Goal: Task Accomplishment & Management: Manage account settings

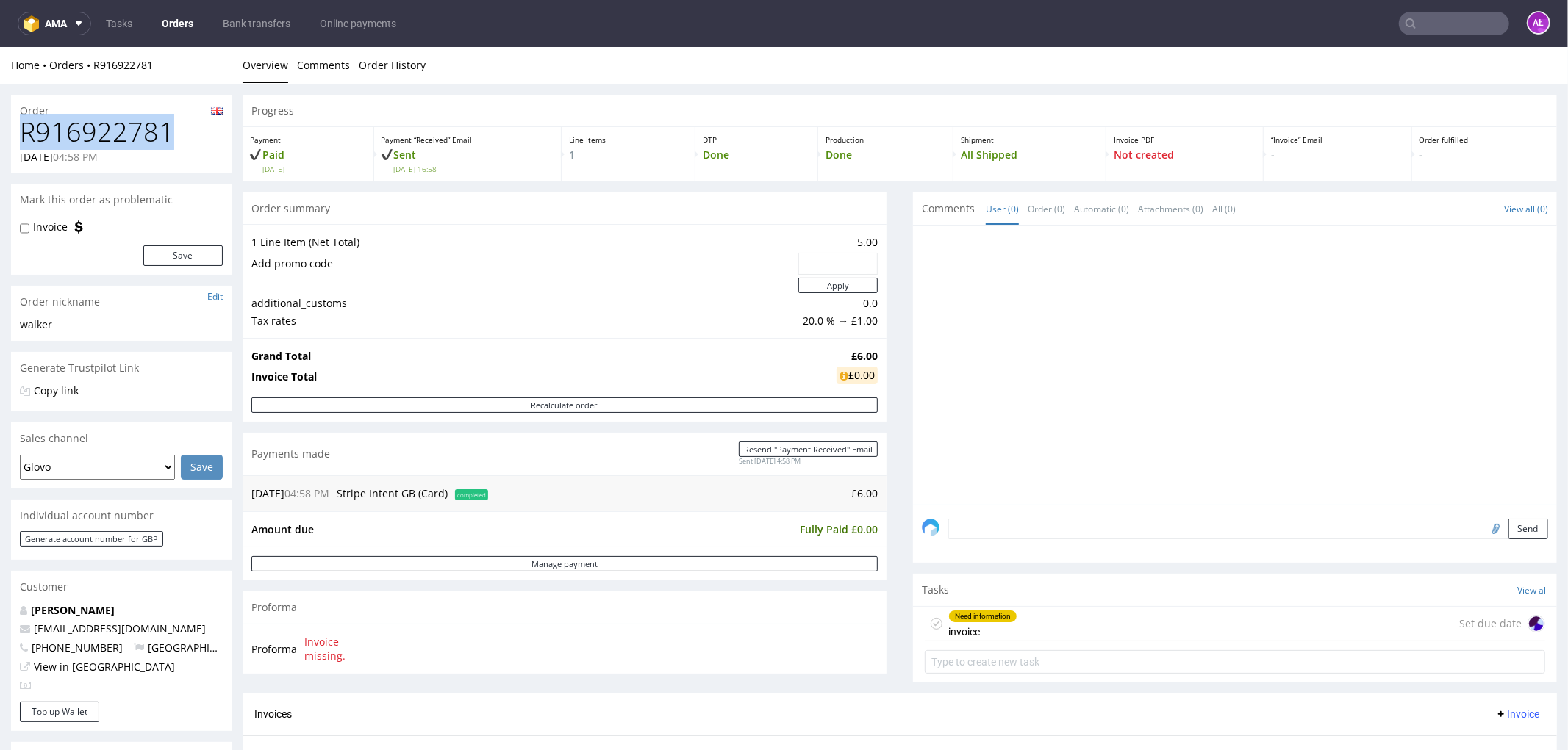
drag, startPoint x: 171, startPoint y: 141, endPoint x: 13, endPoint y: 136, distance: 158.1
click at [13, 136] on div "R916922781 27.07.2025 04:58 PM" at bounding box center [121, 144] width 221 height 55
copy h1 "R916922781"
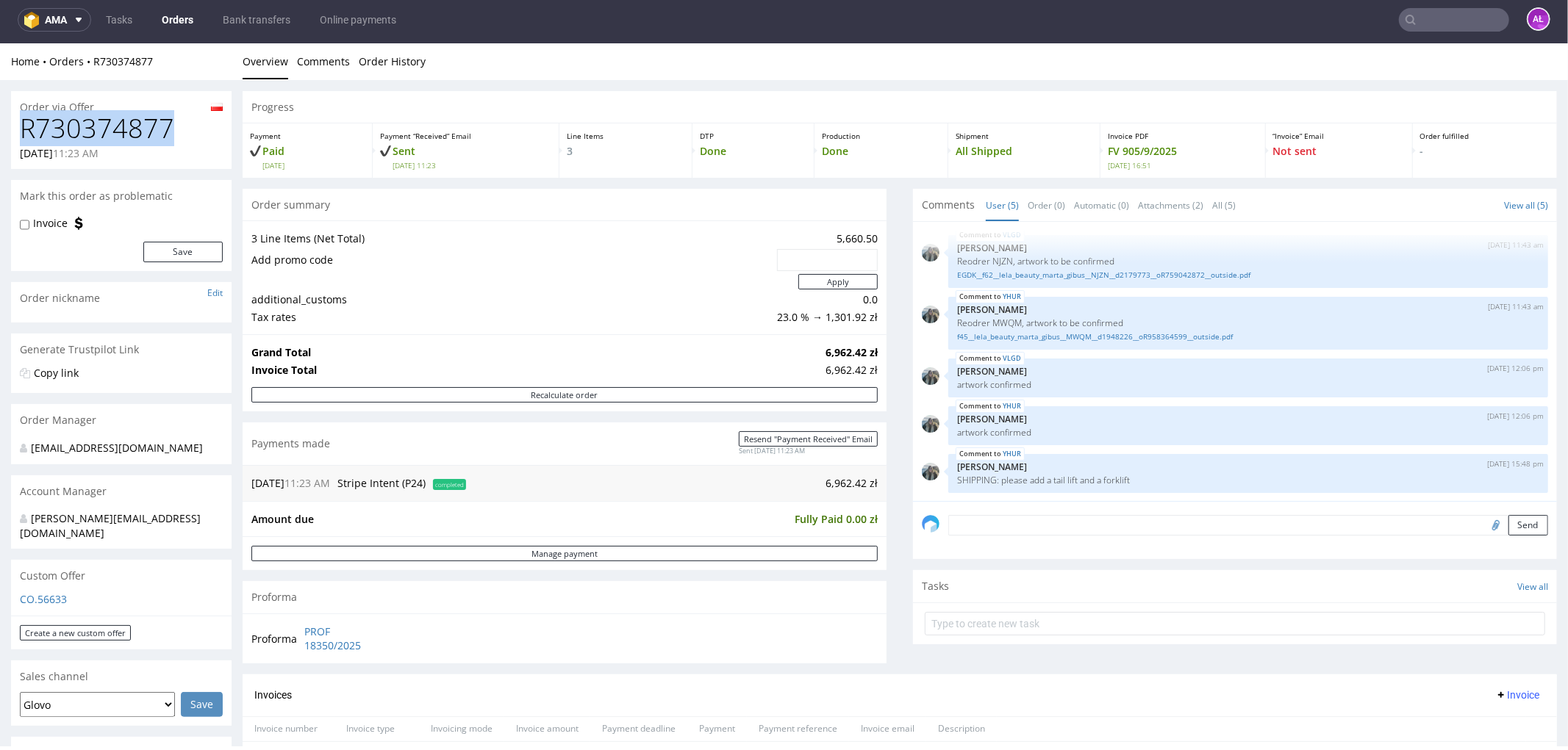
drag, startPoint x: 173, startPoint y: 136, endPoint x: 15, endPoint y: 133, distance: 158.0
click at [15, 133] on div "R730374877 29.08.2025 11:23 AM" at bounding box center [121, 140] width 221 height 55
copy h1 "R730374877"
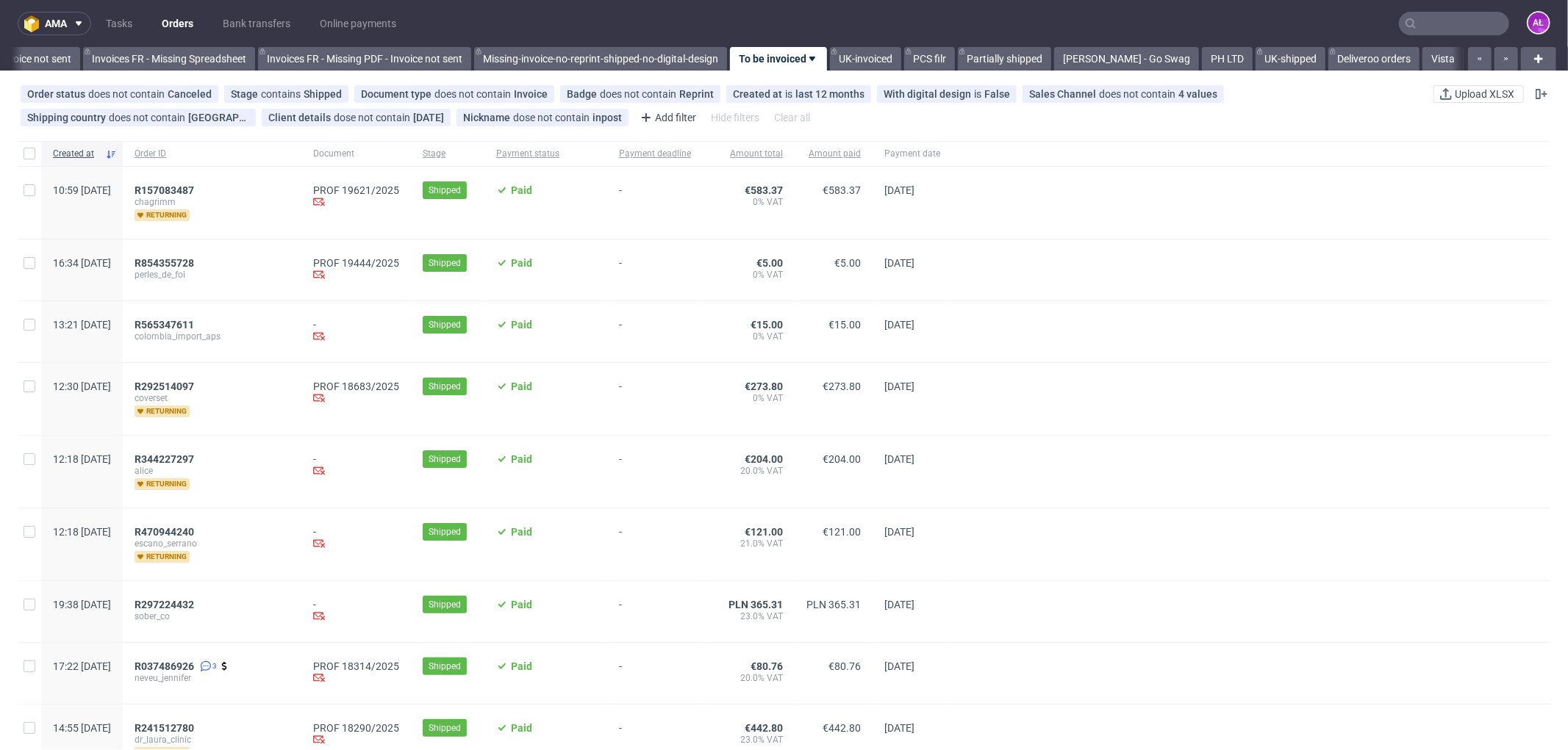
scroll to position [0, 2245]
click at [194, 386] on span "R292514097" at bounding box center [164, 386] width 60 height 11
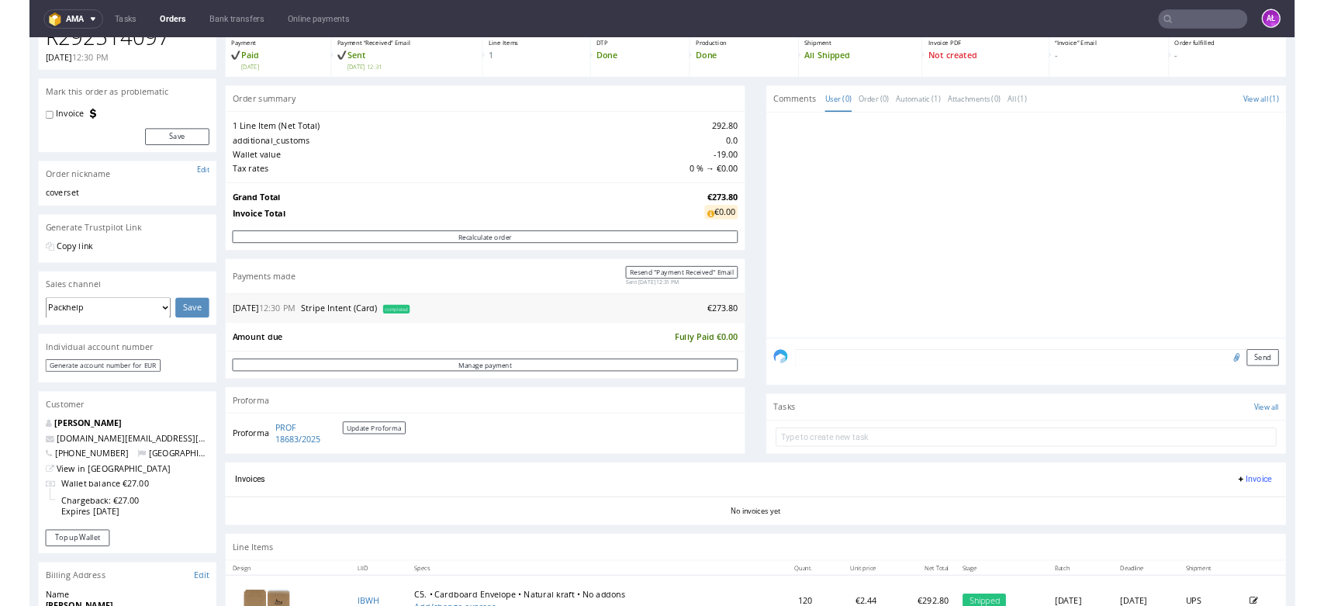
scroll to position [258, 0]
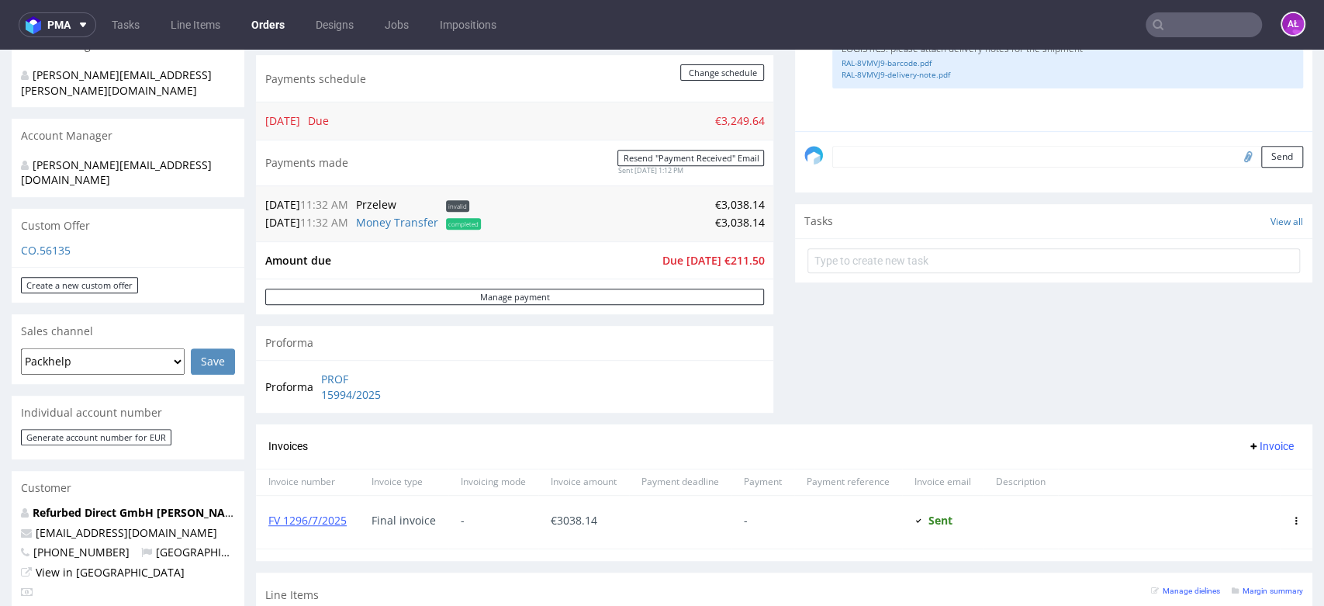
scroll to position [431, 0]
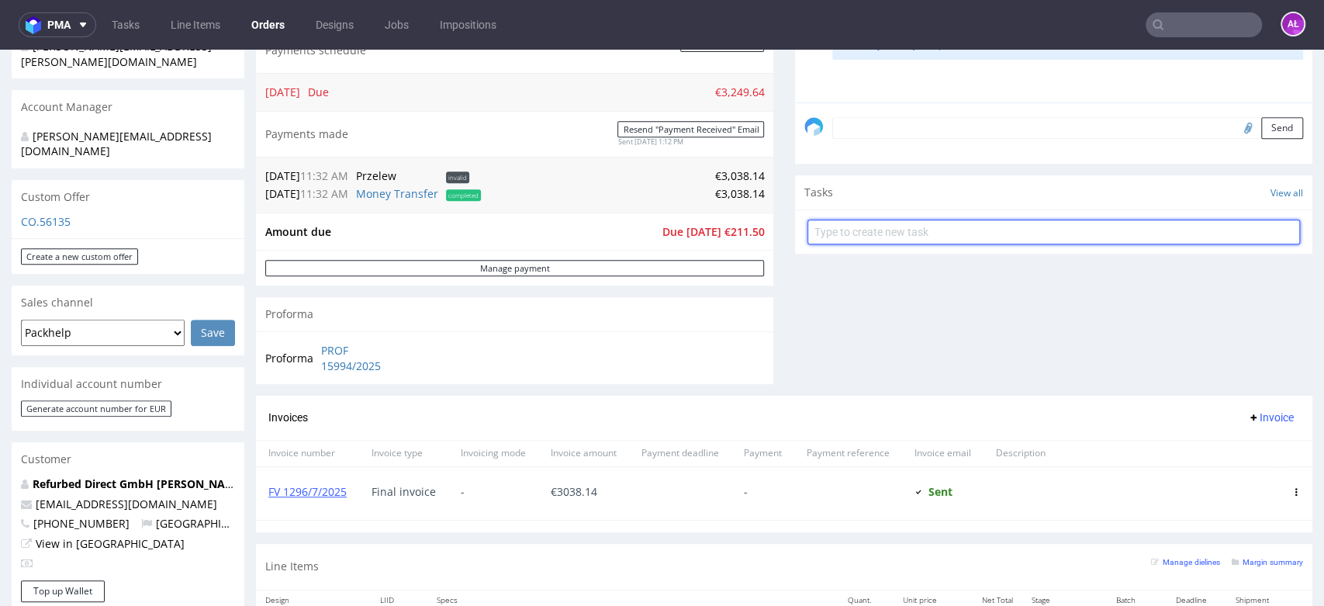
click at [863, 227] on input "text" at bounding box center [1054, 232] width 493 height 25
type input "k"
type input "correction"
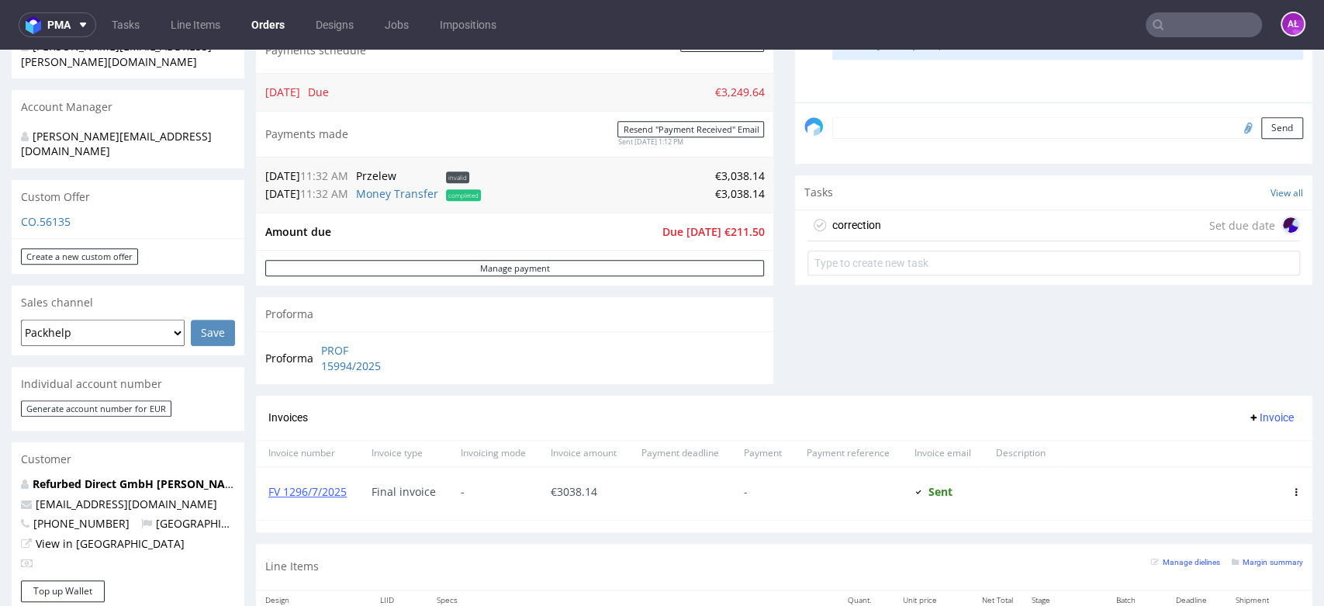
click at [881, 222] on div "correction Set due date" at bounding box center [1054, 225] width 493 height 31
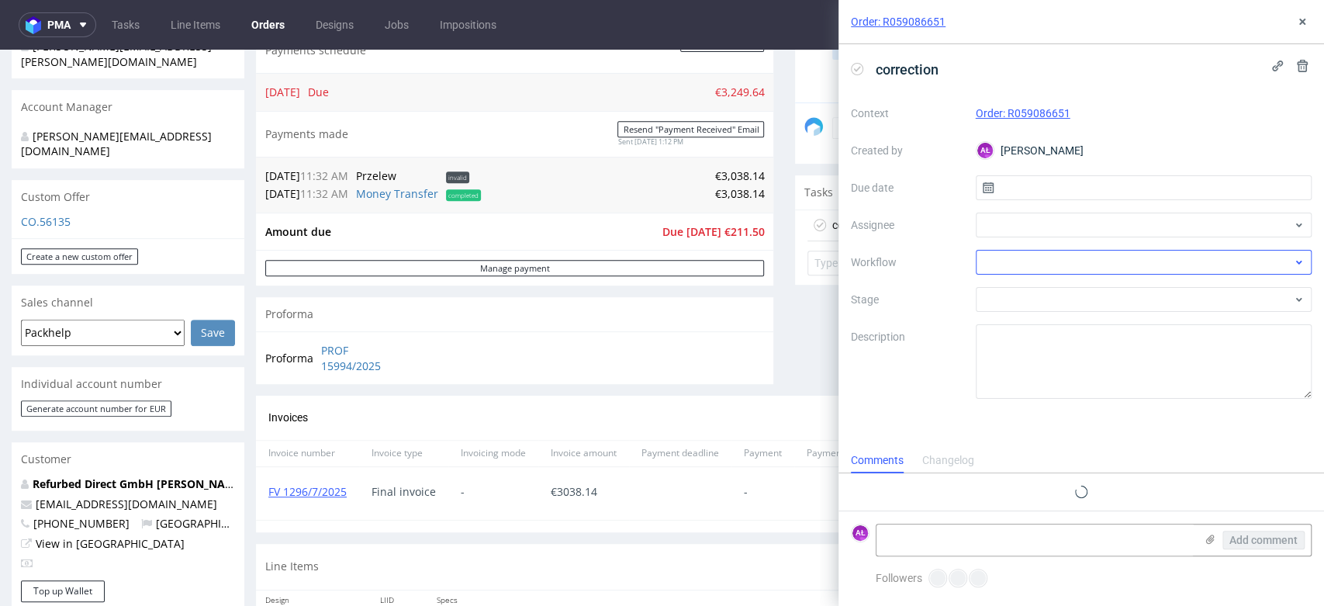
scroll to position [12, 0]
click at [1068, 250] on div at bounding box center [1144, 262] width 337 height 25
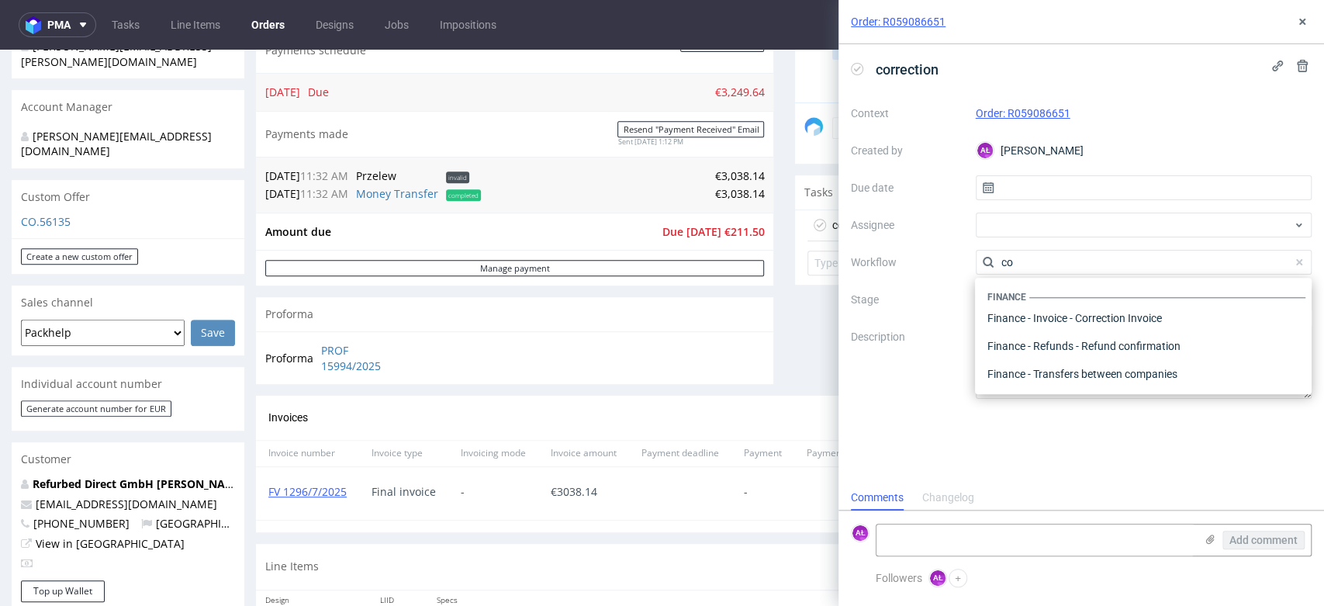
scroll to position [0, 0]
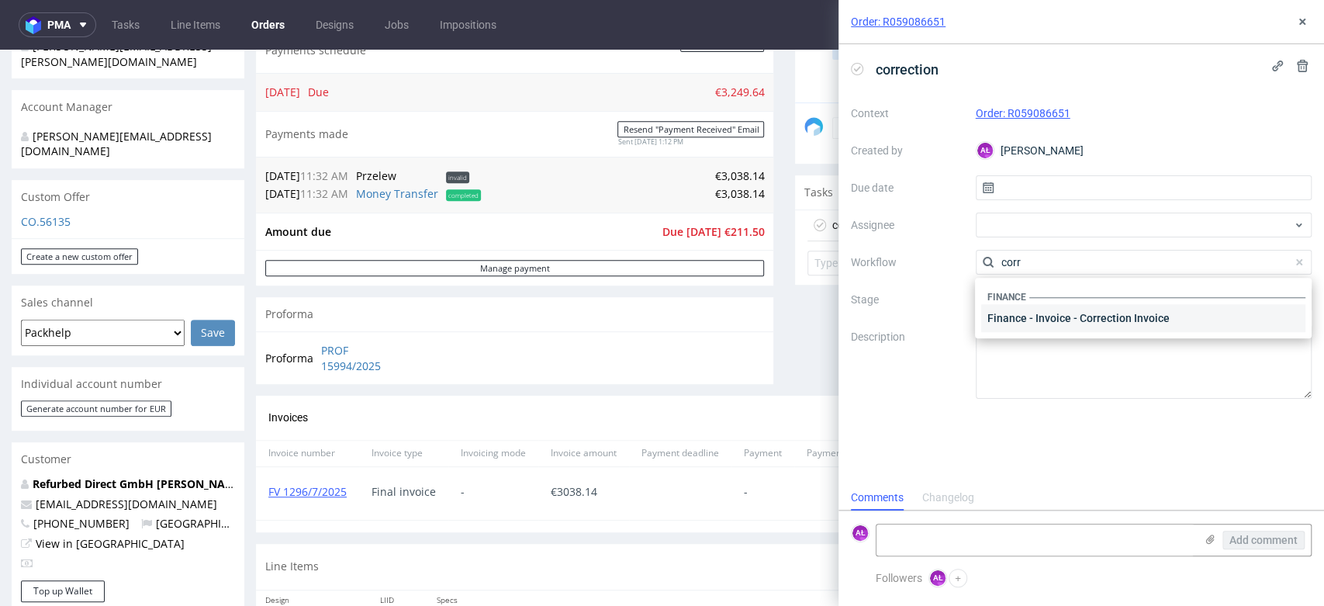
type input "corr"
click at [1072, 331] on div "Finance - Invoice - Correction Invoice" at bounding box center [1143, 318] width 324 height 28
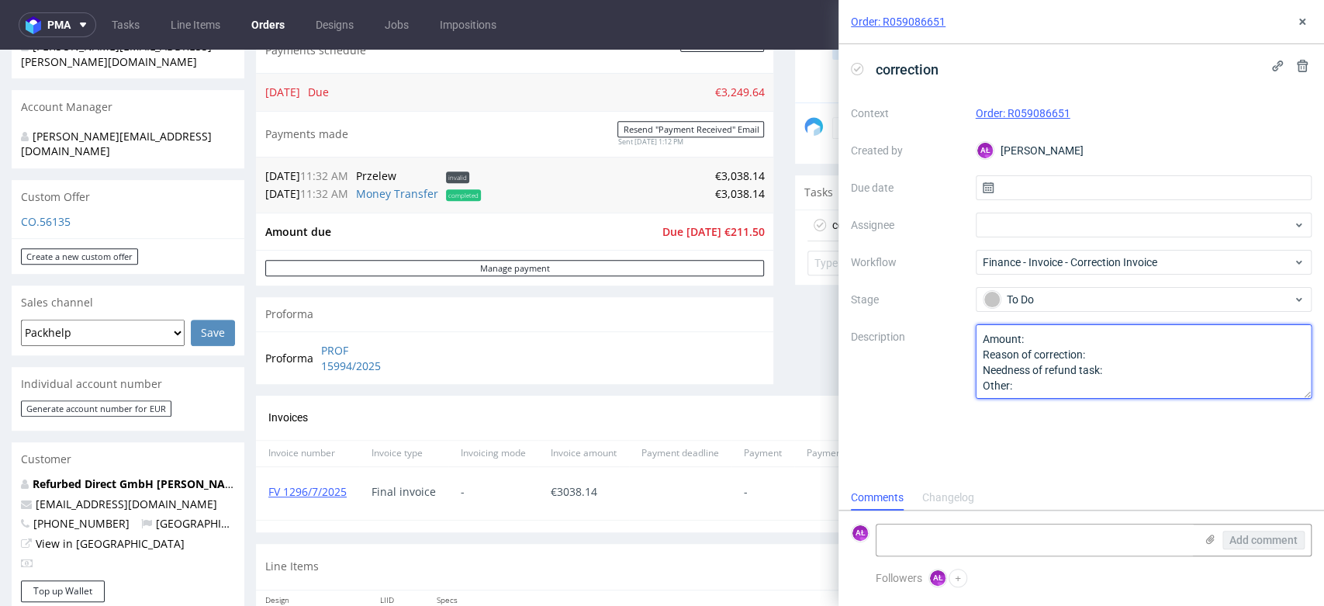
click at [1056, 343] on textarea "Amount: Reason of correction: Needness of refund task: Other:" at bounding box center [1144, 361] width 337 height 74
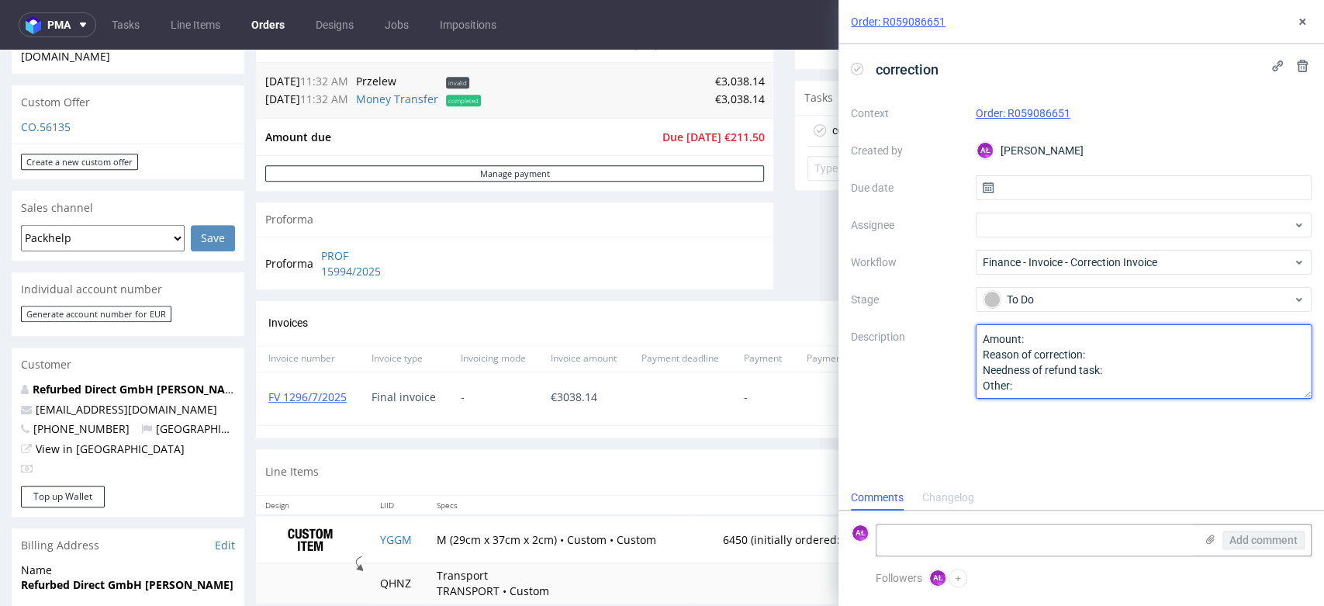
scroll to position [689, 0]
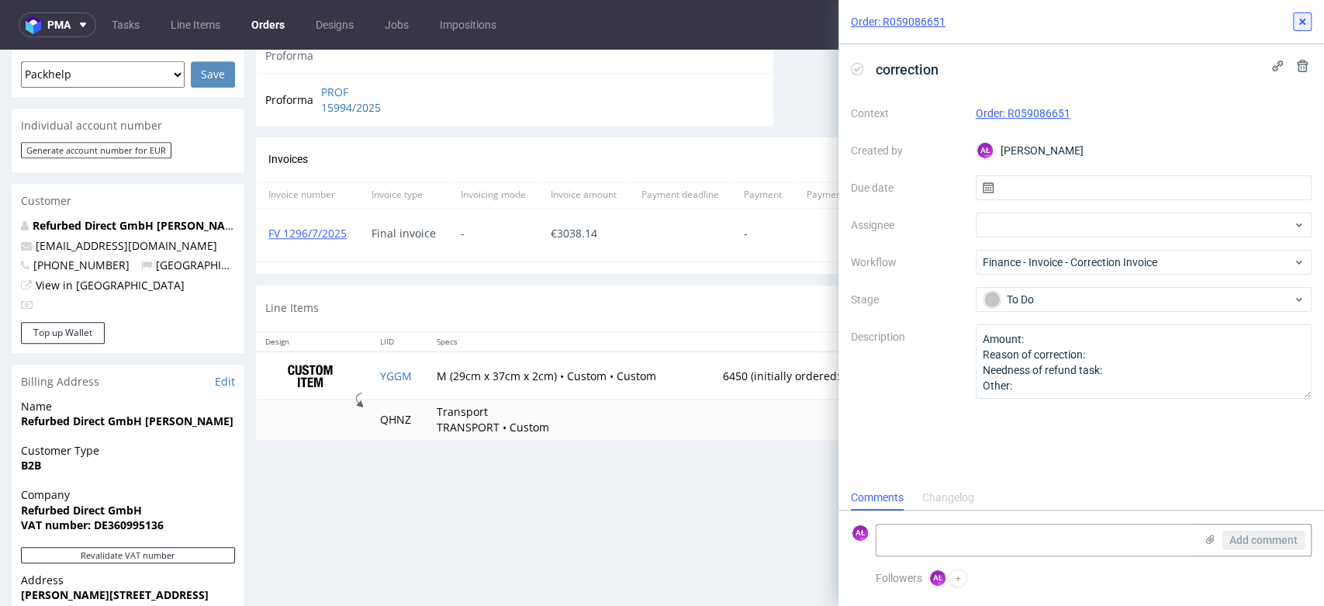
click at [1294, 19] on button at bounding box center [1302, 21] width 19 height 19
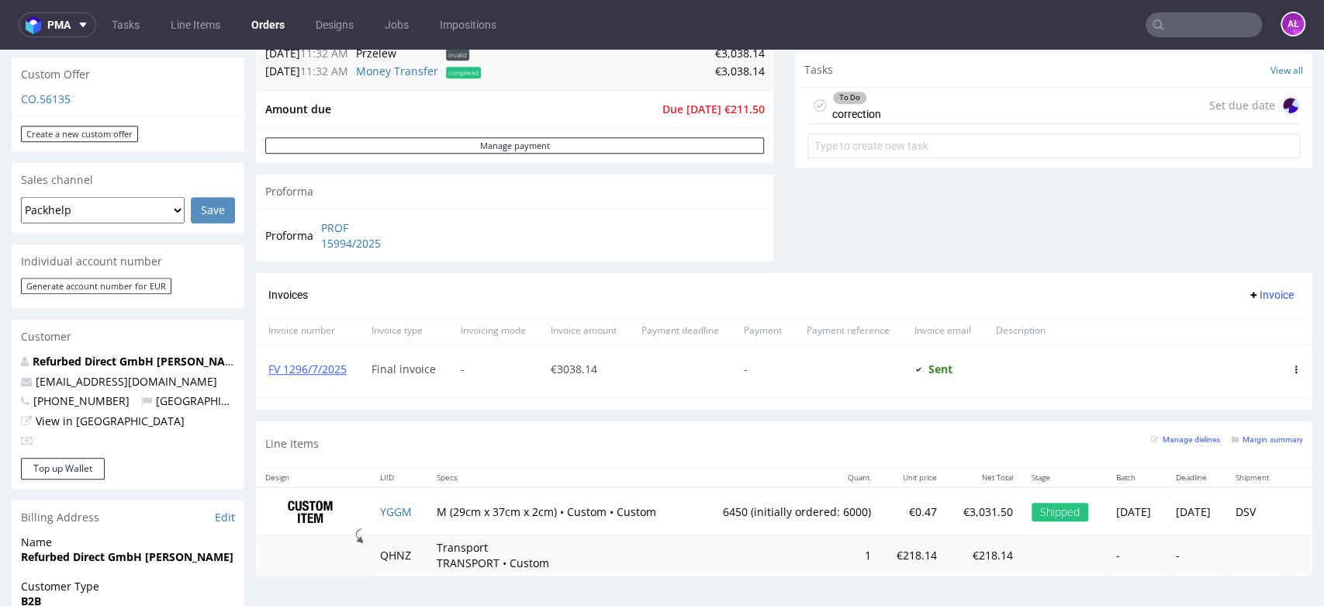
scroll to position [431, 0]
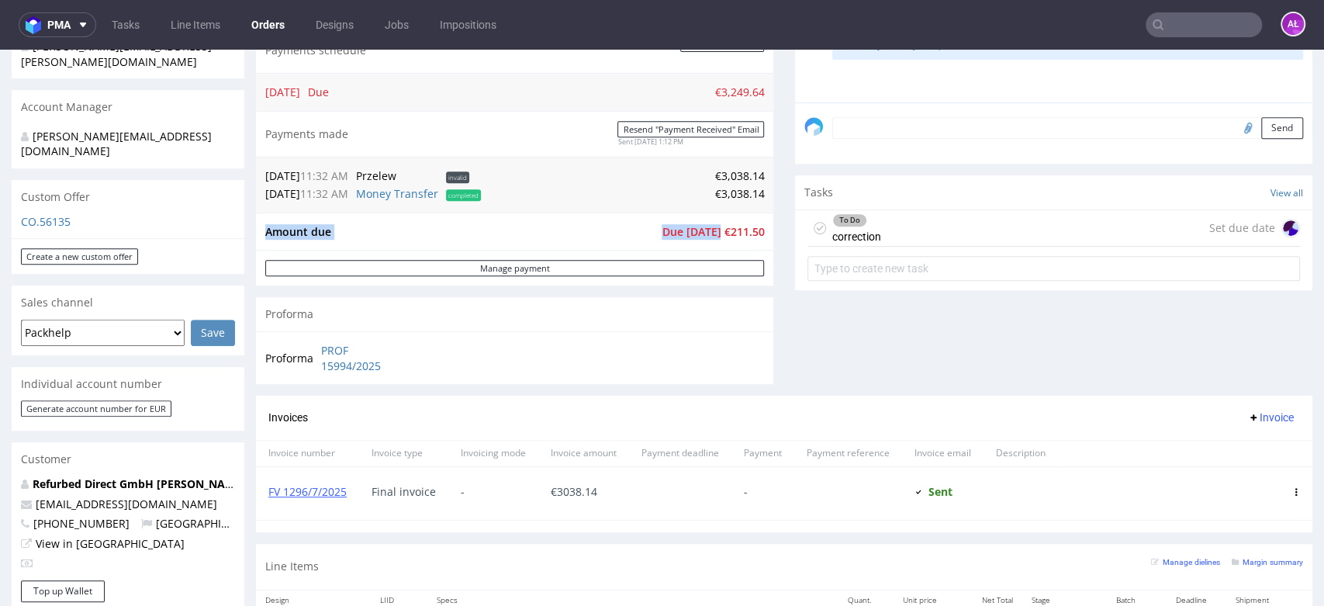
drag, startPoint x: 751, startPoint y: 240, endPoint x: 713, endPoint y: 240, distance: 38.0
click at [713, 240] on div "Amount due Due Today €211.50" at bounding box center [514, 232] width 517 height 38
copy tbody "Amount due Due Today"
click at [855, 226] on div "To Do correction" at bounding box center [856, 228] width 49 height 36
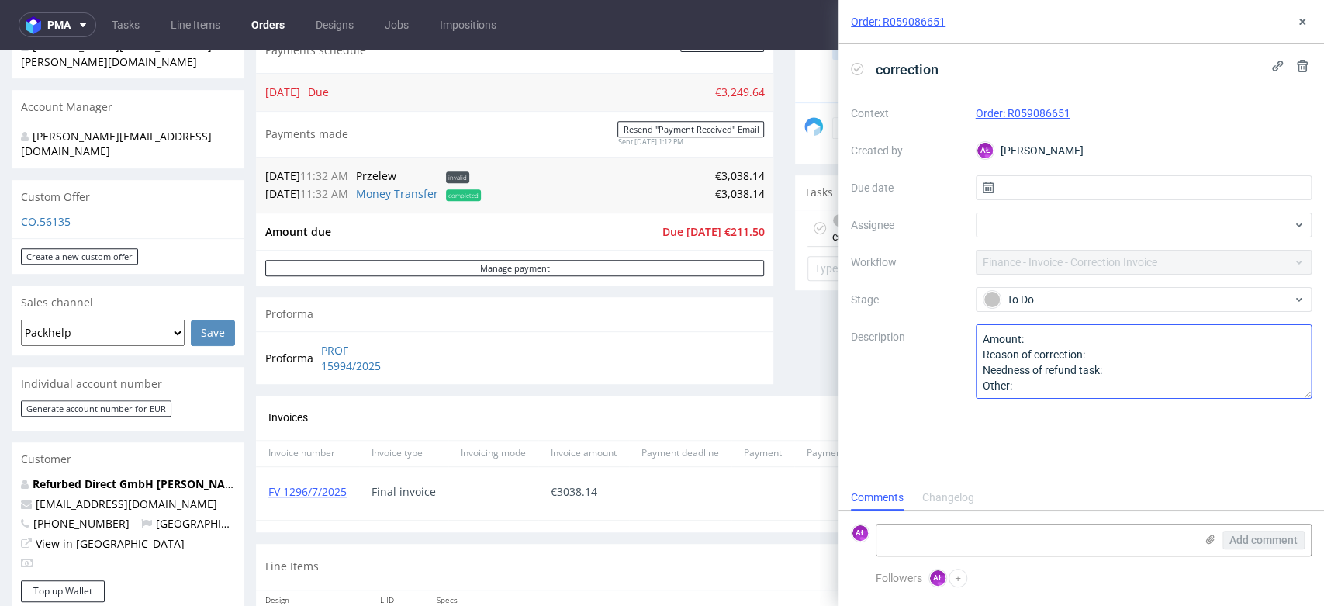
scroll to position [12, 0]
click at [1063, 334] on textarea "Amount: Reason of correction: Needness of refund task: Other:" at bounding box center [1144, 361] width 337 height 74
paste textarea "€211.50"
click at [1109, 350] on textarea "Amount: Reason of correction: Needness of refund task: Other:" at bounding box center [1144, 361] width 337 height 74
click at [1174, 452] on div "correction Context Order: R059086651 Created by AŁ Aleksandra Łętowska Due date…" at bounding box center [1082, 264] width 486 height 441
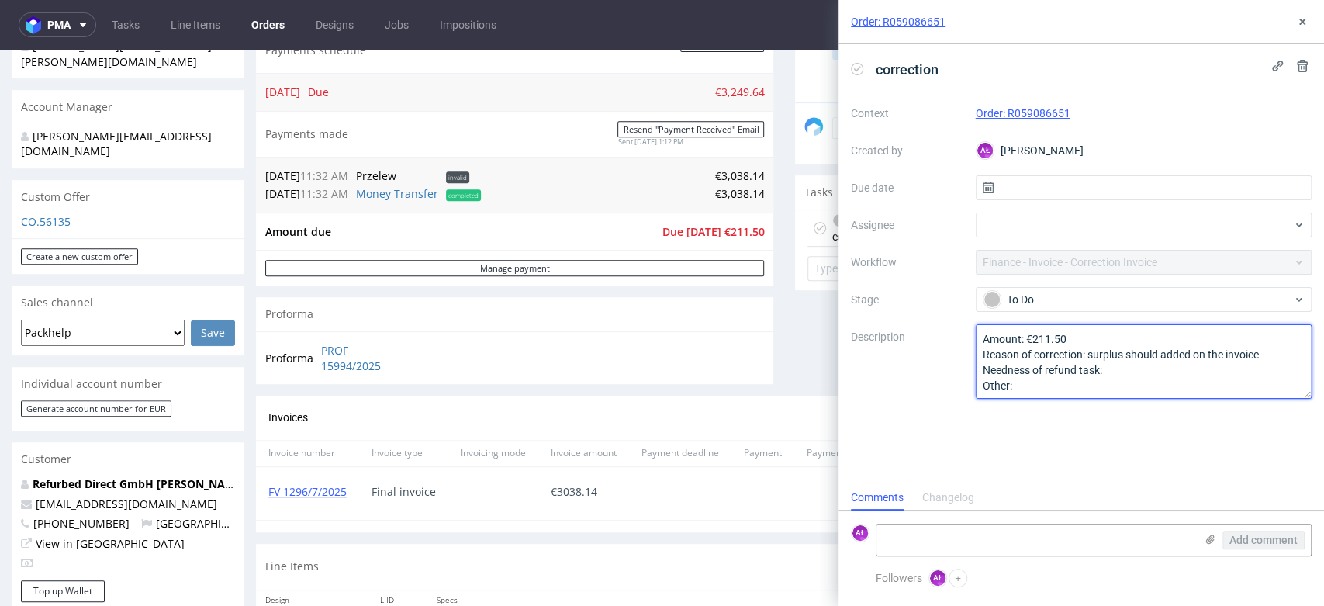
click at [1162, 358] on textarea "Amount: €211.50 Reason of correction: surplus should added on the invoice Needn…" at bounding box center [1144, 361] width 337 height 74
click at [1219, 357] on textarea "Amount: €211.50 Reason of correction: surplus should added on the invoice Needn…" at bounding box center [1144, 361] width 337 height 74
type textarea "Amount: €211.50 Reason of correction: surplus should be added to the invoice Ne…"
click at [1216, 466] on div "correction Context Order: R059086651 Created by AŁ Aleksandra Łętowska Due date…" at bounding box center [1082, 264] width 486 height 441
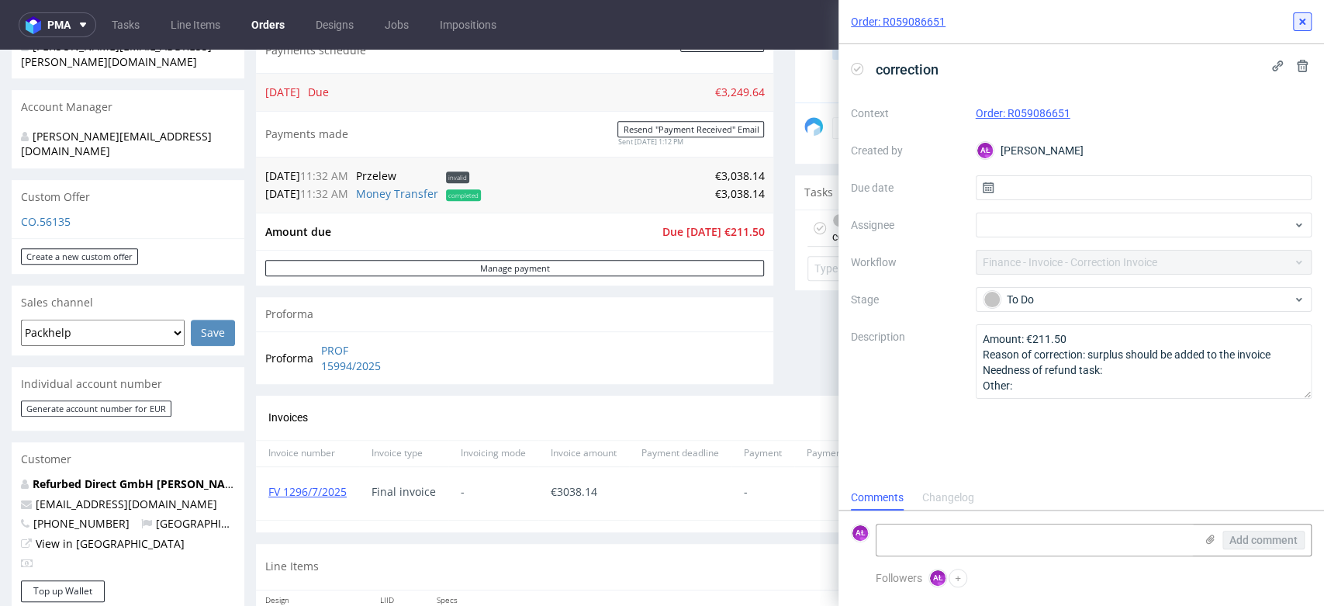
click at [1307, 22] on icon at bounding box center [1302, 22] width 12 height 12
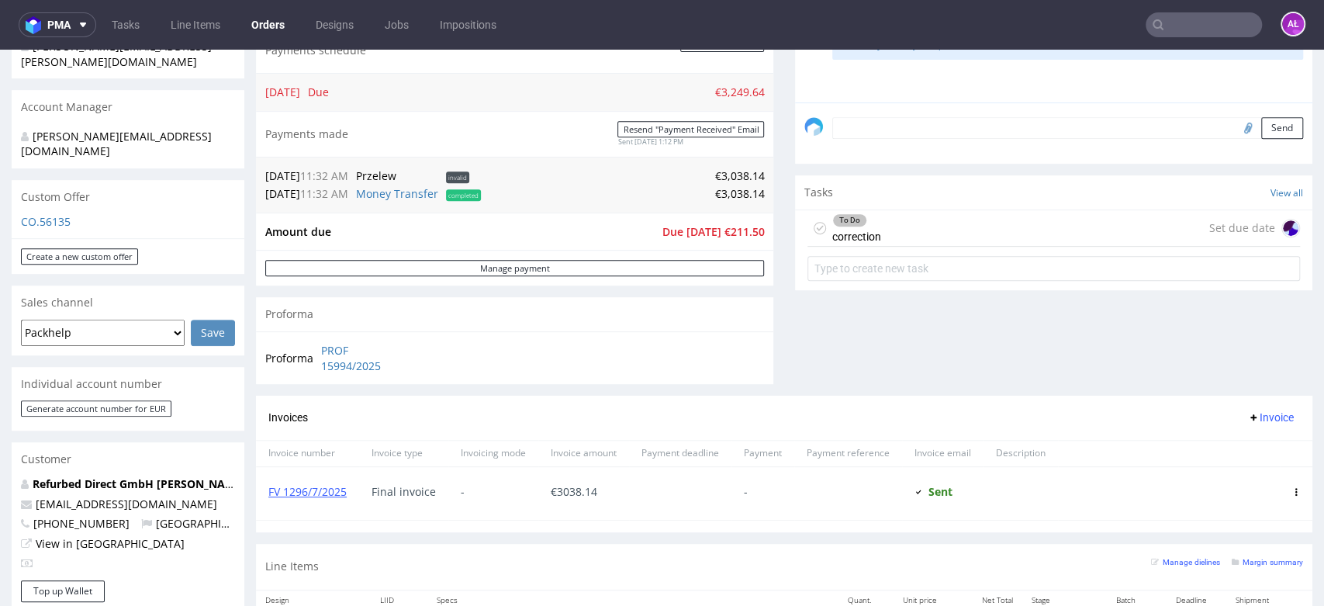
click at [850, 234] on div "To Do correction" at bounding box center [856, 228] width 49 height 36
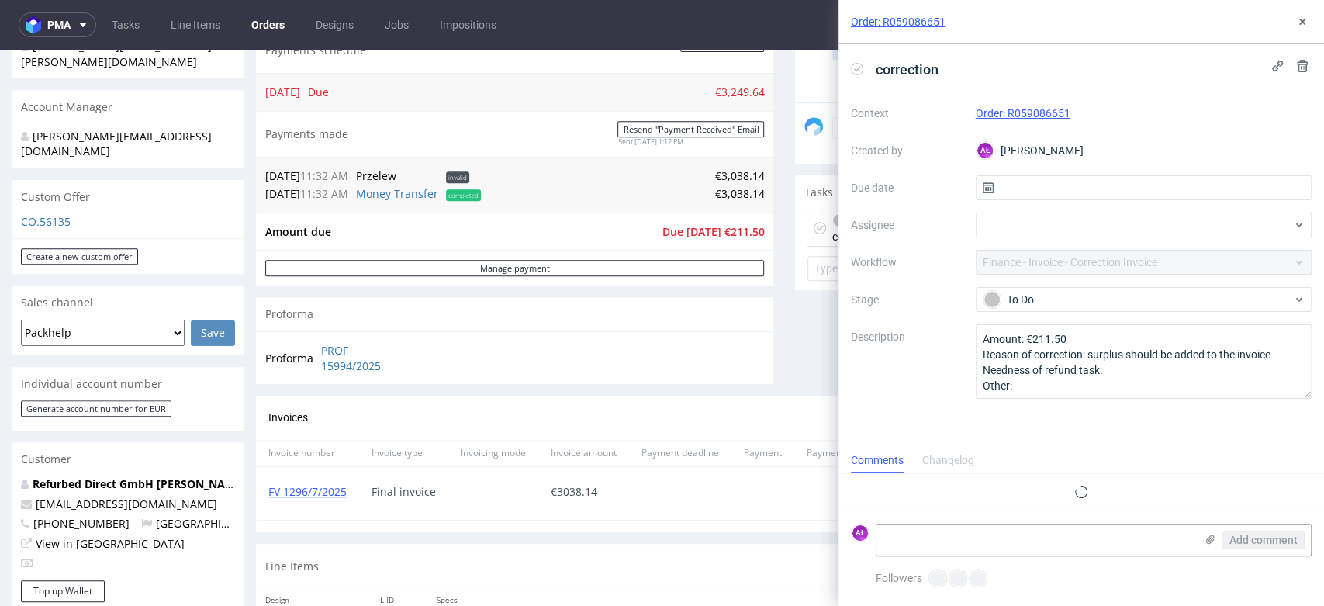
scroll to position [12, 0]
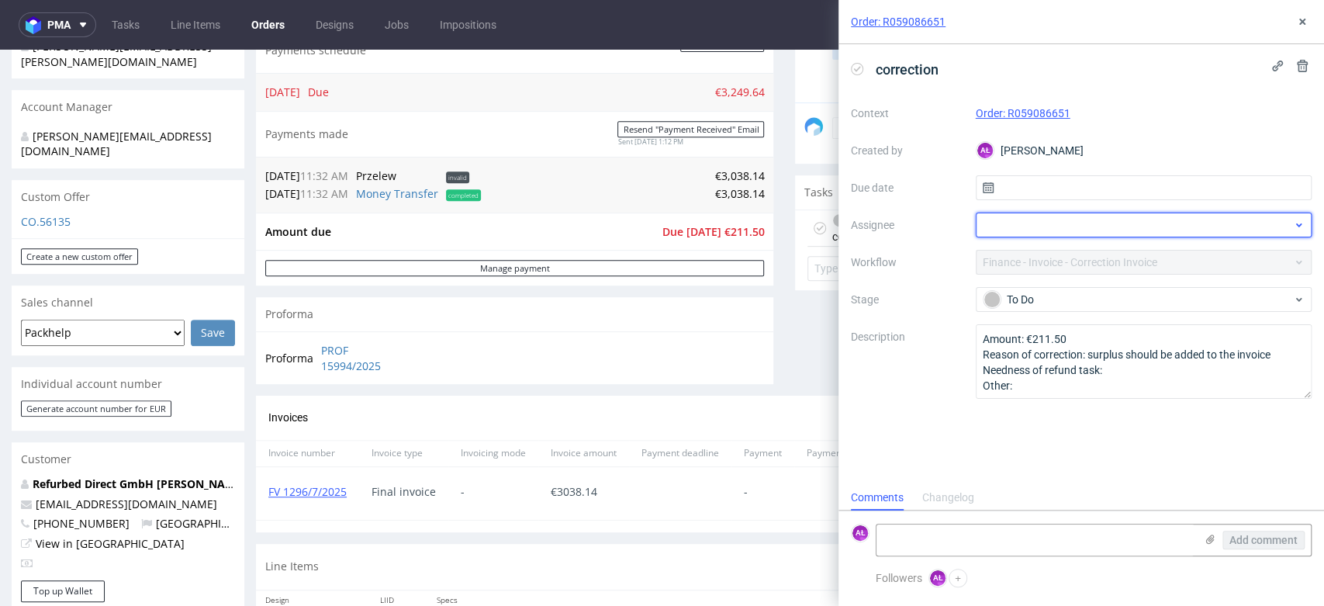
click at [1049, 230] on div at bounding box center [1144, 225] width 337 height 25
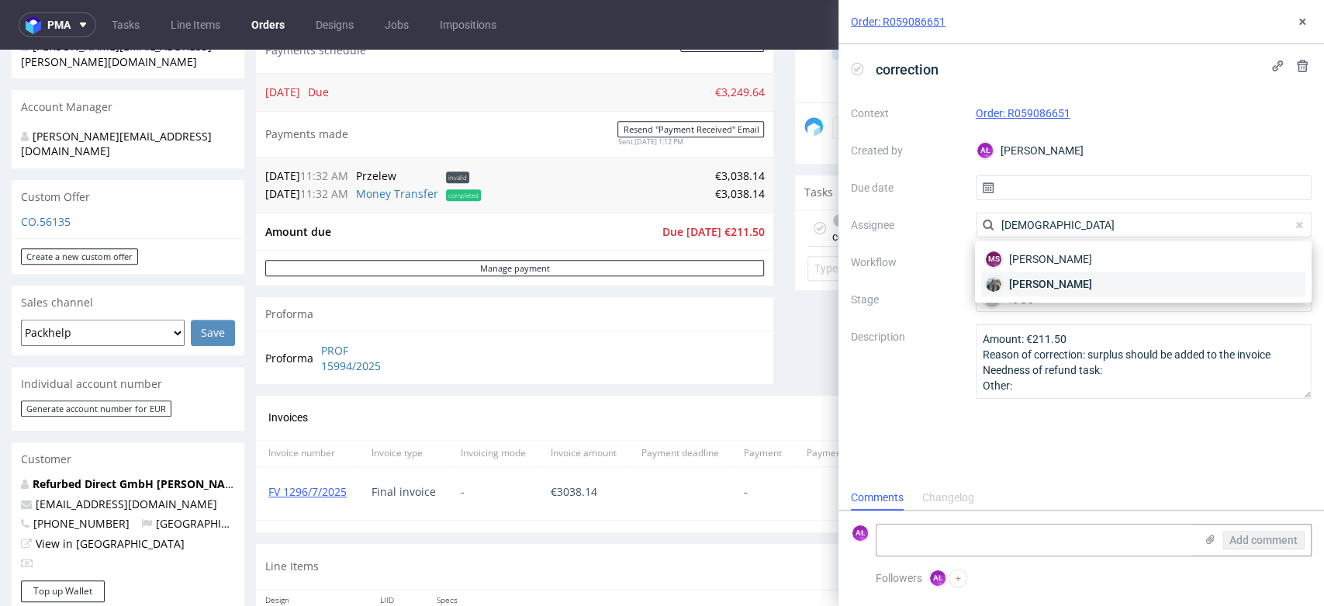
type input "zen"
click at [1064, 278] on span "Zeniuk Magdalena" at bounding box center [1050, 284] width 83 height 16
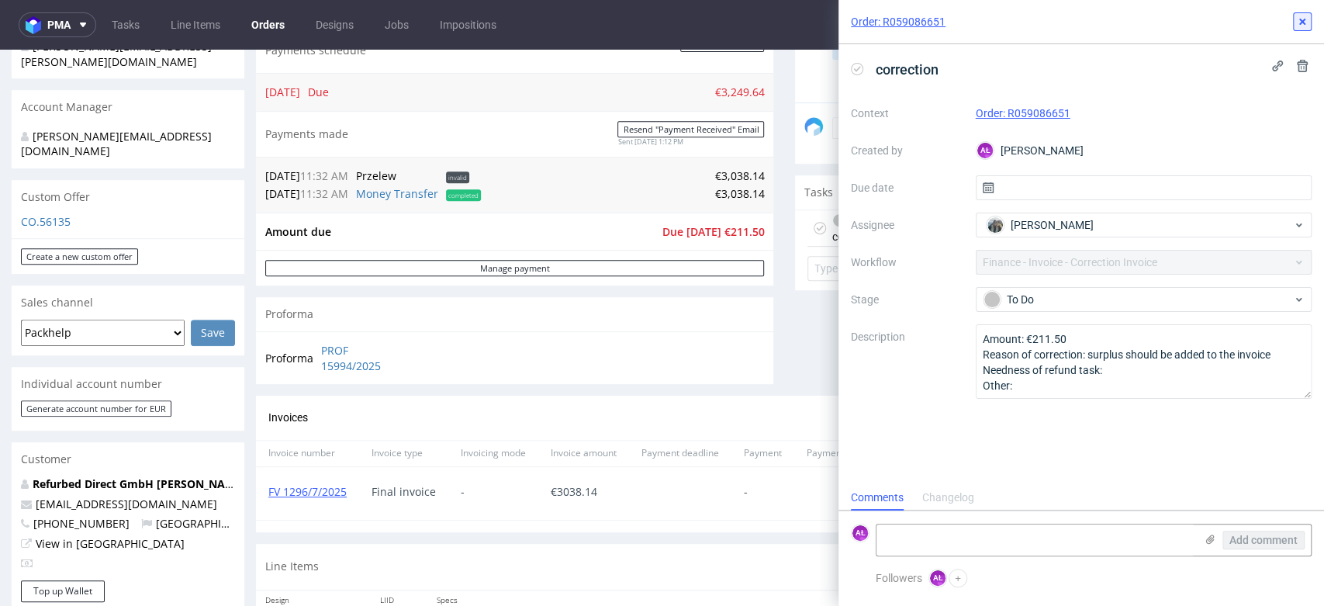
click at [1300, 25] on icon at bounding box center [1302, 22] width 12 height 12
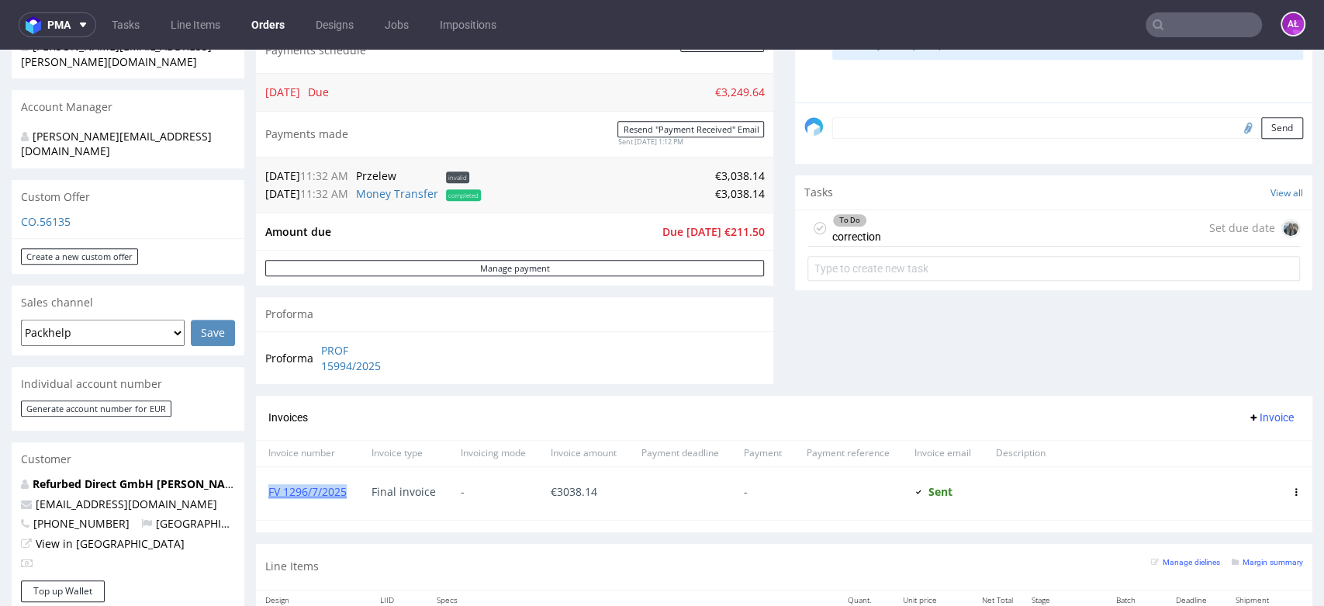
drag, startPoint x: 354, startPoint y: 501, endPoint x: 268, endPoint y: 507, distance: 85.5
click at [268, 507] on div "FV 1296/7/2025" at bounding box center [307, 493] width 103 height 53
copy link "FV 1296/7/2025"
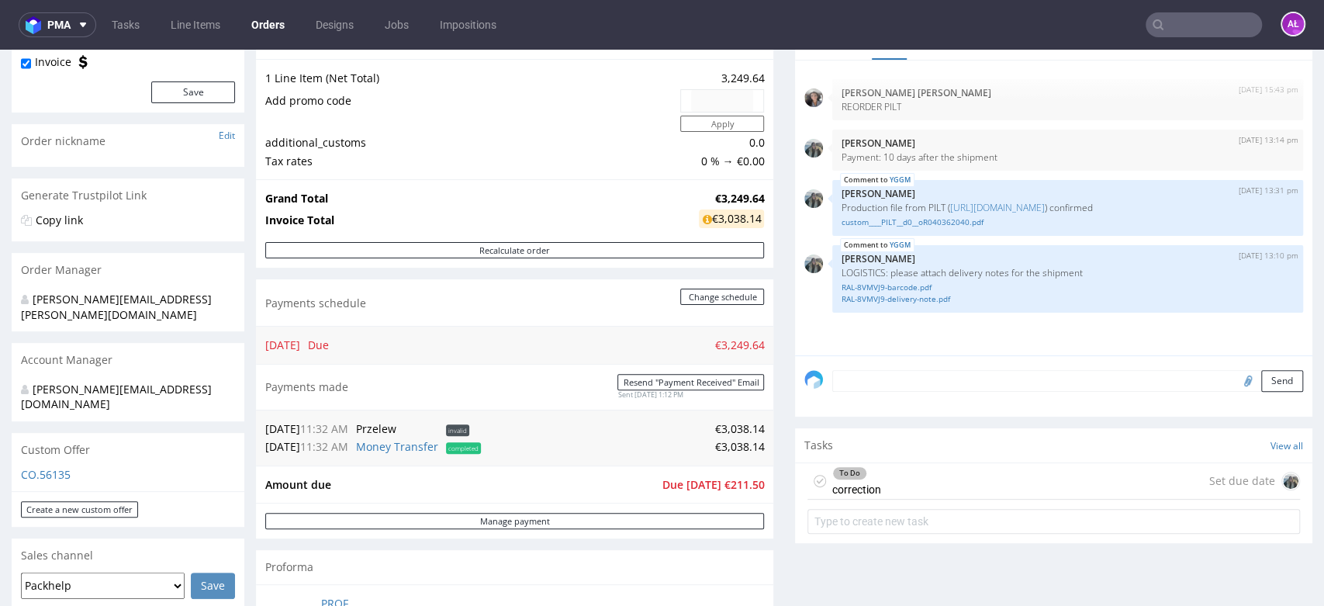
scroll to position [344, 0]
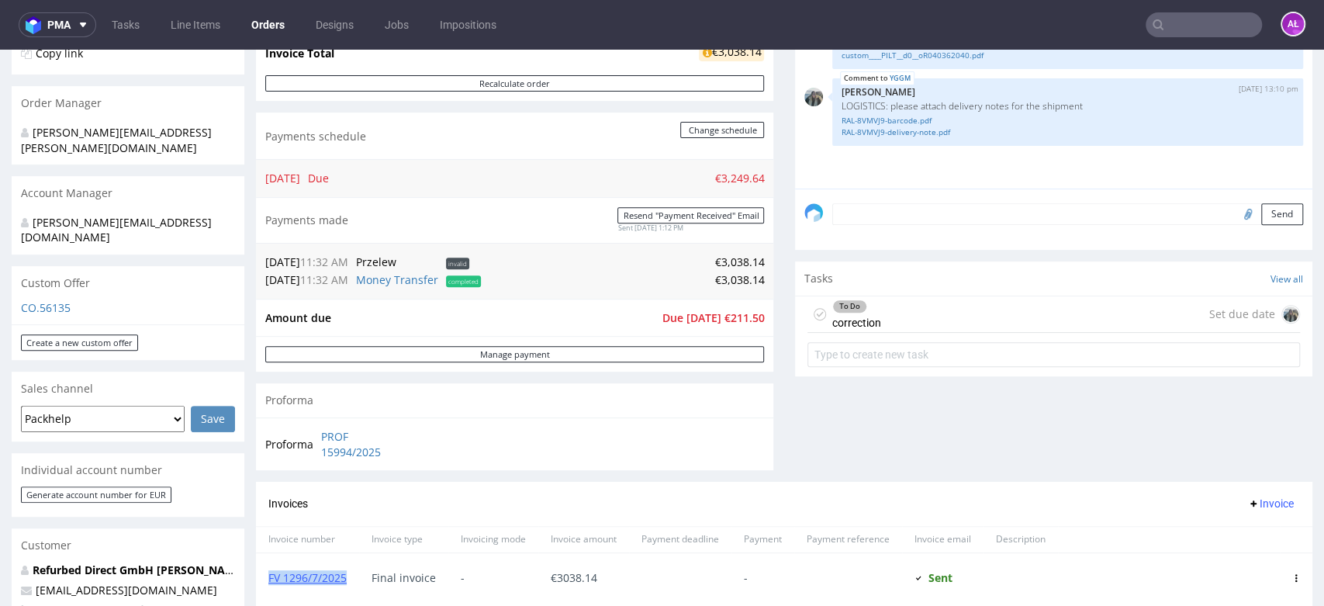
drag, startPoint x: 899, startPoint y: 317, endPoint x: 881, endPoint y: 377, distance: 63.3
click at [899, 316] on div "To Do correction Set due date" at bounding box center [1054, 314] width 493 height 36
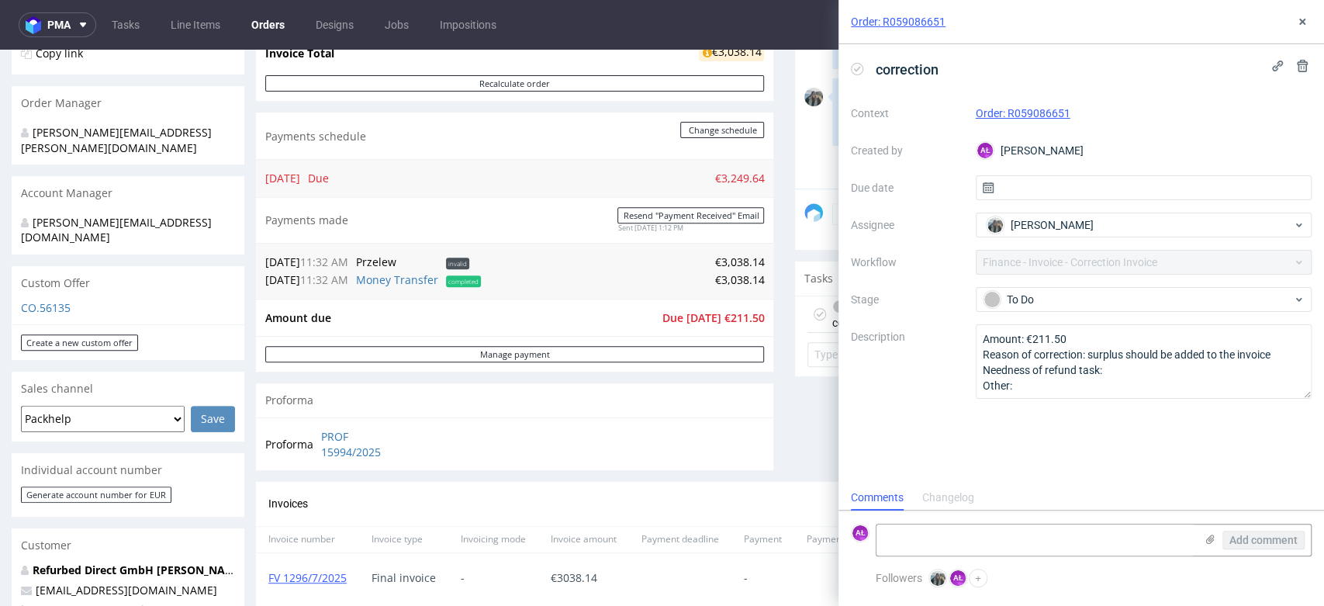
scroll to position [12, 0]
drag, startPoint x: 999, startPoint y: 121, endPoint x: 968, endPoint y: 121, distance: 30.3
click at [968, 121] on div "Context Order: R059086651 Created by AŁ Aleksandra Łętowska Due date Assignee Z…" at bounding box center [1081, 250] width 461 height 298
copy div "Order: R059086651"
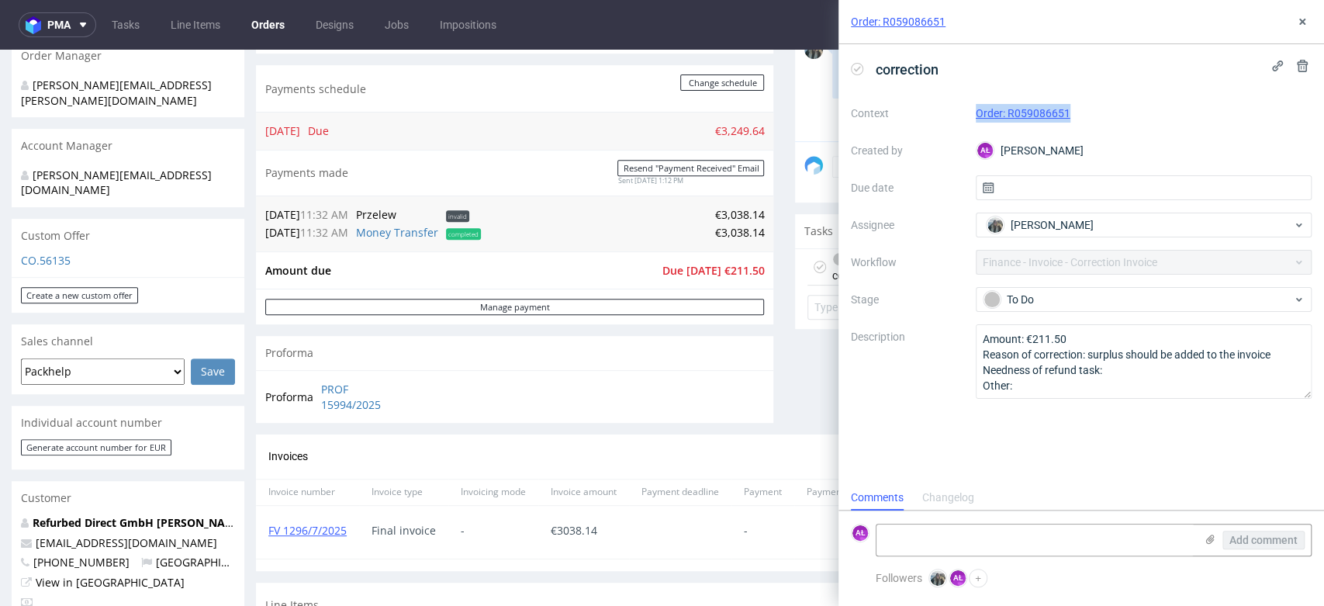
scroll to position [431, 0]
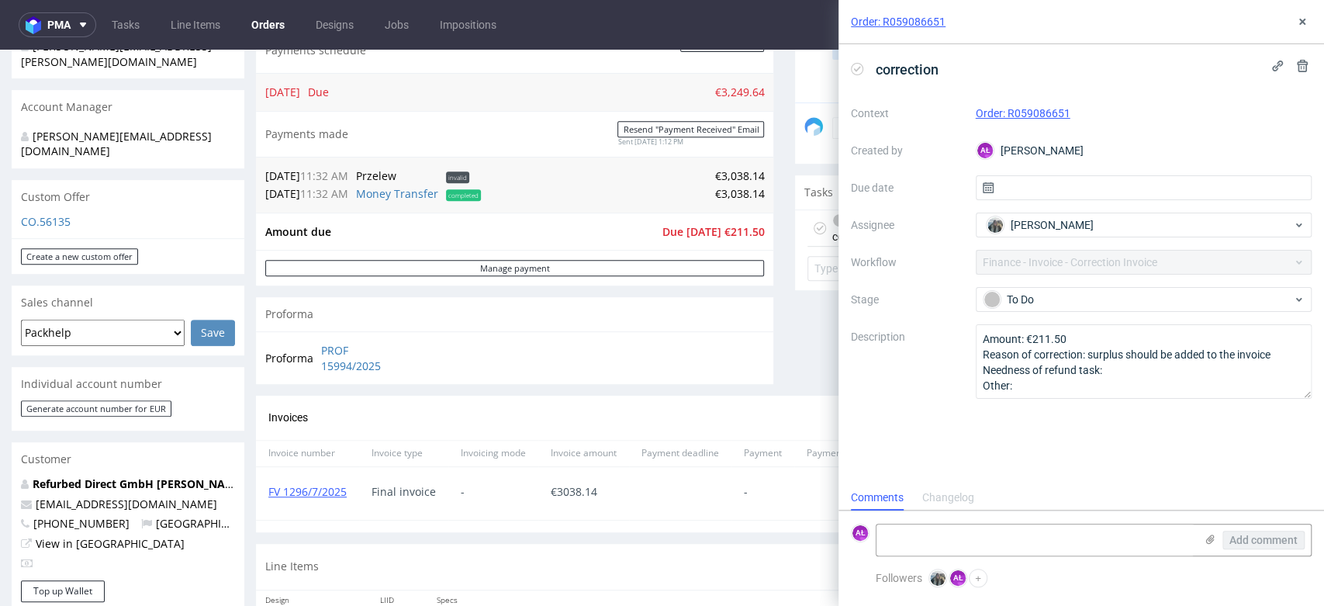
click at [853, 70] on icon at bounding box center [857, 69] width 12 height 12
click at [1305, 26] on icon at bounding box center [1302, 22] width 12 height 12
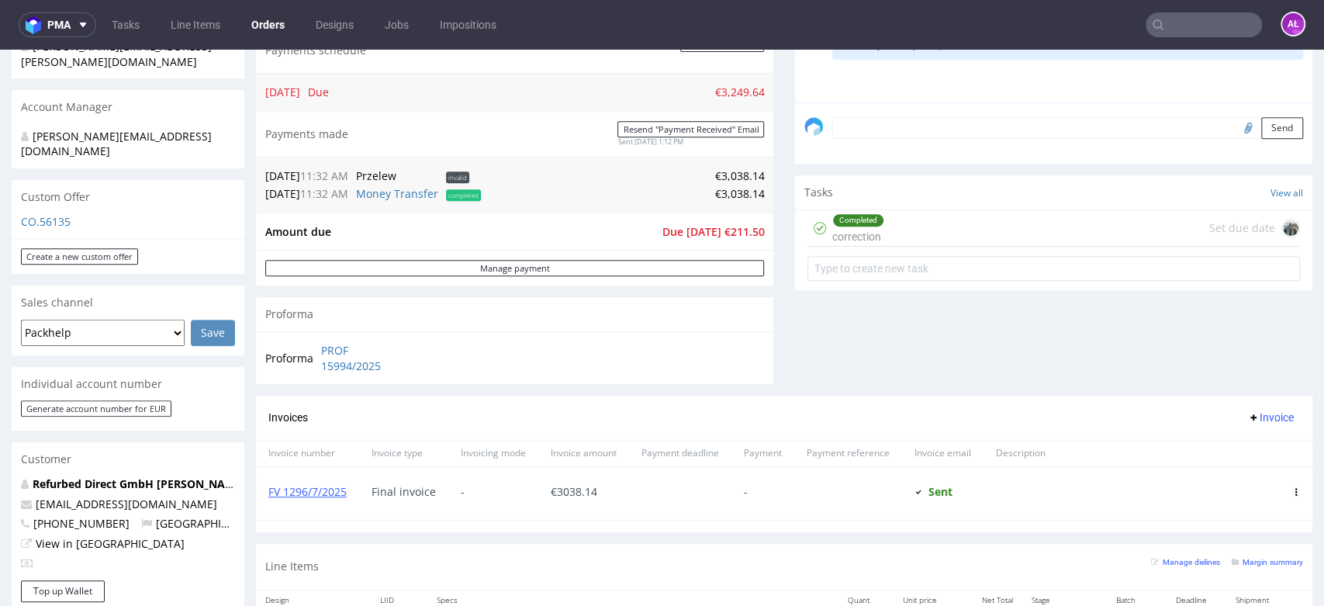
click at [1248, 416] on span "Invoice" at bounding box center [1271, 417] width 47 height 12
click at [1247, 475] on span "Add corrective" at bounding box center [1245, 480] width 78 height 16
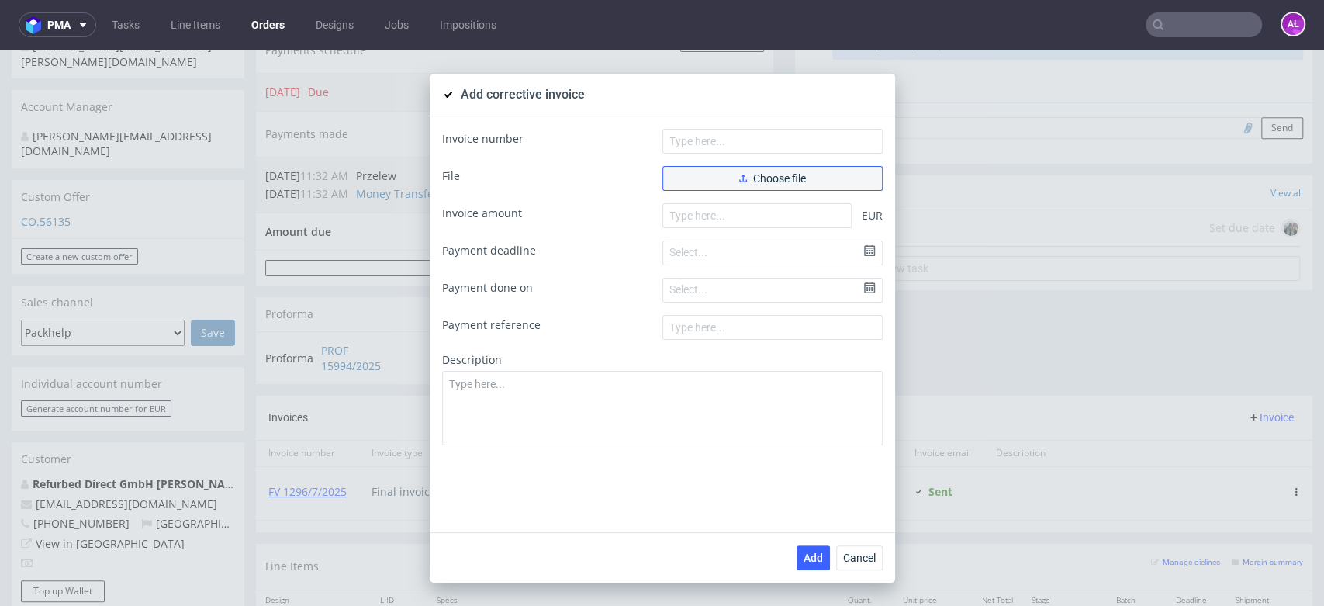
click at [778, 179] on span "Choose file" at bounding box center [772, 178] width 67 height 11
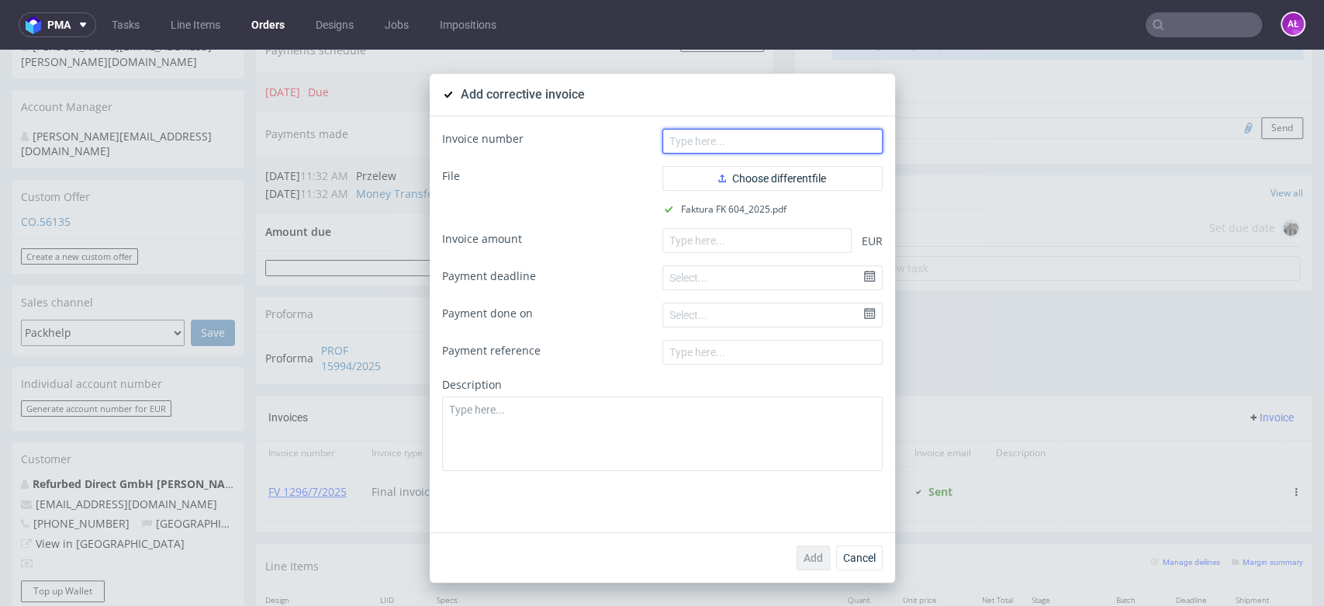
click at [782, 130] on input "text" at bounding box center [773, 141] width 220 height 25
click at [784, 135] on input "text" at bounding box center [773, 141] width 220 height 25
paste input "FK 604/2025"
type input "FK 604/2025"
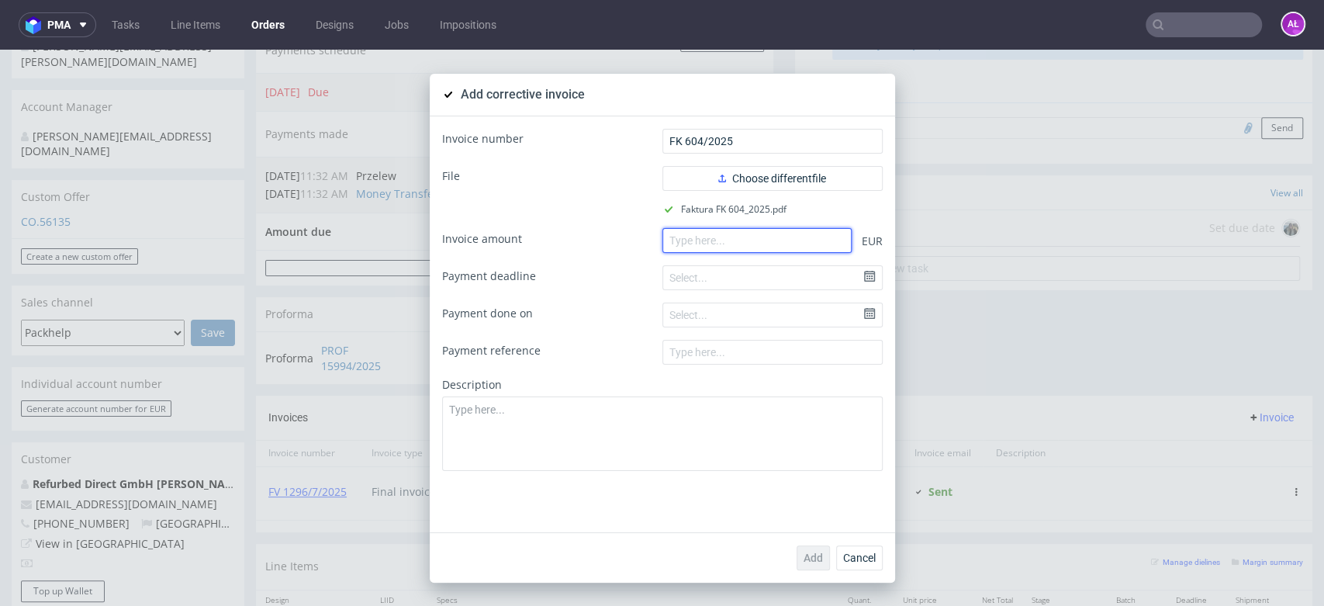
click at [764, 237] on input "number" at bounding box center [757, 240] width 189 height 25
paste input "211.50"
type input "211.50"
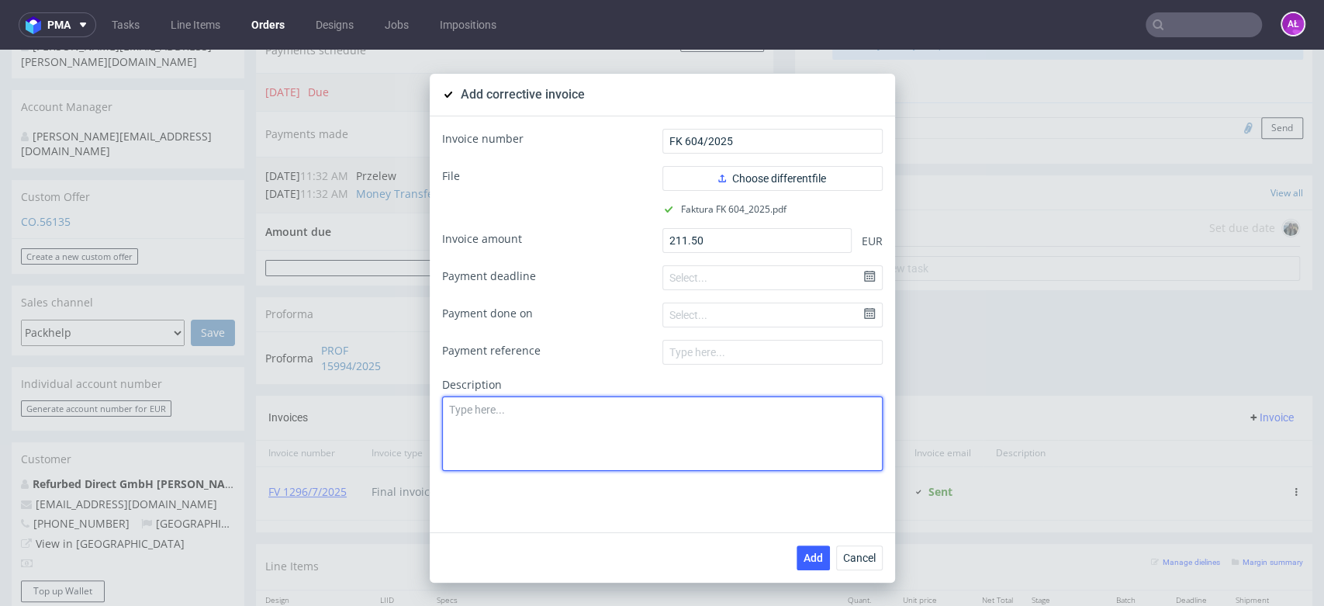
click at [678, 434] on textarea at bounding box center [662, 433] width 441 height 74
paste textarea "Incorrectly calculated discount amount."
type textarea "Incorrectly calculated discount amount."
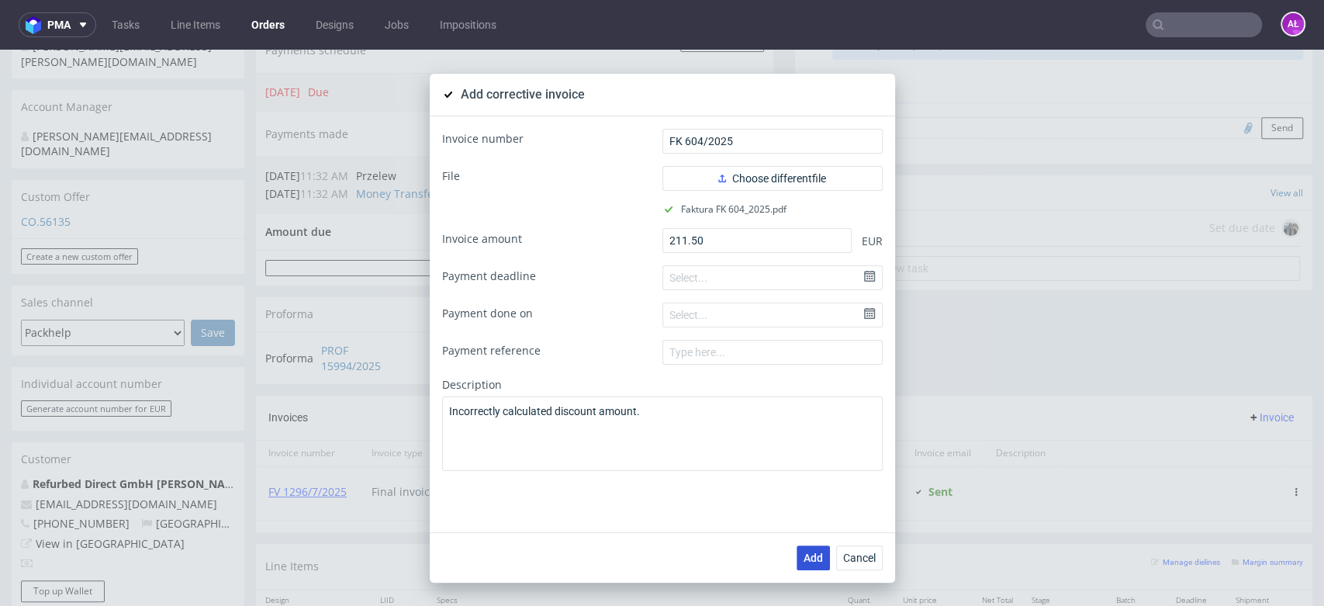
click at [807, 559] on span "Add" at bounding box center [813, 557] width 19 height 11
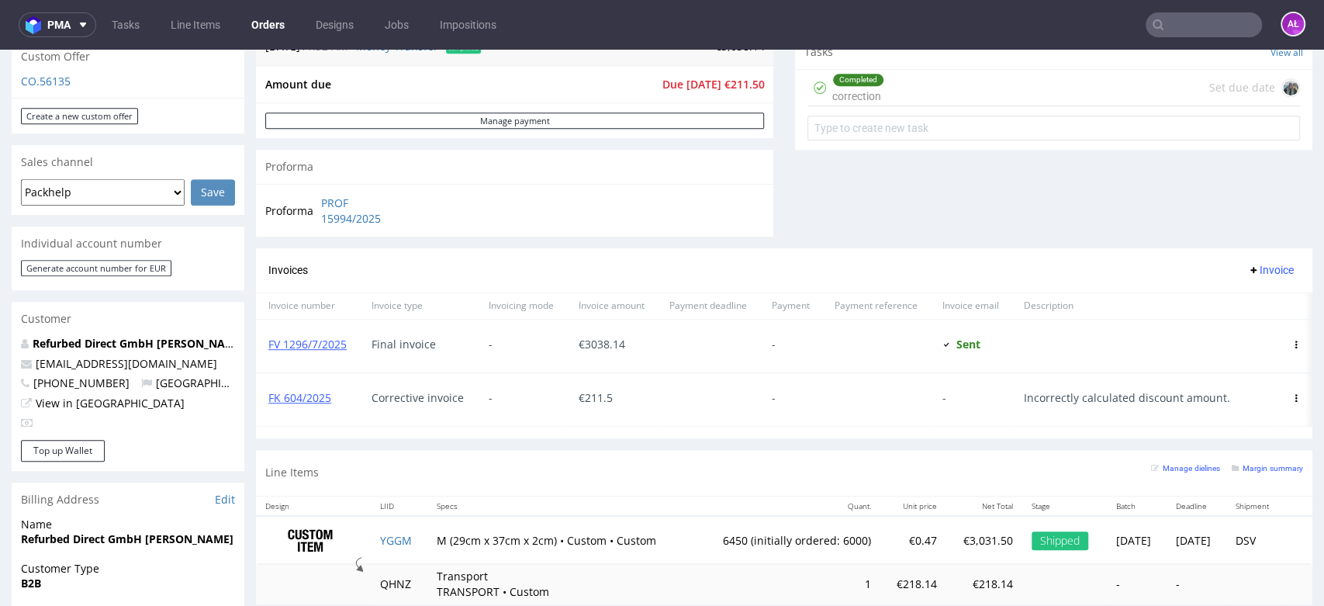
scroll to position [603, 0]
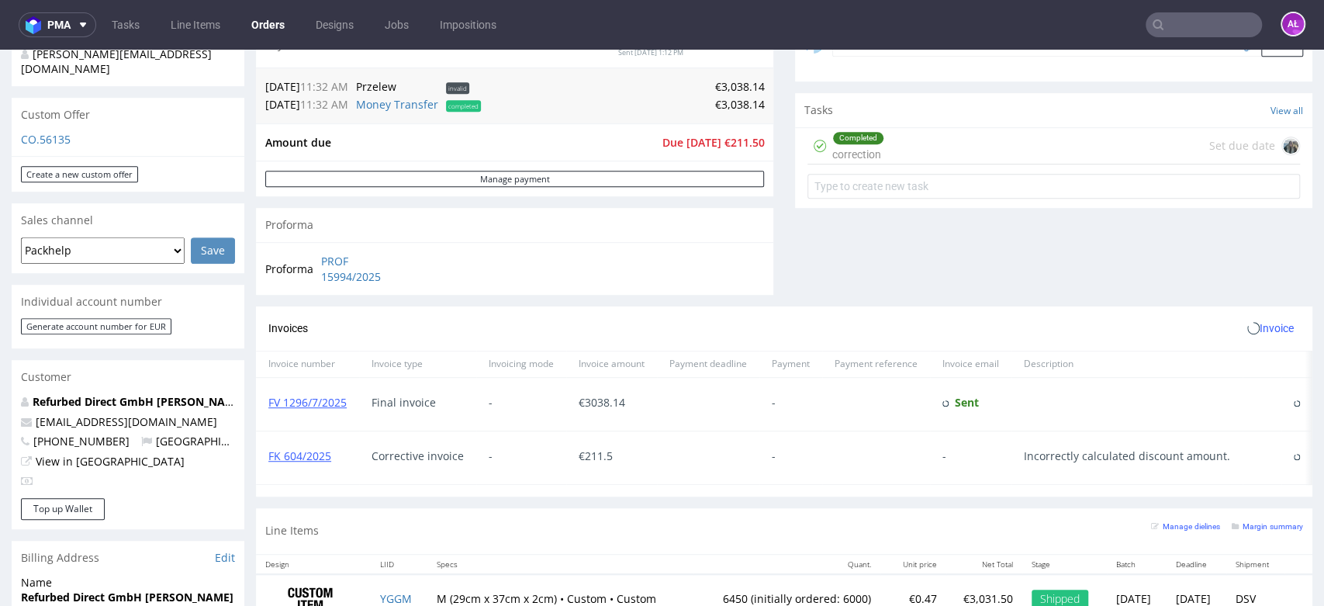
scroll to position [517, 0]
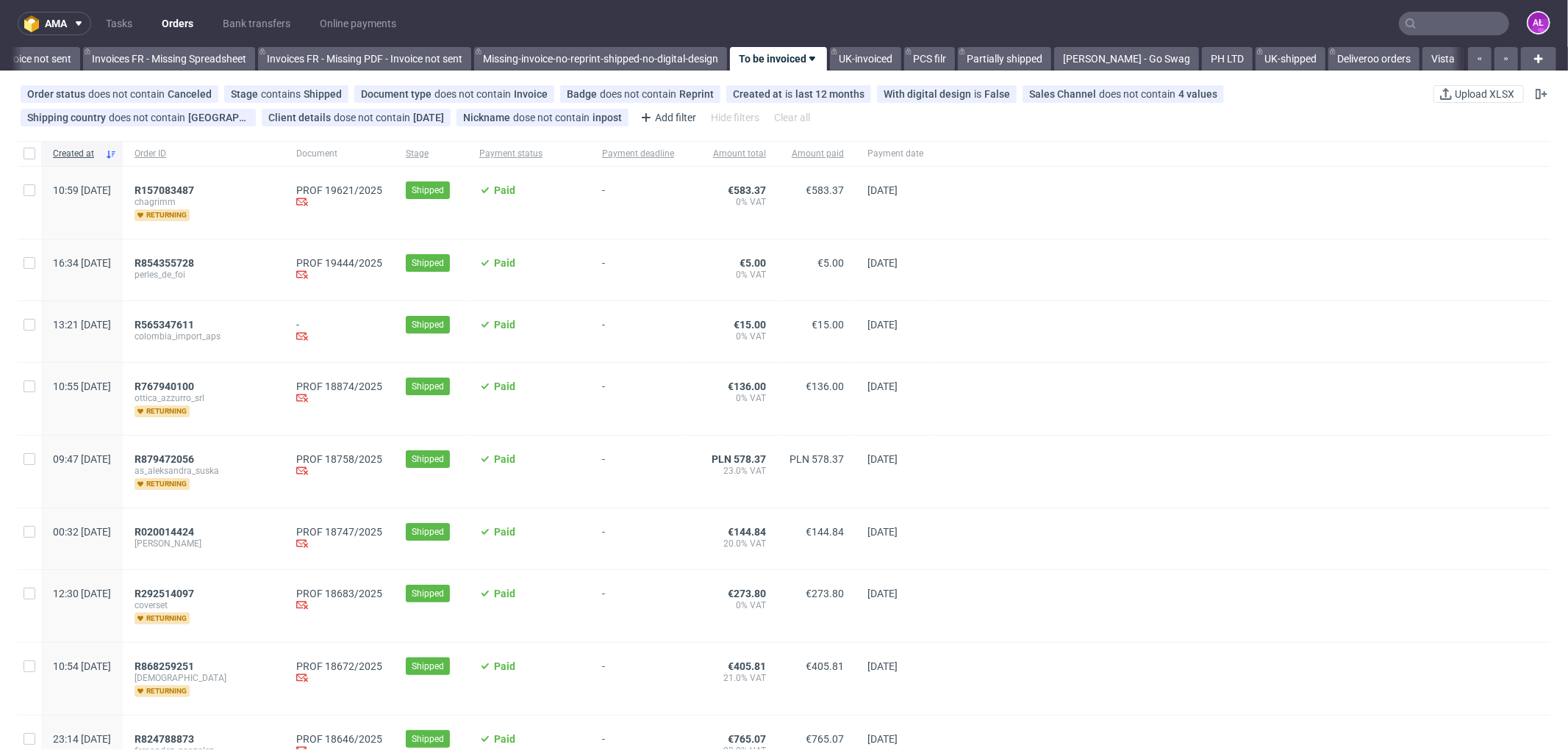
scroll to position [0, 2245]
click at [194, 191] on span "R157083487" at bounding box center [164, 190] width 60 height 11
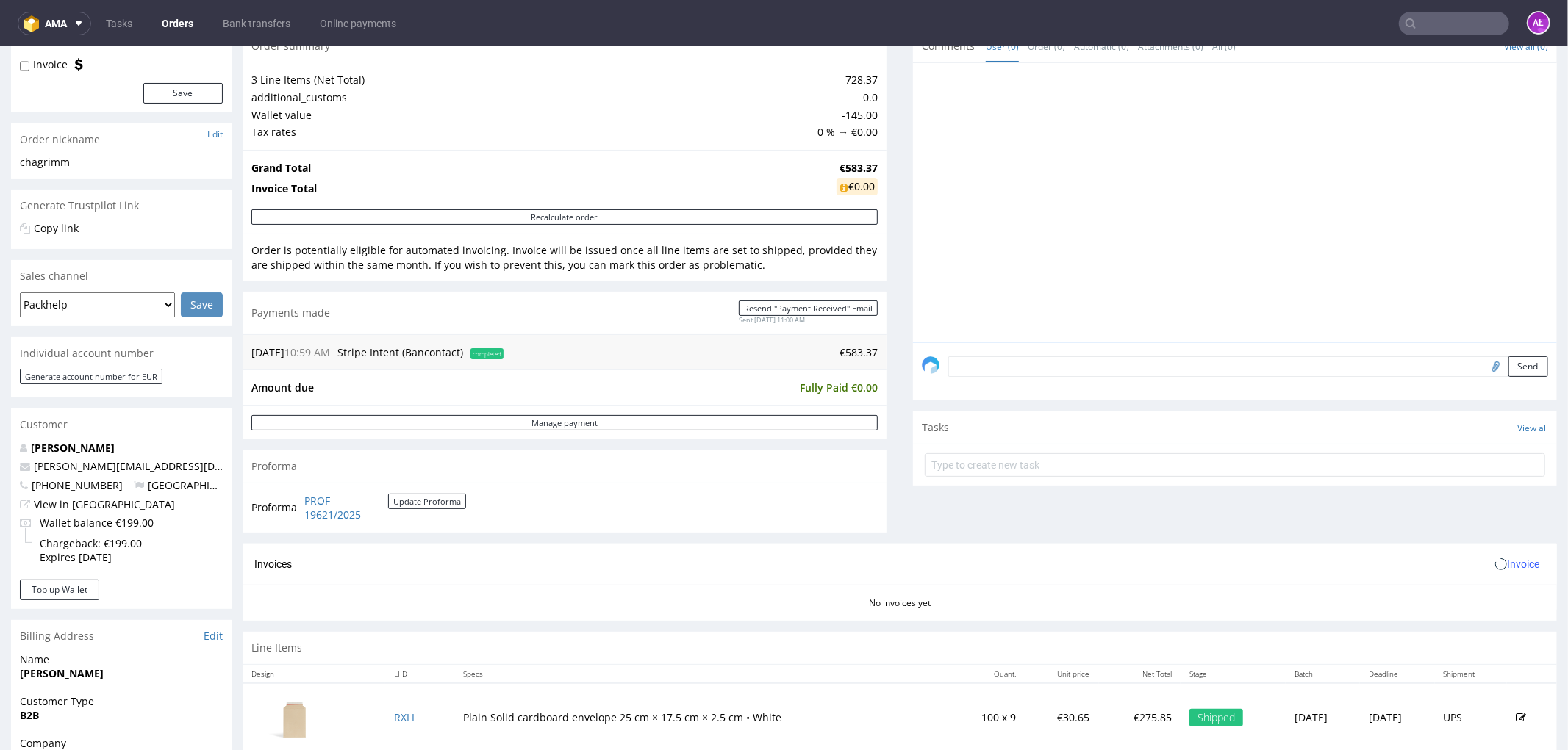
scroll to position [408, 0]
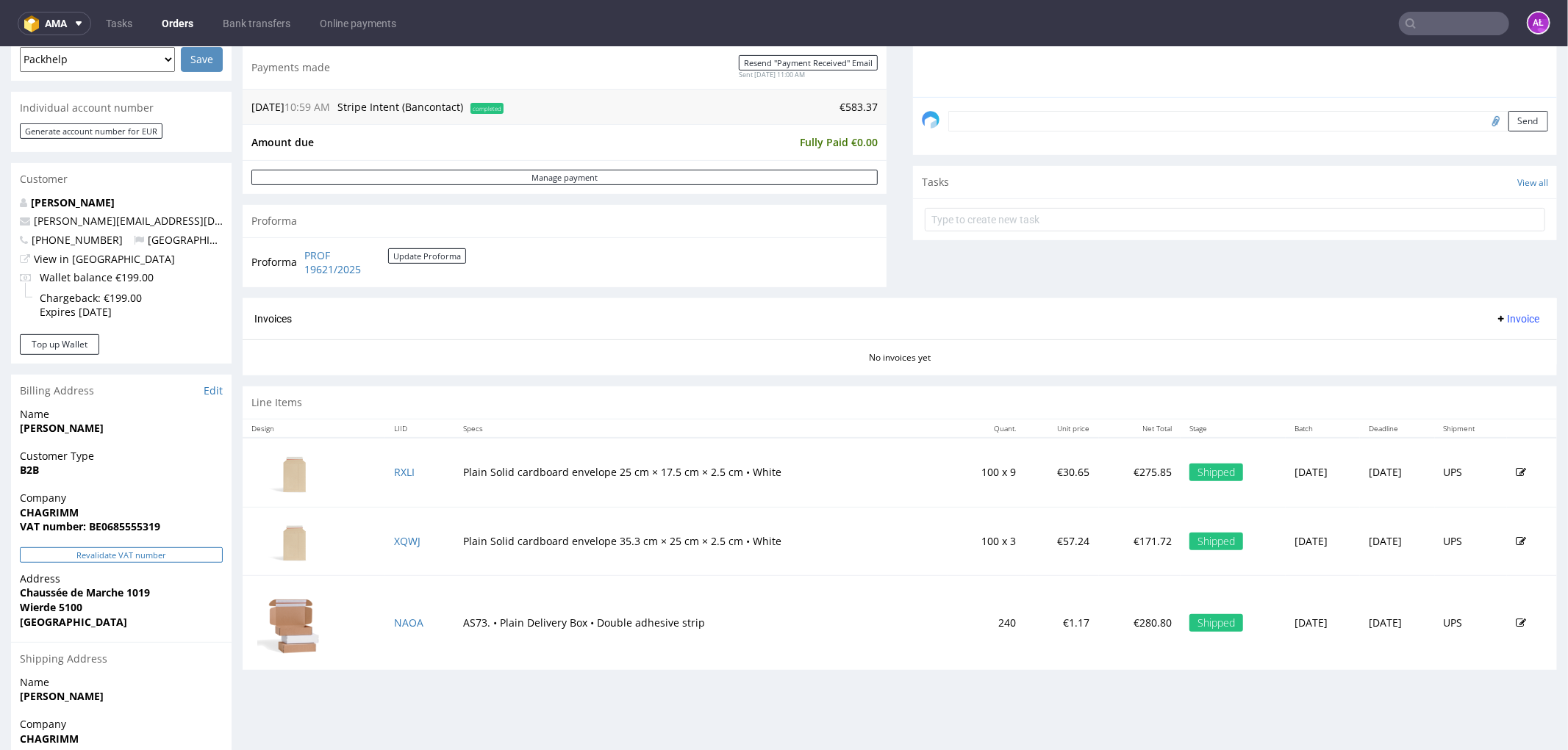
click at [189, 559] on button "Revalidate VAT number" at bounding box center [121, 554] width 203 height 15
click at [1500, 316] on span "Invoice" at bounding box center [1517, 318] width 45 height 11
click at [1500, 343] on span "Generate" at bounding box center [1492, 350] width 71 height 15
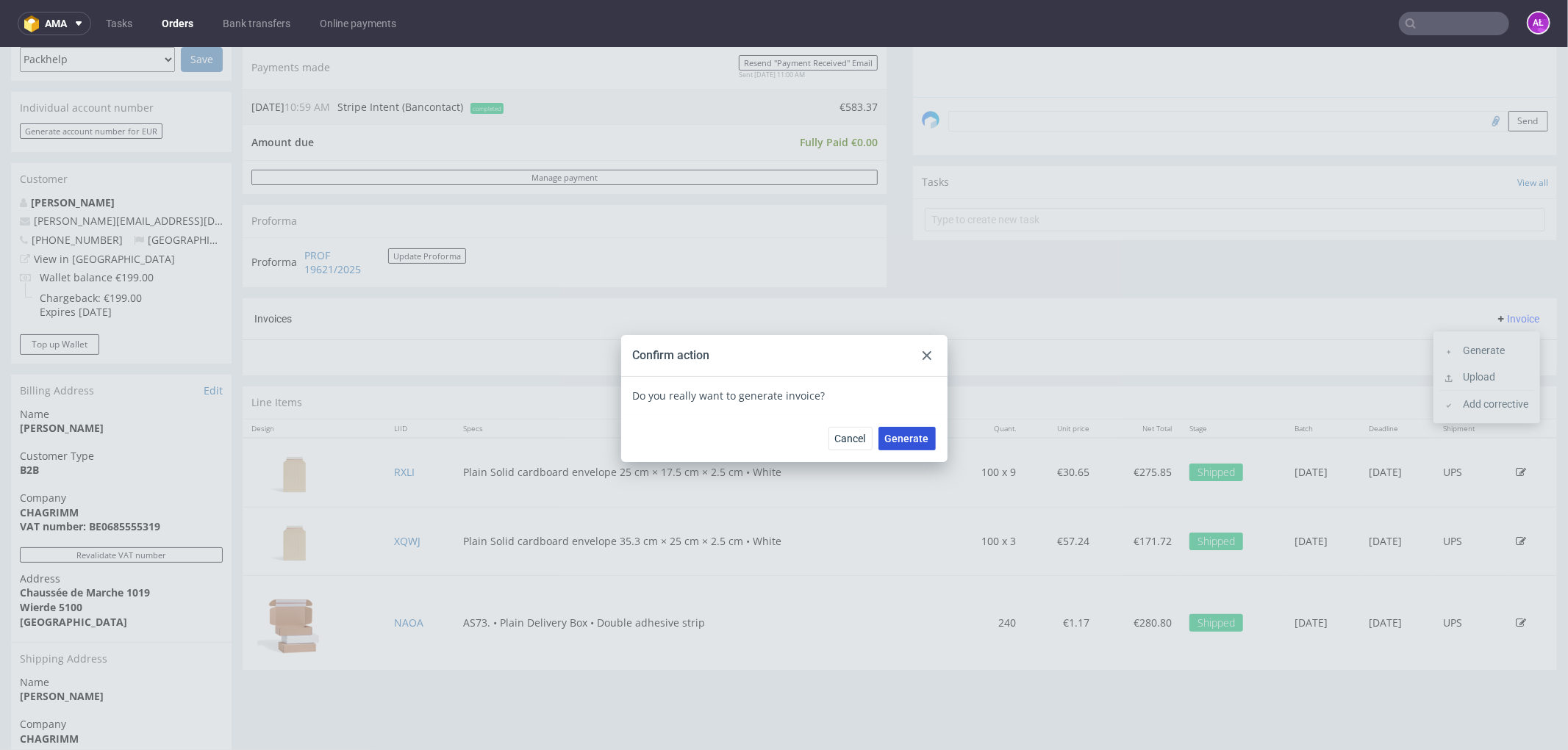
click at [893, 438] on span "Generate" at bounding box center [907, 438] width 45 height 10
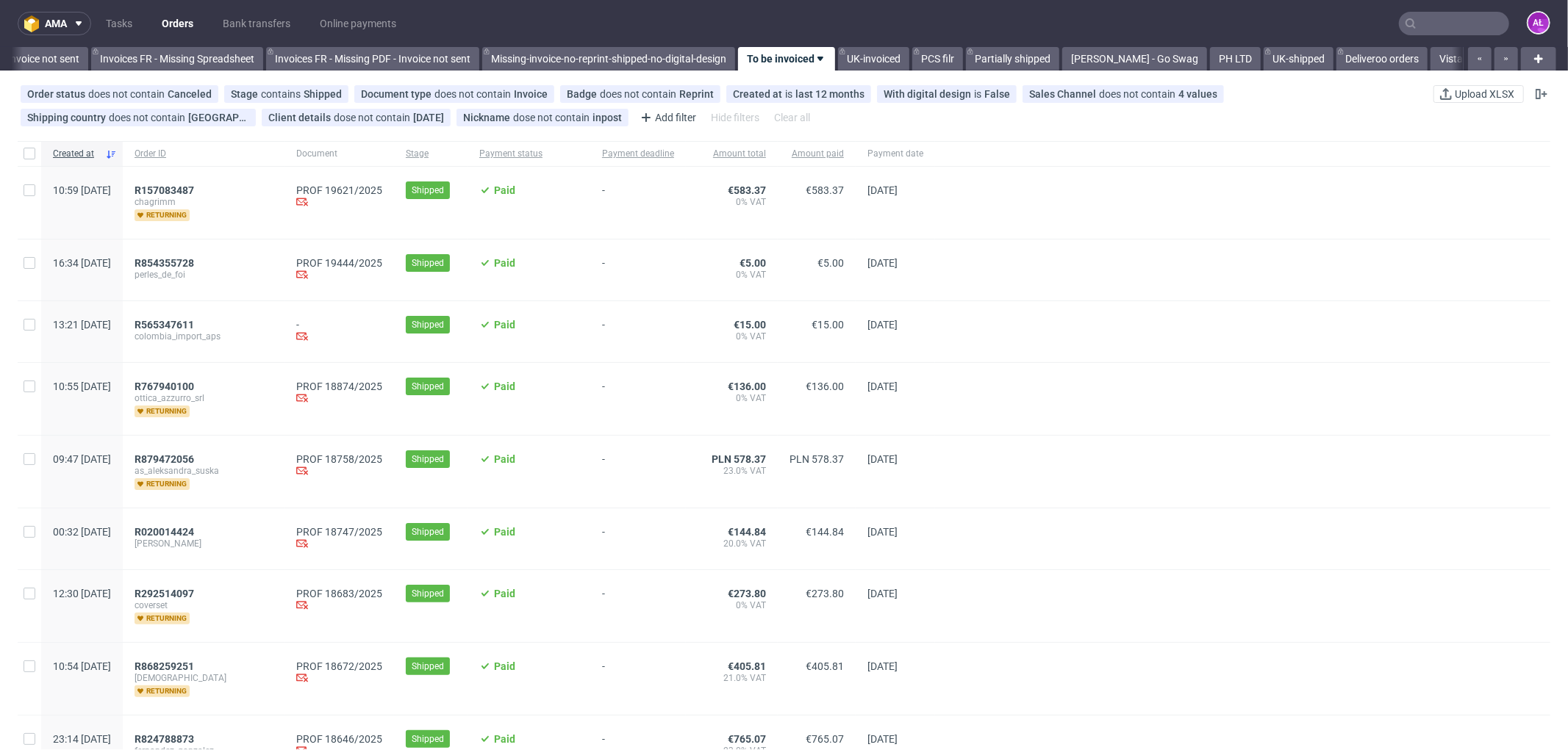
scroll to position [0, 2245]
click at [194, 260] on span "R854355728" at bounding box center [164, 263] width 60 height 11
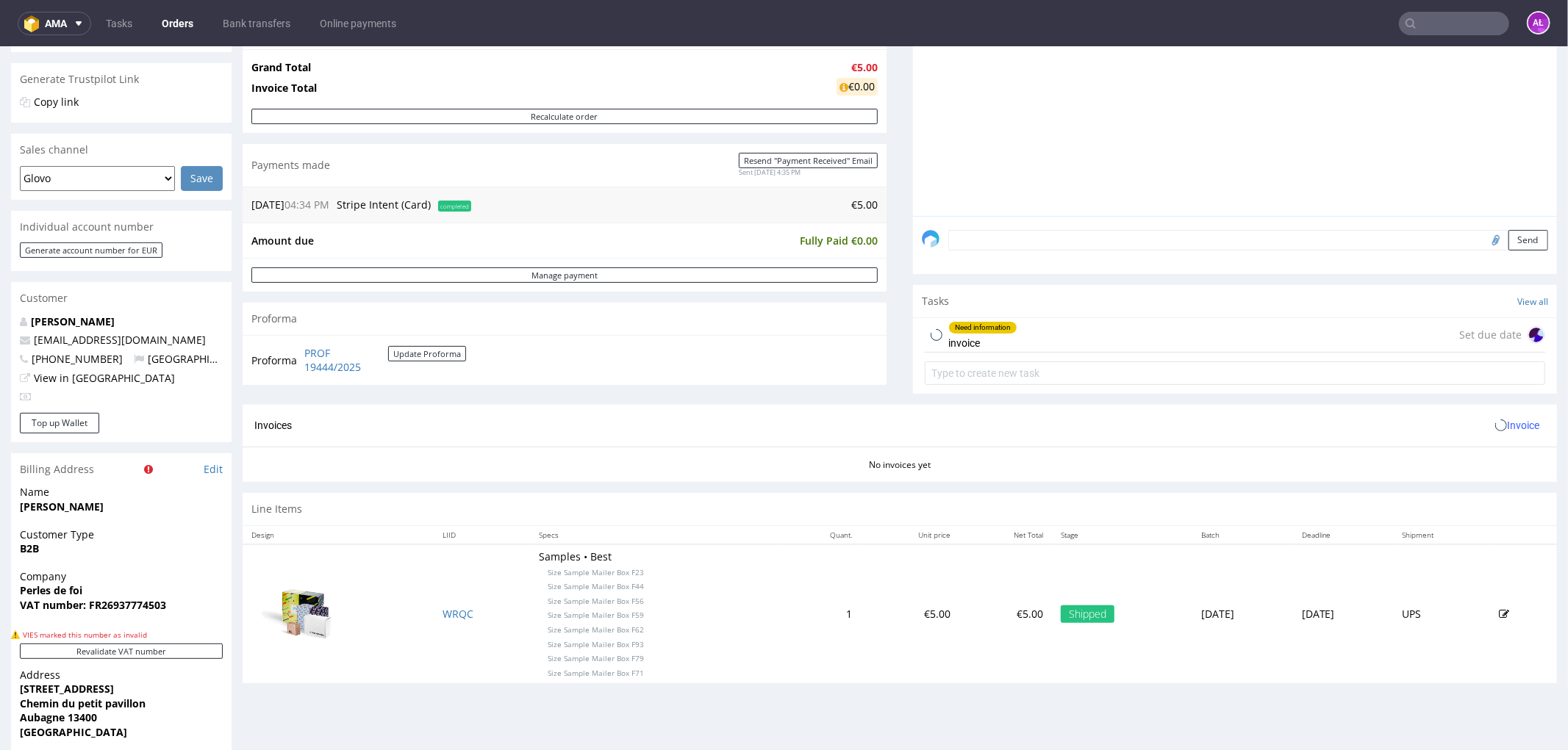
scroll to position [490, 0]
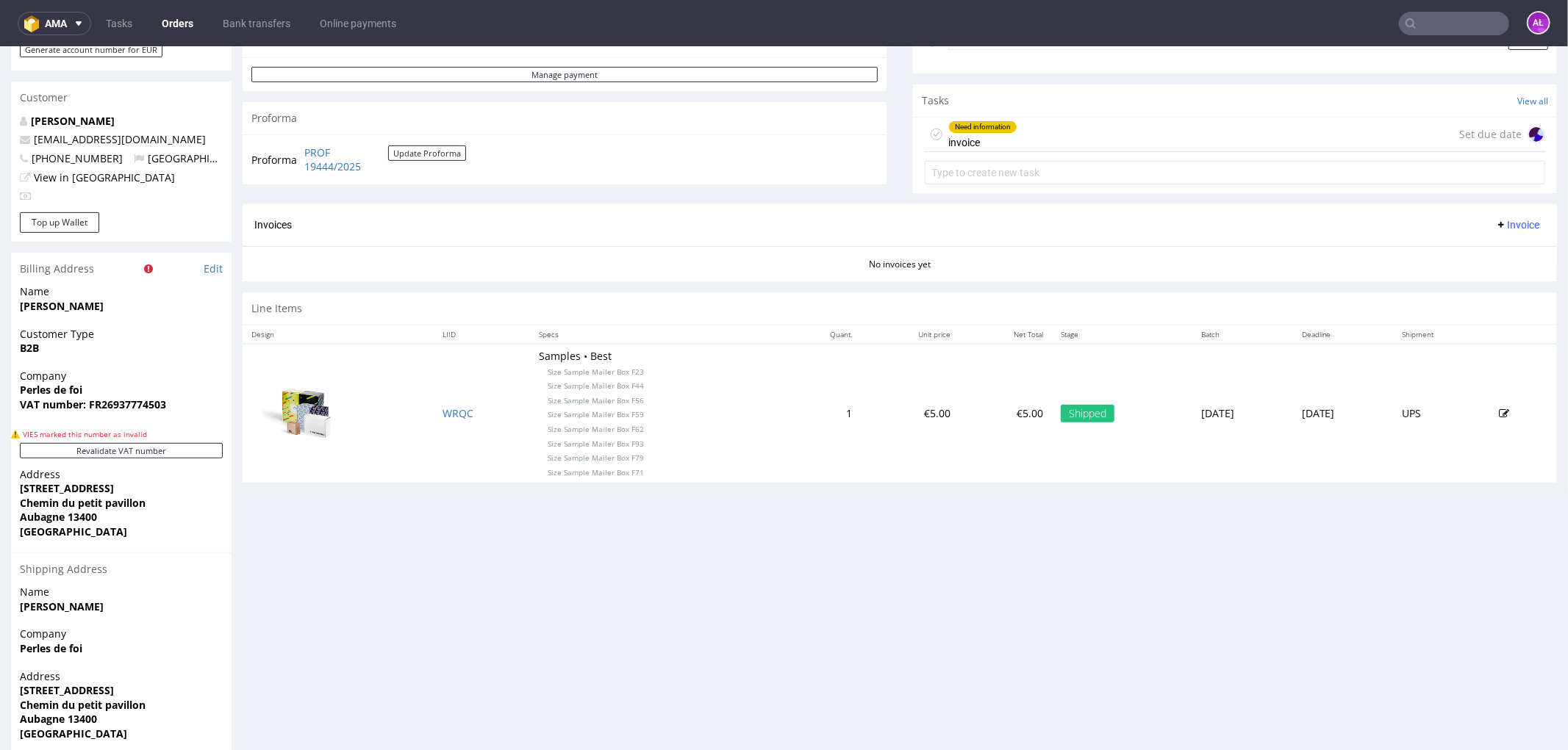
click at [1126, 122] on div "Need information invoice Set due date" at bounding box center [1235, 134] width 621 height 34
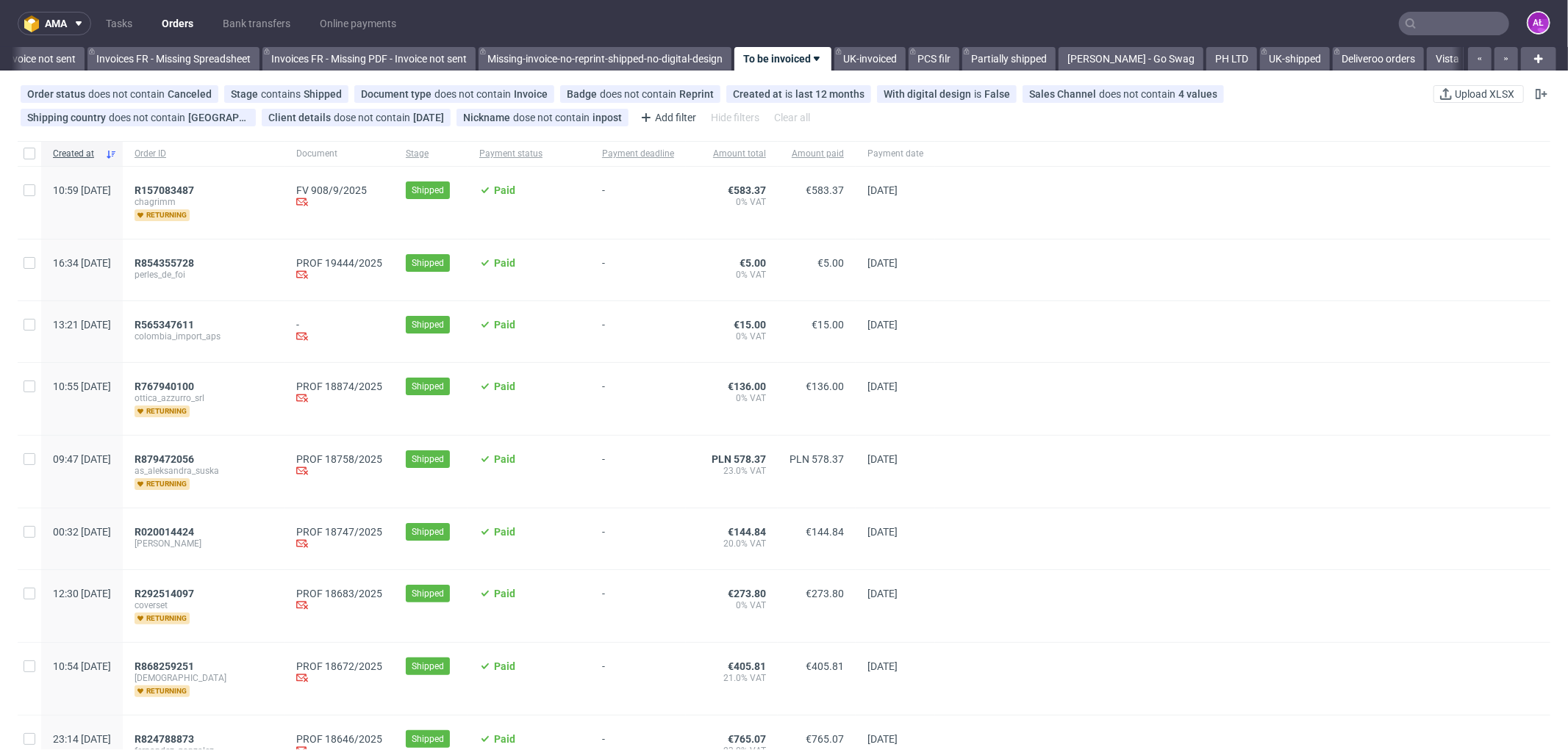
scroll to position [0, 2245]
click at [194, 385] on span "R767940100" at bounding box center [164, 386] width 60 height 11
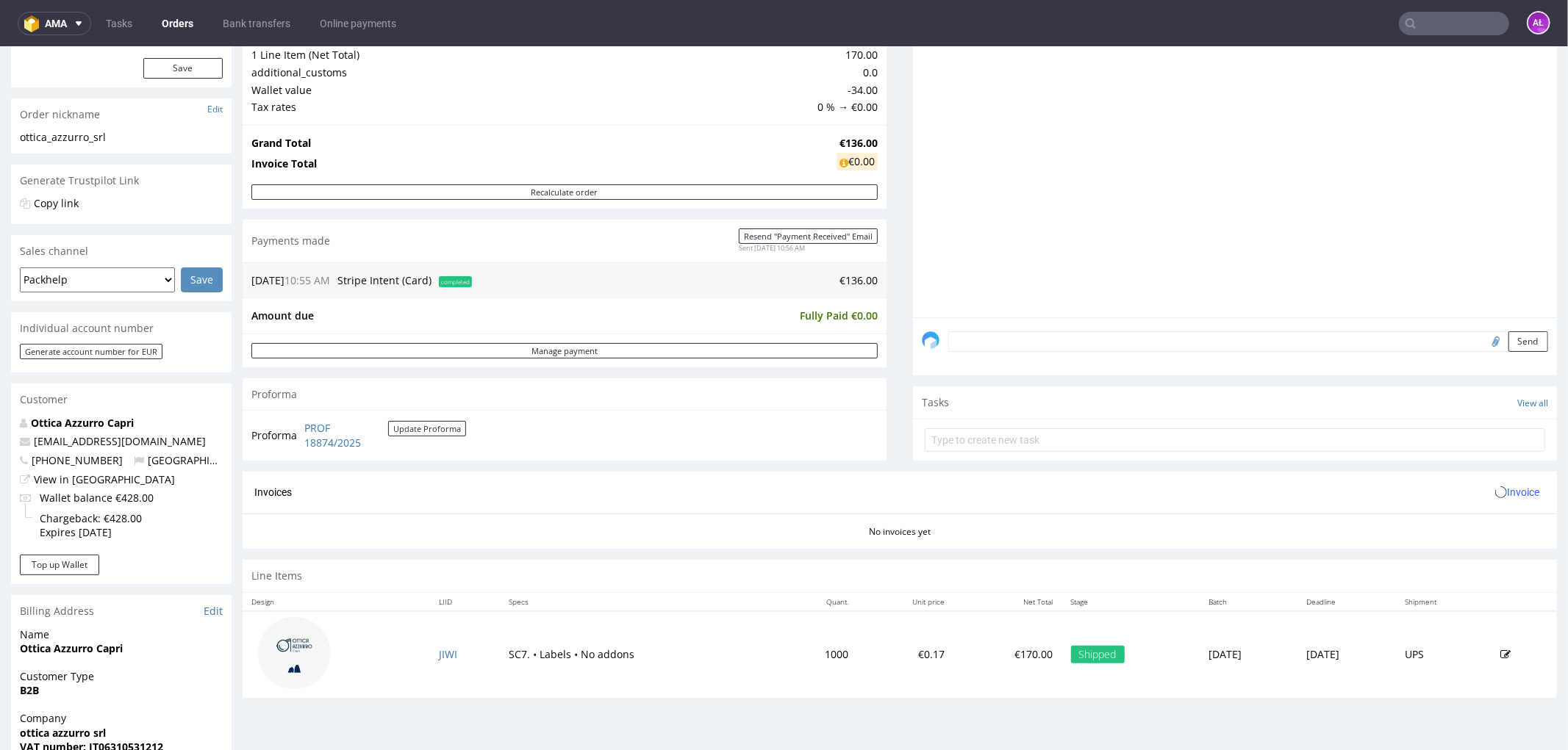
scroll to position [408, 0]
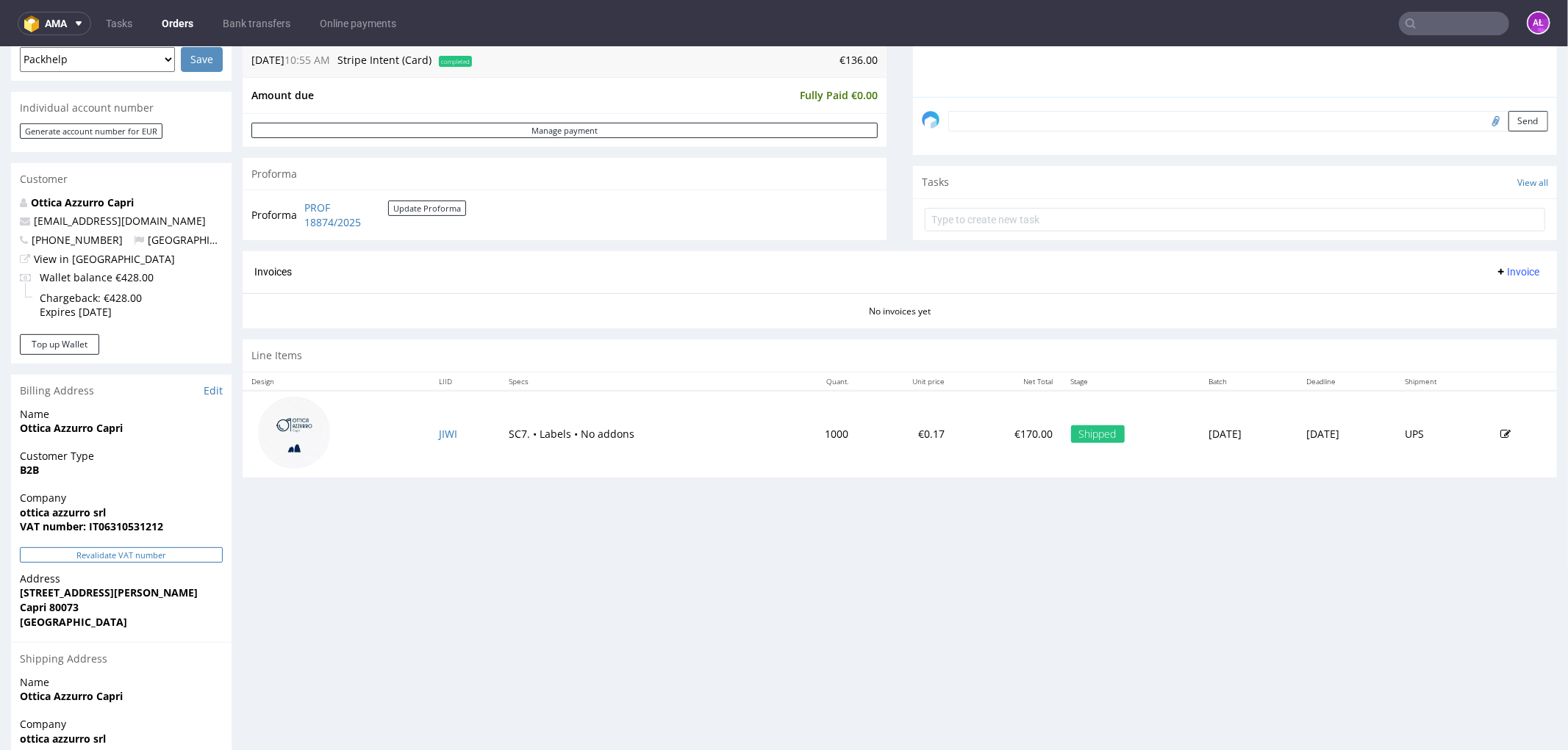
click at [191, 558] on button "Revalidate VAT number" at bounding box center [121, 554] width 203 height 15
click at [1497, 275] on span "Invoice" at bounding box center [1517, 271] width 45 height 11
click at [1504, 297] on span "Generate" at bounding box center [1492, 303] width 71 height 15
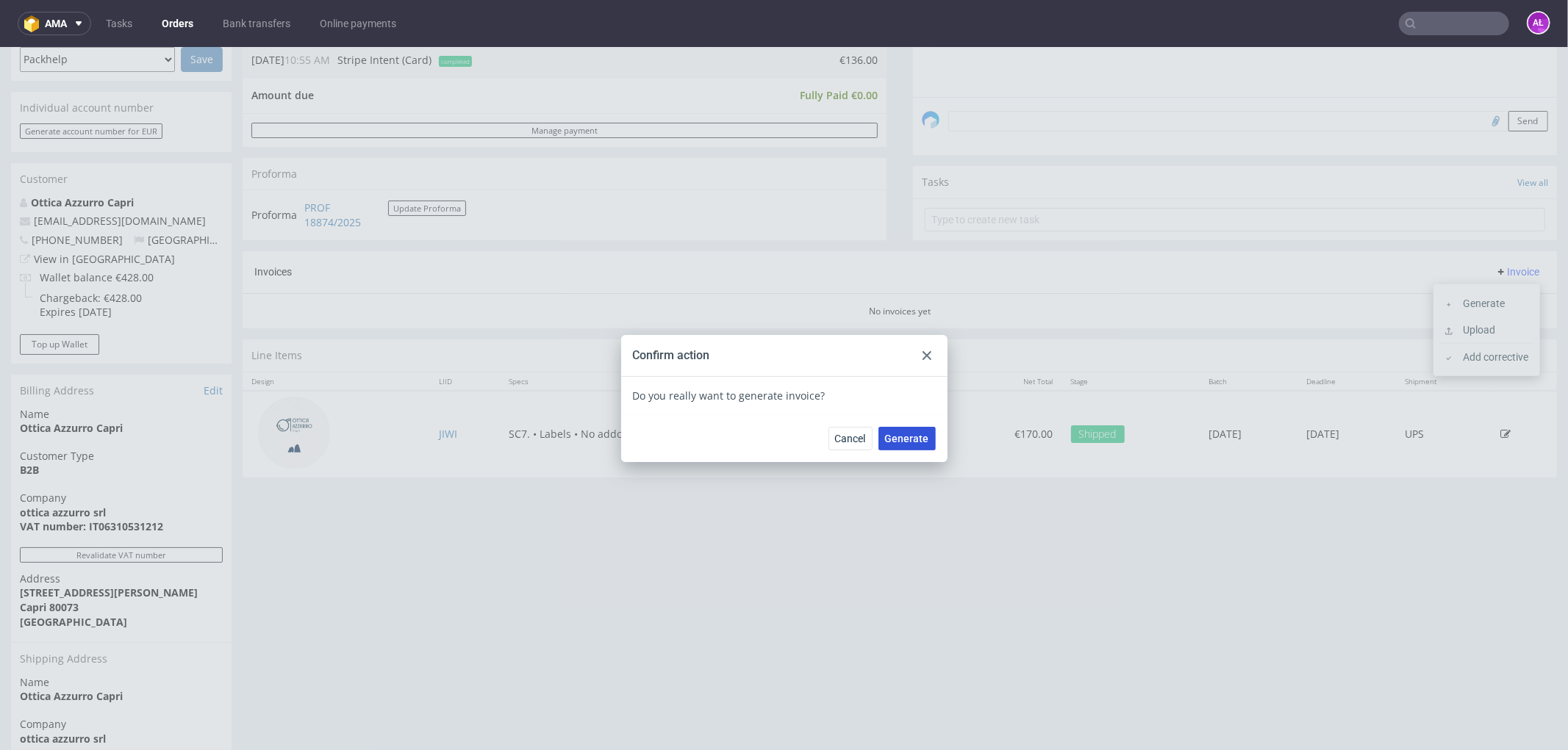
click at [910, 438] on span "Generate" at bounding box center [907, 438] width 45 height 10
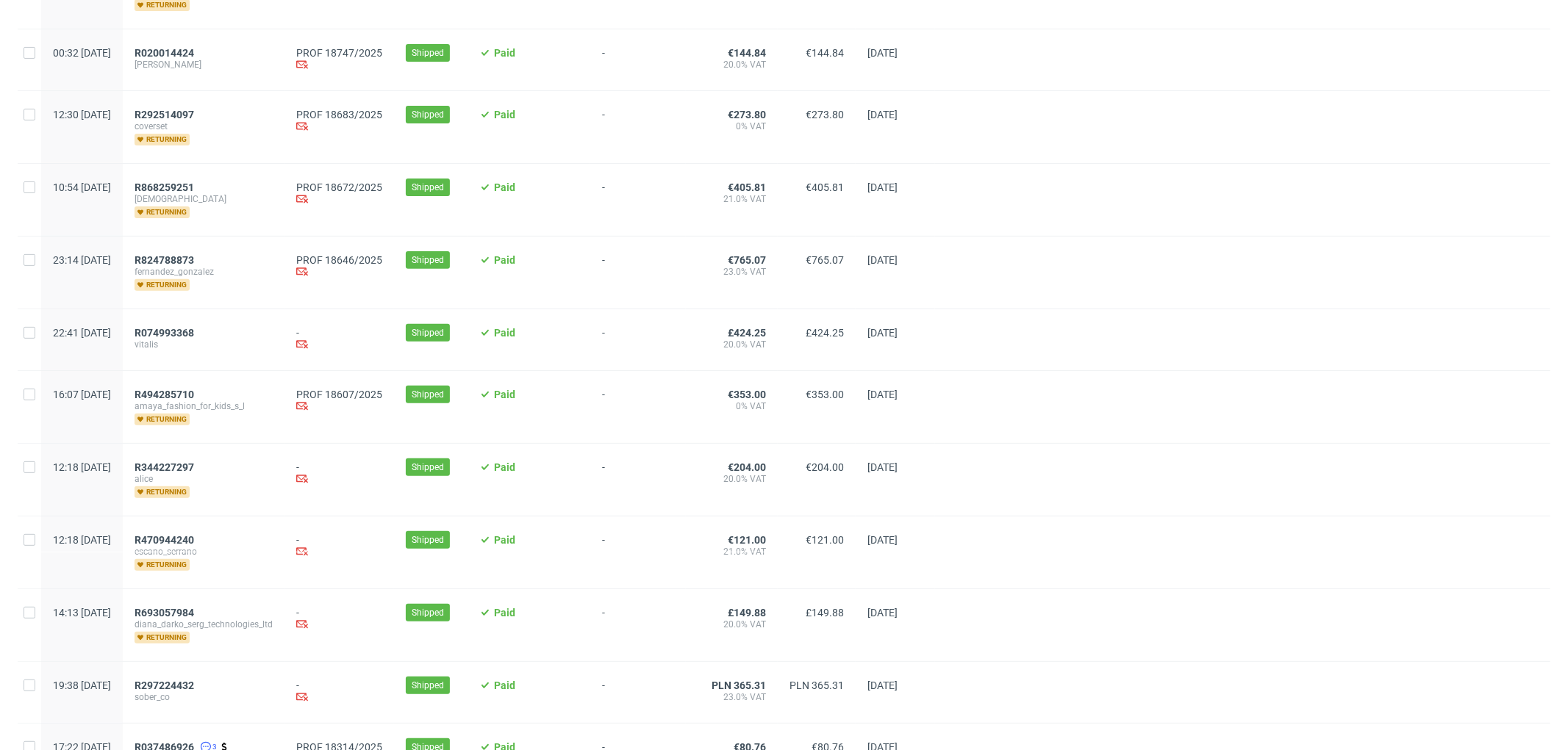
scroll to position [571, 0]
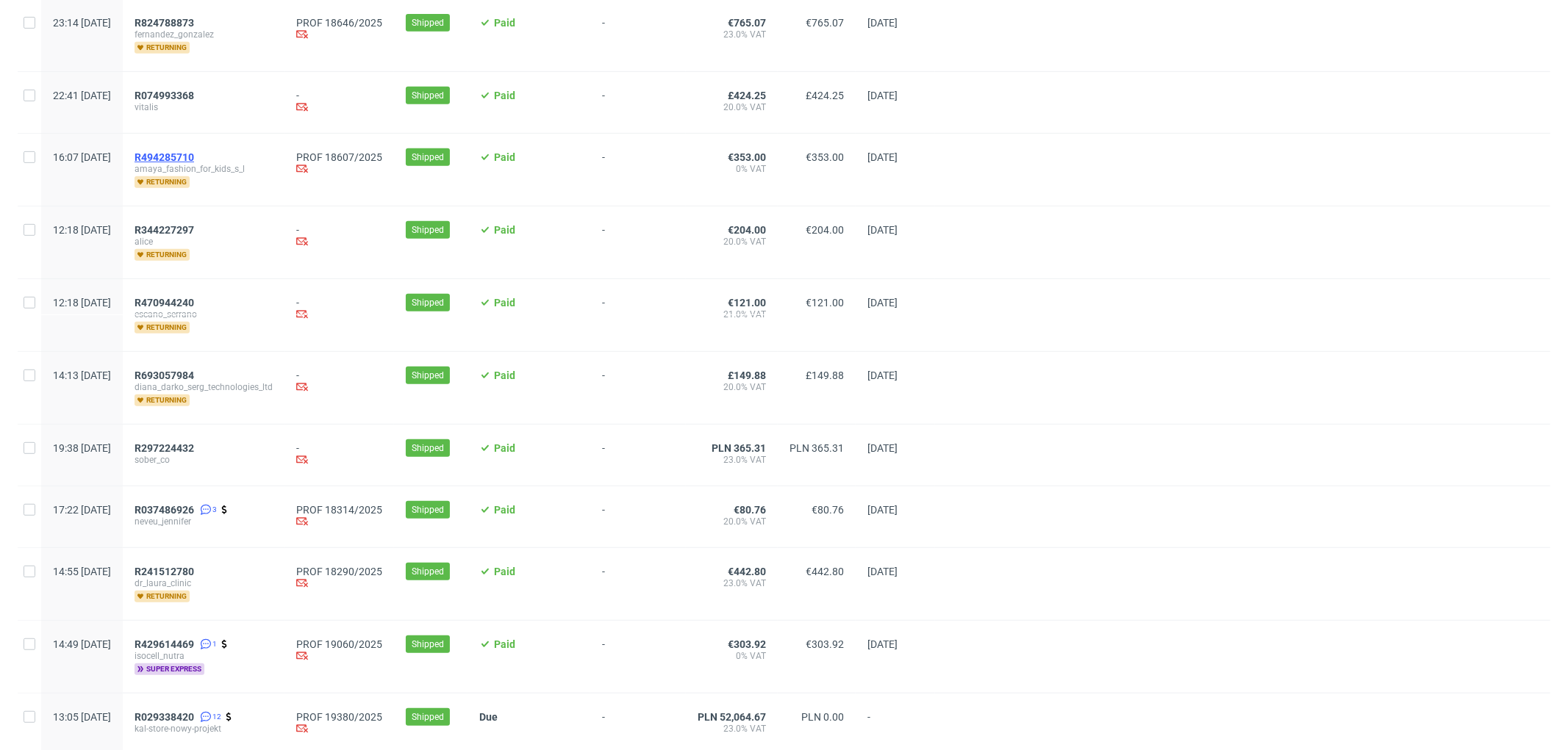
click at [194, 155] on span "R494285710" at bounding box center [164, 157] width 60 height 11
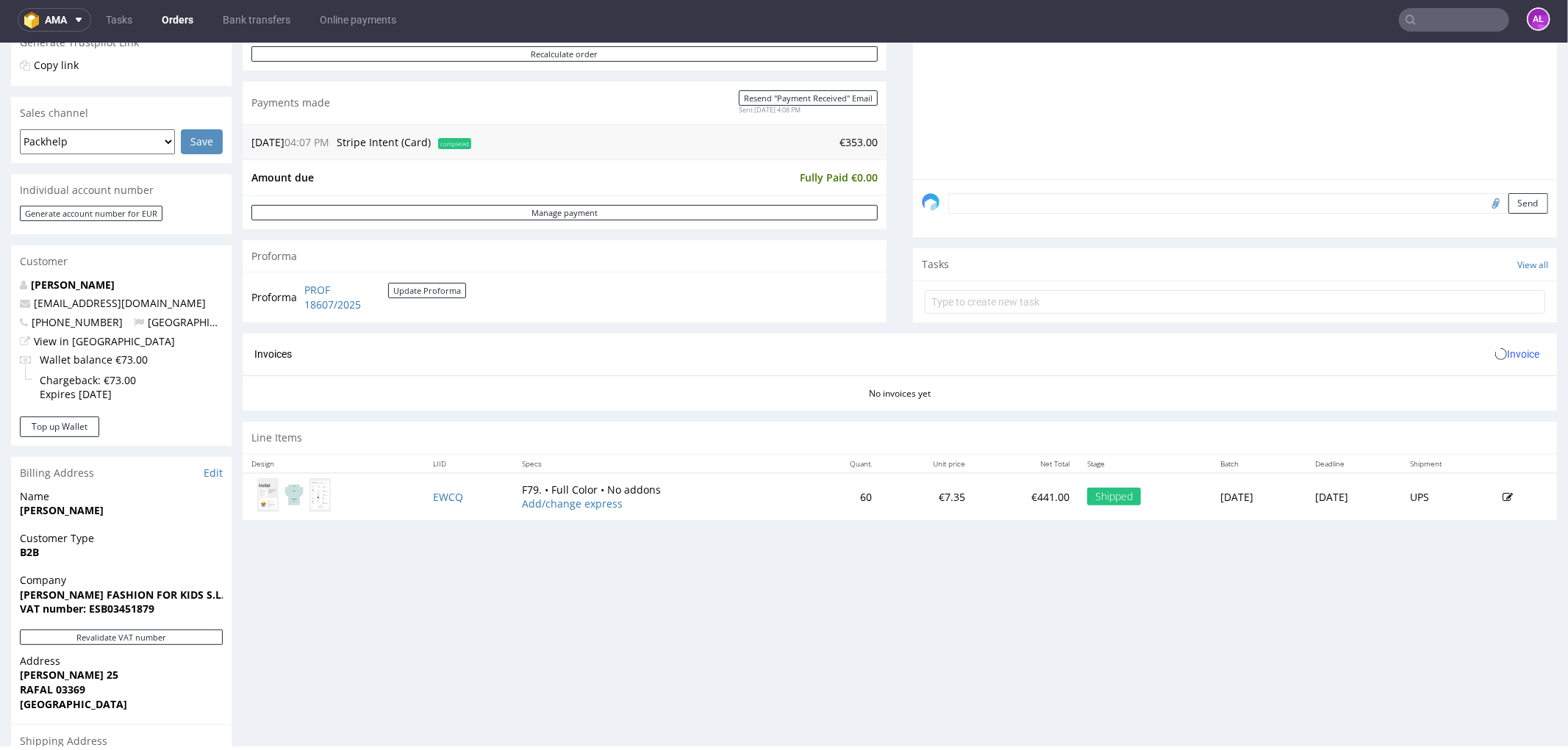
scroll to position [490, 0]
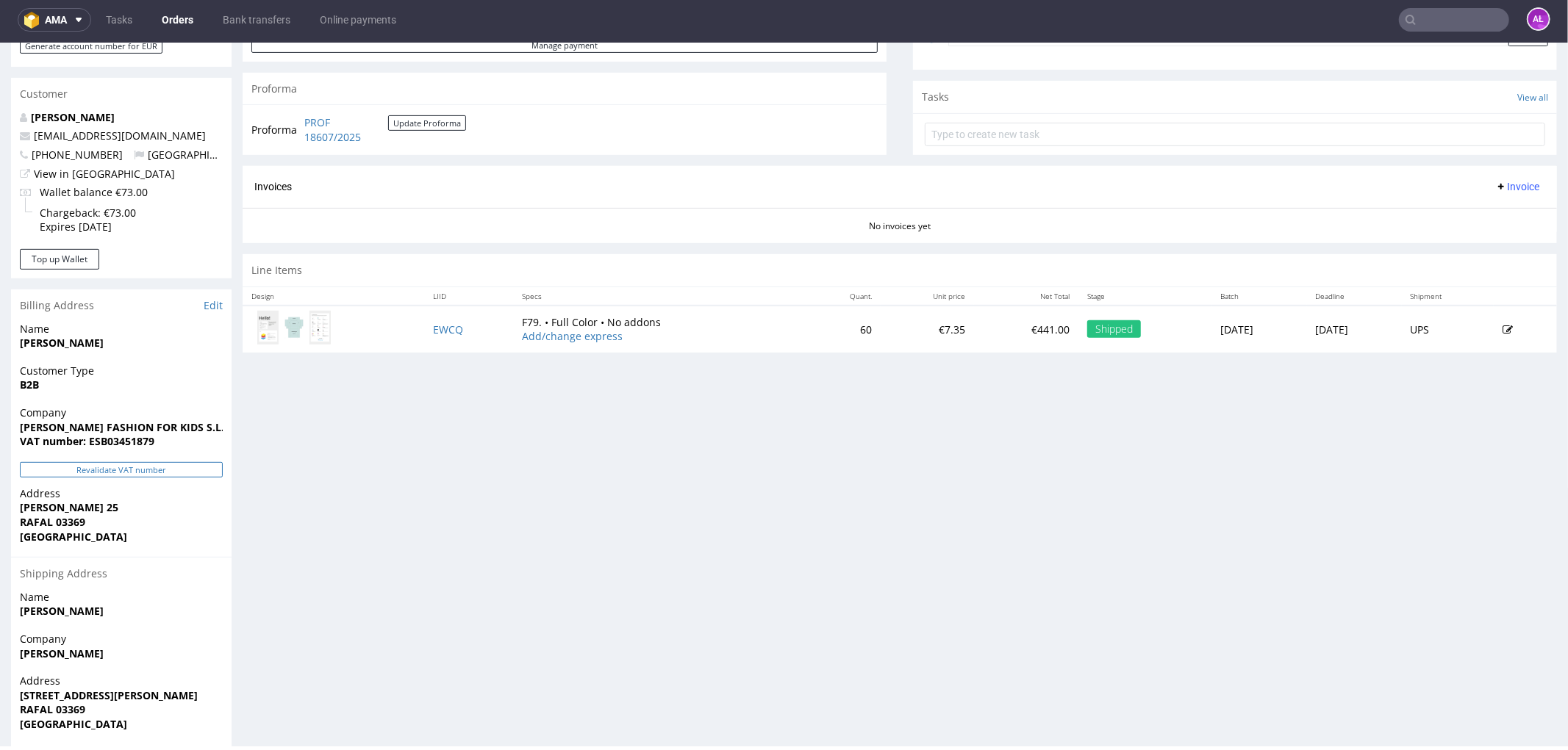
click at [185, 470] on button "Revalidate VAT number" at bounding box center [121, 469] width 203 height 15
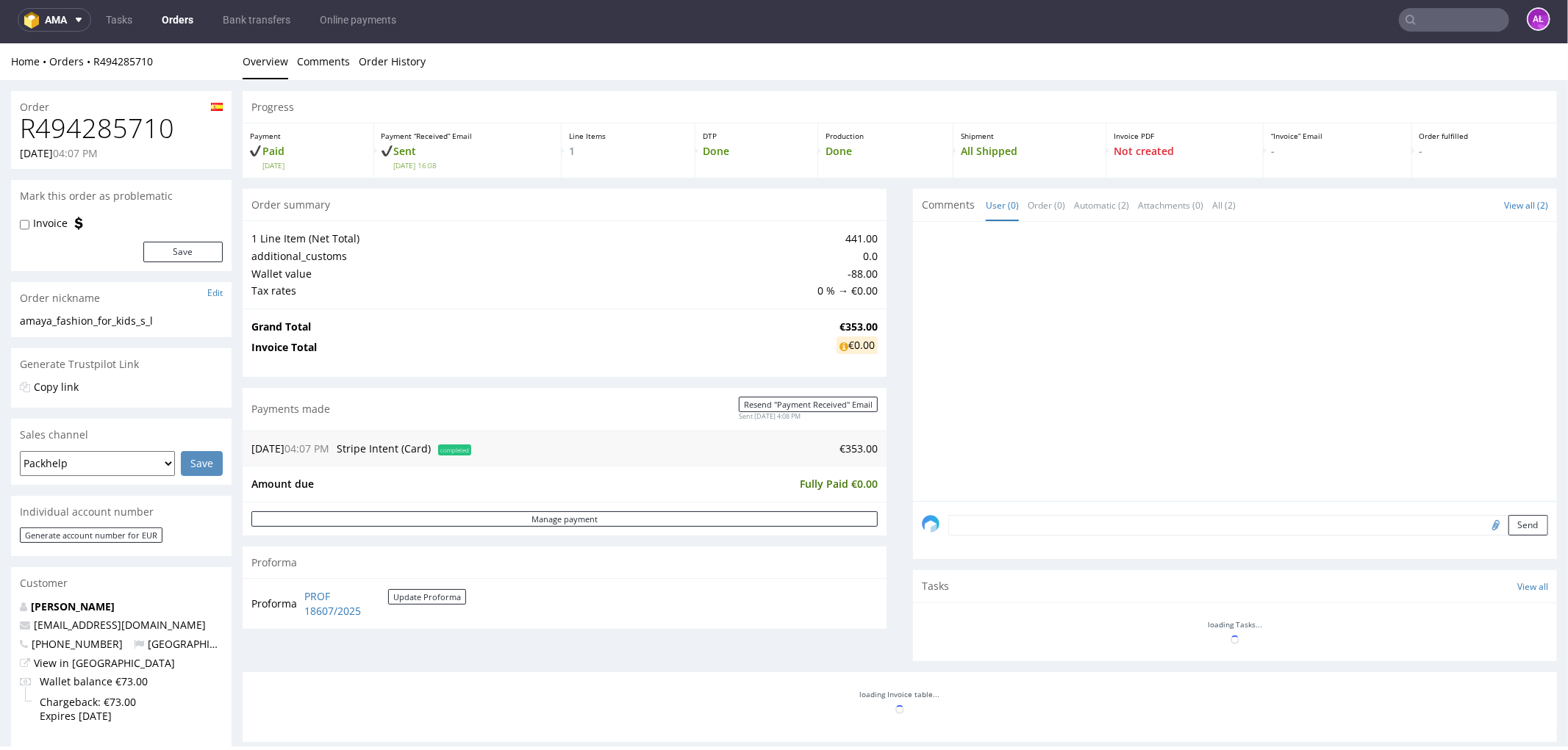
scroll to position [488, 0]
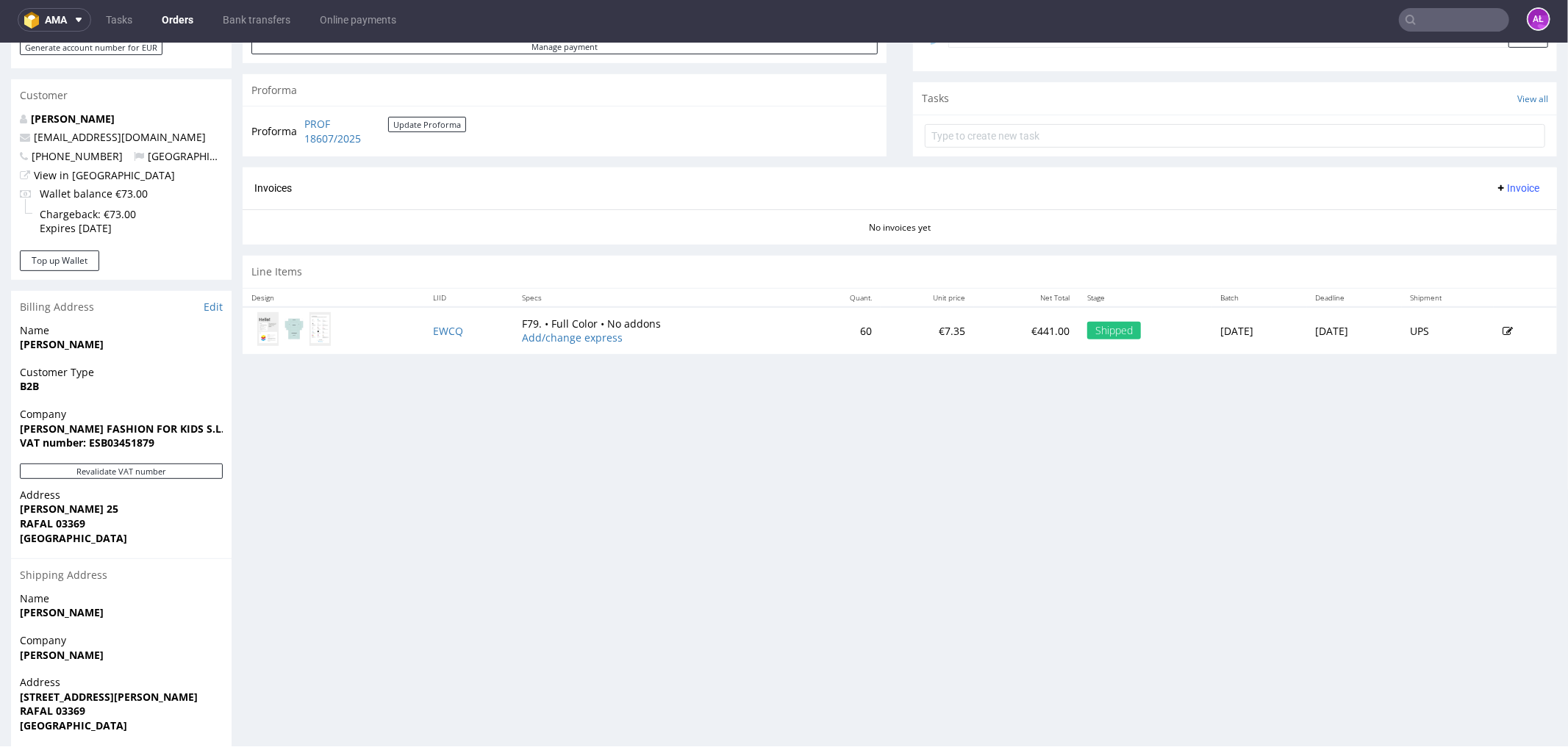
click at [1500, 189] on span "Invoice" at bounding box center [1517, 188] width 45 height 11
click at [1504, 208] on li "Generate" at bounding box center [1487, 219] width 95 height 27
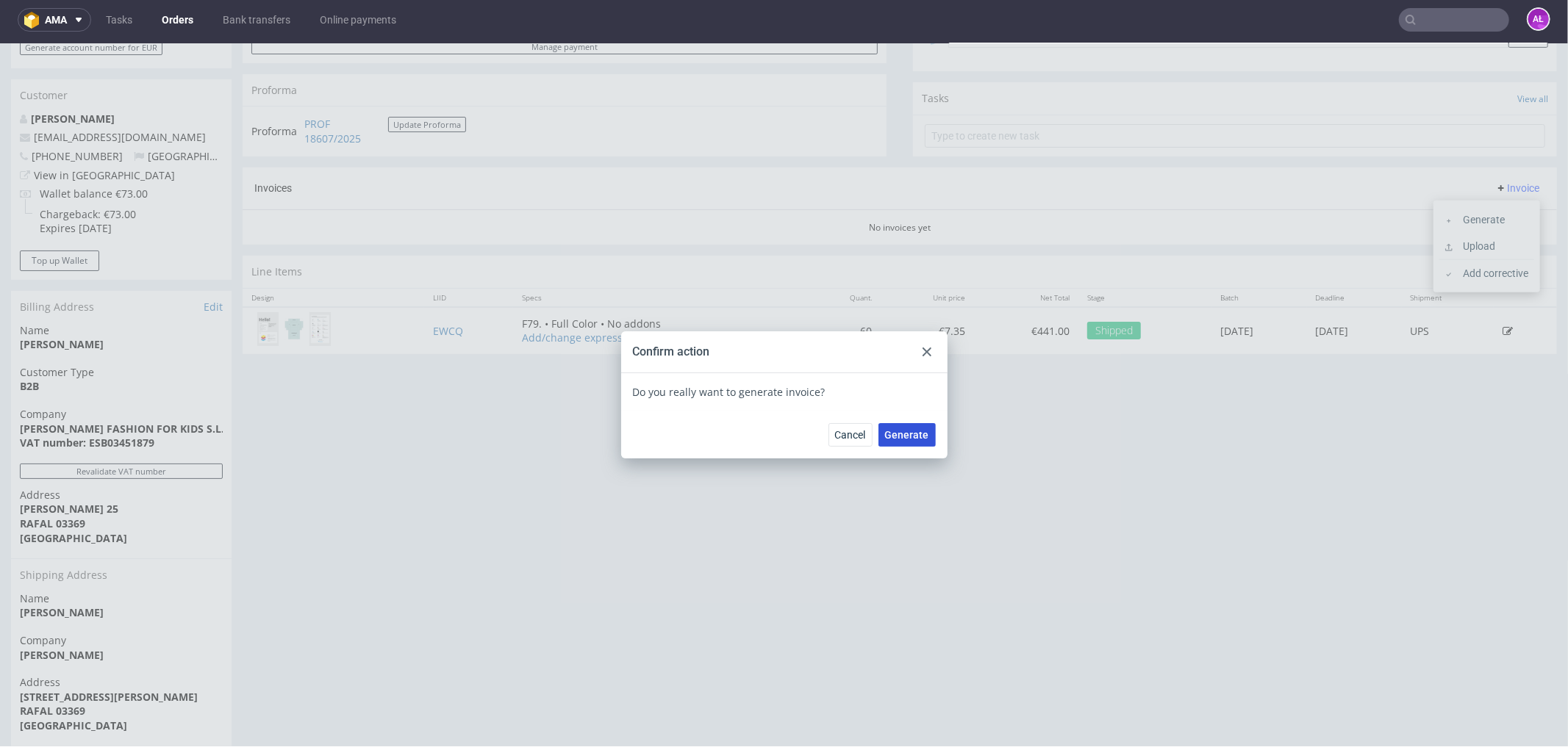
click at [913, 441] on button "Generate" at bounding box center [907, 434] width 58 height 24
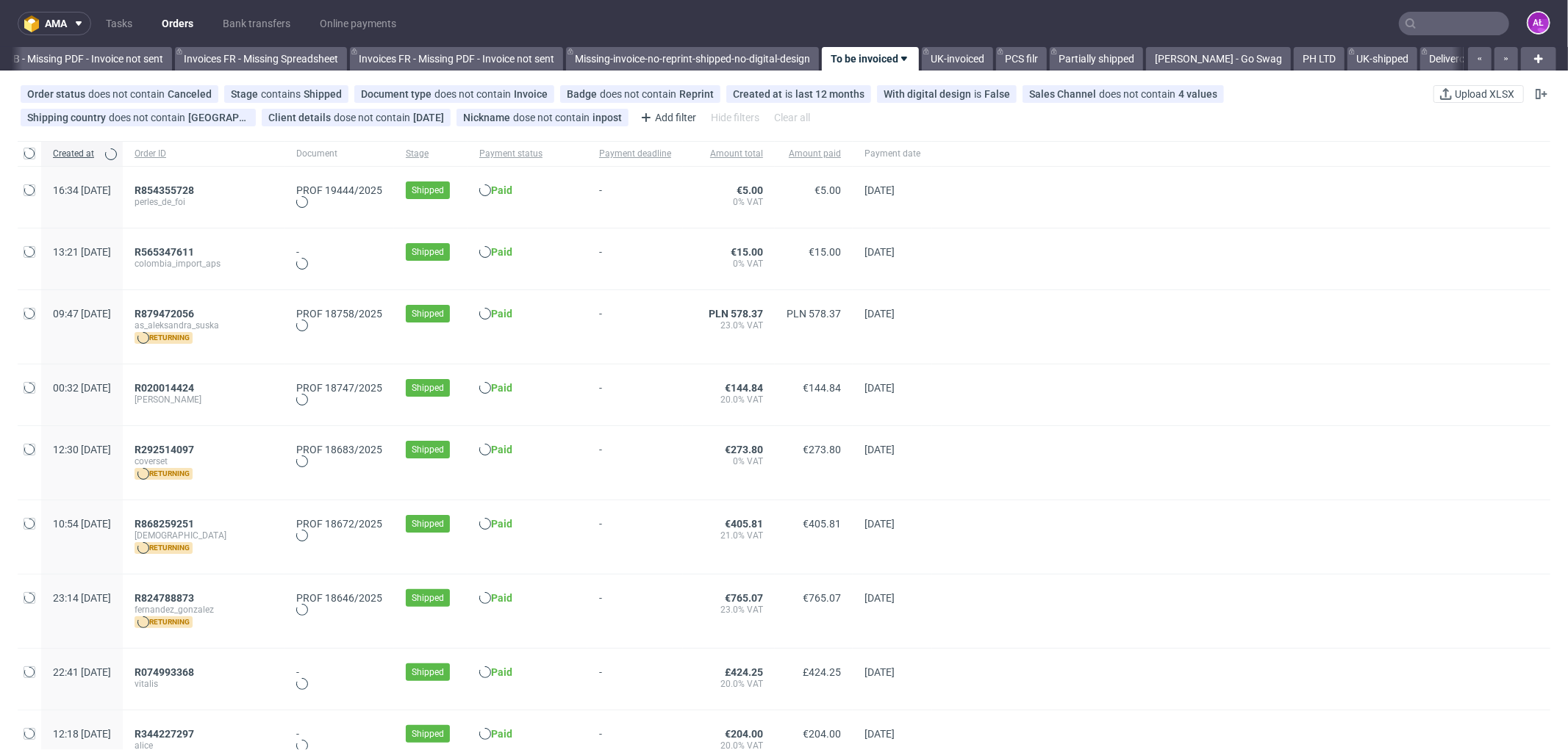
scroll to position [0, 2245]
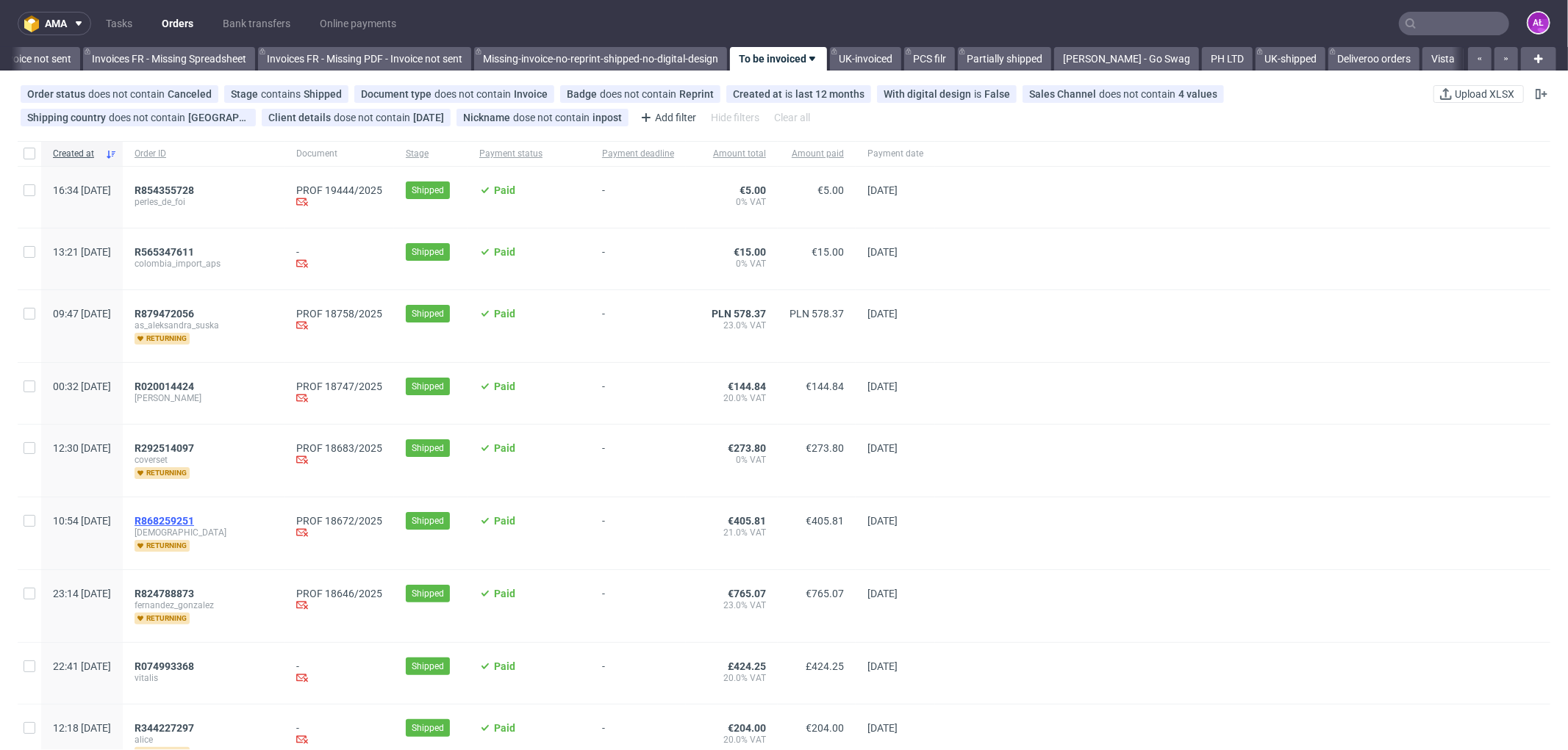
click at [194, 525] on span "R868259251" at bounding box center [164, 521] width 60 height 11
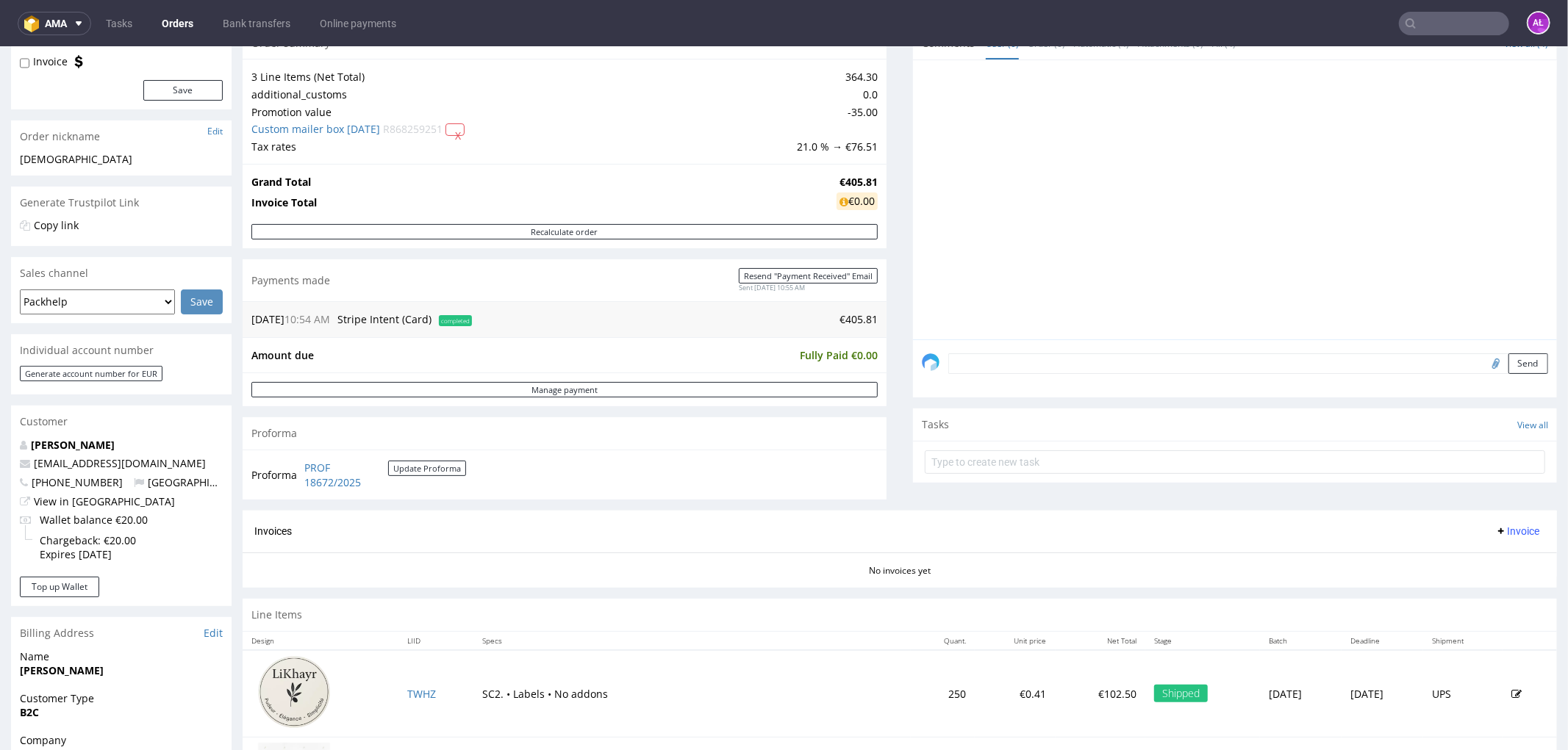
scroll to position [408, 0]
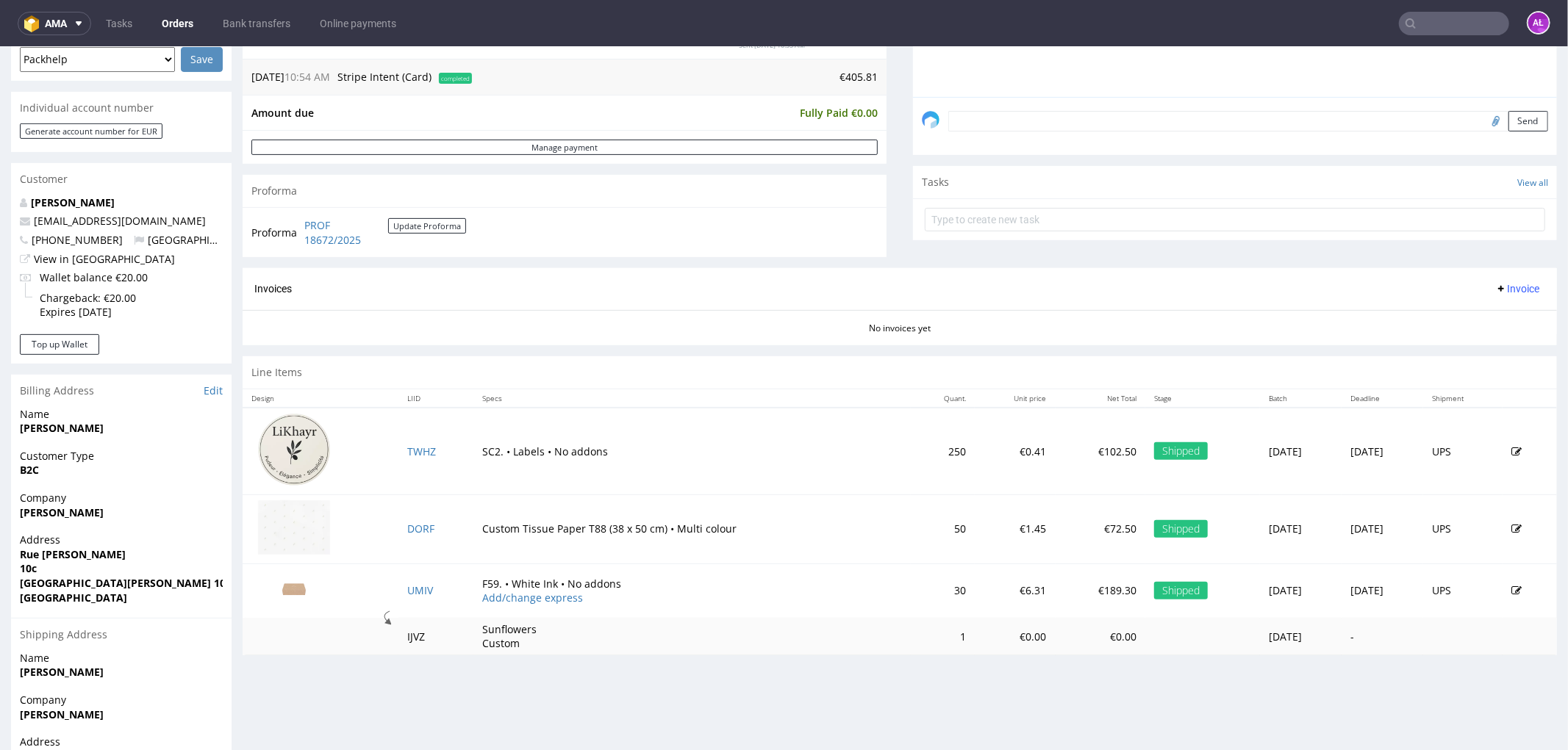
click at [1496, 284] on span "Invoice" at bounding box center [1517, 288] width 45 height 11
click at [1510, 319] on span "Generate" at bounding box center [1492, 320] width 71 height 15
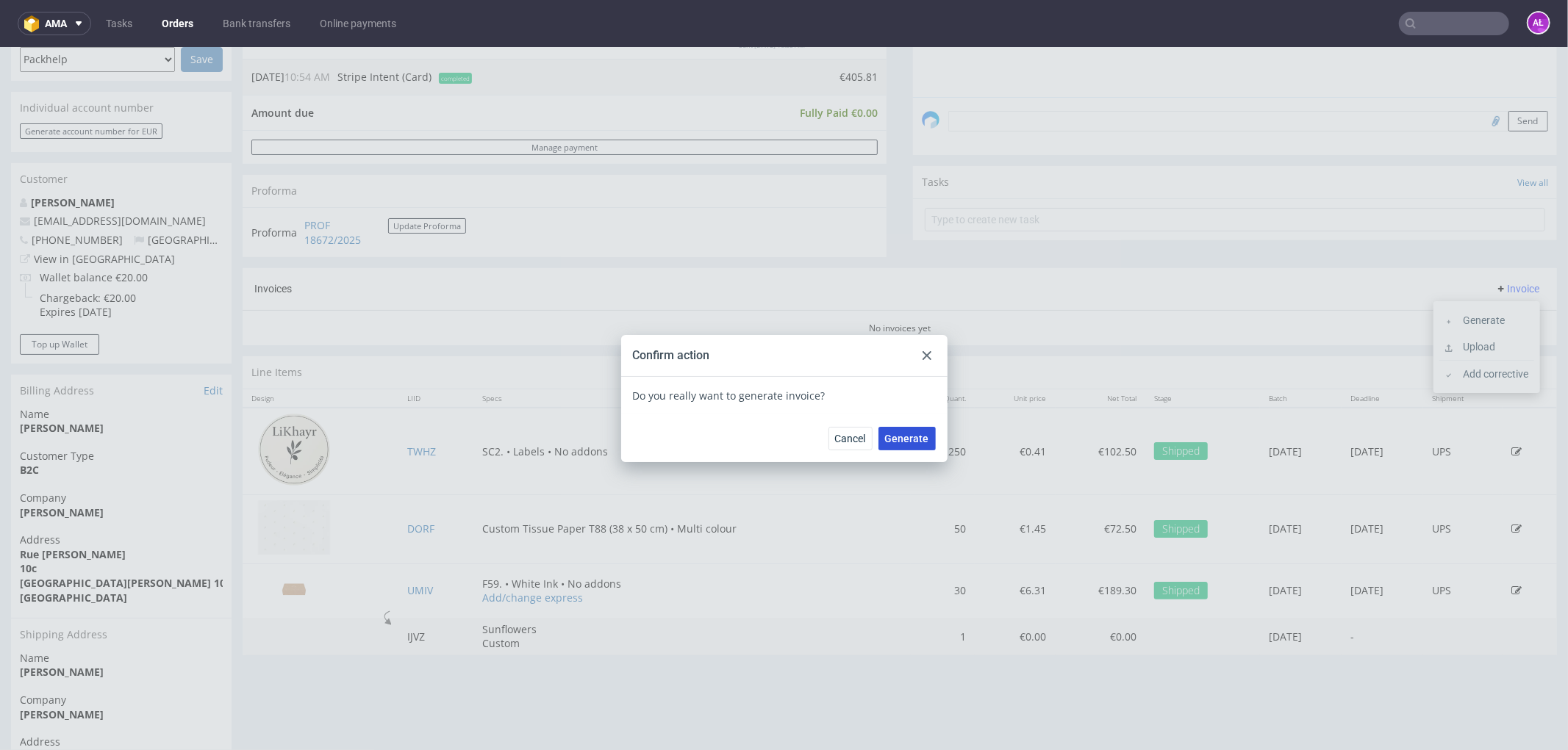
click at [888, 441] on span "Generate" at bounding box center [907, 438] width 45 height 10
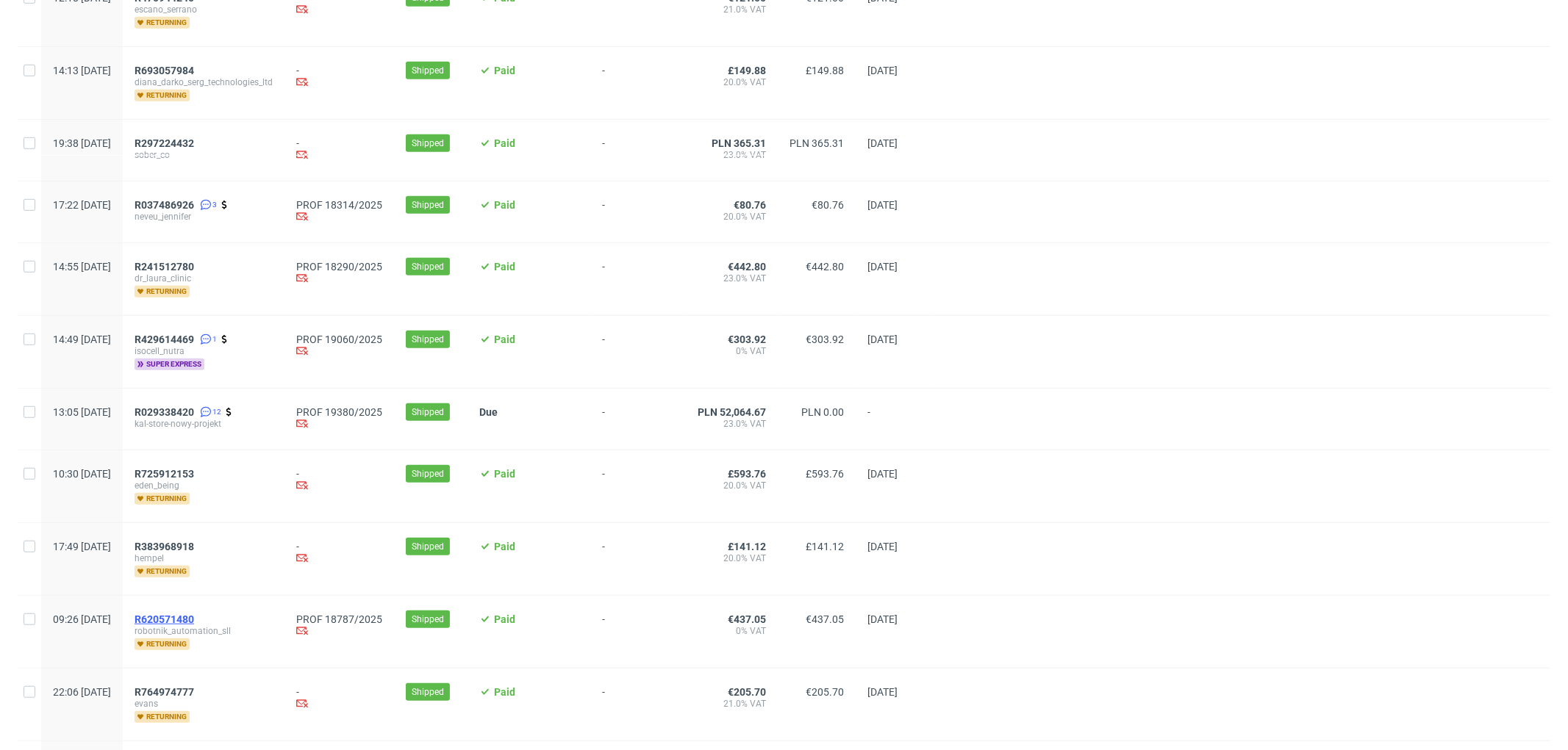
scroll to position [898, 0]
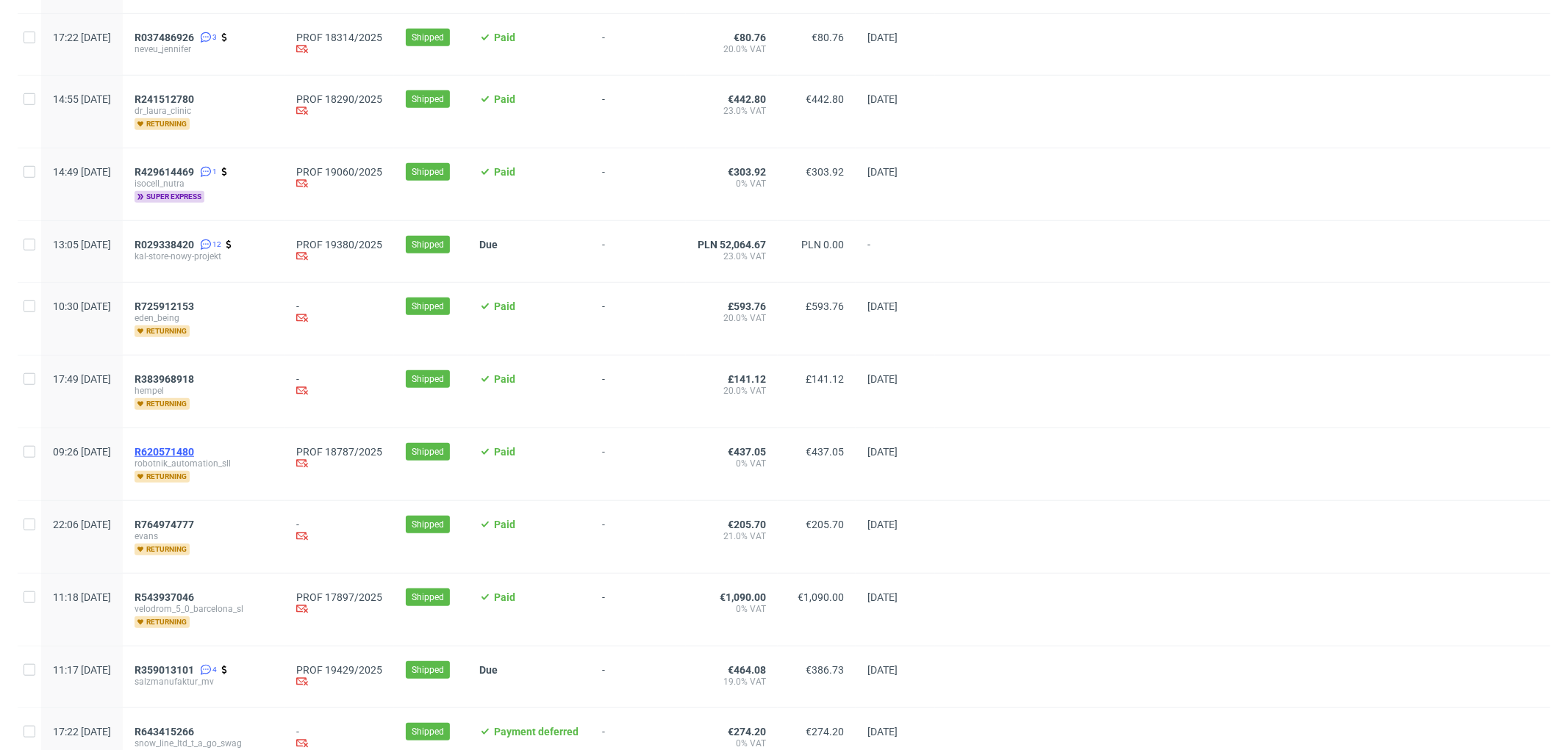
click at [194, 454] on span "R620571480" at bounding box center [164, 452] width 60 height 11
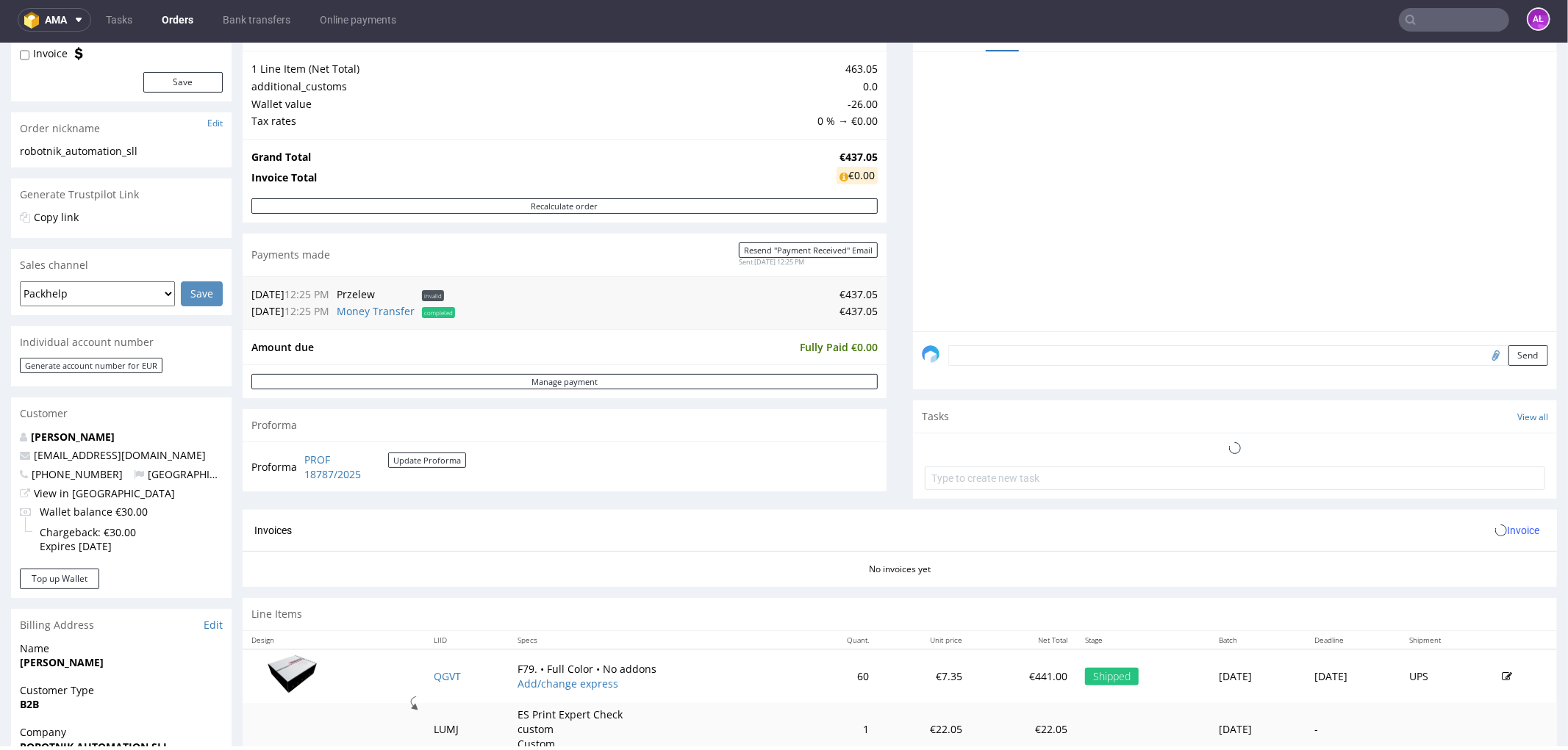
scroll to position [490, 0]
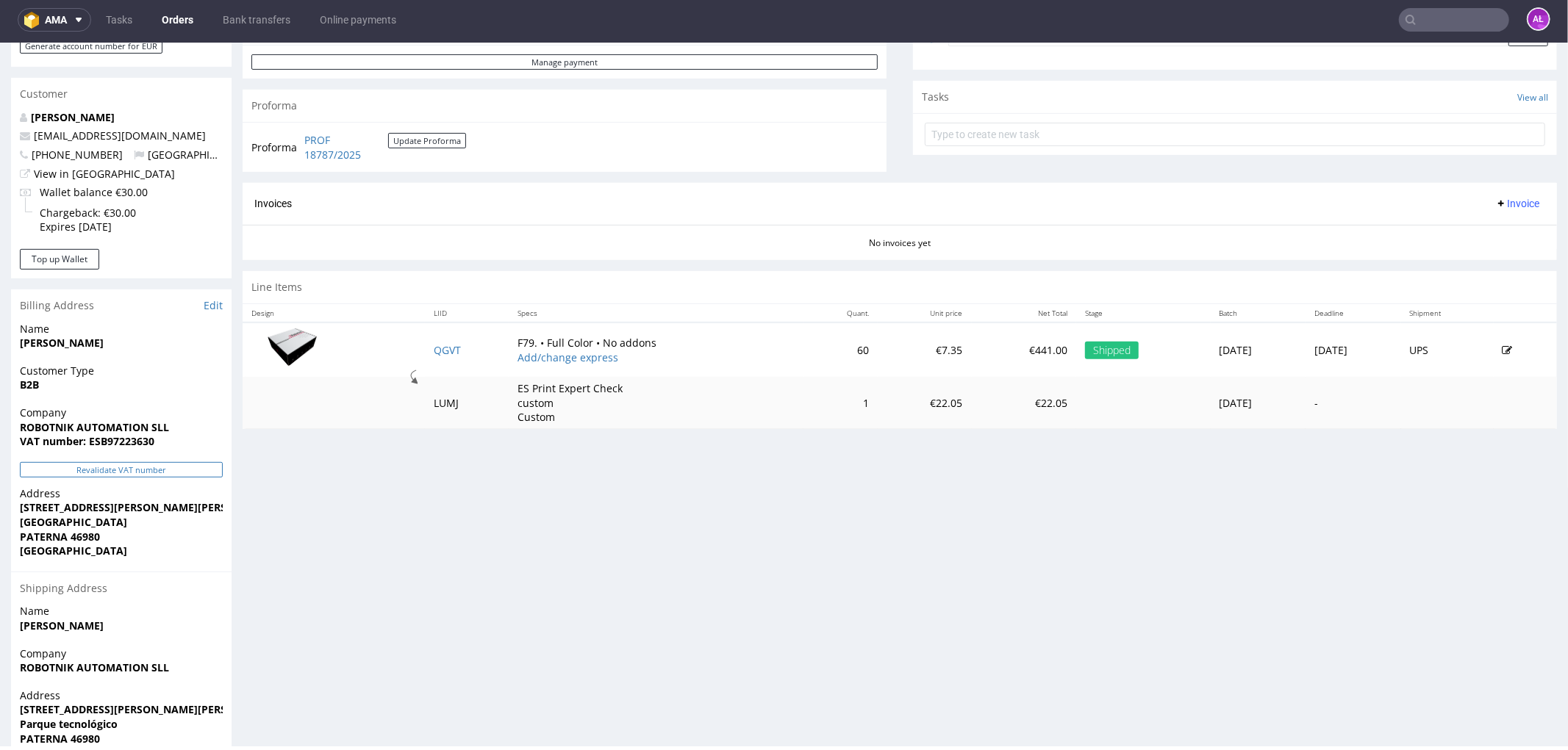
click at [187, 466] on button "Revalidate VAT number" at bounding box center [121, 469] width 203 height 15
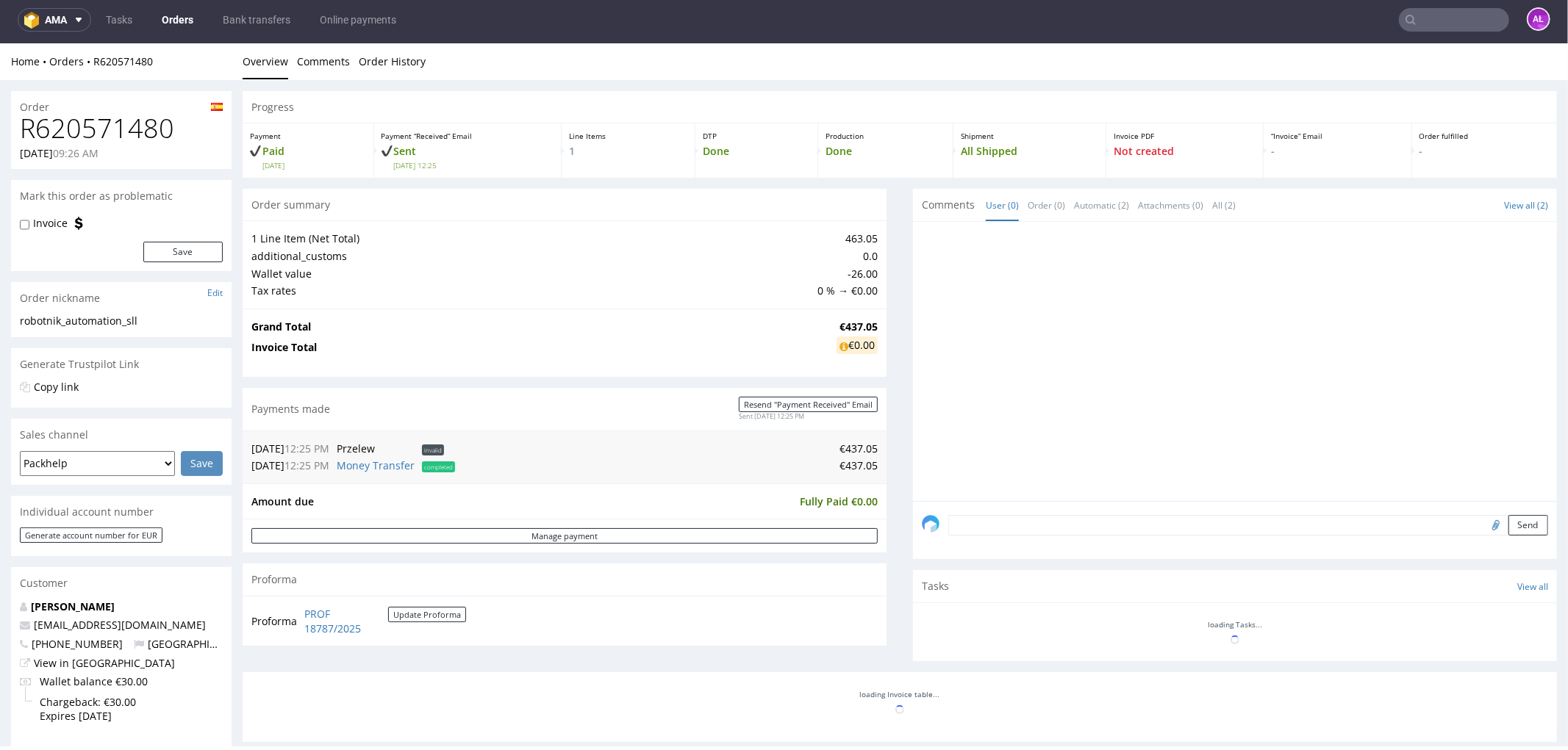
scroll to position [488, 0]
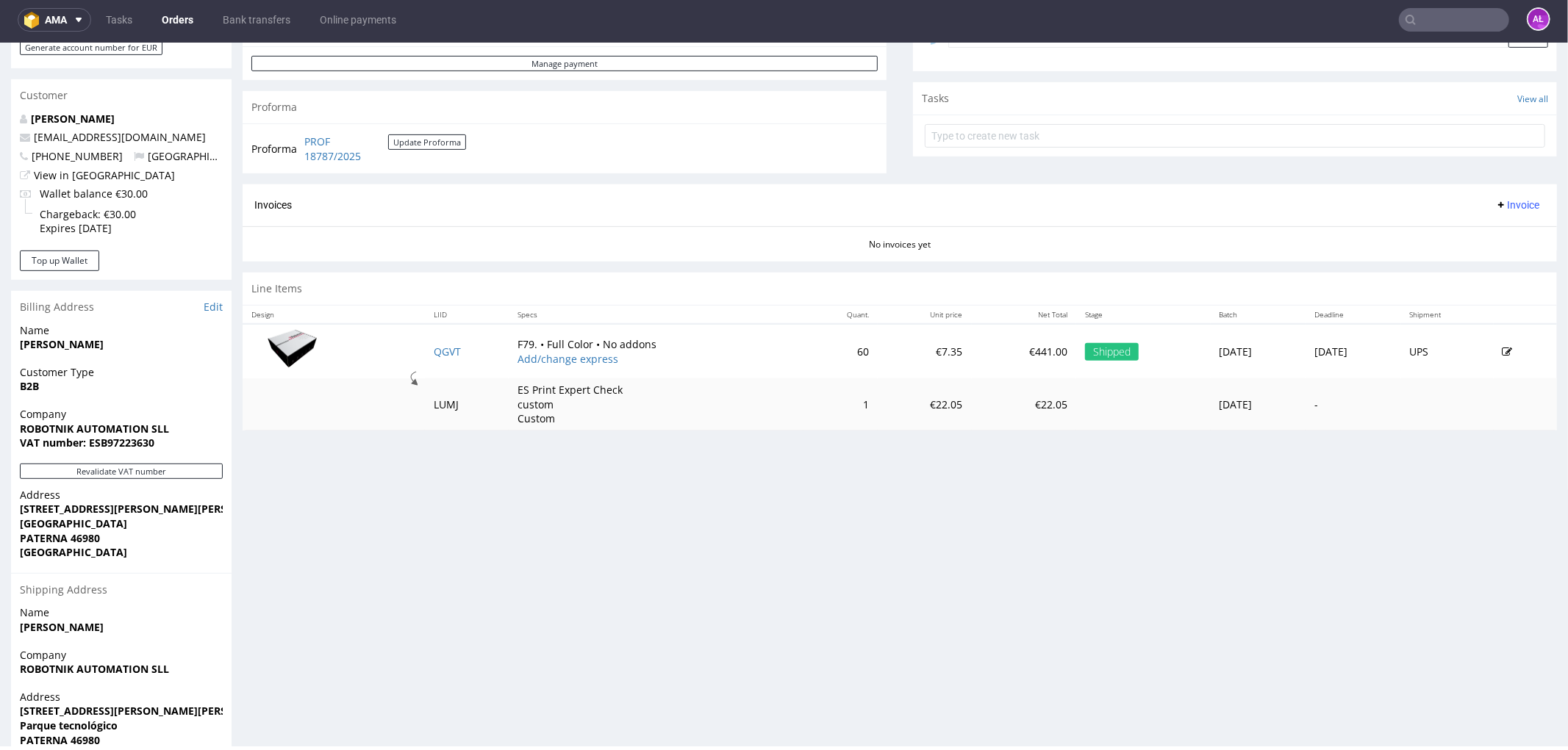
click at [1495, 203] on span "Invoice" at bounding box center [1517, 204] width 45 height 11
click at [1498, 228] on span "Generate" at bounding box center [1492, 236] width 71 height 15
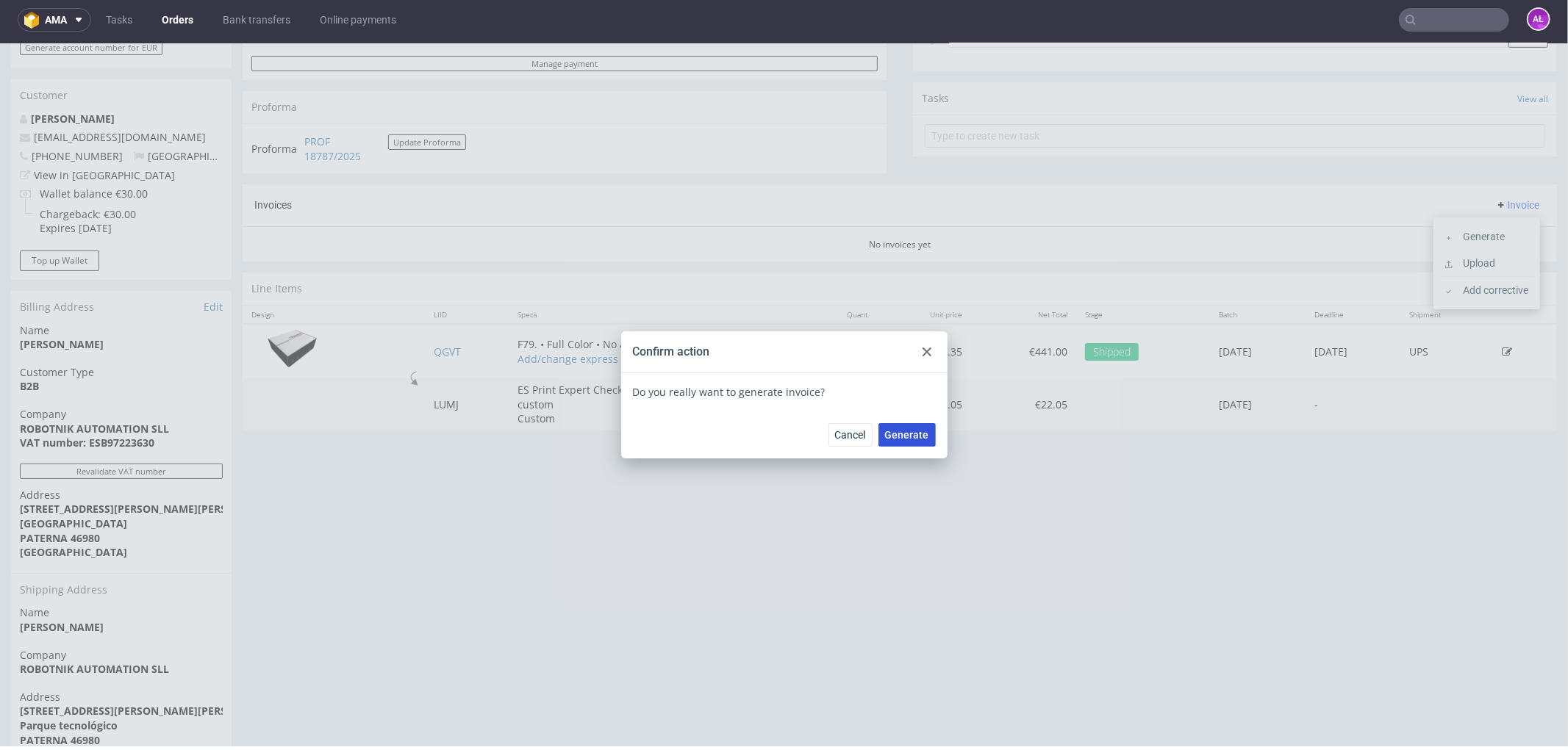
click at [910, 431] on span "Generate" at bounding box center [907, 434] width 45 height 10
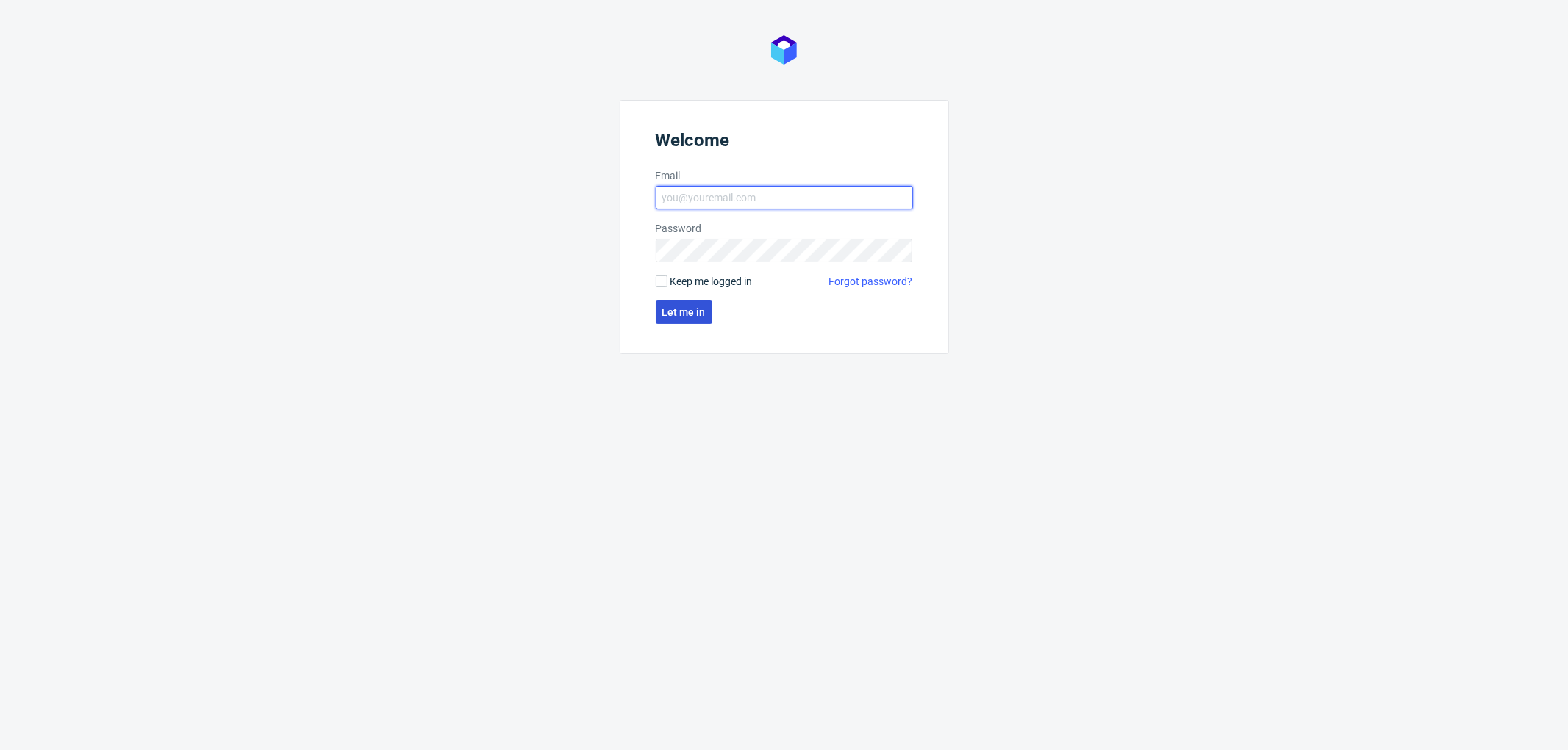
type input "[PERSON_NAME][EMAIL_ADDRESS][DOMAIN_NAME]"
click at [693, 317] on button "Let me in" at bounding box center [684, 312] width 57 height 24
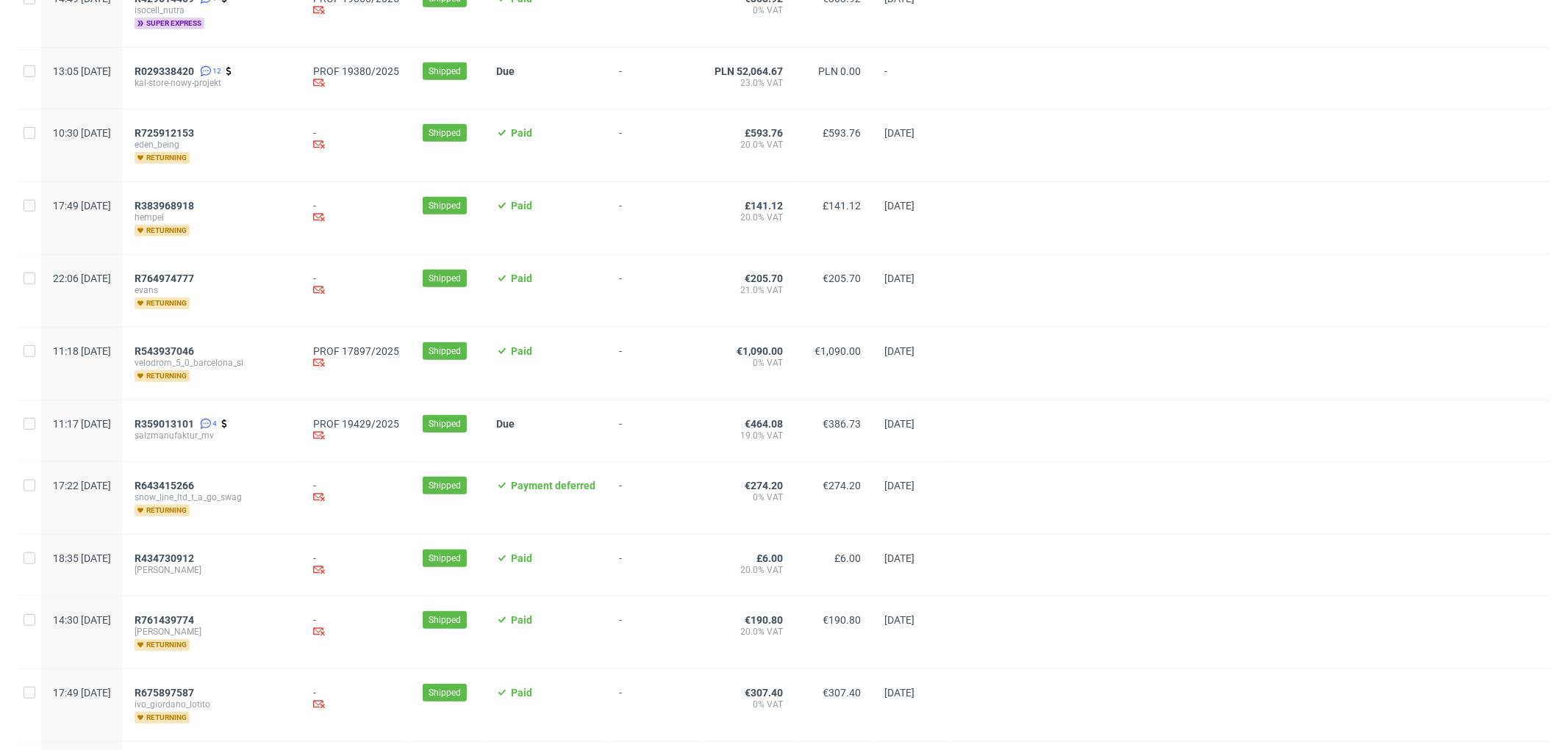
scroll to position [1142, 0]
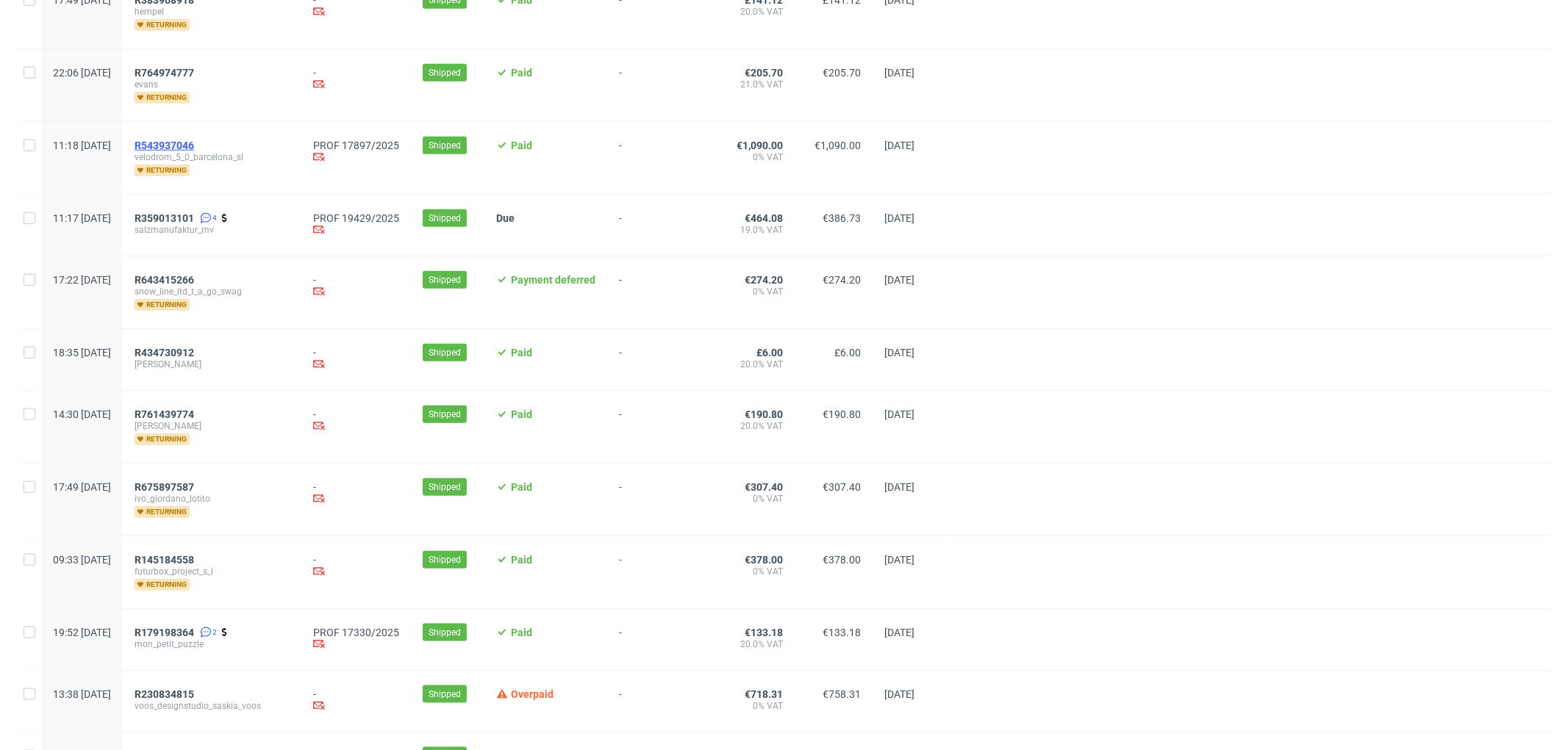
click at [194, 146] on span "R543937046" at bounding box center [164, 145] width 60 height 11
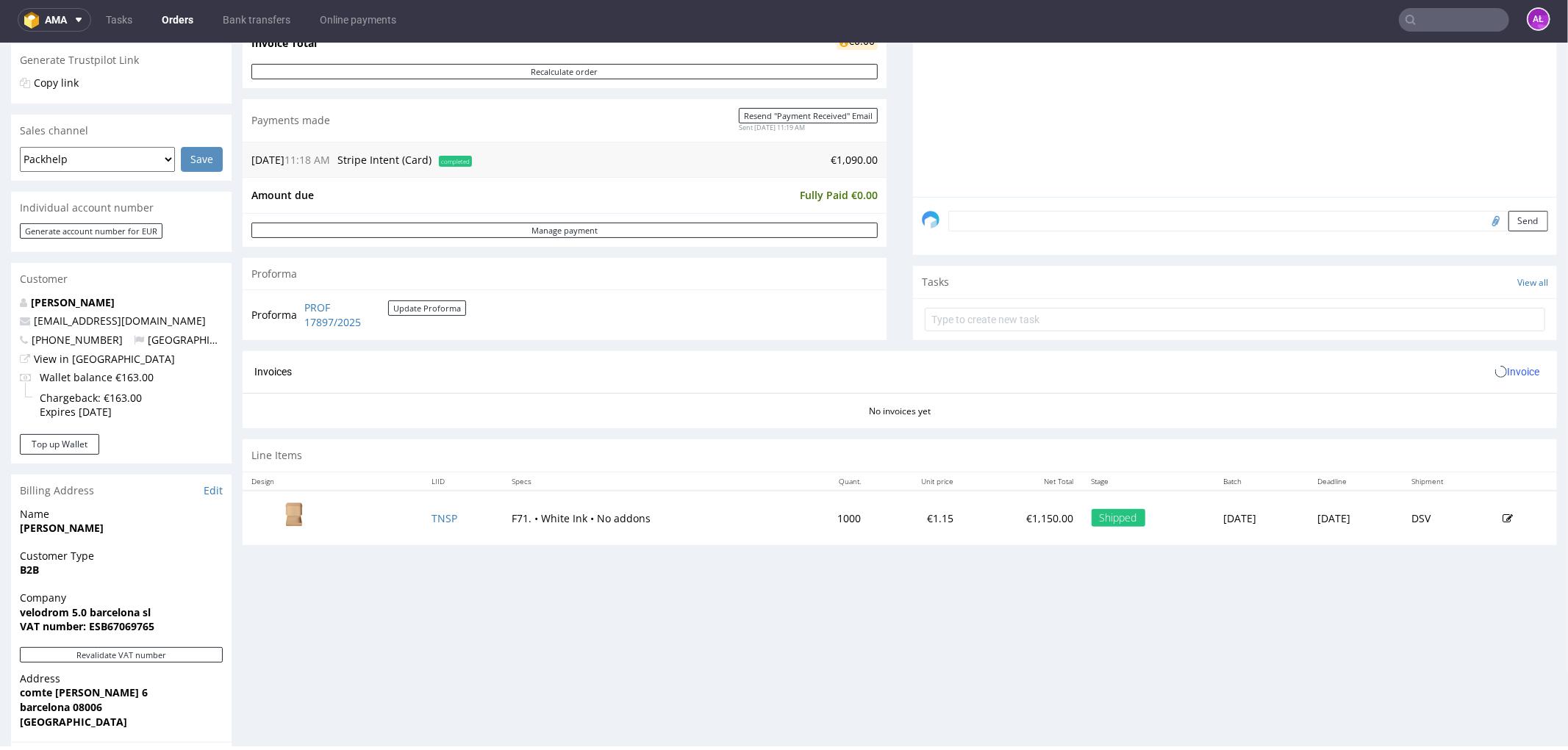
scroll to position [408, 0]
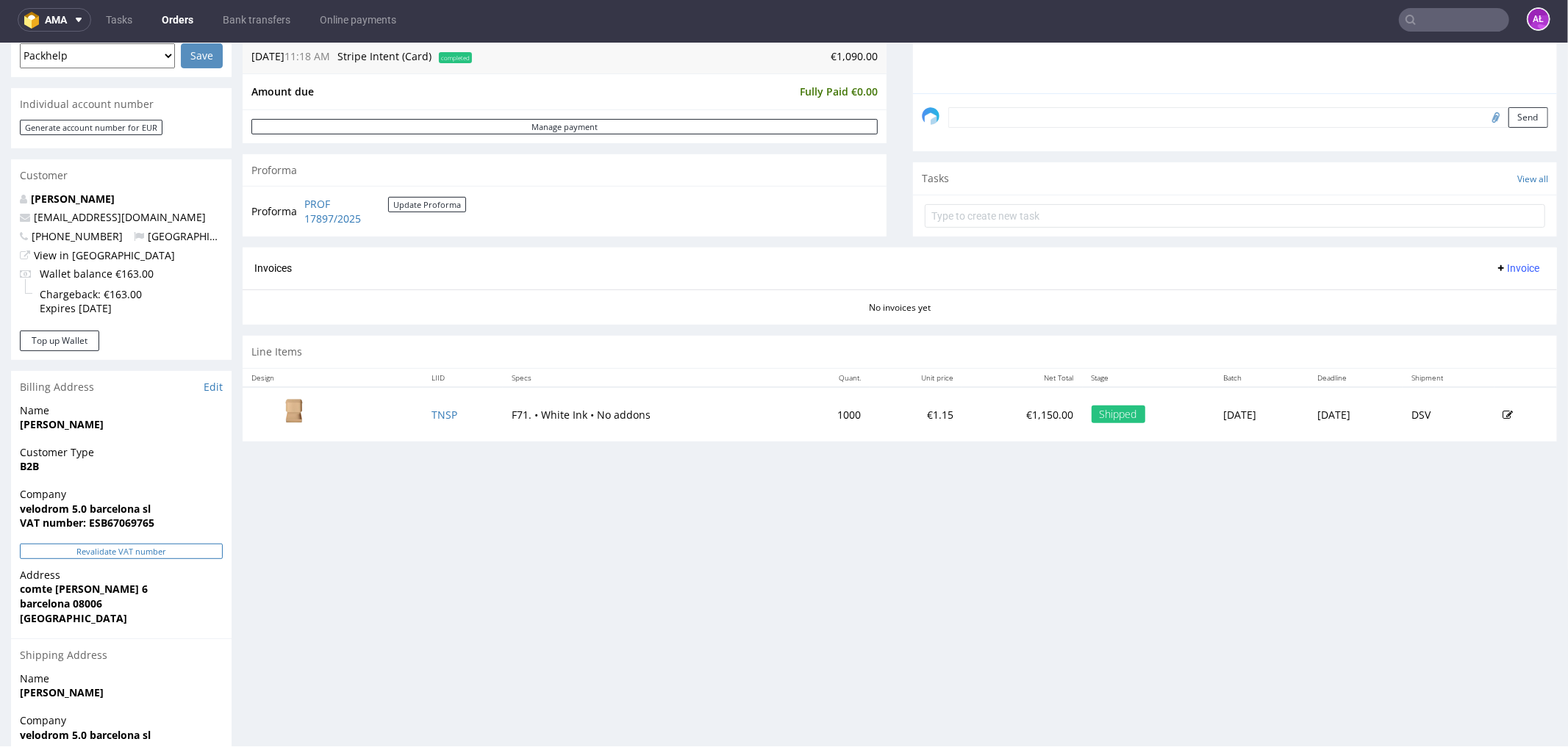
click at [191, 549] on button "Revalidate VAT number" at bounding box center [121, 550] width 203 height 15
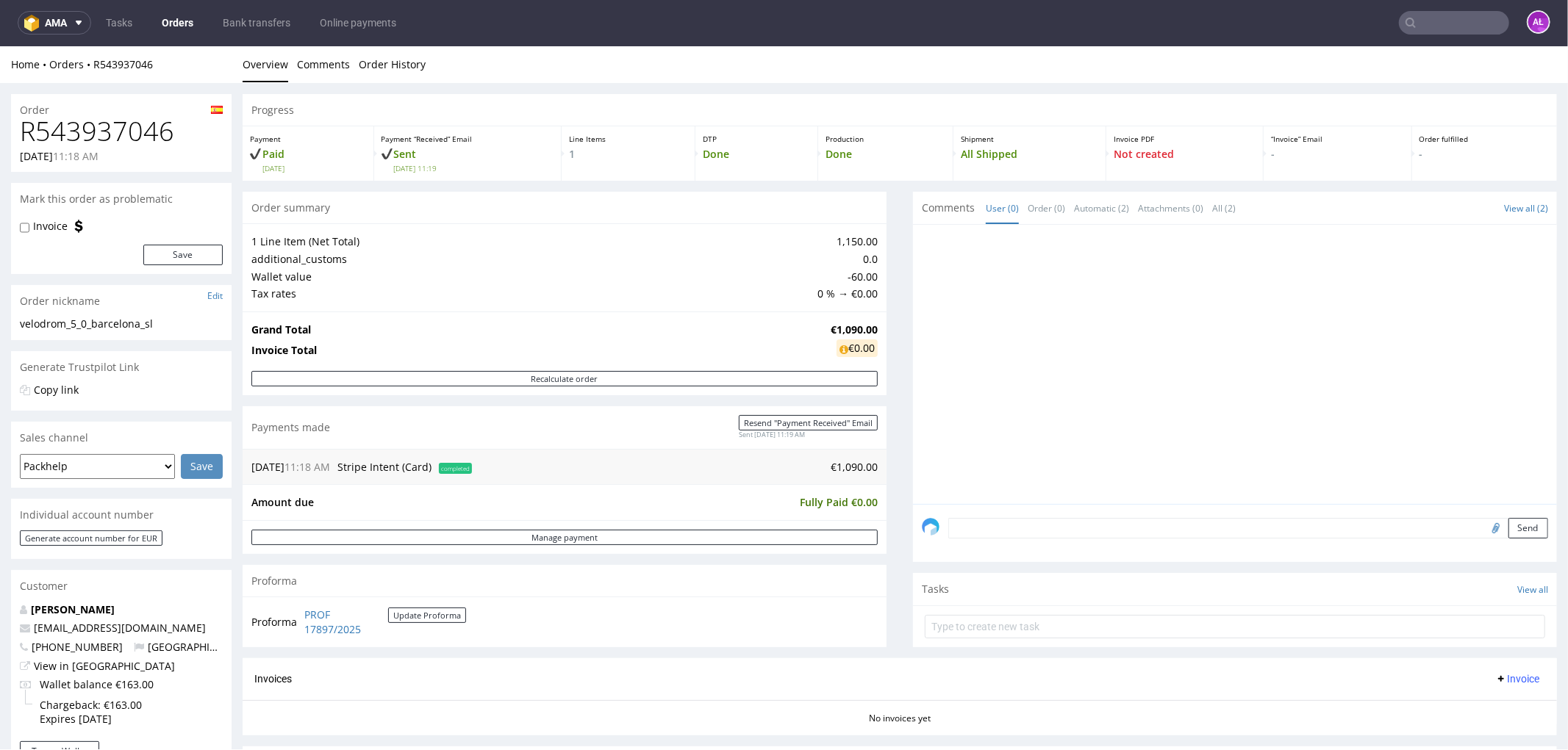
scroll to position [0, 0]
click at [401, 66] on link "Order History" at bounding box center [392, 64] width 67 height 36
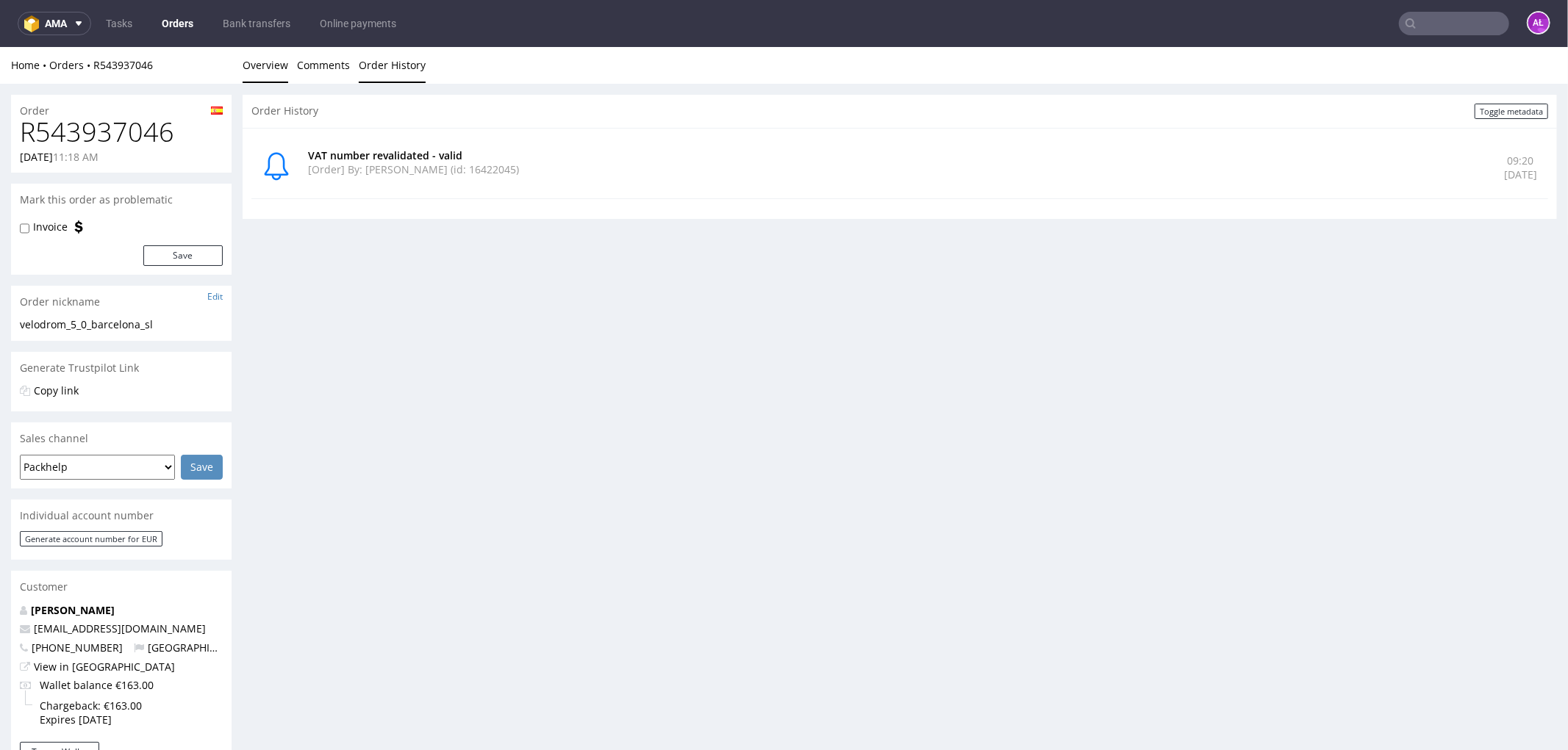
click at [285, 65] on link "Overview" at bounding box center [265, 64] width 45 height 36
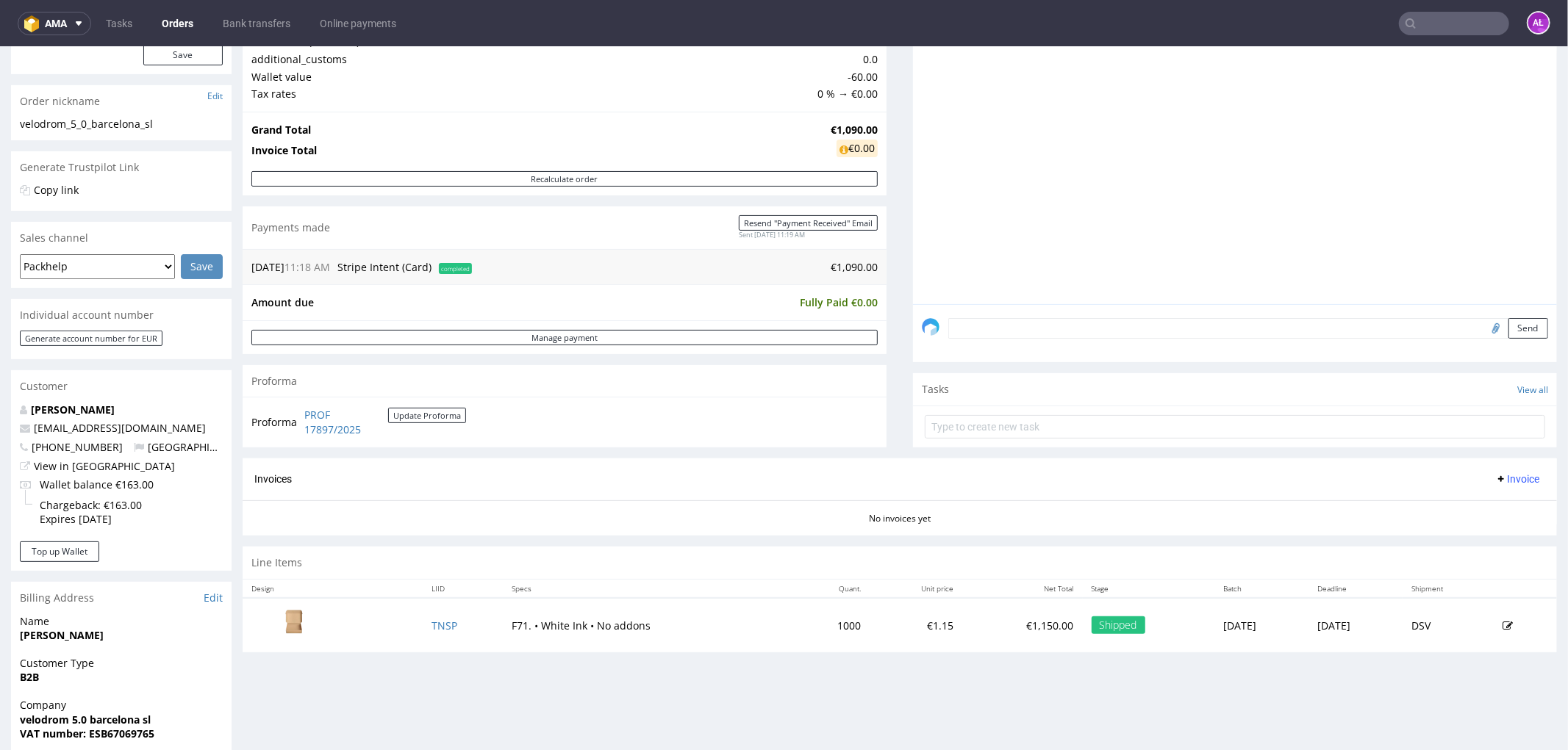
scroll to position [326, 0]
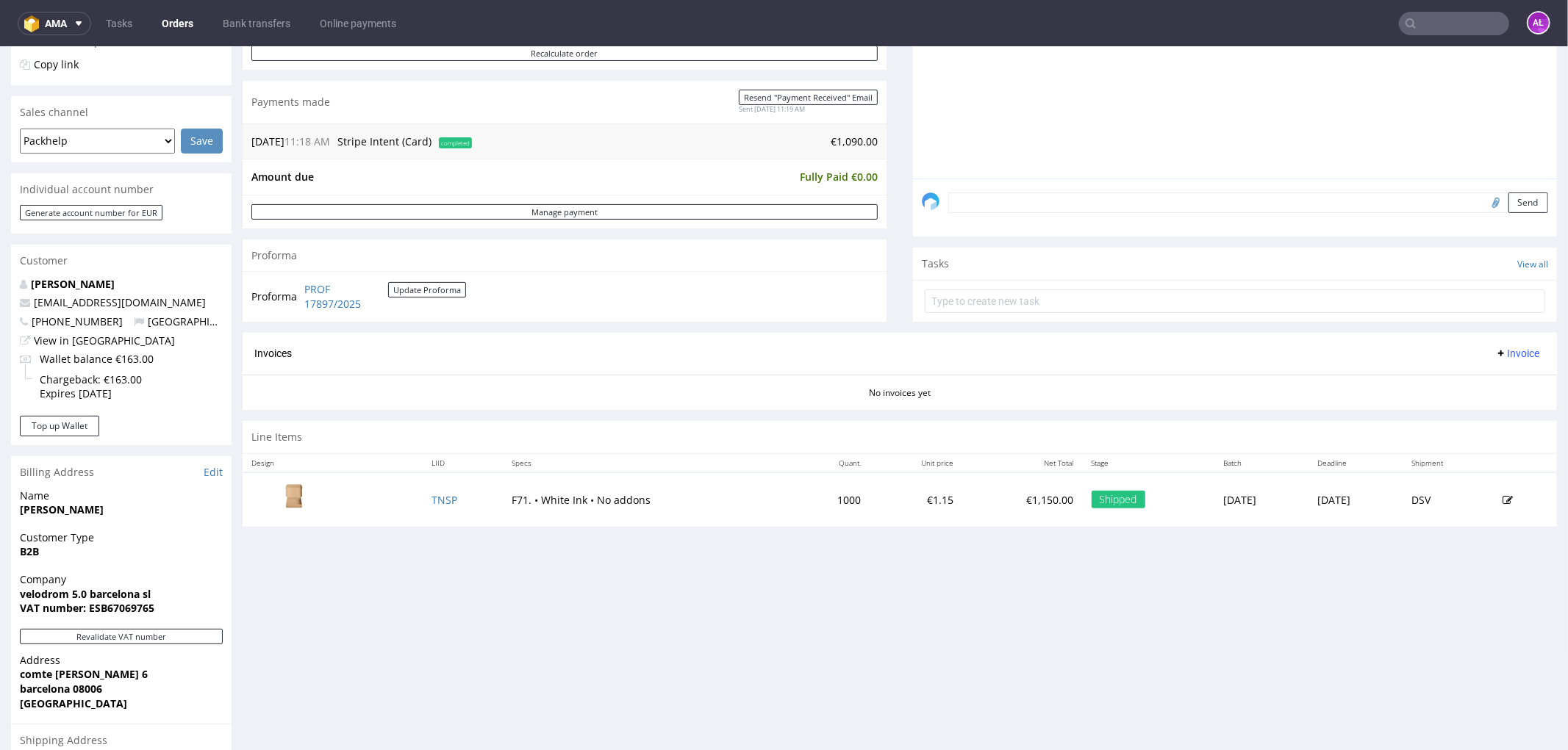
click at [1495, 352] on span "Invoice" at bounding box center [1517, 352] width 45 height 11
click at [1496, 378] on span "Generate" at bounding box center [1492, 384] width 71 height 15
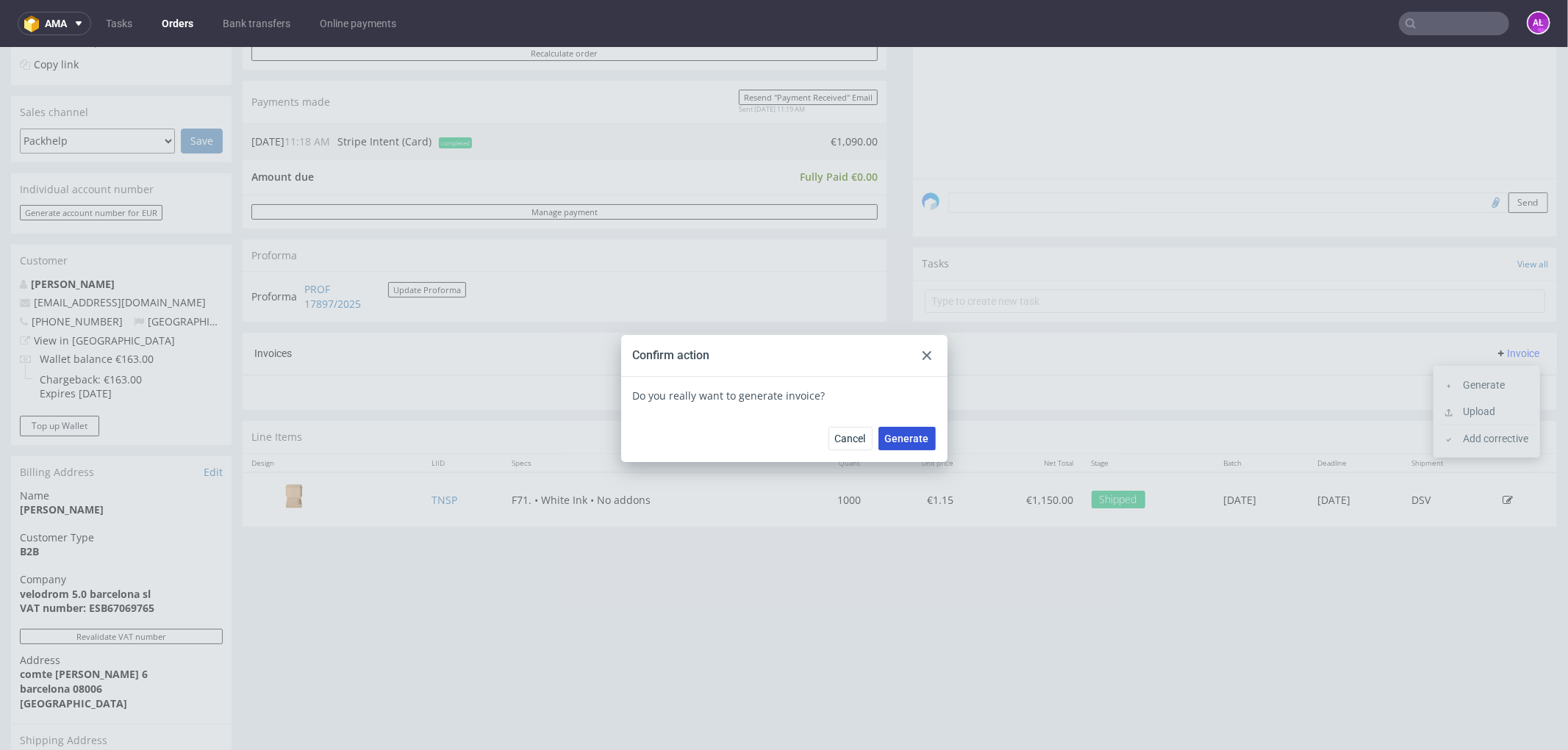
click at [914, 435] on span "Generate" at bounding box center [907, 438] width 45 height 10
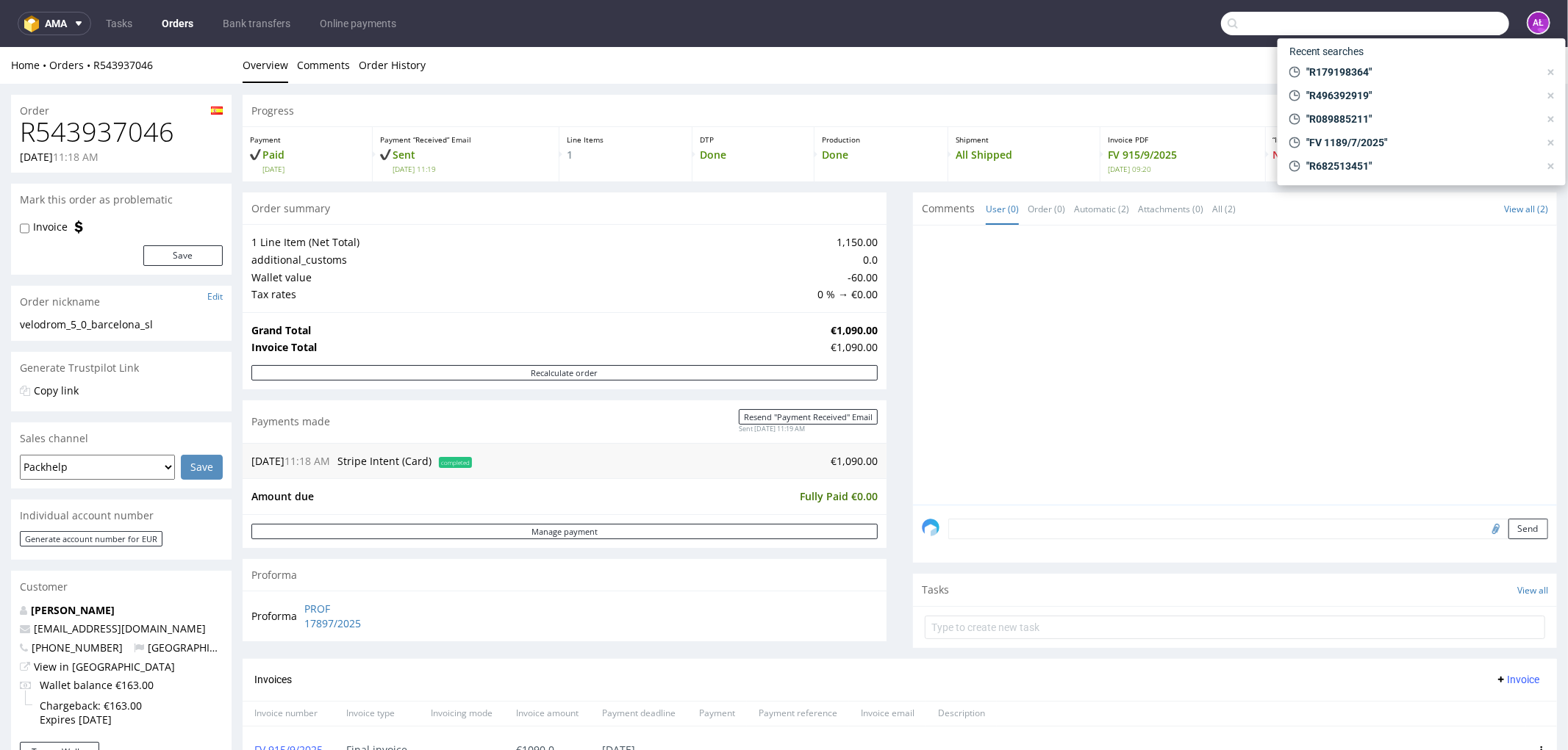
click at [1457, 29] on input "text" at bounding box center [1365, 23] width 288 height 24
paste input "R203443141"
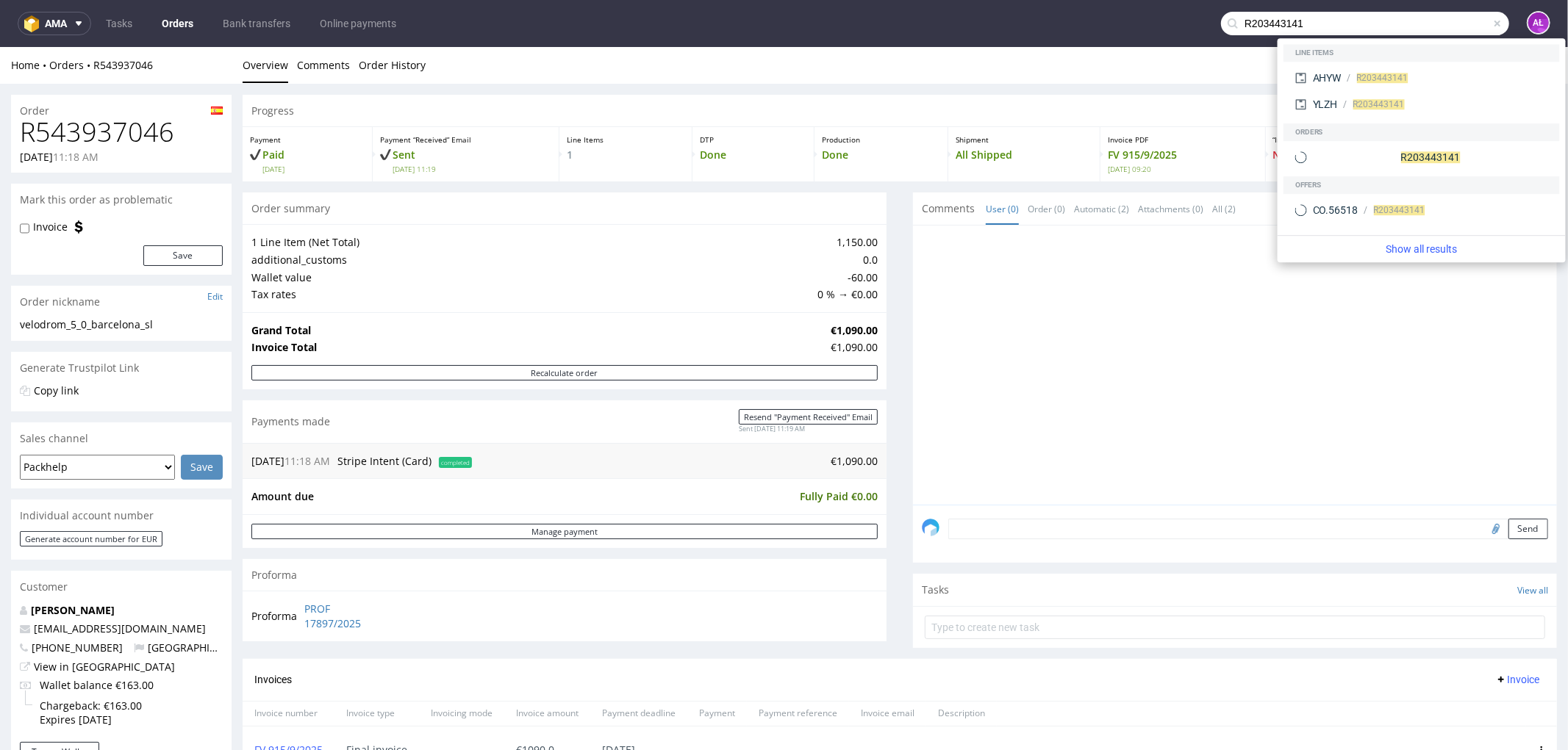
type input "R203443141"
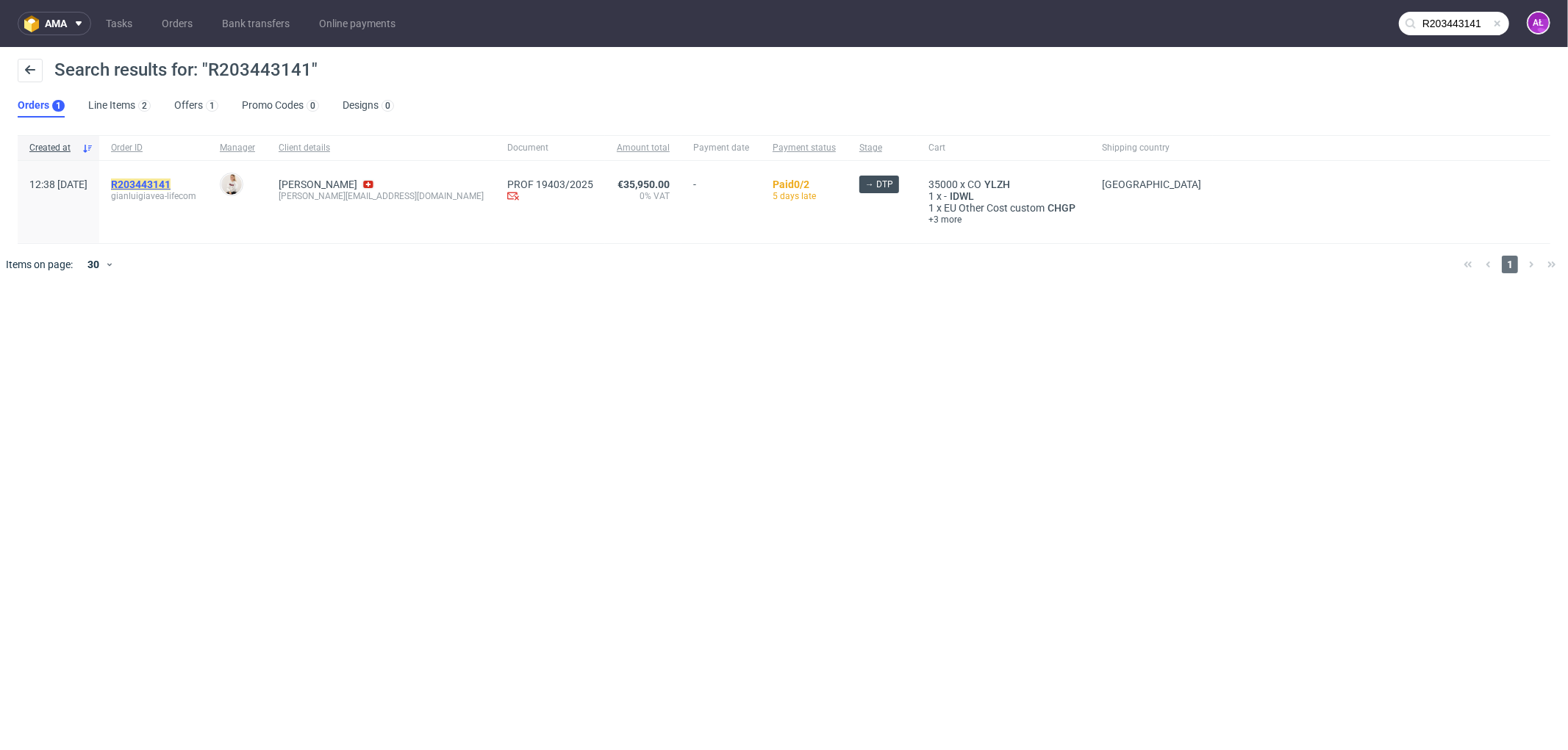
click at [171, 179] on mark "R203443141" at bounding box center [140, 185] width 60 height 11
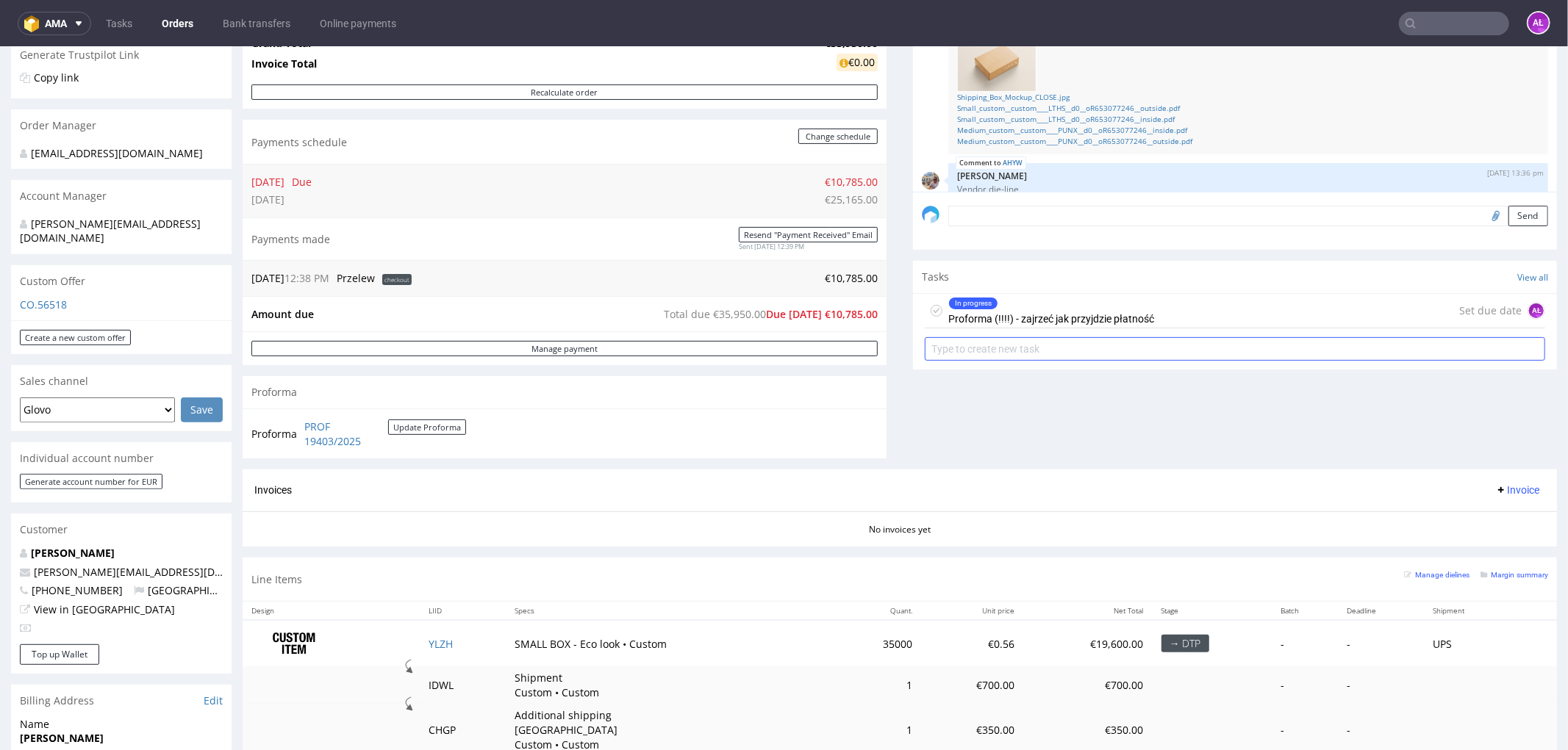
scroll to position [326, 0]
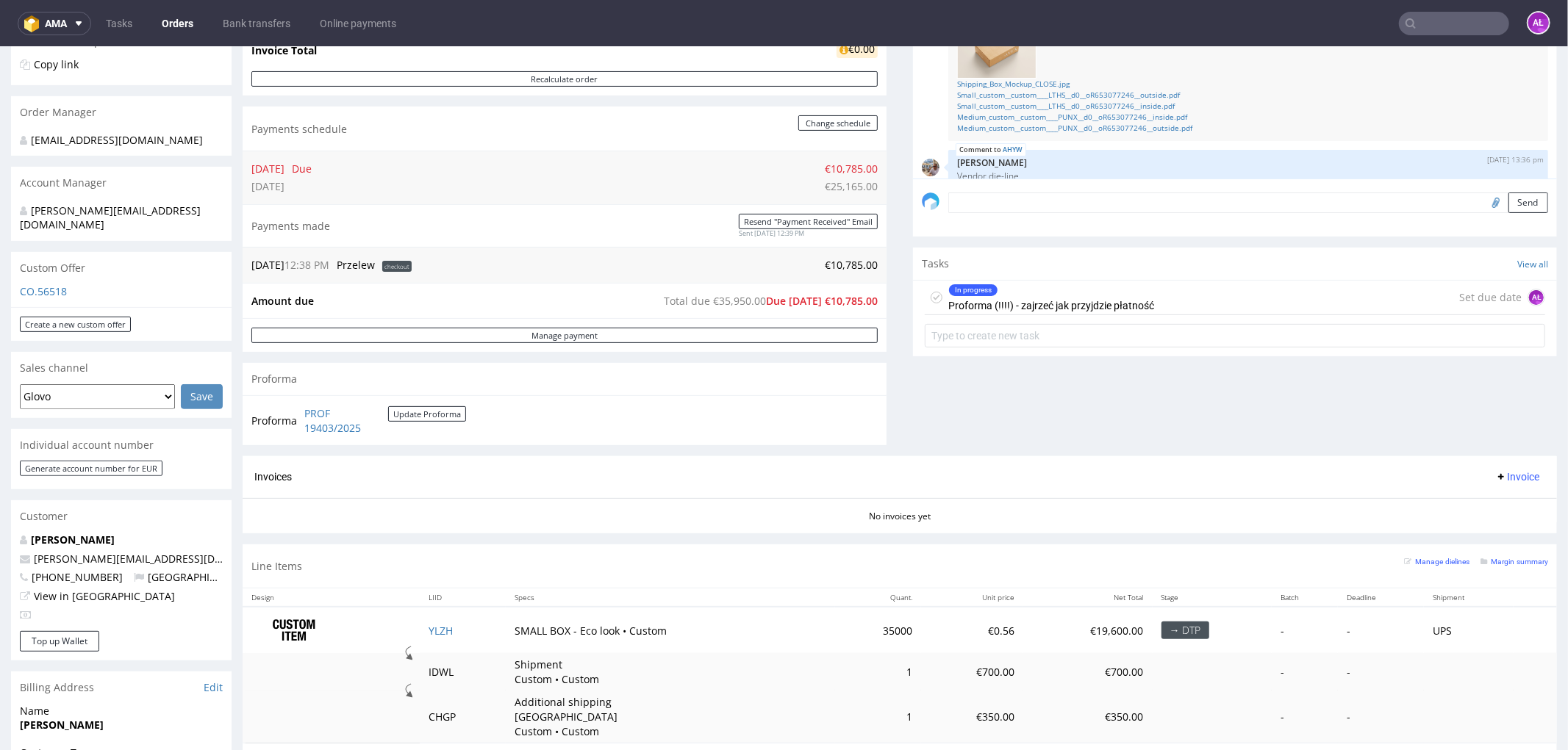
click at [1018, 298] on div "In progress Proforma (!!!!) - zajrzeć jak przyjdzie płatność" at bounding box center [1051, 297] width 206 height 34
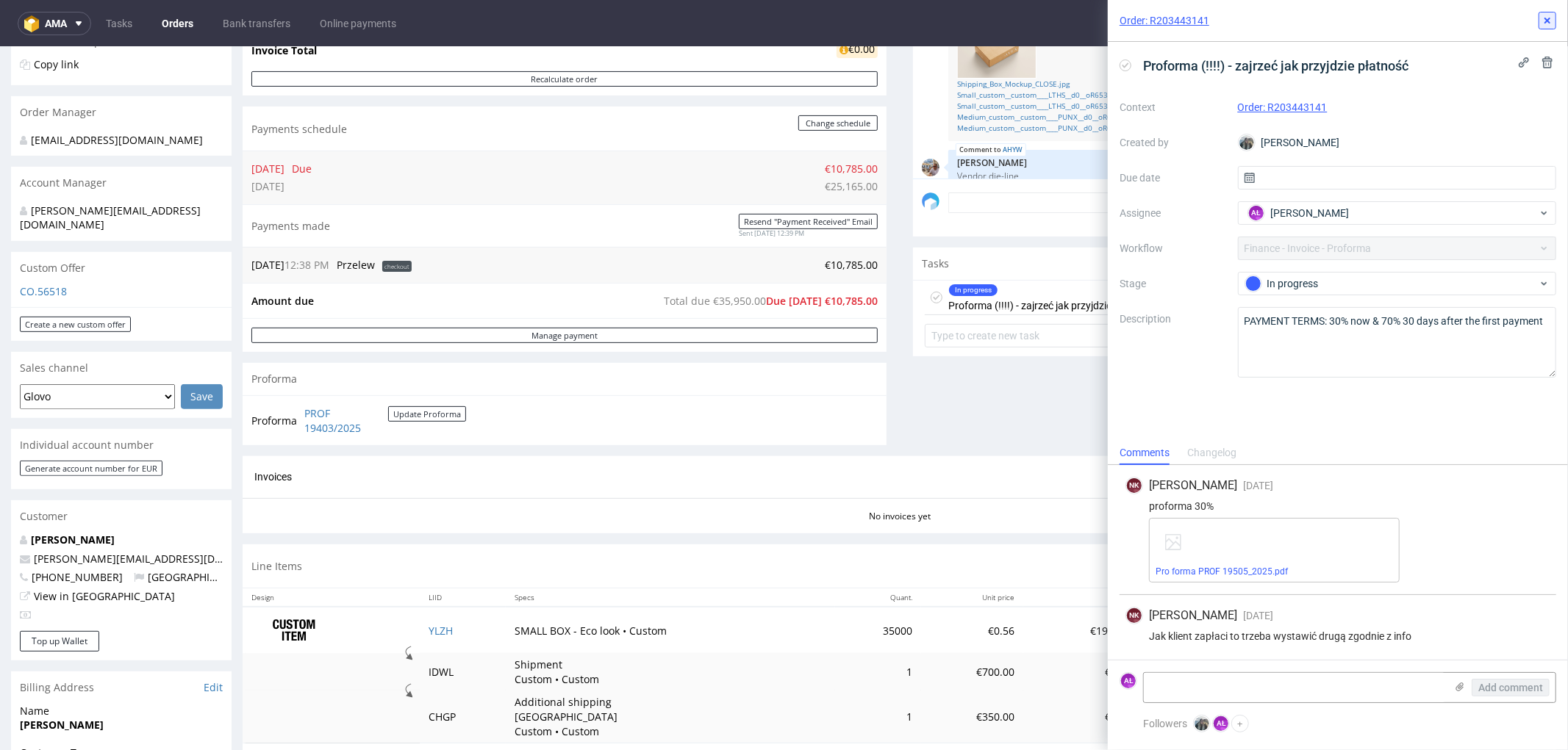
click at [1545, 18] on use at bounding box center [1547, 21] width 6 height 6
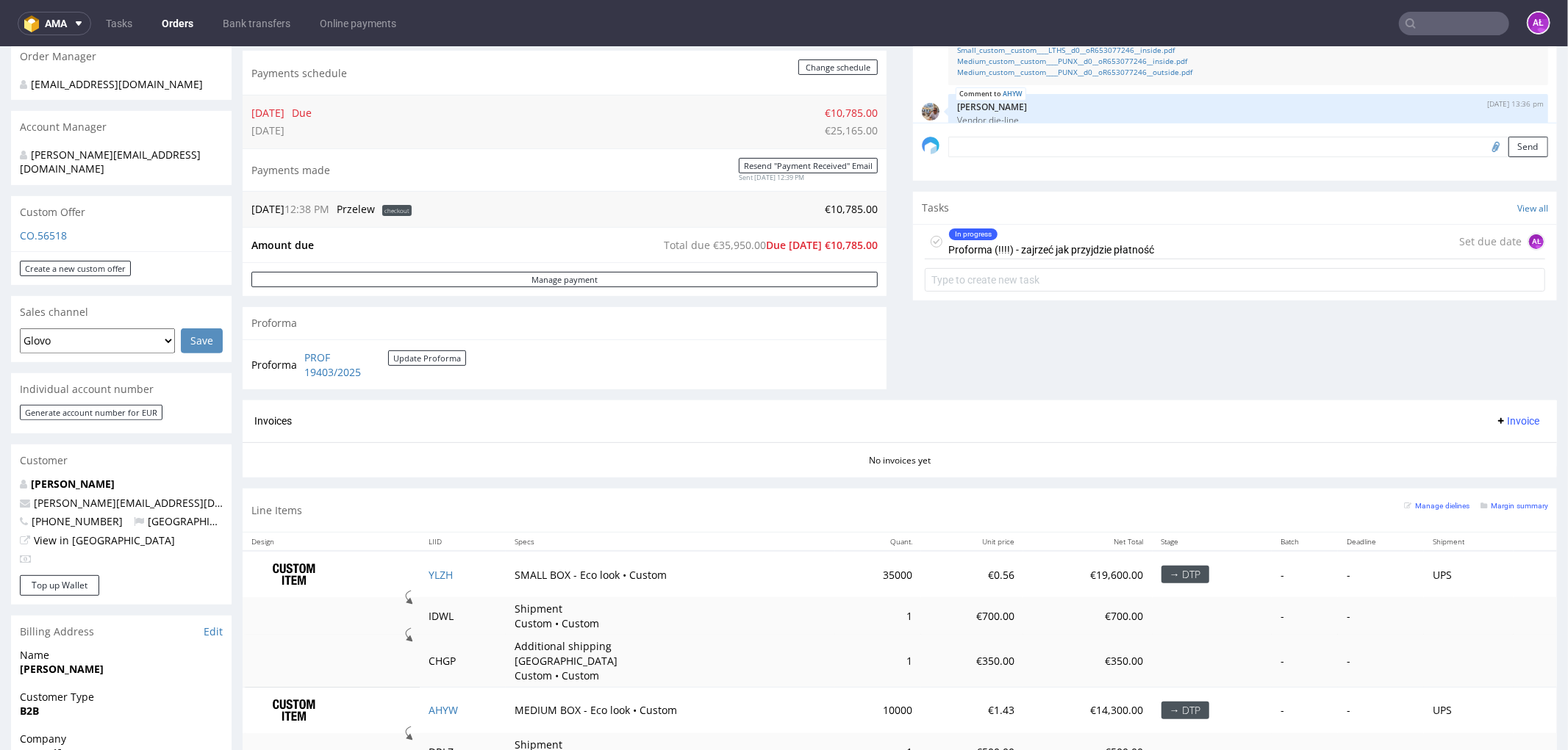
scroll to position [490, 0]
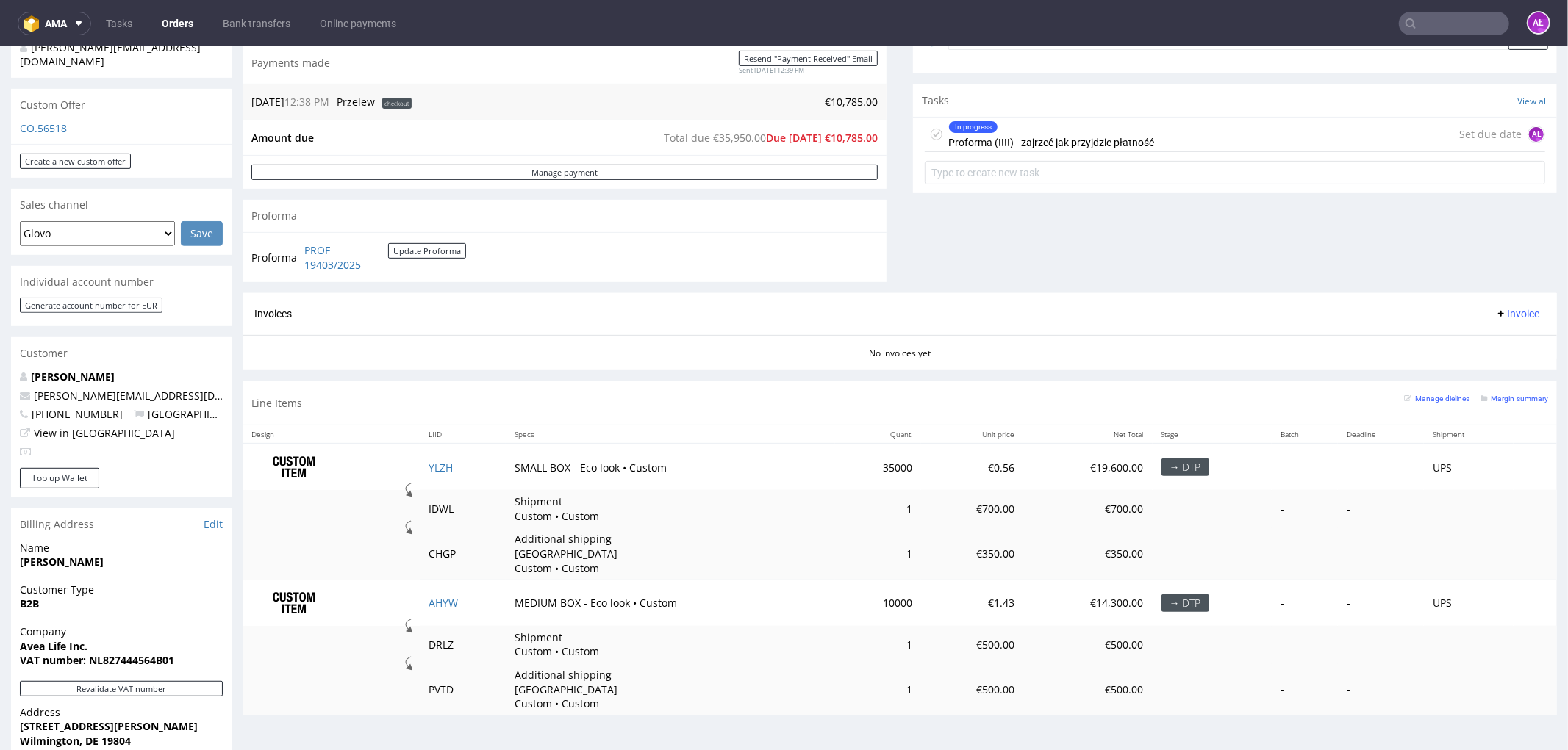
click at [1183, 124] on div "In progress Proforma (!!!!) - zajrzeć jak przyjdzie płatność Set due date AŁ" at bounding box center [1235, 134] width 621 height 34
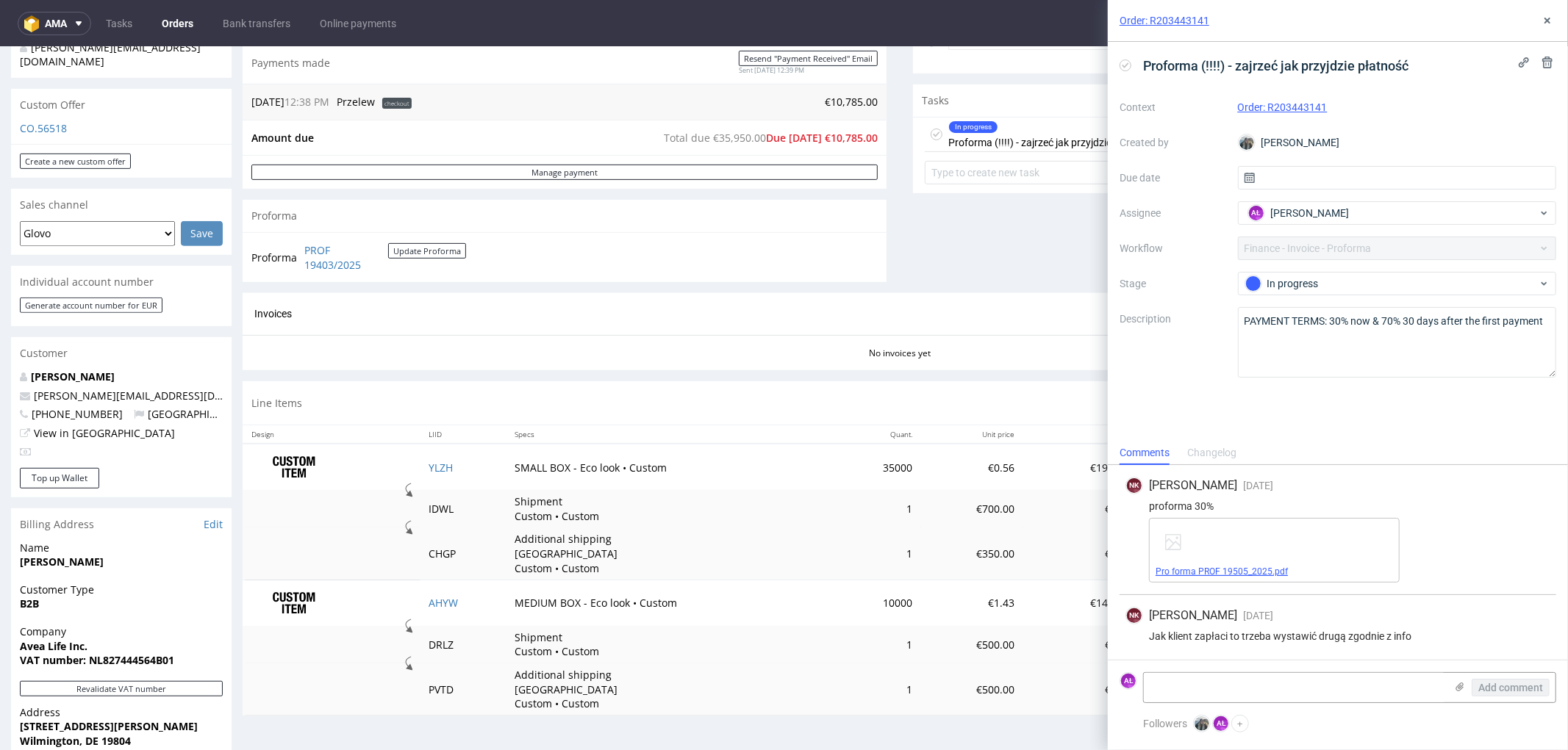
click at [1264, 571] on link "Pro forma PROF 19505_2025.pdf" at bounding box center [1222, 571] width 133 height 10
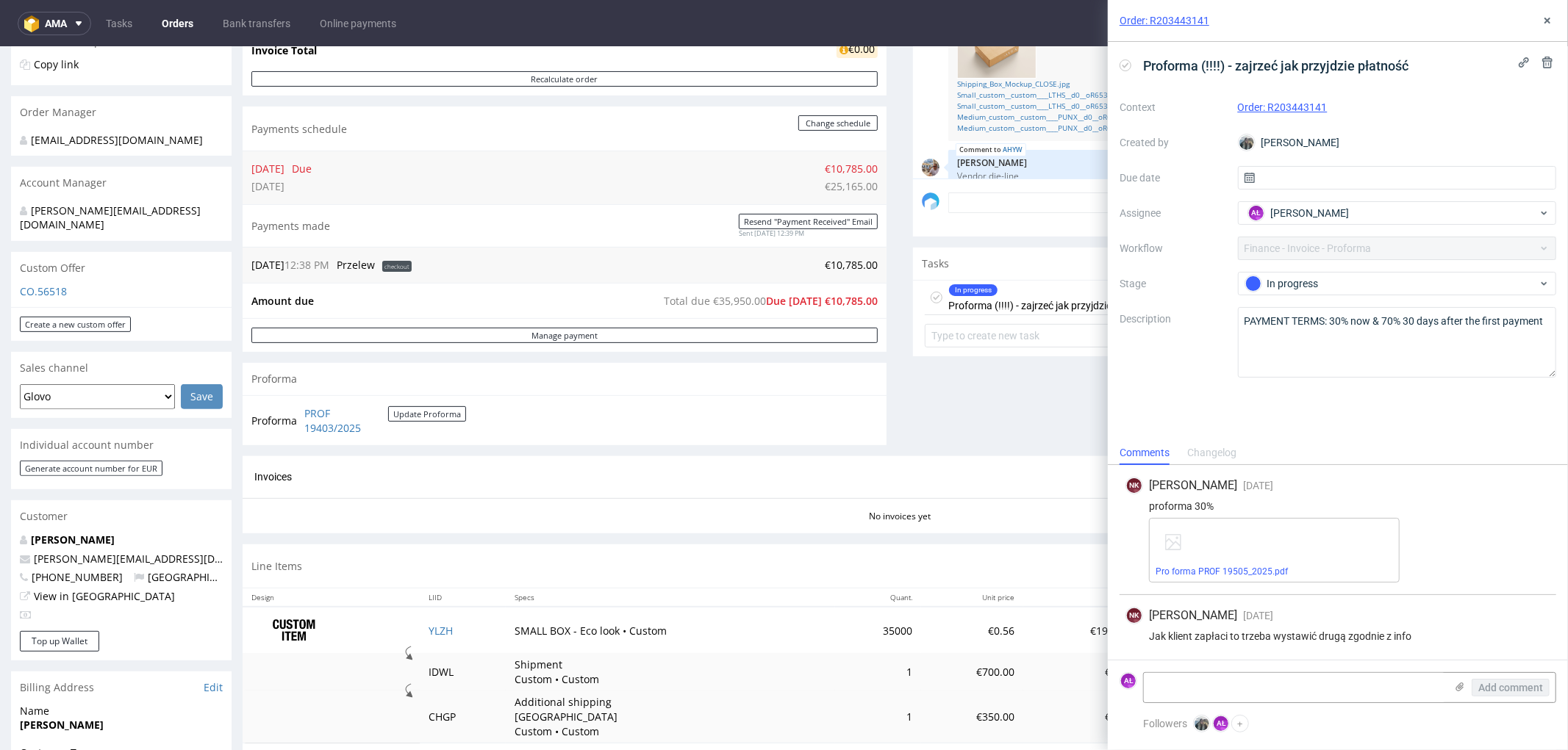
scroll to position [244, 0]
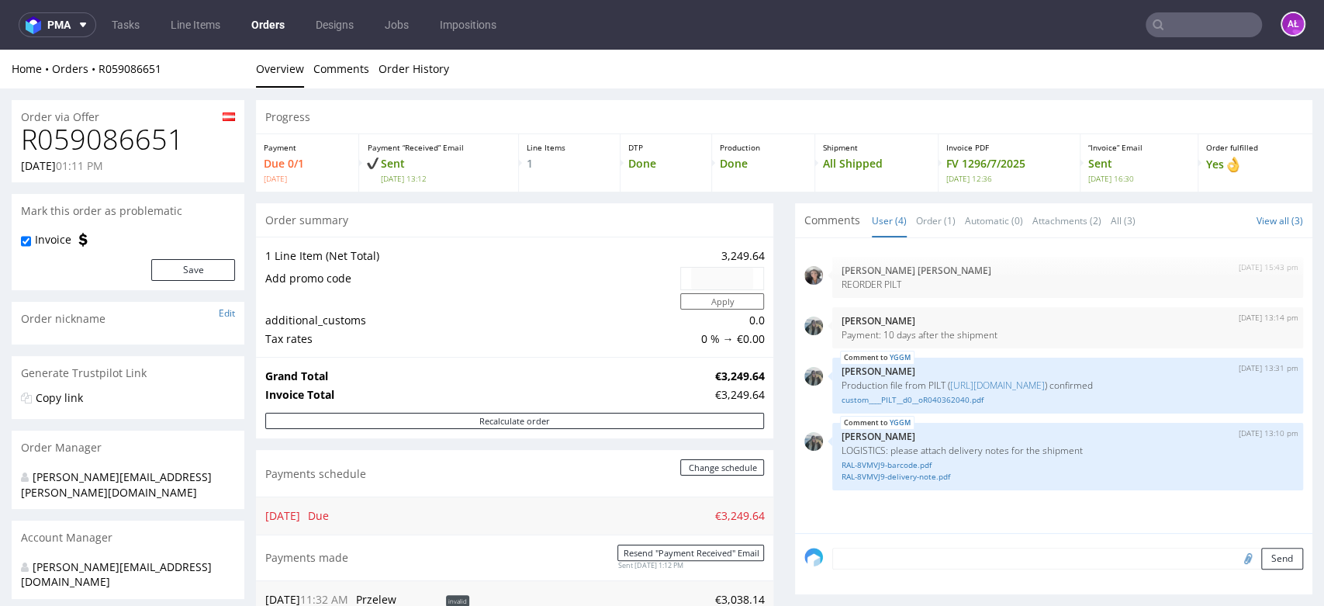
scroll to position [517, 0]
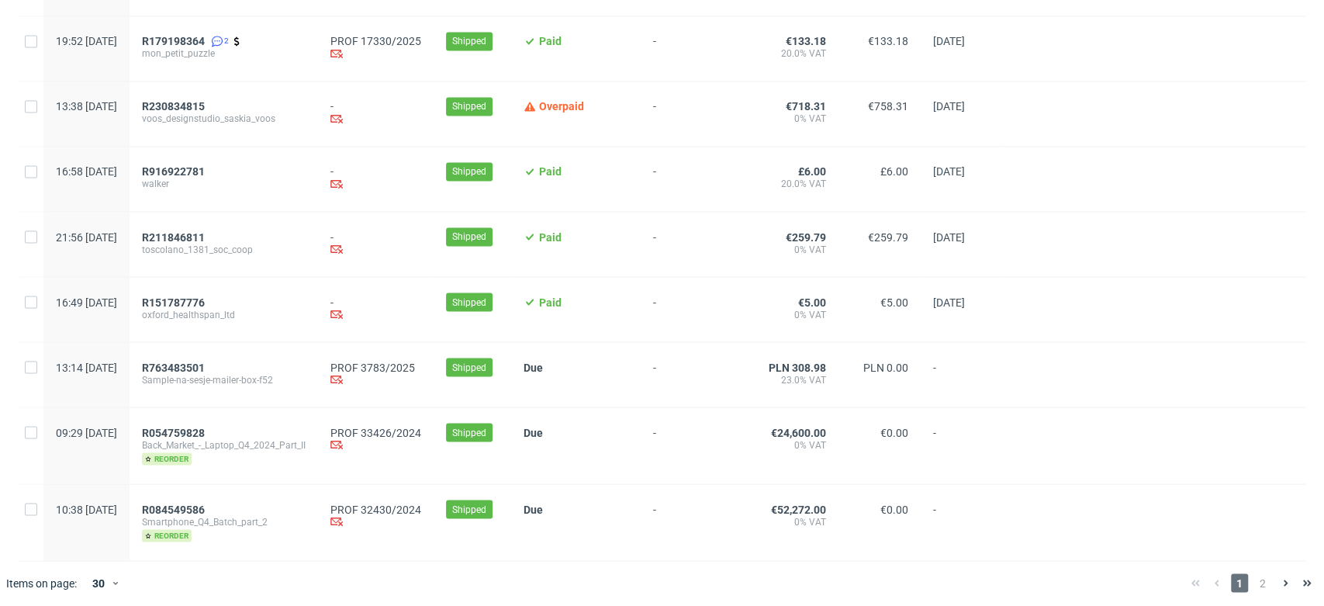
scroll to position [1746, 0]
click at [1255, 582] on span "2" at bounding box center [1263, 581] width 17 height 19
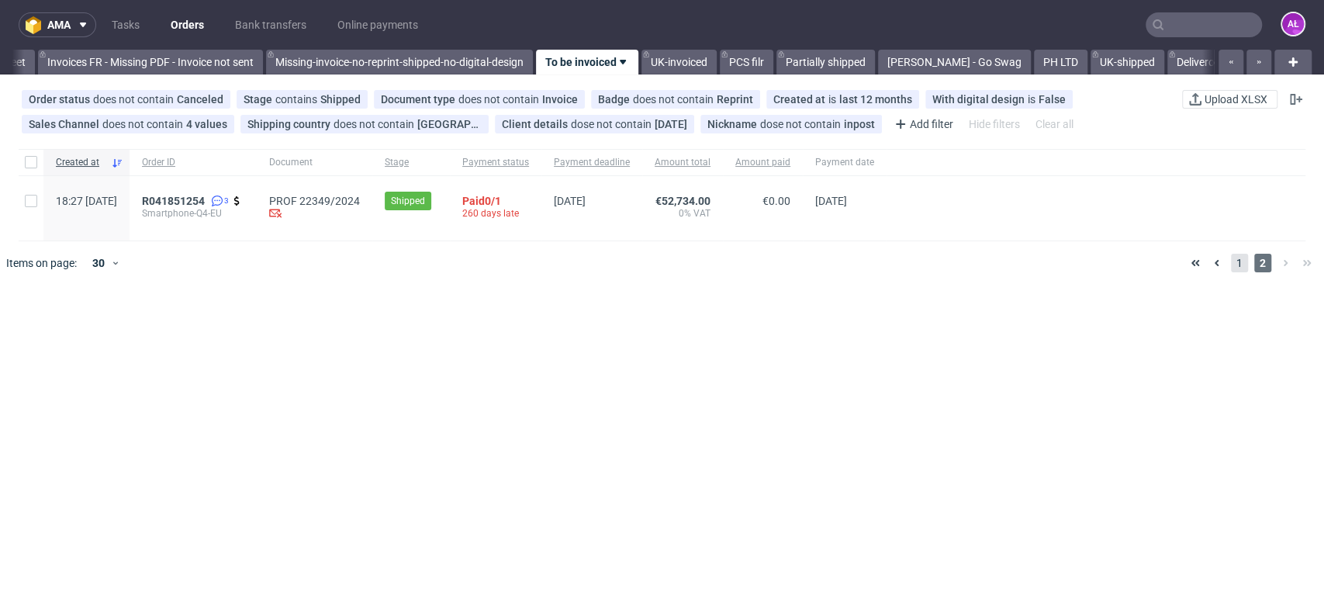
click at [1231, 265] on span "1" at bounding box center [1239, 263] width 17 height 19
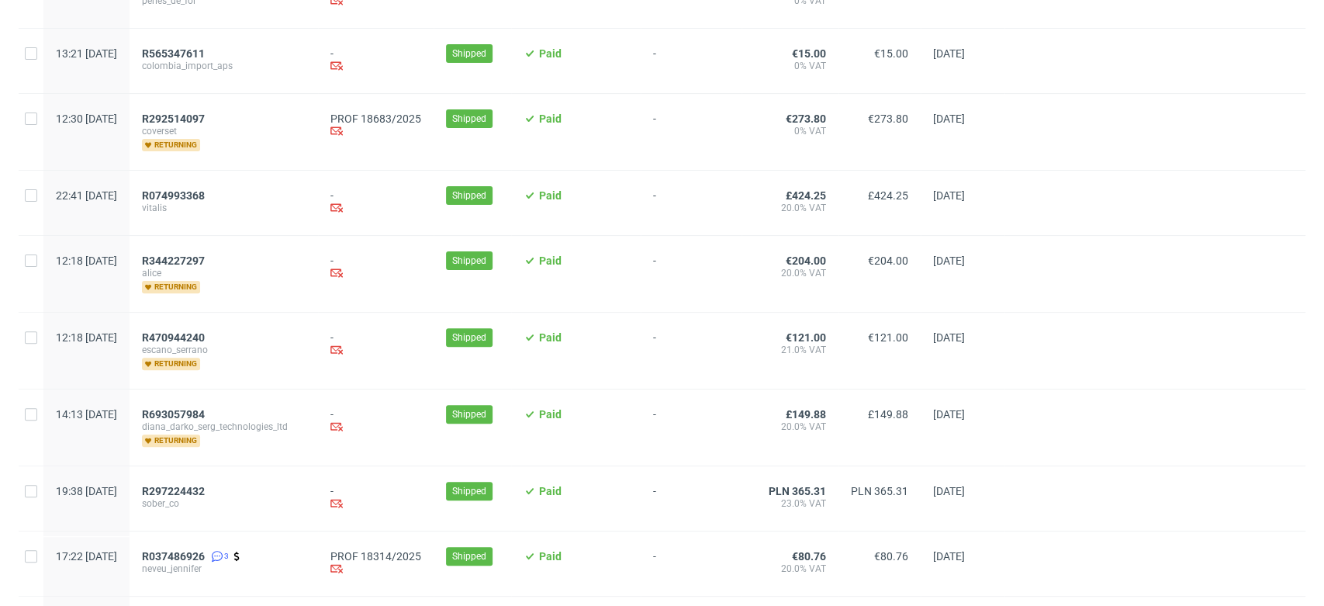
scroll to position [431, 0]
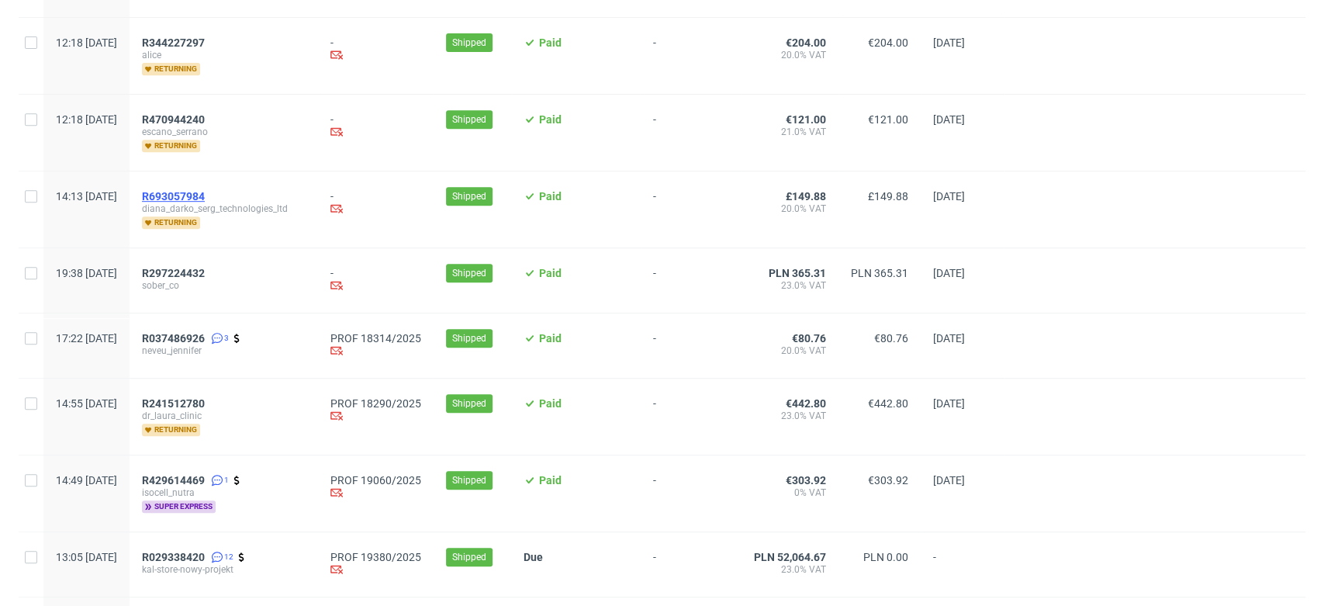
click at [205, 190] on span "R693057984" at bounding box center [173, 196] width 63 height 12
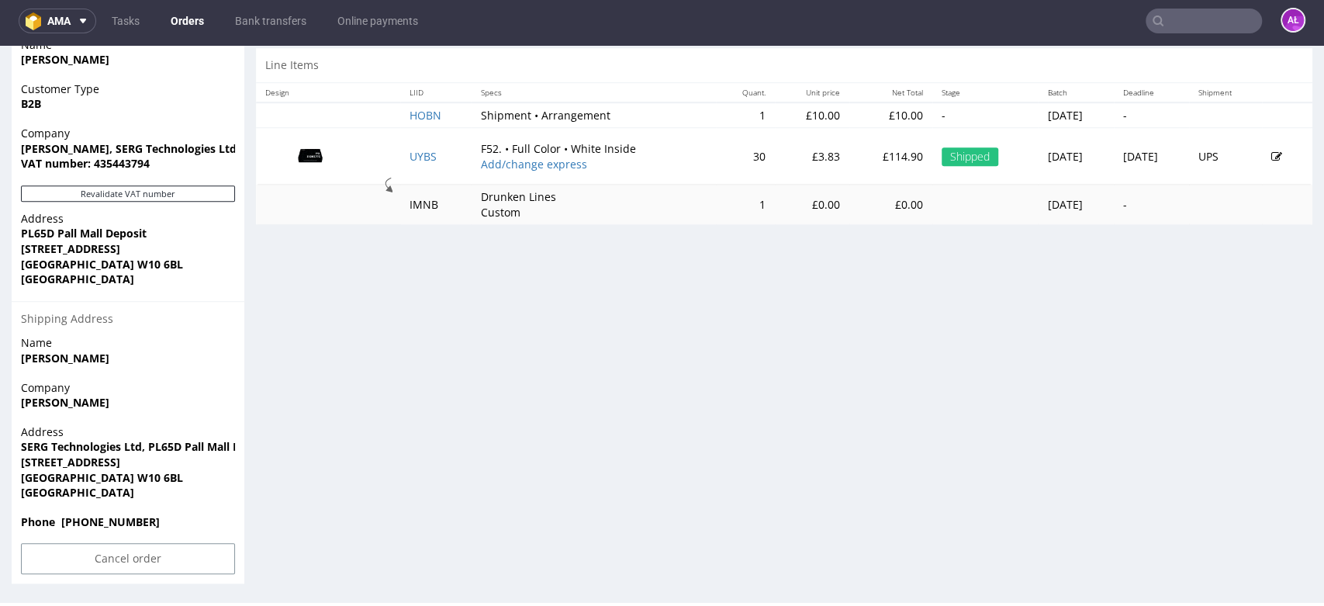
scroll to position [820, 0]
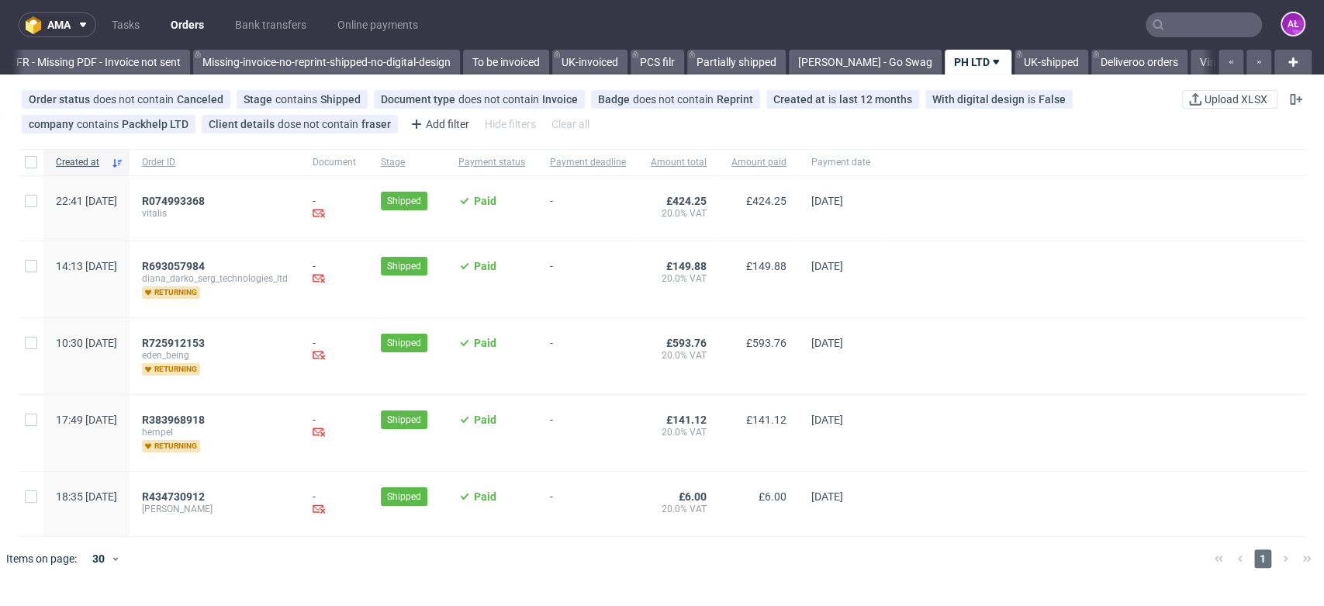
scroll to position [0, 2702]
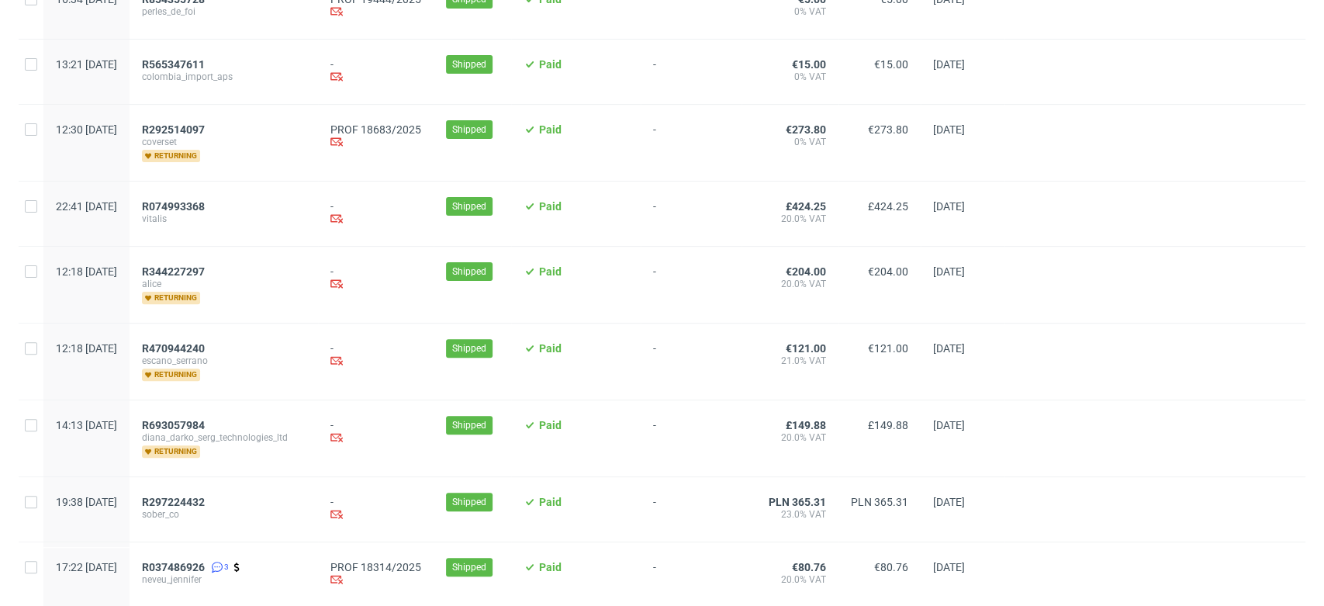
scroll to position [172, 0]
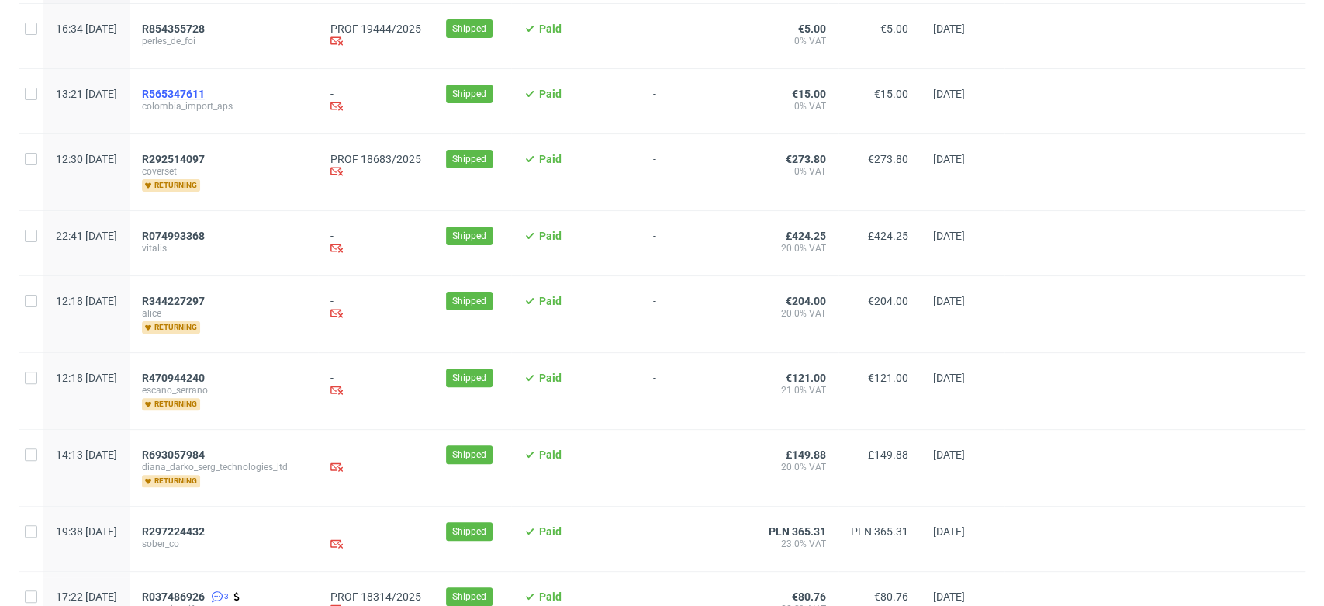
click at [205, 94] on span "R565347611" at bounding box center [173, 94] width 63 height 12
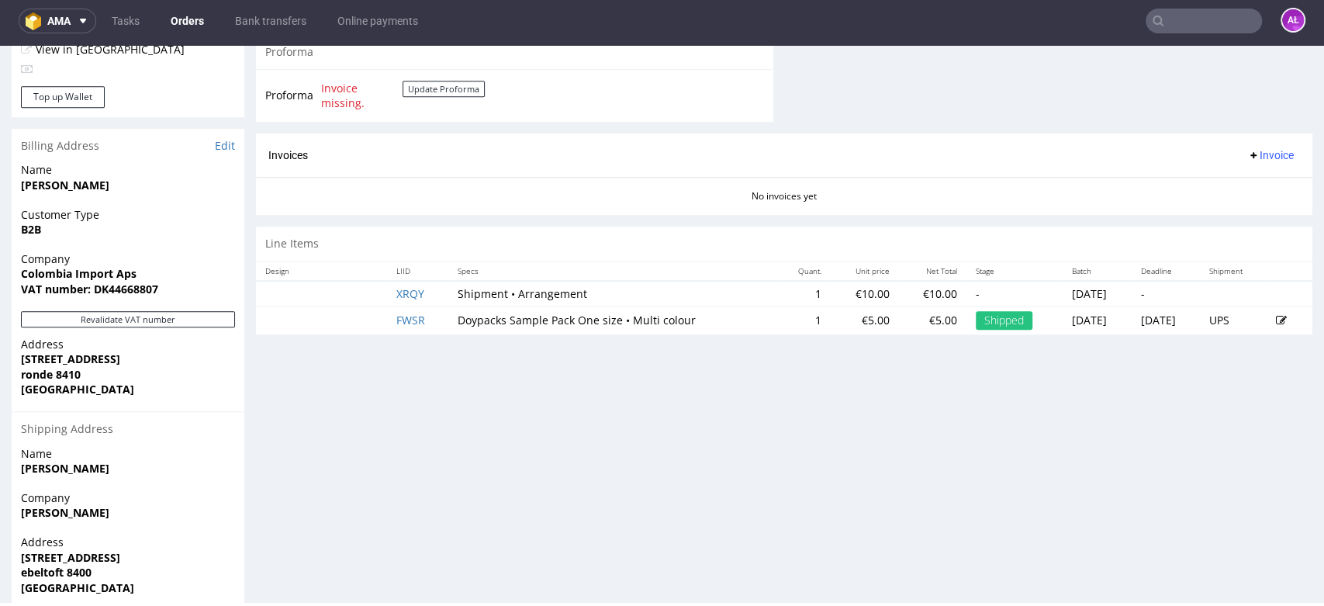
scroll to position [689, 0]
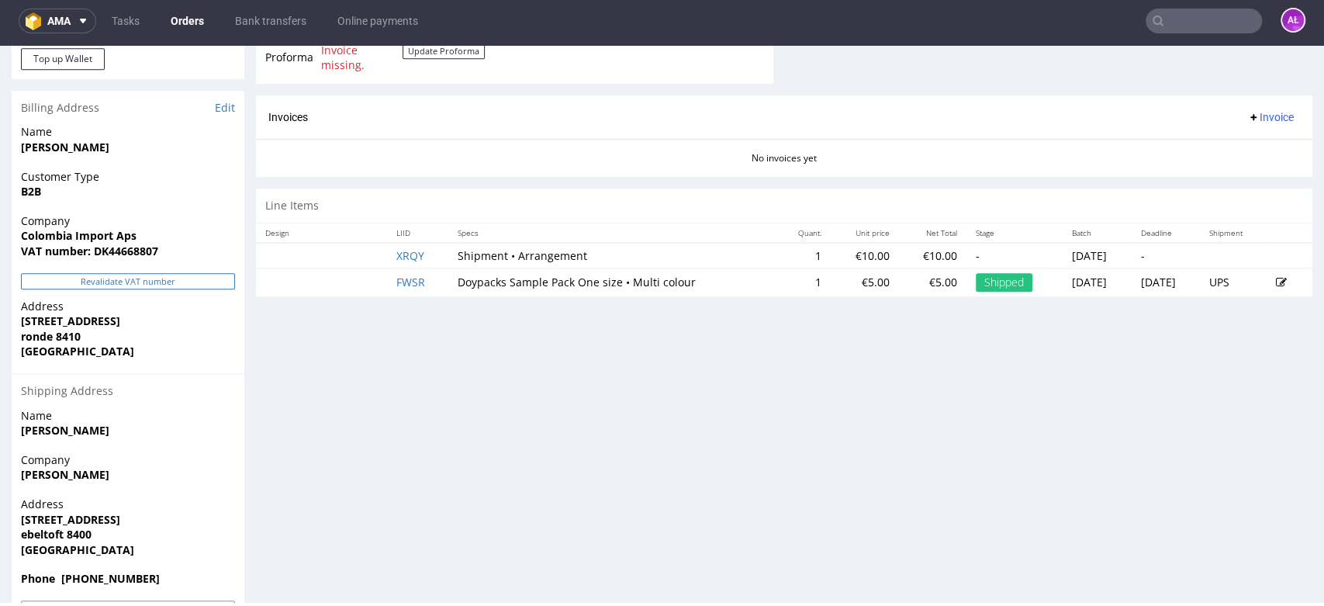
click at [197, 280] on button "Revalidate VAT number" at bounding box center [128, 281] width 214 height 16
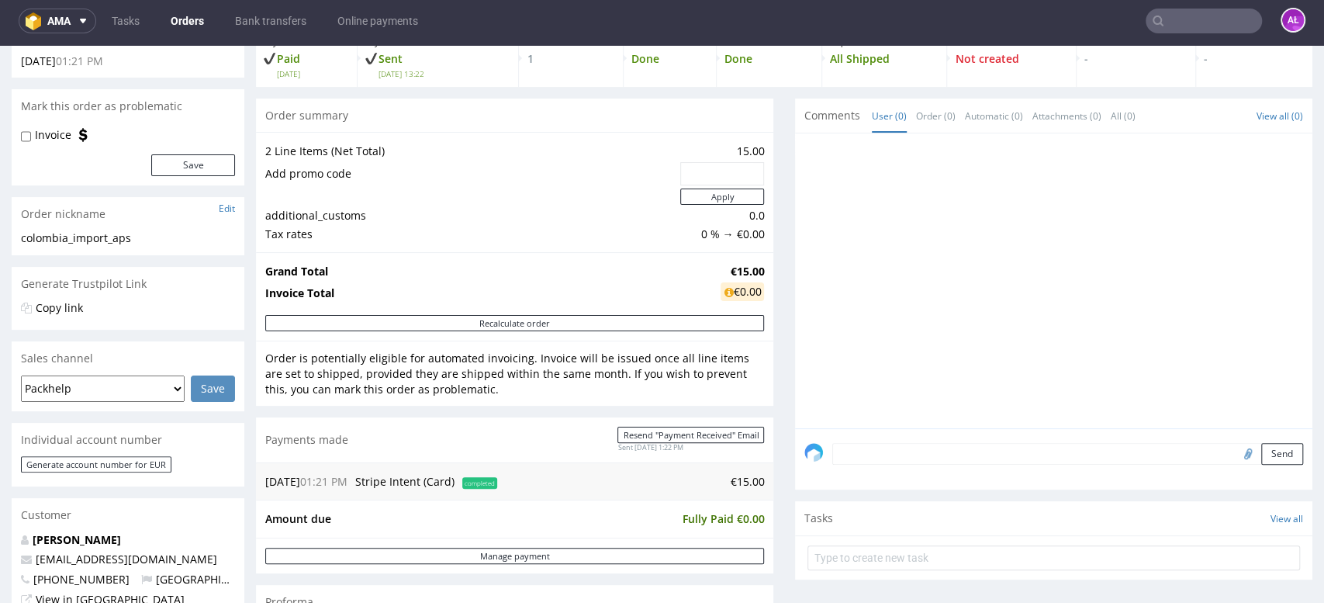
scroll to position [0, 0]
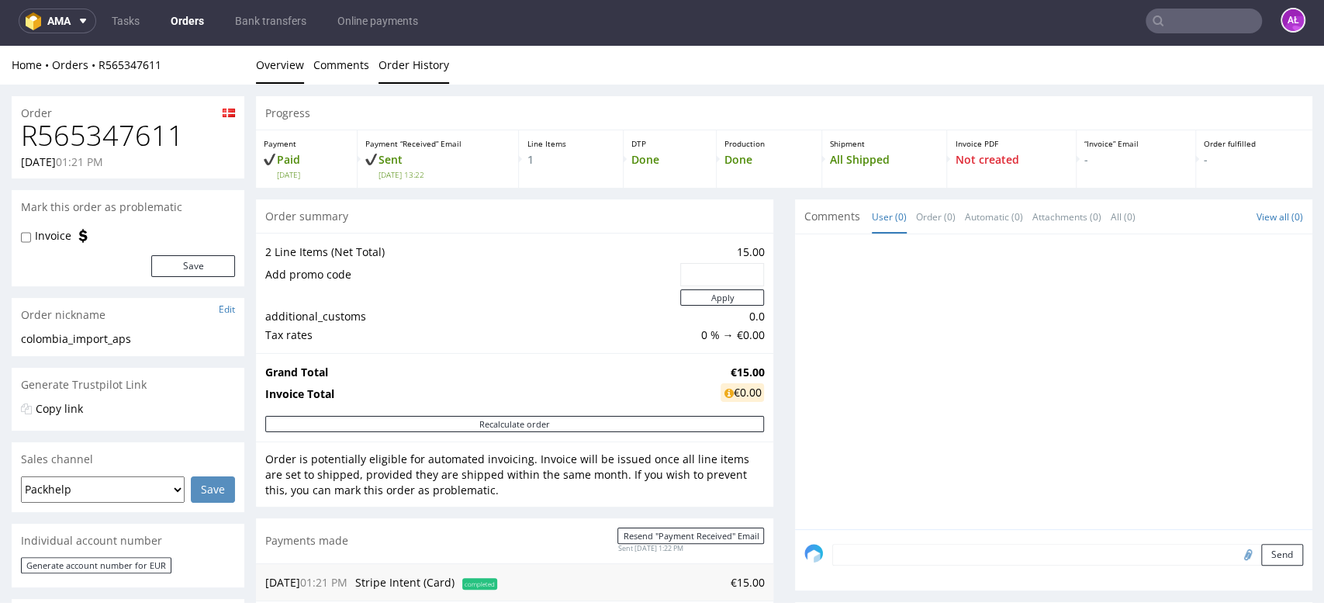
click at [402, 61] on link "Order History" at bounding box center [414, 65] width 71 height 38
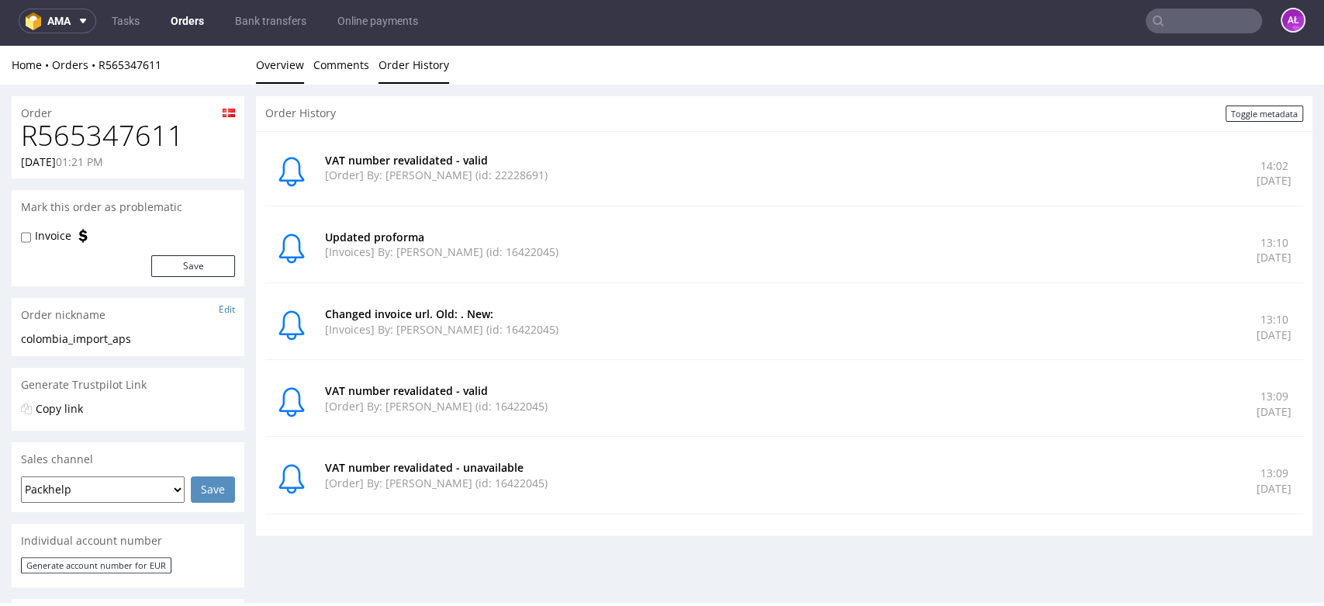
click at [292, 64] on link "Overview" at bounding box center [280, 65] width 48 height 38
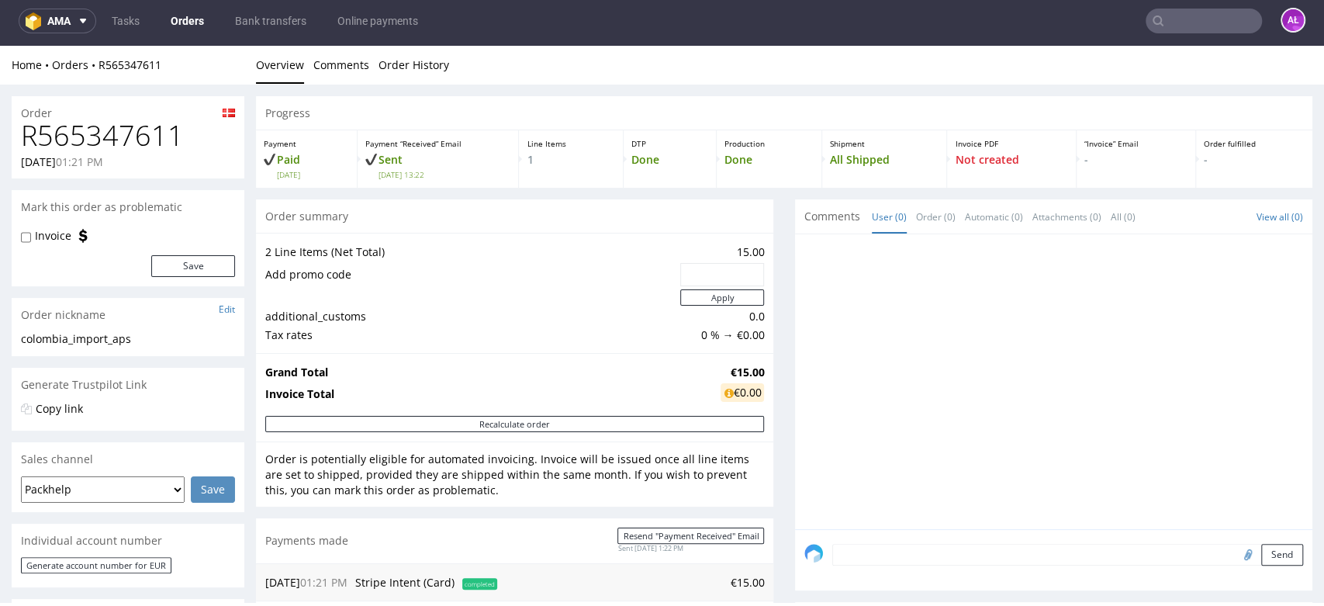
click at [375, 58] on li "Comments" at bounding box center [345, 65] width 65 height 16
click at [387, 61] on link "Order History" at bounding box center [414, 65] width 71 height 38
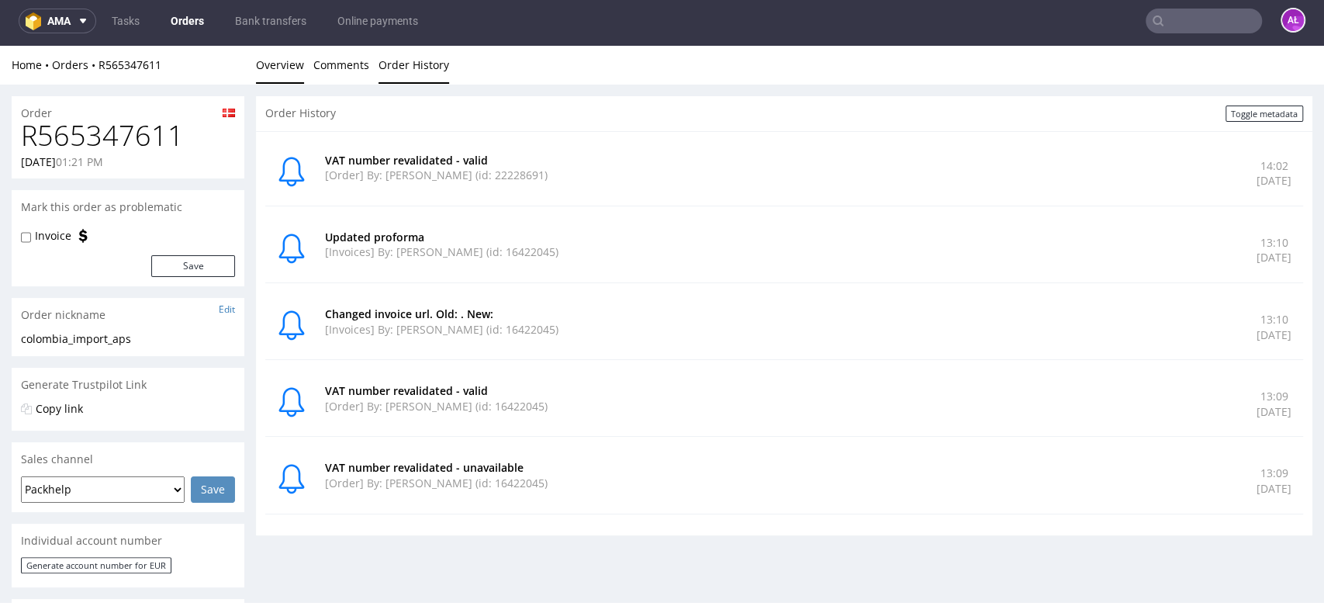
click at [299, 63] on link "Overview" at bounding box center [280, 65] width 48 height 38
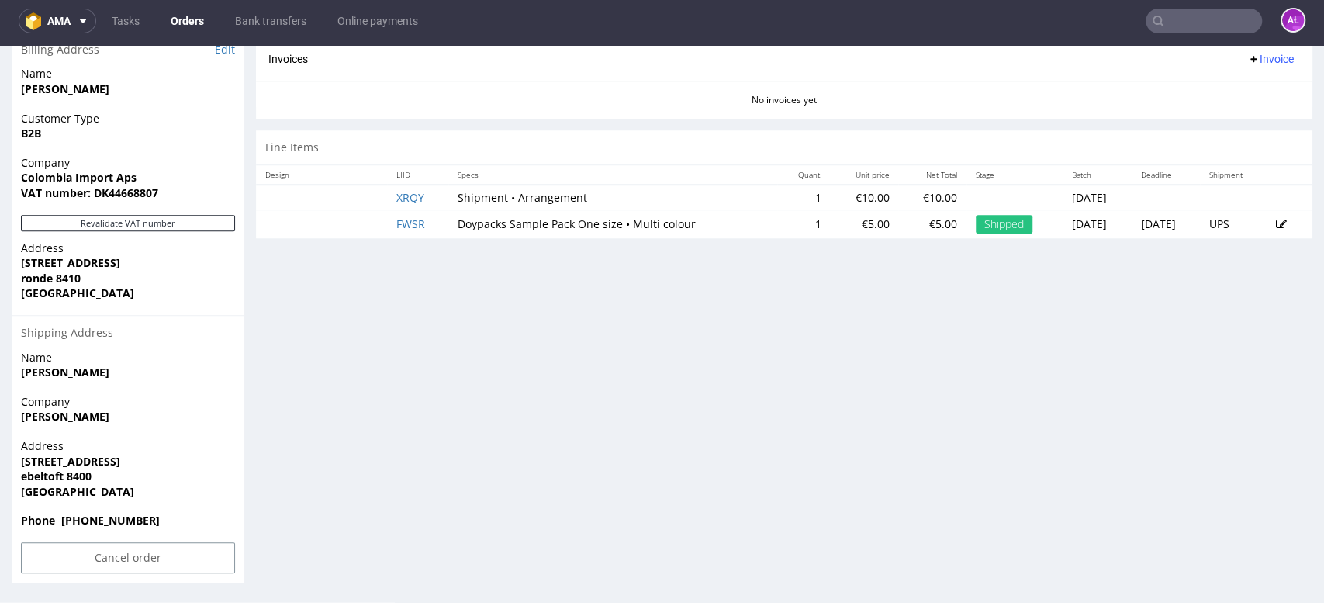
scroll to position [661, 0]
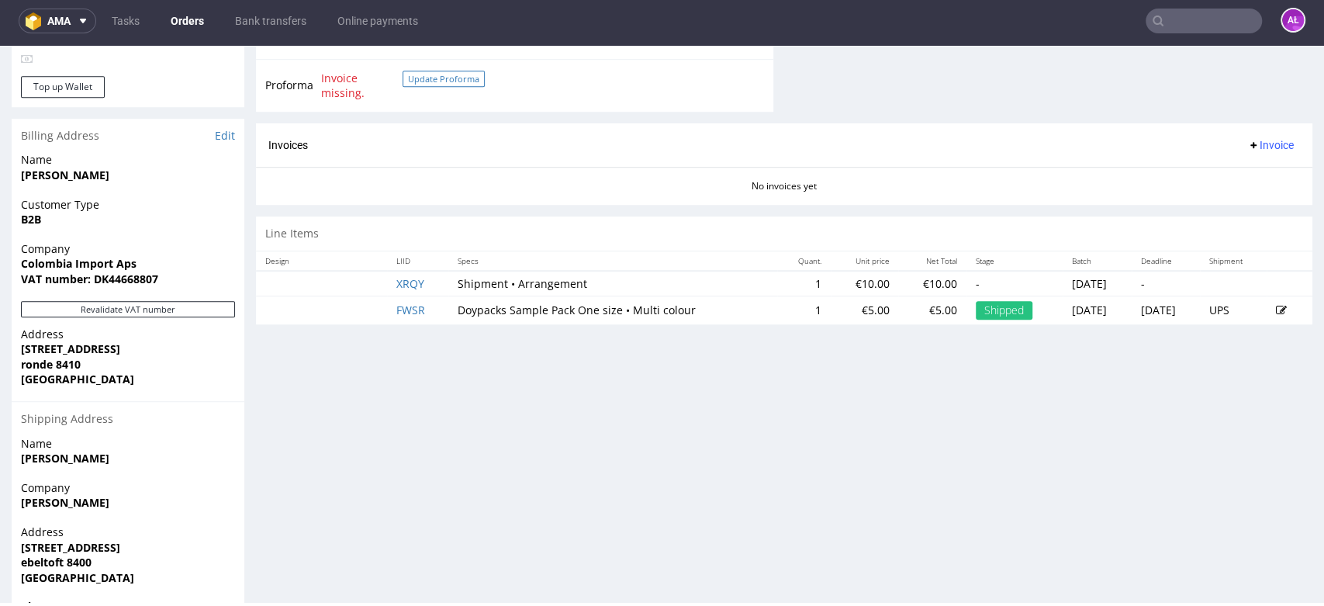
click at [459, 78] on button "Update Proforma" at bounding box center [444, 79] width 82 height 16
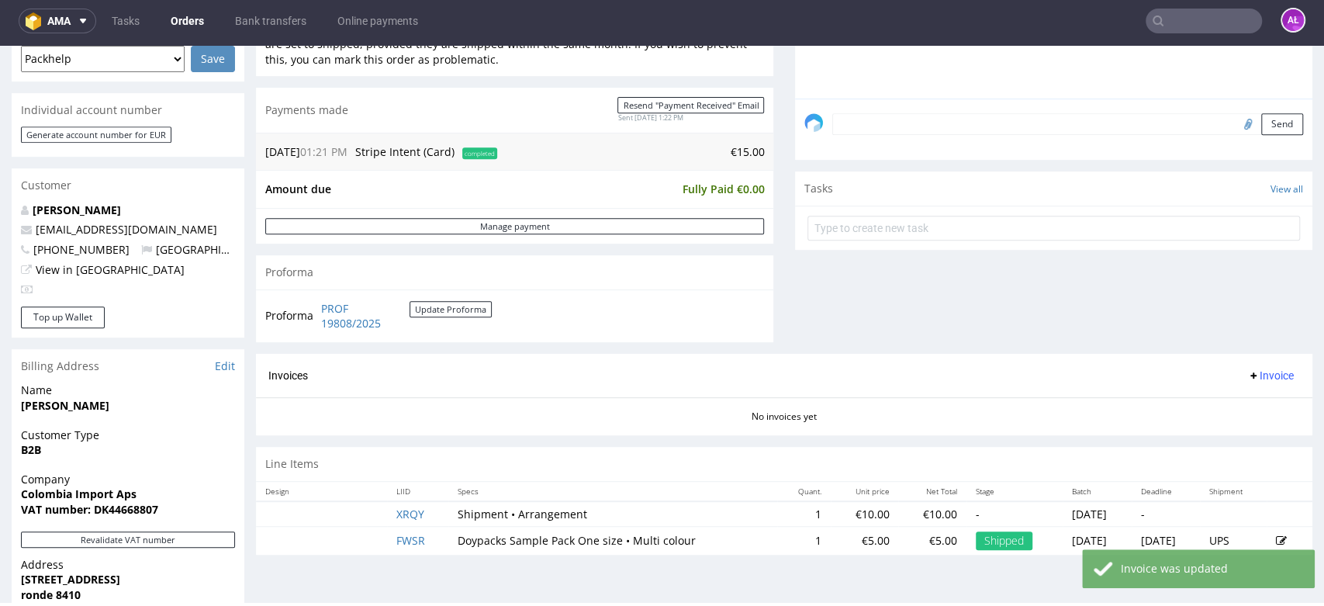
scroll to position [689, 0]
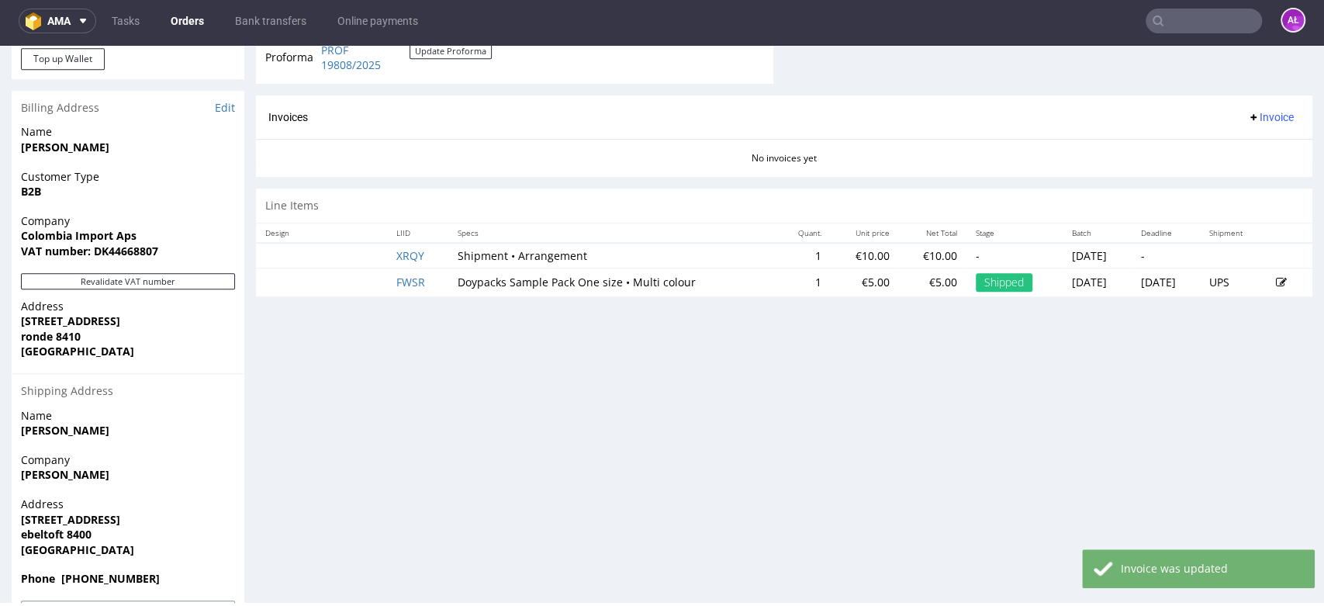
click at [1253, 112] on span "Invoice" at bounding box center [1271, 117] width 47 height 12
click at [1258, 140] on li "Generate" at bounding box center [1238, 150] width 100 height 28
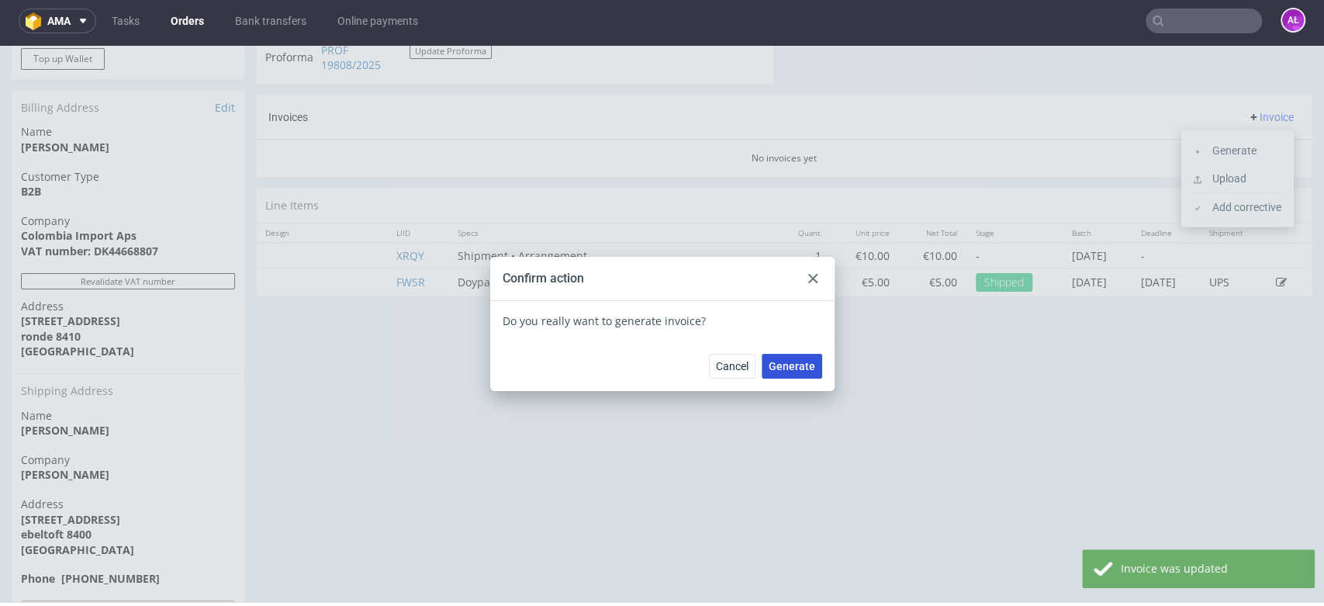
click at [794, 362] on span "Generate" at bounding box center [792, 366] width 47 height 11
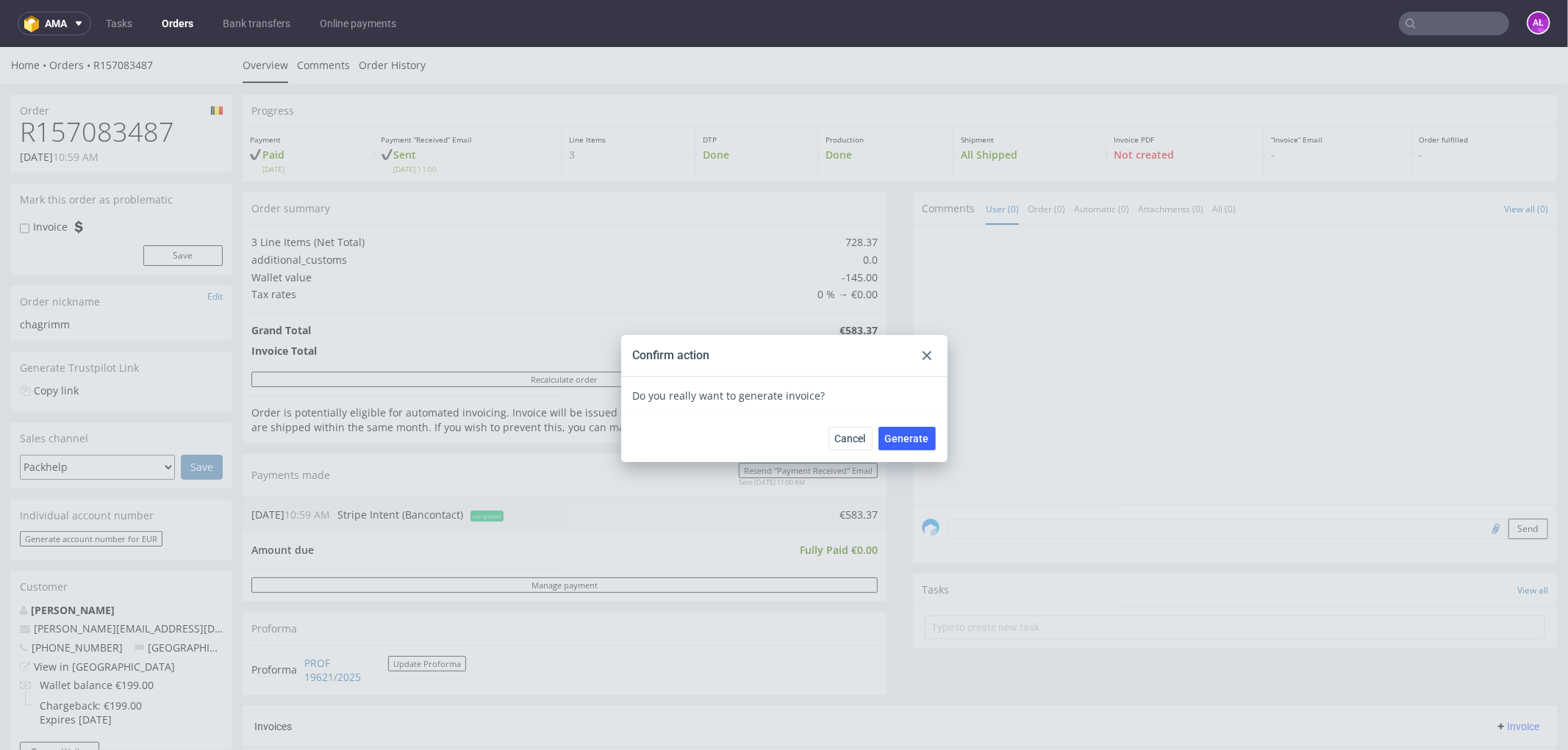
scroll to position [408, 0]
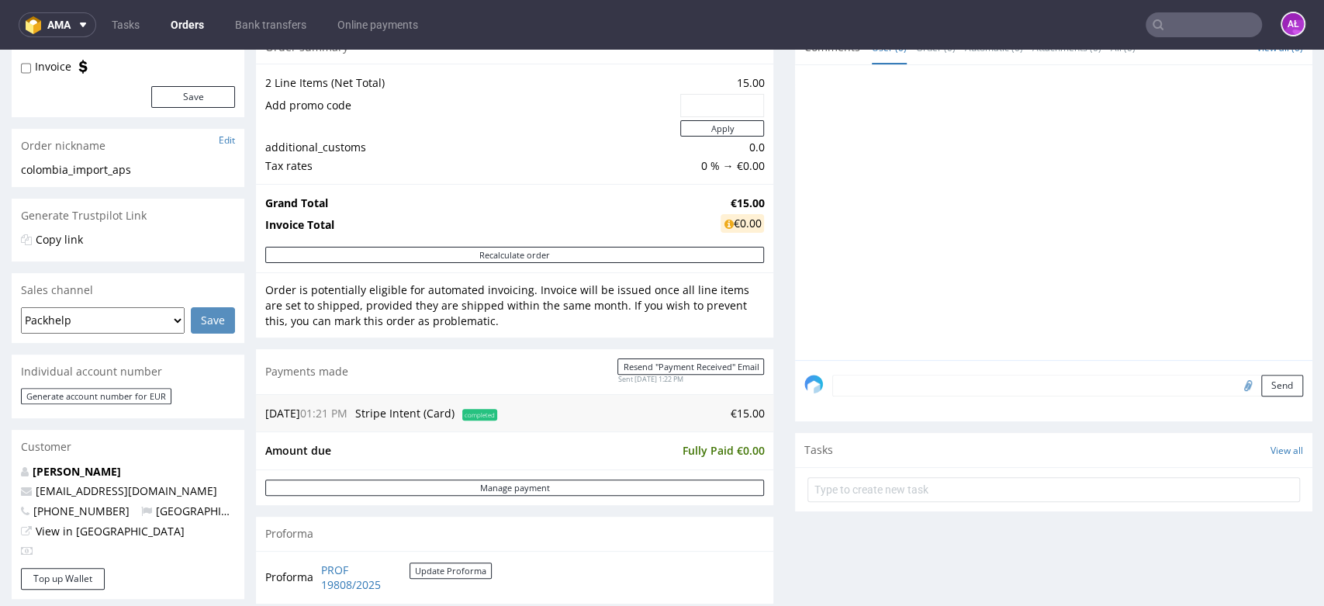
scroll to position [431, 0]
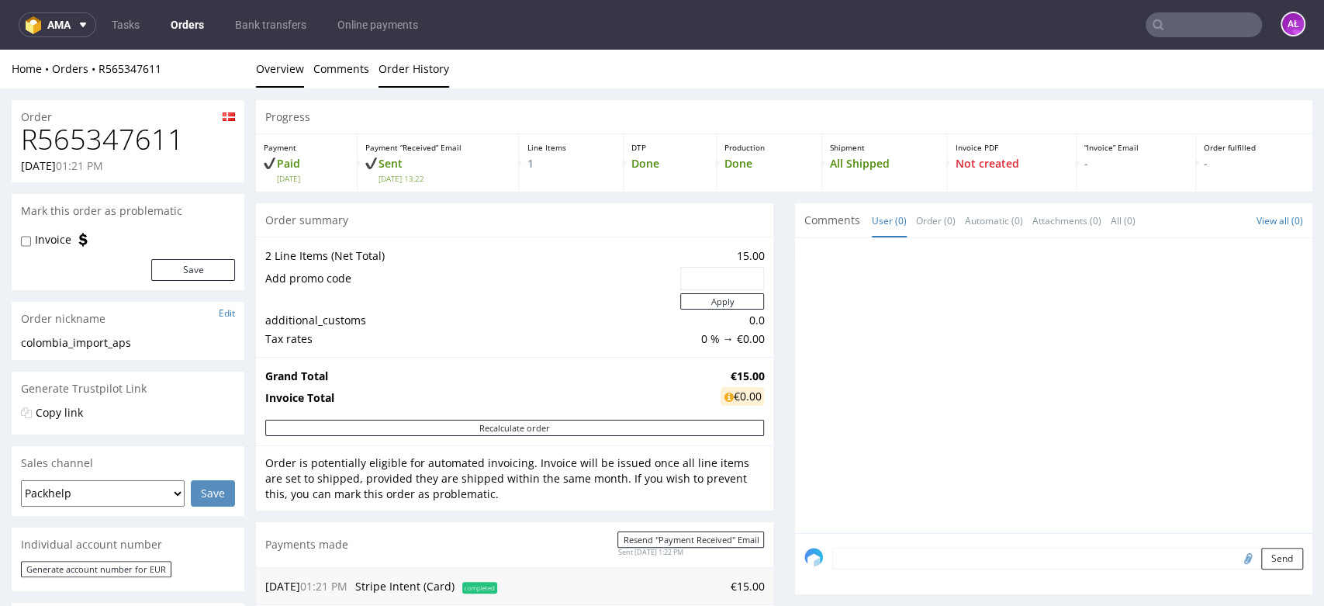
click at [438, 67] on link "Order History" at bounding box center [414, 69] width 71 height 38
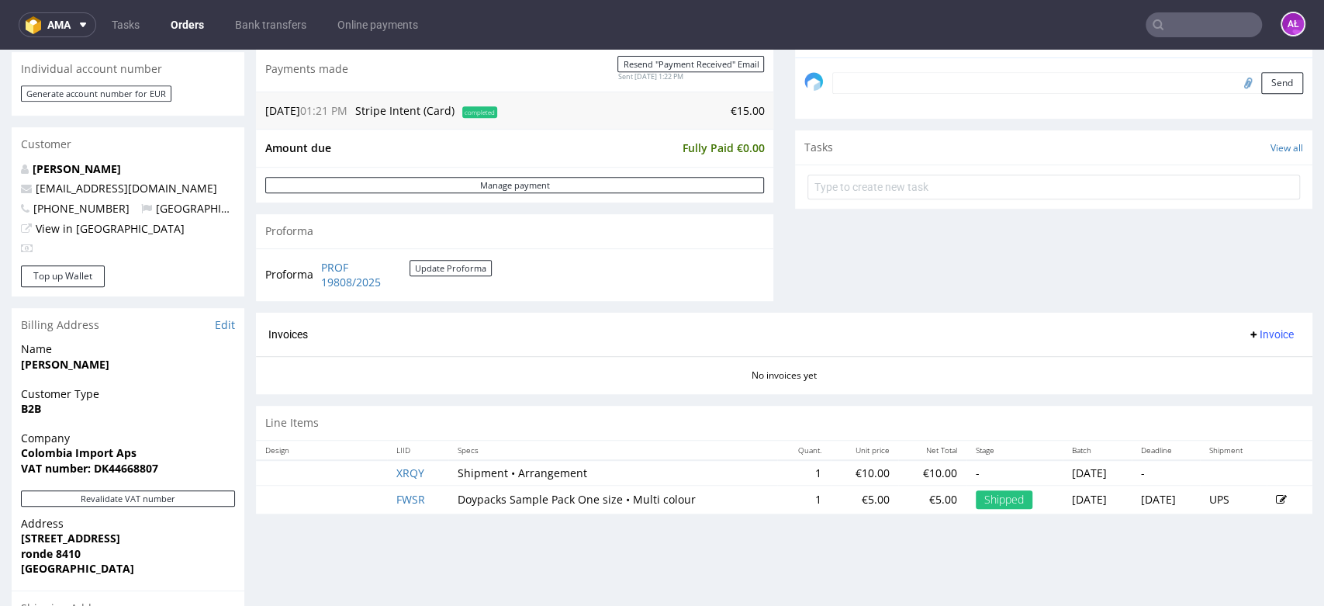
scroll to position [517, 0]
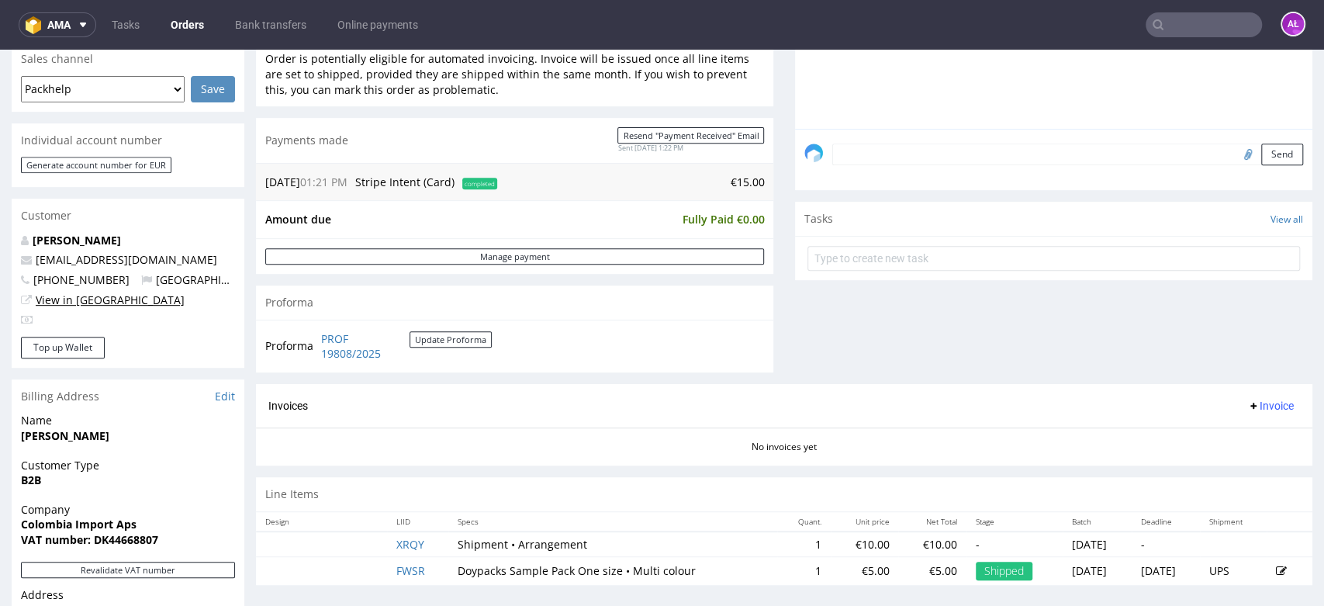
scroll to position [431, 0]
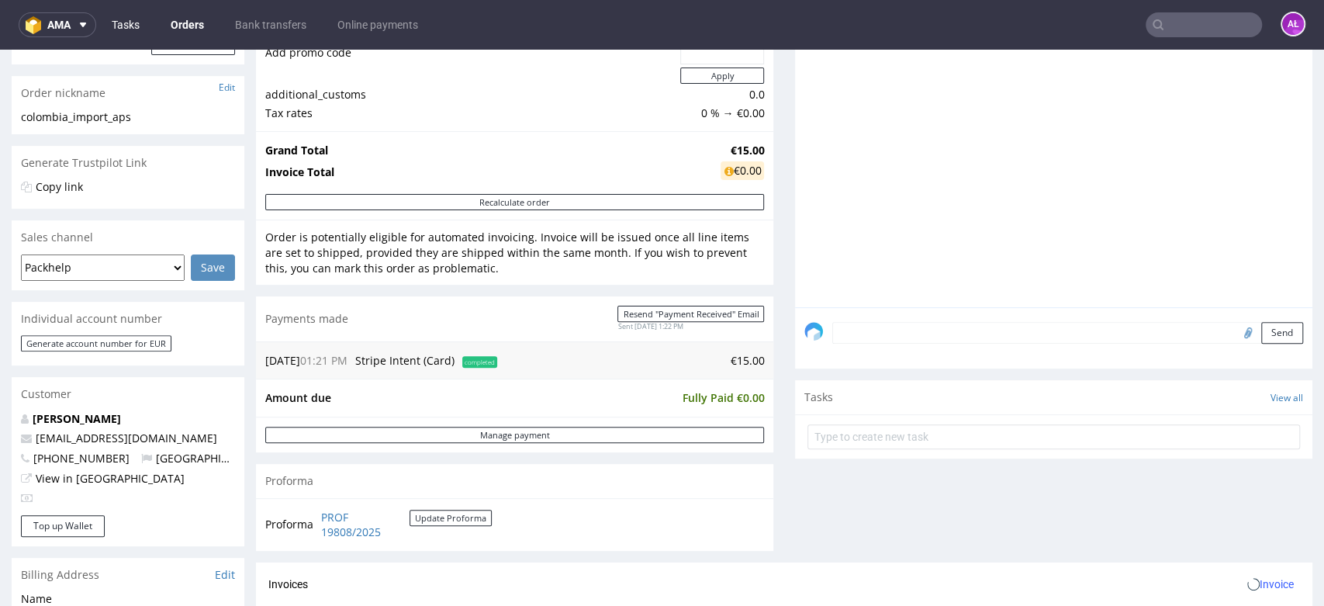
scroll to position [517, 0]
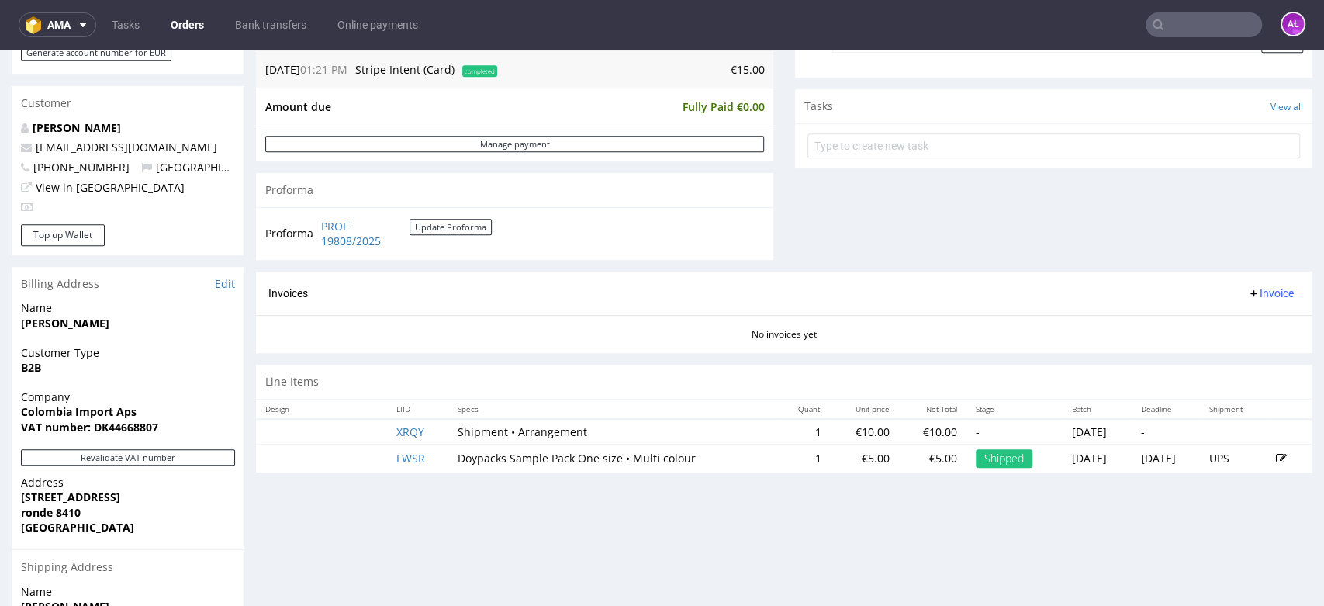
drag, startPoint x: 156, startPoint y: 403, endPoint x: 29, endPoint y: 410, distance: 127.4
click at [29, 410] on span "Colombia Import Aps" at bounding box center [128, 412] width 214 height 16
click at [21, 410] on div "Company Colombia Import Aps VAT number: DK44668807" at bounding box center [128, 419] width 233 height 60
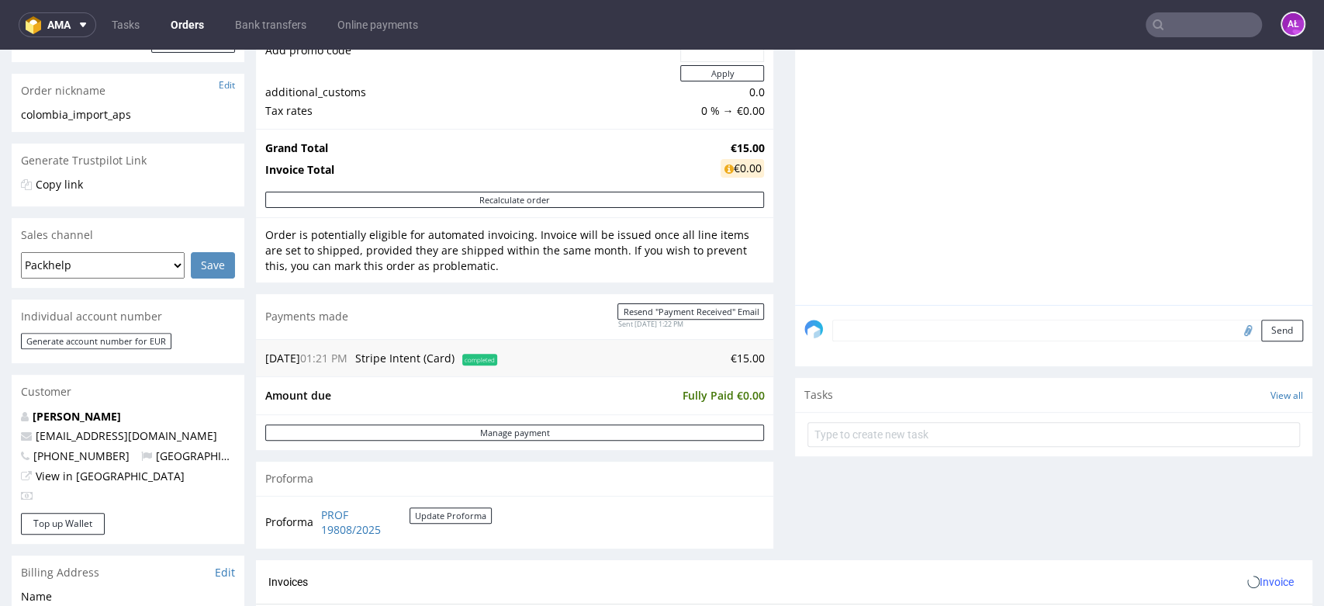
scroll to position [344, 0]
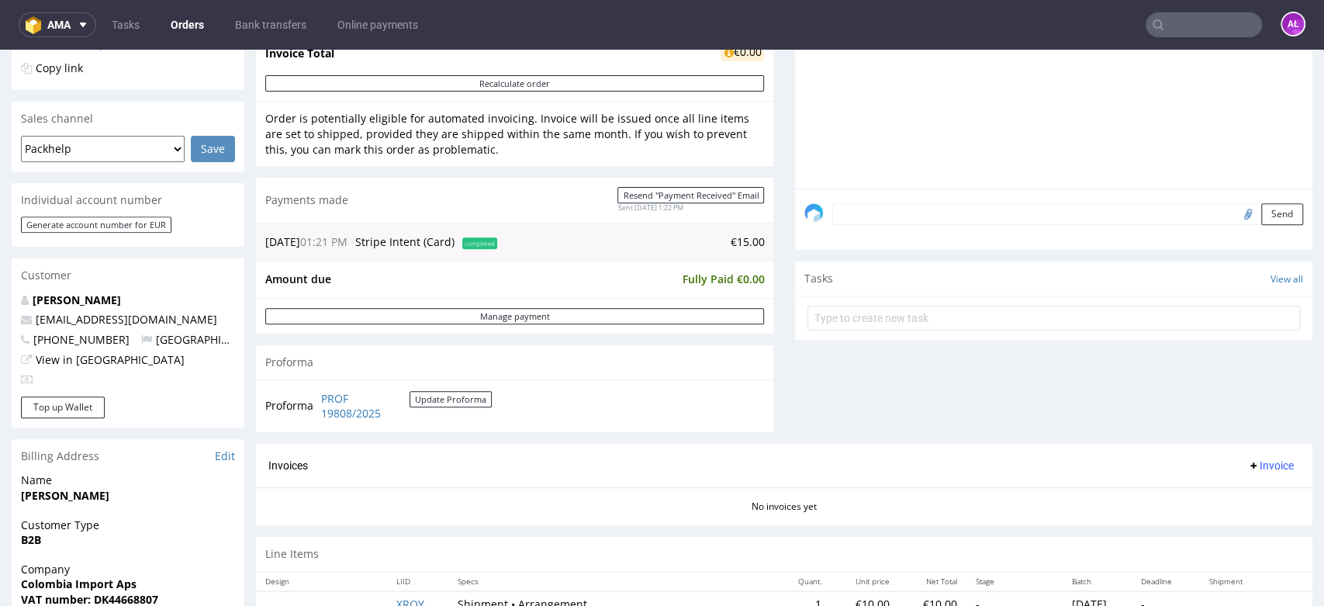
click at [1250, 470] on span "Invoice" at bounding box center [1271, 465] width 47 height 12
click at [1241, 521] on span "Upload" at bounding box center [1243, 526] width 75 height 16
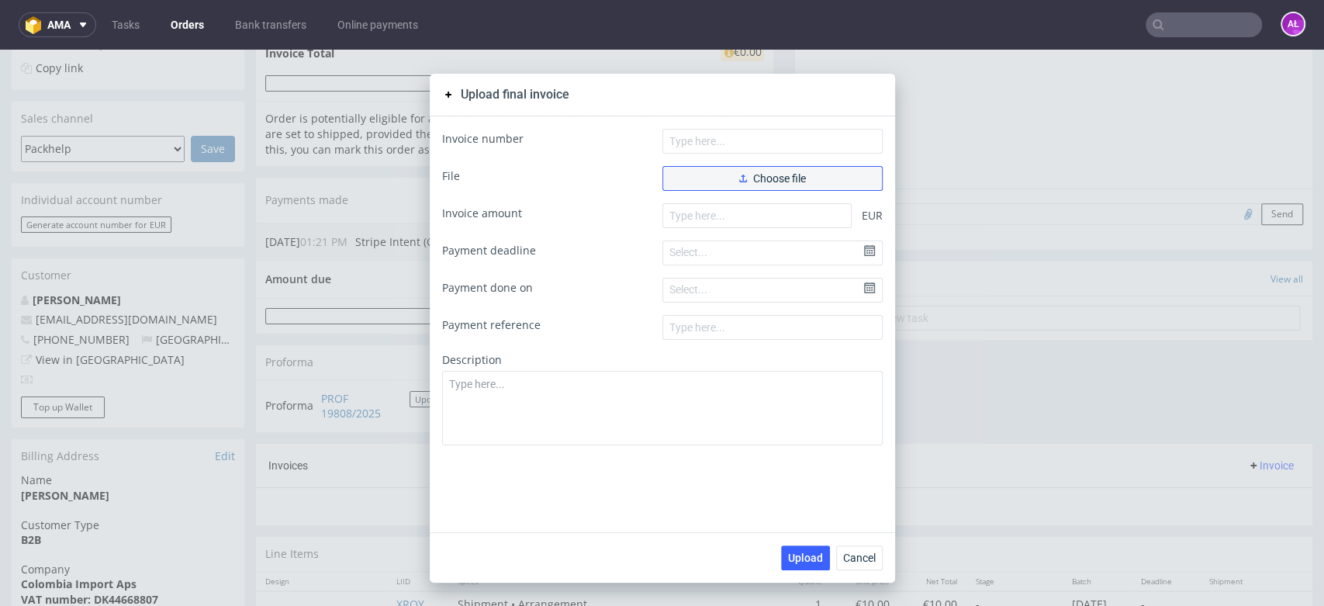
click at [771, 177] on span "Choose file" at bounding box center [772, 178] width 67 height 11
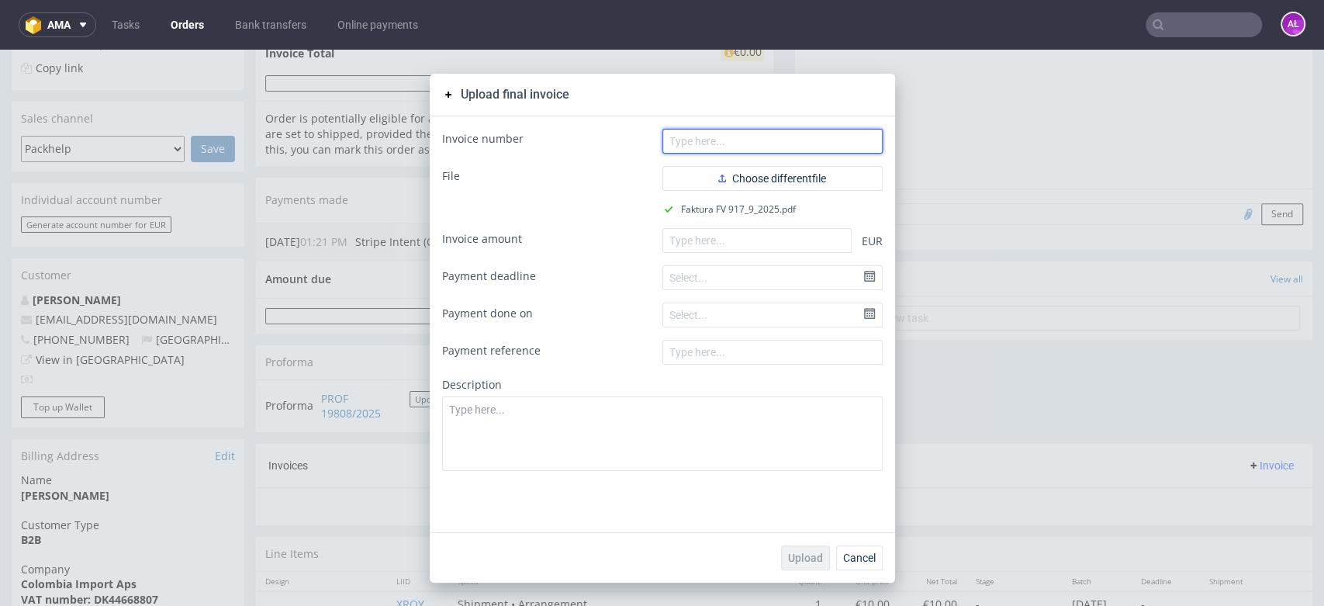
click at [770, 142] on input "text" at bounding box center [773, 141] width 220 height 25
paste input "FV 917/9/2025"
type input "FV 917/9/2025"
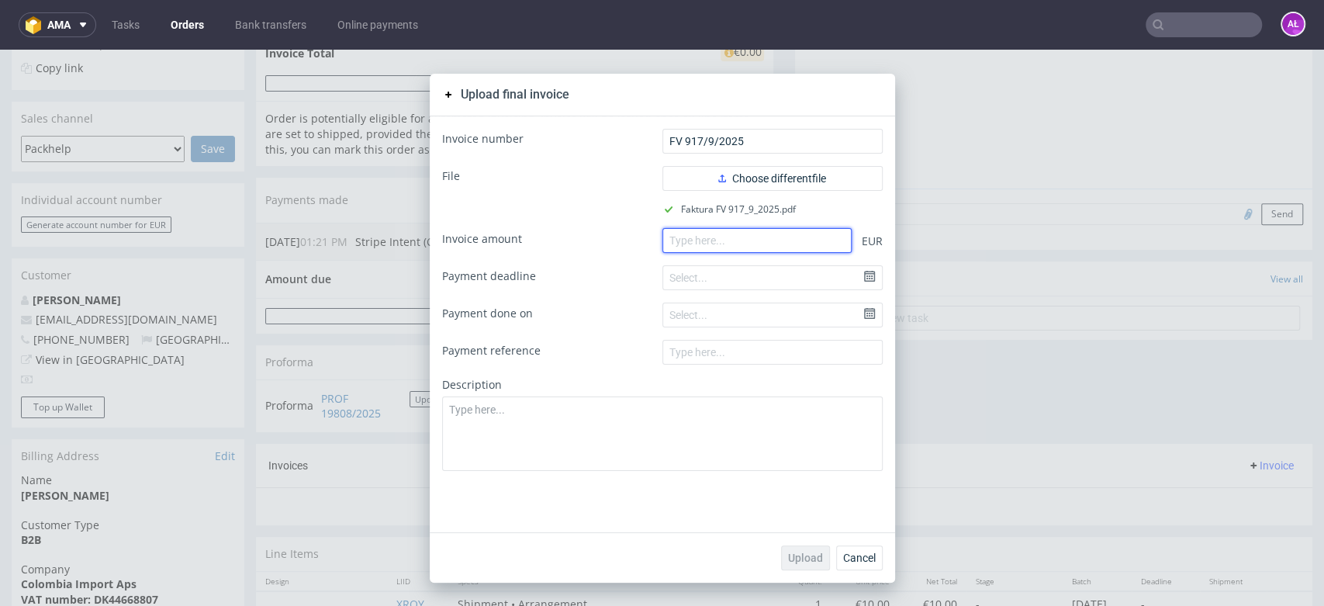
click at [768, 241] on input "number" at bounding box center [757, 240] width 189 height 25
paste input "15.00"
type input "15.00"
click at [800, 558] on span "Upload" at bounding box center [805, 557] width 35 height 11
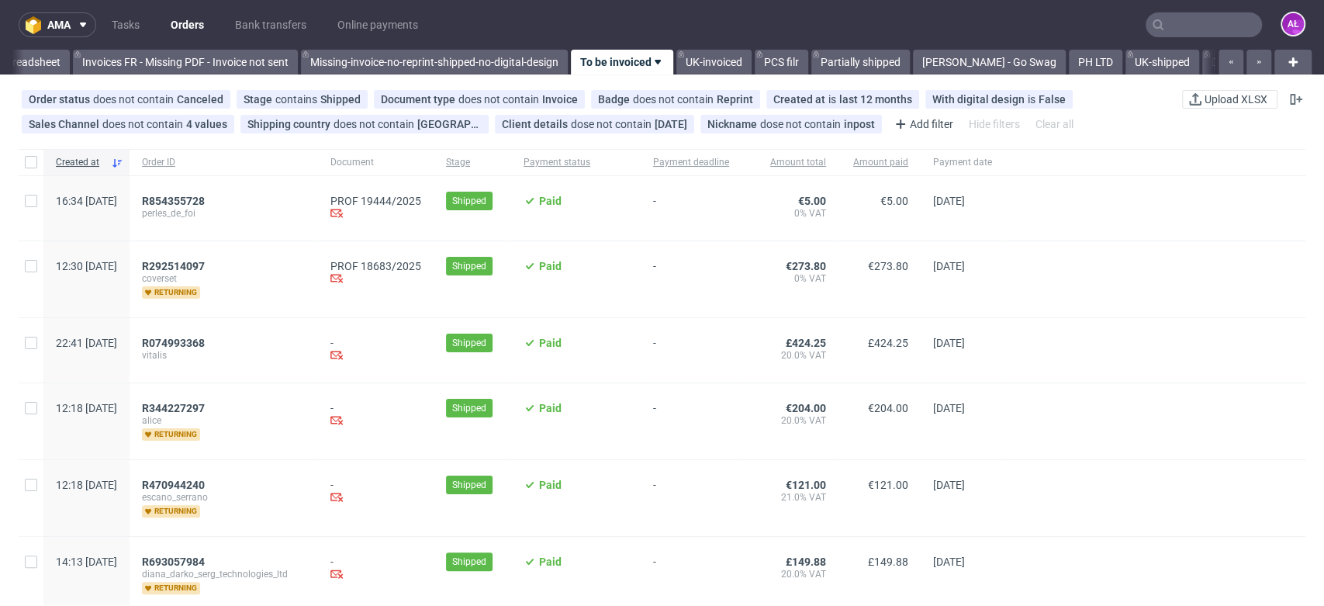
scroll to position [0, 2600]
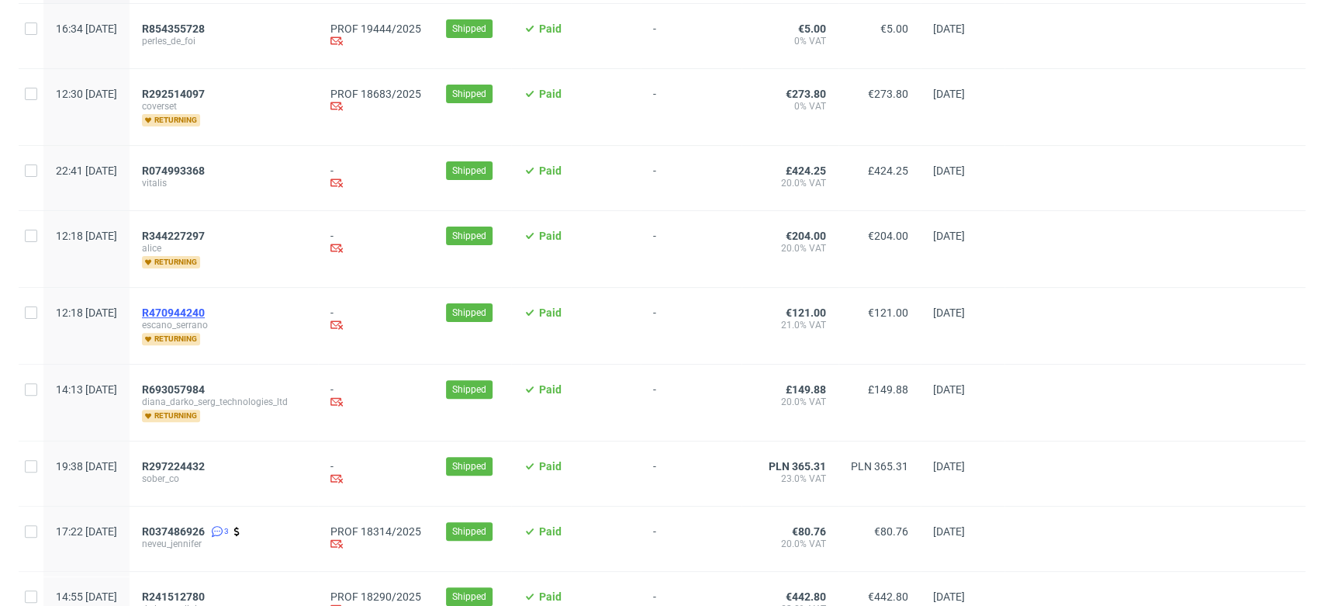
click at [205, 309] on span "R470944240" at bounding box center [173, 312] width 63 height 12
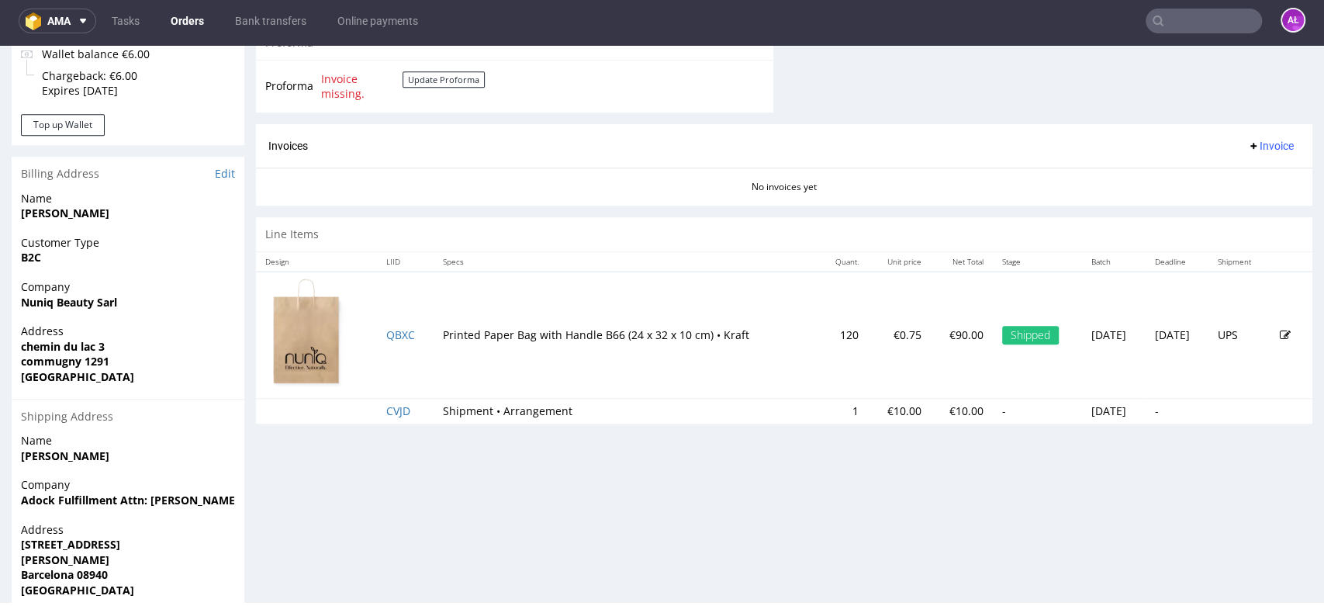
scroll to position [592, 0]
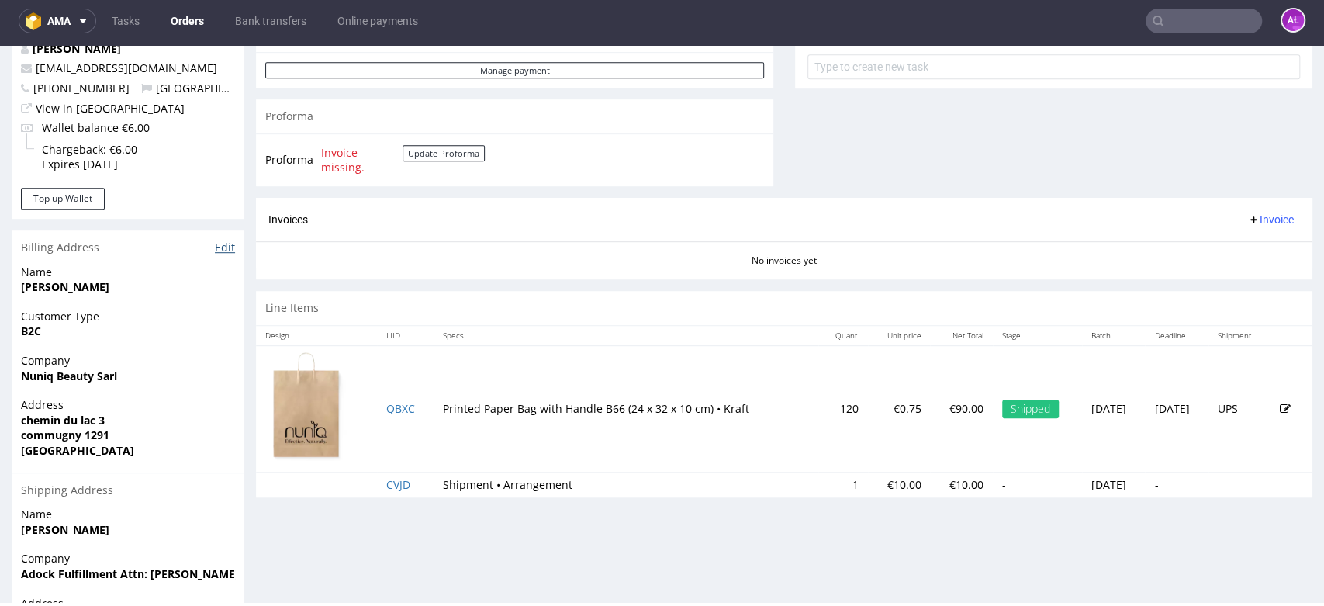
click at [229, 247] on link "Edit" at bounding box center [225, 248] width 20 height 16
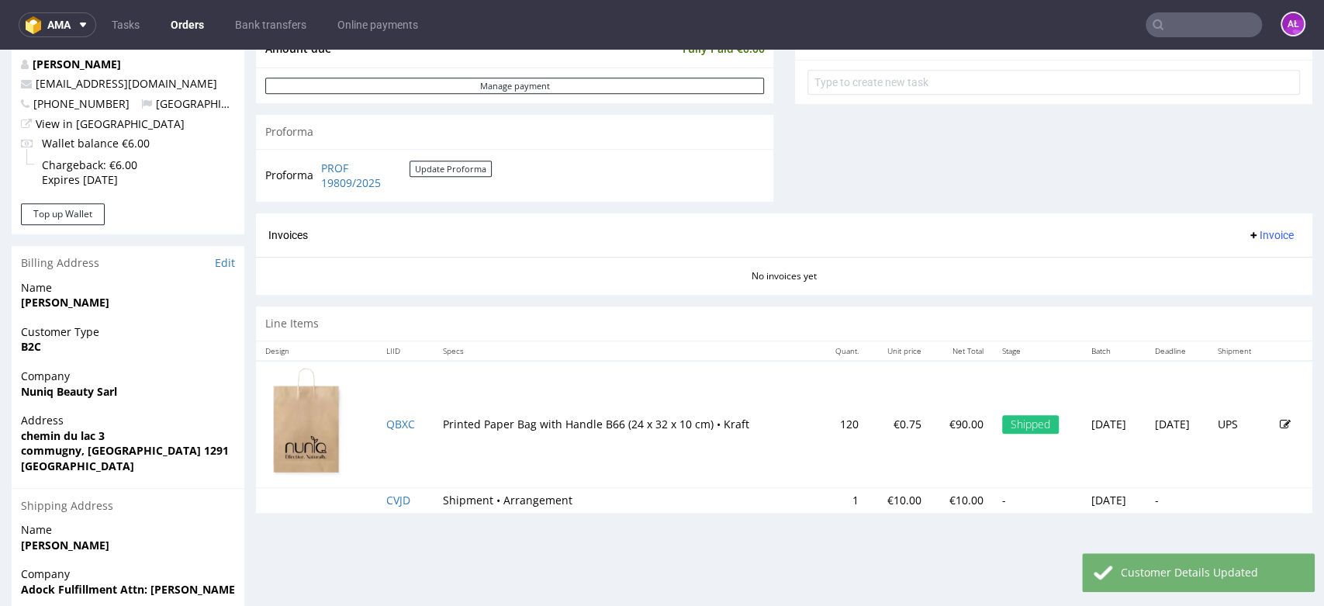
scroll to position [603, 0]
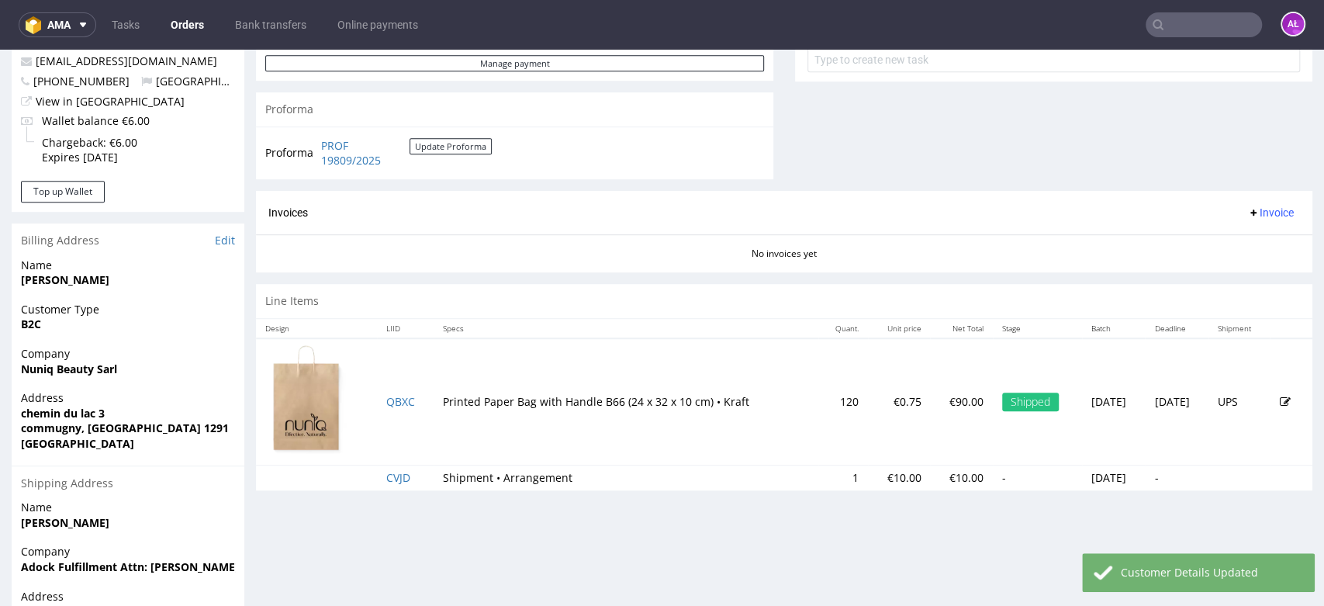
click at [1248, 207] on span "Invoice" at bounding box center [1271, 212] width 47 height 12
click at [1244, 237] on span "Generate" at bounding box center [1243, 245] width 75 height 16
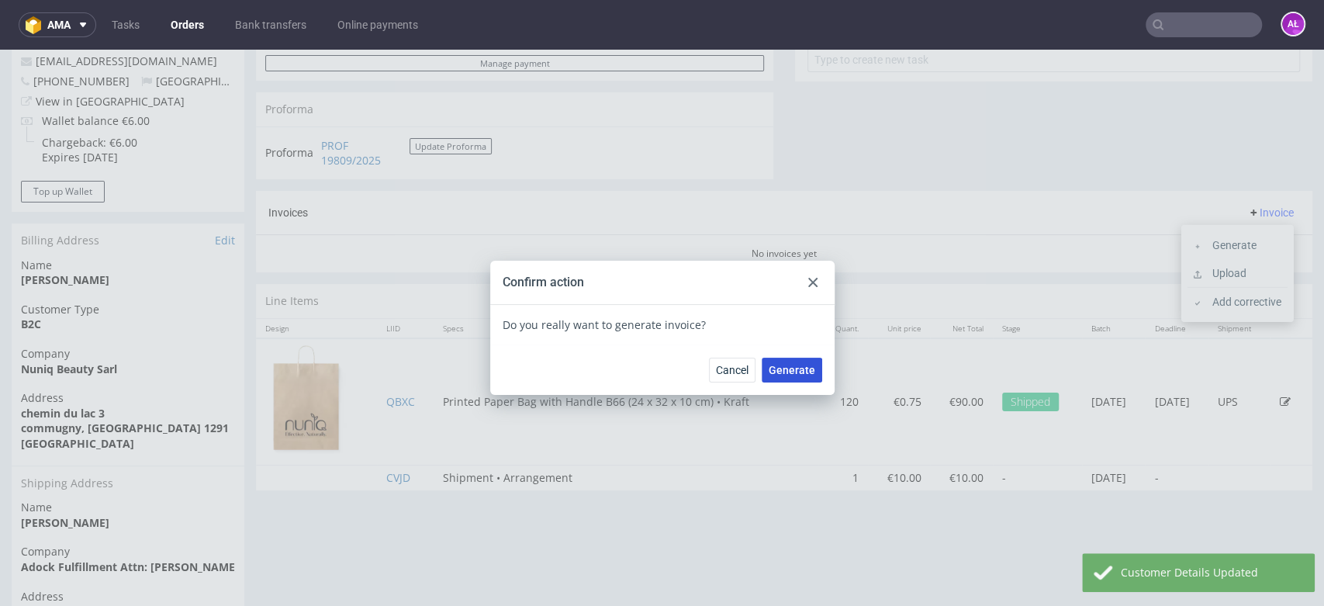
click at [784, 365] on span "Generate" at bounding box center [792, 370] width 47 height 11
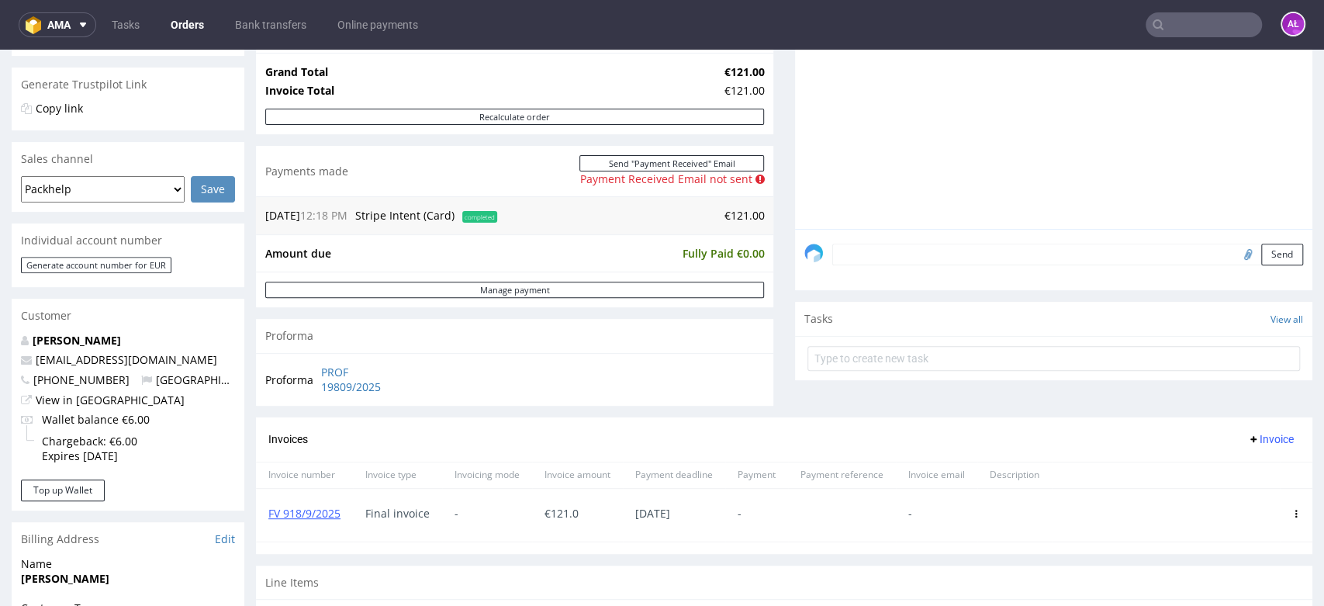
scroll to position [344, 0]
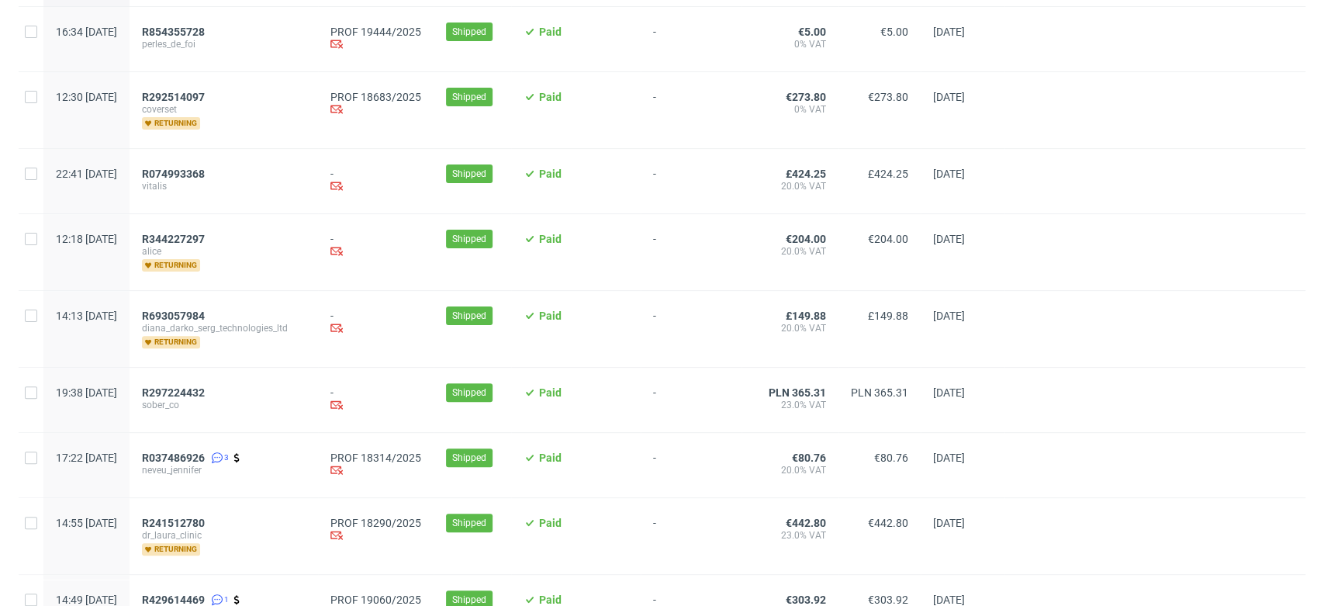
scroll to position [172, 0]
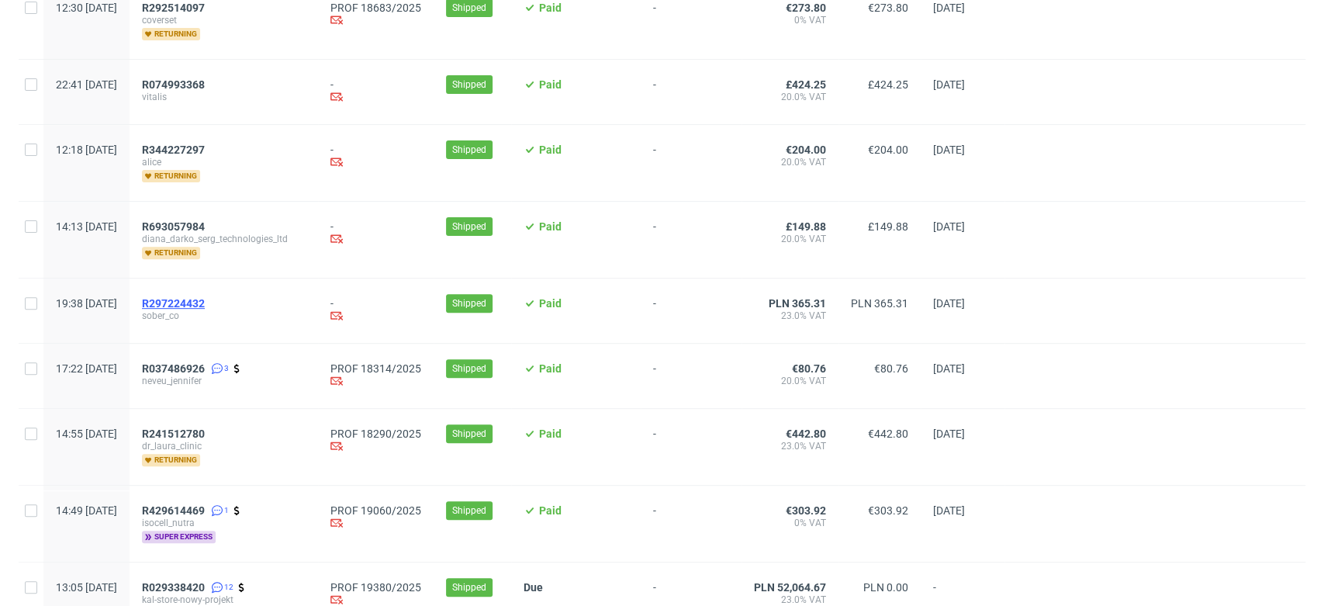
click at [205, 298] on span "R297224432" at bounding box center [173, 303] width 63 height 12
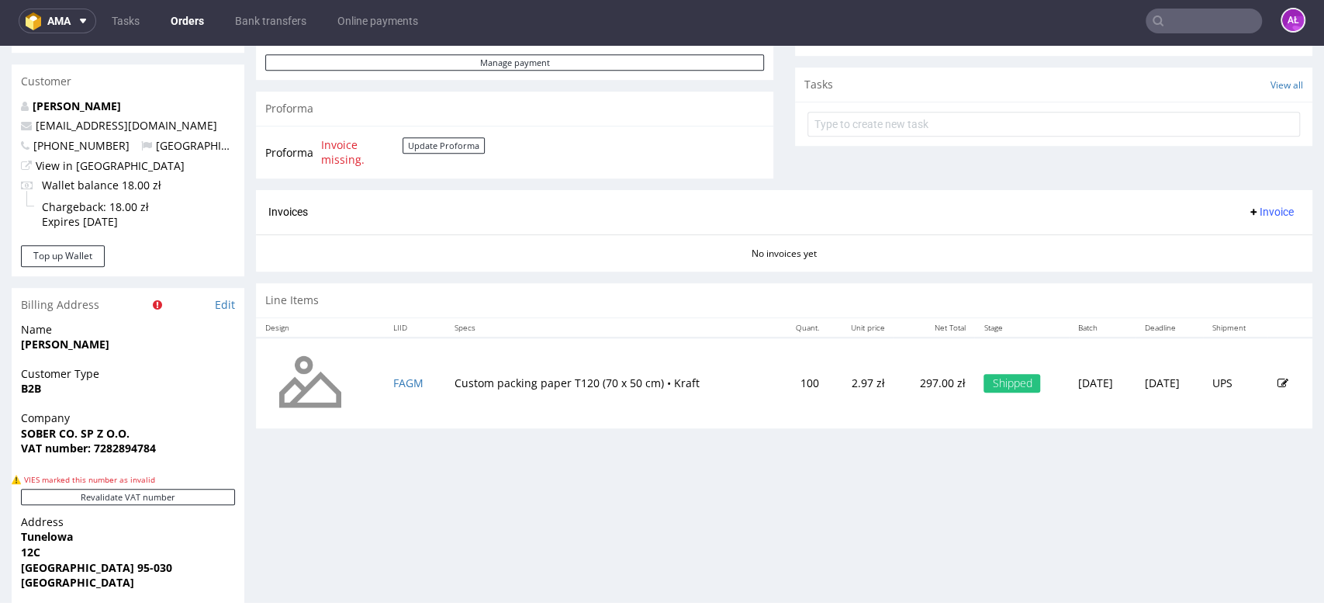
scroll to position [517, 0]
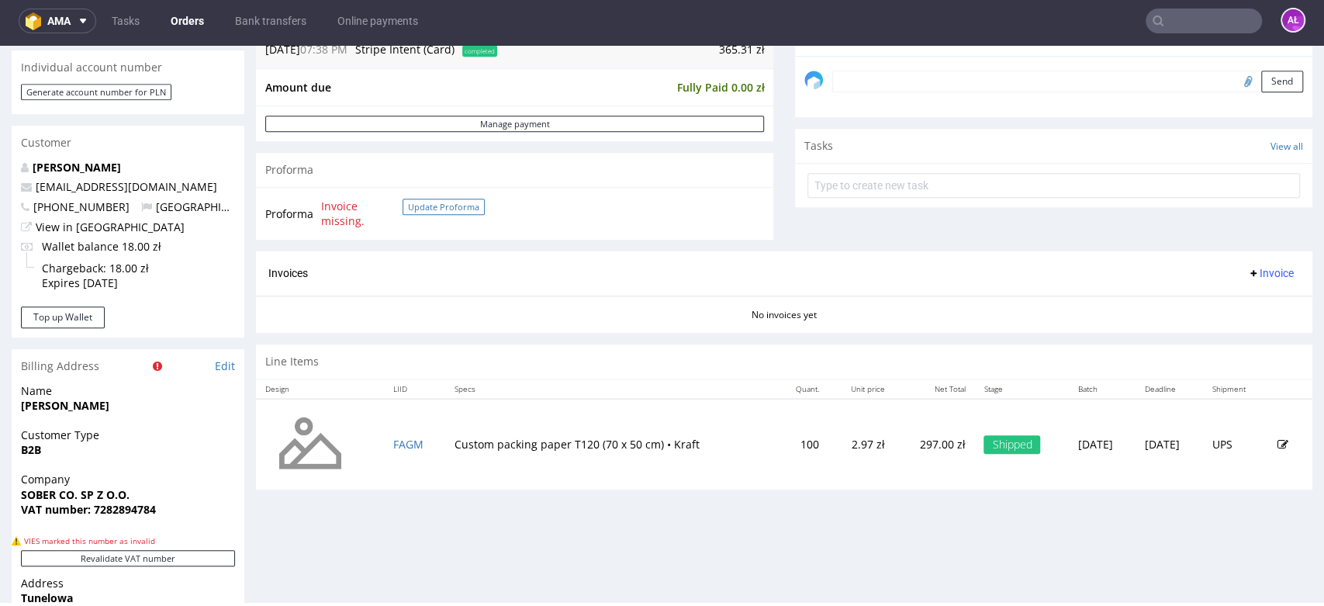
click at [416, 207] on button "Update Proforma" at bounding box center [444, 207] width 82 height 16
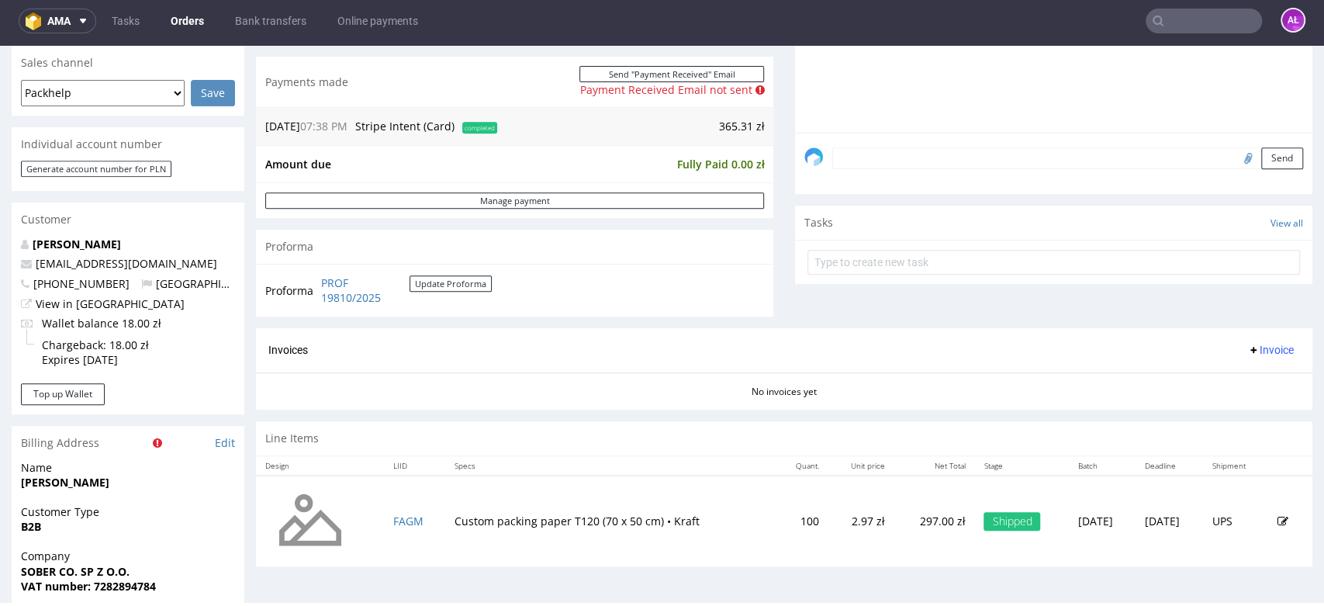
scroll to position [431, 0]
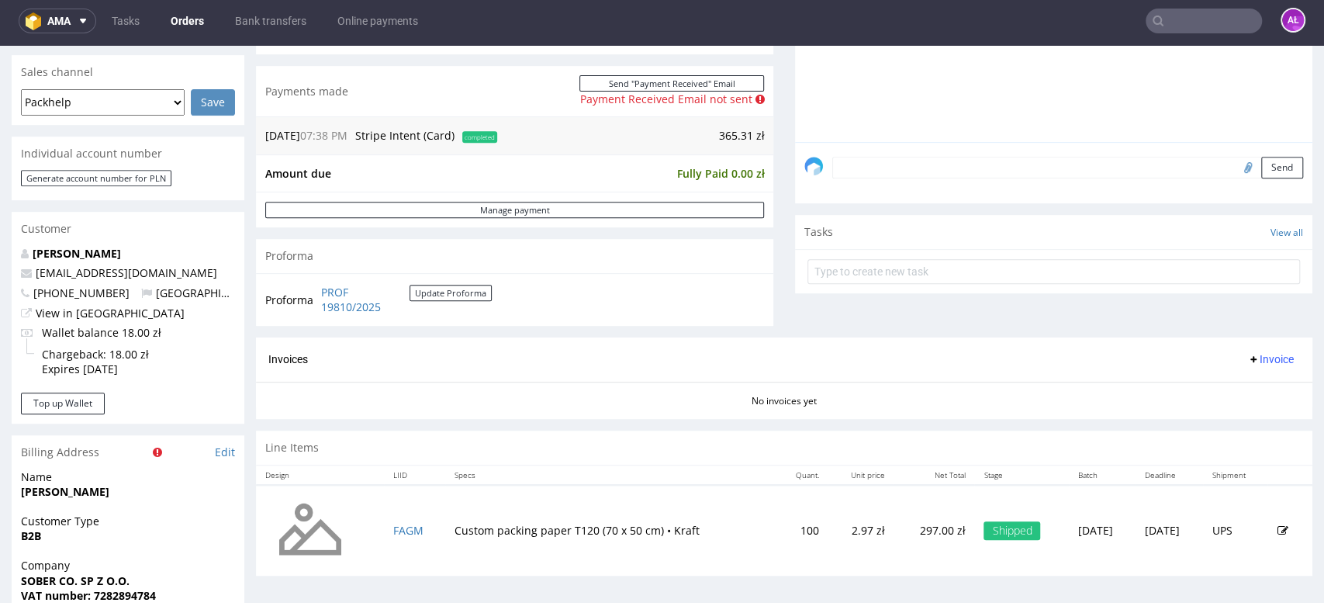
click at [1248, 362] on span "Invoice" at bounding box center [1271, 359] width 47 height 12
click at [1242, 392] on span "Generate" at bounding box center [1243, 392] width 75 height 16
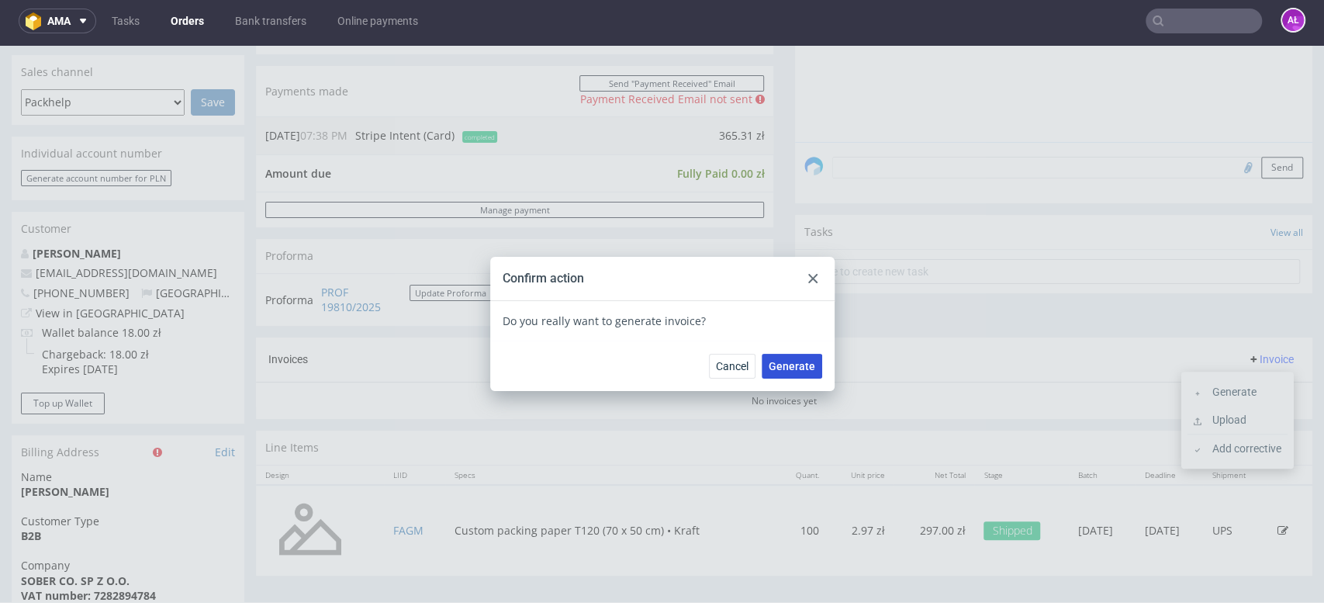
click at [797, 362] on span "Generate" at bounding box center [792, 366] width 47 height 11
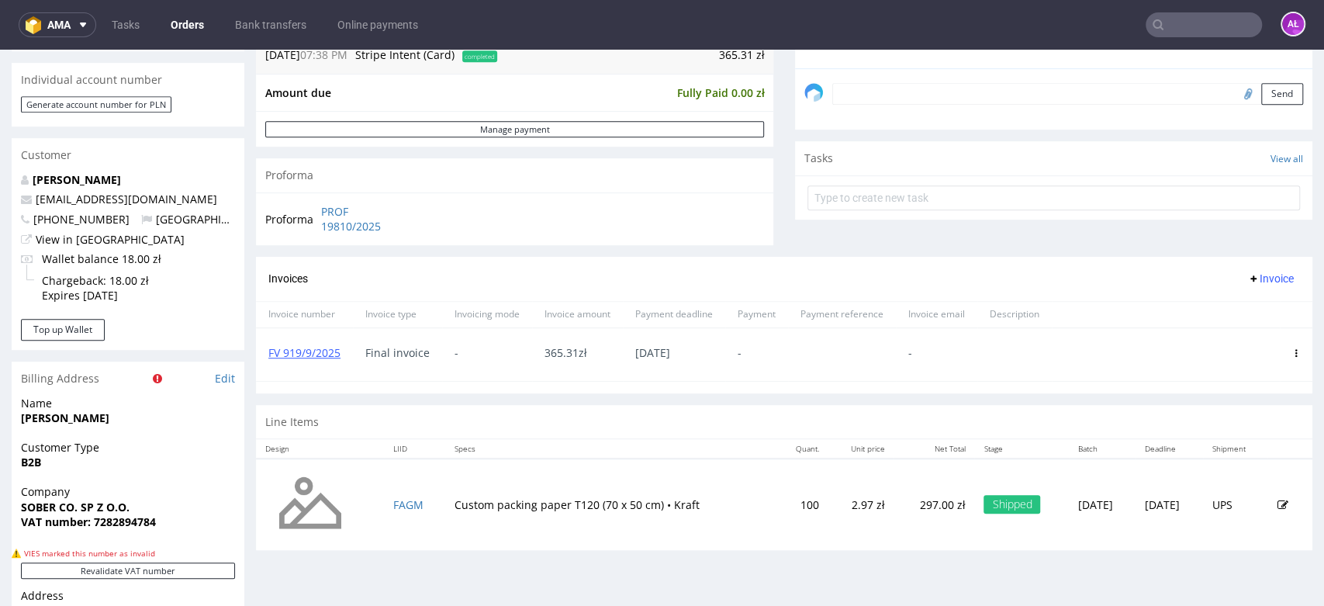
scroll to position [603, 0]
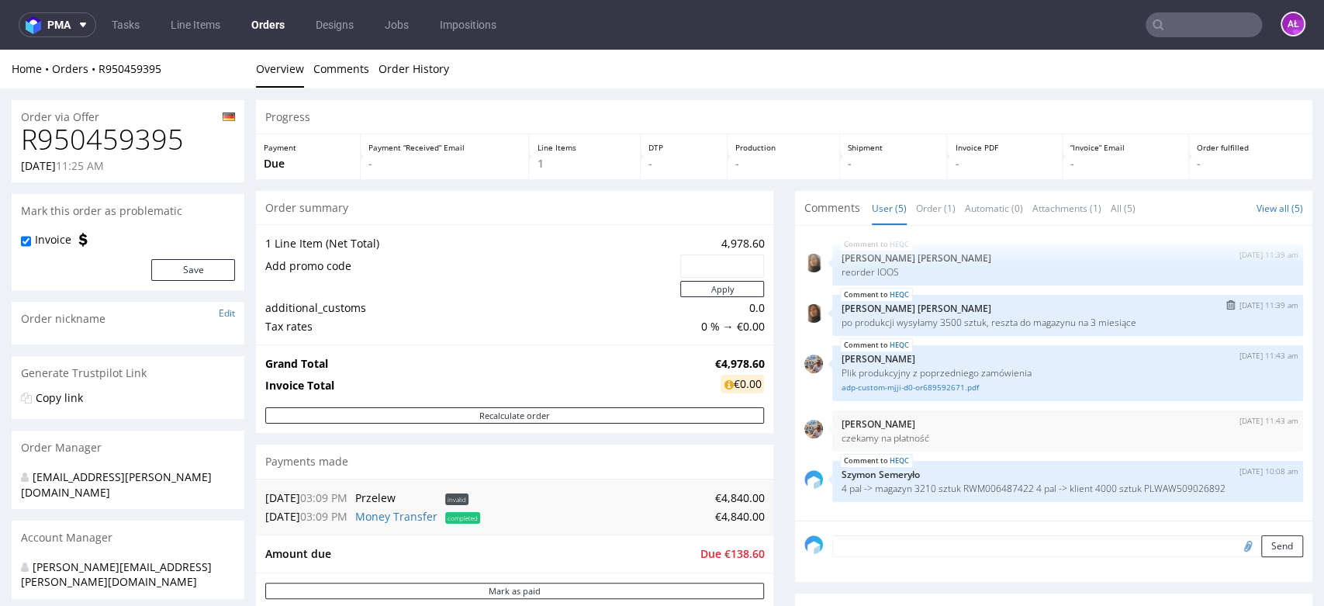
scroll to position [86, 0]
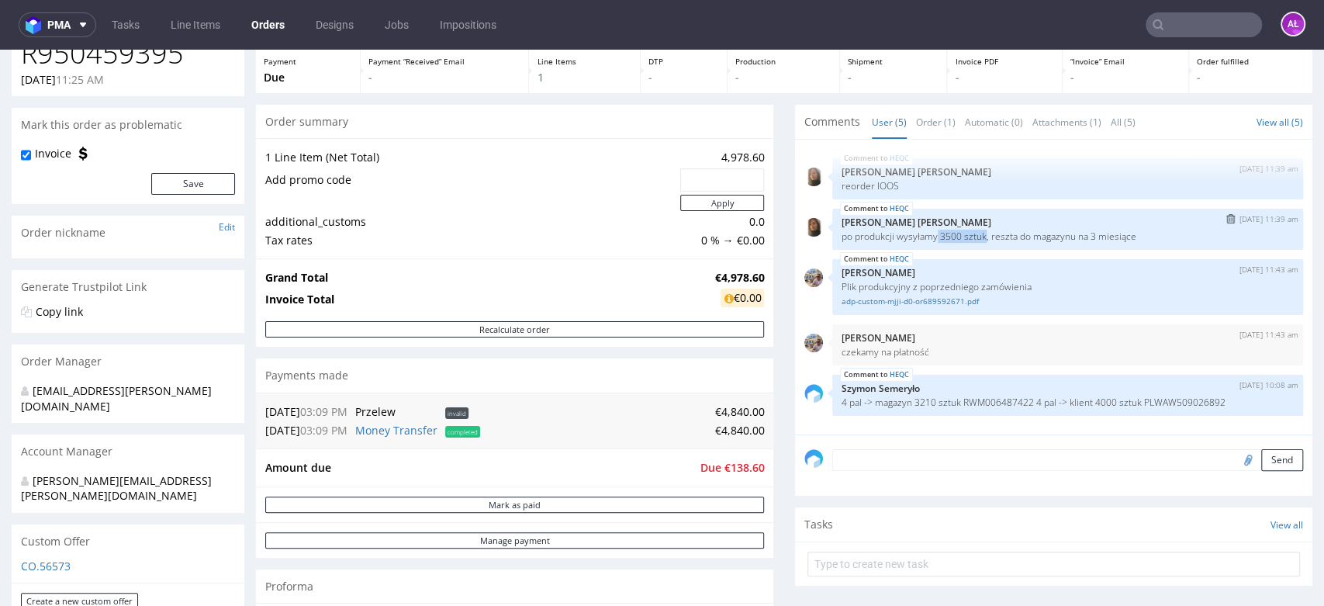
drag, startPoint x: 922, startPoint y: 235, endPoint x: 968, endPoint y: 241, distance: 46.1
click at [968, 241] on p "po produkcji wysyłamy 3500 sztuk, reszta do magazynu na 3 miesiące" at bounding box center [1068, 236] width 452 height 12
copy p "3500 sztuk"
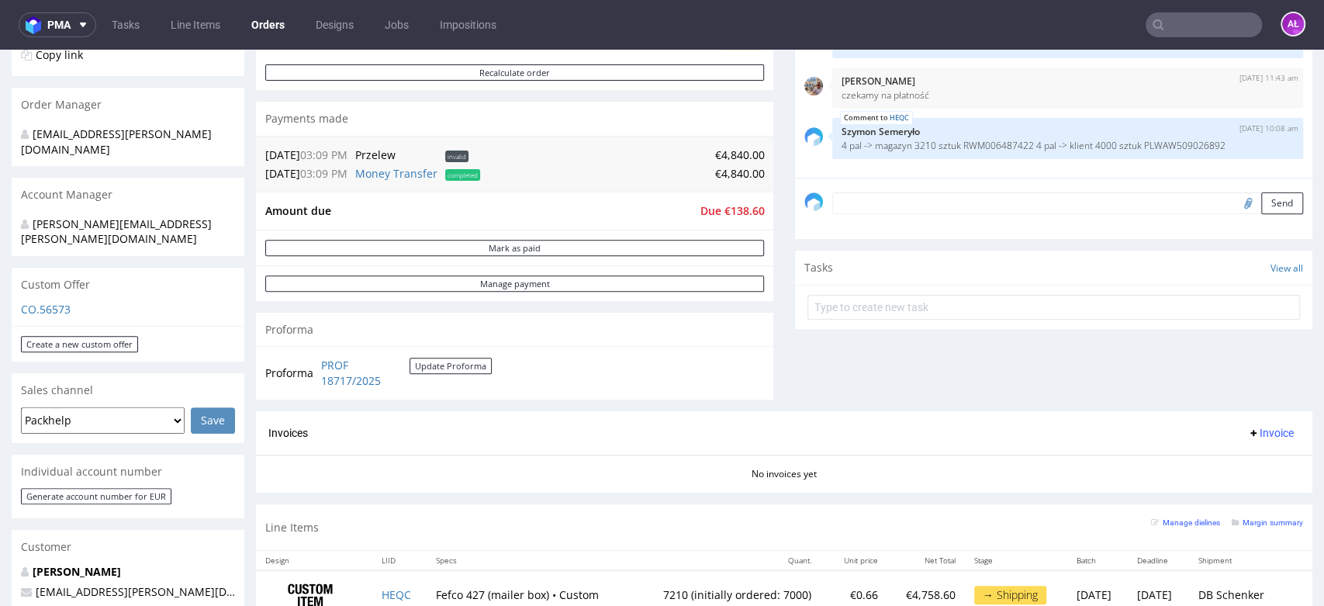
scroll to position [344, 0]
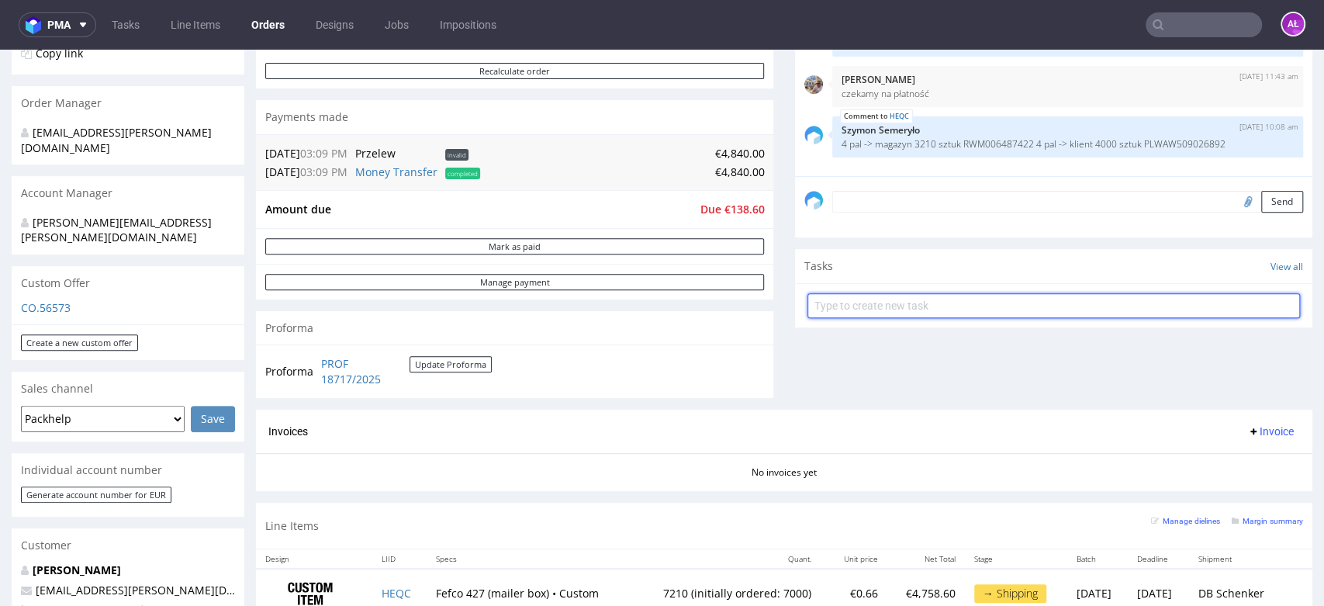
click at [853, 299] on input "text" at bounding box center [1054, 305] width 493 height 25
type input "p"
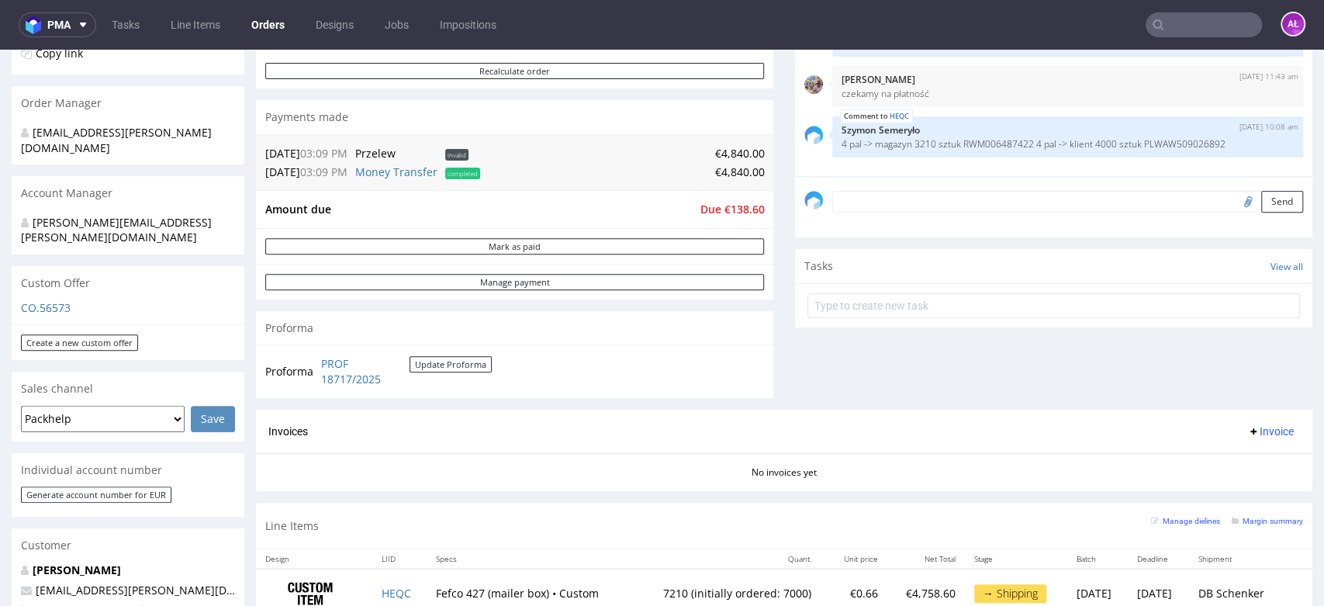
scroll to position [517, 0]
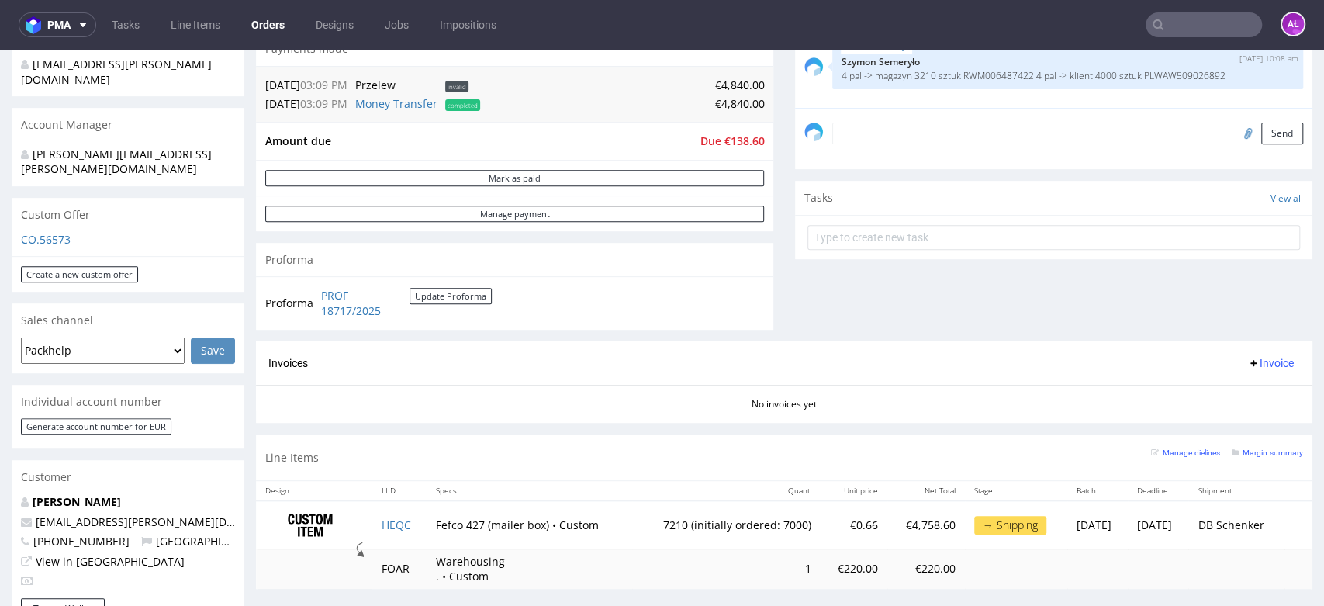
scroll to position [344, 0]
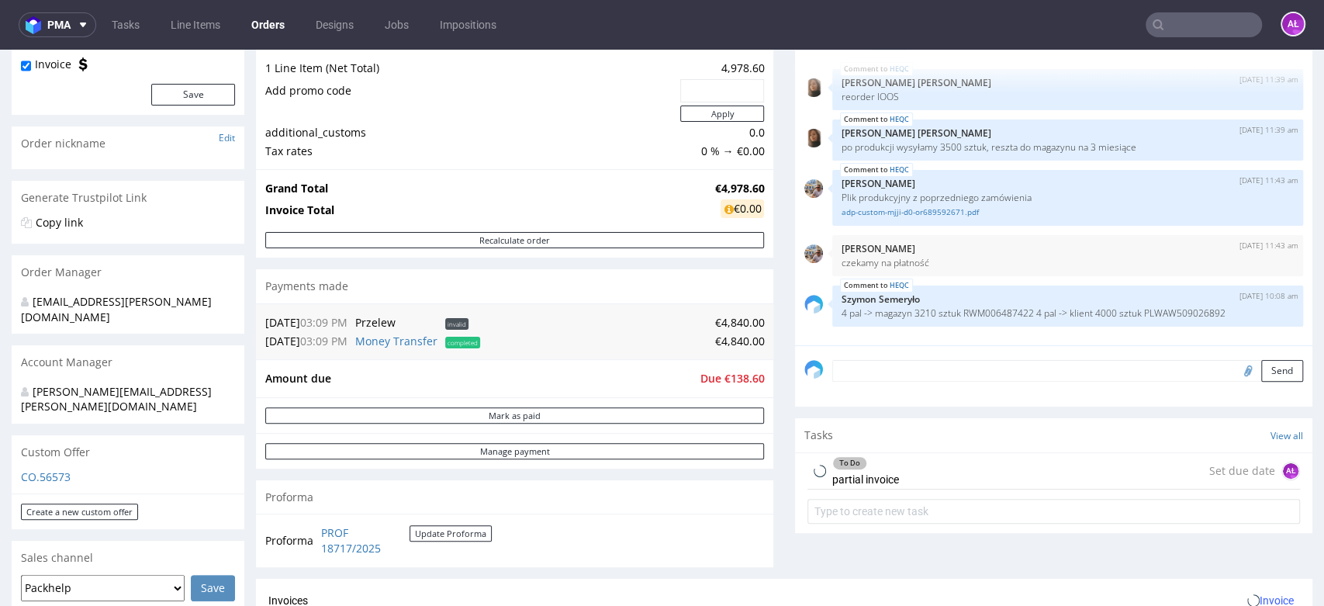
scroll to position [344, 0]
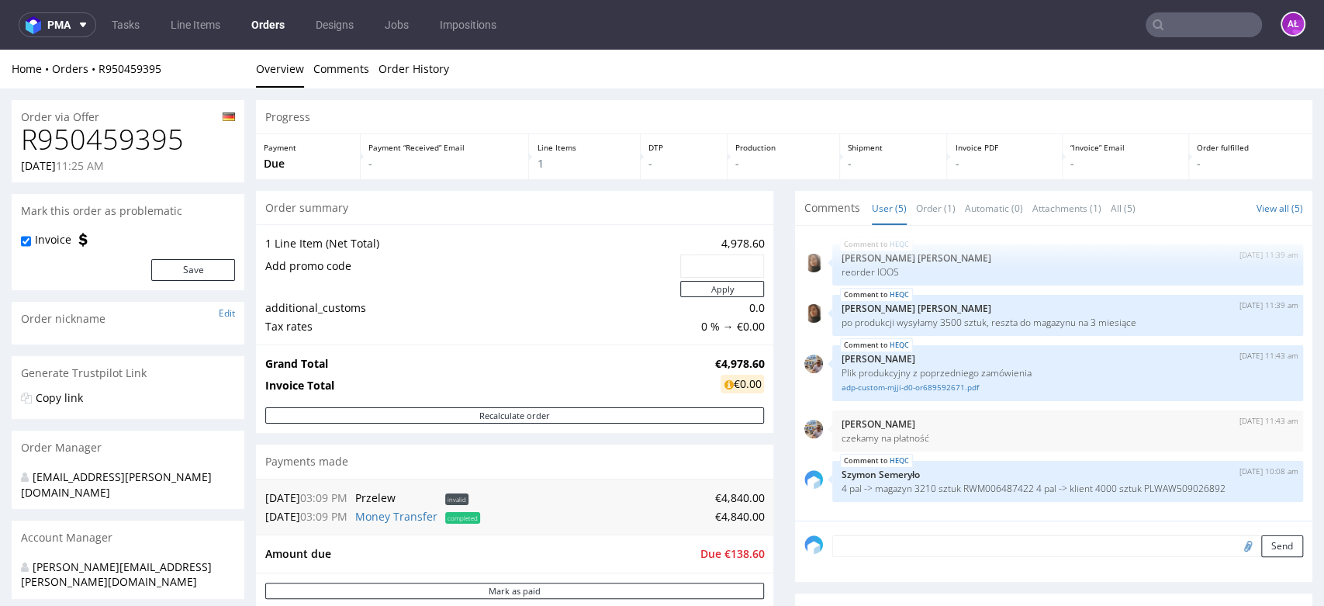
scroll to position [431, 0]
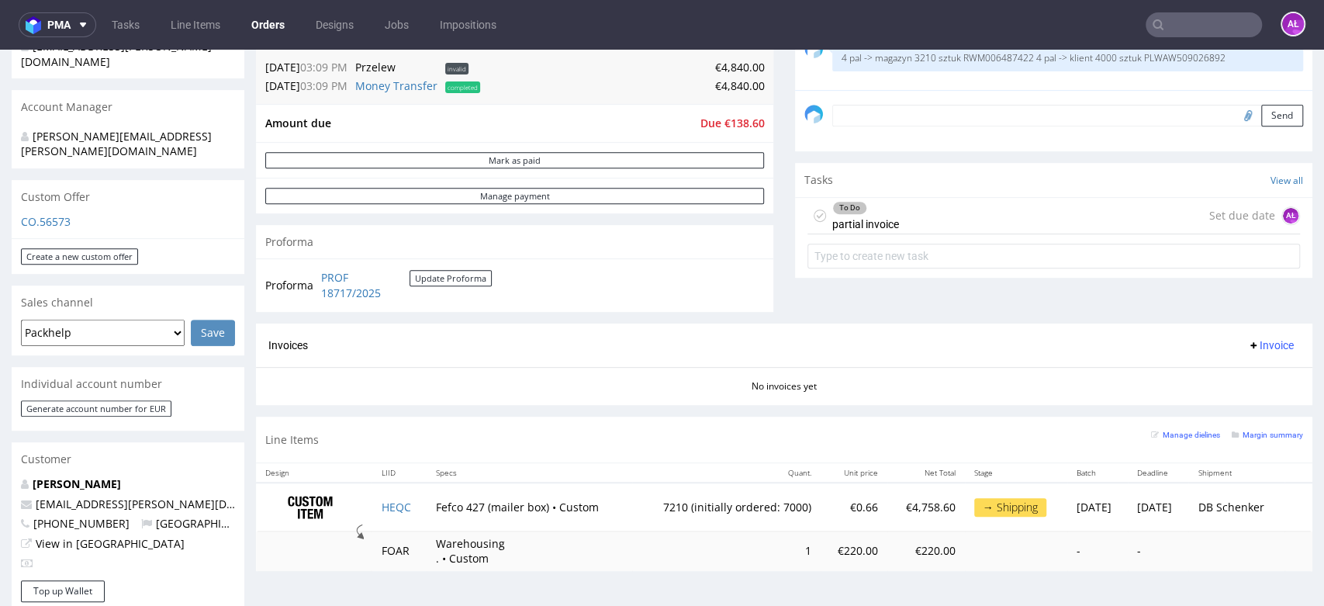
click at [872, 220] on div "To Do partial invoice" at bounding box center [865, 216] width 67 height 36
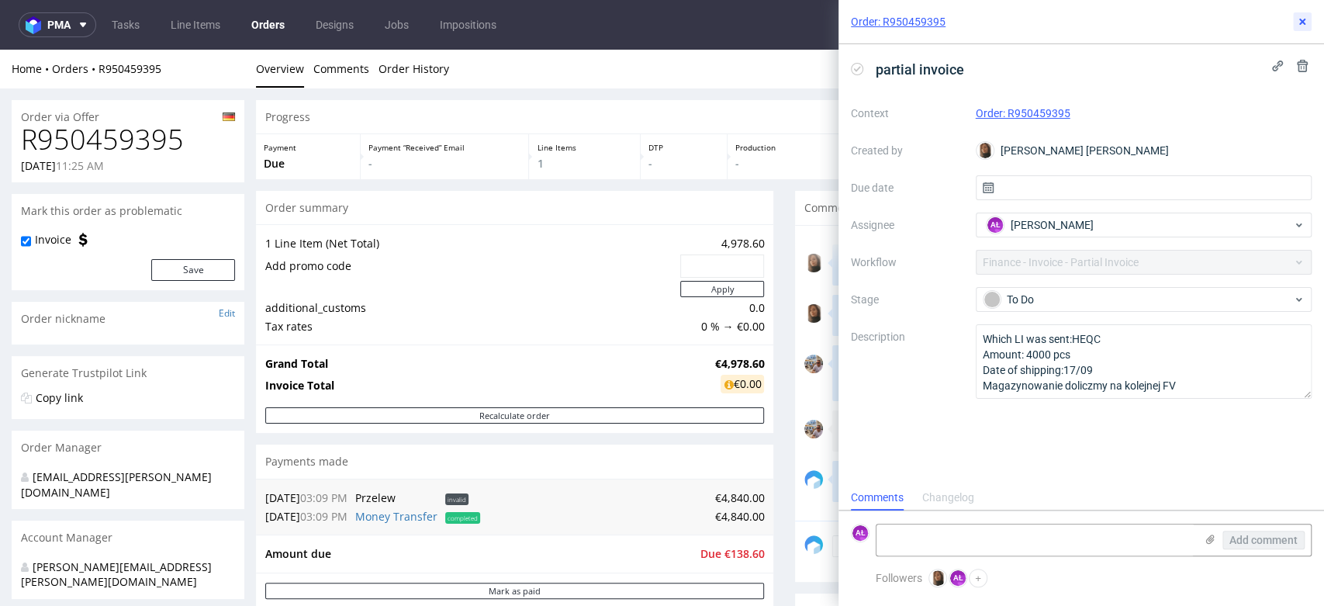
drag, startPoint x: 1303, startPoint y: 27, endPoint x: 1285, endPoint y: 38, distance: 21.6
click at [1303, 26] on icon at bounding box center [1302, 22] width 12 height 12
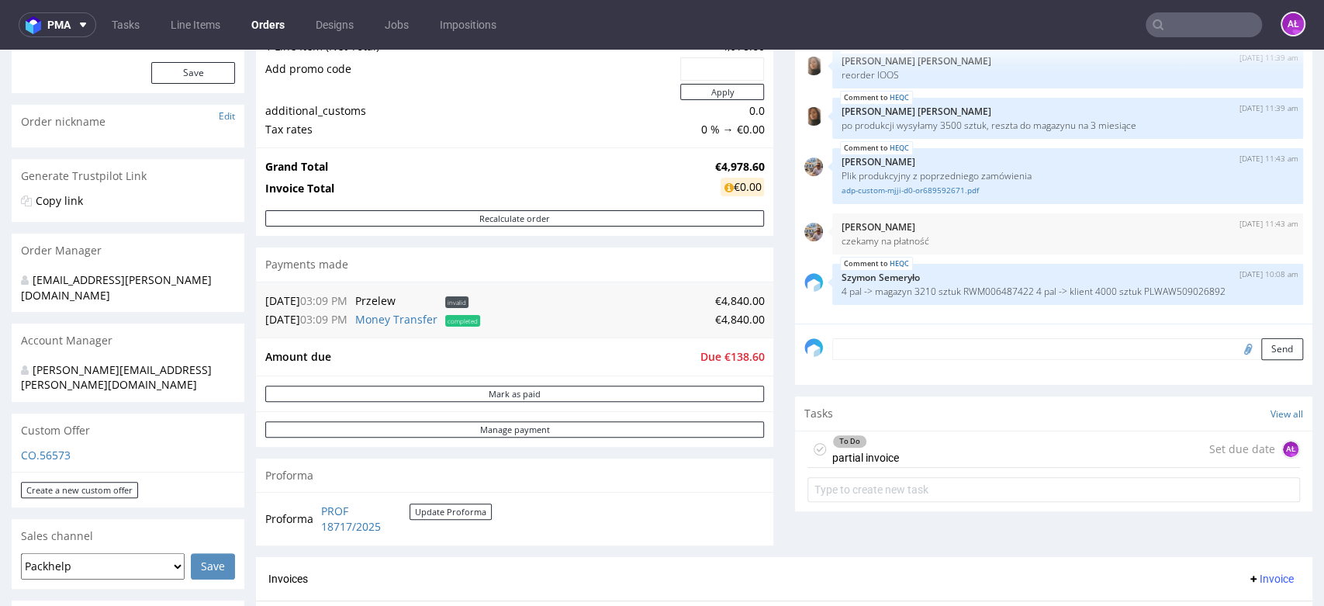
scroll to position [344, 0]
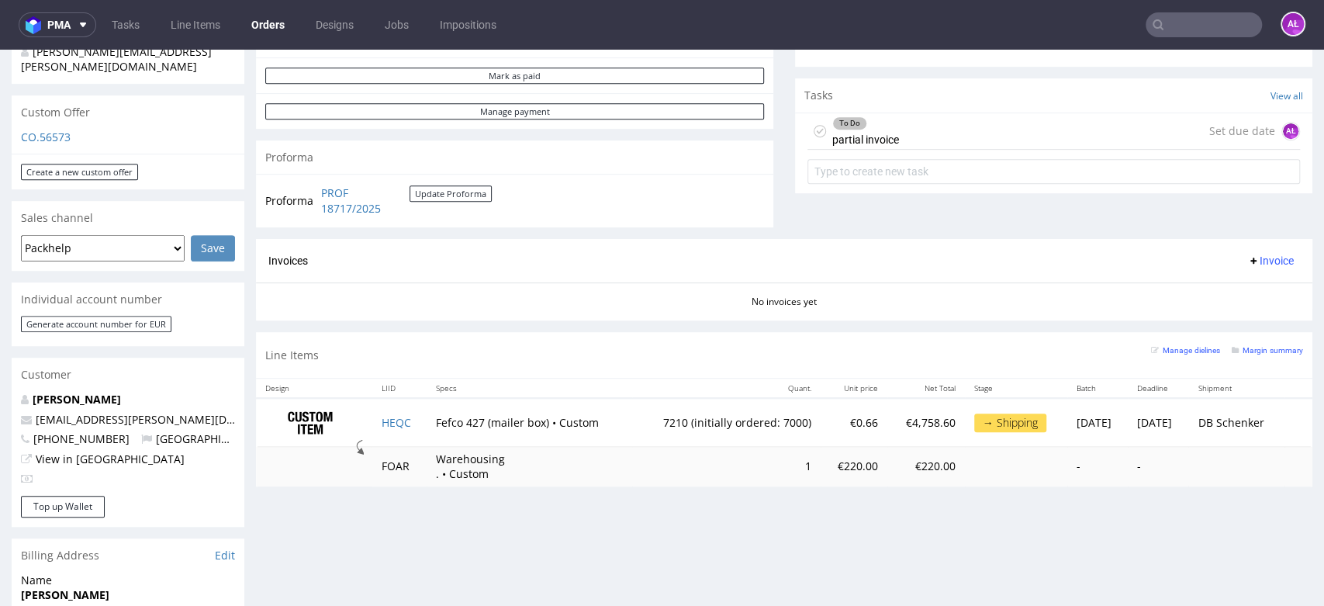
scroll to position [517, 0]
drag, startPoint x: 313, startPoint y: 193, endPoint x: 414, endPoint y: 214, distance: 102.3
click at [414, 214] on tr "Proforma PROF 18717/2025 Update Proforma" at bounding box center [379, 198] width 228 height 33
copy tbody "Proforma"
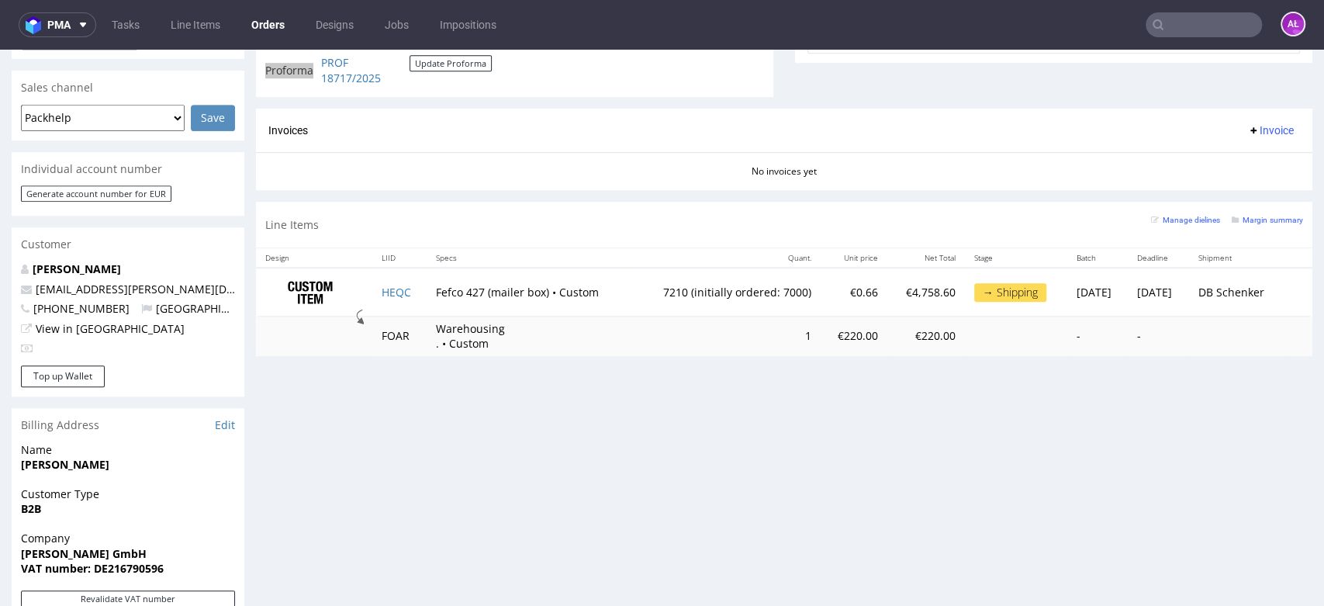
scroll to position [689, 0]
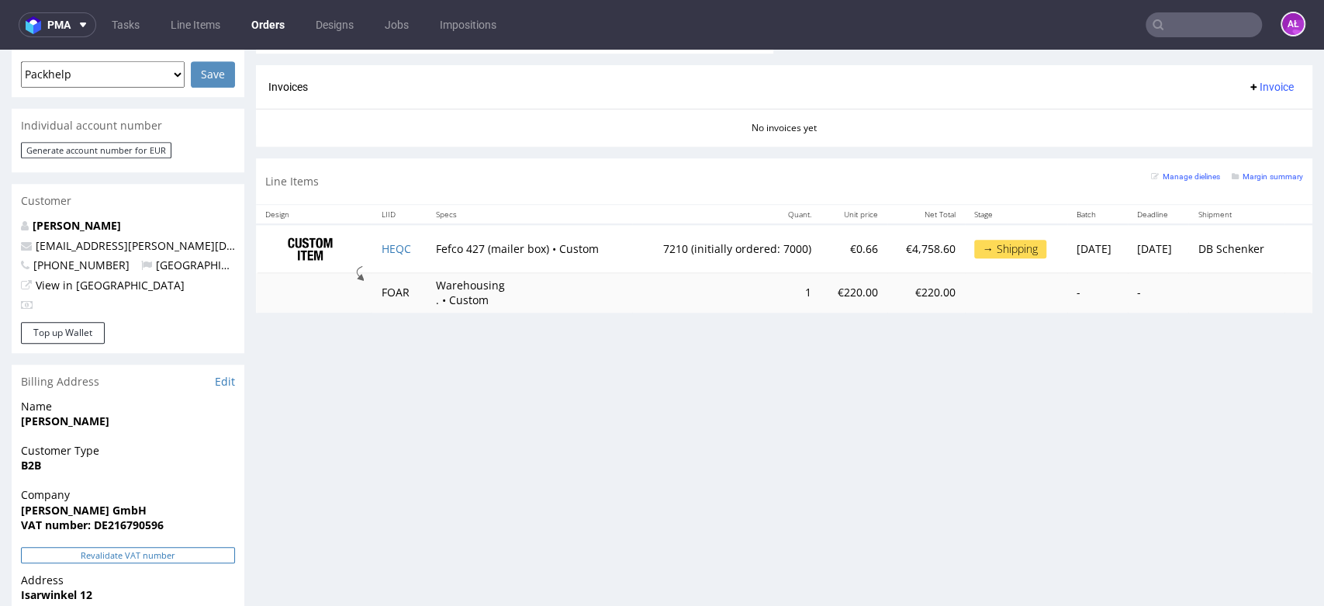
click at [200, 547] on button "Revalidate VAT number" at bounding box center [128, 555] width 214 height 16
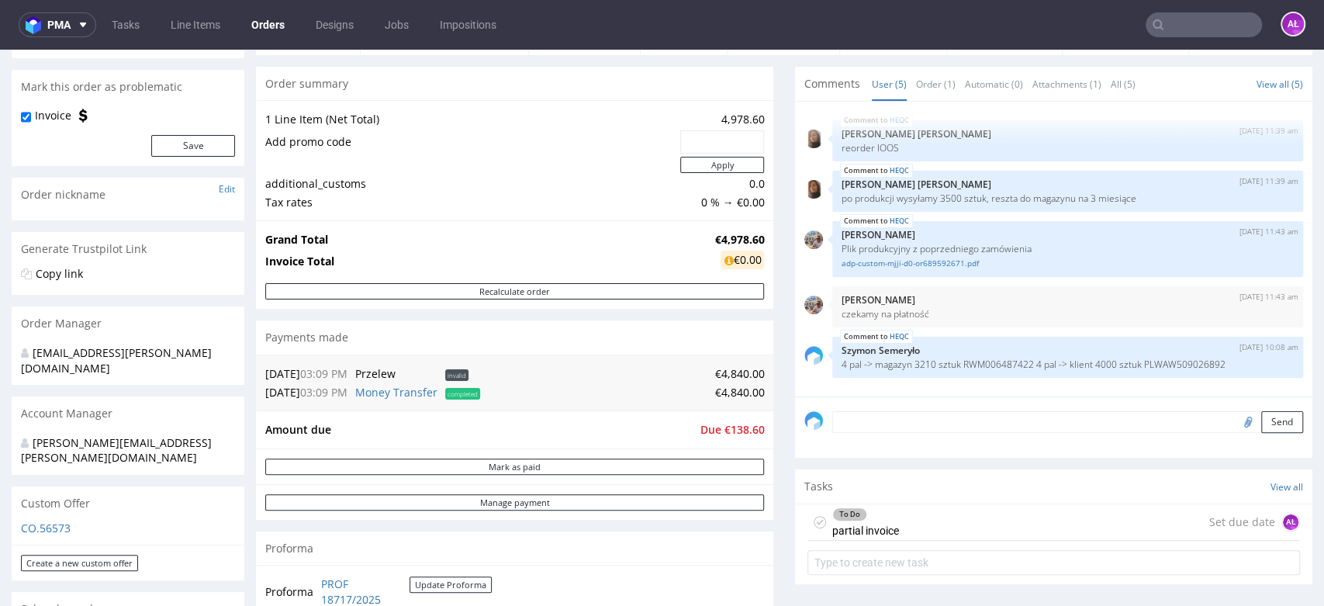
scroll to position [0, 0]
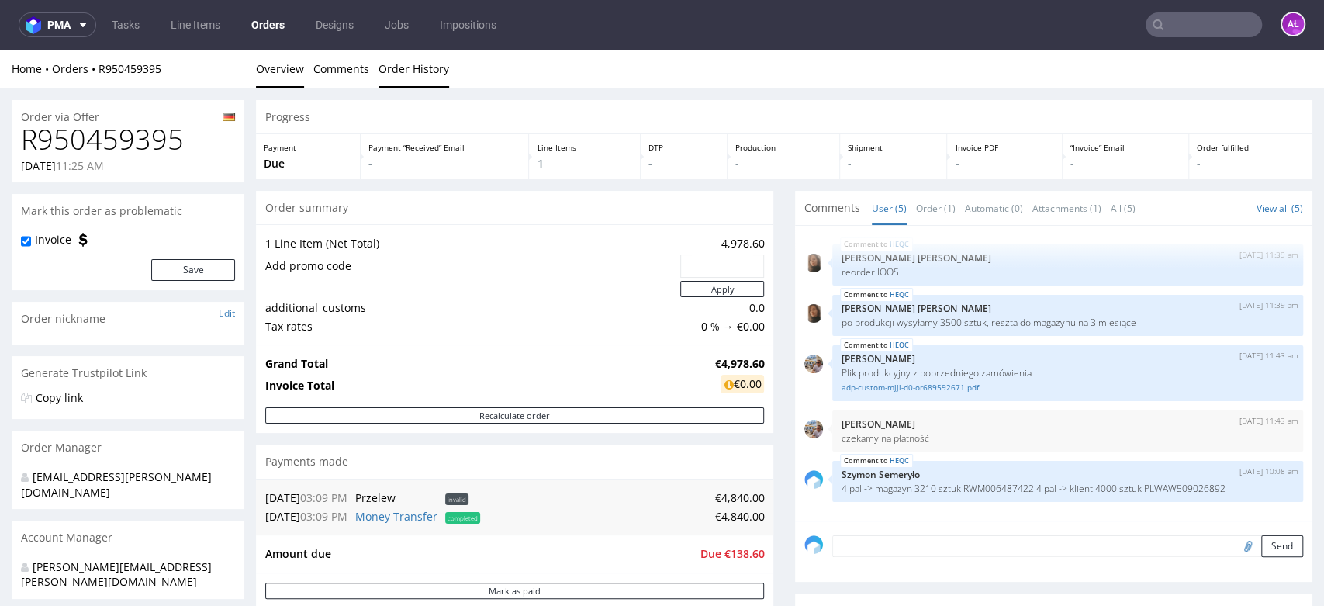
click at [409, 82] on link "Order History" at bounding box center [414, 69] width 71 height 38
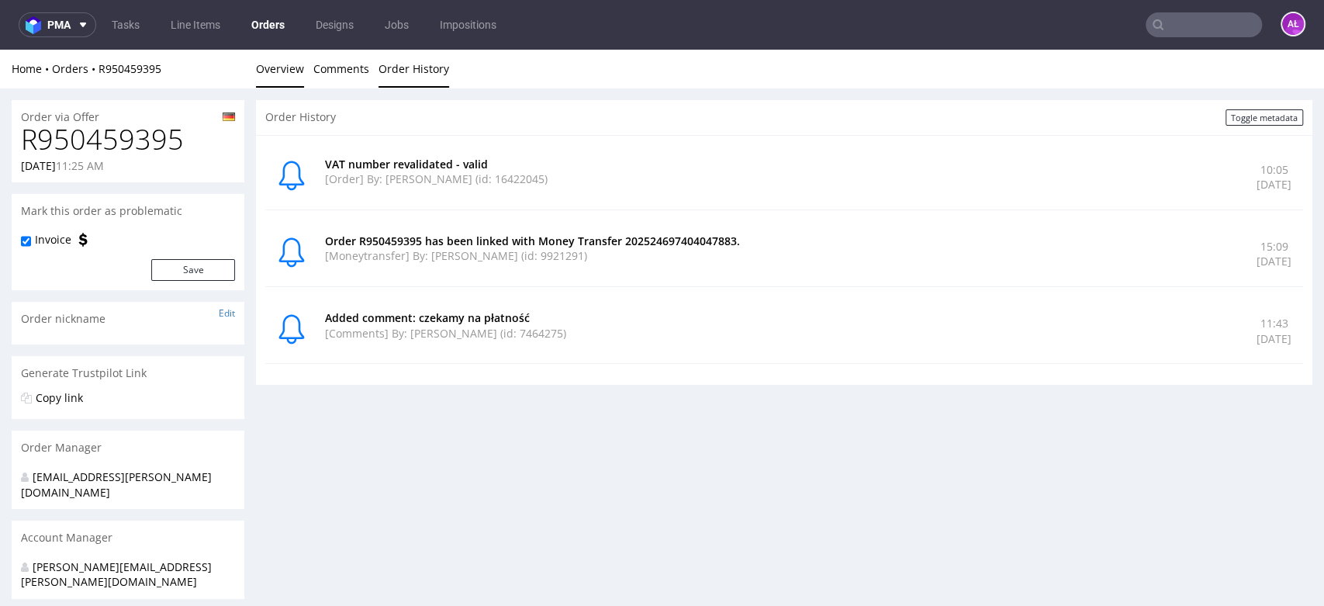
click at [298, 61] on link "Overview" at bounding box center [280, 69] width 48 height 38
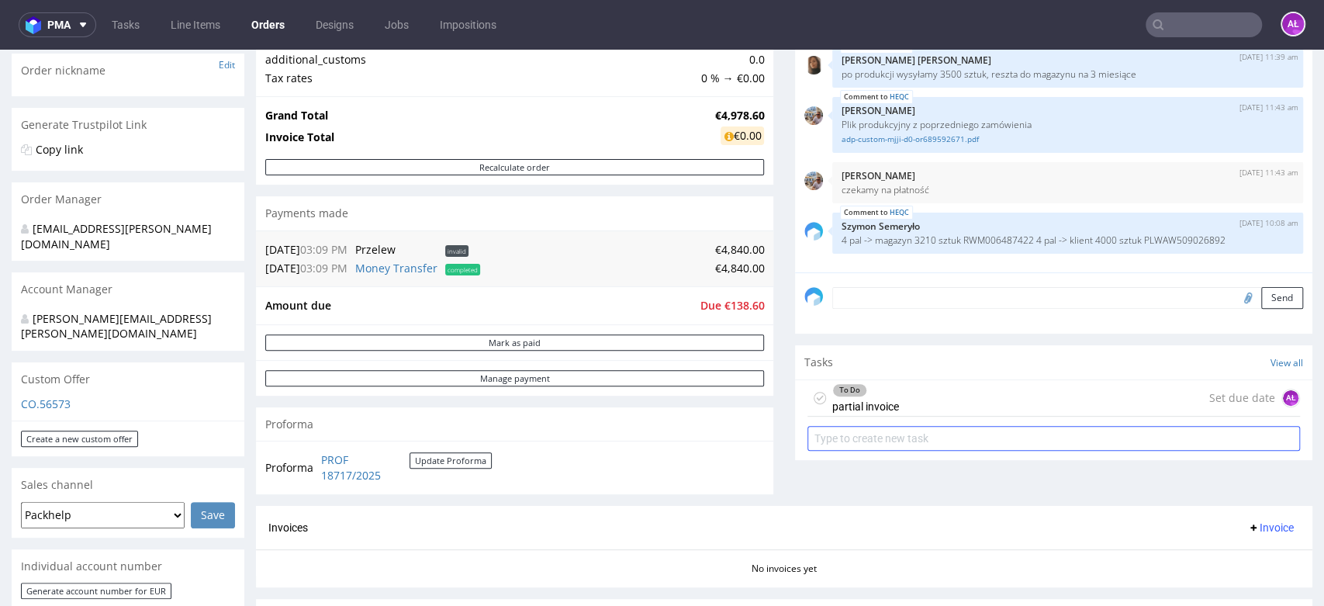
scroll to position [344, 0]
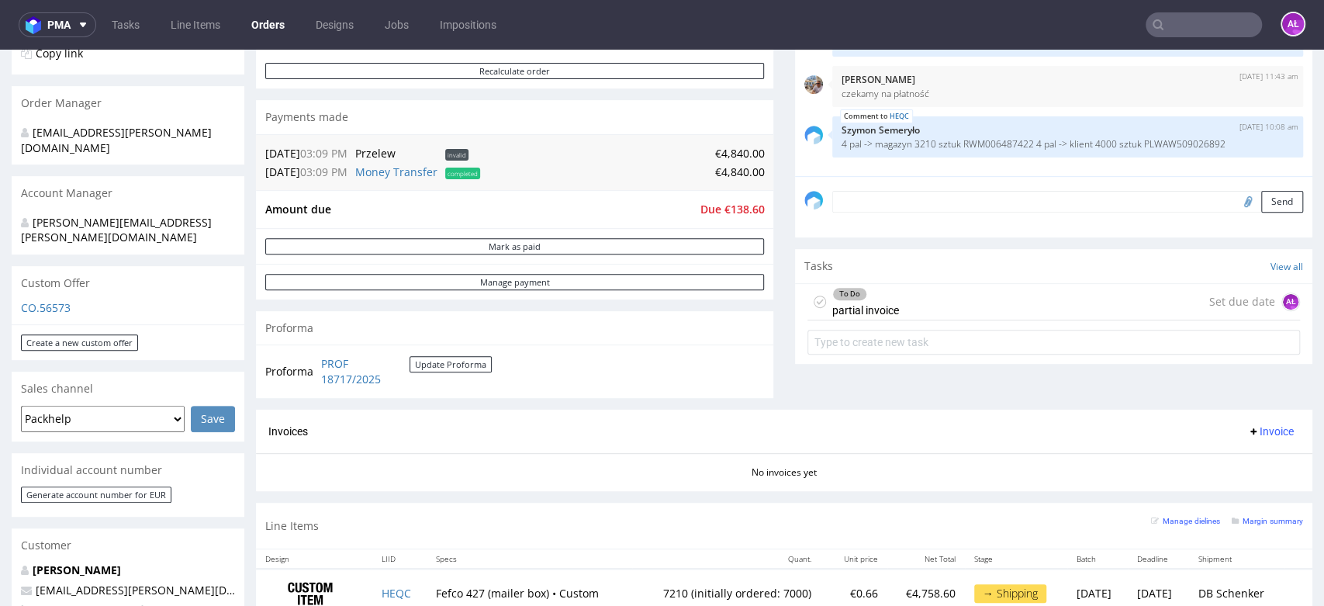
click at [882, 306] on div "To Do partial invoice" at bounding box center [865, 302] width 67 height 36
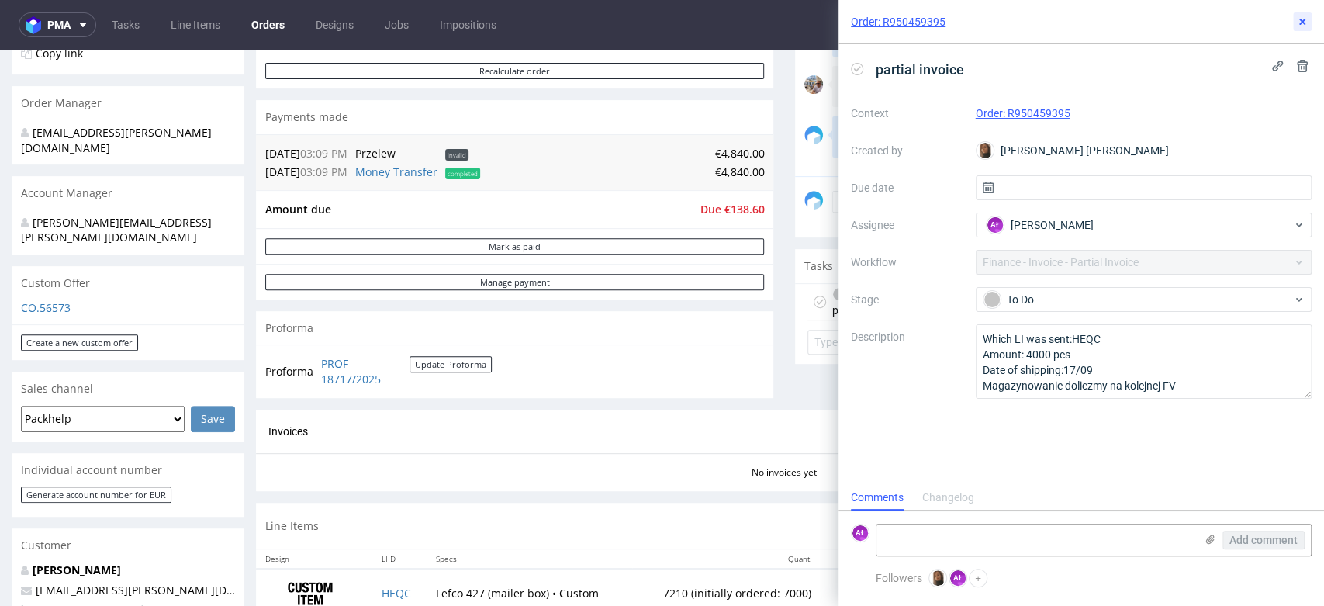
click at [1308, 28] on button at bounding box center [1302, 21] width 19 height 19
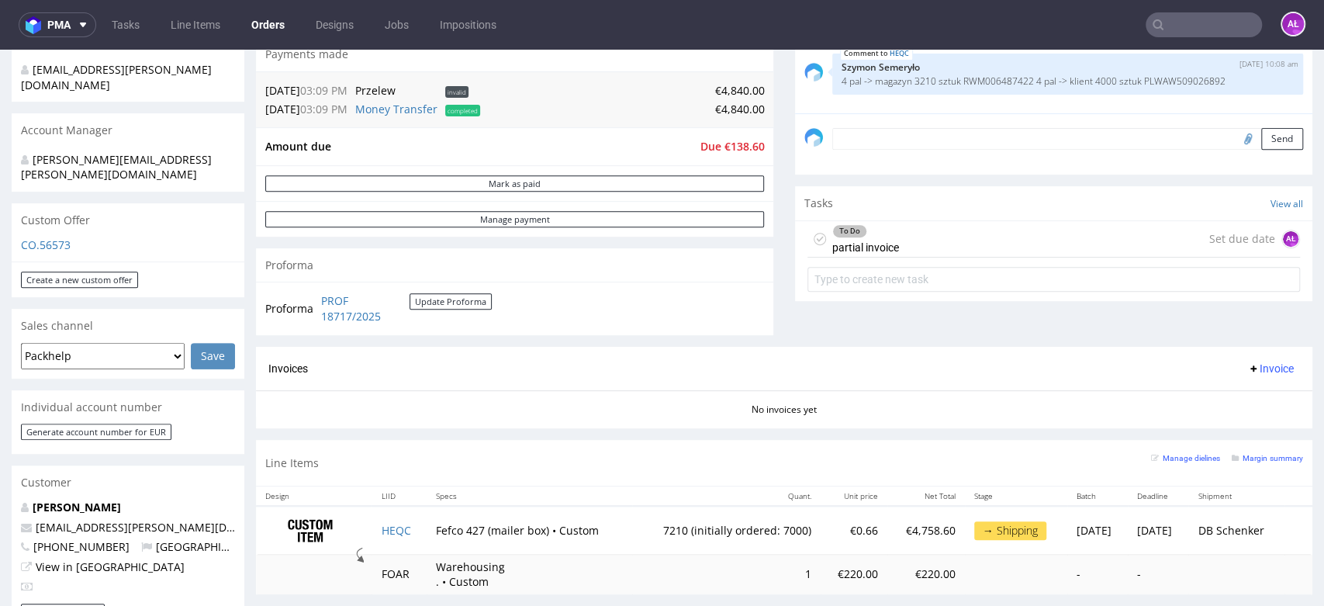
scroll to position [517, 0]
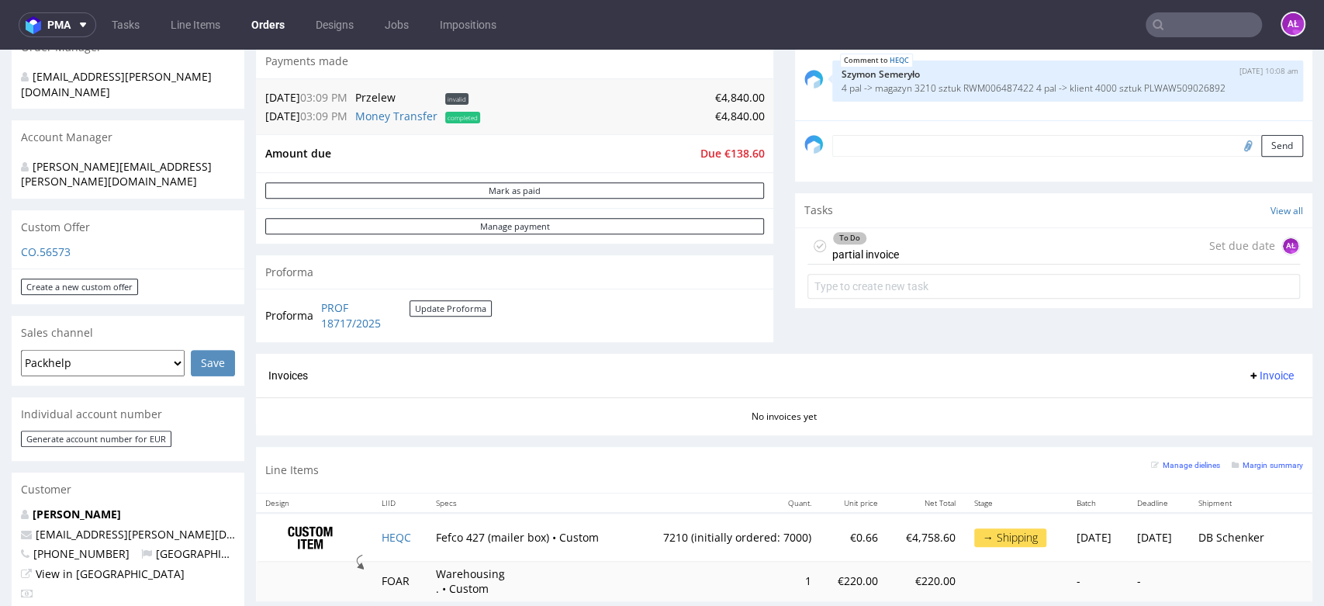
scroll to position [431, 0]
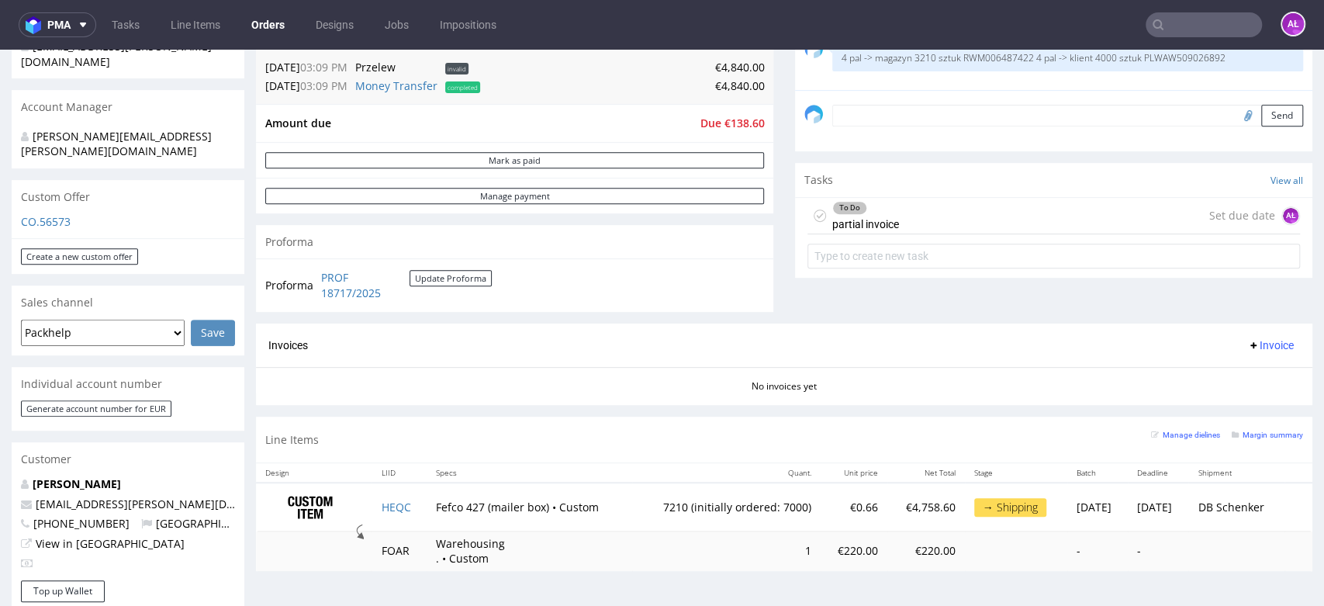
drag, startPoint x: 1248, startPoint y: 342, endPoint x: 1250, endPoint y: 355, distance: 12.5
click at [1248, 342] on span "Invoice" at bounding box center [1271, 345] width 47 height 12
click at [1251, 407] on span "Upload" at bounding box center [1243, 407] width 75 height 16
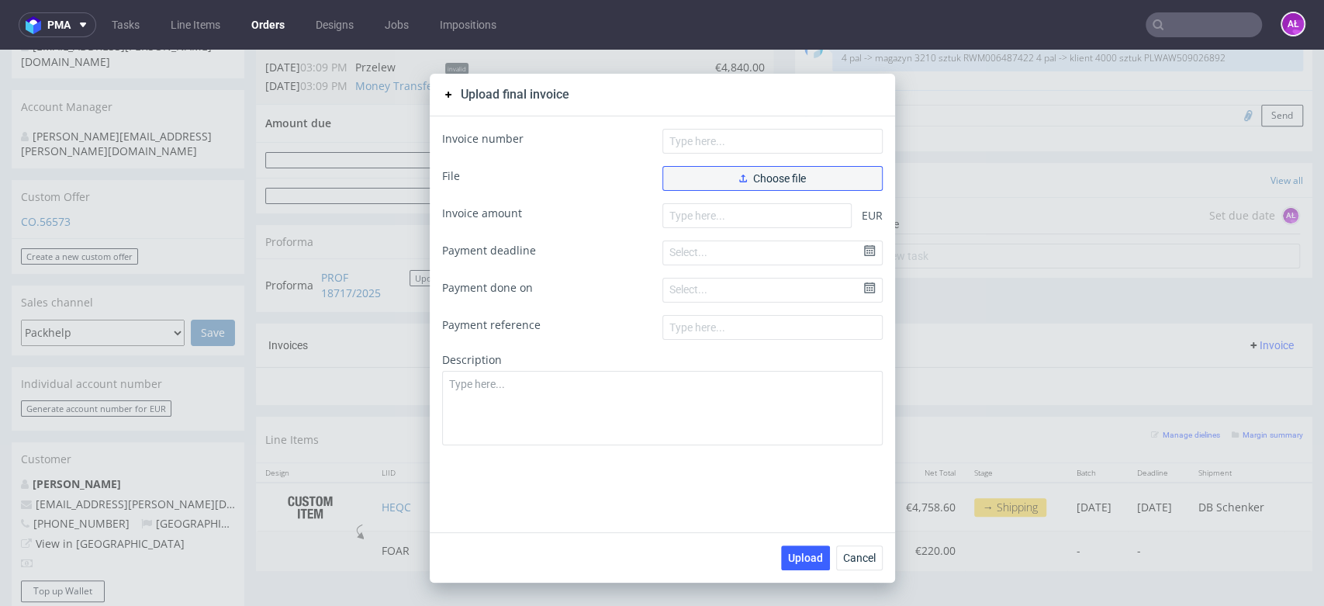
click at [773, 177] on span "Choose file" at bounding box center [772, 178] width 67 height 11
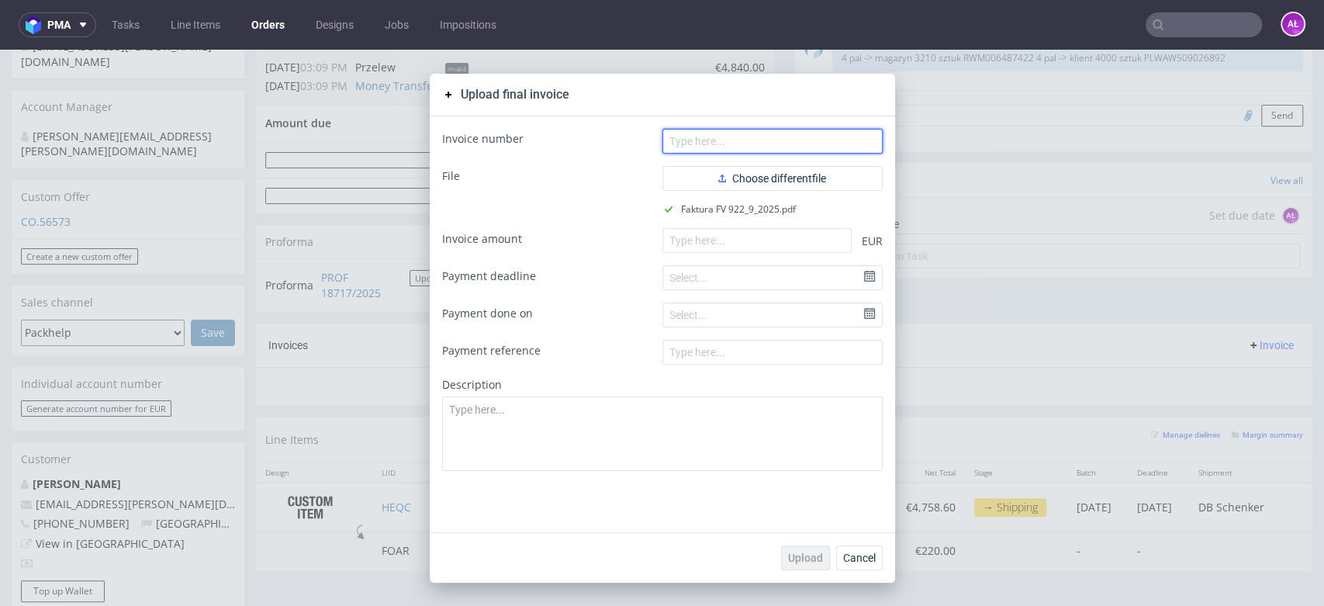
click at [797, 136] on input "text" at bounding box center [773, 141] width 220 height 25
paste input "r FV 922/9/2025"
click at [671, 145] on input "r FV 922/9/2025" at bounding box center [773, 141] width 220 height 25
type input "FV 922/9/2025"
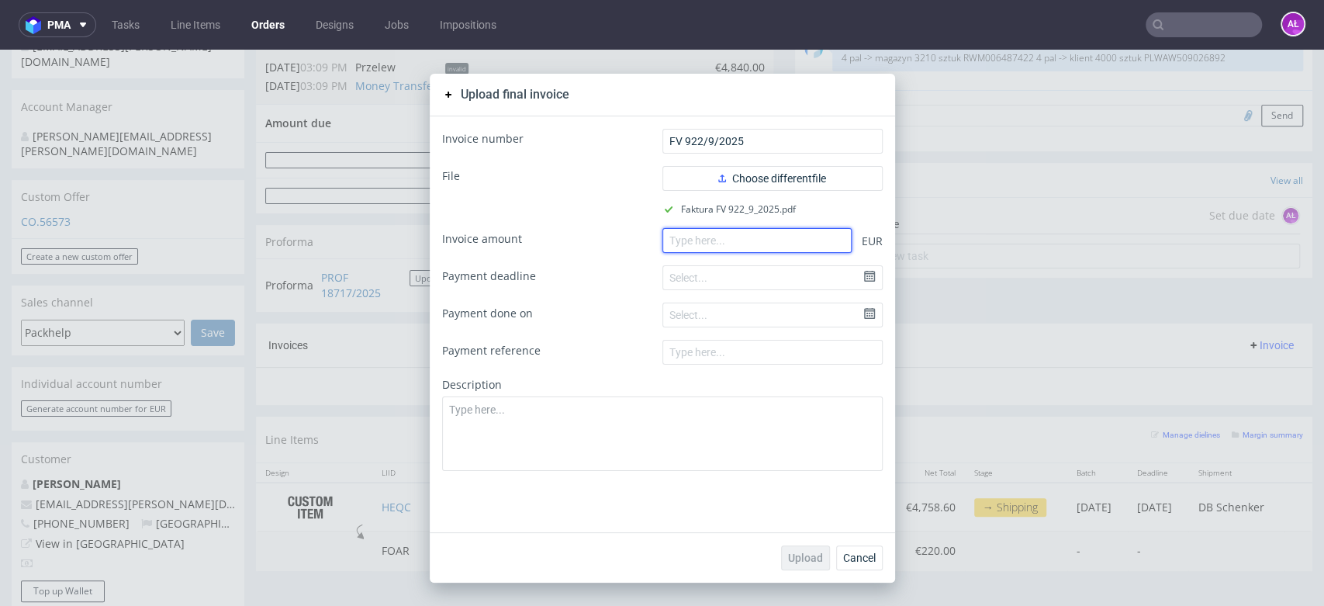
click at [805, 237] on input "number" at bounding box center [757, 240] width 189 height 25
paste input "2640.00"
type input "2640.00"
click at [789, 547] on button "Upload" at bounding box center [805, 557] width 49 height 25
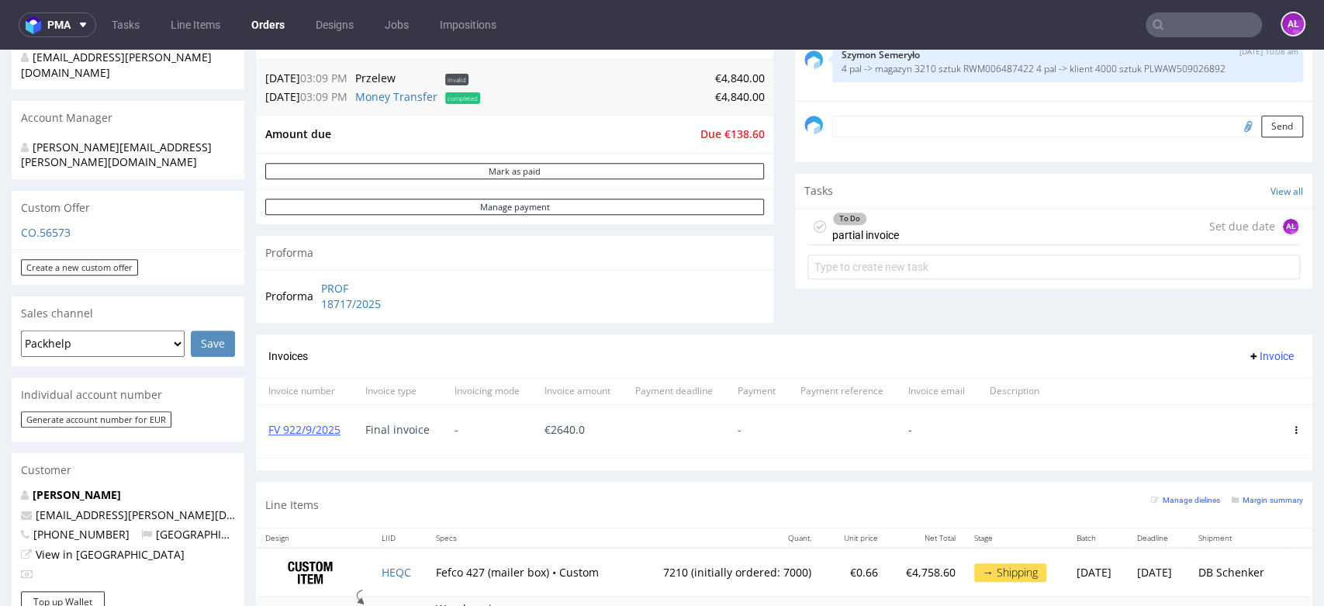
scroll to position [431, 0]
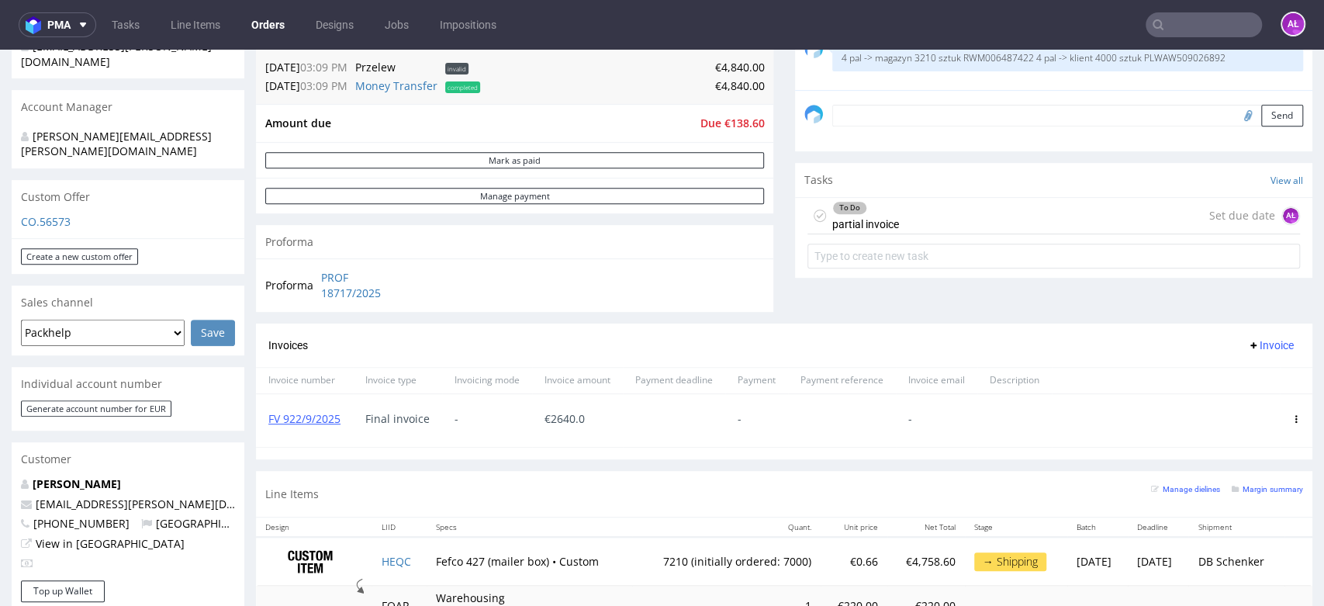
drag, startPoint x: 883, startPoint y: 258, endPoint x: 883, endPoint y: 209, distance: 49.7
click at [883, 209] on div "To Do" at bounding box center [865, 208] width 65 height 12
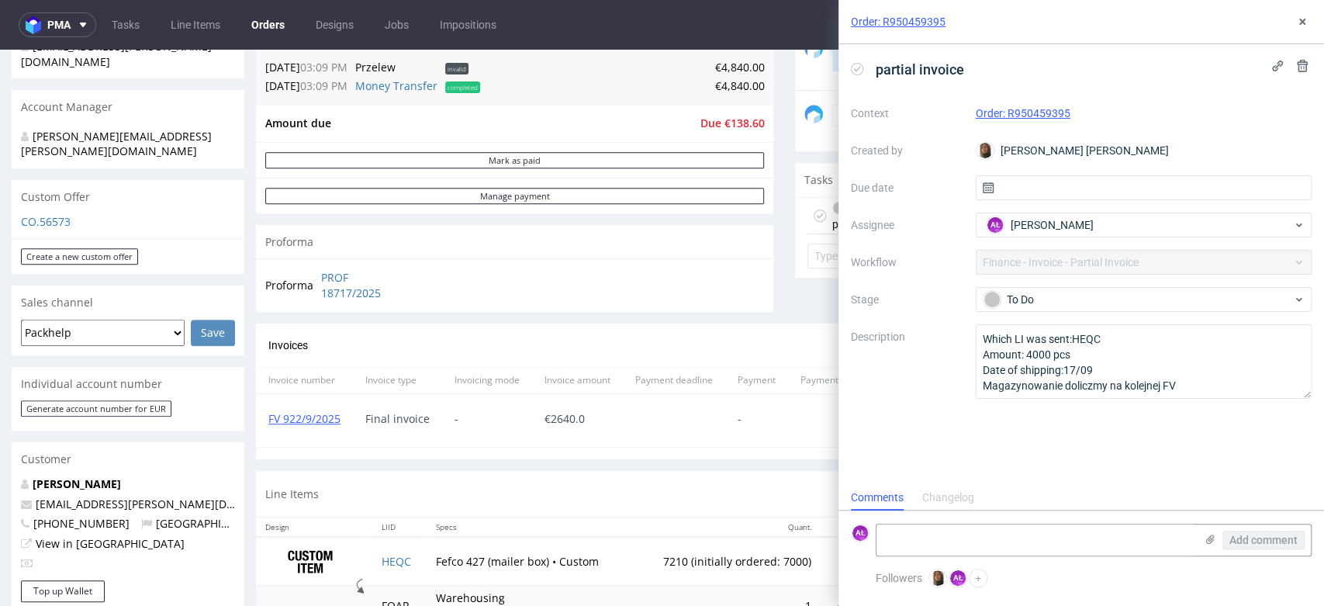
scroll to position [12, 0]
drag, startPoint x: 345, startPoint y: 431, endPoint x: 267, endPoint y: 439, distance: 78.7
click at [267, 439] on div "FV 922/9/2025 Final invoice - € 2640.0 - -" at bounding box center [784, 421] width 1057 height 54
copy link "FV 922/9/2025"
click at [1131, 545] on textarea at bounding box center [1036, 539] width 318 height 31
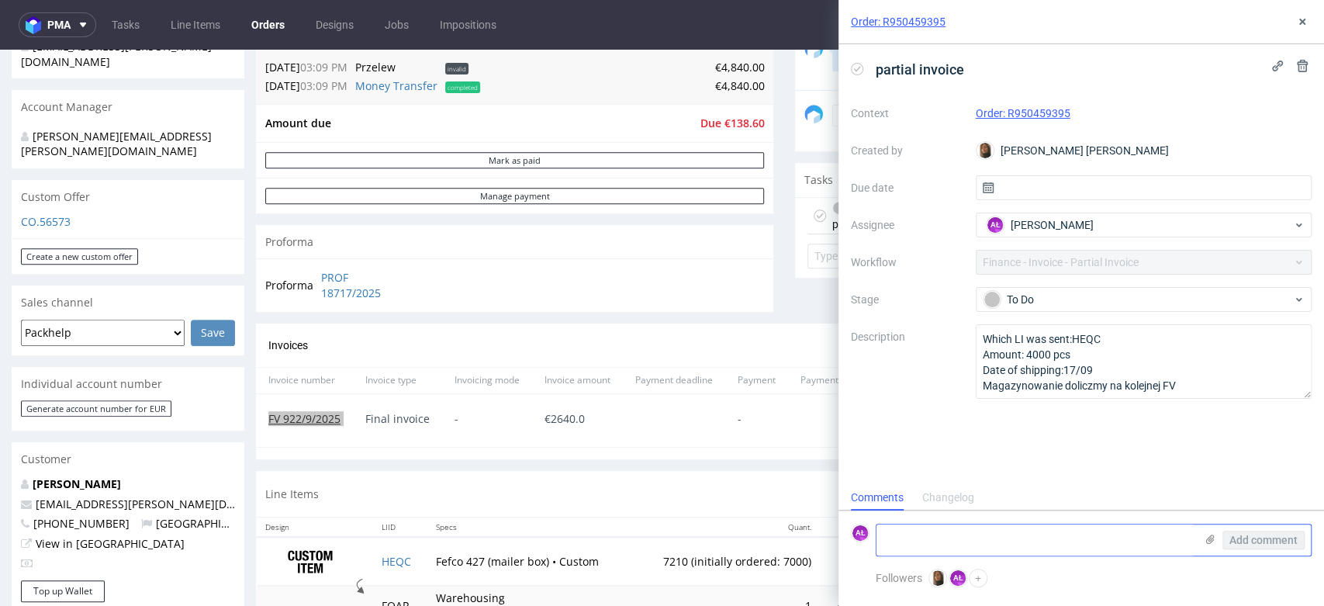
paste textarea "FV 922/9/2025"
type textarea "FV 922/9/2025"
click at [1248, 537] on span "Add comment" at bounding box center [1264, 540] width 68 height 11
click at [851, 70] on icon at bounding box center [857, 69] width 12 height 12
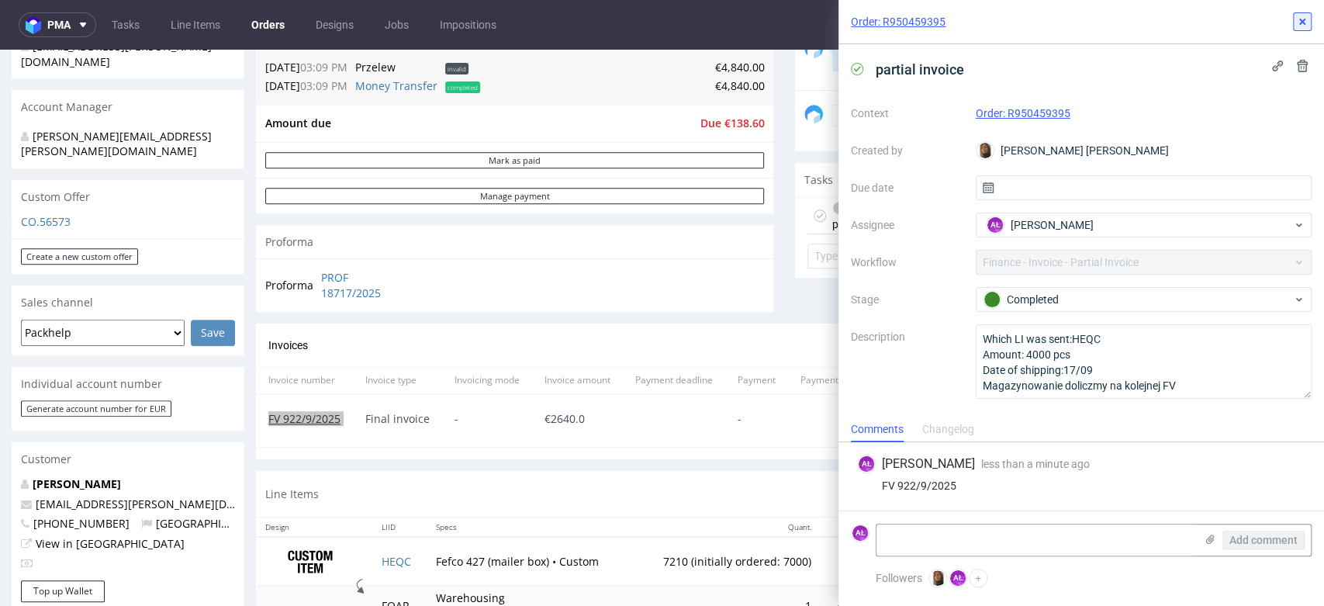
click at [1300, 17] on icon at bounding box center [1302, 22] width 12 height 12
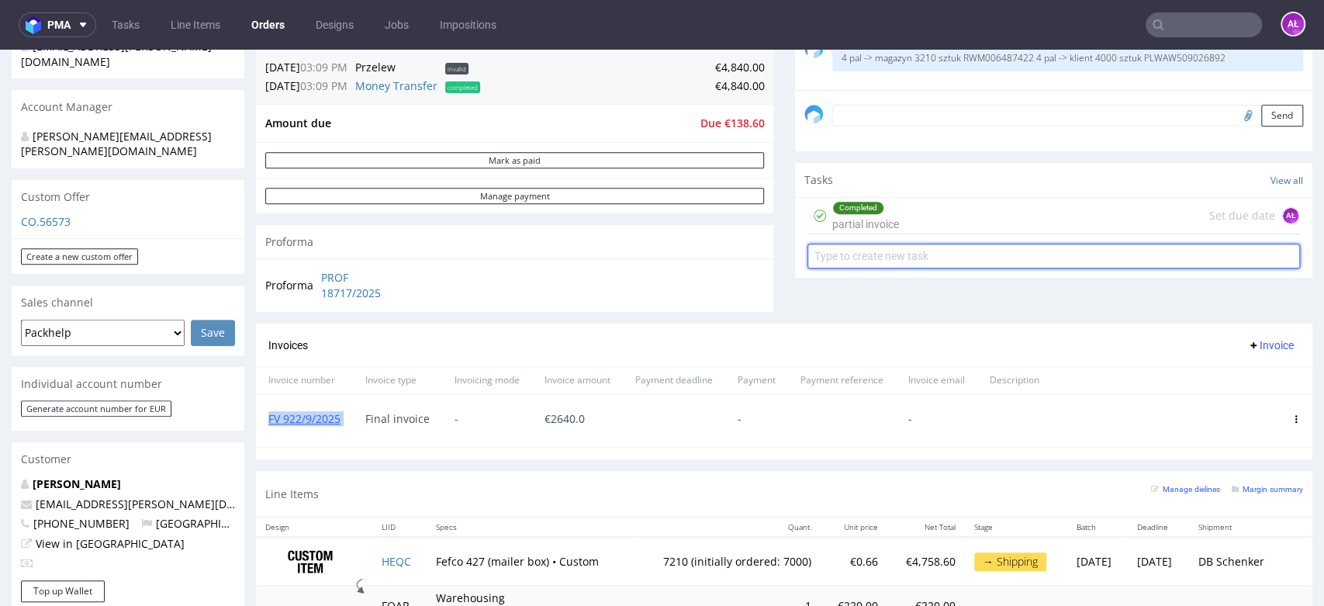
click at [950, 259] on input "text" at bounding box center [1054, 256] width 493 height 25
type input "partial"
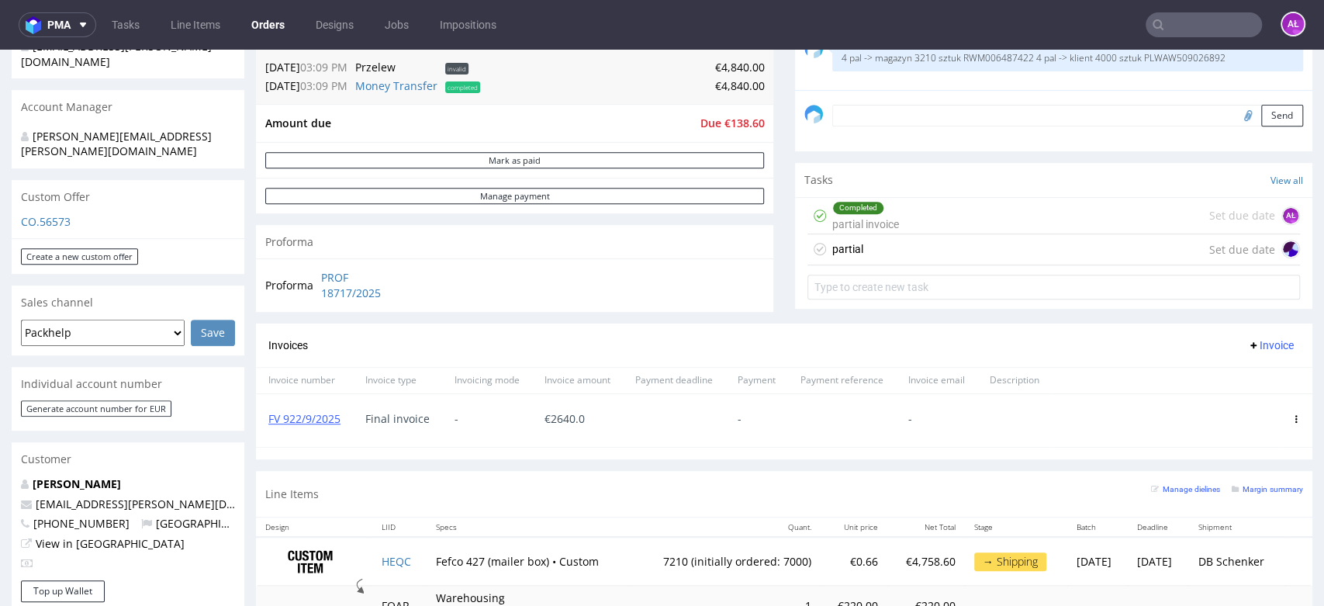
click at [944, 254] on div "partial Set due date" at bounding box center [1054, 249] width 493 height 31
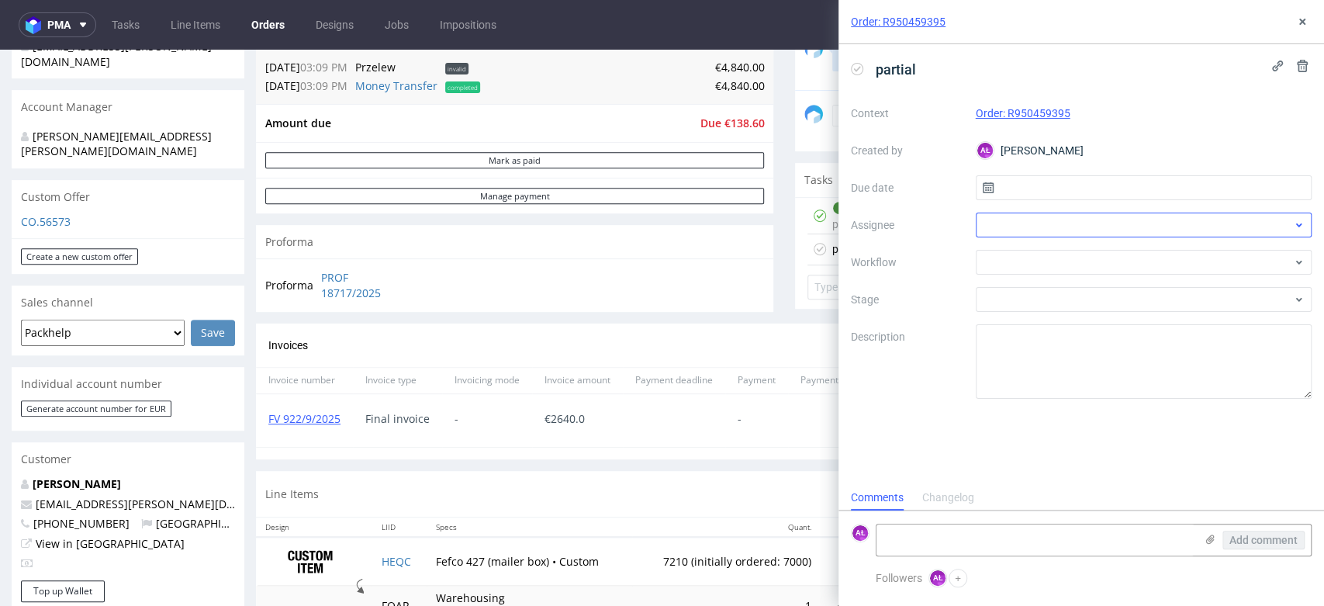
scroll to position [12, 0]
click at [1070, 254] on div at bounding box center [1144, 262] width 337 height 25
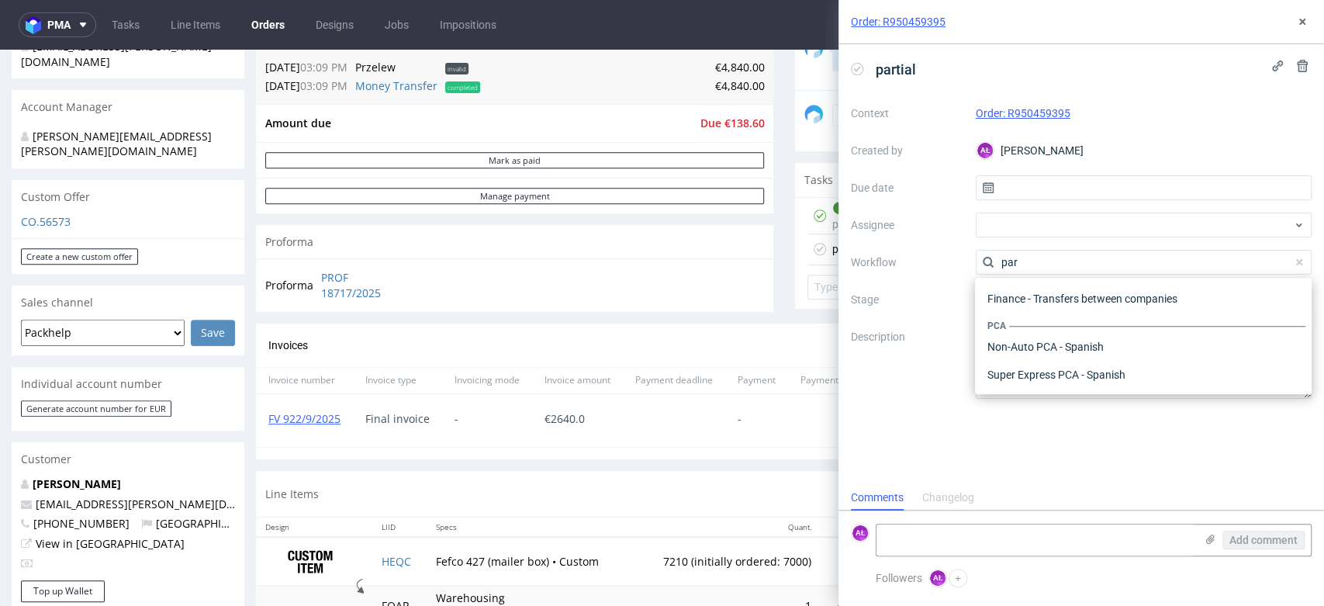
scroll to position [0, 0]
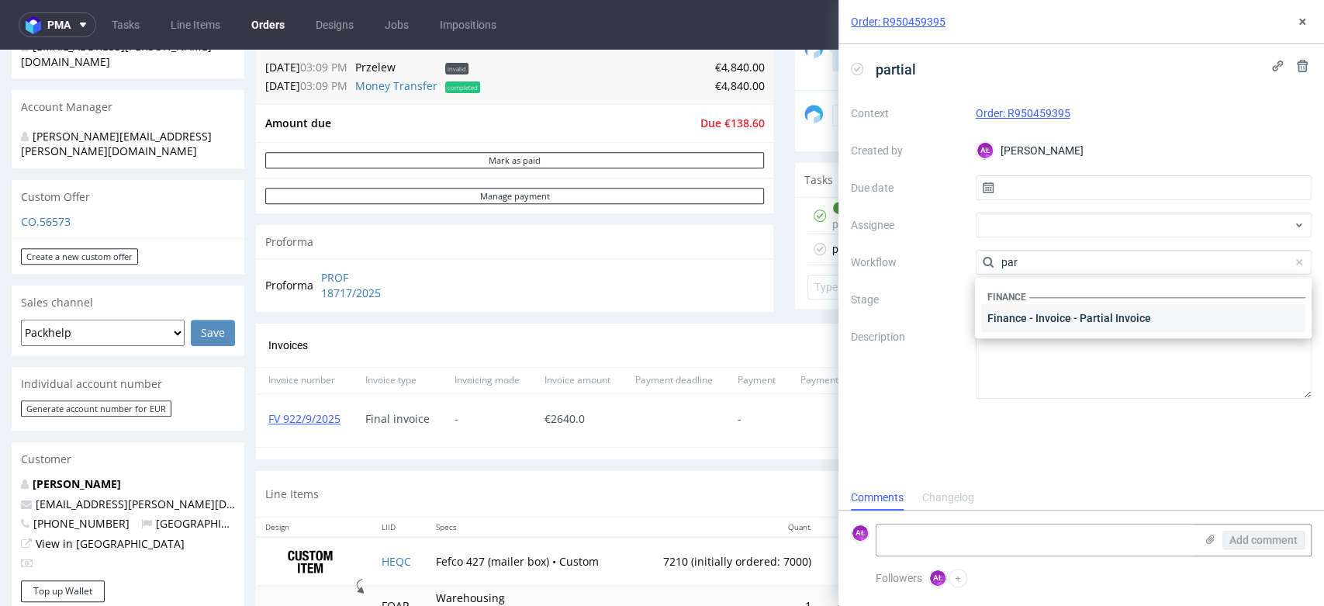
type input "par"
click at [1091, 323] on div "Finance - Invoice - Partial Invoice" at bounding box center [1143, 318] width 324 height 28
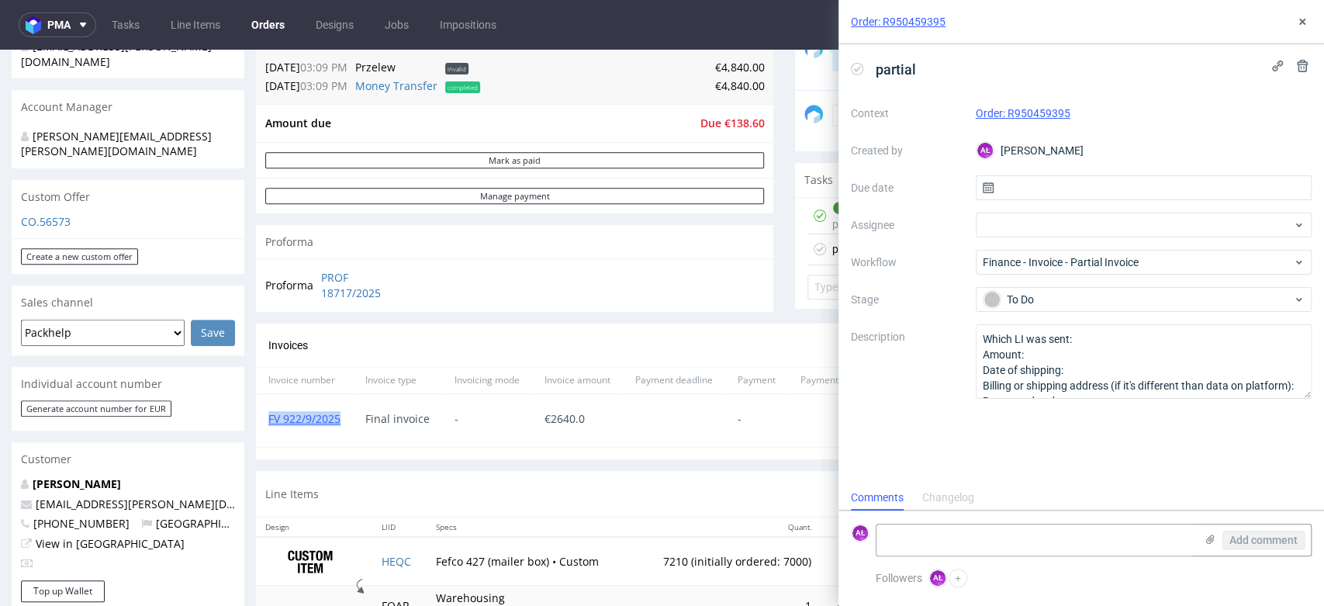
drag, startPoint x: 317, startPoint y: 431, endPoint x: 259, endPoint y: 433, distance: 58.2
click at [259, 433] on div "FV 922/9/2025" at bounding box center [304, 420] width 97 height 53
copy link "FV 922/9/2025"
drag, startPoint x: 956, startPoint y: 557, endPoint x: 957, endPoint y: 545, distance: 12.4
click at [956, 556] on form "AŁ Add comment" at bounding box center [1082, 539] width 486 height 58
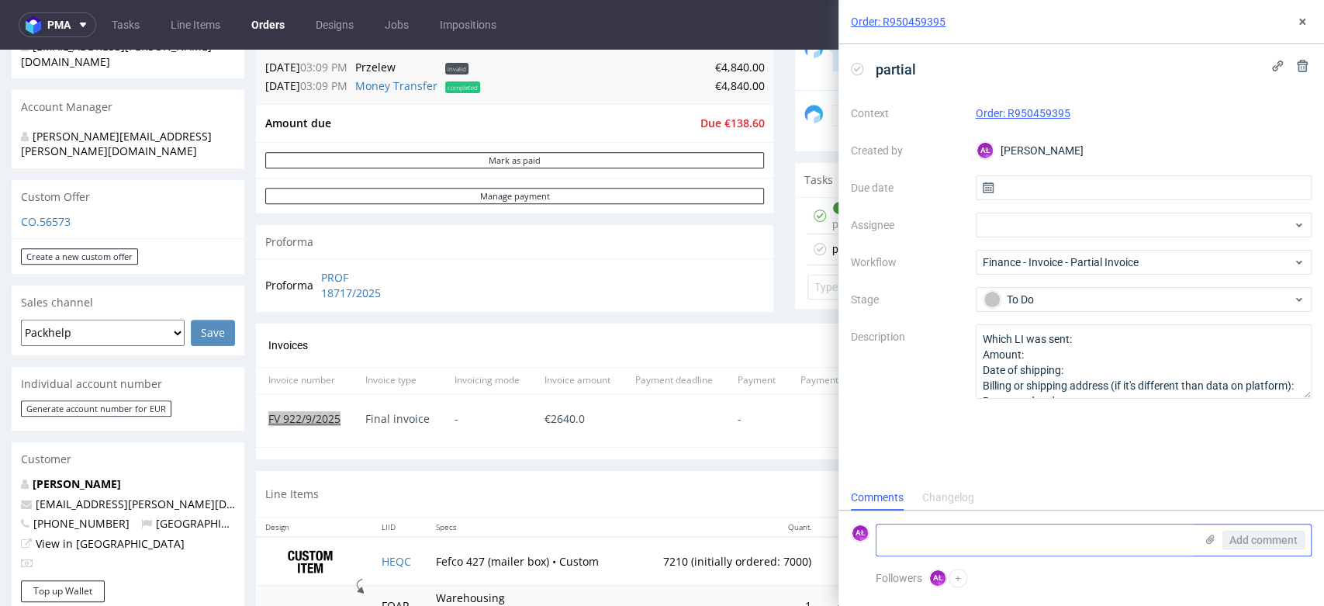
click at [957, 542] on textarea at bounding box center [1036, 539] width 318 height 31
paste textarea "FV 922/9/2025"
type textarea "FV 922/9/2025 + 4000 pcs"
click at [1290, 535] on span "Add comment" at bounding box center [1264, 540] width 68 height 11
click at [1306, 23] on icon at bounding box center [1302, 22] width 12 height 12
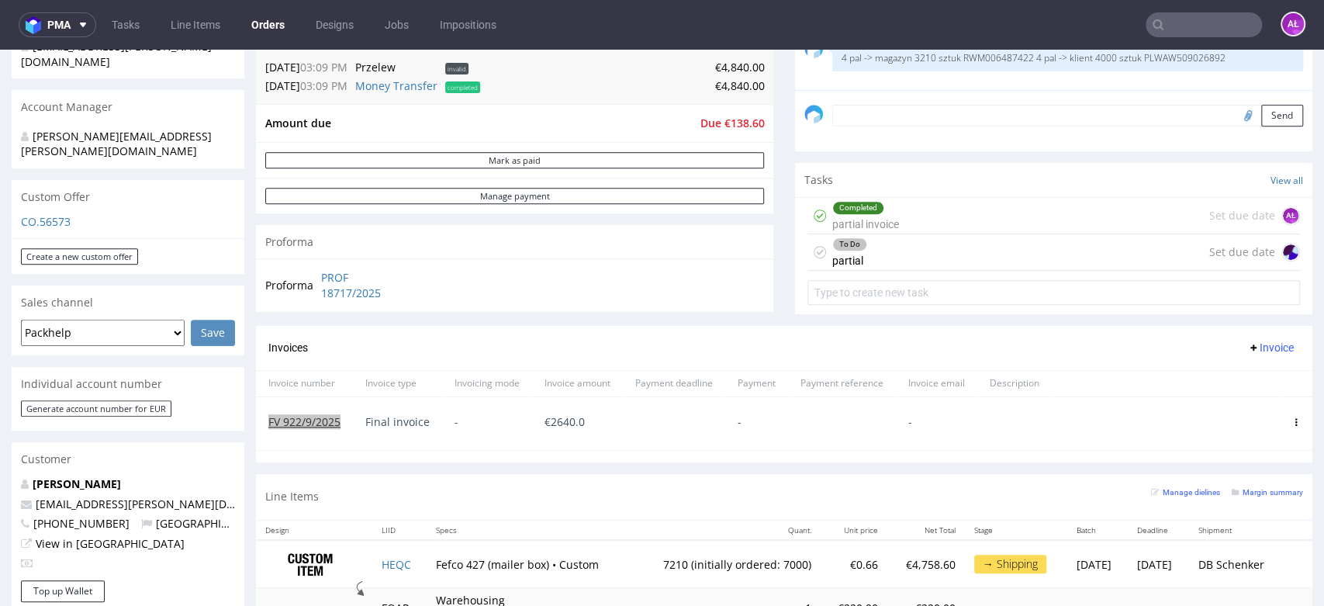
scroll to position [603, 0]
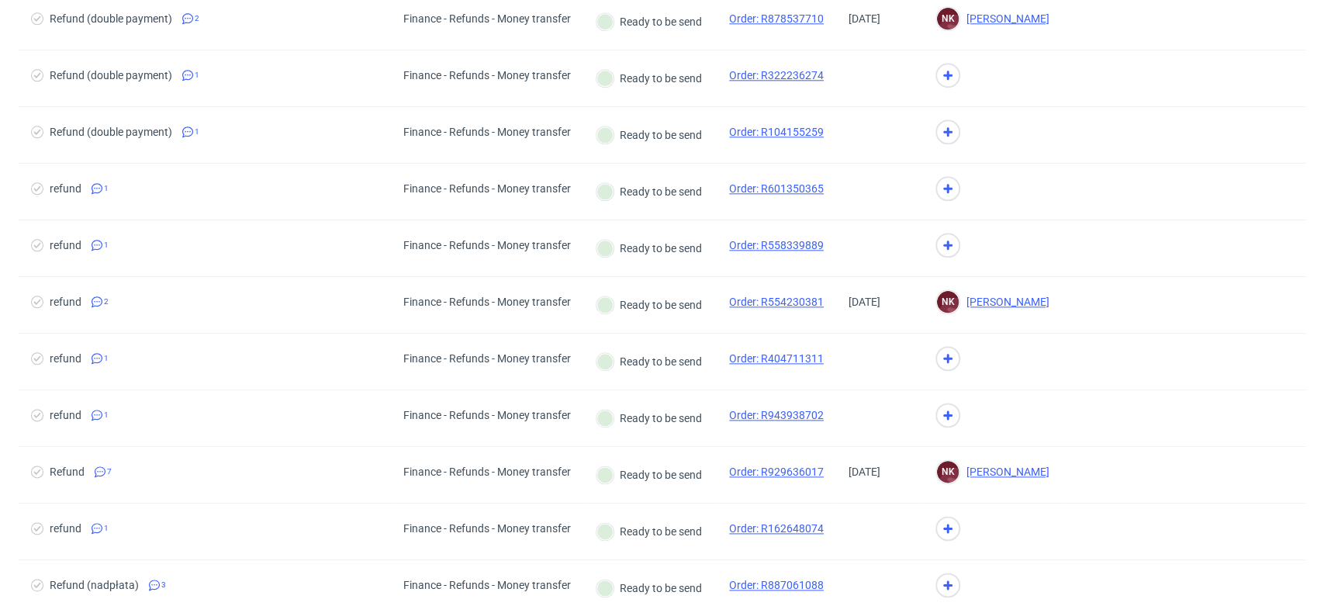
scroll to position [1291, 0]
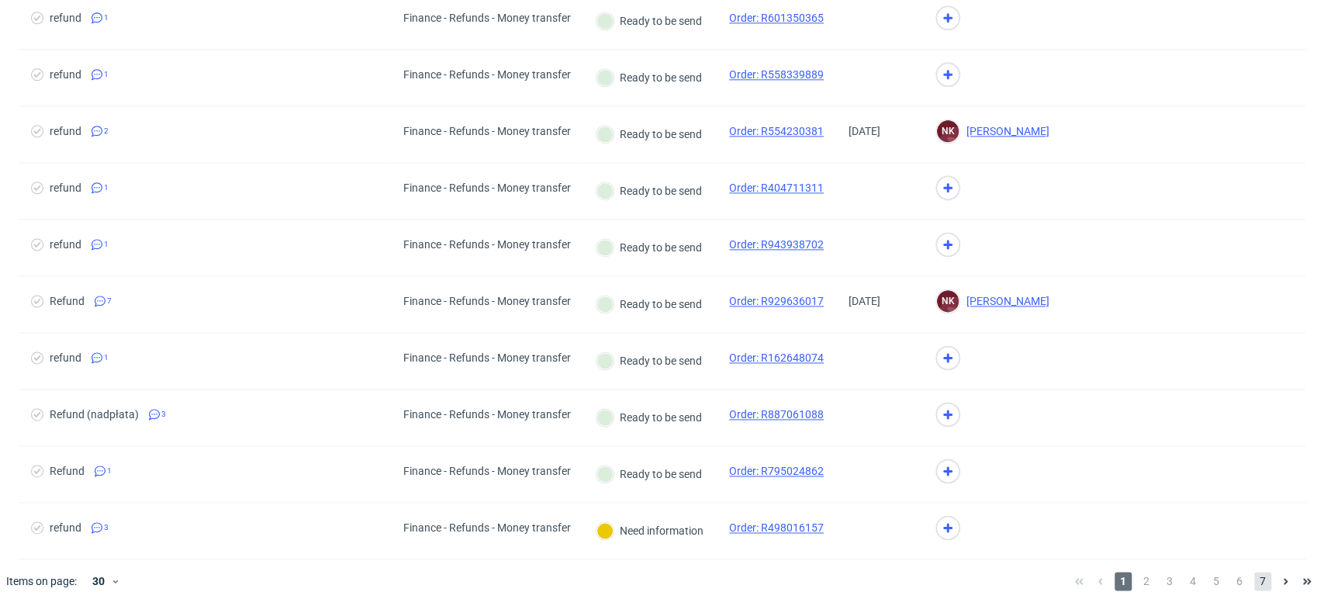
click at [1255, 579] on span "7" at bounding box center [1263, 581] width 17 height 19
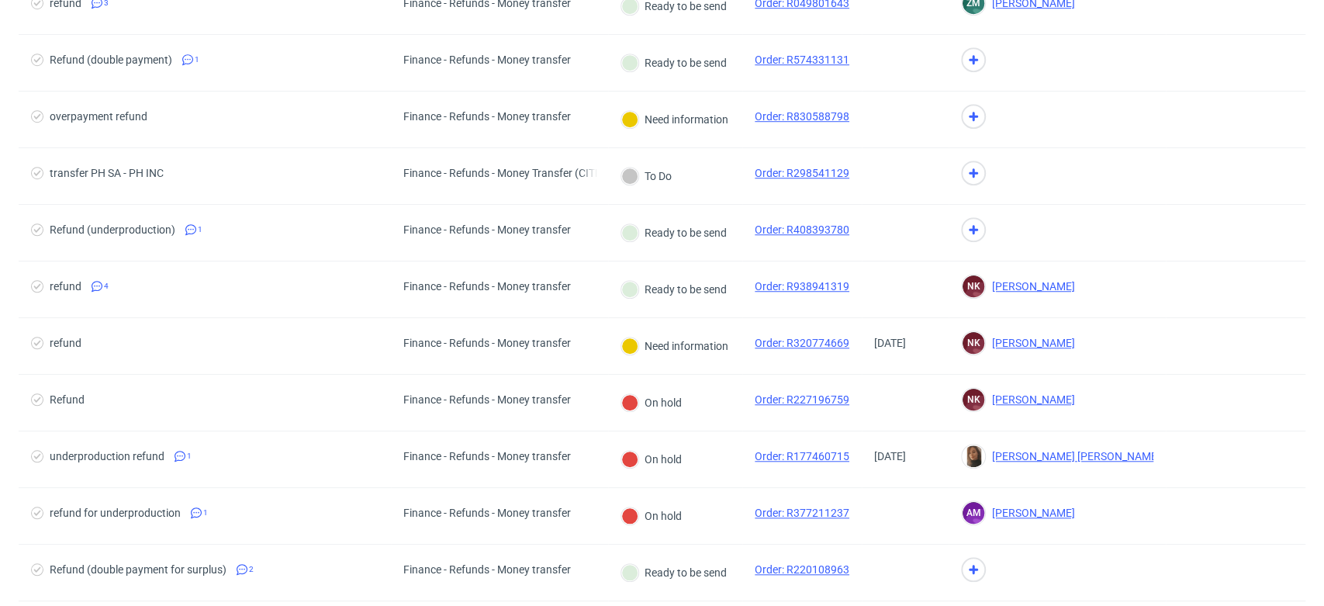
scroll to position [1034, 0]
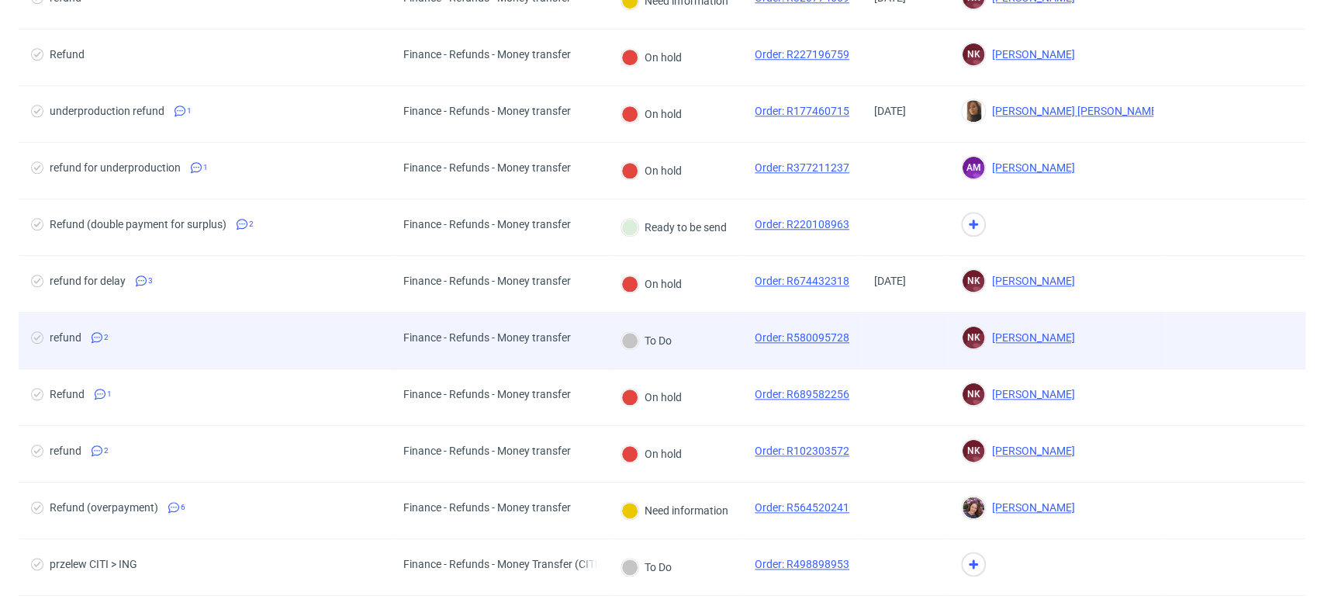
click at [697, 351] on div "To Do" at bounding box center [675, 341] width 134 height 57
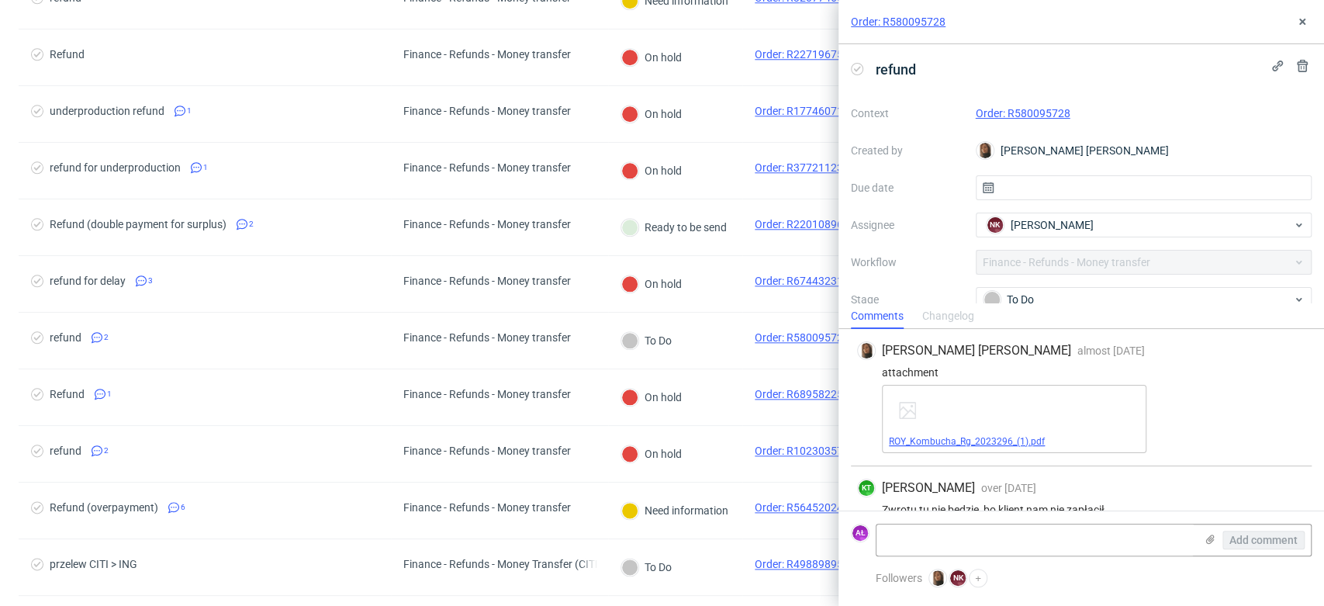
scroll to position [22, 0]
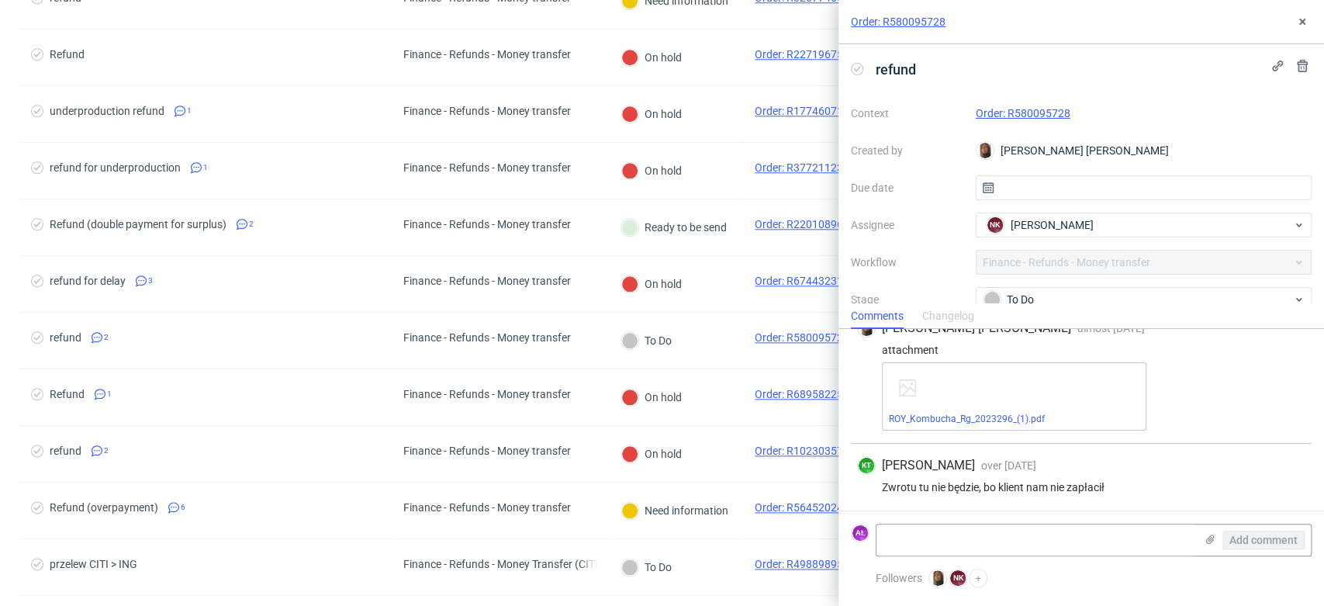
click at [1047, 113] on link "Order: R580095728" at bounding box center [1023, 113] width 95 height 12
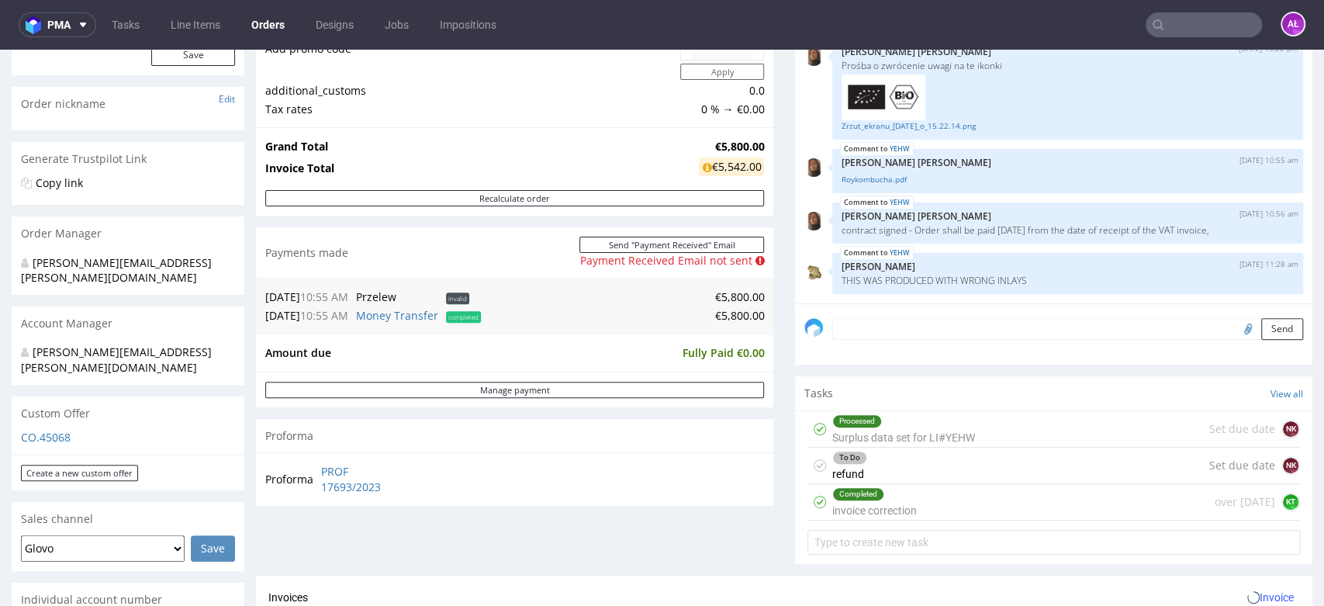
scroll to position [344, 0]
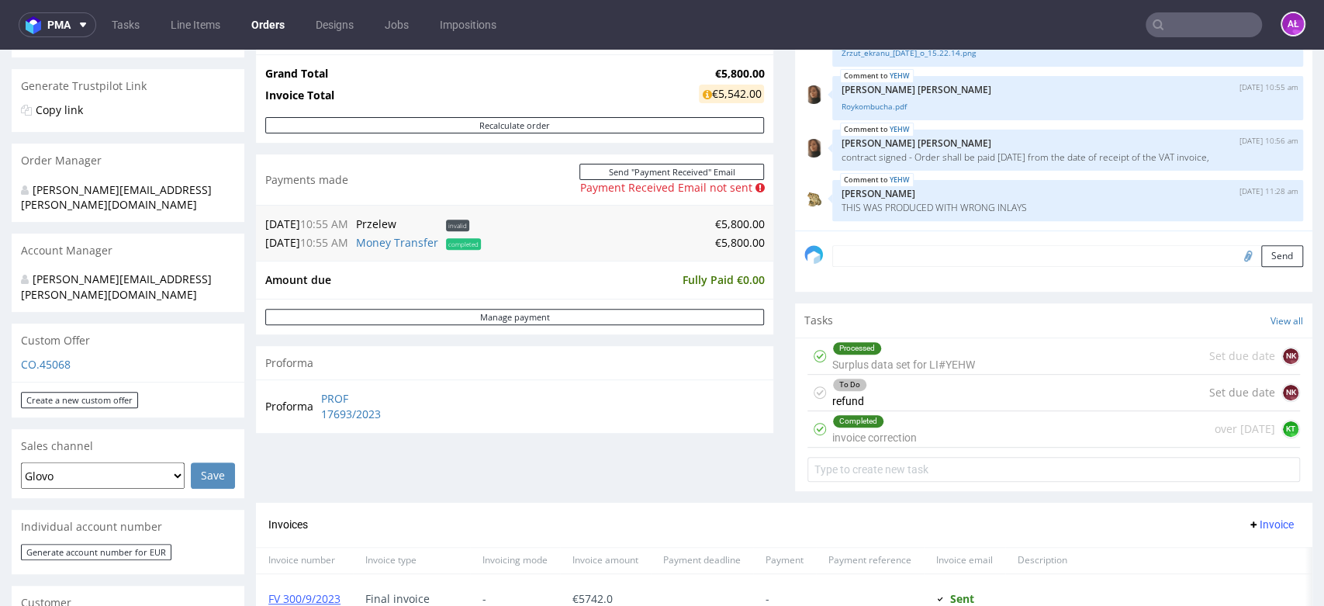
click at [886, 394] on div "To Do refund Set due date NK" at bounding box center [1054, 393] width 493 height 36
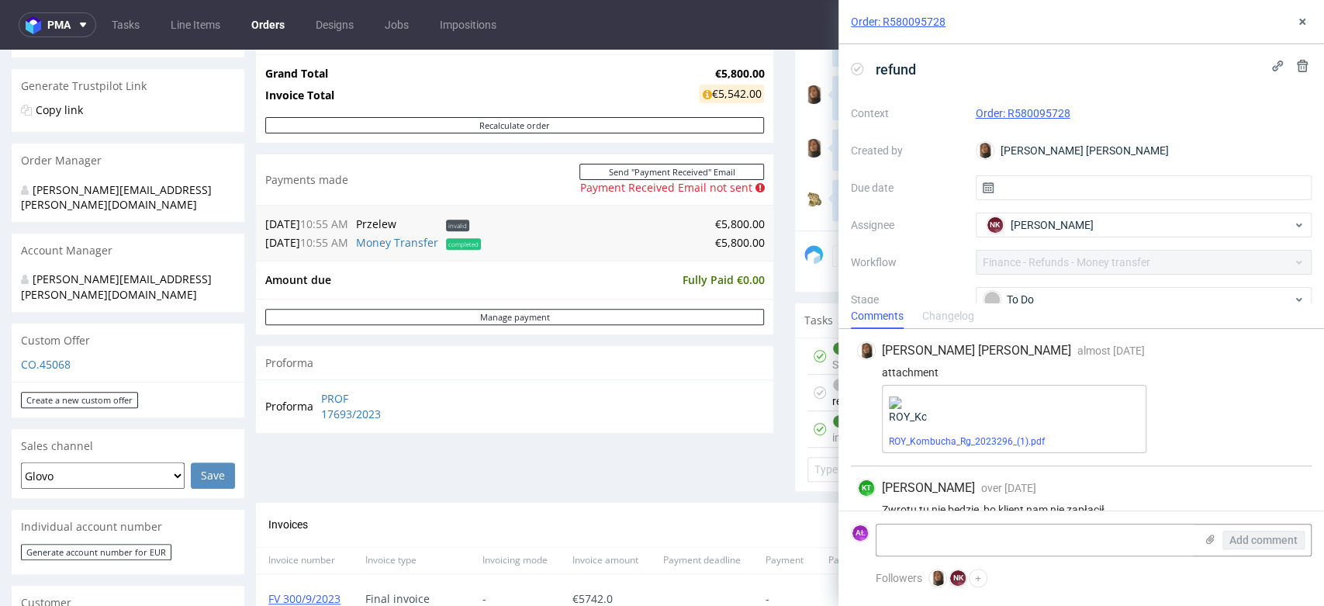
scroll to position [22, 0]
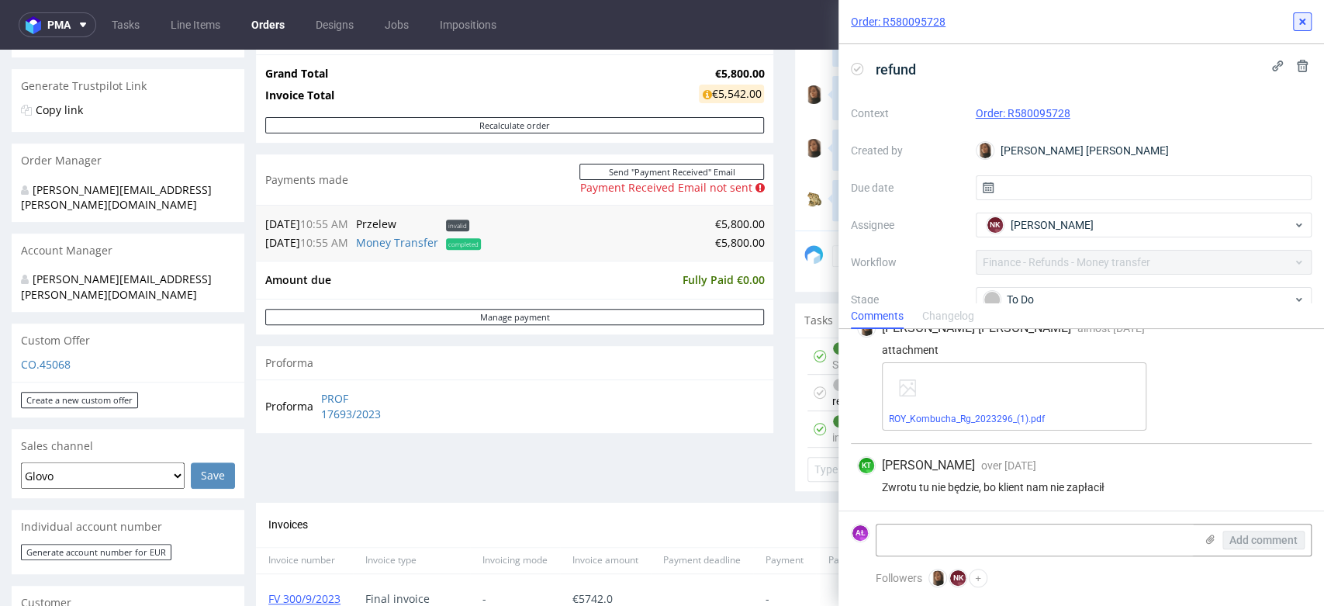
click at [1297, 26] on icon at bounding box center [1302, 22] width 12 height 12
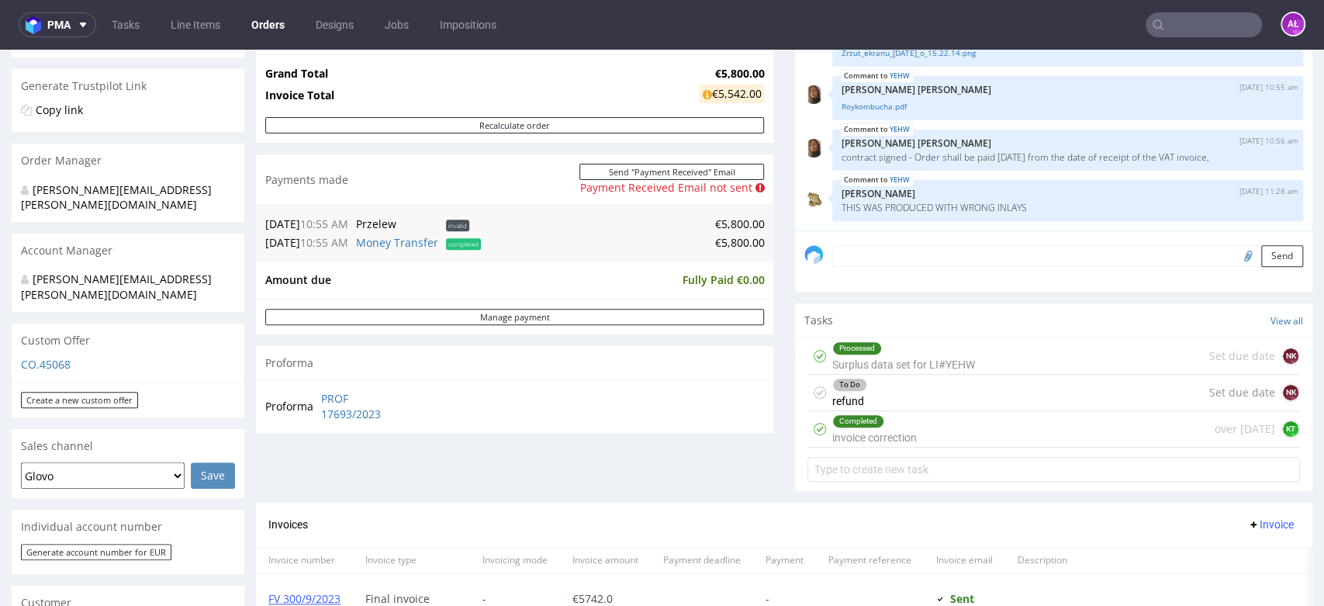
click at [912, 401] on div "To Do refund Set due date NK" at bounding box center [1054, 393] width 493 height 36
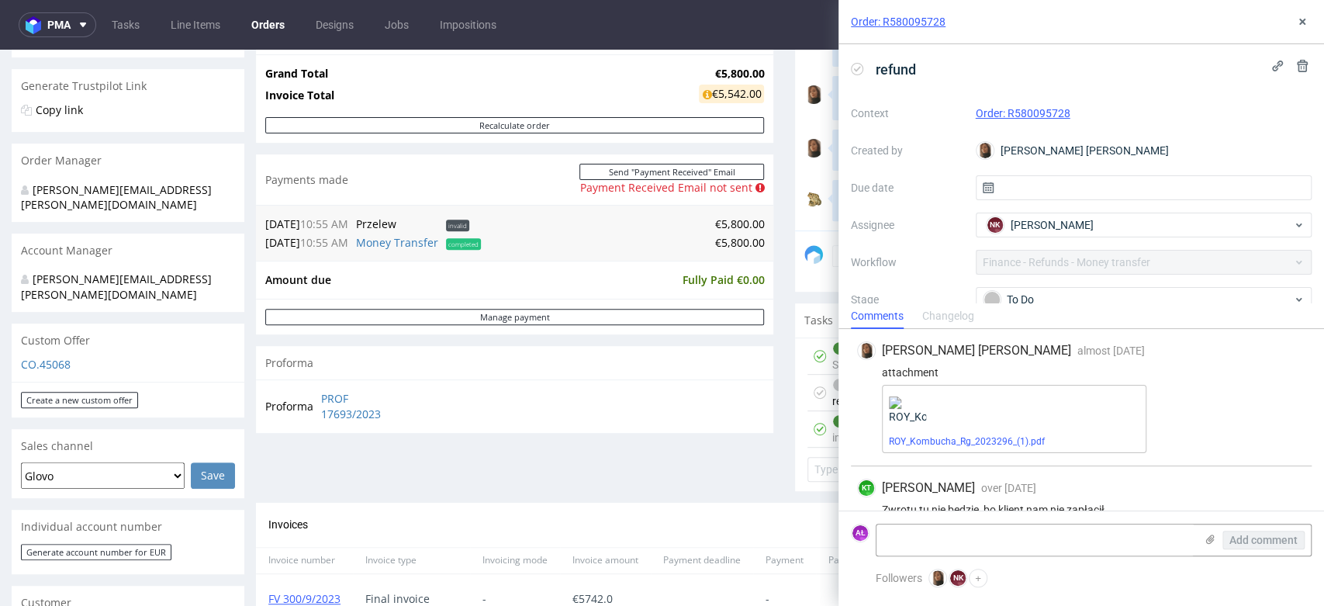
scroll to position [22, 0]
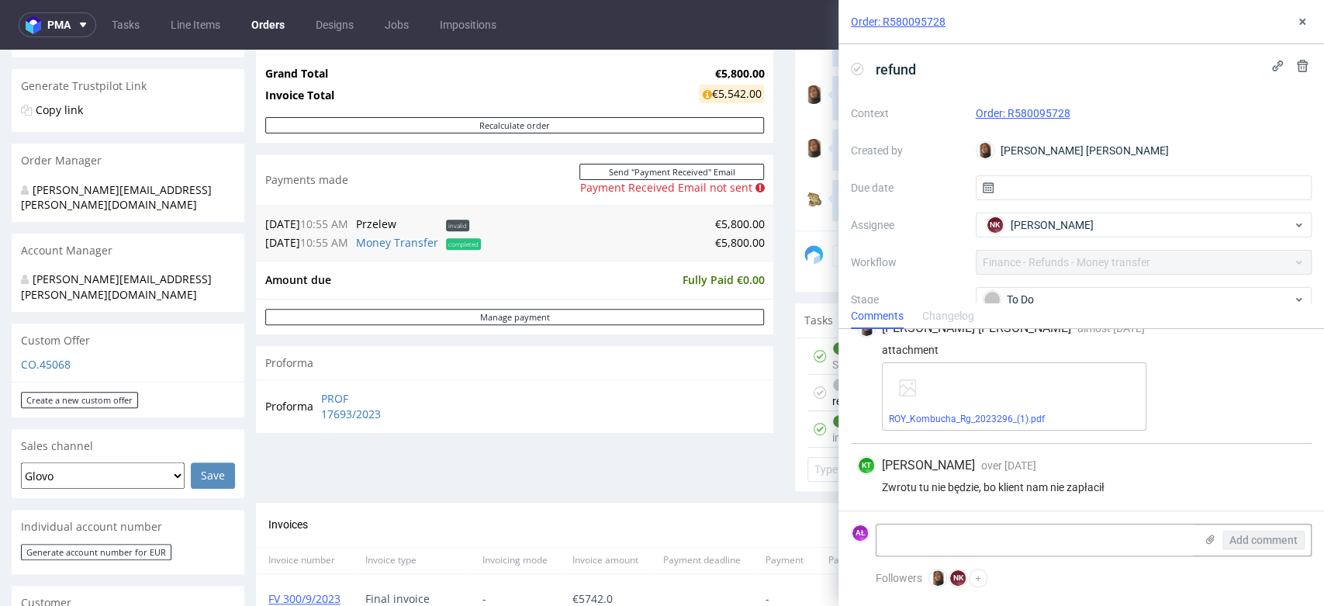
click at [827, 430] on div "Order: R580095728 refund Context Order: R580095728 Created by Angelina Marć Due…" at bounding box center [1072, 303] width 504 height 606
click at [1307, 25] on icon at bounding box center [1302, 22] width 12 height 12
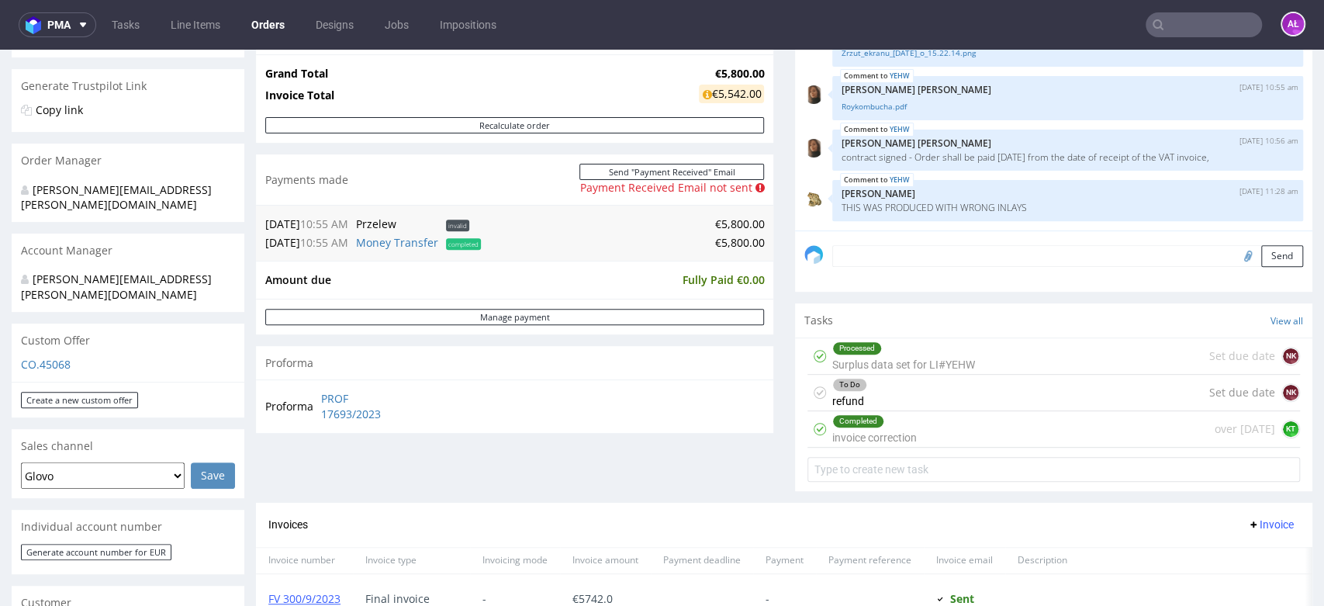
click at [903, 427] on div "Completed invoice correction" at bounding box center [874, 429] width 85 height 36
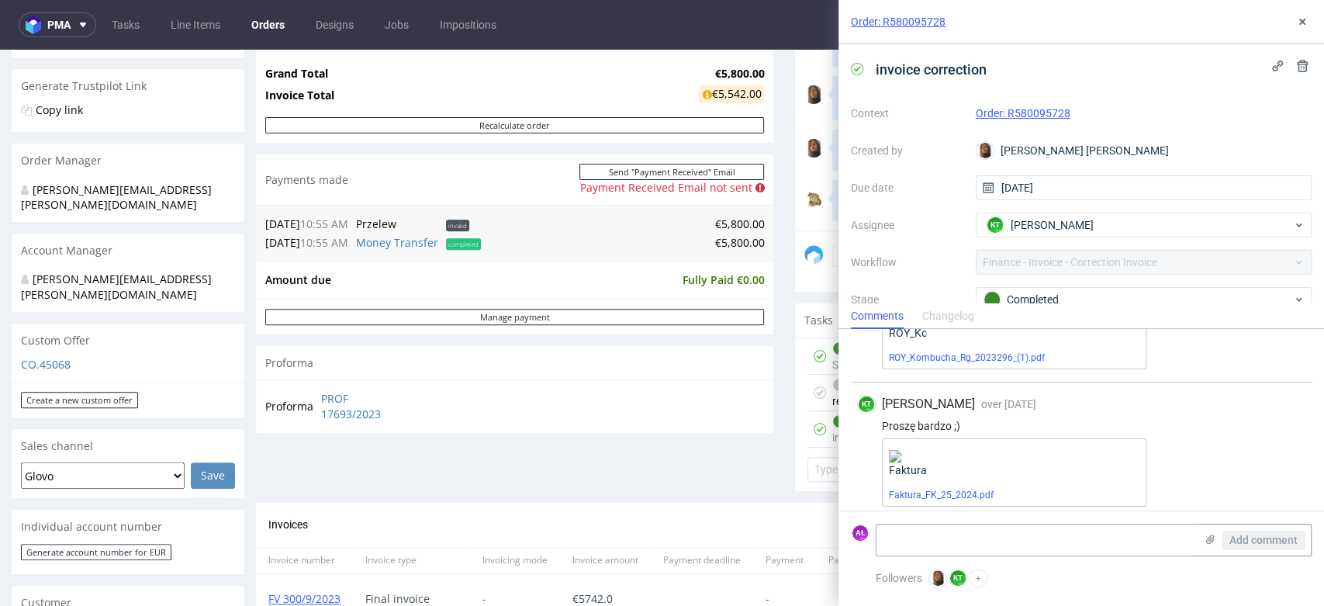
scroll to position [91, 0]
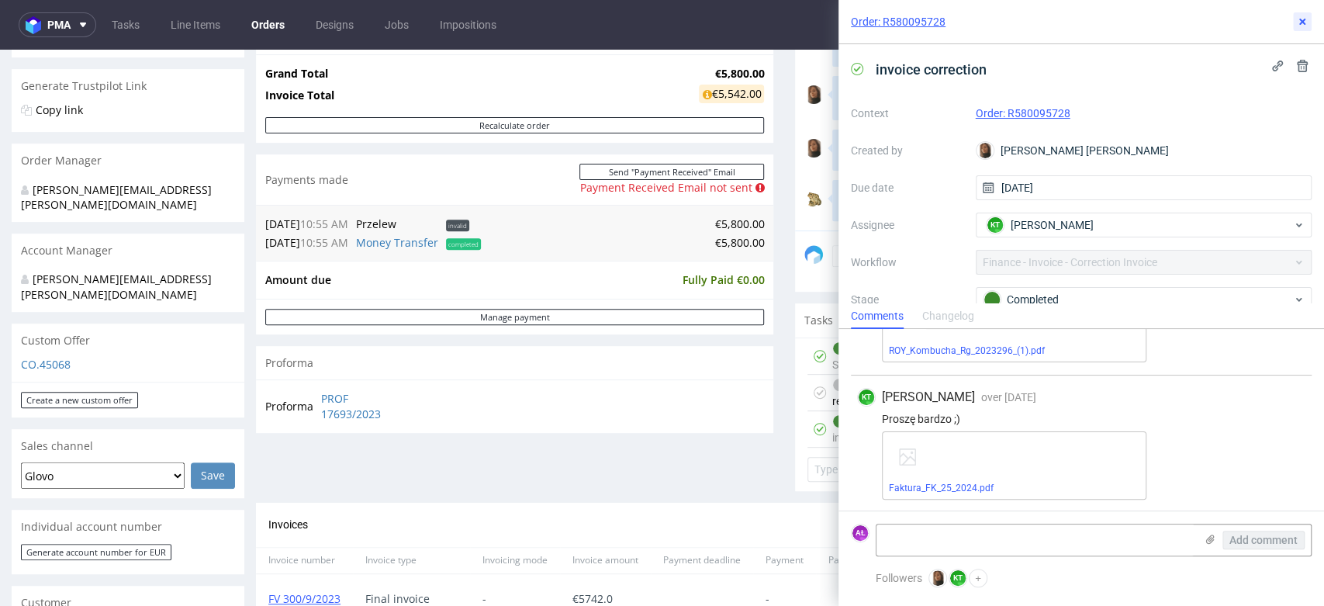
drag, startPoint x: 1307, startPoint y: 22, endPoint x: 1299, endPoint y: 32, distance: 12.7
click at [1307, 21] on icon at bounding box center [1302, 22] width 12 height 12
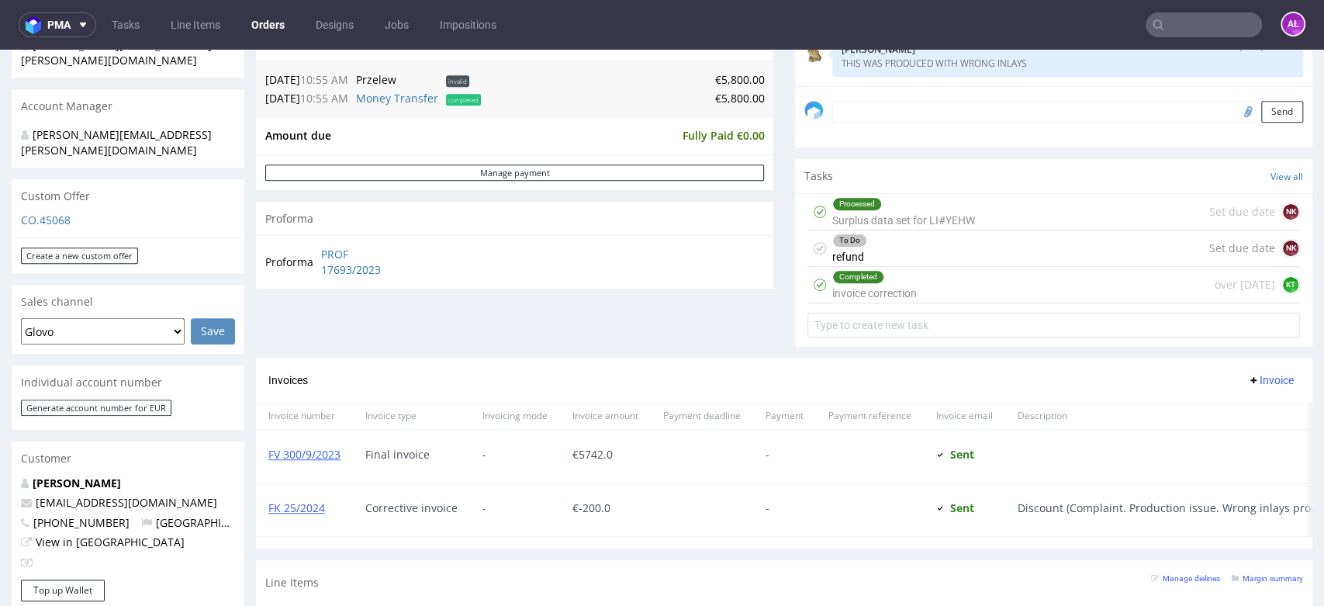
scroll to position [517, 0]
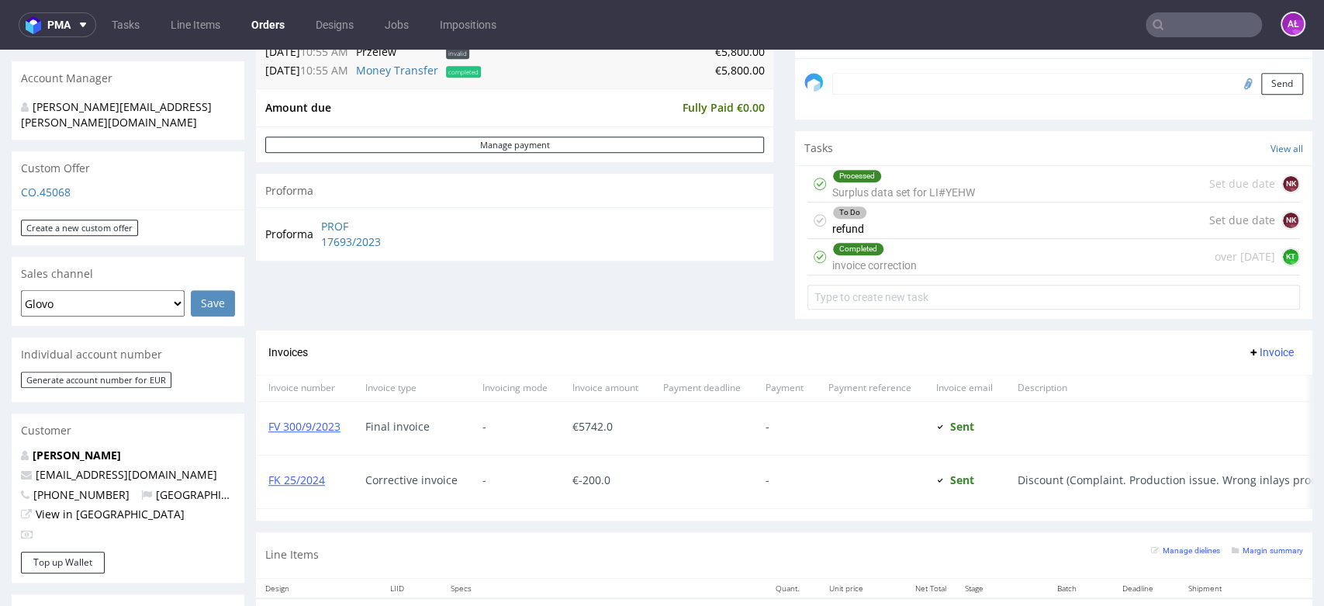
click at [886, 219] on div "To Do refund Set due date NK" at bounding box center [1054, 220] width 493 height 36
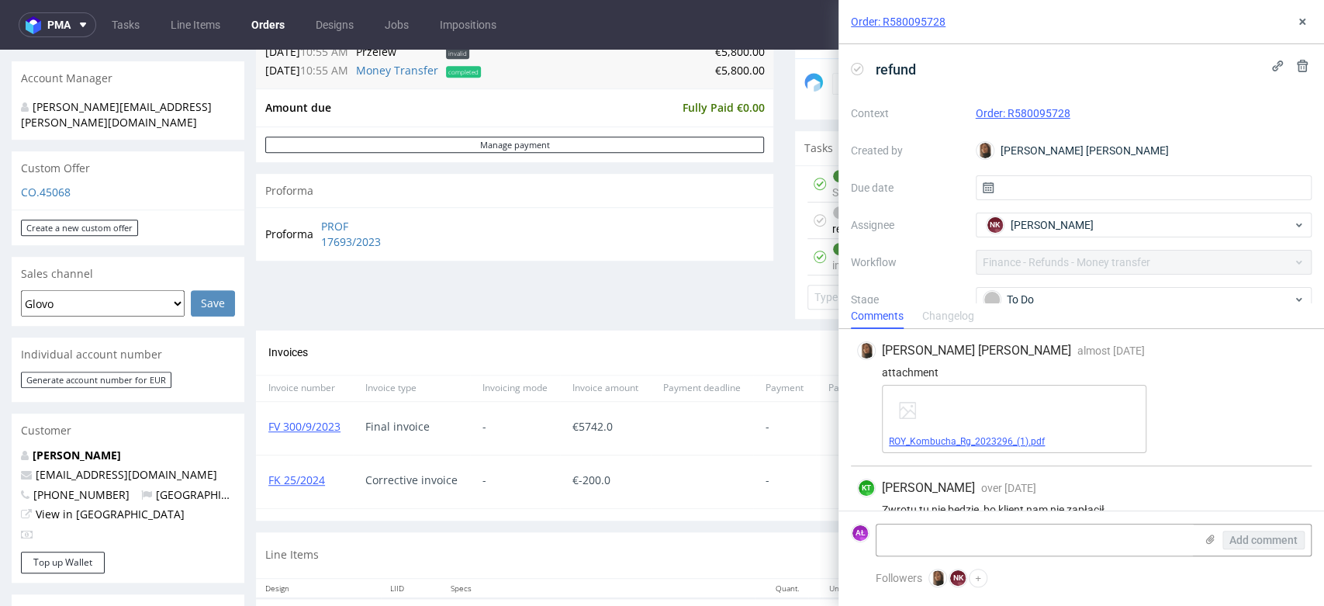
click at [1021, 441] on link "ROY_Kombucha_Rg_2023296_(1).pdf" at bounding box center [967, 441] width 156 height 11
drag, startPoint x: 1302, startPoint y: 19, endPoint x: 1175, endPoint y: 61, distance: 133.5
click at [1302, 19] on icon at bounding box center [1302, 22] width 12 height 12
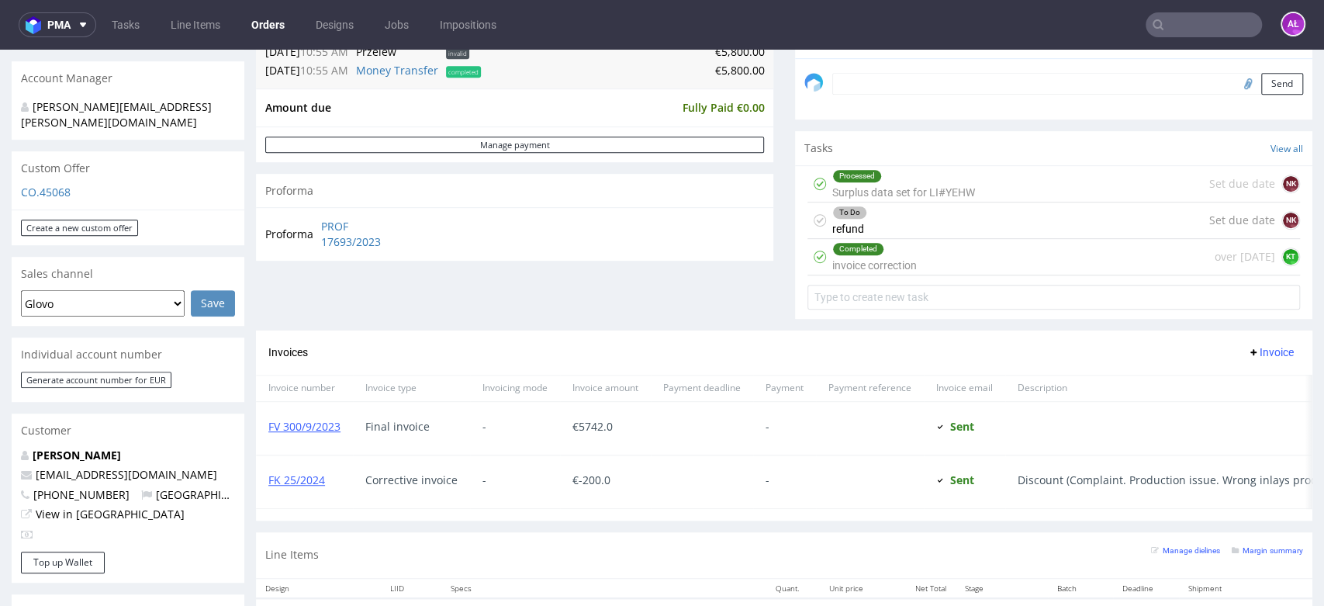
click at [956, 227] on div "To Do refund Set due date NK" at bounding box center [1054, 220] width 493 height 36
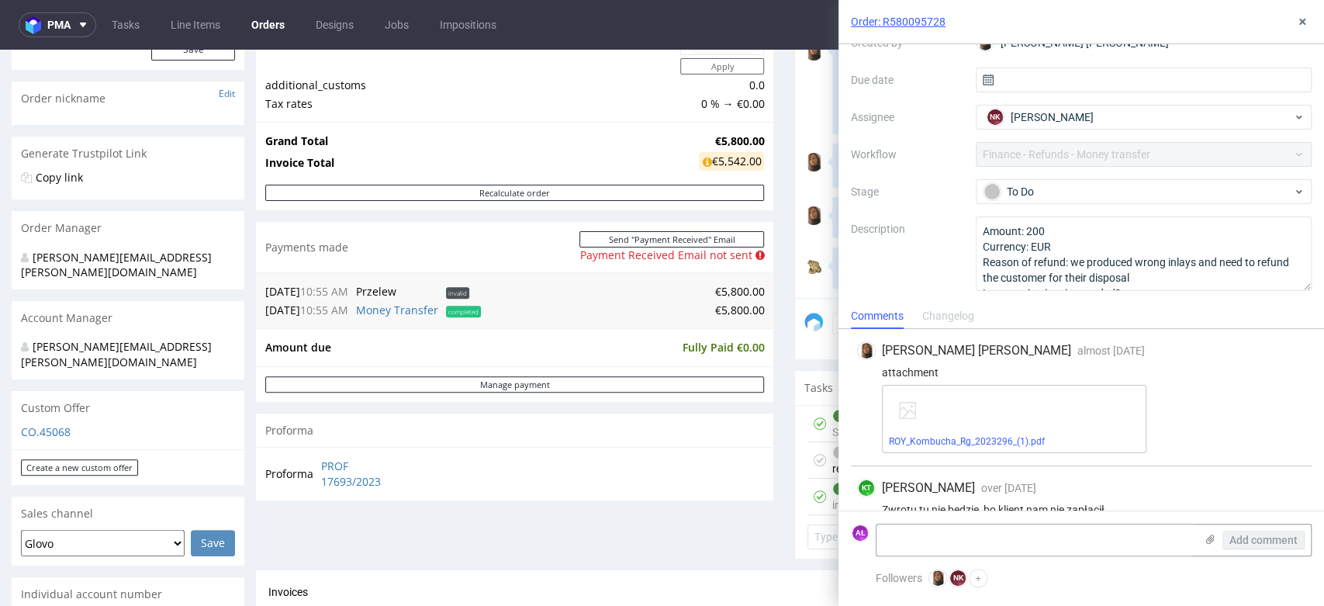
scroll to position [172, 0]
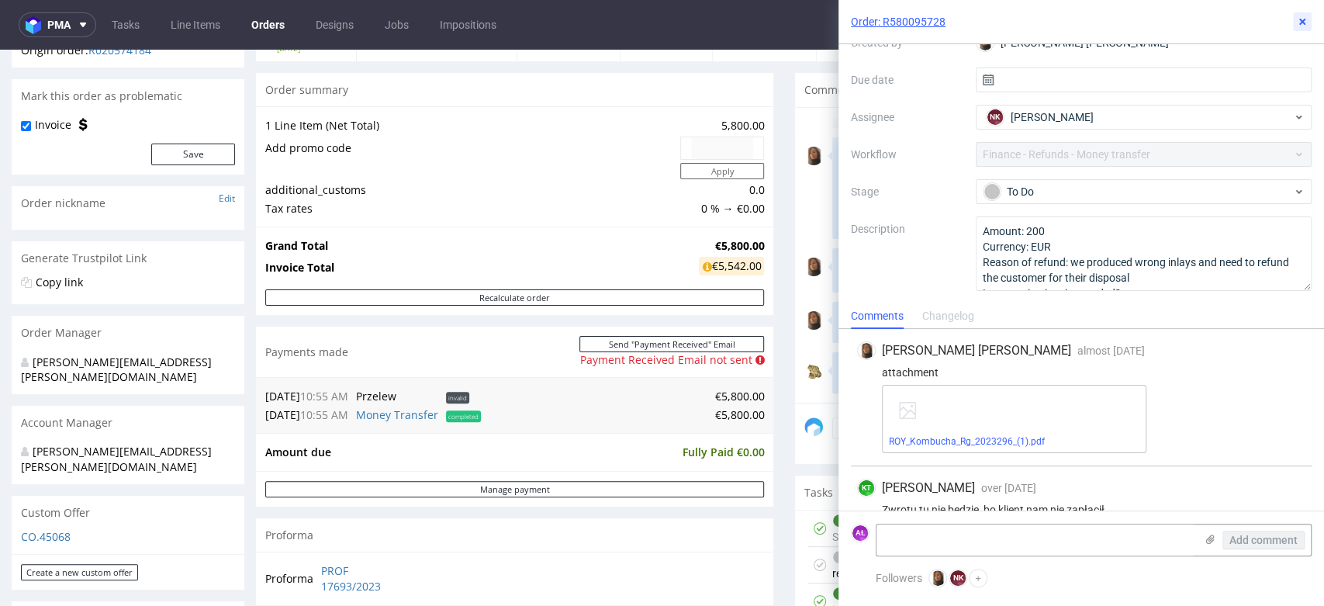
click at [1299, 22] on icon at bounding box center [1302, 22] width 12 height 12
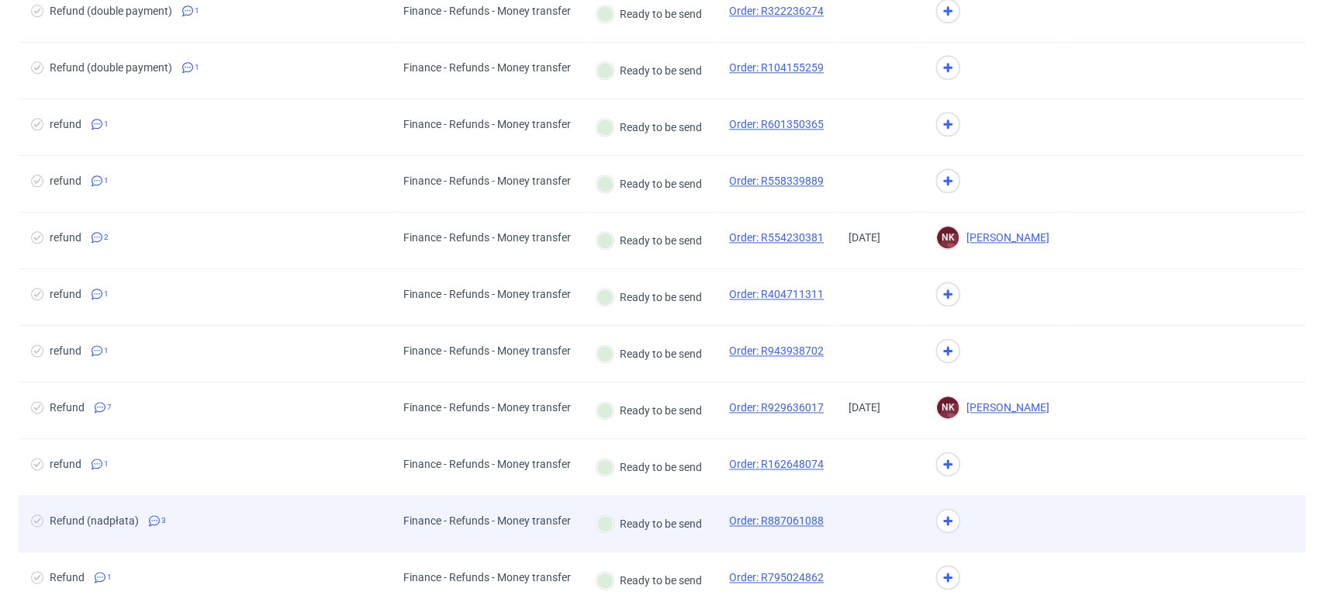
scroll to position [1291, 0]
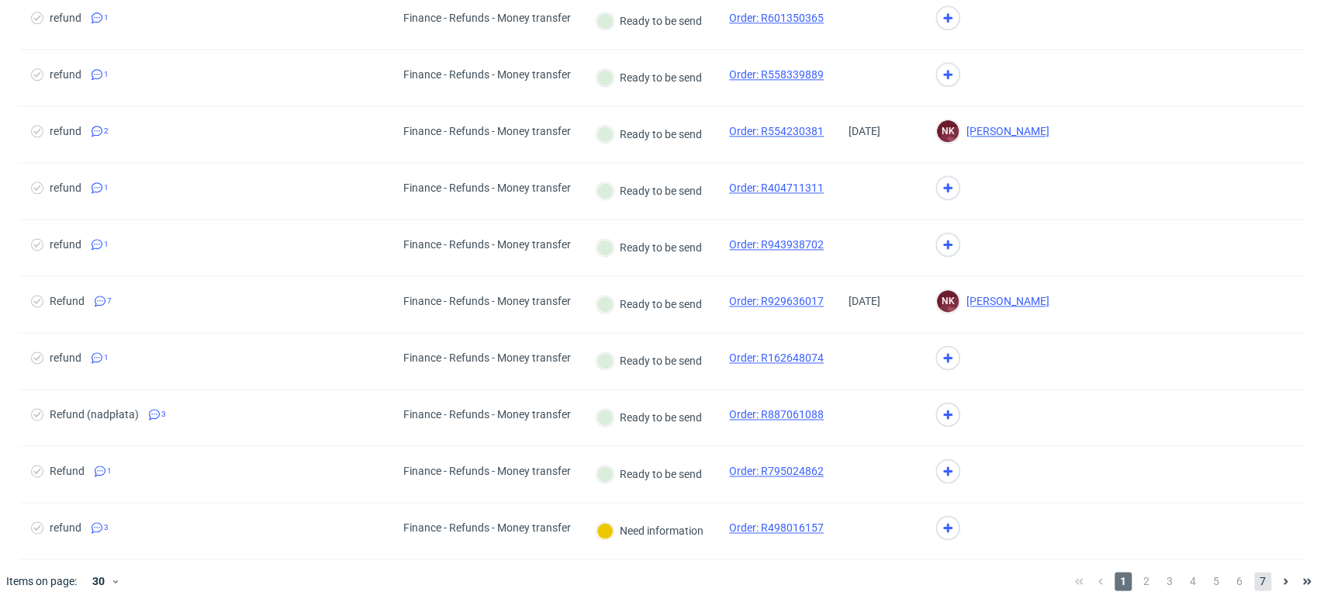
click at [1255, 580] on span "7" at bounding box center [1263, 581] width 17 height 19
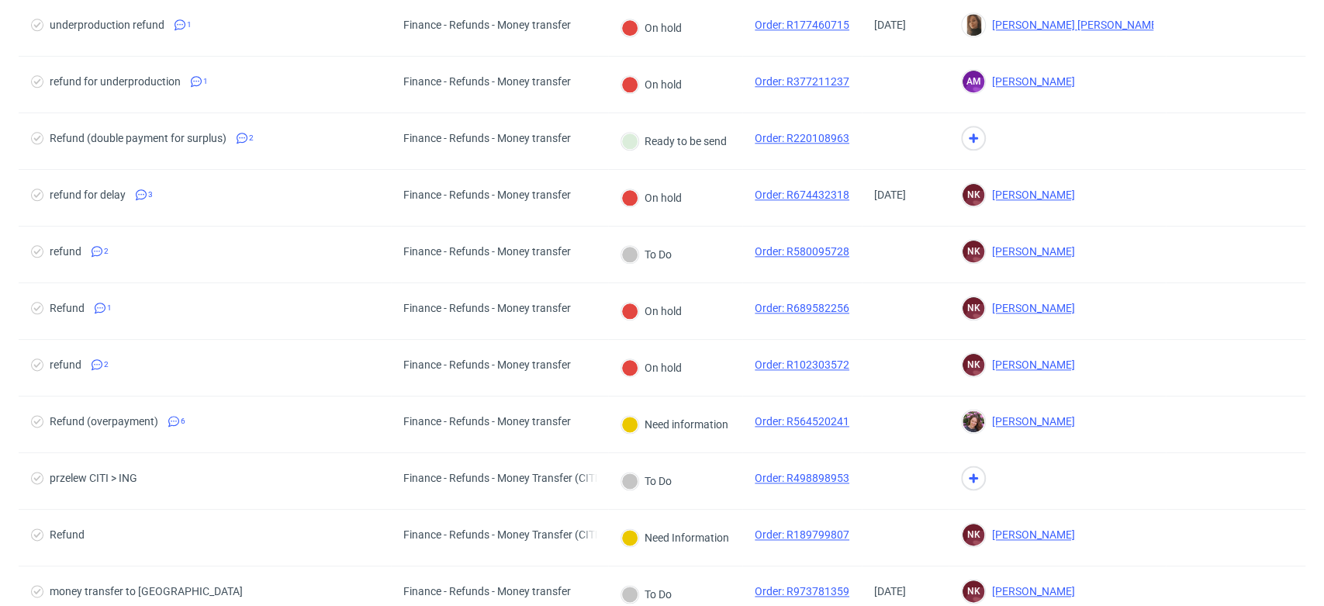
scroll to position [1184, 0]
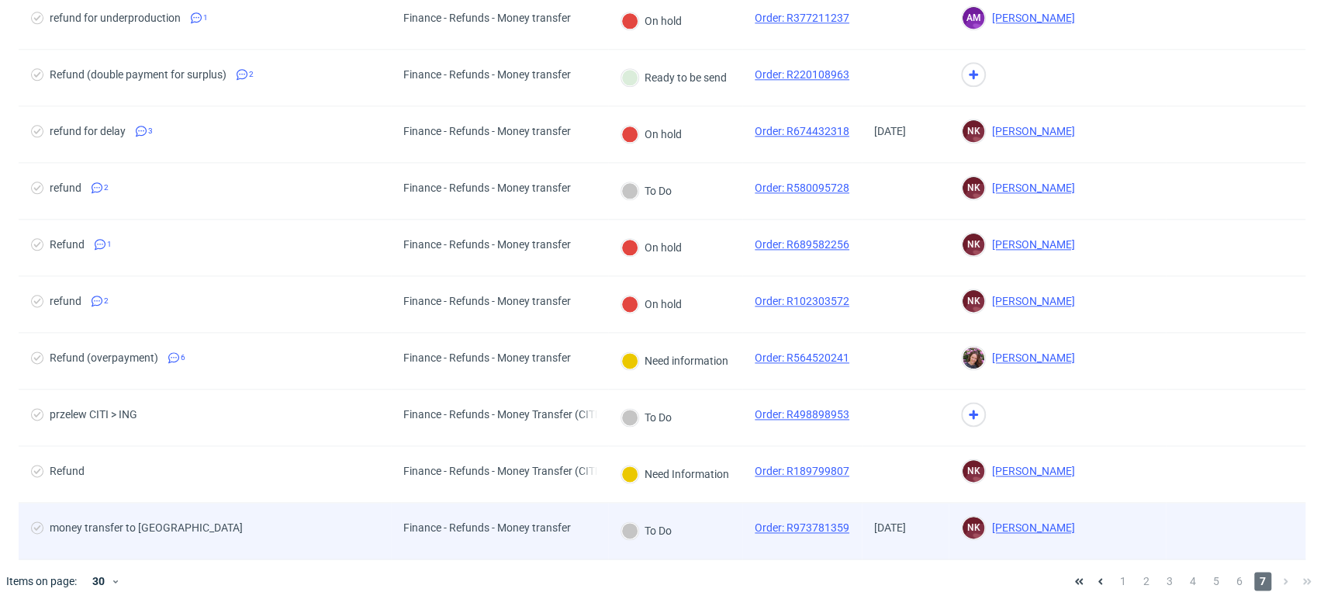
click at [575, 545] on div "Finance - Refunds - Money transfer" at bounding box center [487, 531] width 192 height 56
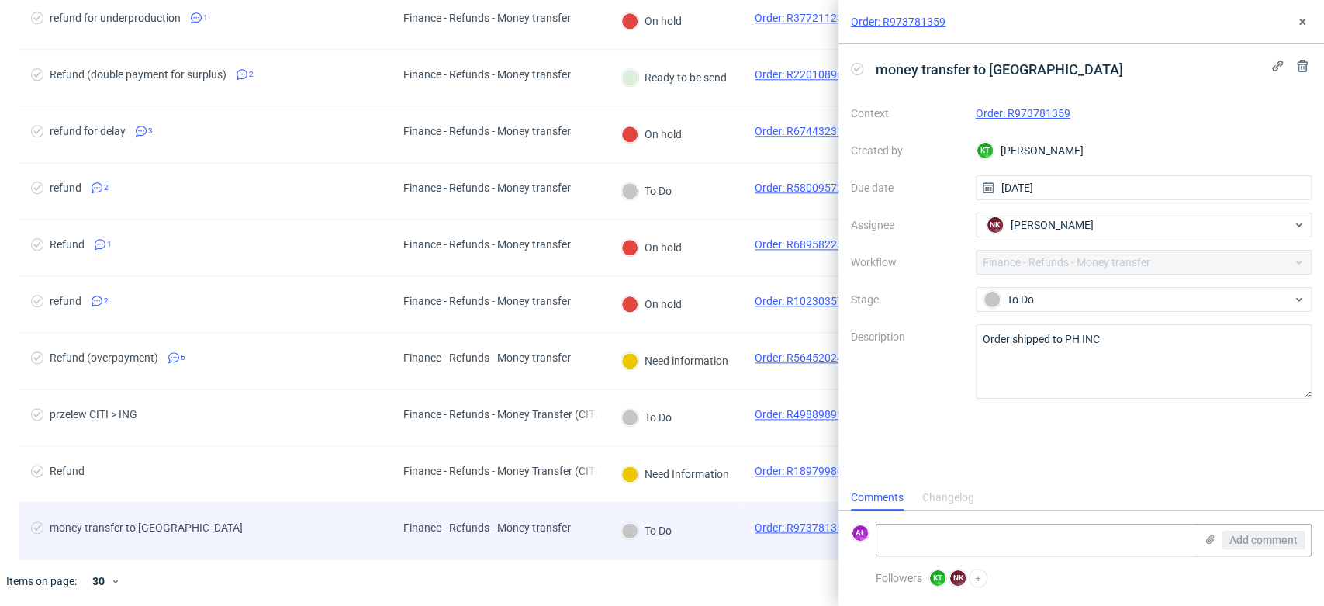
scroll to position [12, 0]
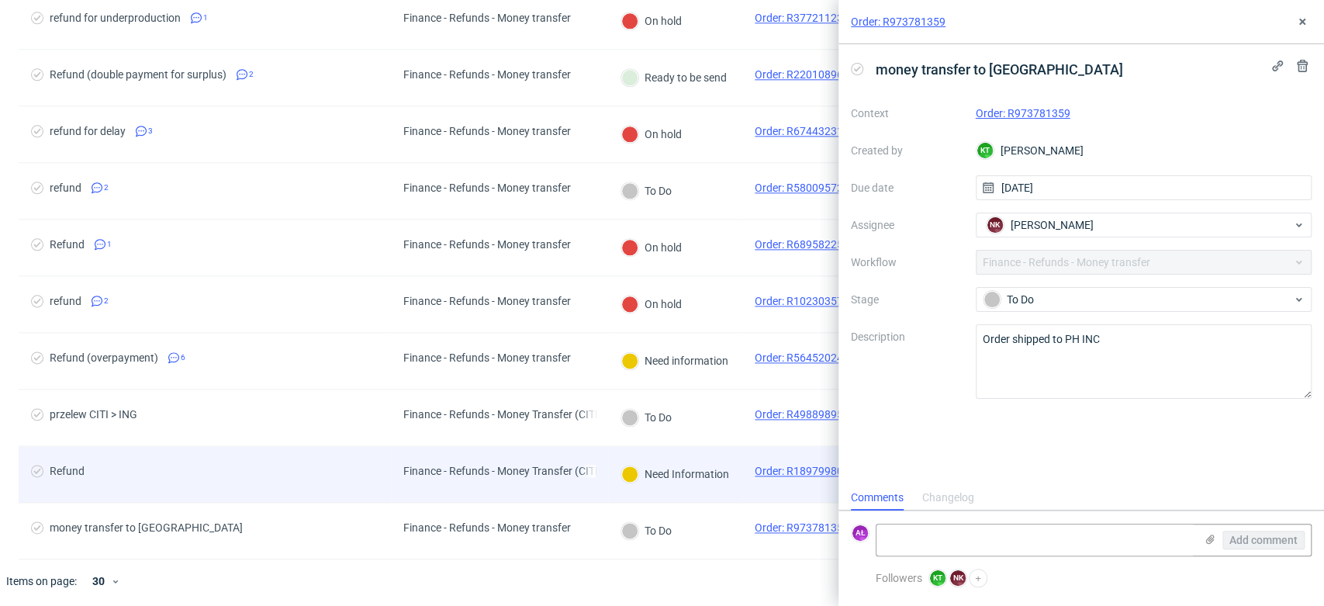
click at [580, 493] on div "Finance - Refunds - Money Transfer (CITI) Workflow Finance - Refunds - Money Tr…" at bounding box center [499, 474] width 217 height 56
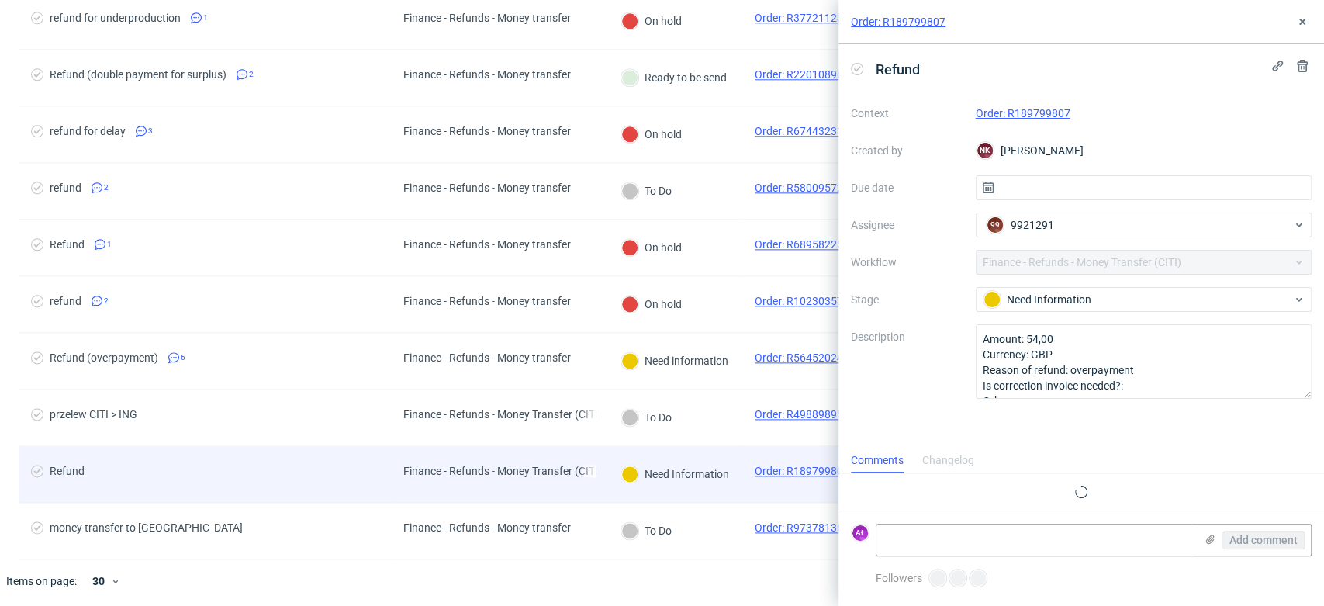
scroll to position [12, 0]
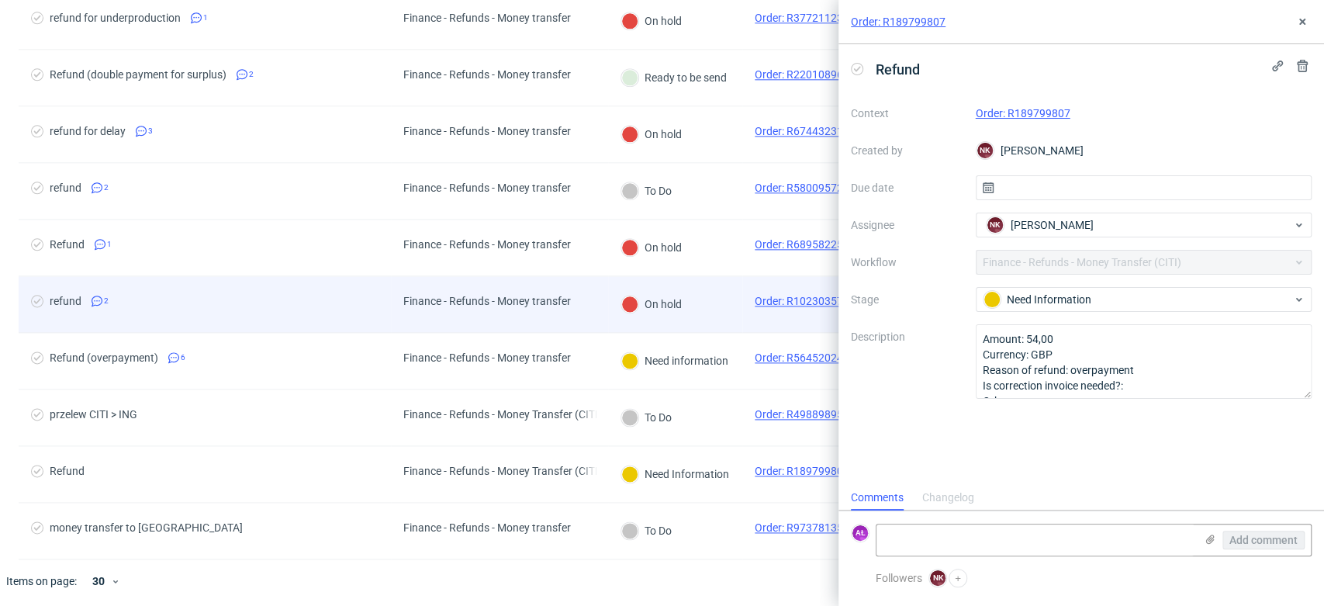
click at [581, 309] on div "Finance - Refunds - Money transfer" at bounding box center [487, 304] width 192 height 56
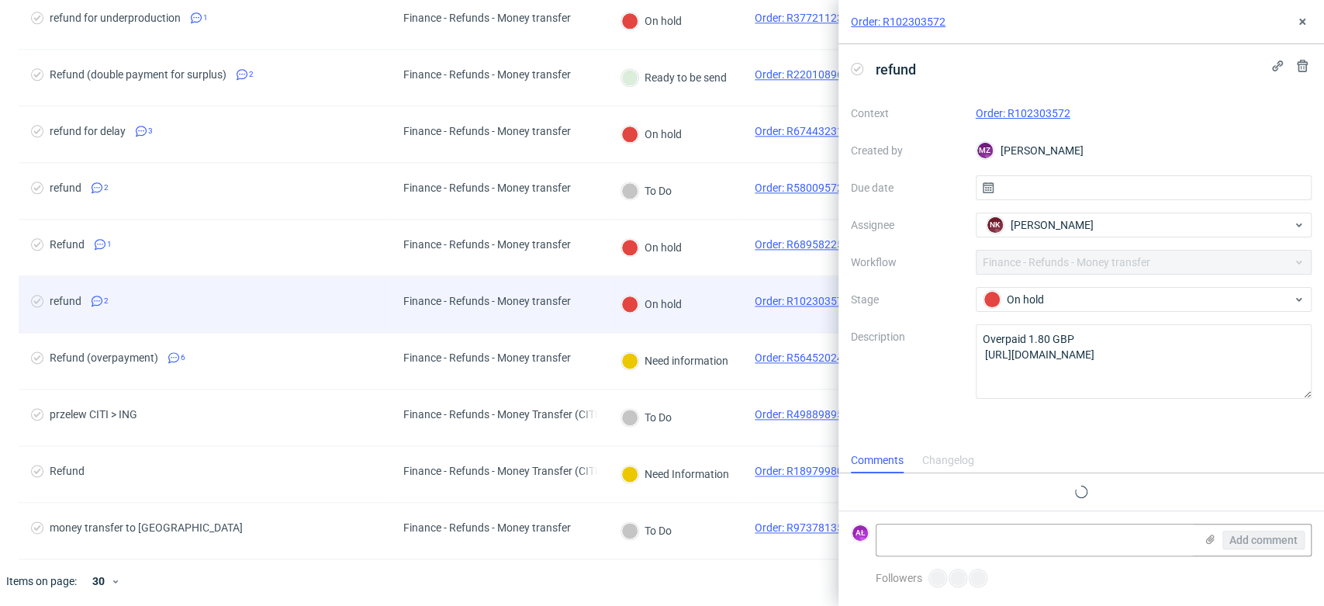
scroll to position [4, 0]
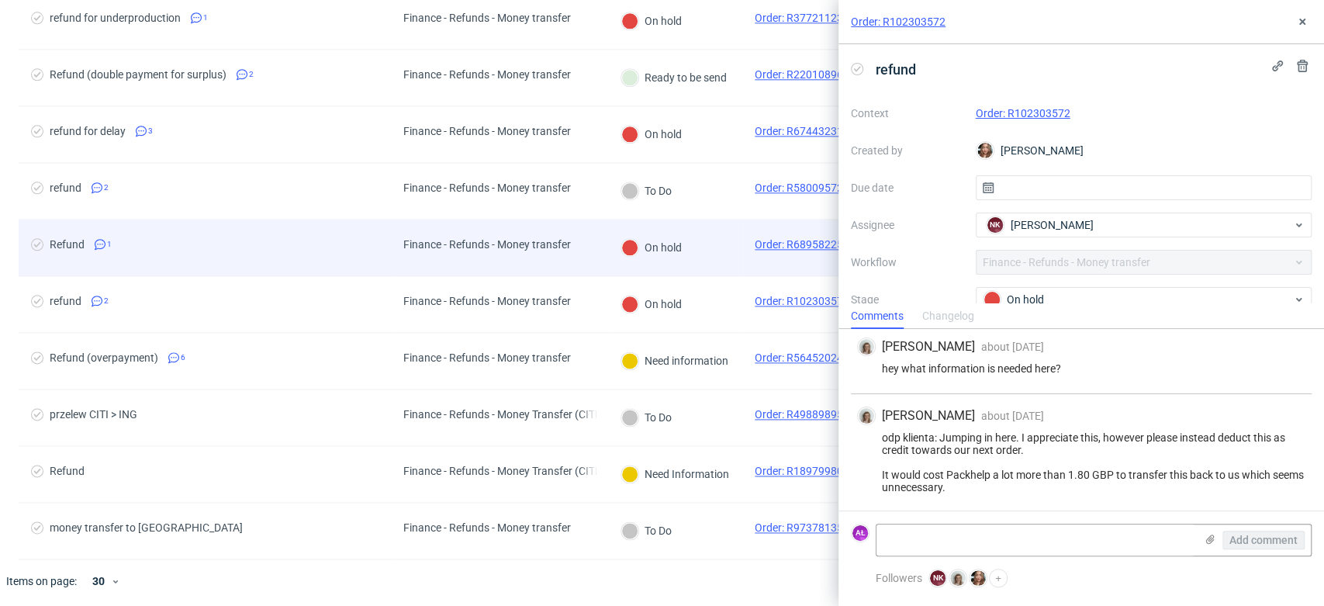
click at [582, 257] on div "Finance - Refunds - Money transfer" at bounding box center [487, 248] width 192 height 56
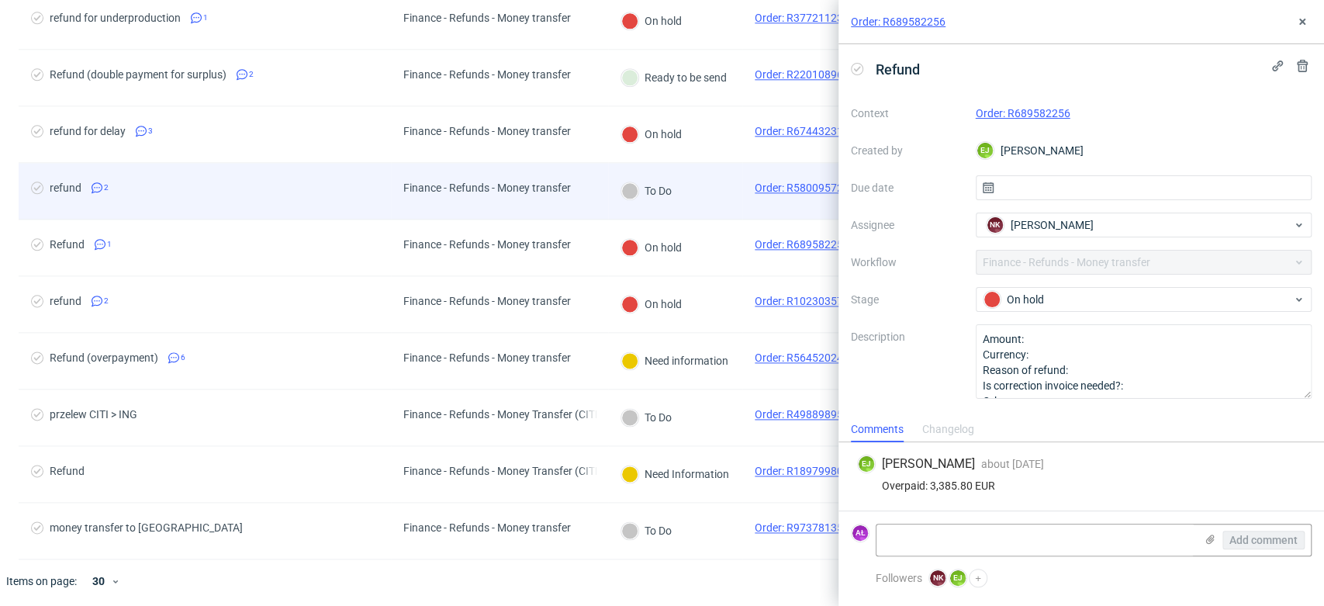
click at [586, 205] on div "Finance - Refunds - Money transfer" at bounding box center [499, 191] width 217 height 57
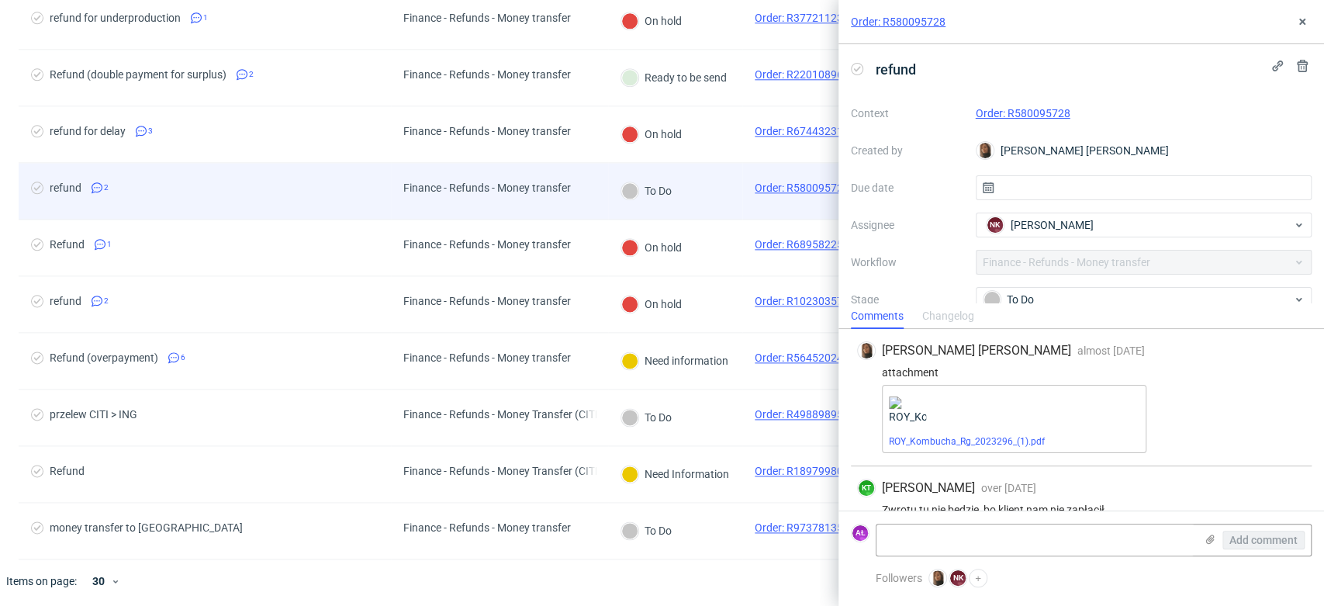
scroll to position [22, 0]
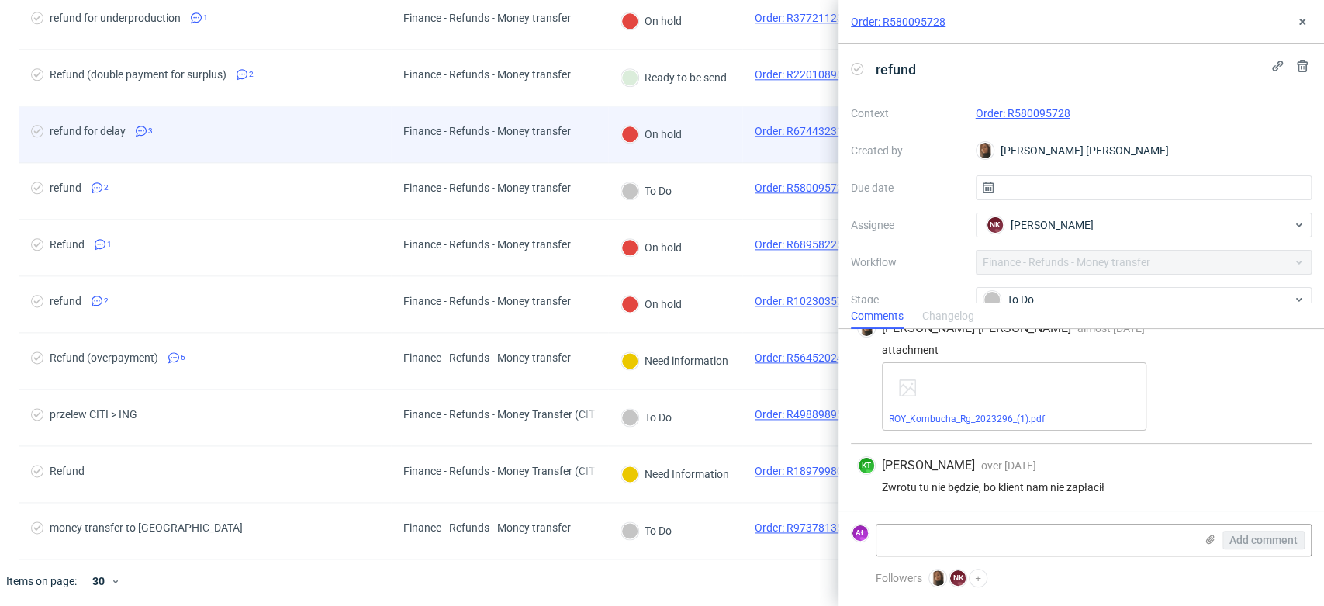
click at [573, 137] on div "Finance - Refunds - Money transfer" at bounding box center [487, 134] width 192 height 56
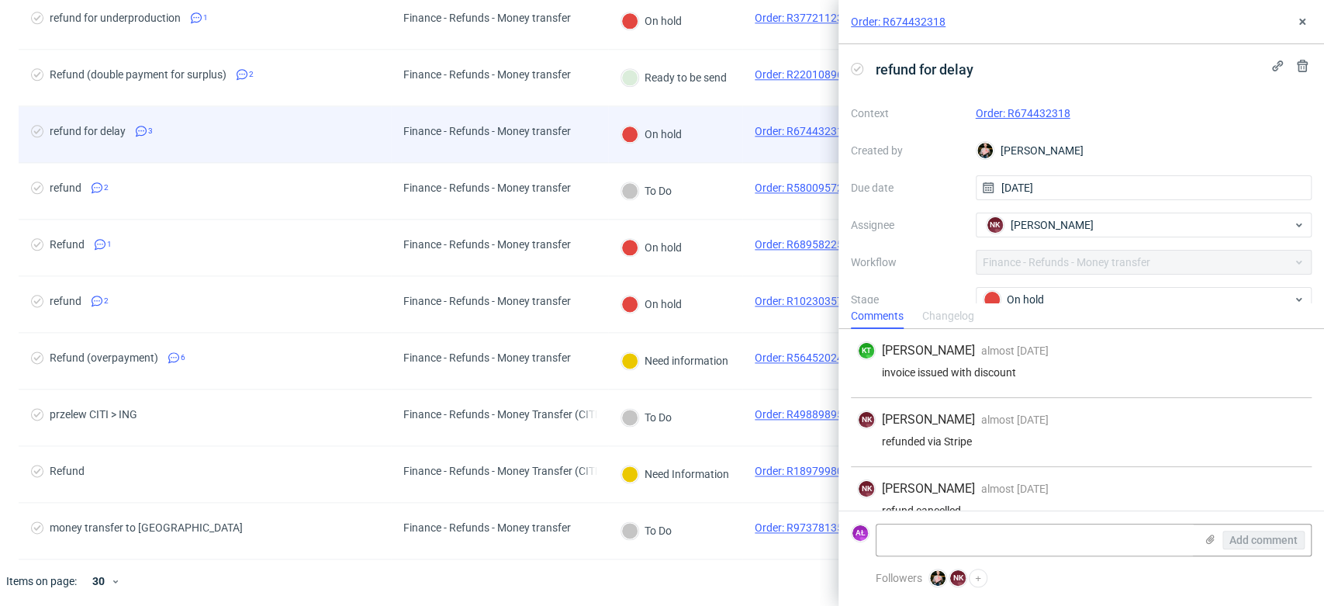
scroll to position [23, 0]
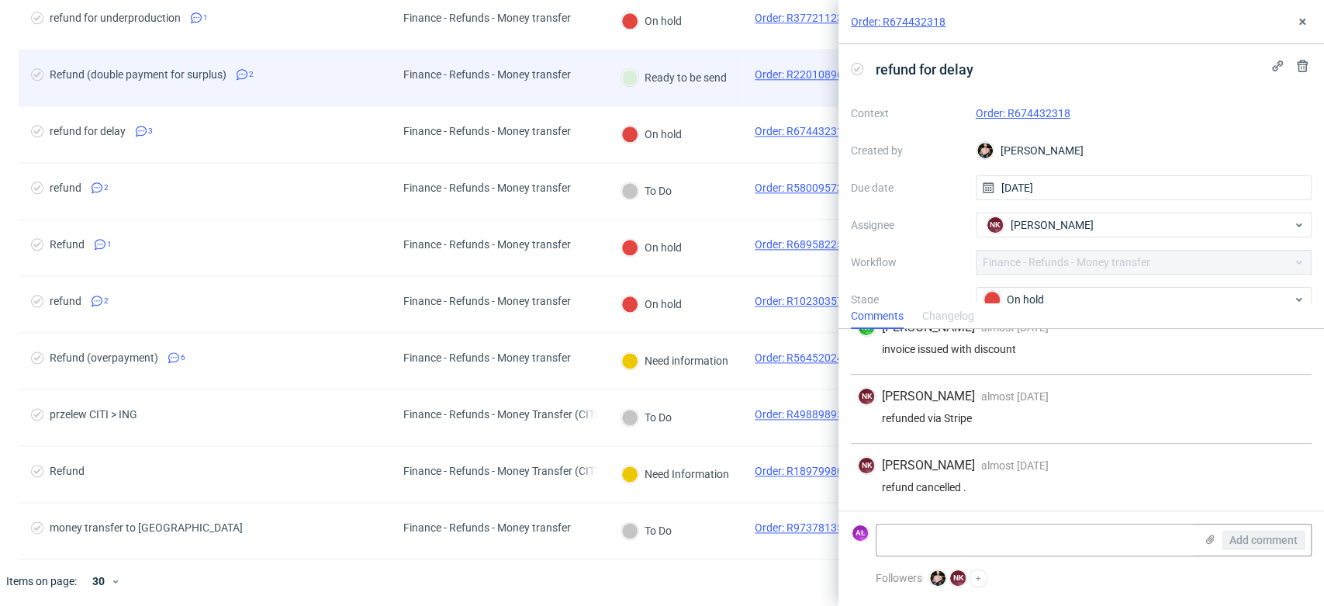
click at [594, 92] on div "Finance - Refunds - Money transfer" at bounding box center [499, 78] width 217 height 57
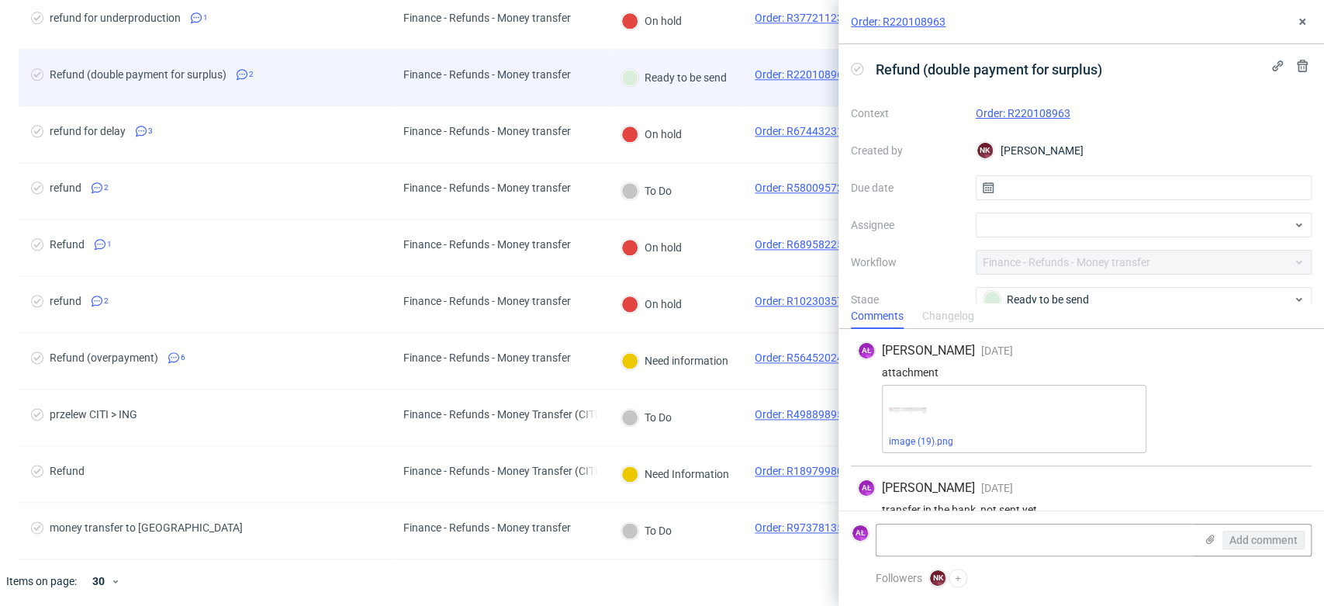
scroll to position [22, 0]
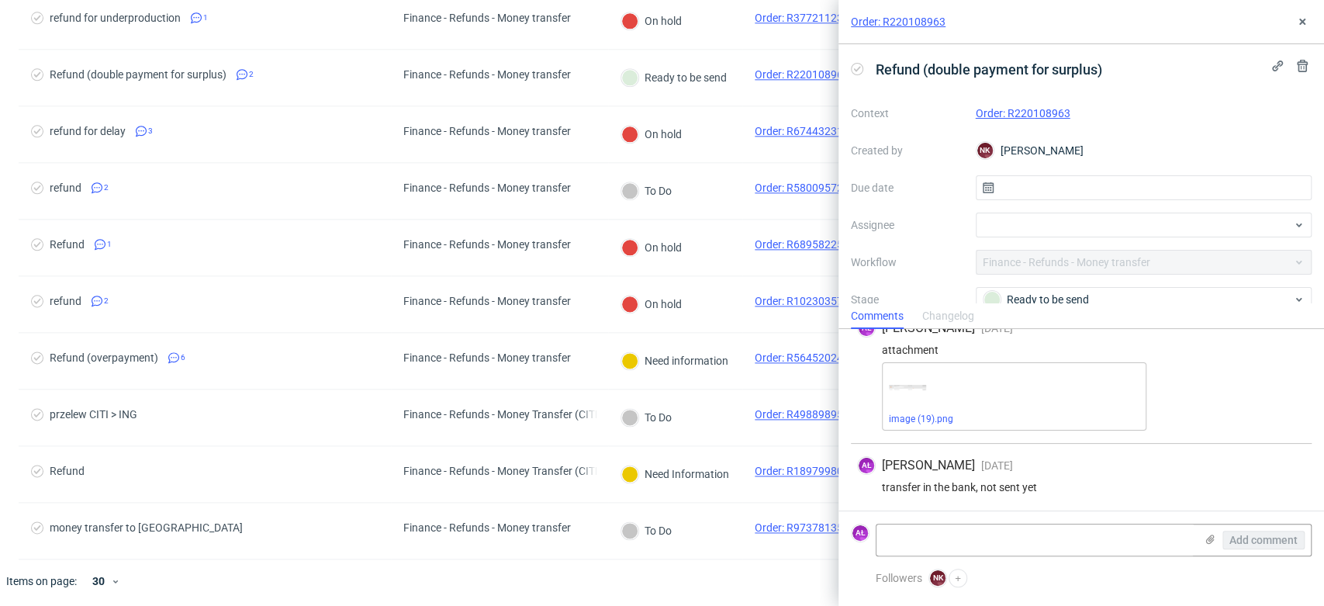
click at [999, 110] on link "Order: R220108963" at bounding box center [1023, 113] width 95 height 12
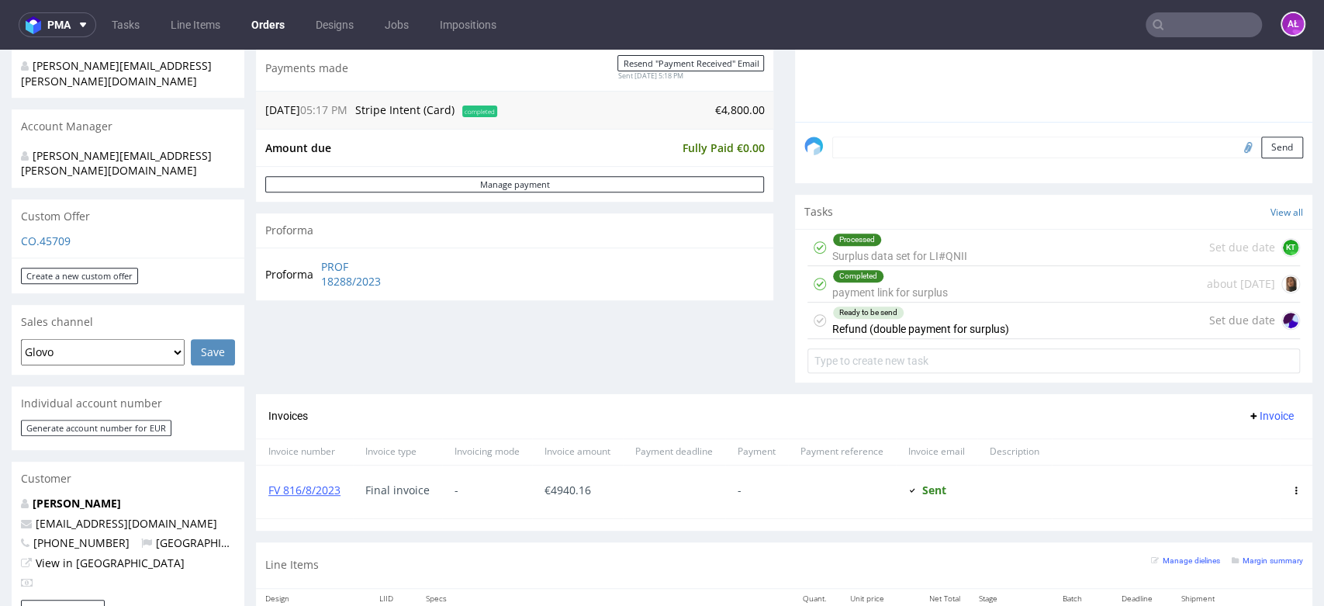
scroll to position [431, 0]
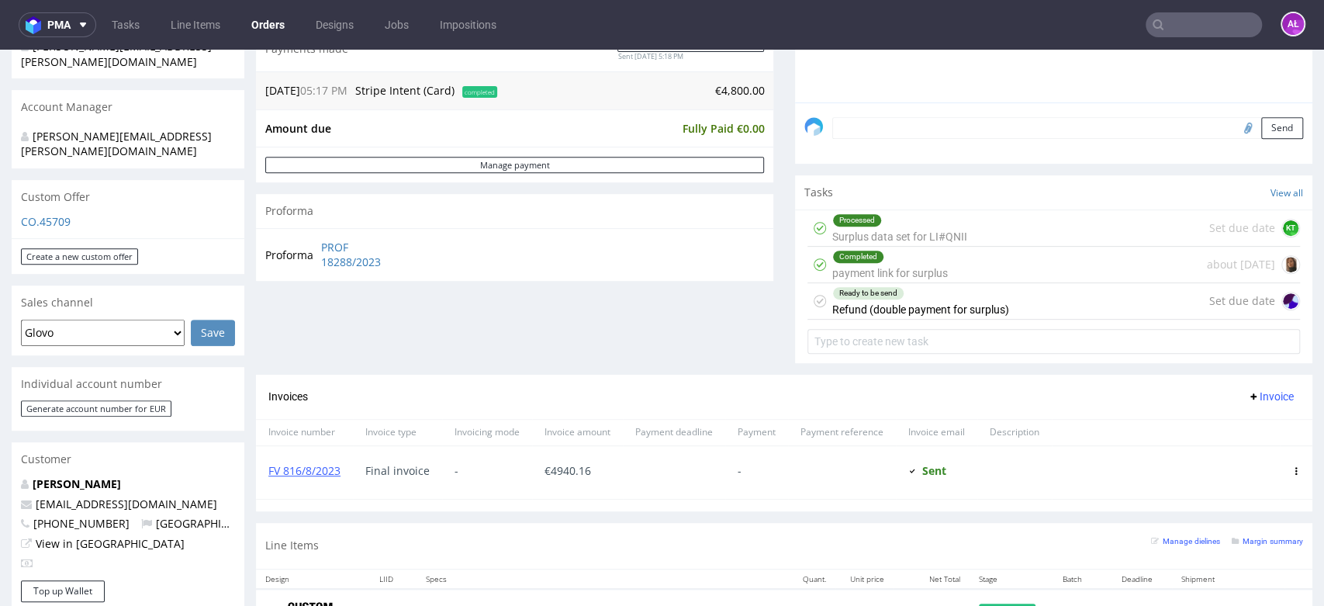
click at [850, 304] on div "Ready to be send Refund (double payment for surplus)" at bounding box center [920, 301] width 177 height 36
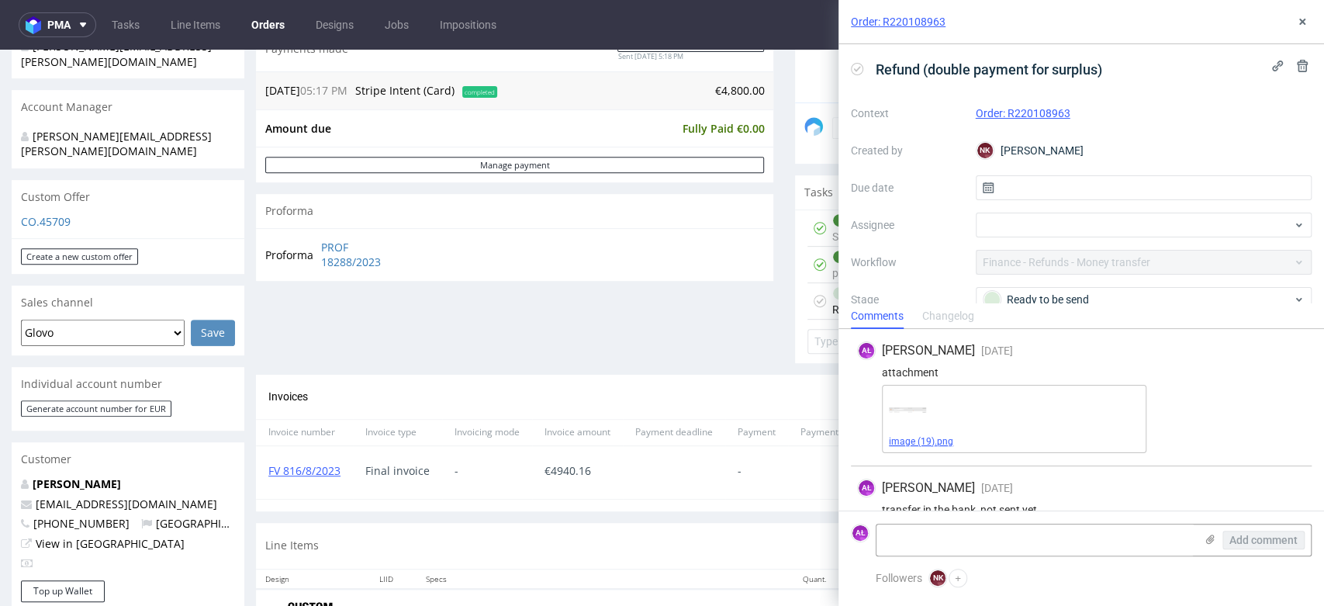
click at [919, 441] on link "image (19).png" at bounding box center [921, 441] width 64 height 11
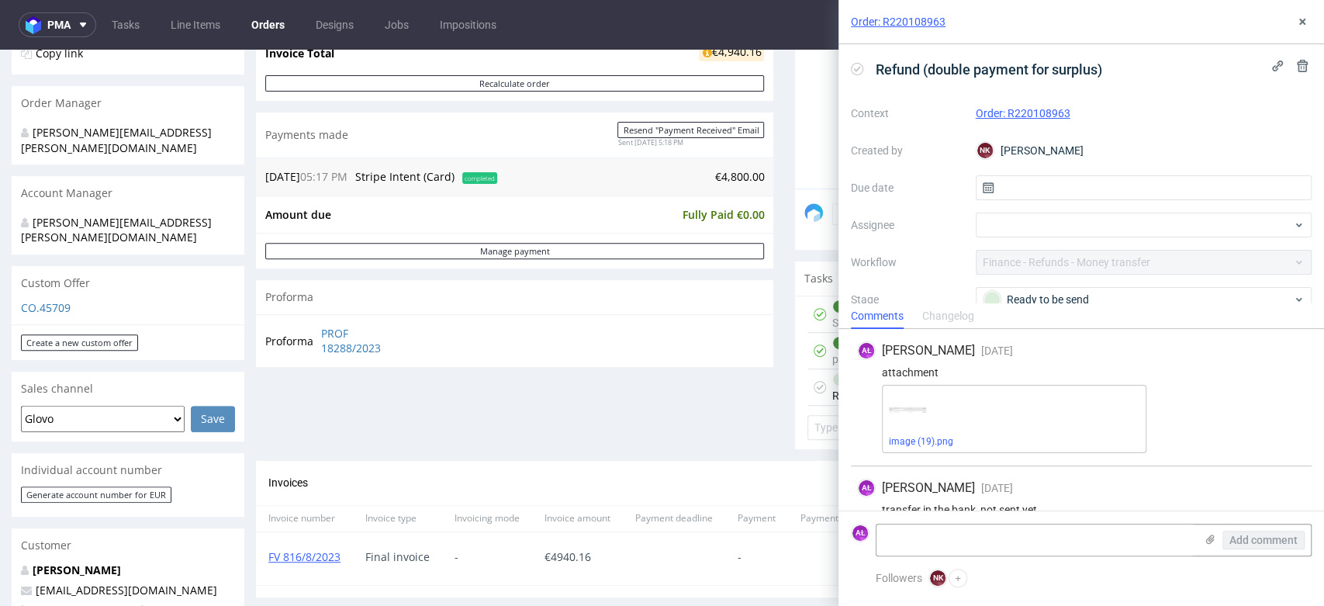
scroll to position [22, 0]
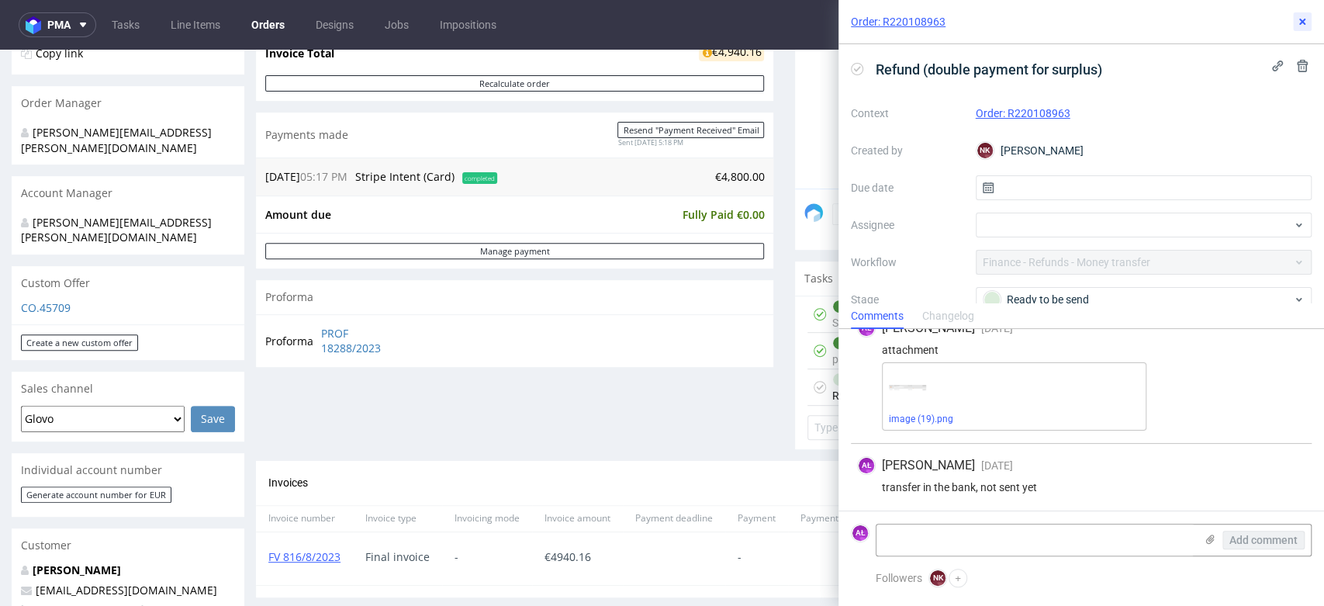
click at [1303, 22] on use at bounding box center [1303, 22] width 6 height 6
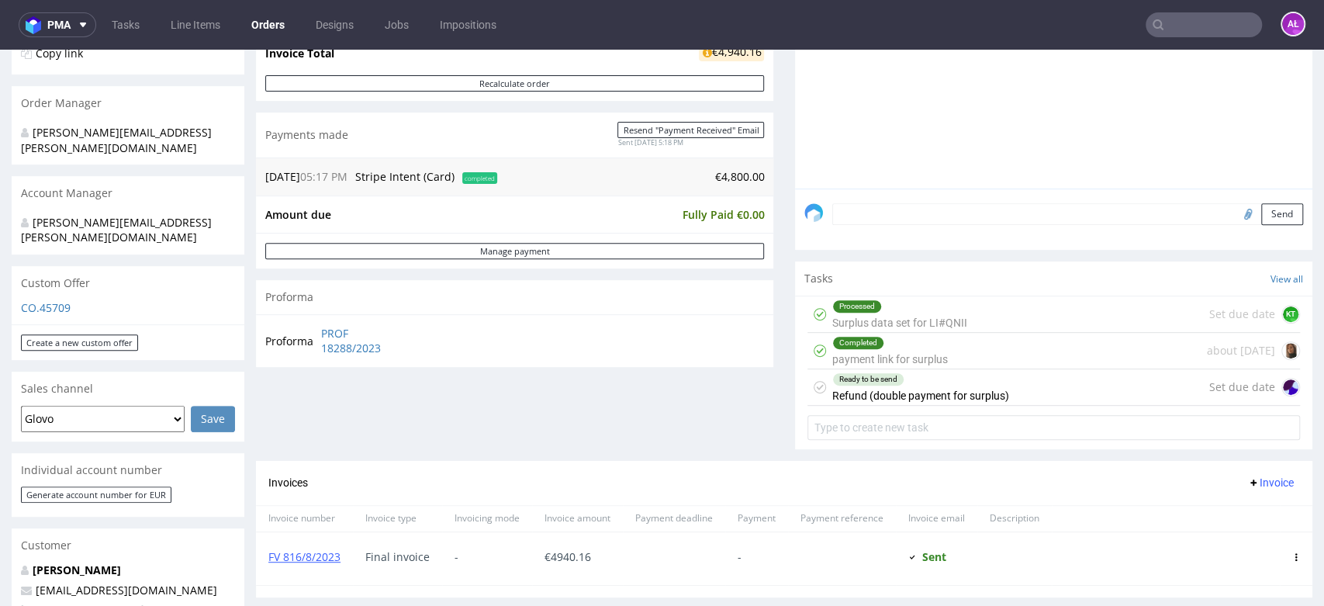
click at [915, 353] on div "Completed payment link for surplus" at bounding box center [890, 351] width 116 height 36
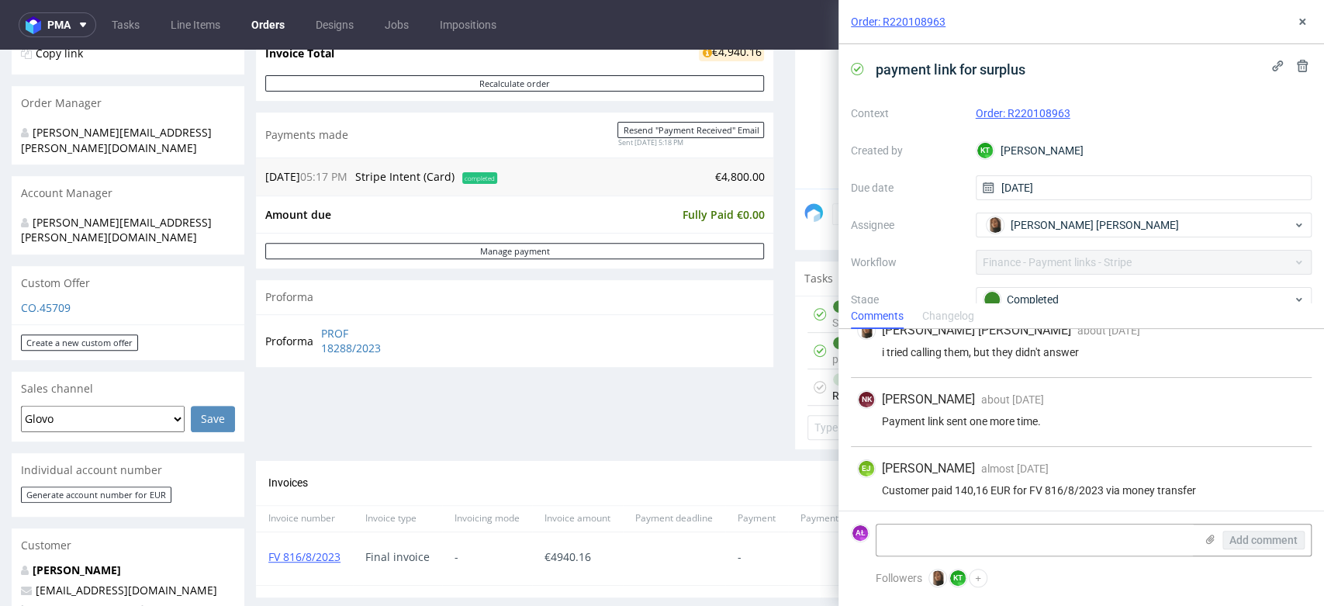
scroll to position [230, 0]
click at [1304, 16] on icon at bounding box center [1302, 22] width 12 height 12
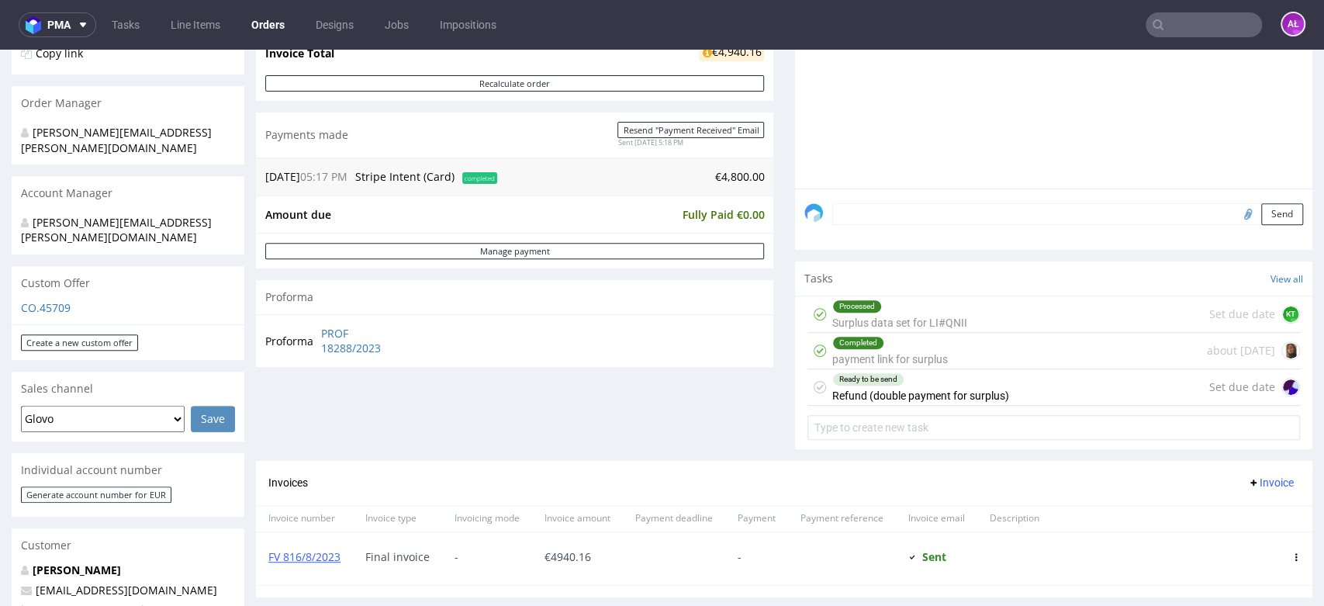
click at [957, 393] on div "Ready to be send Refund (double payment for surplus)" at bounding box center [920, 387] width 177 height 36
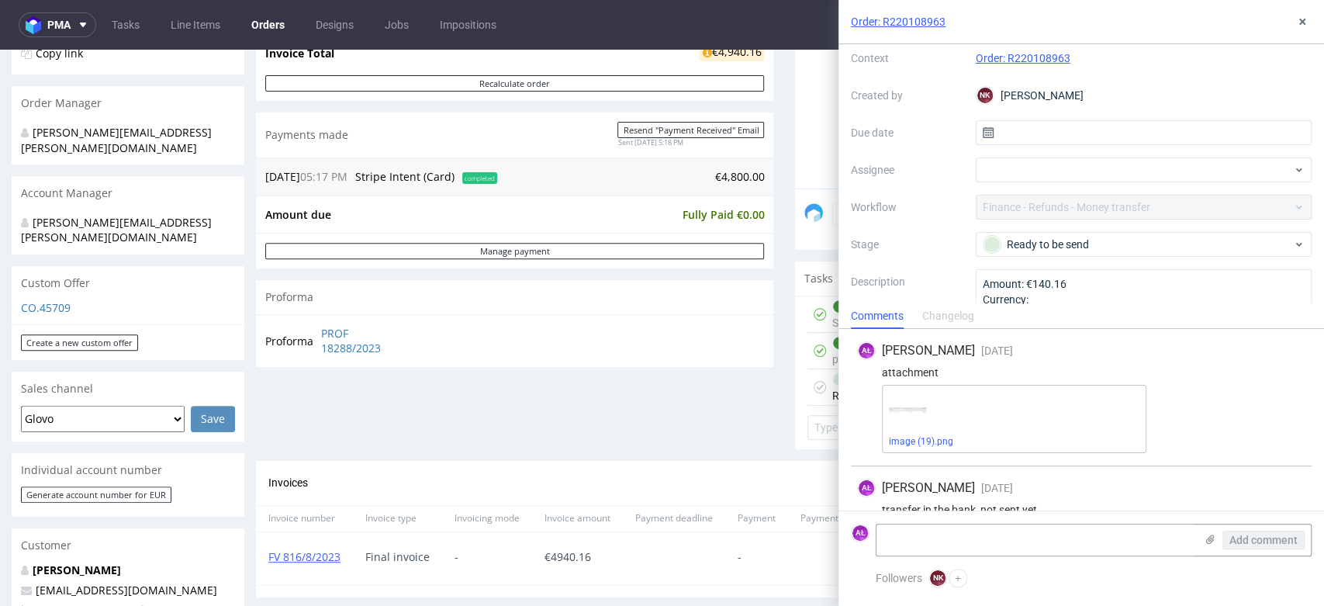
scroll to position [108, 0]
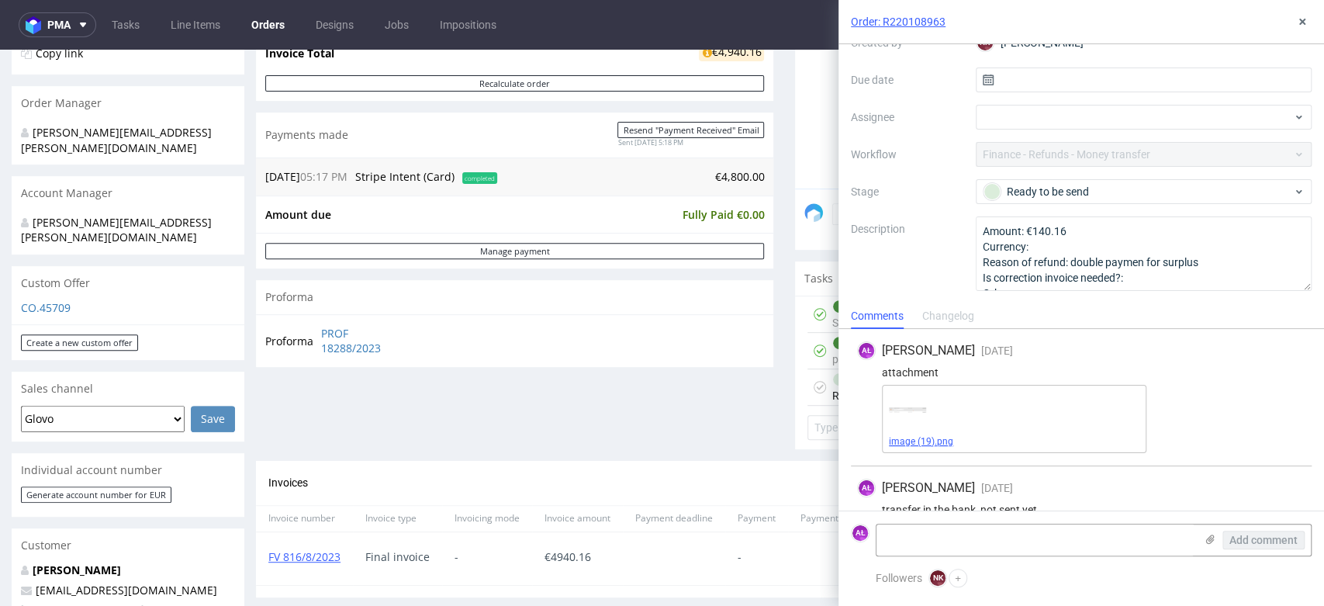
click at [911, 445] on link "image (19).png" at bounding box center [921, 441] width 64 height 11
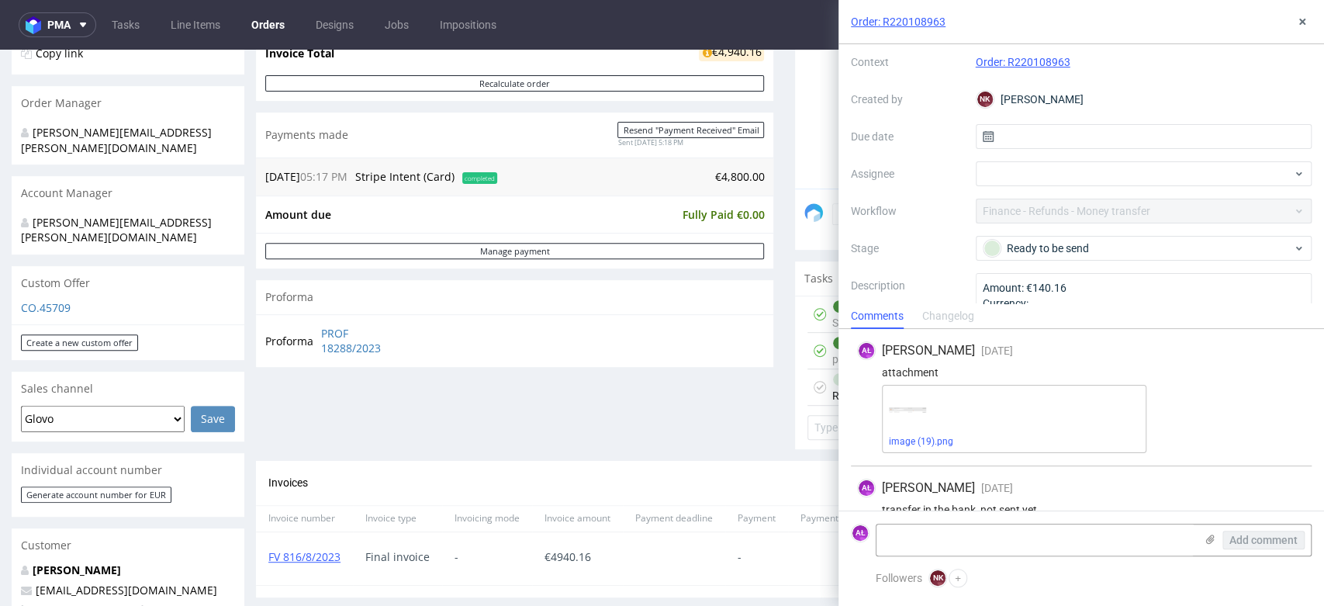
scroll to position [0, 0]
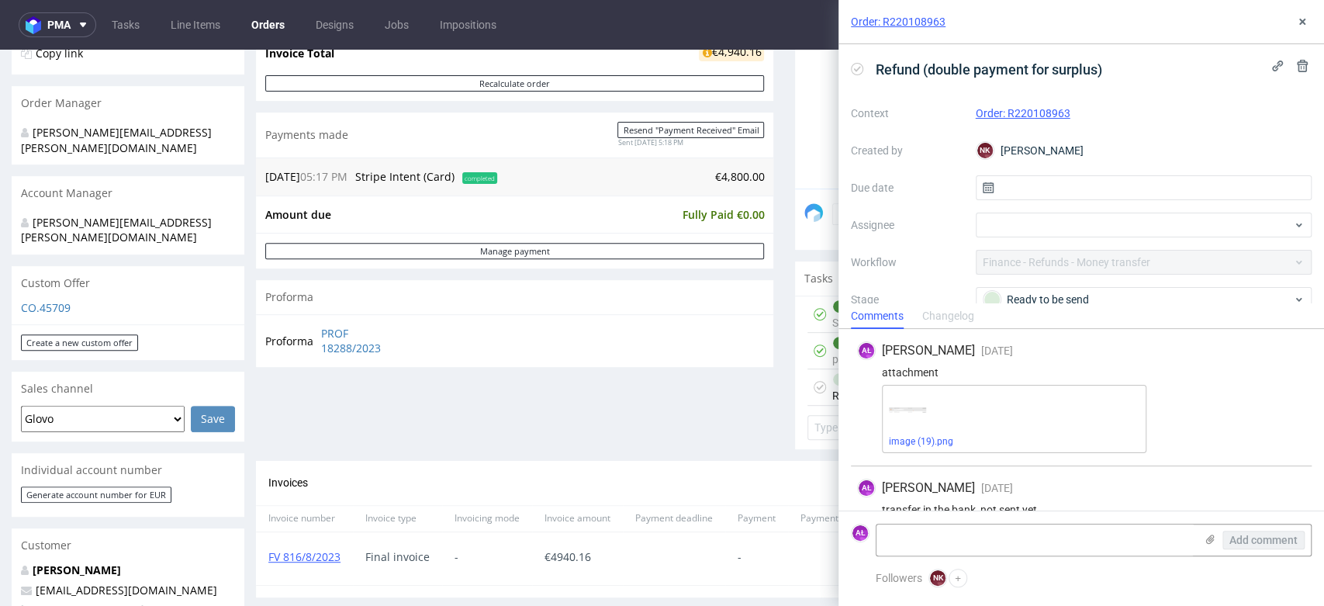
click at [858, 70] on icon at bounding box center [857, 69] width 12 height 12
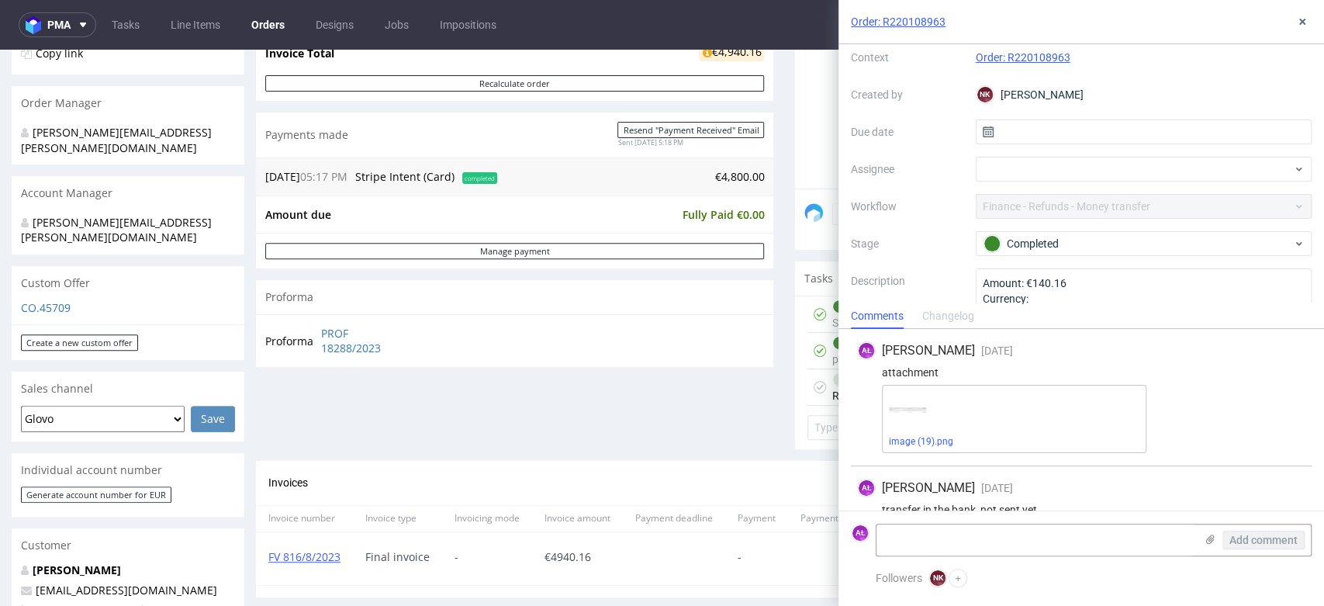
scroll to position [108, 0]
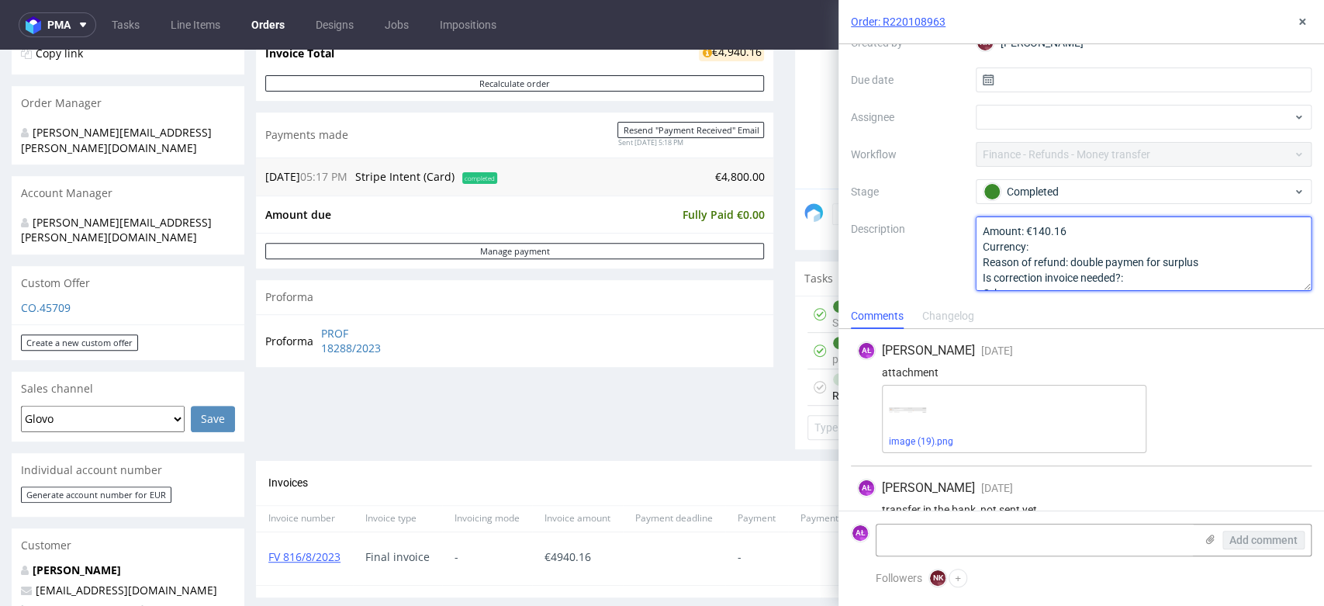
drag, startPoint x: 1068, startPoint y: 226, endPoint x: 1030, endPoint y: 234, distance: 38.8
click at [1030, 234] on textarea "Amount: €140.16 Currency: Reason of refund: double paymen for surplus Is correc…" at bounding box center [1144, 253] width 337 height 74
click at [1117, 542] on textarea at bounding box center [1036, 539] width 318 height 31
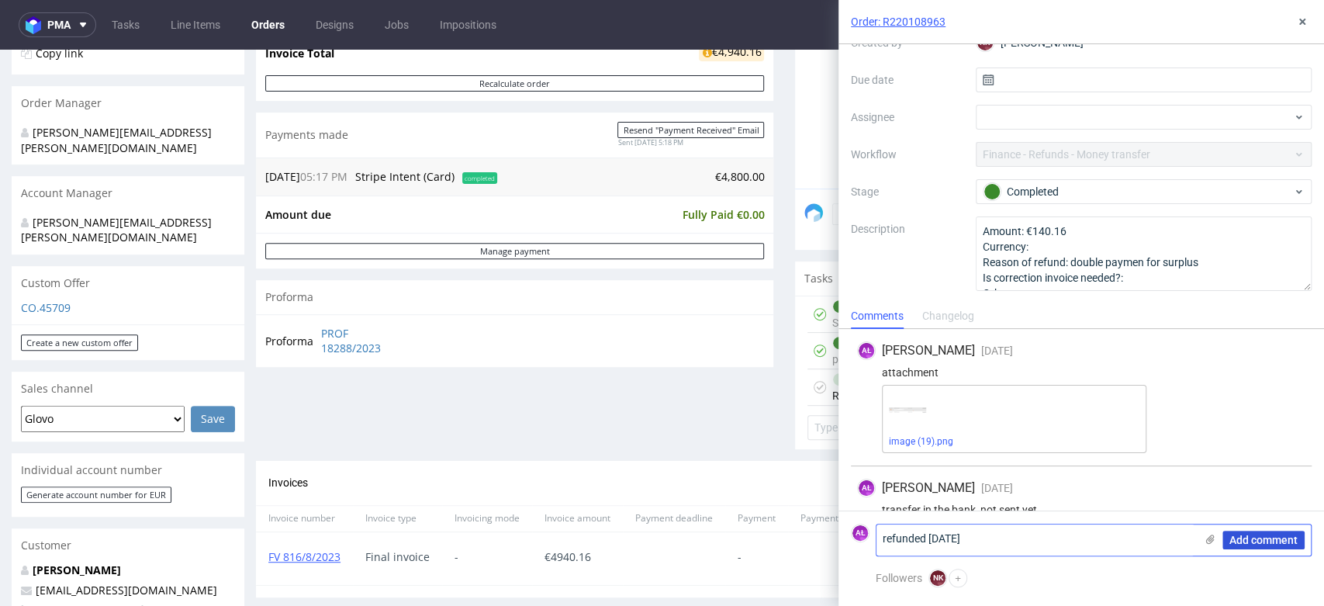
type textarea "refunded 7.02.25"
drag, startPoint x: 1240, startPoint y: 538, endPoint x: 1236, endPoint y: 517, distance: 22.1
click at [1241, 538] on span "Add comment" at bounding box center [1264, 540] width 68 height 11
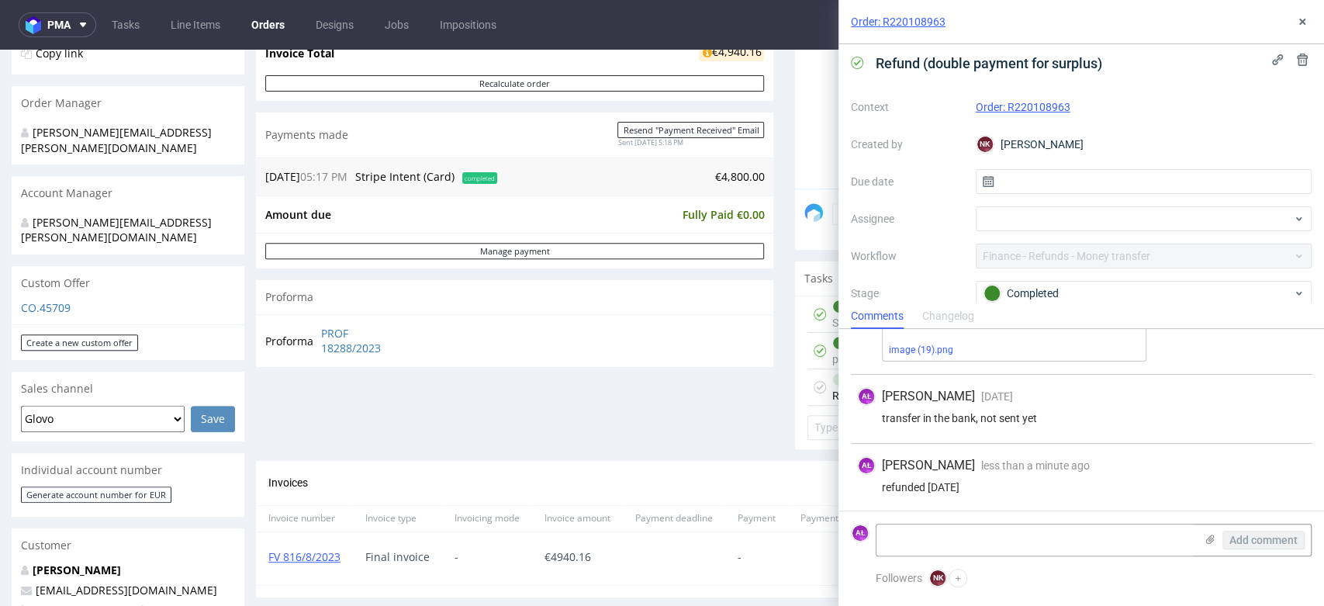
scroll to position [0, 0]
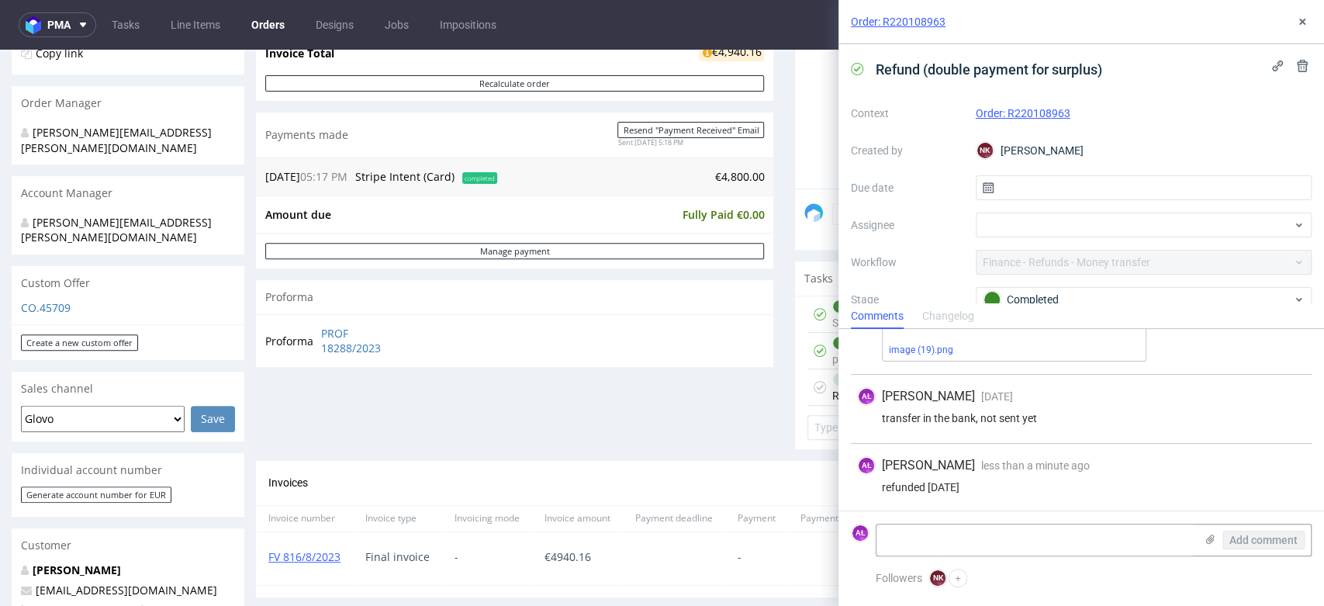
click at [853, 64] on icon at bounding box center [857, 69] width 12 height 12
drag, startPoint x: 857, startPoint y: 67, endPoint x: 1123, endPoint y: 33, distance: 267.4
click at [860, 67] on icon at bounding box center [857, 69] width 12 height 12
click at [1307, 19] on icon at bounding box center [1302, 22] width 12 height 12
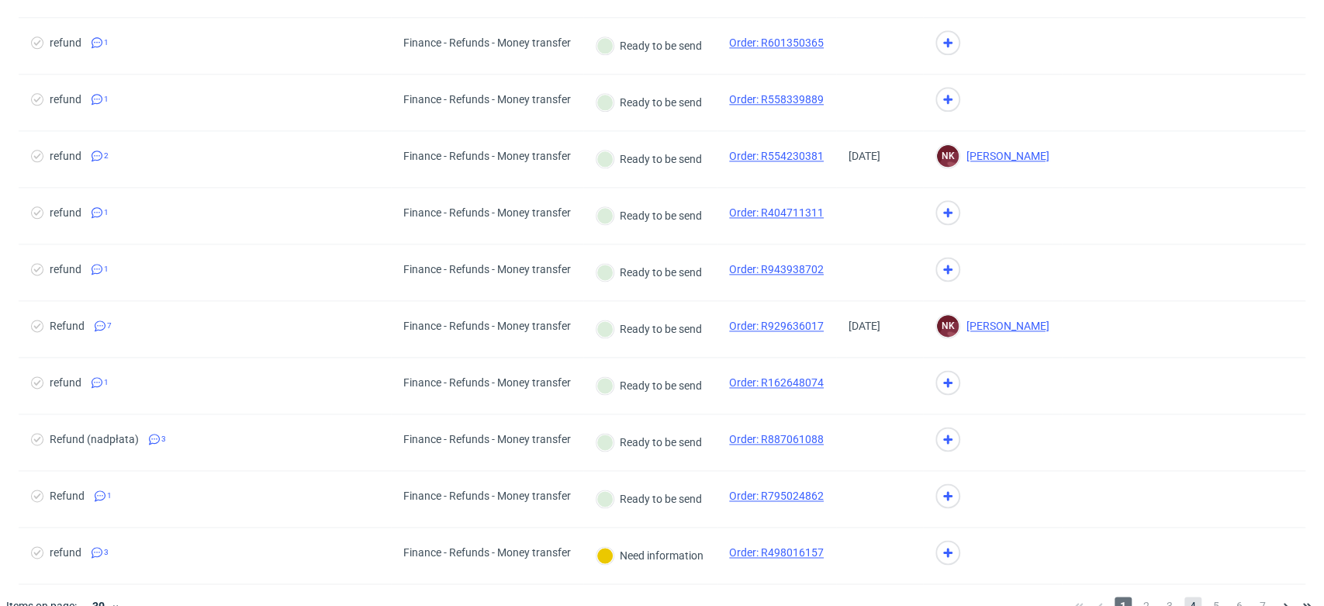
scroll to position [1291, 0]
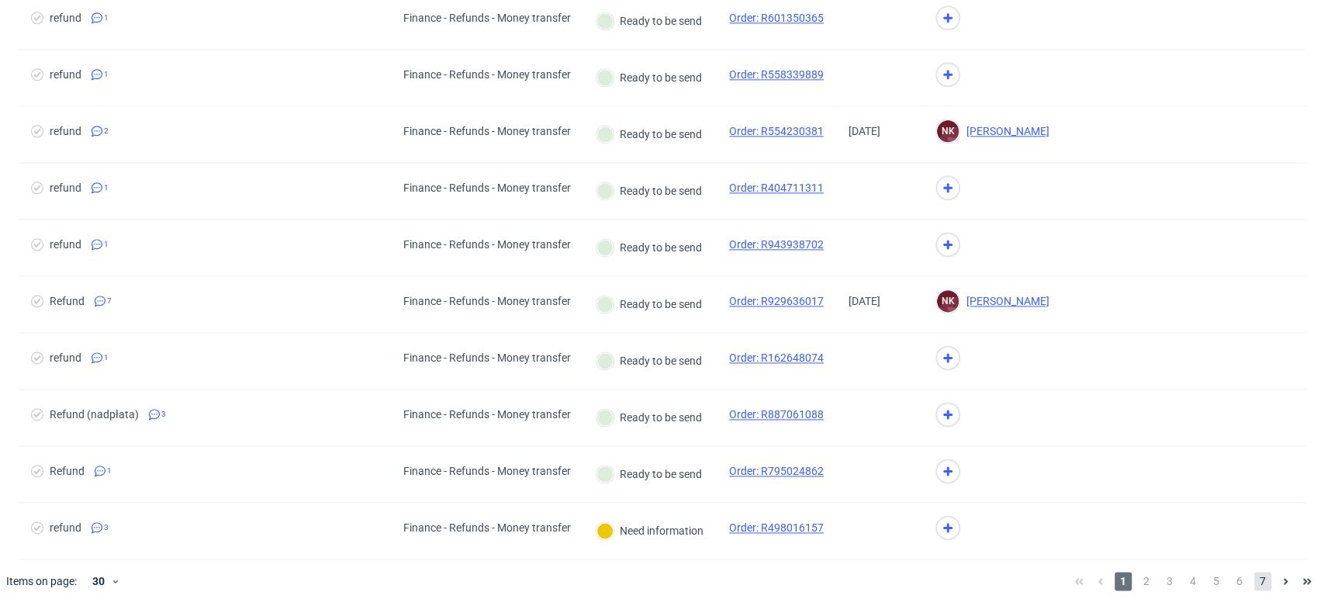
click at [1255, 581] on span "7" at bounding box center [1263, 581] width 17 height 19
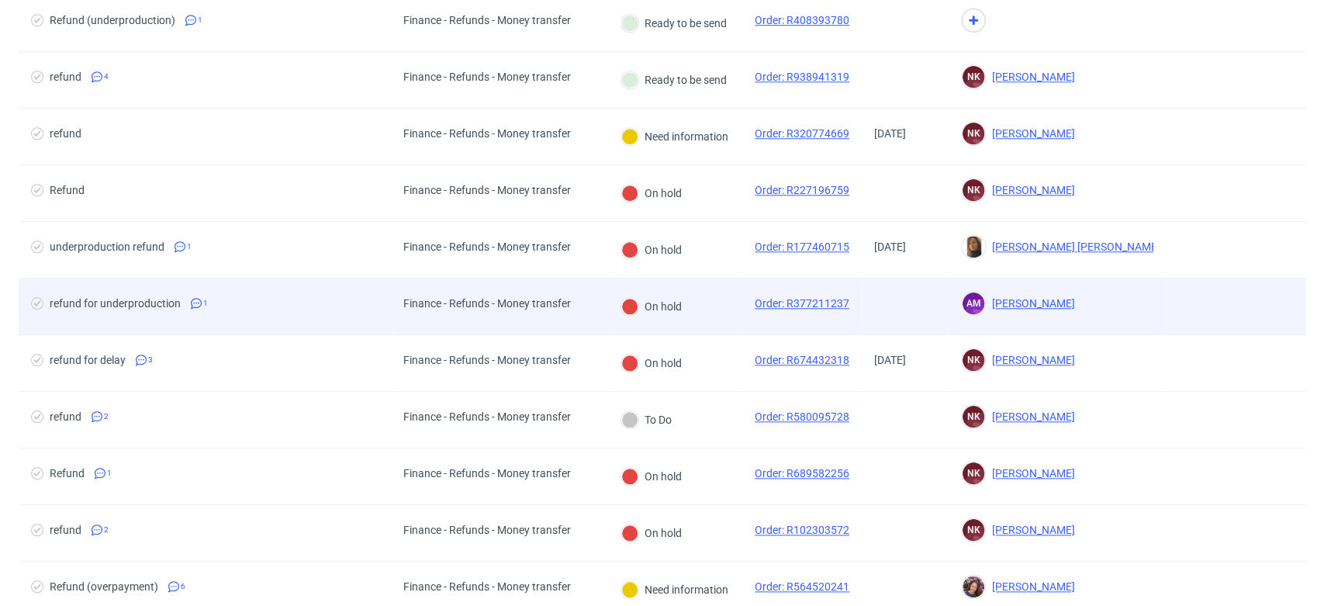
scroll to position [869, 0]
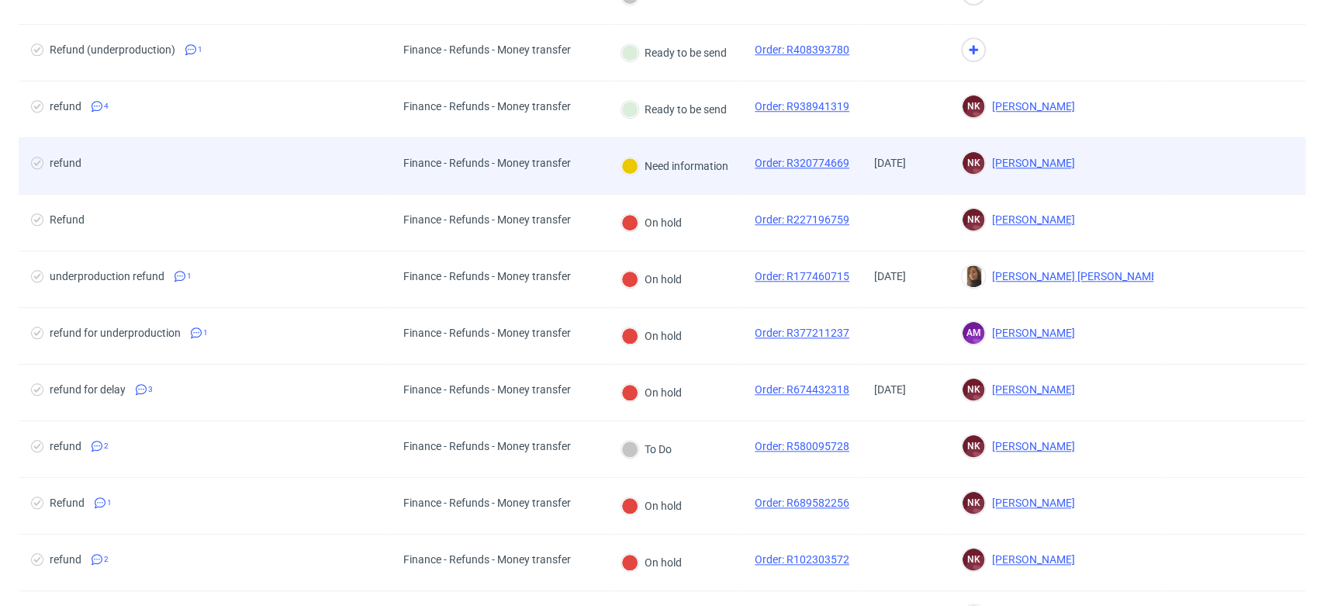
click at [711, 172] on div "Need information" at bounding box center [674, 165] width 107 height 17
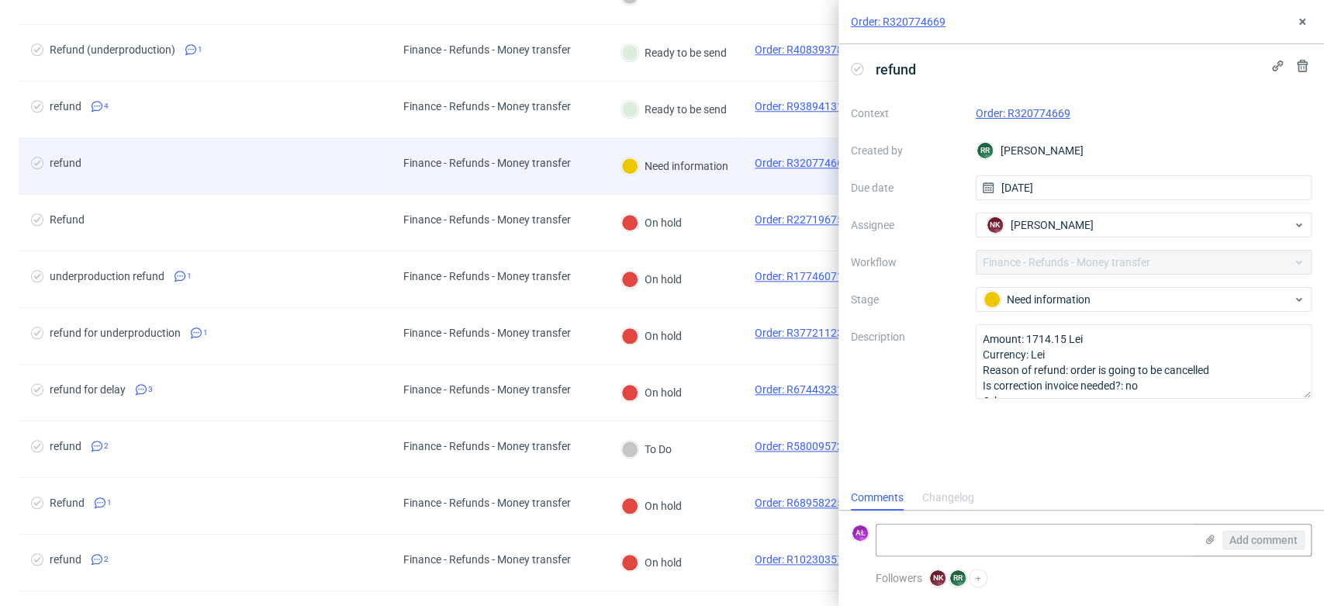
scroll to position [12, 0]
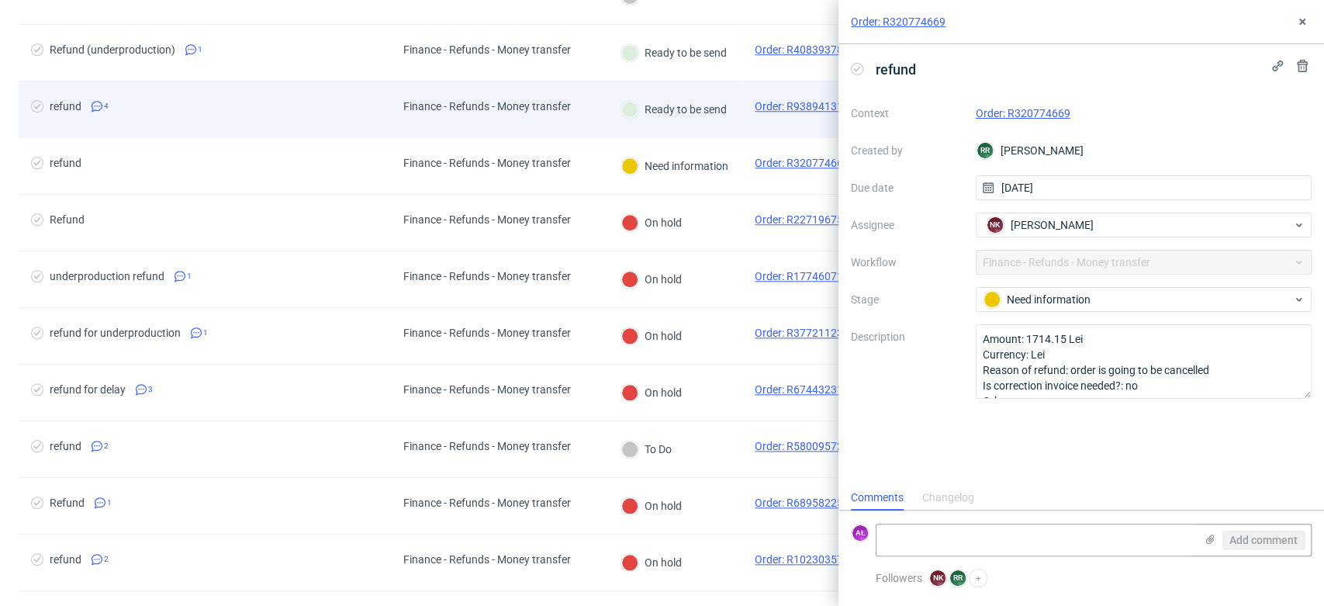
click at [714, 121] on div "Ready to be send" at bounding box center [674, 109] width 132 height 56
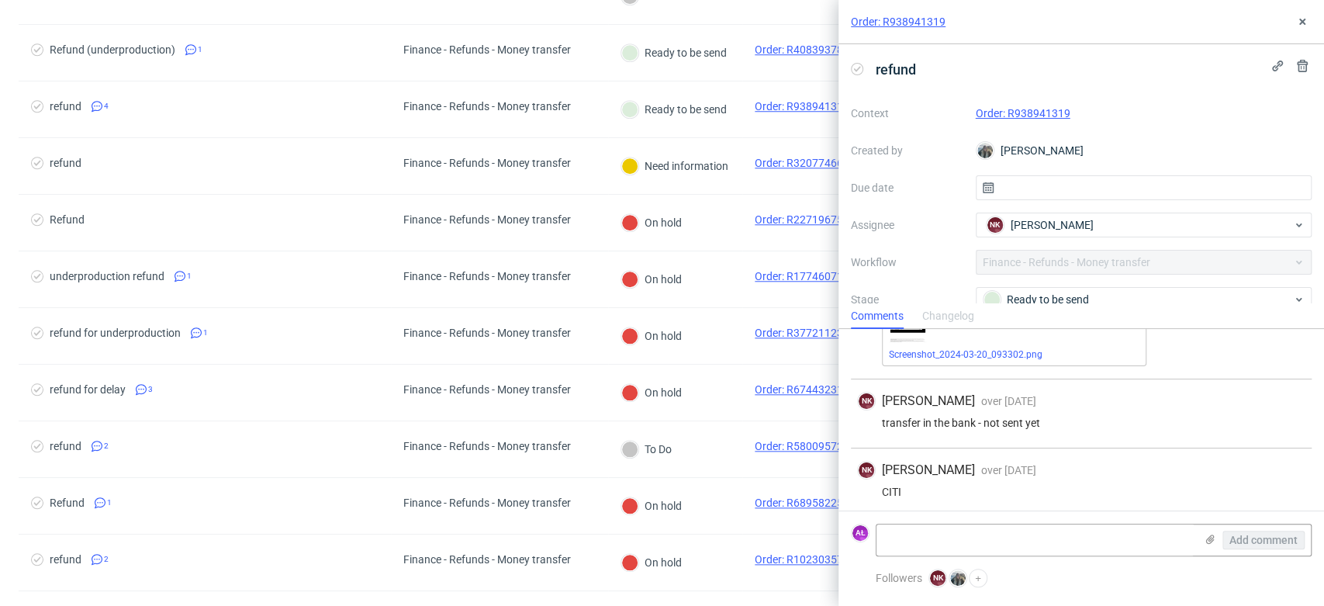
scroll to position [229, 0]
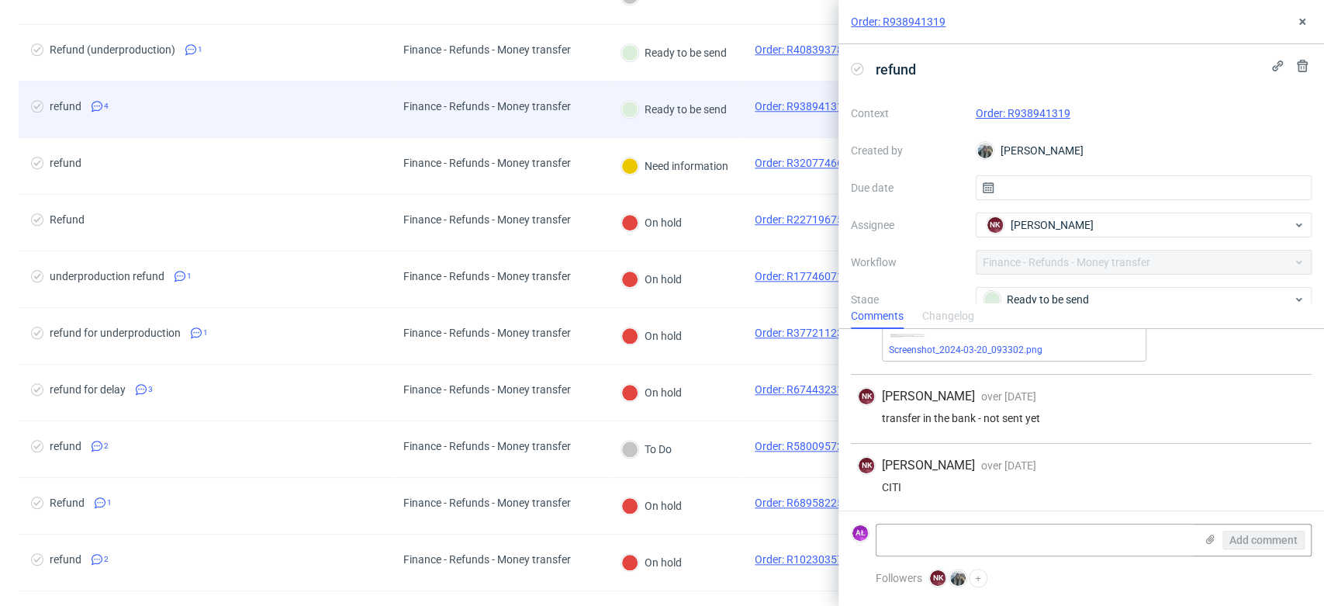
click at [714, 134] on div "Ready to be send" at bounding box center [674, 109] width 132 height 56
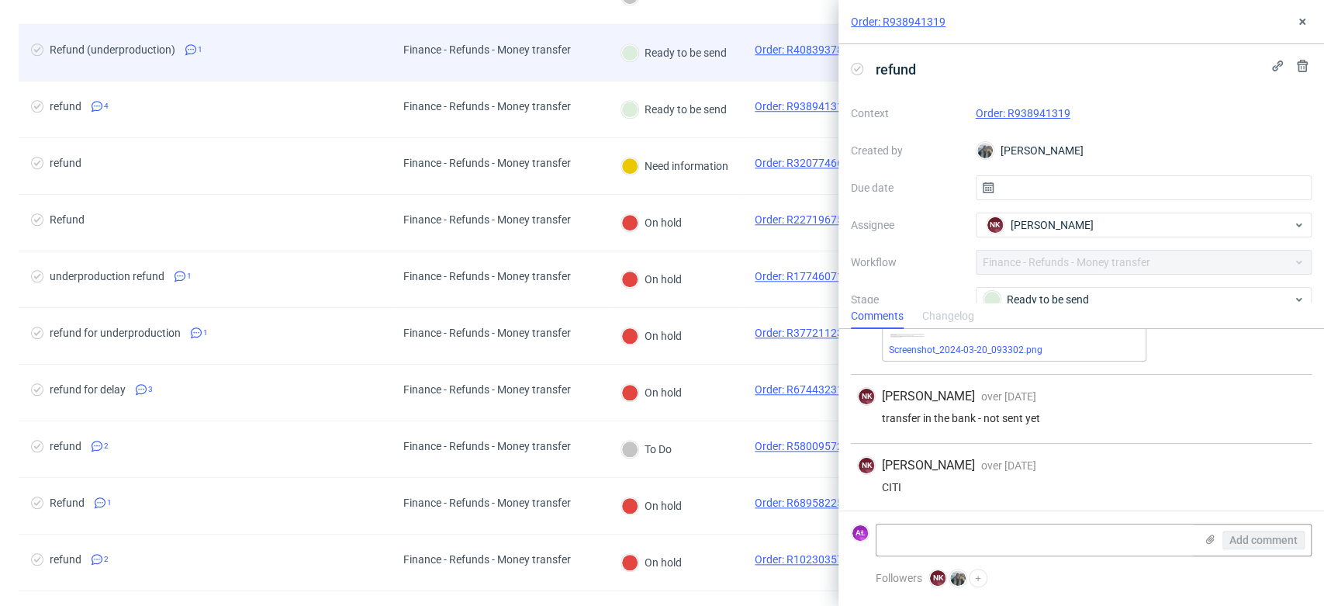
click at [714, 78] on div "Ready to be send" at bounding box center [674, 53] width 132 height 56
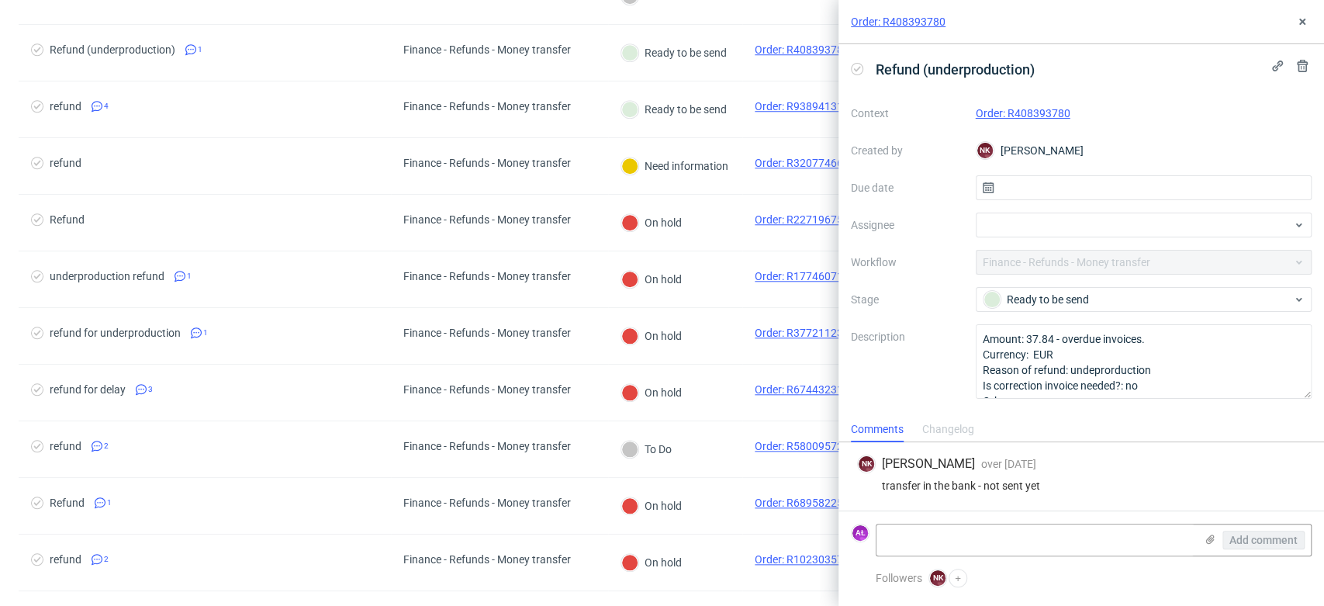
click at [1015, 109] on link "Order: R408393780" at bounding box center [1023, 113] width 95 height 12
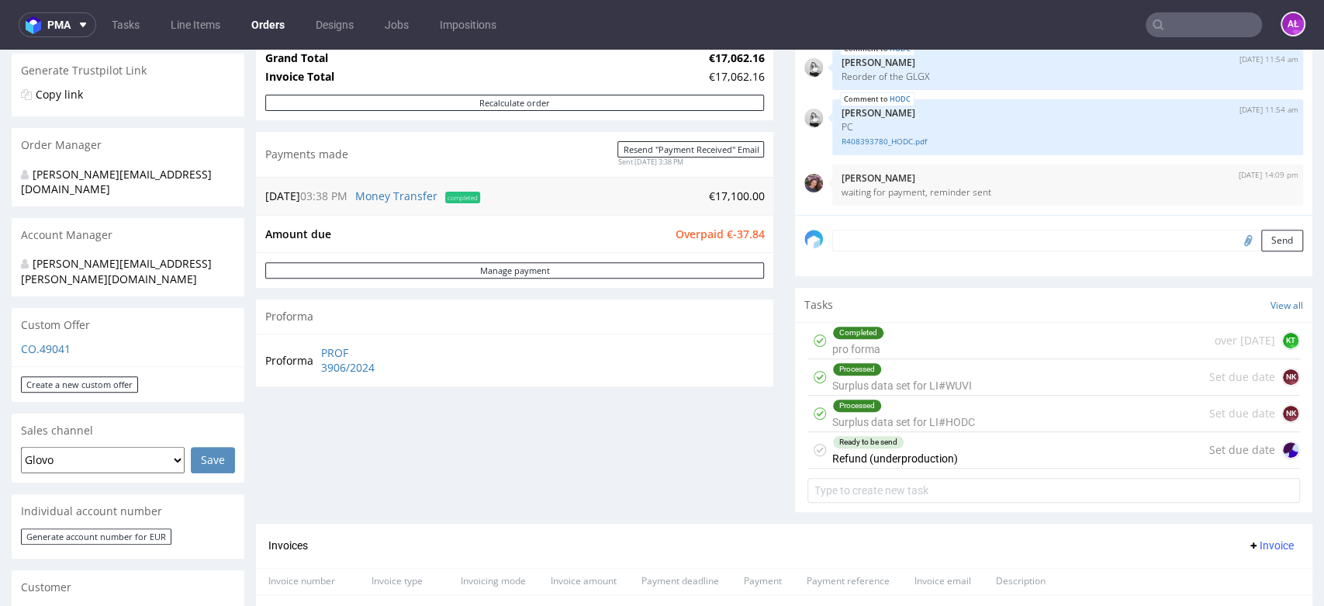
scroll to position [344, 0]
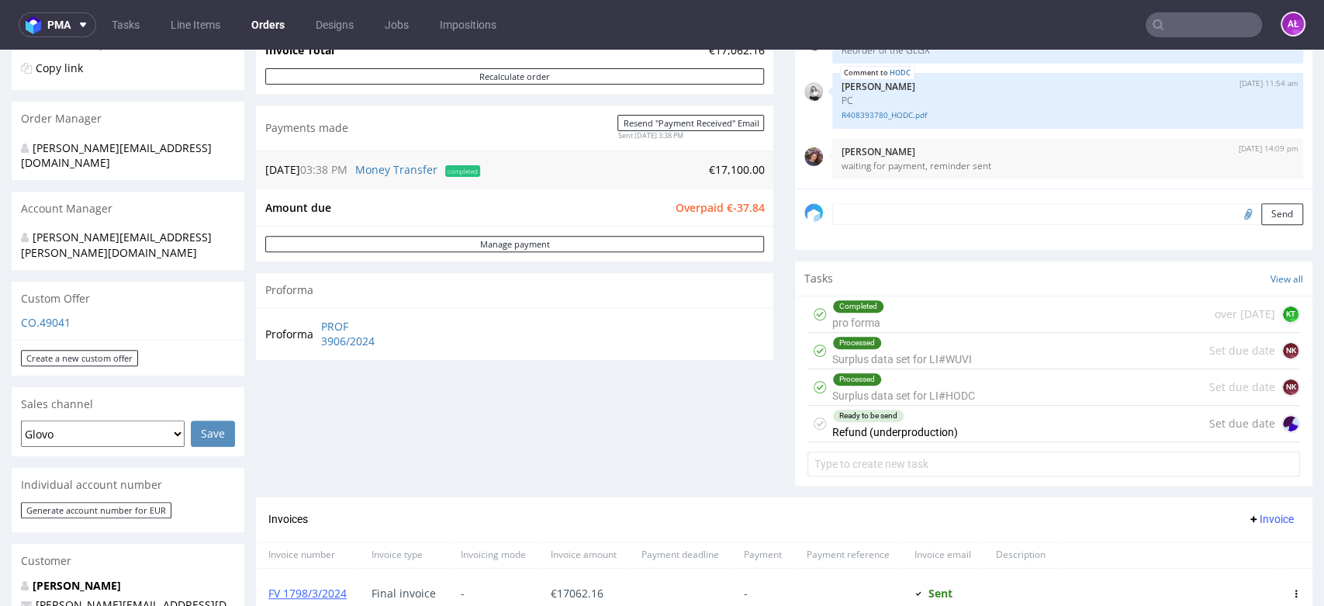
drag, startPoint x: 873, startPoint y: 424, endPoint x: 881, endPoint y: 479, distance: 55.0
click at [873, 424] on div "Ready to be send Refund (underproduction)" at bounding box center [895, 424] width 126 height 36
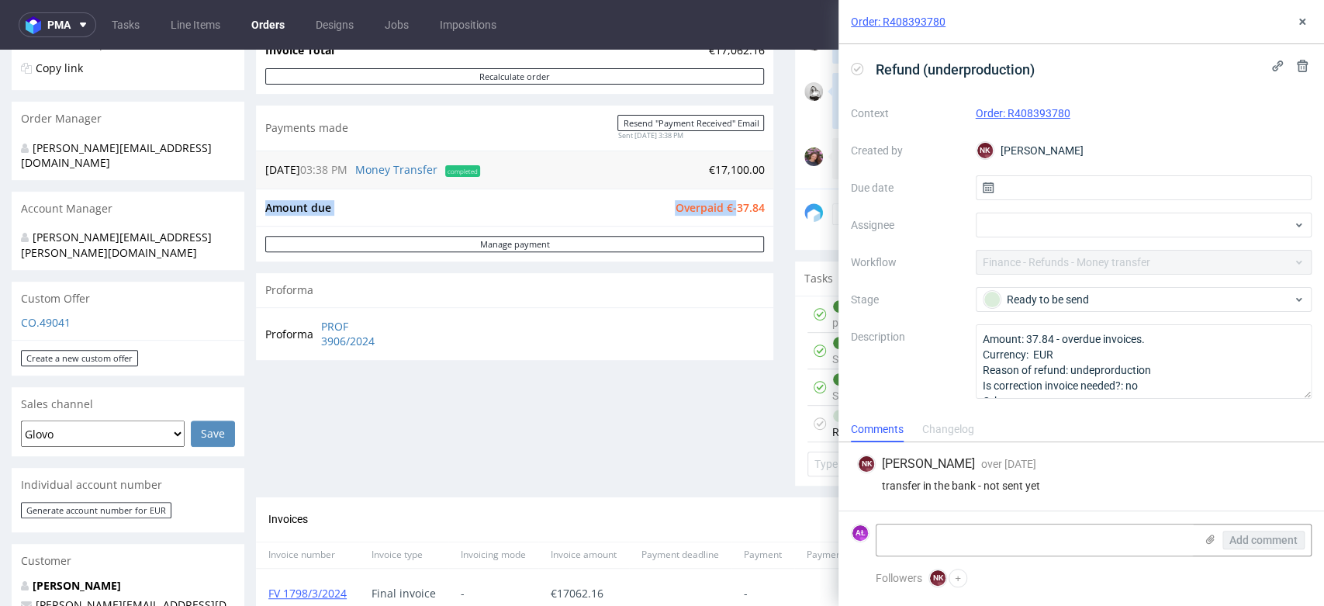
drag, startPoint x: 722, startPoint y: 206, endPoint x: 755, endPoint y: 206, distance: 33.4
click at [755, 206] on div "Amount due Overpaid €-37.84" at bounding box center [514, 208] width 517 height 38
copy tbody "Amount due Overpaid €-"
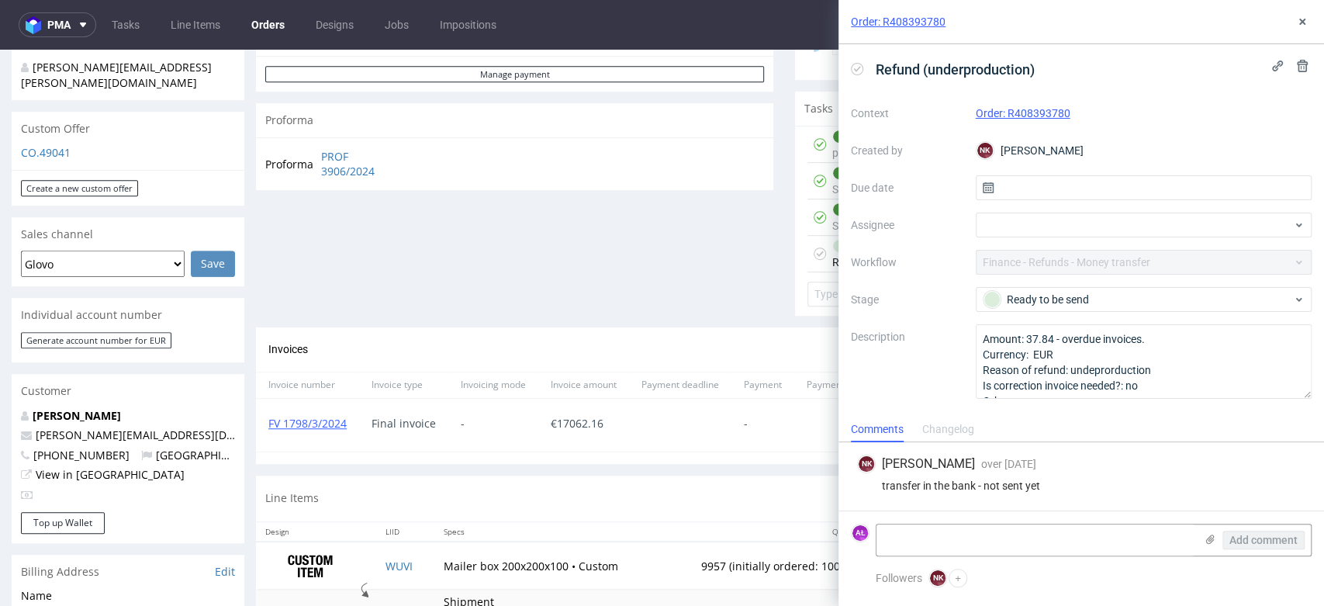
scroll to position [517, 0]
click at [1057, 545] on textarea at bounding box center [1036, 539] width 318 height 31
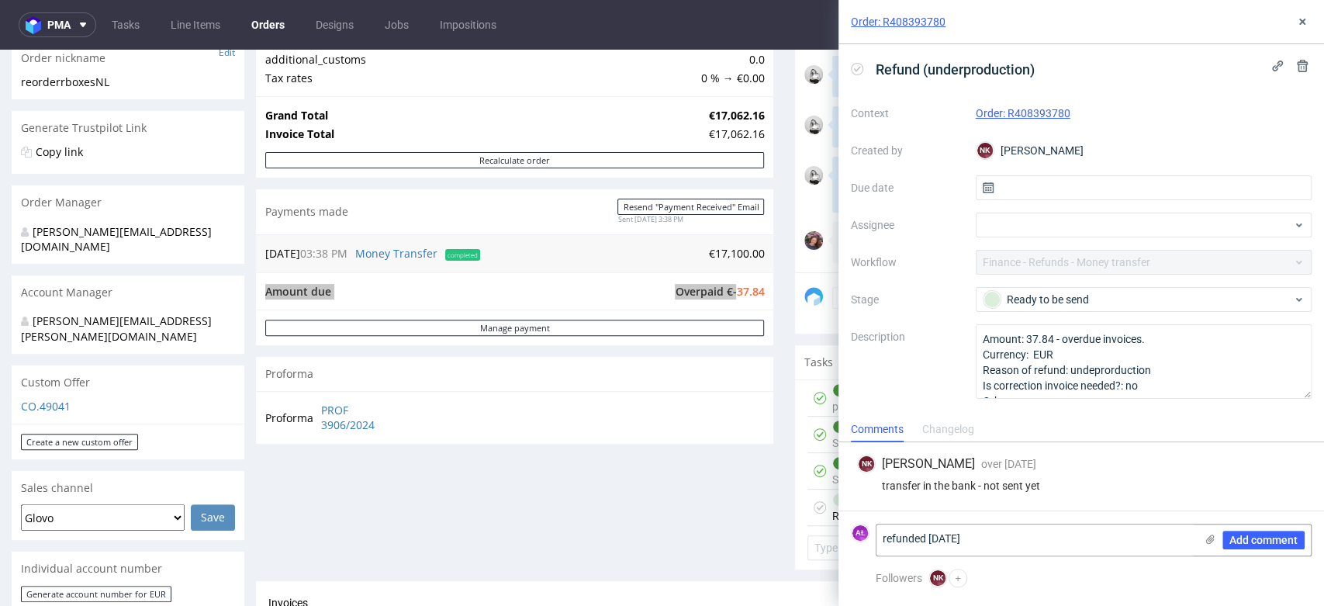
scroll to position [258, 0]
type textarea "refunded [DATE]"
click at [1274, 542] on span "Add comment" at bounding box center [1264, 540] width 68 height 11
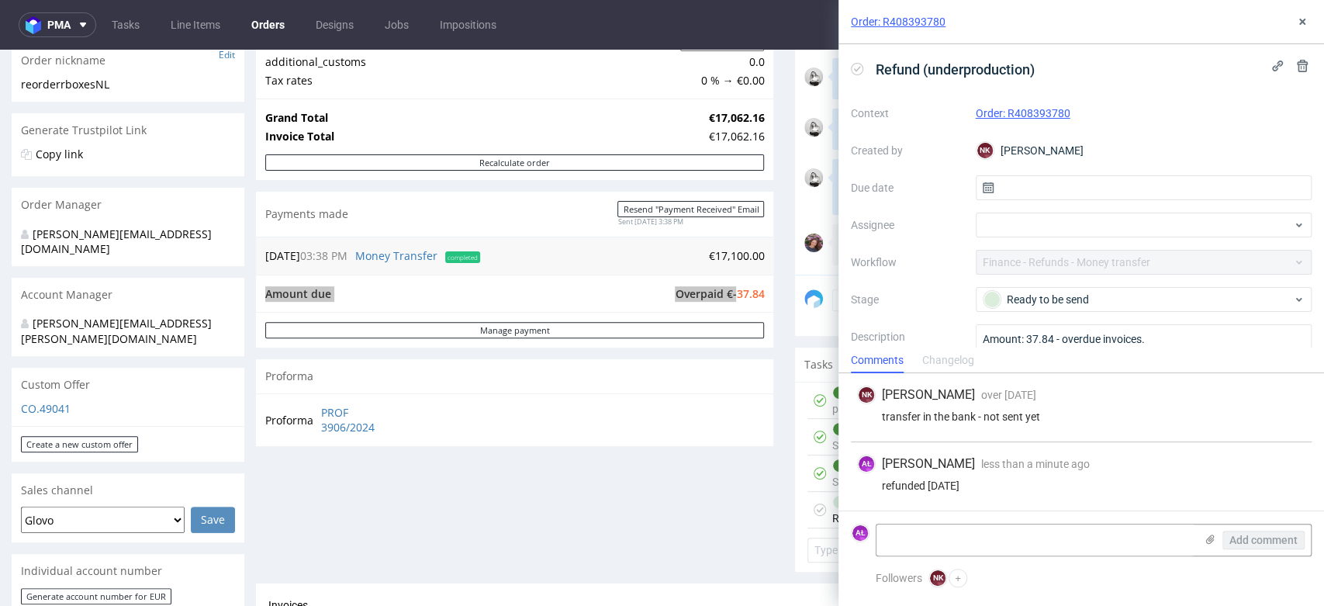
click at [859, 67] on use at bounding box center [857, 68] width 7 height 5
click at [1310, 23] on button at bounding box center [1302, 21] width 19 height 19
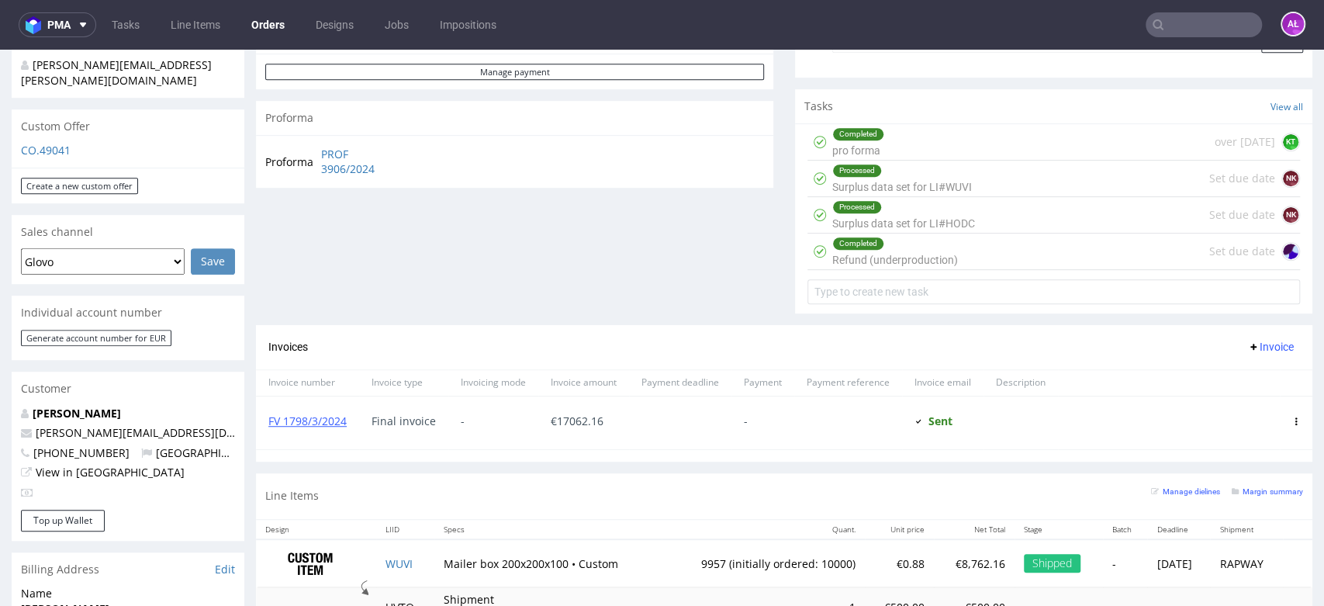
scroll to position [431, 0]
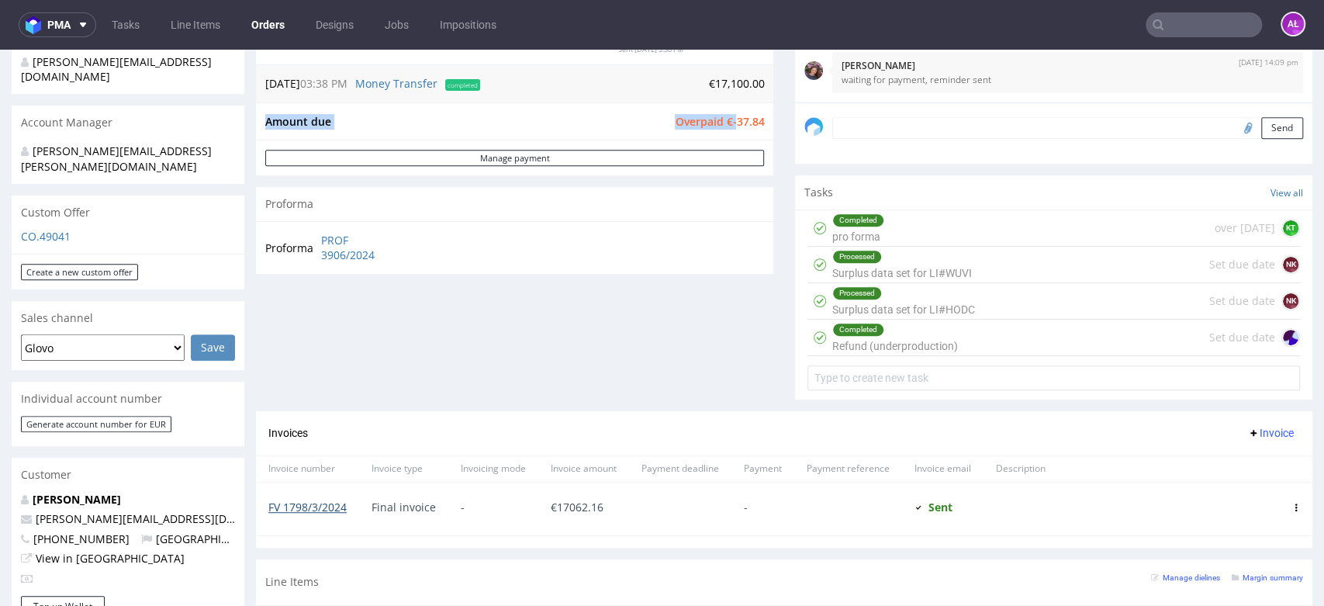
click at [320, 509] on link "FV 1798/3/2024" at bounding box center [307, 507] width 78 height 15
click at [666, 379] on div "Order summary 2 Line Items (Net Total) 17,062.16 Add promo code Apply additiona…" at bounding box center [514, 92] width 517 height 639
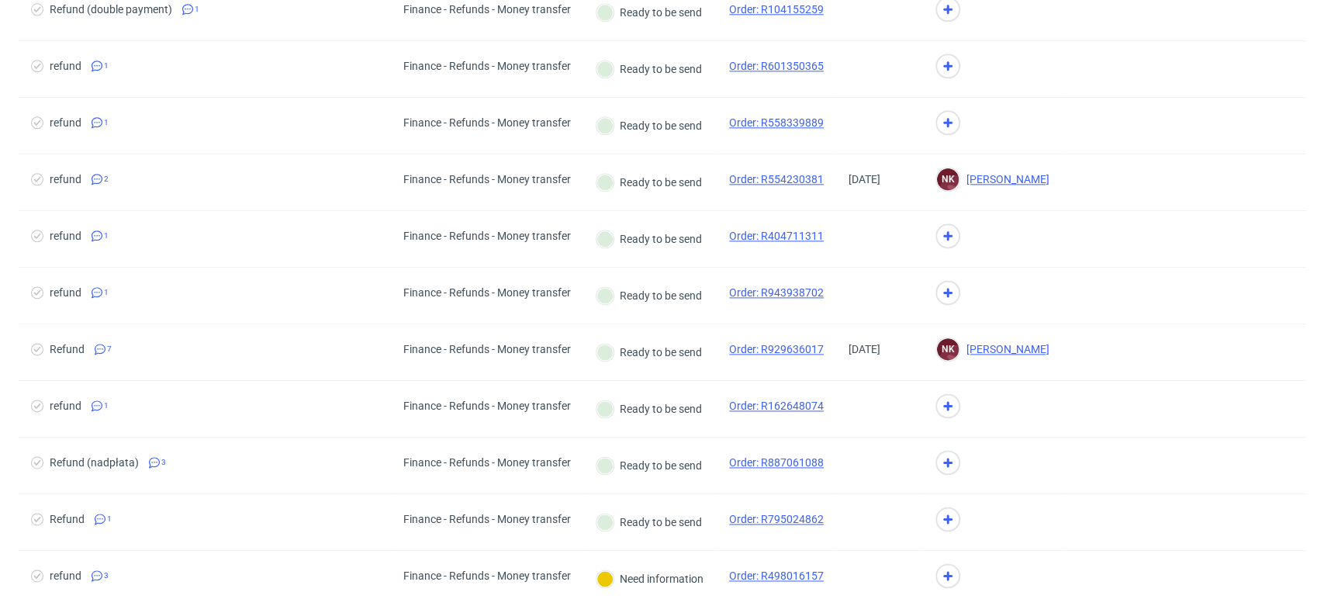
scroll to position [1291, 0]
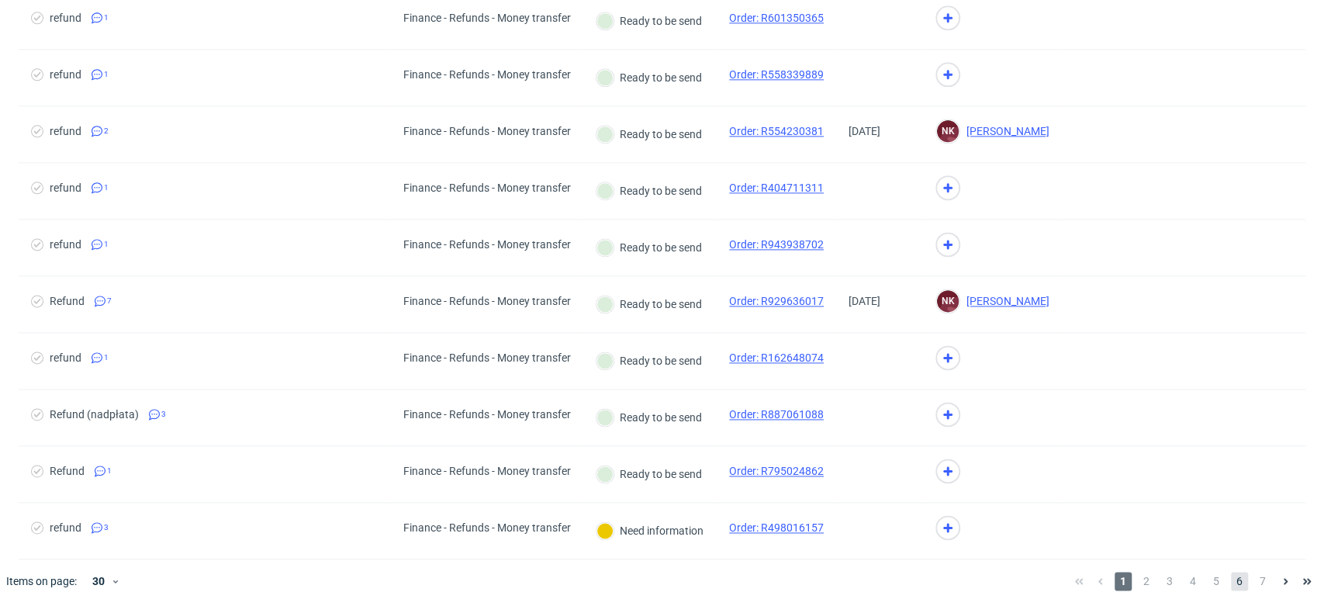
click at [1231, 577] on span "6" at bounding box center [1239, 581] width 17 height 19
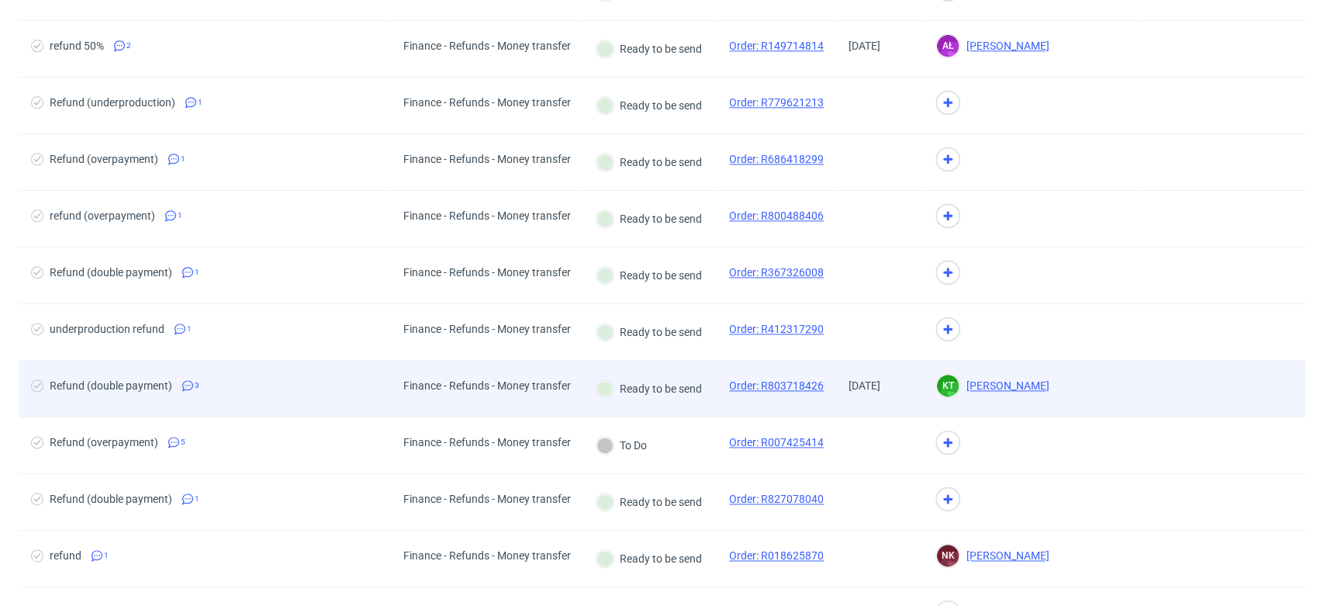
scroll to position [1291, 0]
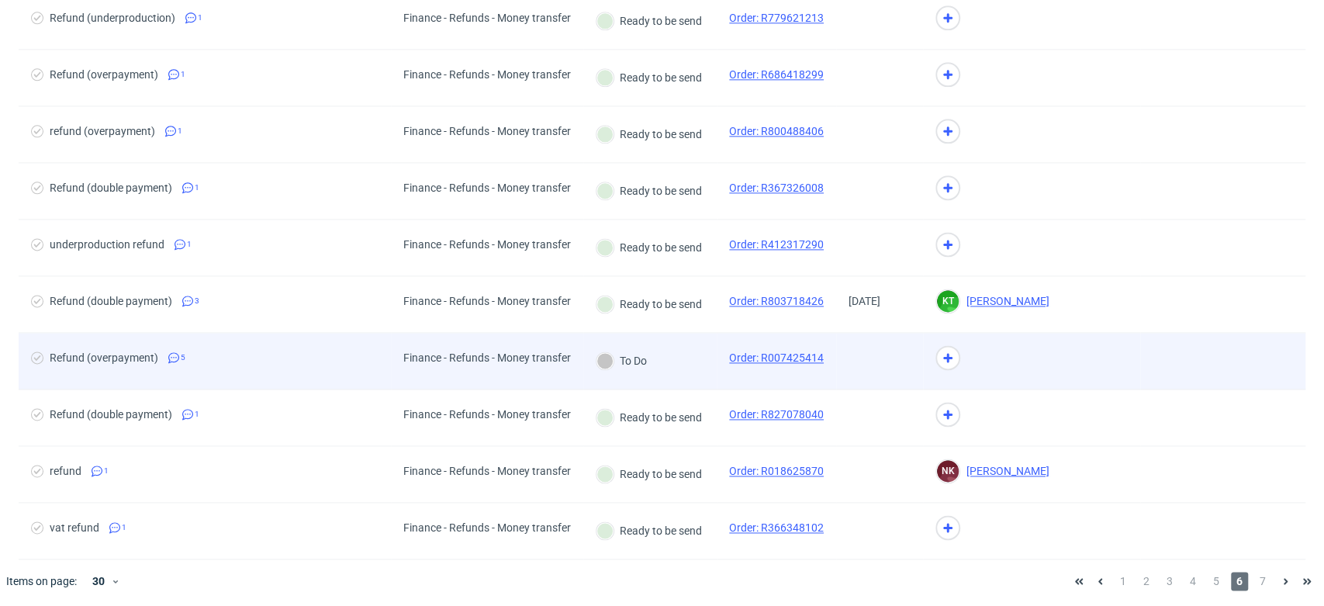
click at [694, 365] on div "To Do" at bounding box center [649, 361] width 133 height 57
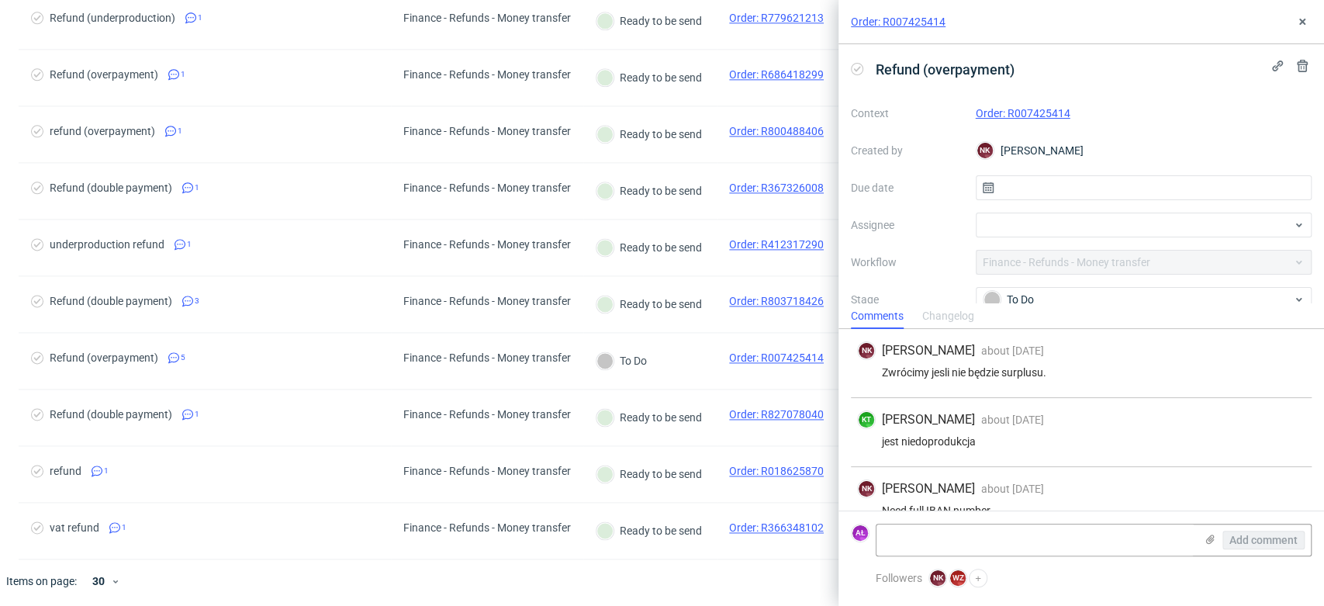
click at [1037, 109] on link "Order: R007425414" at bounding box center [1023, 113] width 95 height 12
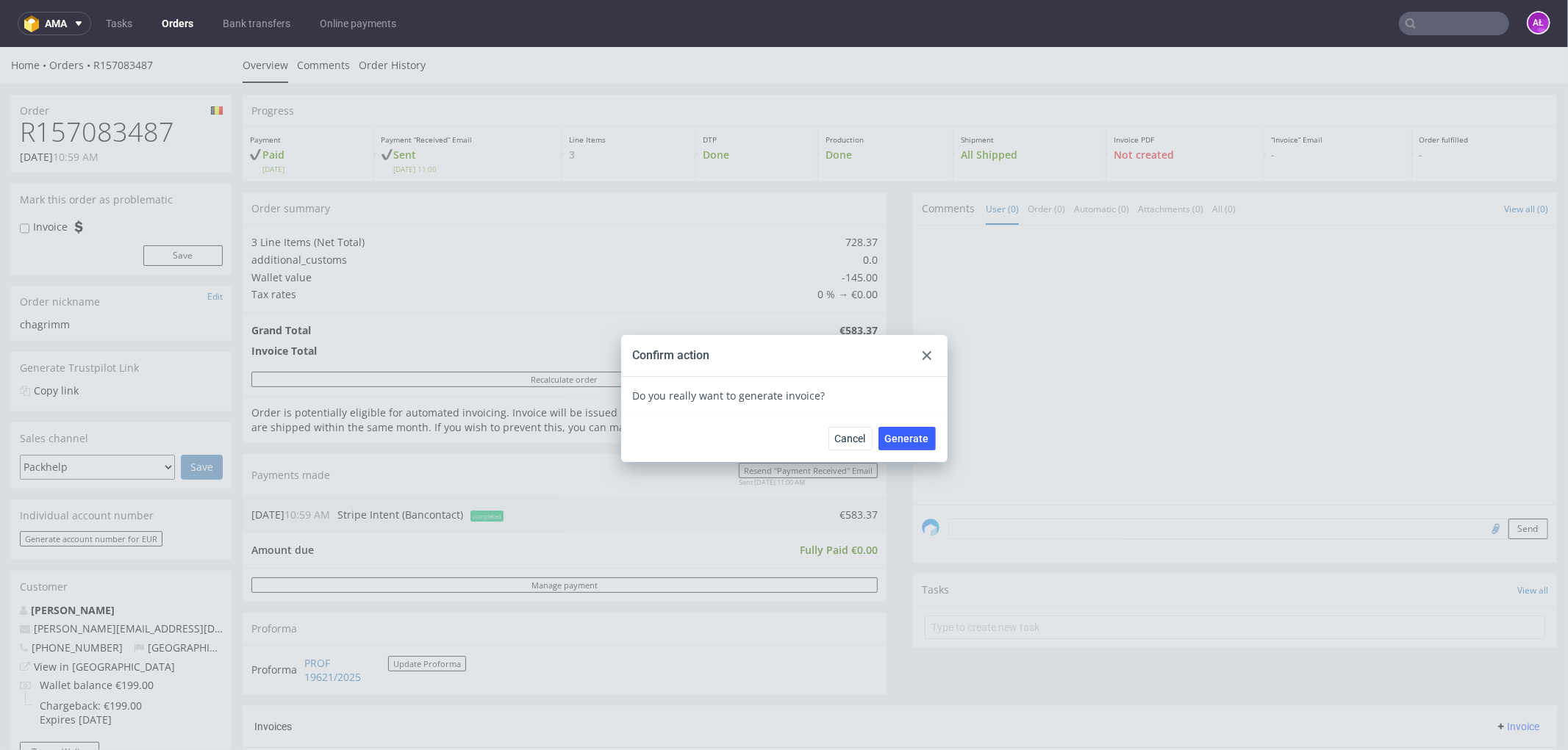
scroll to position [408, 0]
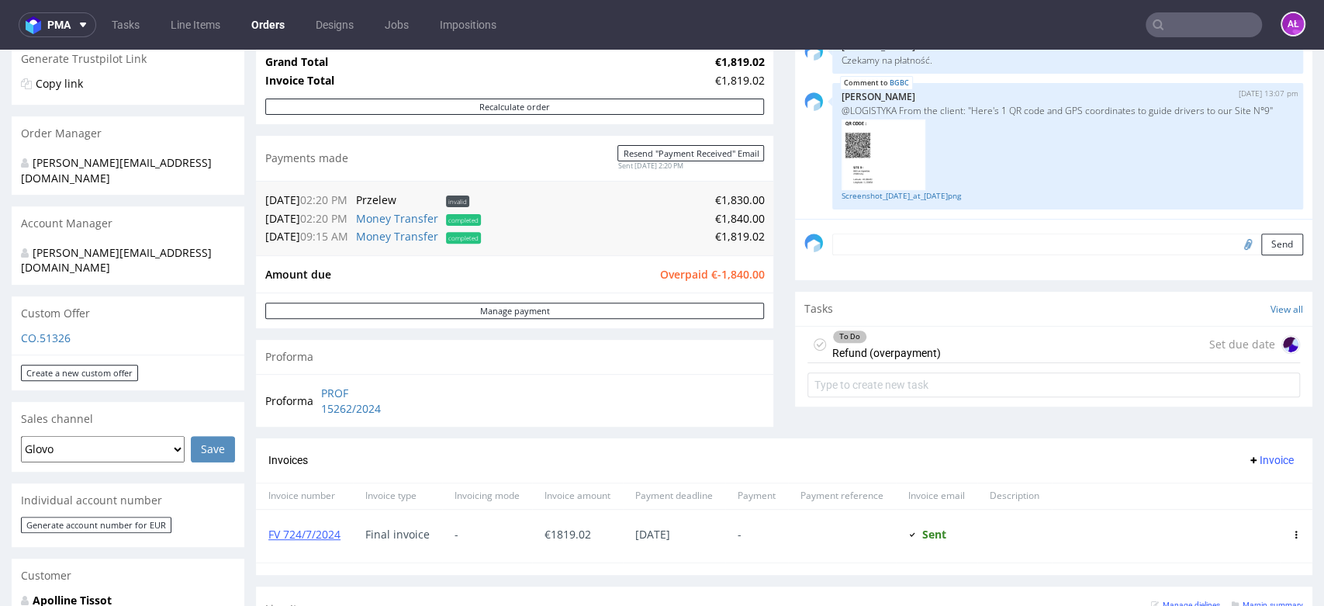
scroll to position [344, 0]
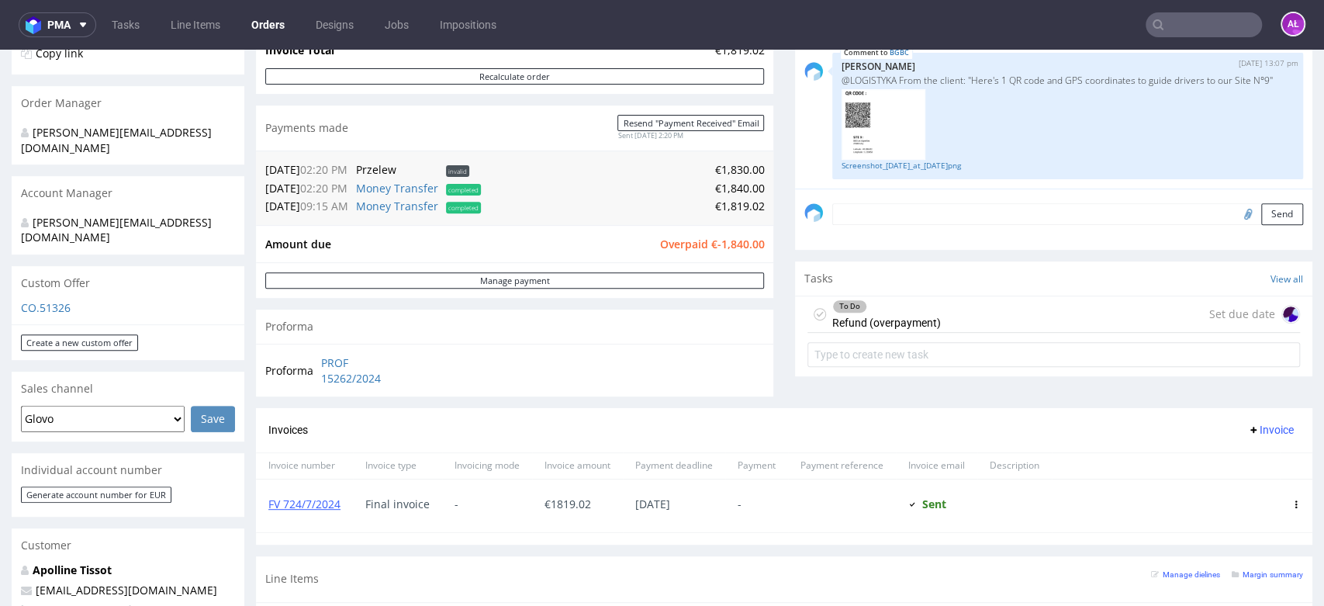
click at [886, 314] on div "To Do Refund (overpayment)" at bounding box center [886, 314] width 109 height 36
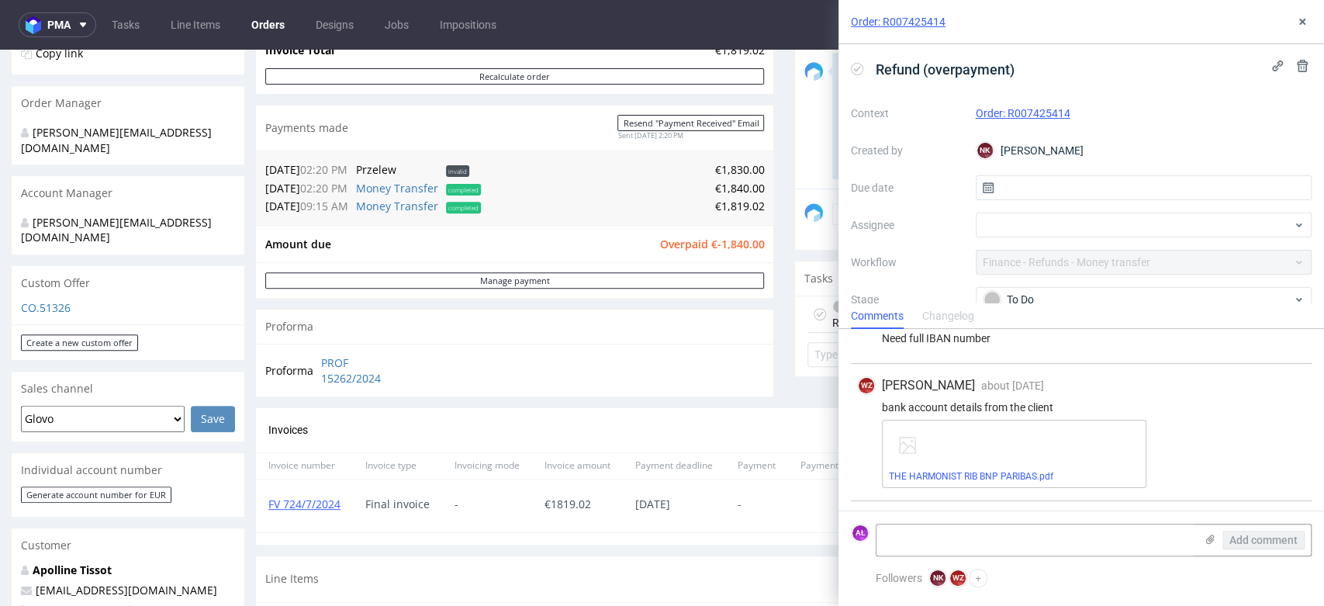
scroll to position [230, 0]
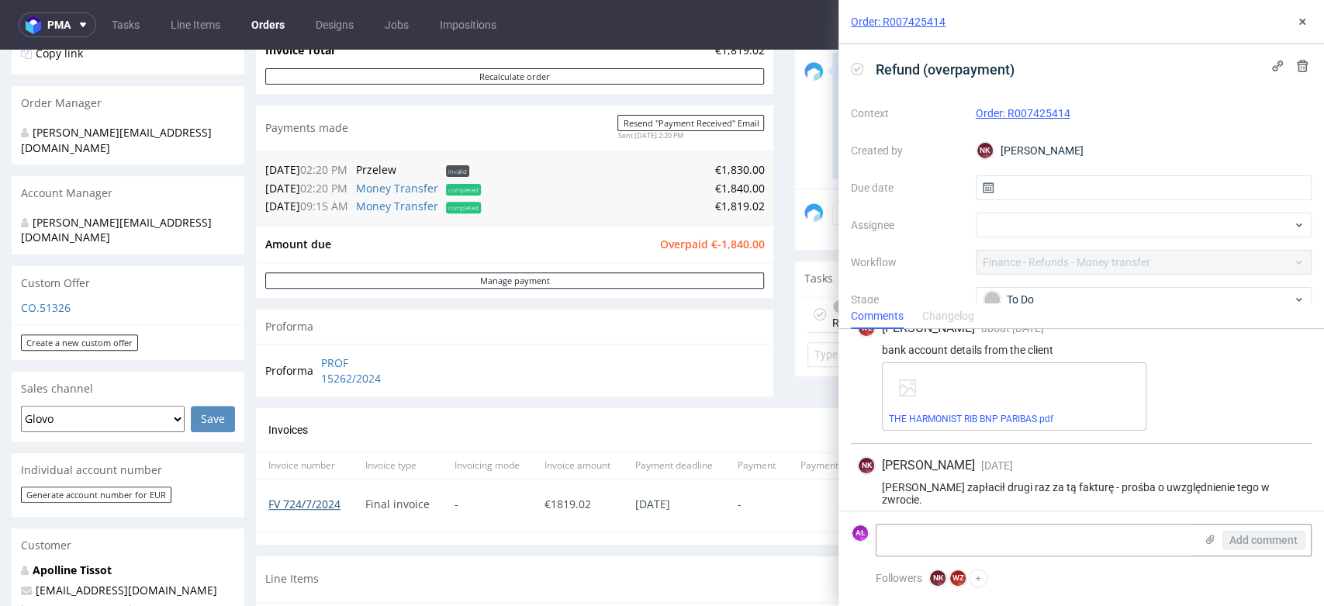
click at [321, 501] on link "FV 724/7/2024" at bounding box center [304, 504] width 72 height 15
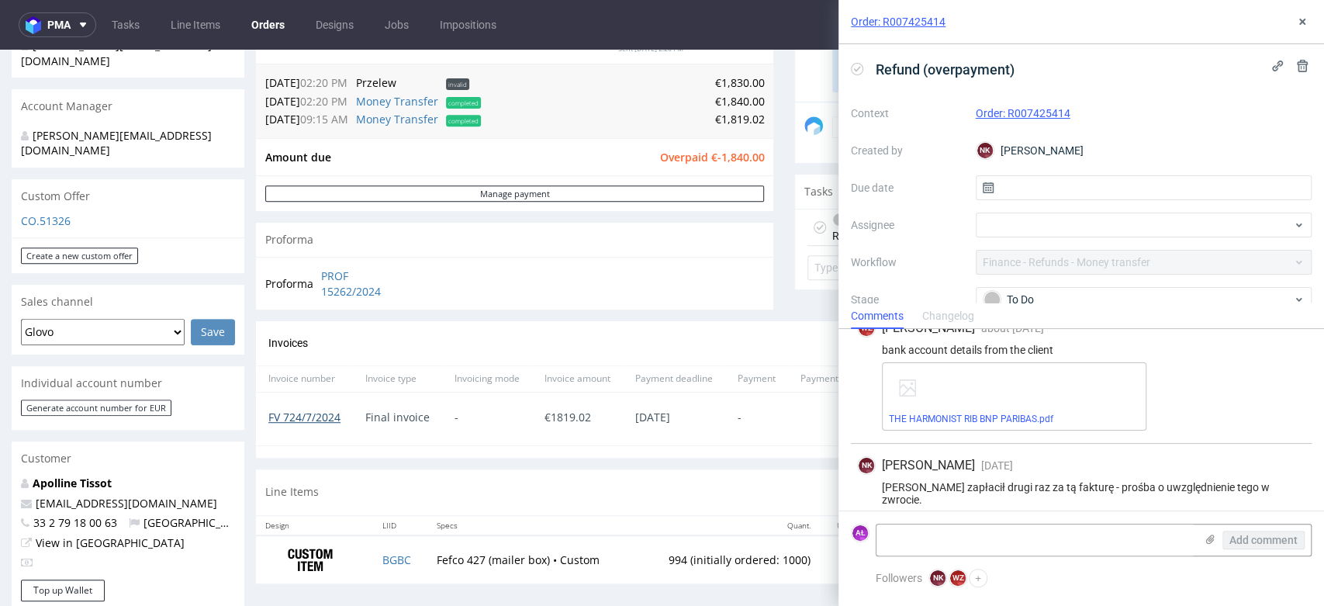
scroll to position [431, 0]
click at [1057, 301] on div "To Do" at bounding box center [1138, 299] width 309 height 17
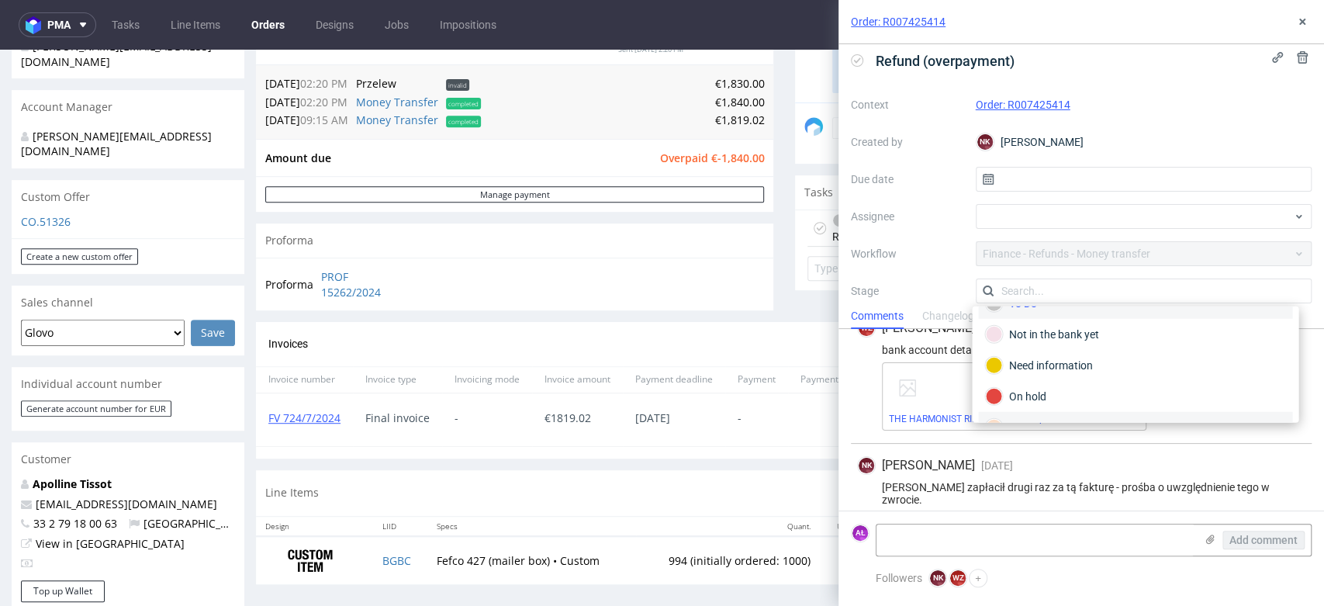
scroll to position [0, 0]
click at [1305, 23] on icon at bounding box center [1302, 22] width 12 height 12
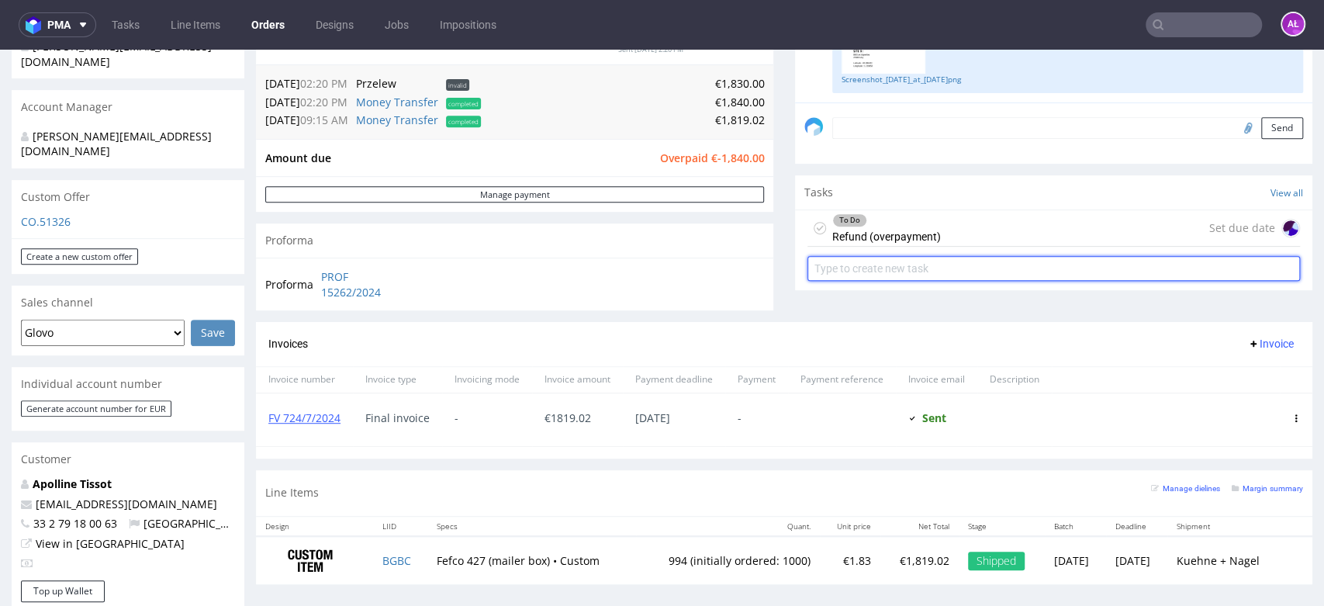
click at [906, 268] on input "text" at bounding box center [1054, 268] width 493 height 25
type input "refund"
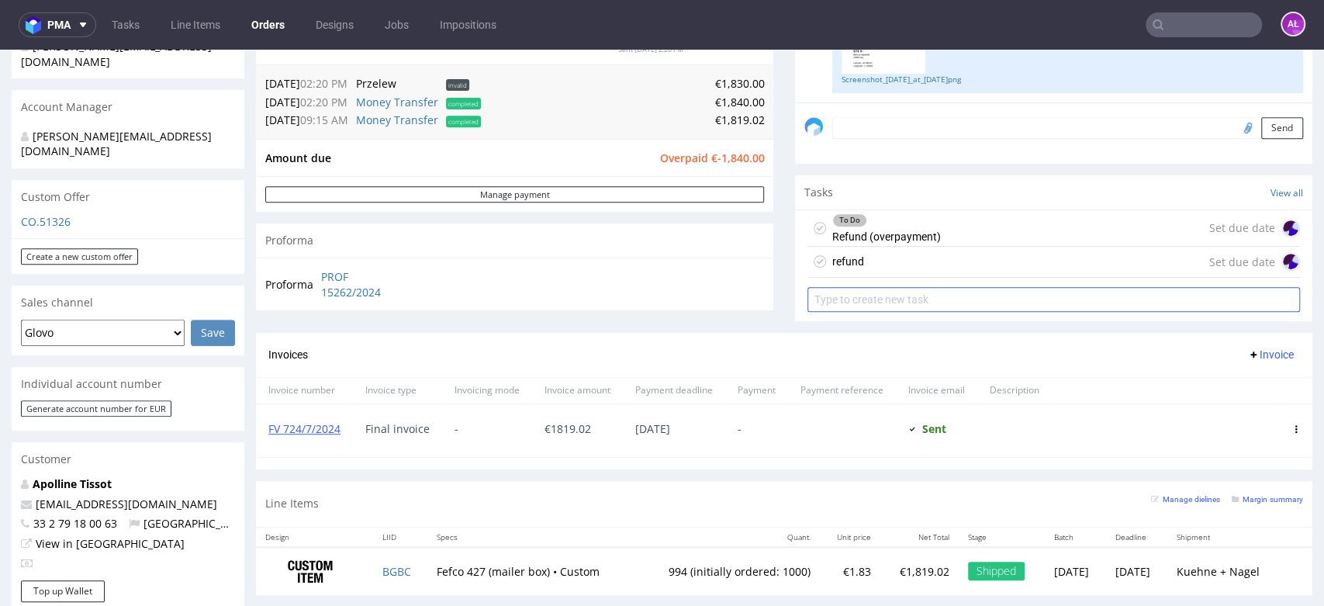
click at [906, 268] on div "refund Set due date" at bounding box center [1054, 262] width 493 height 31
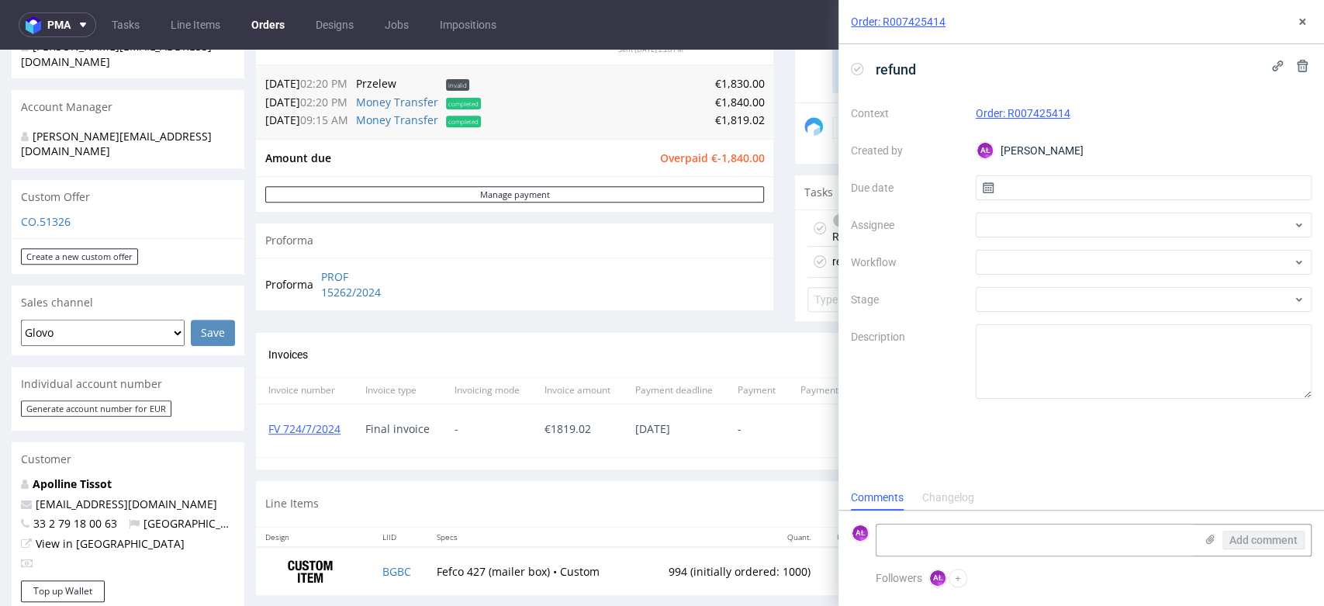
scroll to position [12, 0]
click at [1044, 259] on div at bounding box center [1144, 262] width 337 height 25
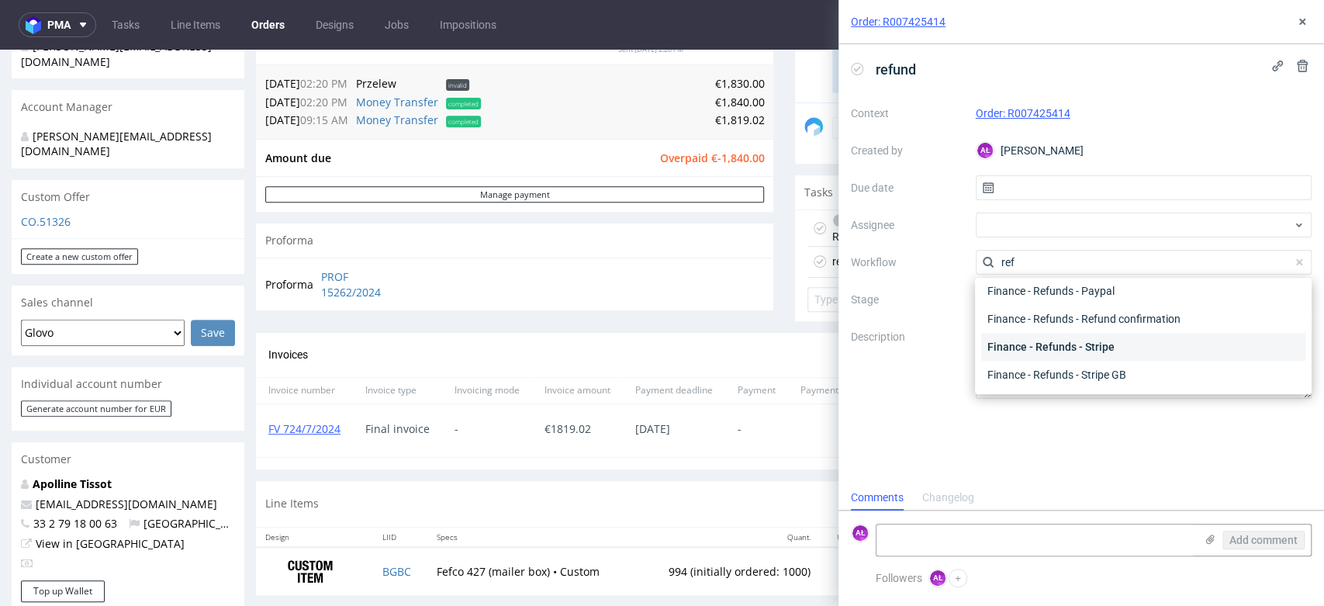
scroll to position [0, 0]
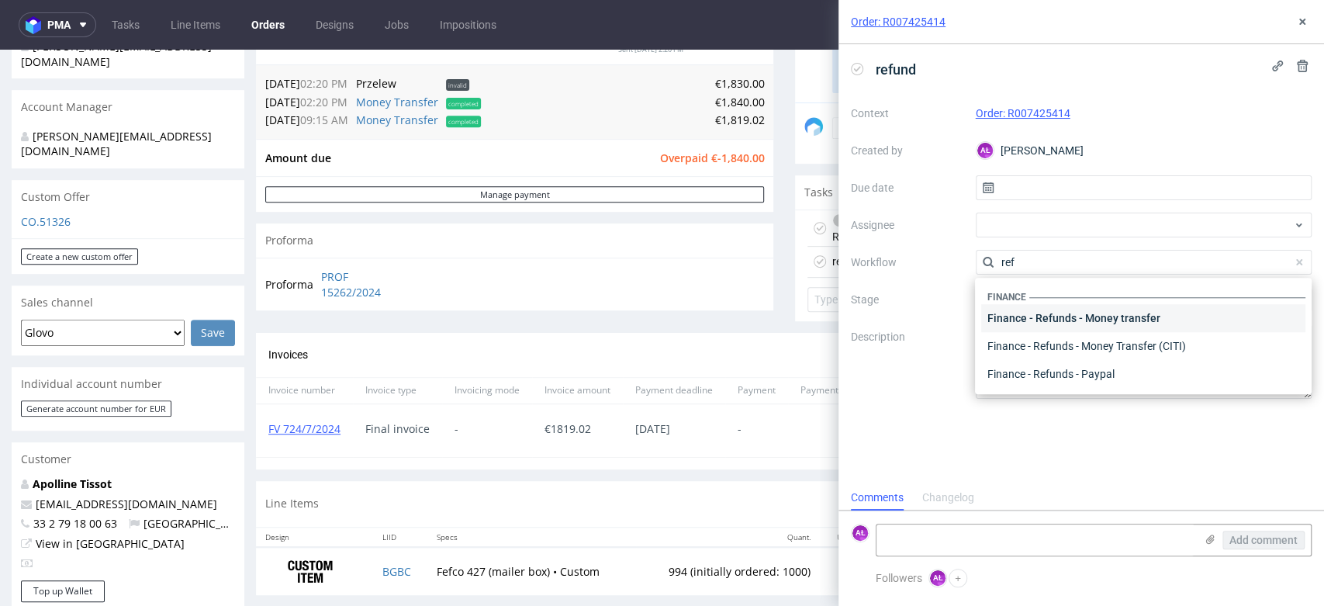
type input "ref"
click at [1099, 317] on div "Finance - Refunds - Money transfer" at bounding box center [1143, 318] width 324 height 28
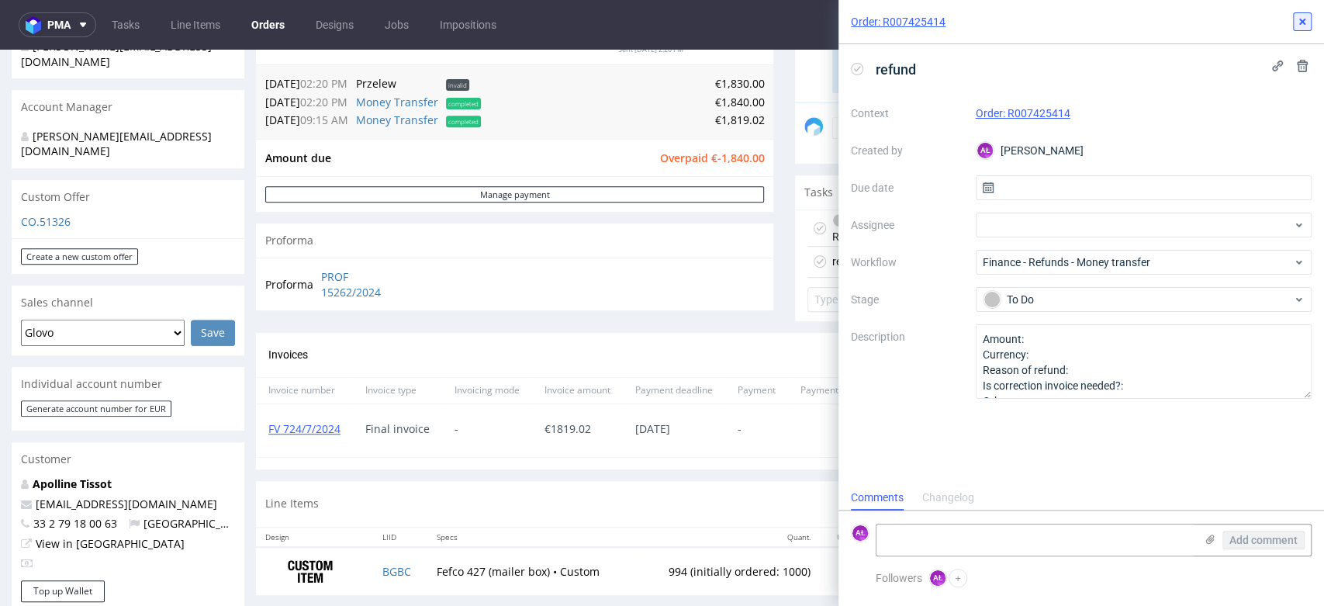
click at [1301, 19] on icon at bounding box center [1302, 22] width 12 height 12
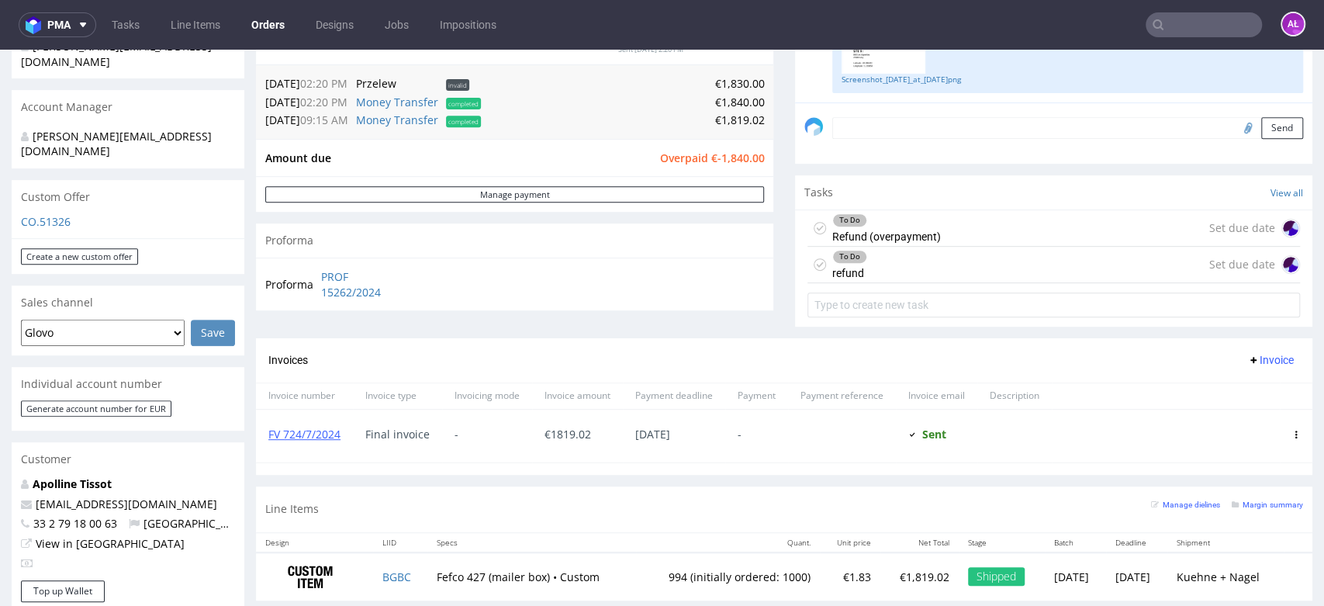
drag, startPoint x: 925, startPoint y: 236, endPoint x: 989, endPoint y: 394, distance: 170.9
click at [925, 236] on div "To Do Refund (overpayment)" at bounding box center [886, 228] width 109 height 36
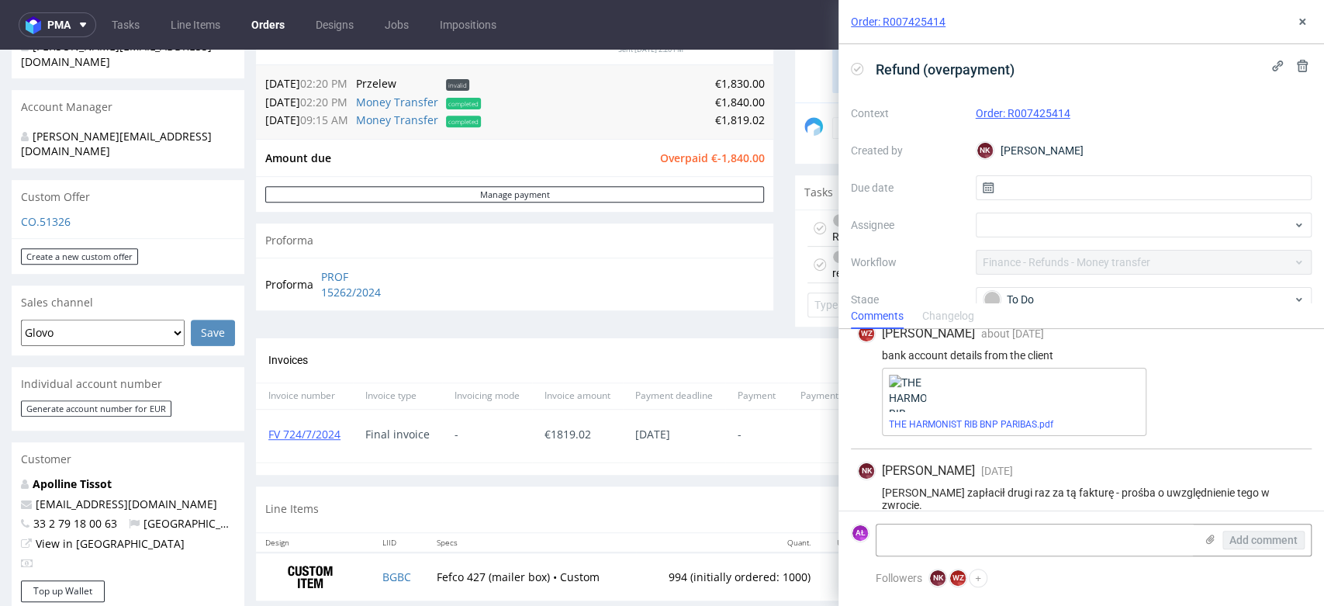
scroll to position [230, 0]
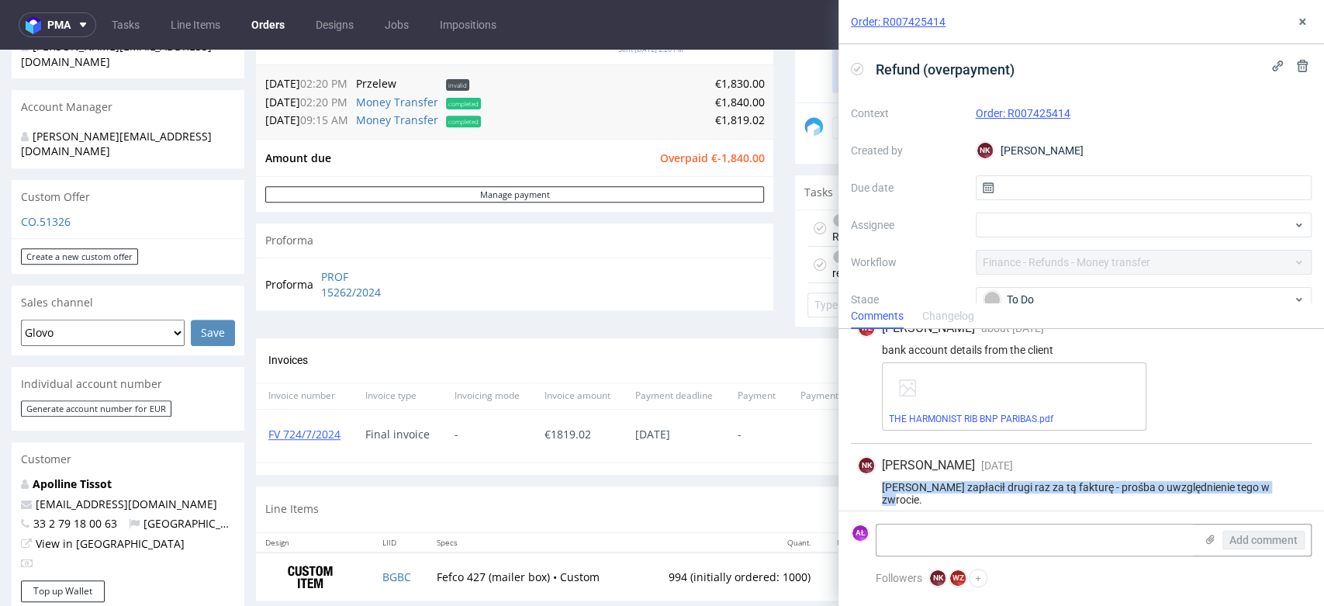
drag, startPoint x: 1268, startPoint y: 488, endPoint x: 880, endPoint y: 493, distance: 387.9
click at [880, 493] on div "NK Natalia Kaczorowska 4 months ago 7th May 2025, 09:16 Klkient zapłacił drugi …" at bounding box center [1081, 484] width 461 height 81
copy div "Klkient zapłacił drugi raz za tą fakturę - prośba o uwzględnienie tego w zwroci…"
drag, startPoint x: 1303, startPoint y: 18, endPoint x: 1275, endPoint y: 40, distance: 35.9
click at [1303, 19] on icon at bounding box center [1302, 22] width 12 height 12
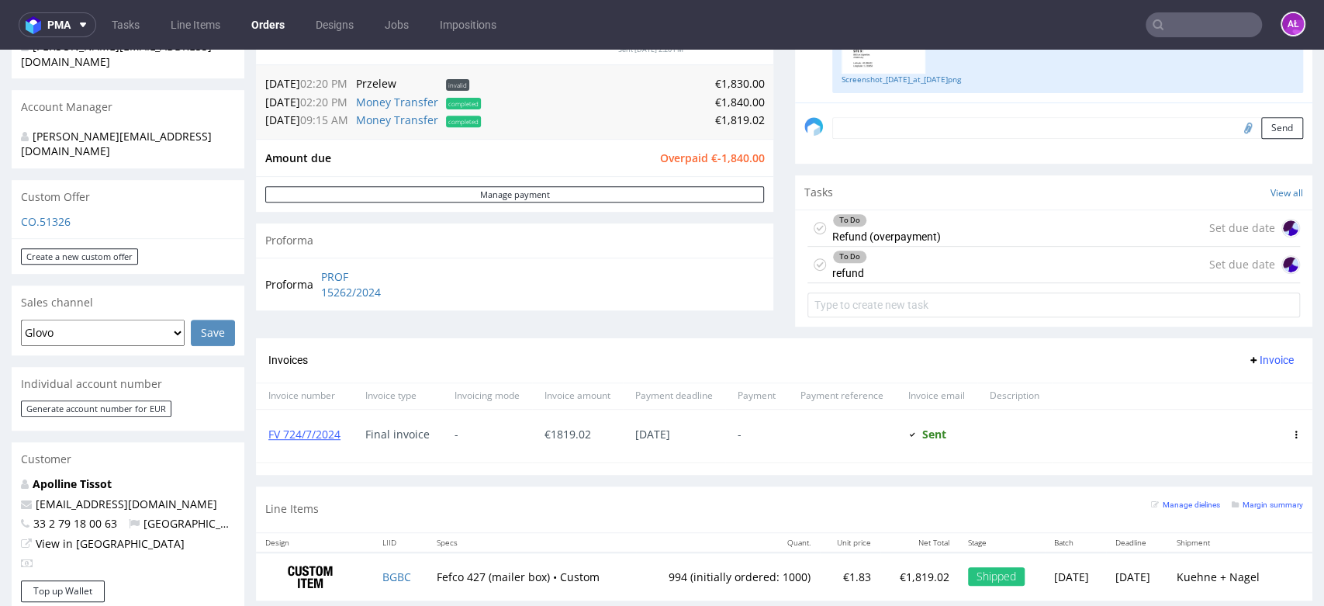
drag, startPoint x: 887, startPoint y: 265, endPoint x: 892, endPoint y: 330, distance: 64.6
click at [887, 265] on div "To Do refund Set due date" at bounding box center [1054, 265] width 493 height 36
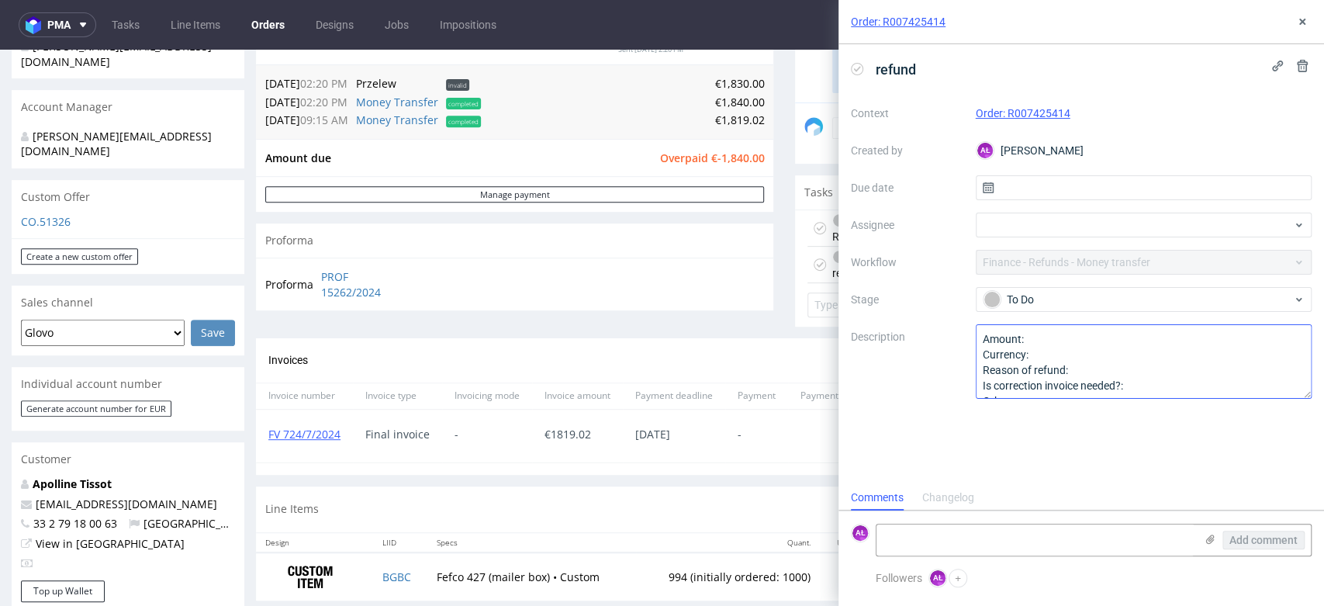
scroll to position [12, 0]
click at [1102, 366] on textarea "Amount: Currency: Reason of refund: Is correction invoice needed?: Other:" at bounding box center [1144, 361] width 337 height 74
paste textarea "Klkient zapłacił drugi raz za tą fakturę - prośba o uwzględnienie tego w zwroci…"
drag, startPoint x: 1103, startPoint y: 369, endPoint x: 1079, endPoint y: 370, distance: 24.1
click at [1079, 370] on textarea "Amount: Currency: Reason of refund: Is correction invoice needed?: Other:" at bounding box center [1144, 361] width 337 height 74
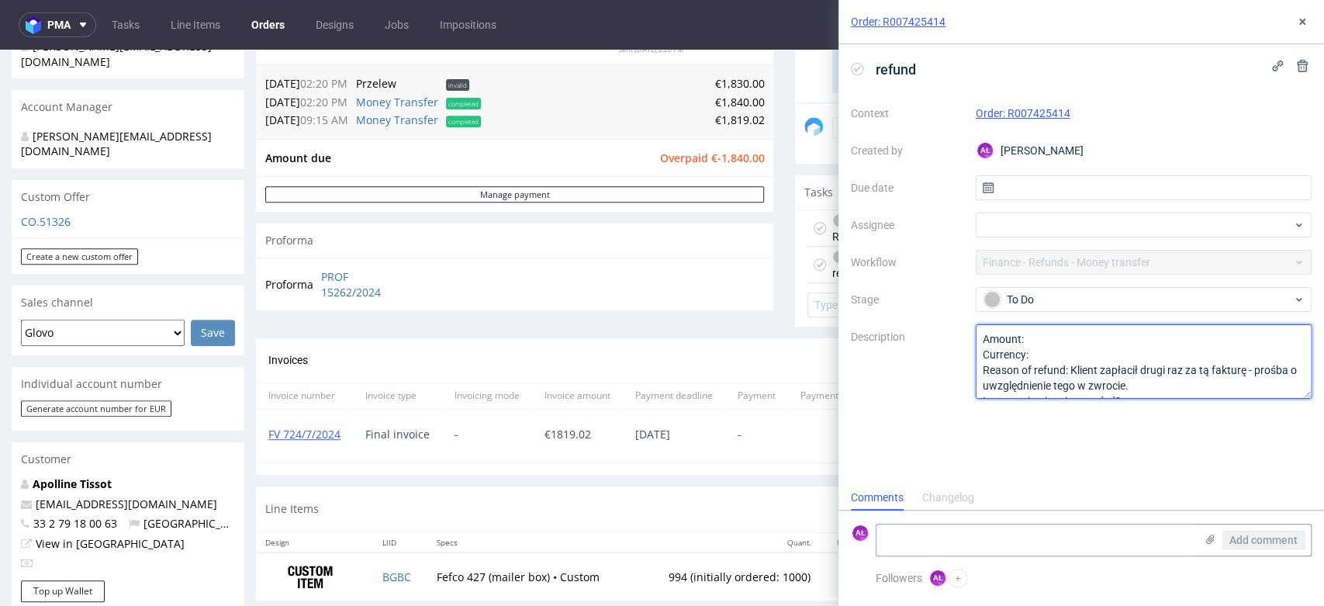
drag, startPoint x: 1140, startPoint y: 369, endPoint x: 1105, endPoint y: 373, distance: 35.1
click at [1105, 373] on textarea "Amount: Currency: Reason of refund: Is correction invoice needed?: Other:" at bounding box center [1144, 361] width 337 height 74
click at [1099, 372] on textarea "Amount: Currency: Reason of refund: Is correction invoice needed?: Other:" at bounding box center [1144, 361] width 337 height 74
drag, startPoint x: 1233, startPoint y: 370, endPoint x: 1194, endPoint y: 371, distance: 38.8
click at [1194, 371] on textarea "Amount: Currency: Reason of refund: Is correction invoice needed?: Other:" at bounding box center [1144, 361] width 337 height 74
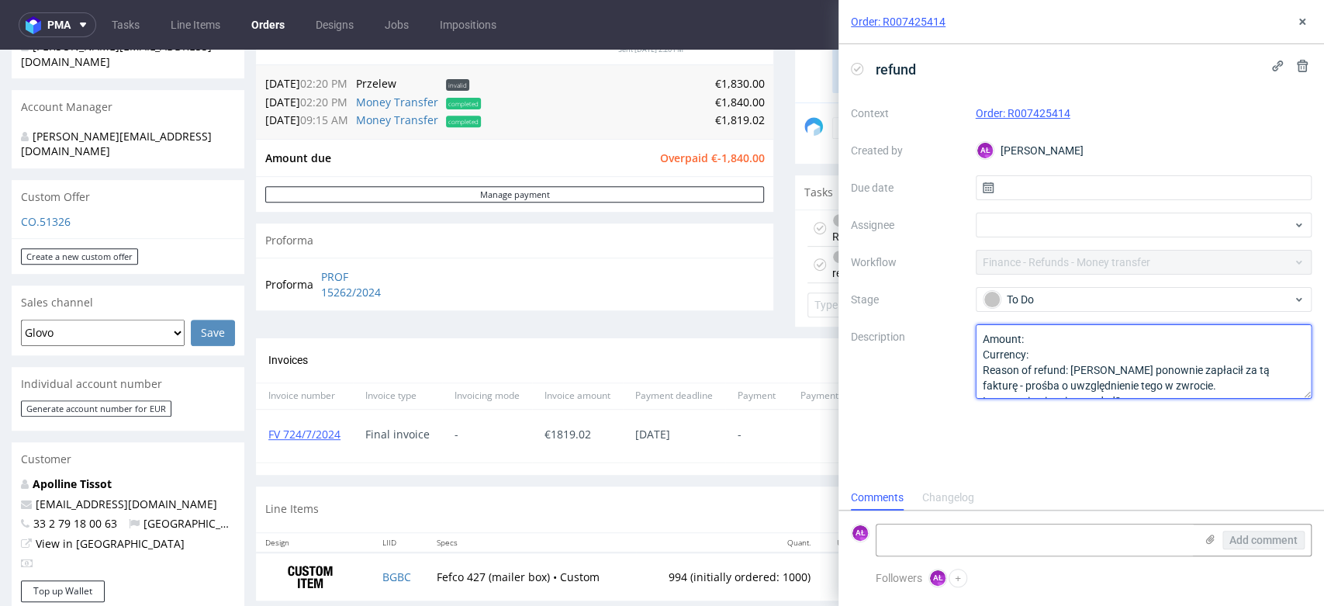
drag, startPoint x: 1199, startPoint y: 389, endPoint x: 1255, endPoint y: 375, distance: 58.3
click at [1255, 375] on textarea "Amount: Currency: Reason of refund: Is correction invoice needed?: Other:" at bounding box center [1144, 361] width 337 height 74
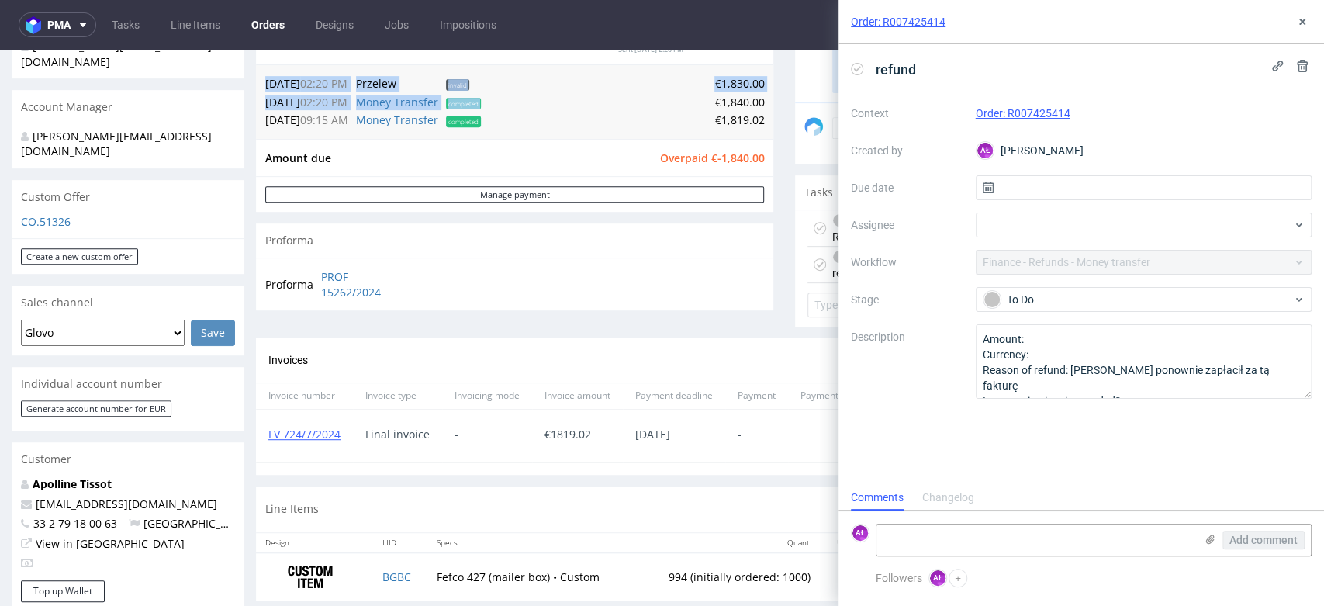
drag, startPoint x: 696, startPoint y: 99, endPoint x: 753, endPoint y: 100, distance: 57.4
click at [753, 100] on div "20.06.24 02:20 PM Przelew invalid €1,830.00 20.06.24 02:20 PM Money Transfer co…" at bounding box center [514, 101] width 517 height 74
click at [729, 99] on td "€1,840.00" at bounding box center [624, 102] width 279 height 19
drag, startPoint x: 701, startPoint y: 103, endPoint x: 749, endPoint y: 103, distance: 48.1
click at [749, 103] on td "€1,840.00" at bounding box center [624, 102] width 279 height 19
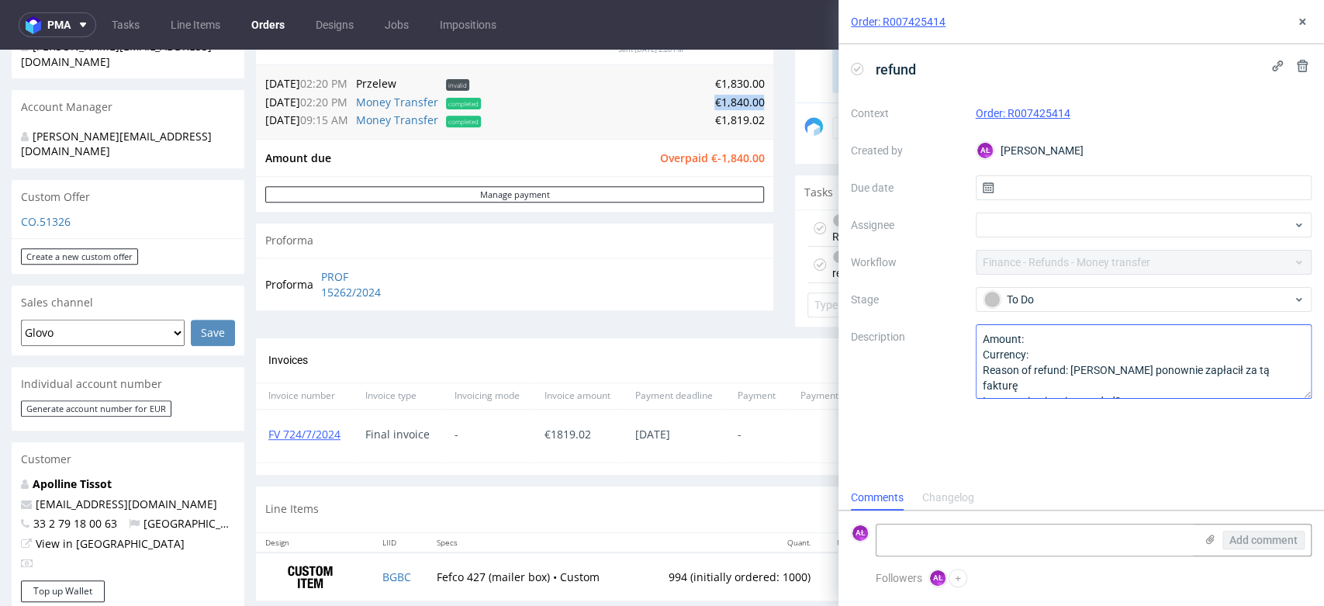
copy td "€1,840.00"
click at [1071, 333] on textarea "Amount: Currency: Reason of refund: Klient ponownie zapłacił za tą fakturę Is c…" at bounding box center [1144, 361] width 337 height 74
paste textarea "€1,840.00"
click at [1050, 352] on textarea "Amount: Currency: Reason of refund: Klient ponownie zapłacił za tą fakturę Is c…" at bounding box center [1144, 361] width 337 height 74
type textarea "Amount: €1,840.00 Currency: eur Reason of refund: Klient ponownie zapłacił za t…"
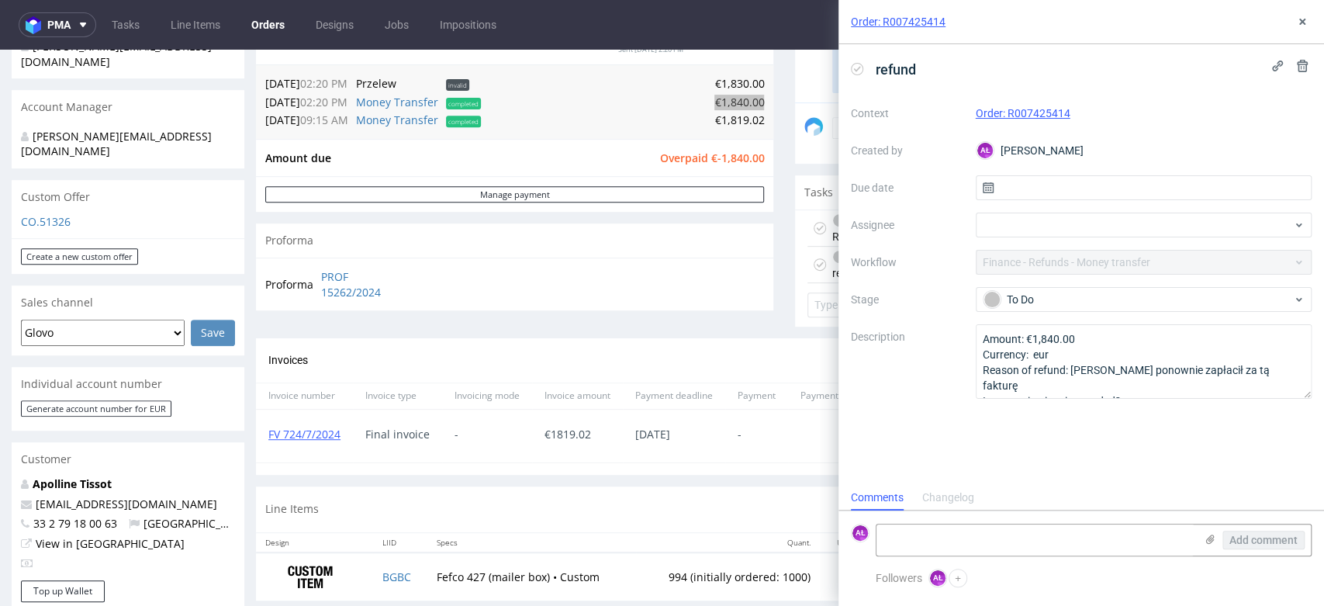
click at [1092, 466] on div "refund Context Order: R007425414 Created by AŁ Aleksandra Łętowska Due date Ass…" at bounding box center [1082, 264] width 486 height 441
click at [1299, 23] on icon at bounding box center [1302, 22] width 12 height 12
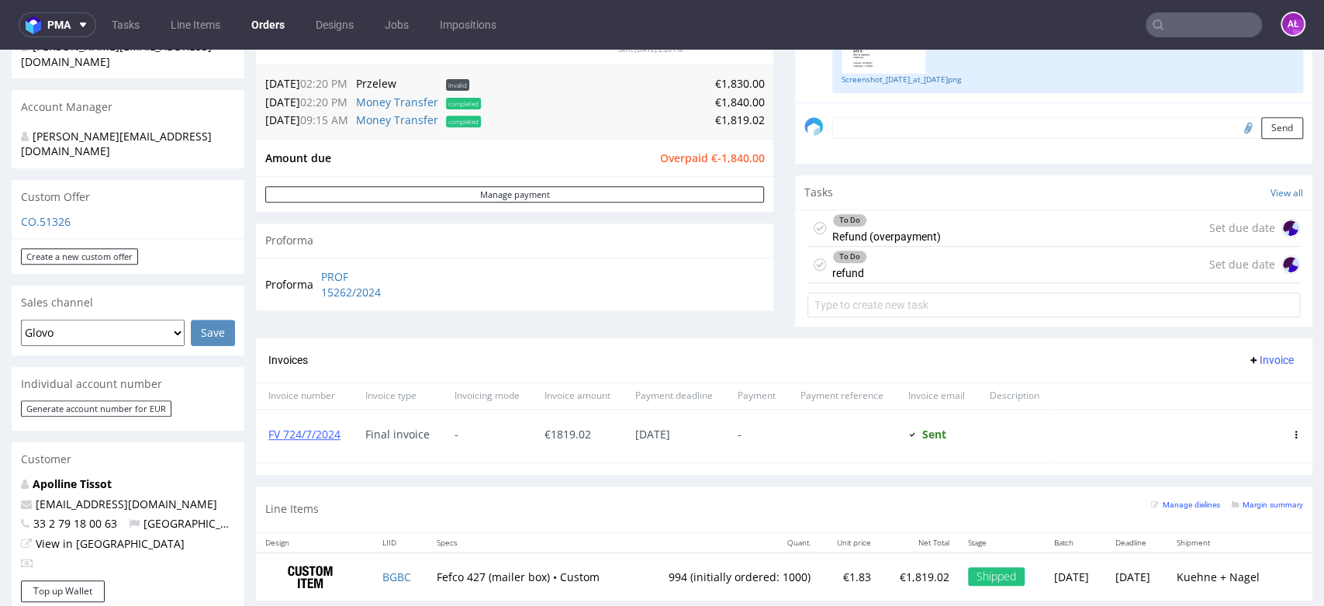
click at [889, 225] on div "To Do" at bounding box center [886, 220] width 107 height 12
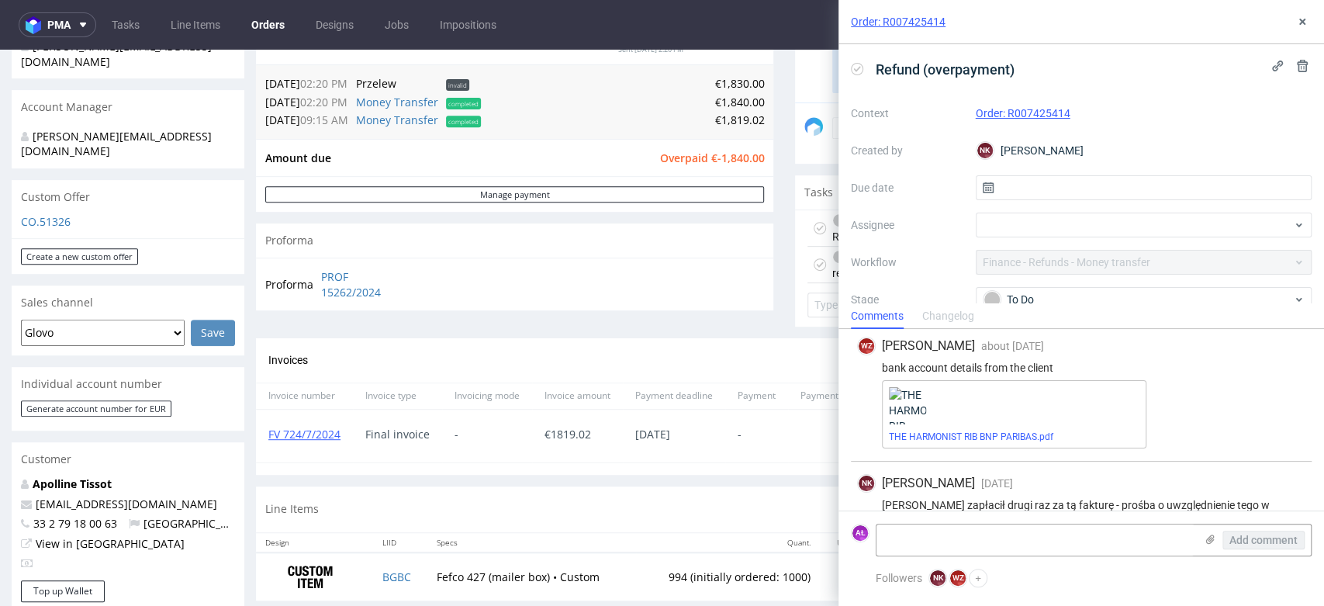
scroll to position [230, 0]
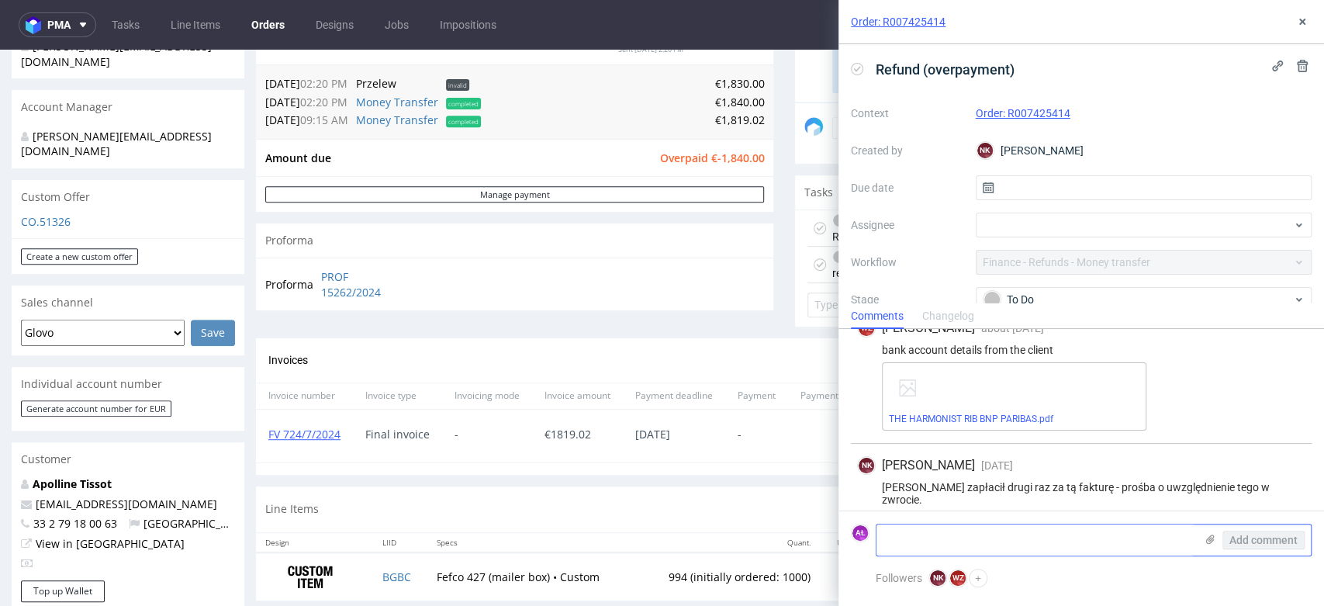
click at [999, 540] on textarea at bounding box center [1036, 539] width 318 height 31
type textarea "z"
click at [882, 540] on textarea "nowy task na zwrot" at bounding box center [1036, 539] width 318 height 31
click at [893, 545] on textarea "Utnowy task na zwrot" at bounding box center [1036, 539] width 318 height 31
click at [898, 545] on textarea "Utnowy task na zwrot" at bounding box center [1036, 539] width 318 height 31
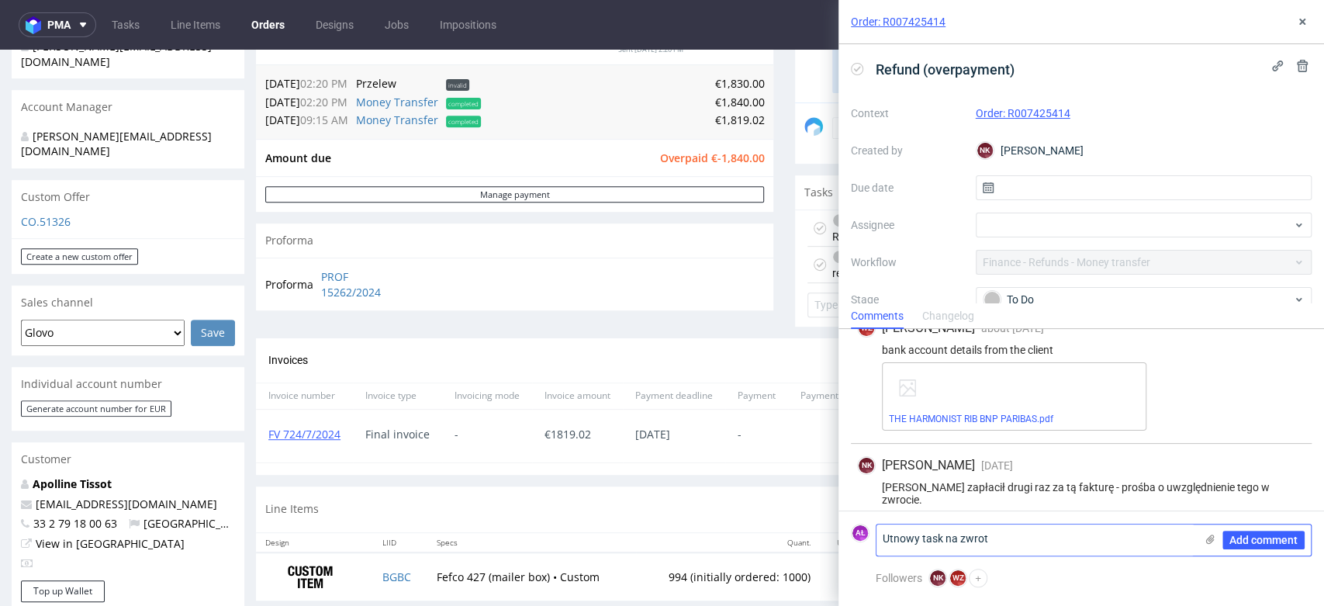
drag, startPoint x: 919, startPoint y: 542, endPoint x: 894, endPoint y: 542, distance: 24.8
click at [894, 542] on textarea "Utnowy task na zwrot" at bounding box center [1036, 539] width 318 height 31
type textarea "Utworzony task na zwrot"
drag, startPoint x: 1009, startPoint y: 532, endPoint x: 852, endPoint y: 539, distance: 157.6
click at [852, 539] on div "AŁ Utworzony task na zwrot Add comment" at bounding box center [1081, 540] width 461 height 33
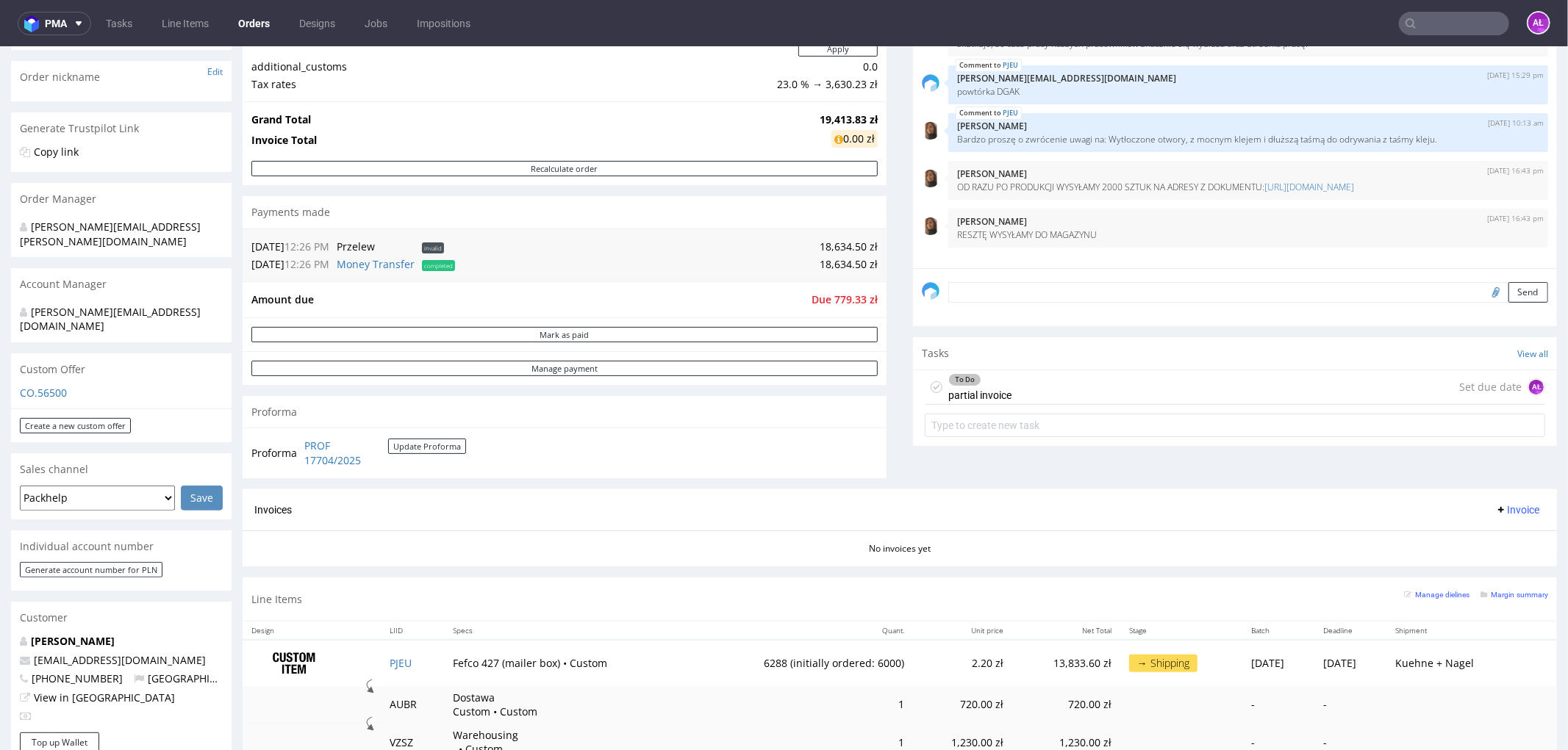
scroll to position [408, 0]
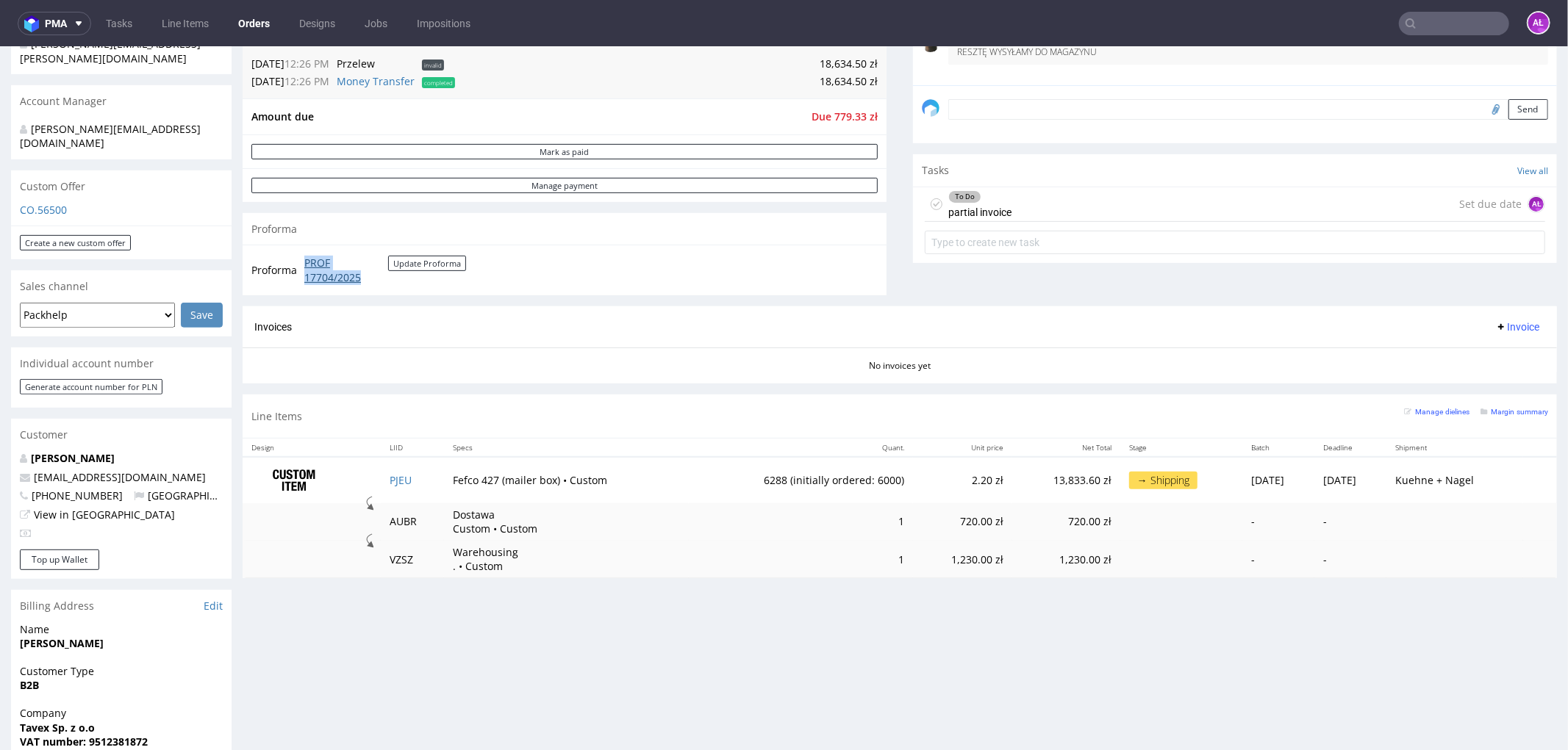
drag, startPoint x: 298, startPoint y: 258, endPoint x: 372, endPoint y: 277, distance: 76.4
click at [372, 277] on tr "Proforma PROF 17704/2025 Update Proforma" at bounding box center [359, 269] width 216 height 31
click at [1031, 210] on div "To Do partial invoice Set due date AŁ" at bounding box center [1235, 204] width 621 height 34
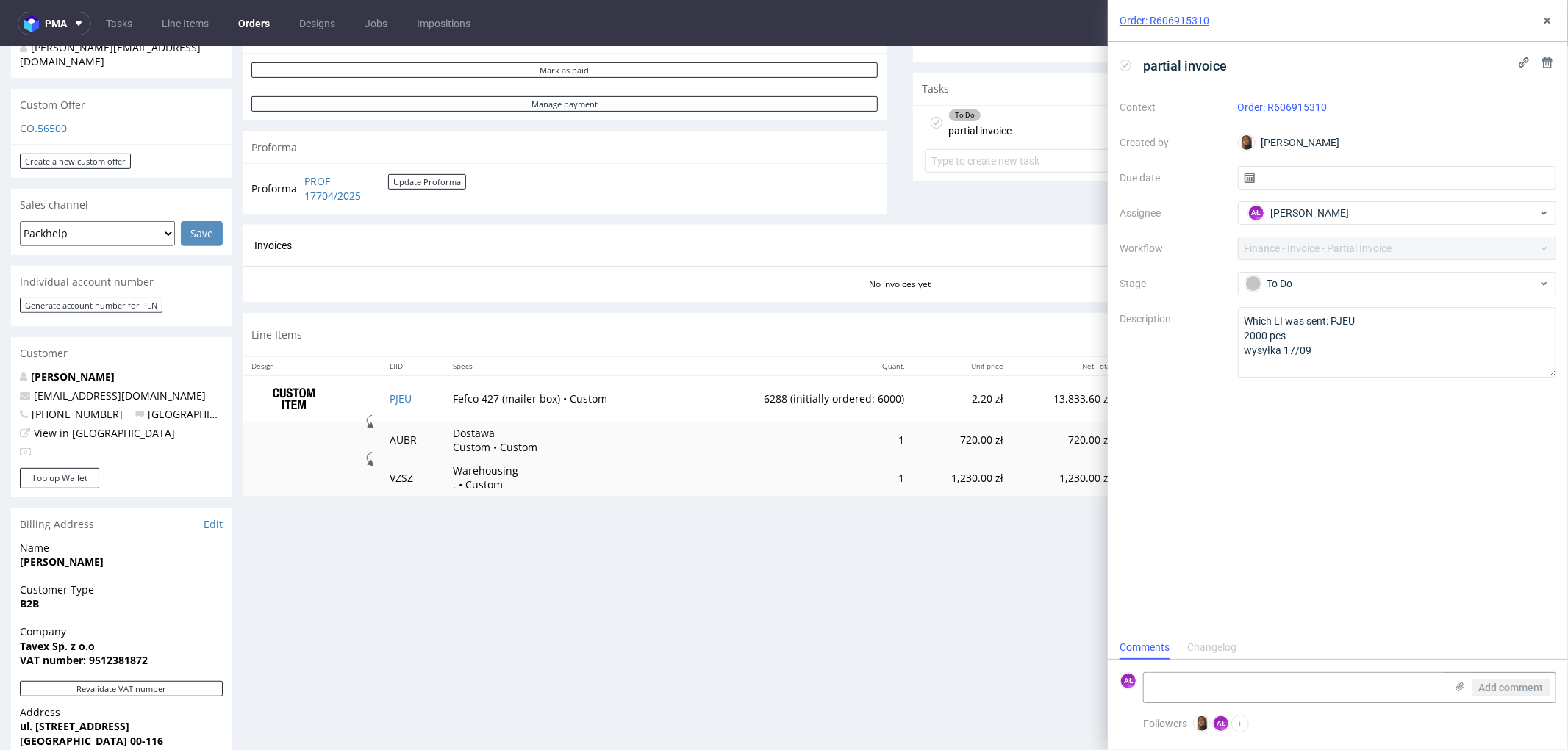
scroll to position [326, 0]
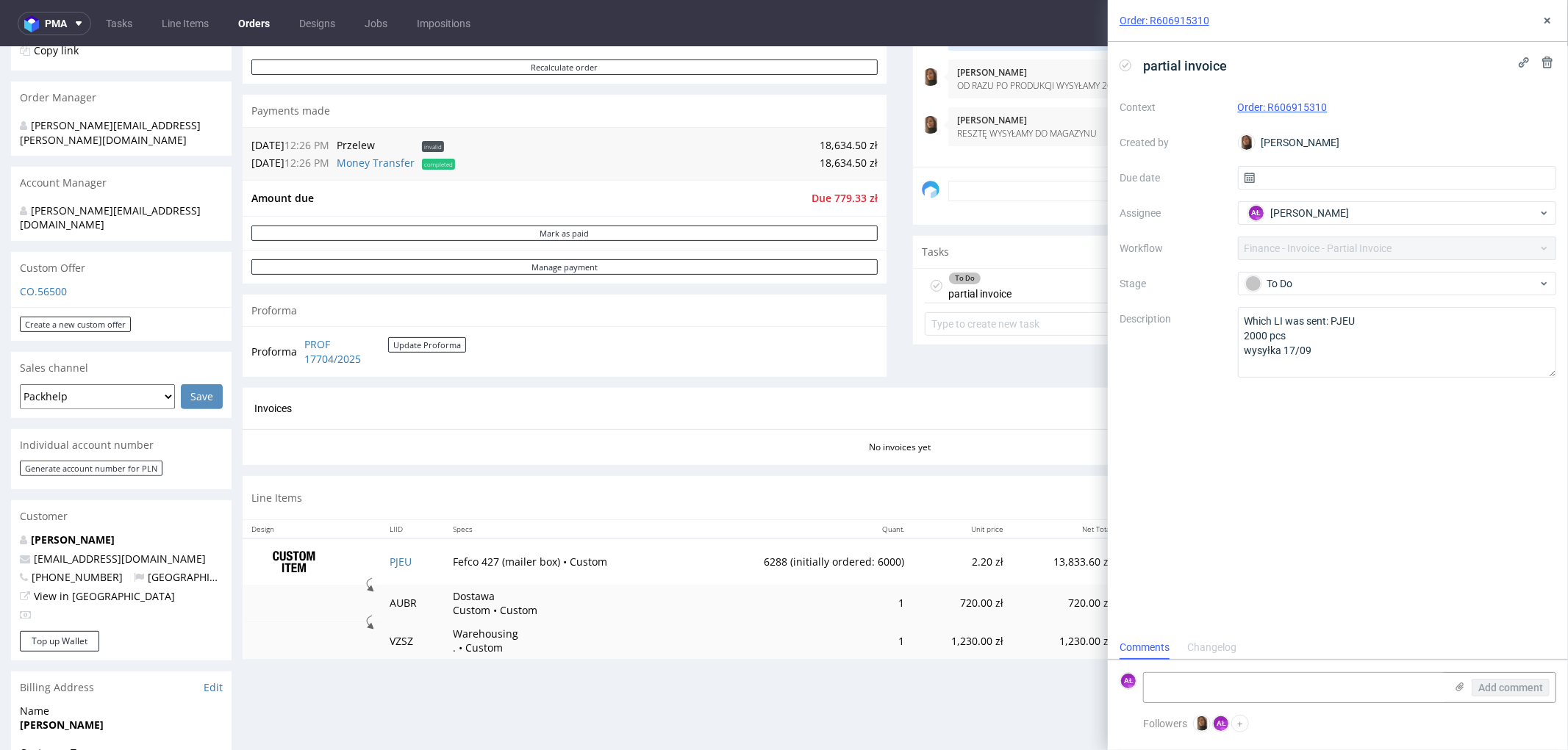
click at [1268, 667] on form "AŁ Add comment" at bounding box center [1338, 688] width 460 height 55
drag, startPoint x: 1244, startPoint y: 680, endPoint x: 1199, endPoint y: 681, distance: 45.0
click at [1240, 680] on textarea at bounding box center [1294, 688] width 301 height 29
paste textarea "r FV 932/9/2025"
click at [1156, 690] on textarea "r FV 932/9/2025" at bounding box center [1294, 688] width 301 height 29
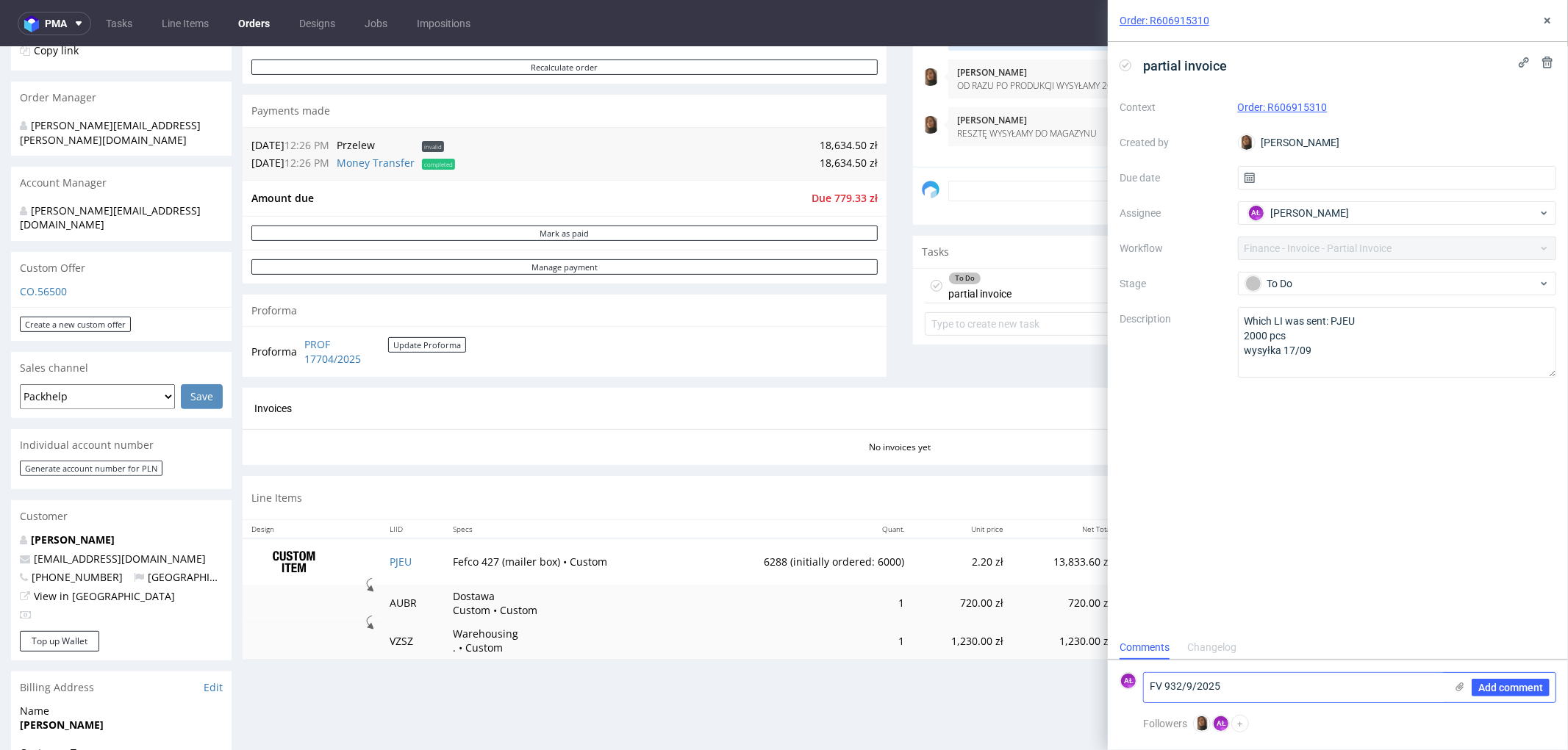
click at [1238, 684] on textarea "FV 932/9/2025" at bounding box center [1294, 688] width 301 height 29
type textarea "FV 932/9/2025 + 2000 pcs + dostawa Magazynowanie fakturujemy na koniec!"
click at [1505, 692] on span "Add comment" at bounding box center [1510, 688] width 64 height 10
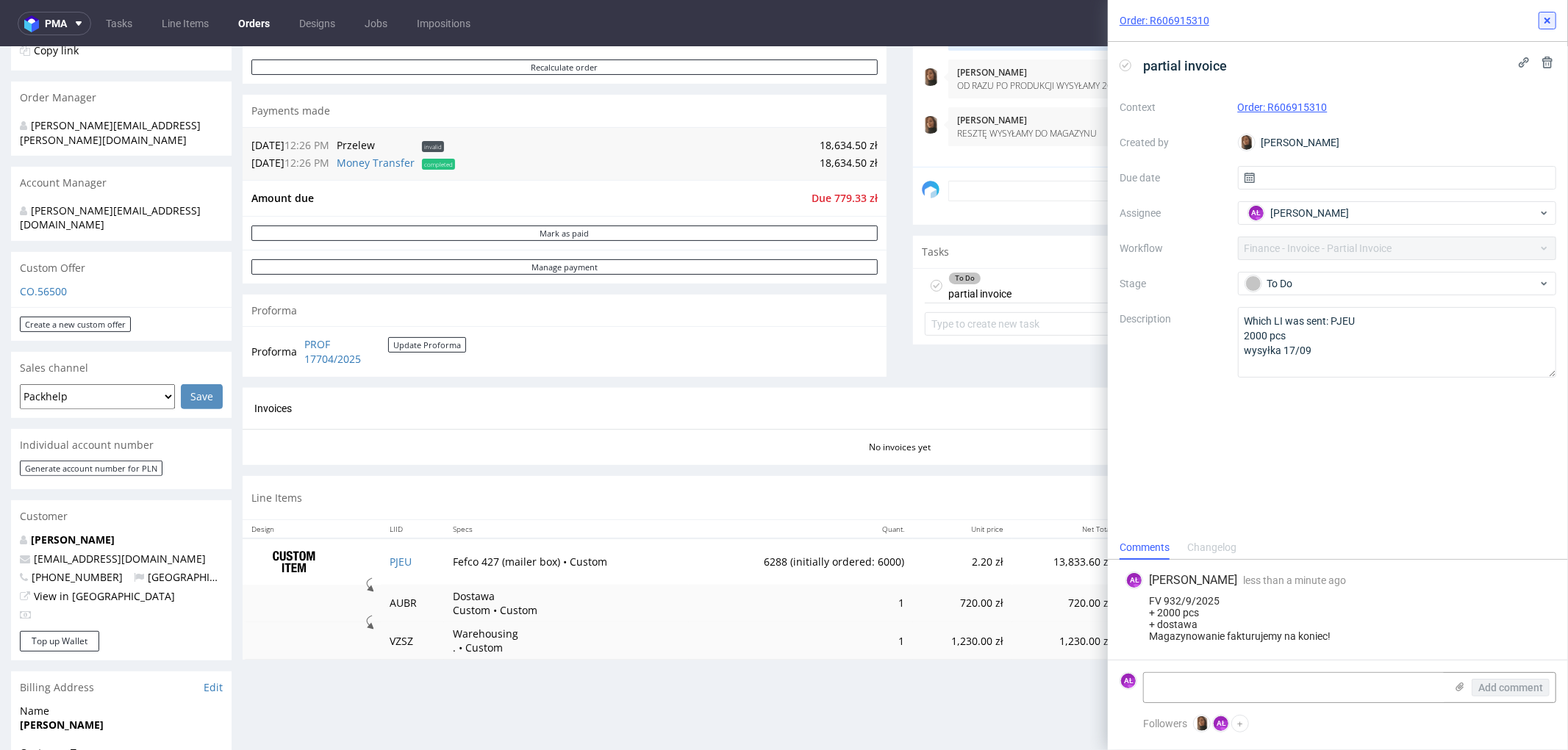
click at [1546, 21] on use at bounding box center [1547, 21] width 6 height 6
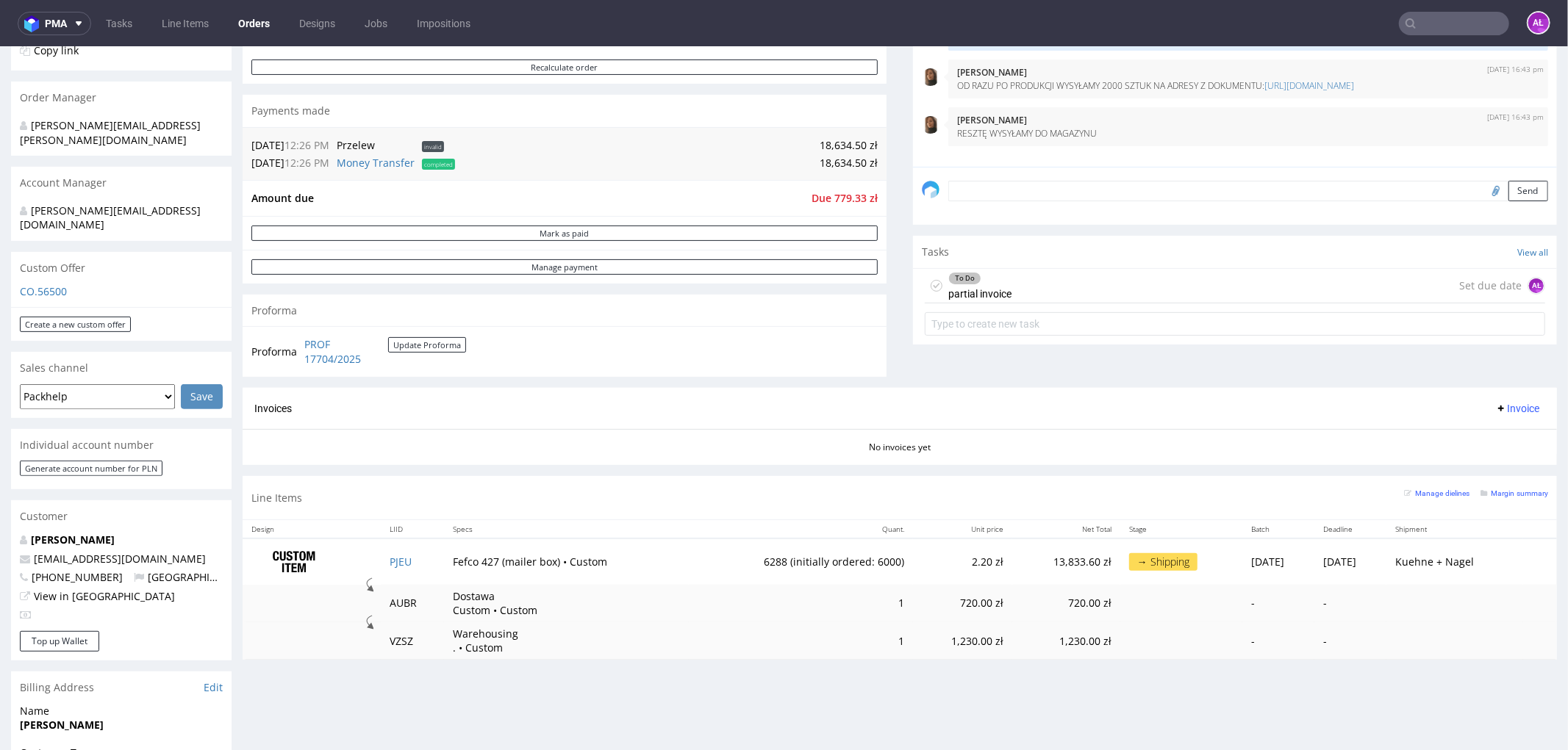
click at [1495, 408] on span "Invoice" at bounding box center [1517, 407] width 45 height 11
click at [1490, 460] on span "Upload" at bounding box center [1492, 465] width 71 height 15
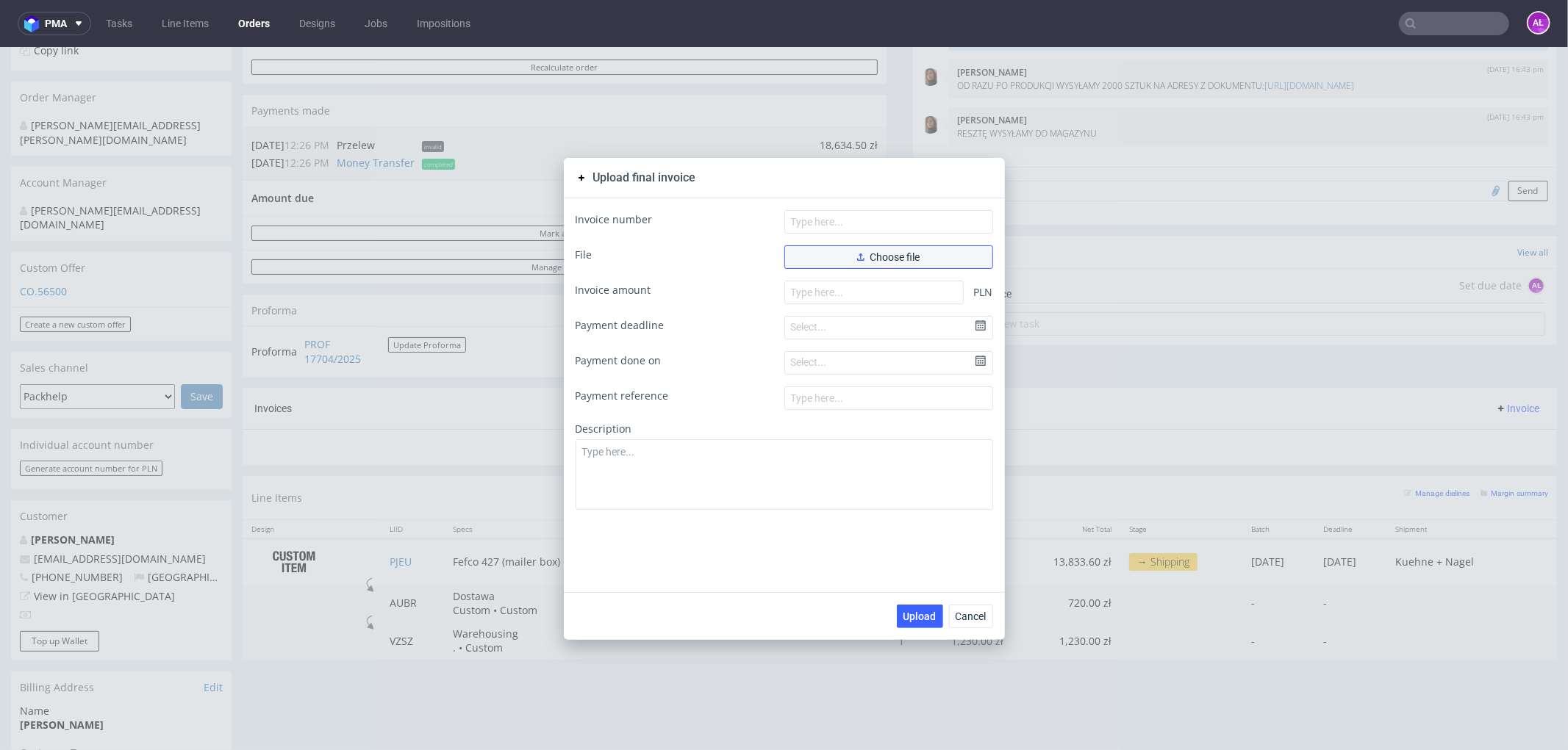
click at [927, 249] on button "Choose file" at bounding box center [889, 256] width 208 height 24
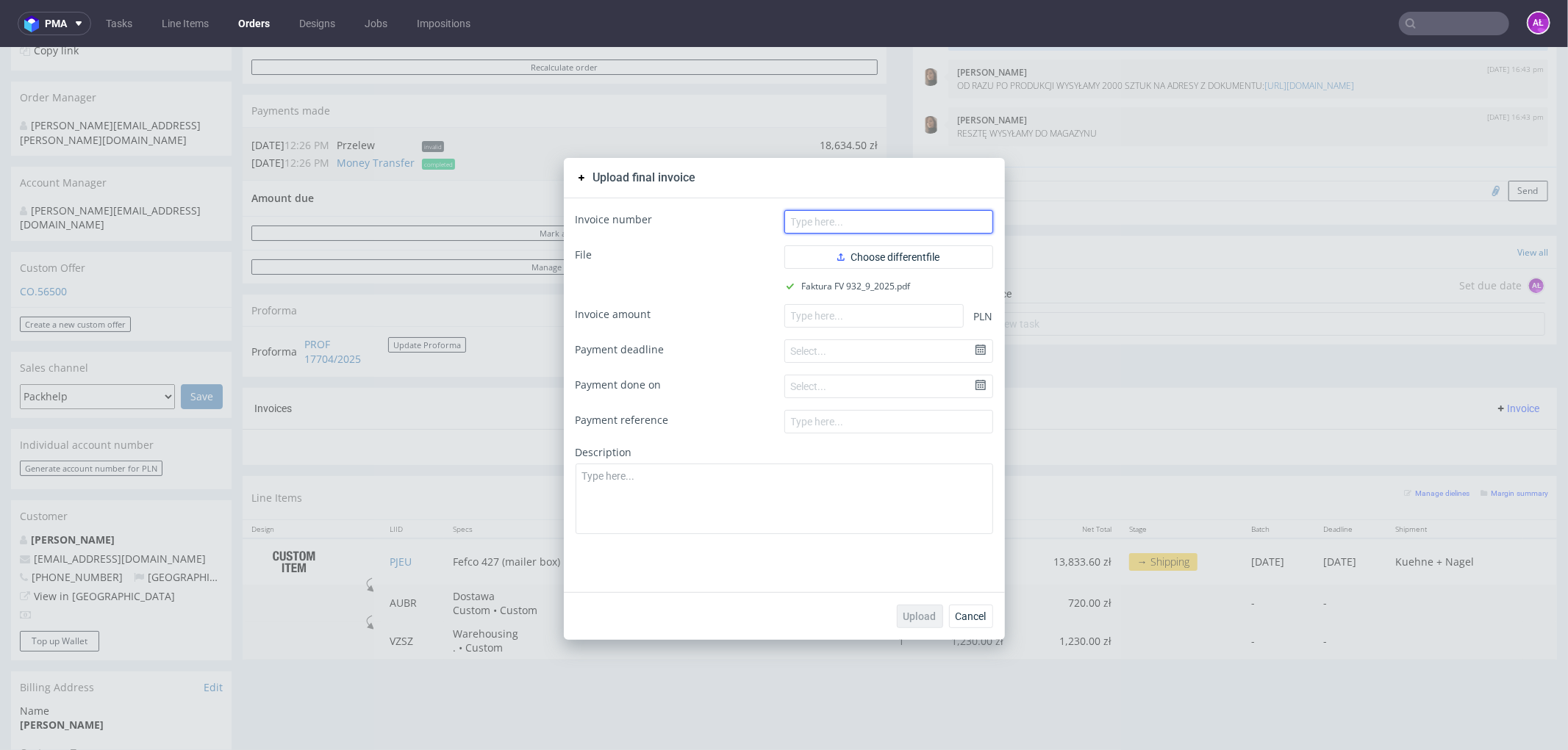
click at [929, 218] on input "text" at bounding box center [889, 221] width 208 height 24
paste input "r FV 932/9/2025"
click at [788, 228] on input "r FV 932/9/2025" at bounding box center [889, 221] width 208 height 24
type input "FV 932/9/2025"
click at [815, 323] on input "number" at bounding box center [874, 314] width 179 height 24
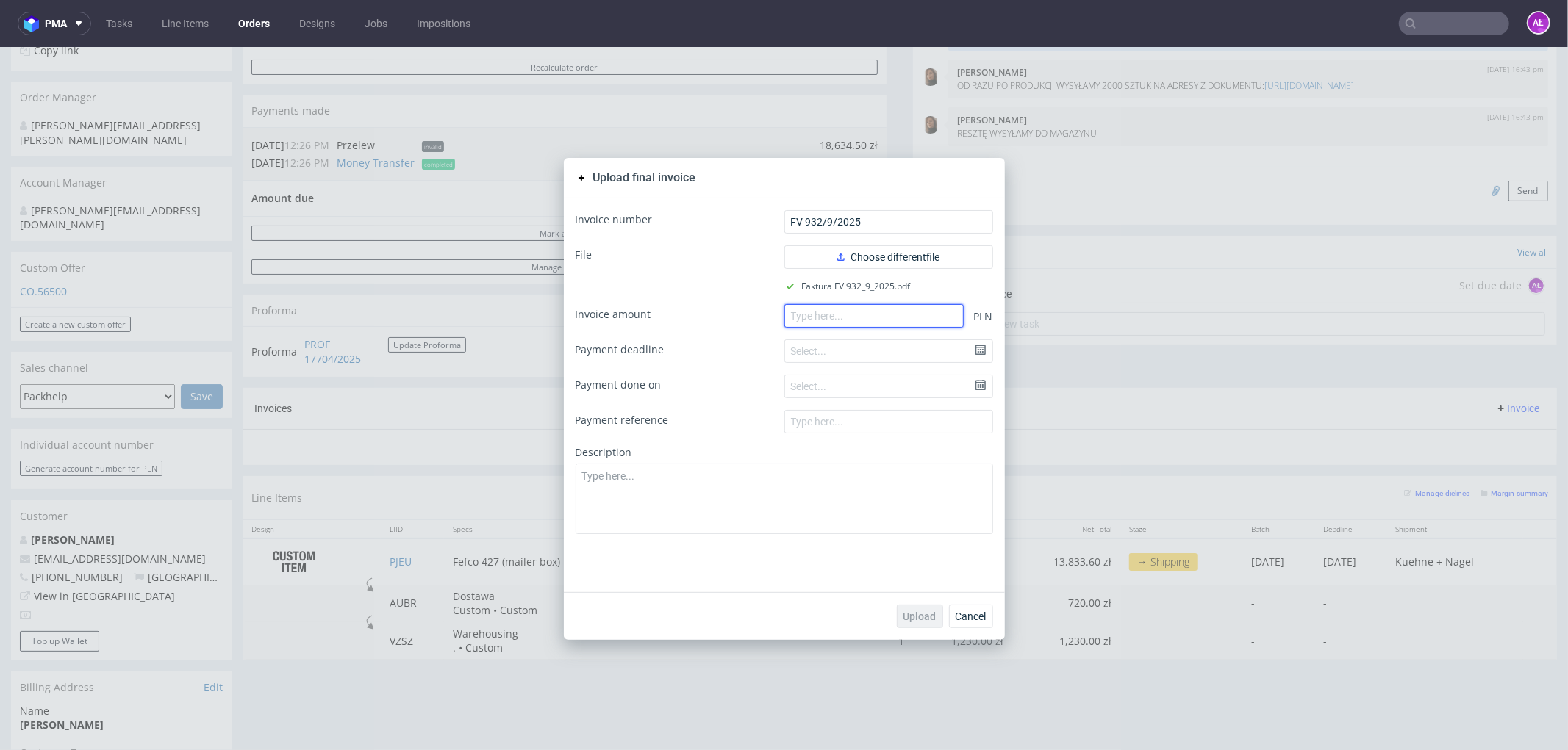
paste input "6297.60"
type input "6297.60"
click at [921, 617] on span "Upload" at bounding box center [920, 616] width 33 height 10
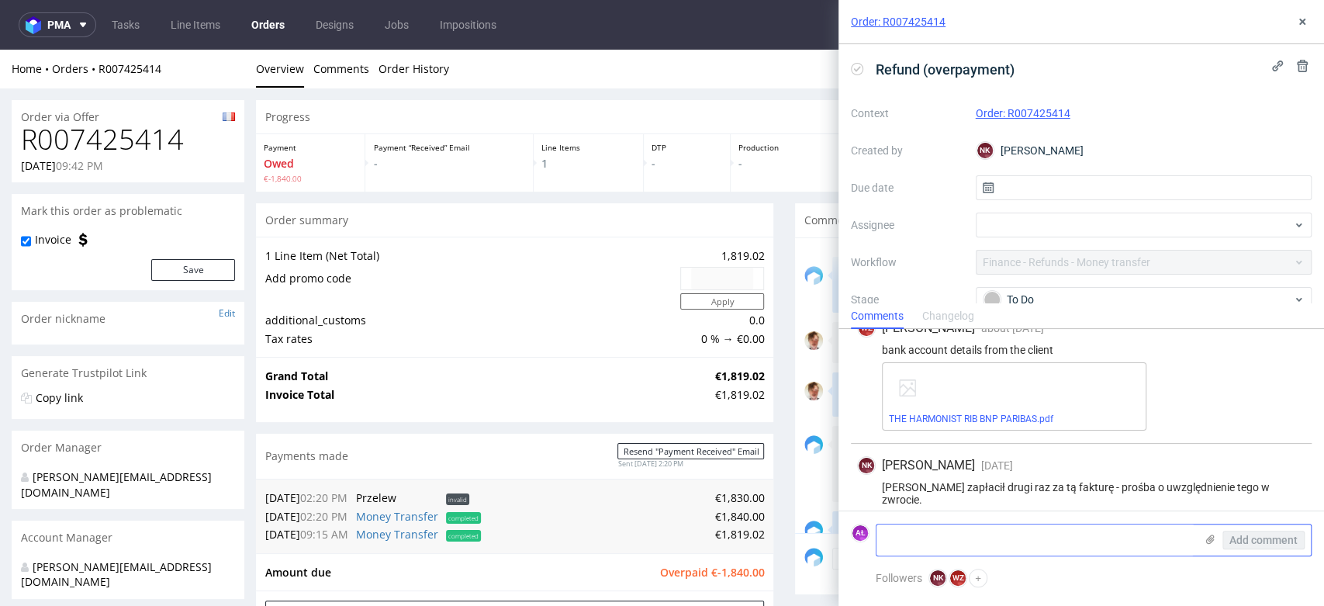
scroll to position [215, 0]
click at [968, 533] on textarea at bounding box center [1036, 539] width 318 height 31
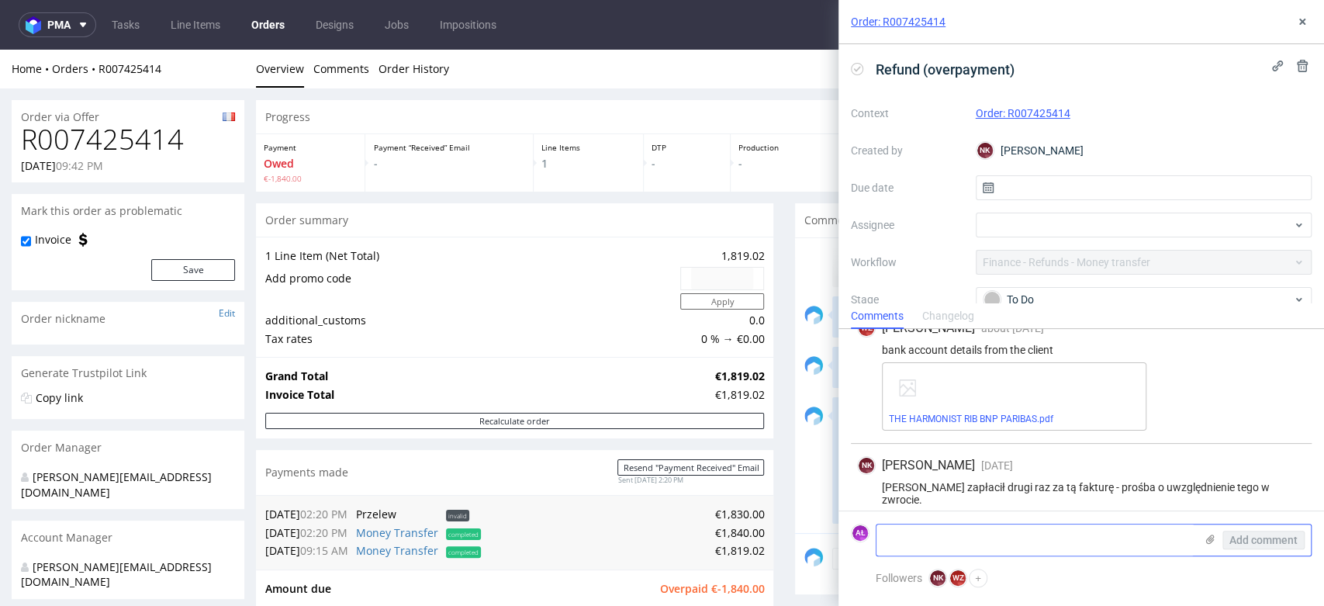
paste textarea "Utworzony task na zwrot"
click at [936, 541] on textarea "Utworzony task na zwrot" at bounding box center [1036, 539] width 318 height 31
type textarea "Utworzony nowy task na zwrot"
click at [1268, 538] on span "Add comment" at bounding box center [1264, 540] width 68 height 11
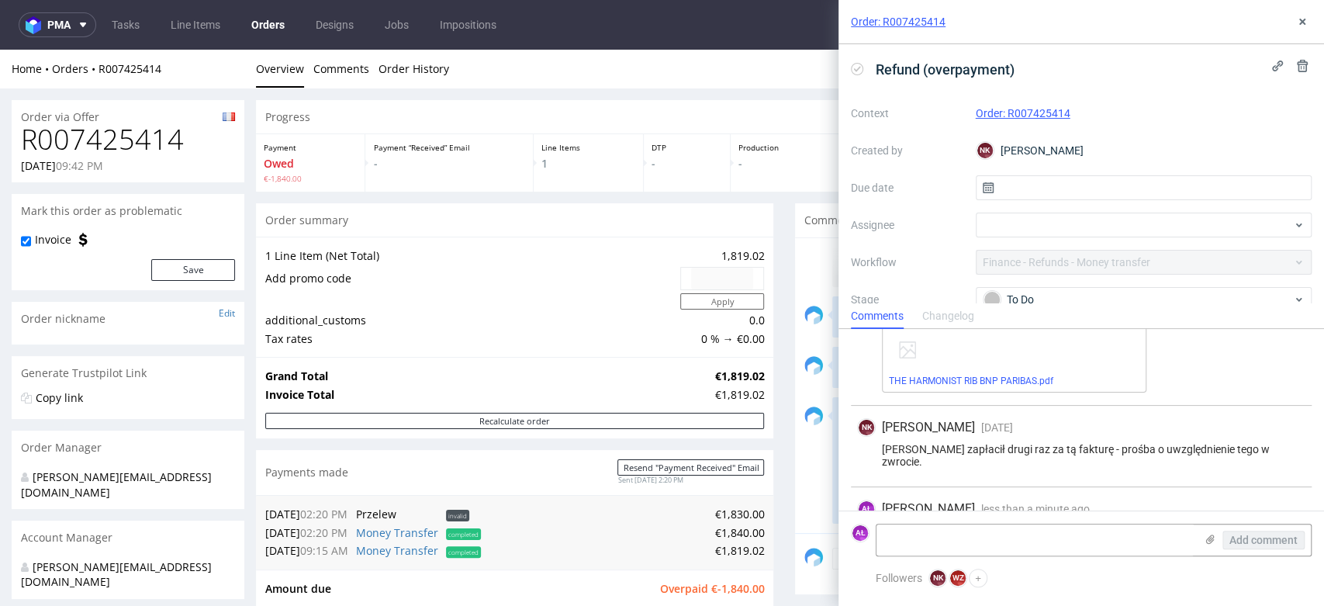
scroll to position [298, 0]
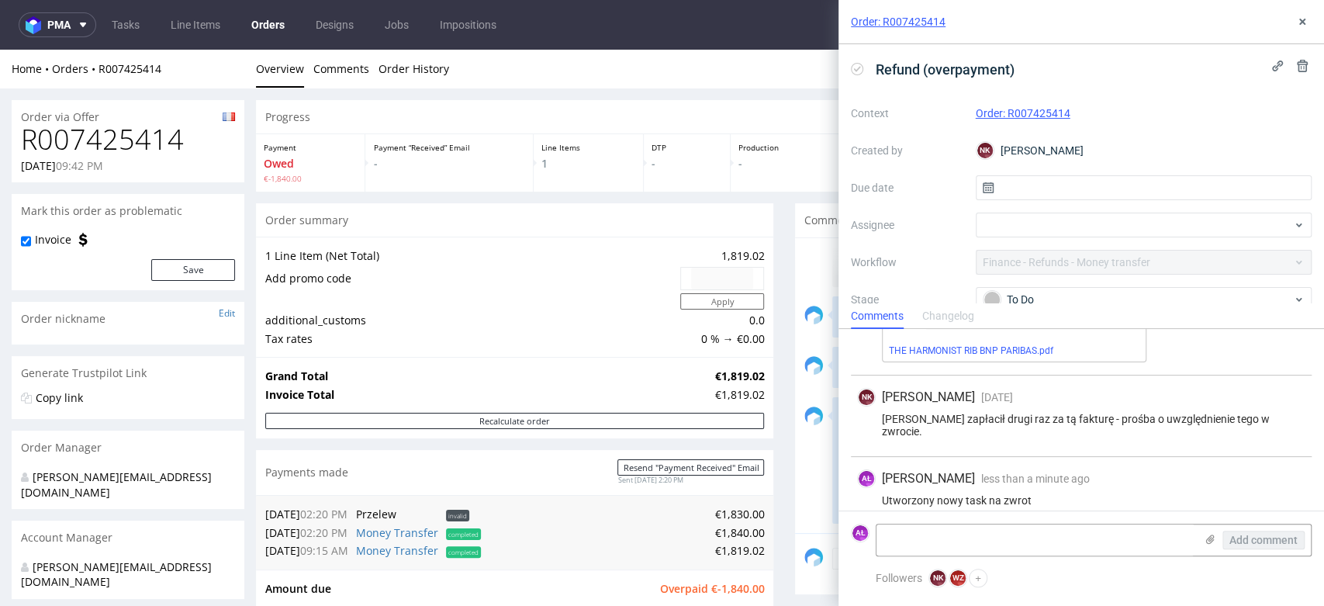
click at [1016, 303] on div "Comments Changelog" at bounding box center [1082, 315] width 486 height 25
click at [1022, 299] on div "To Do" at bounding box center [1138, 299] width 309 height 17
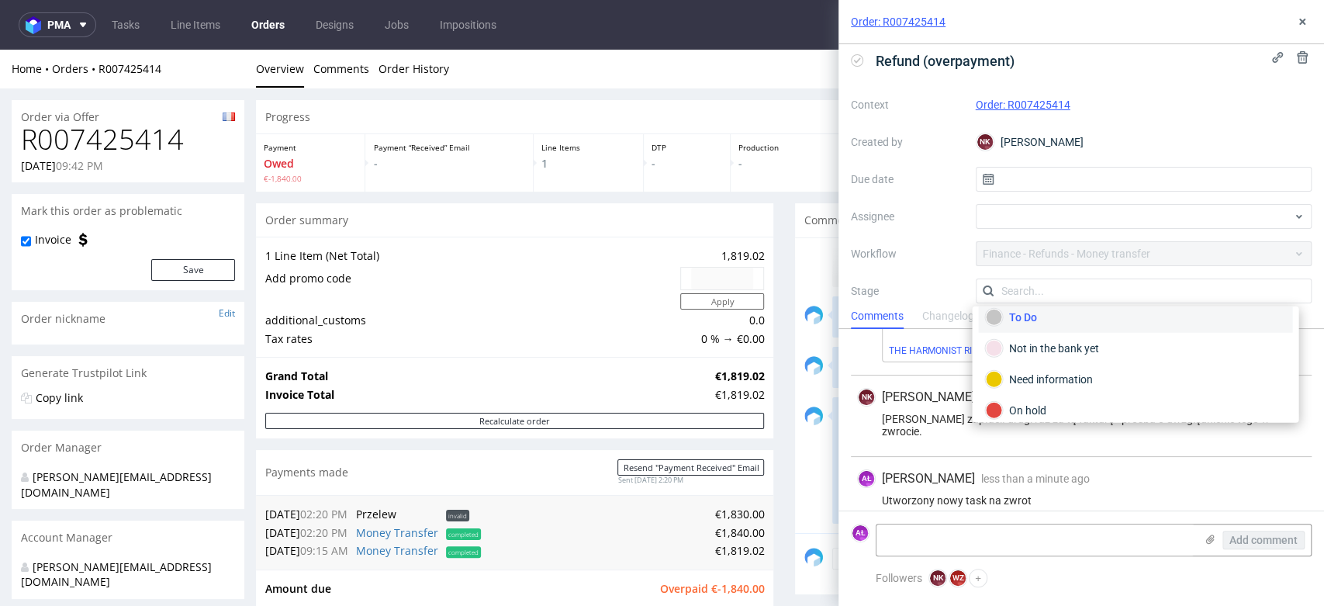
scroll to position [0, 0]
drag, startPoint x: 1309, startPoint y: 19, endPoint x: 981, endPoint y: 161, distance: 357.6
click at [1309, 19] on button at bounding box center [1302, 21] width 19 height 19
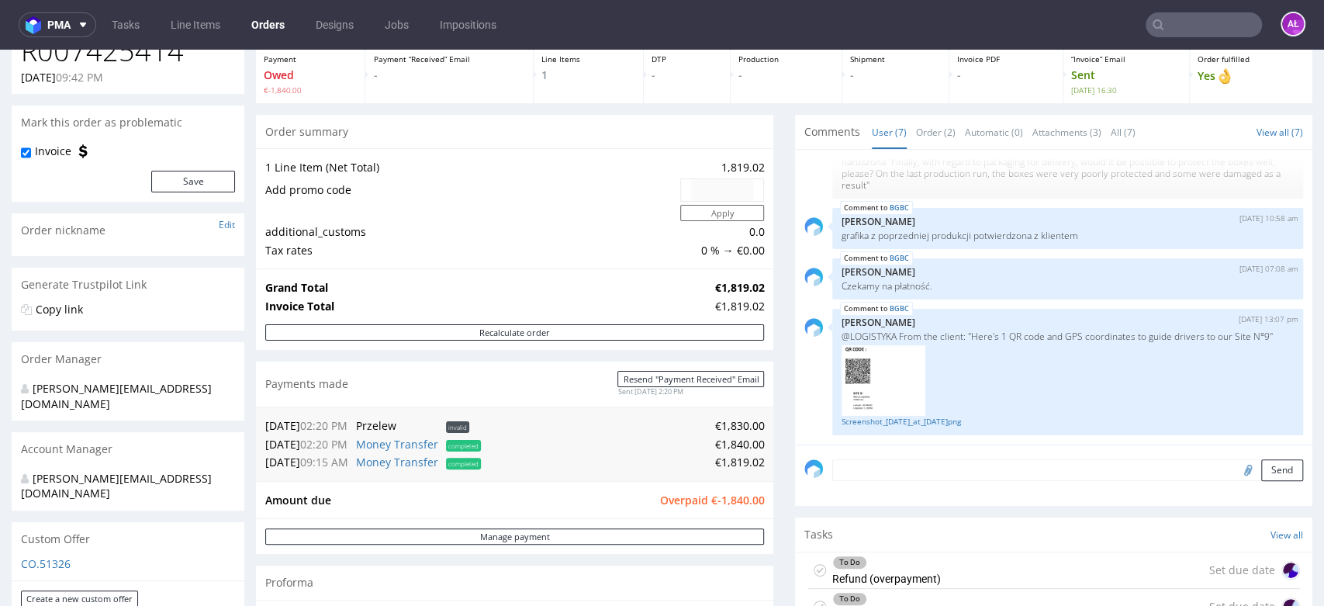
scroll to position [258, 0]
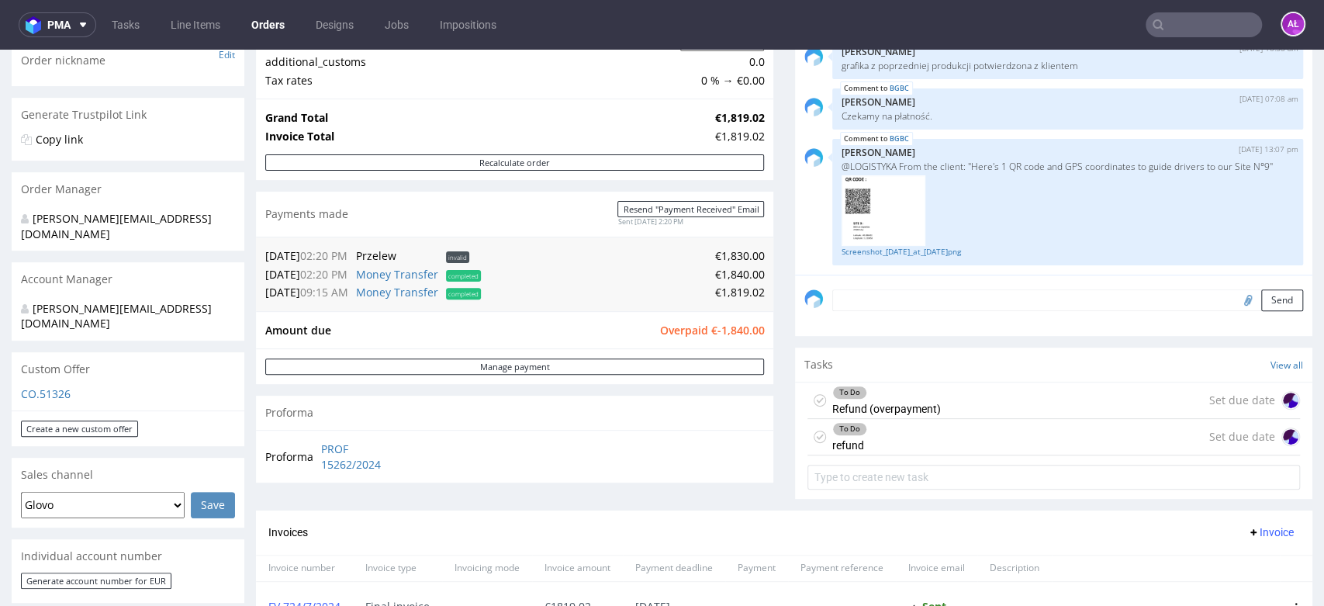
click at [889, 445] on div "To Do refund Set due date" at bounding box center [1054, 437] width 493 height 36
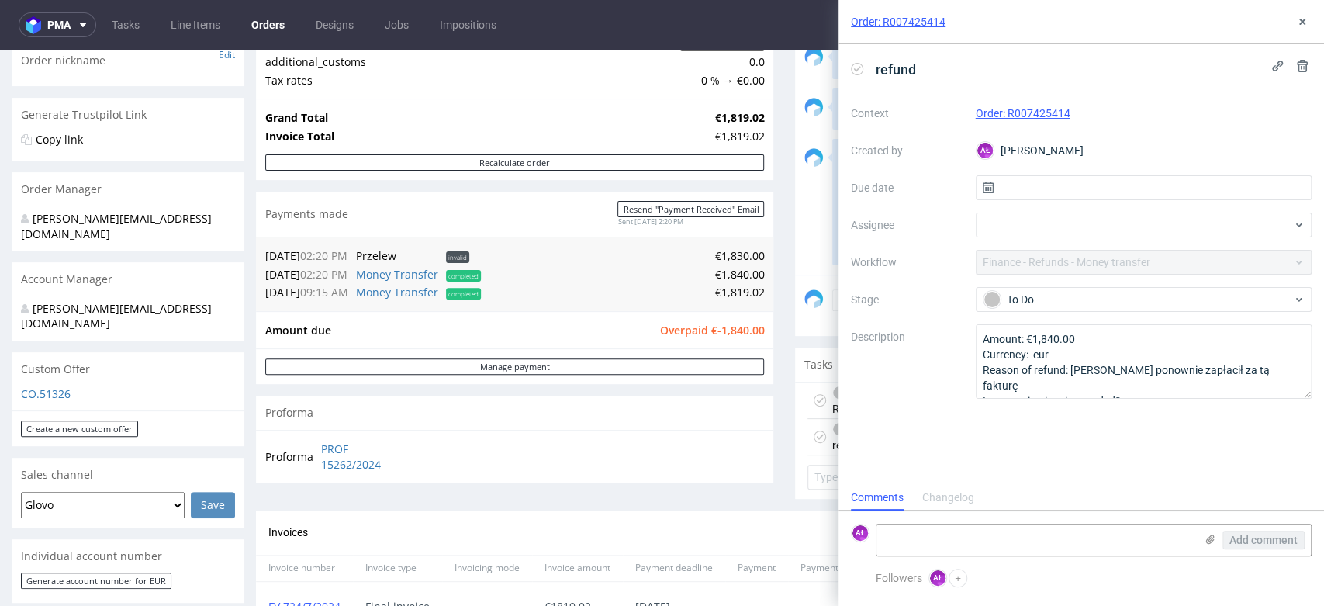
scroll to position [12, 0]
click at [948, 531] on textarea at bounding box center [1036, 539] width 318 height 31
type textarea "po zrobieniu zwrotu odhaczyć 2 taski"
click at [1230, 542] on span "Add comment" at bounding box center [1264, 540] width 68 height 11
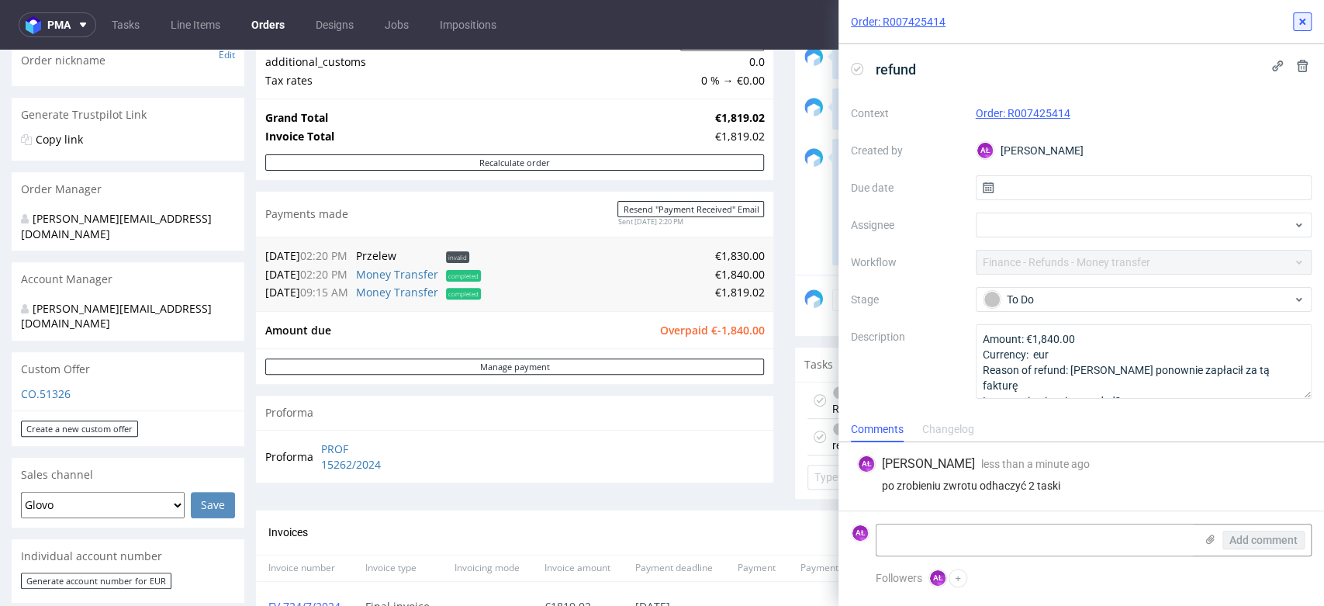
click at [1297, 26] on icon at bounding box center [1302, 22] width 12 height 12
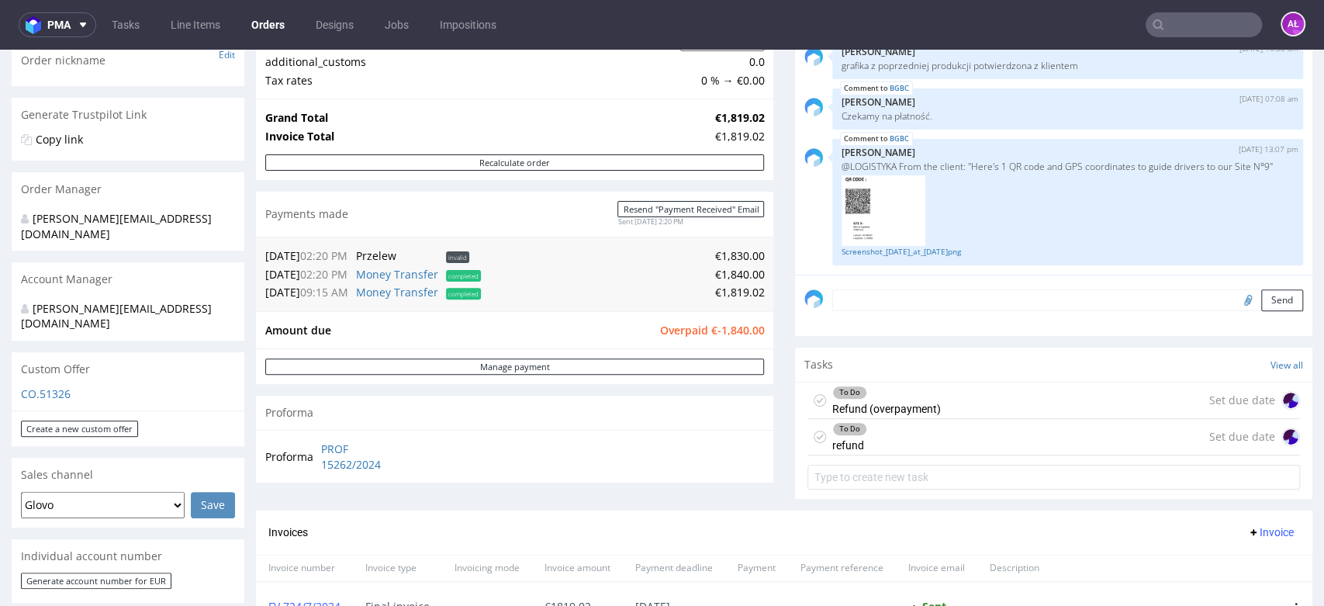
click at [928, 401] on div "To Do Refund (overpayment) Set due date" at bounding box center [1054, 400] width 493 height 36
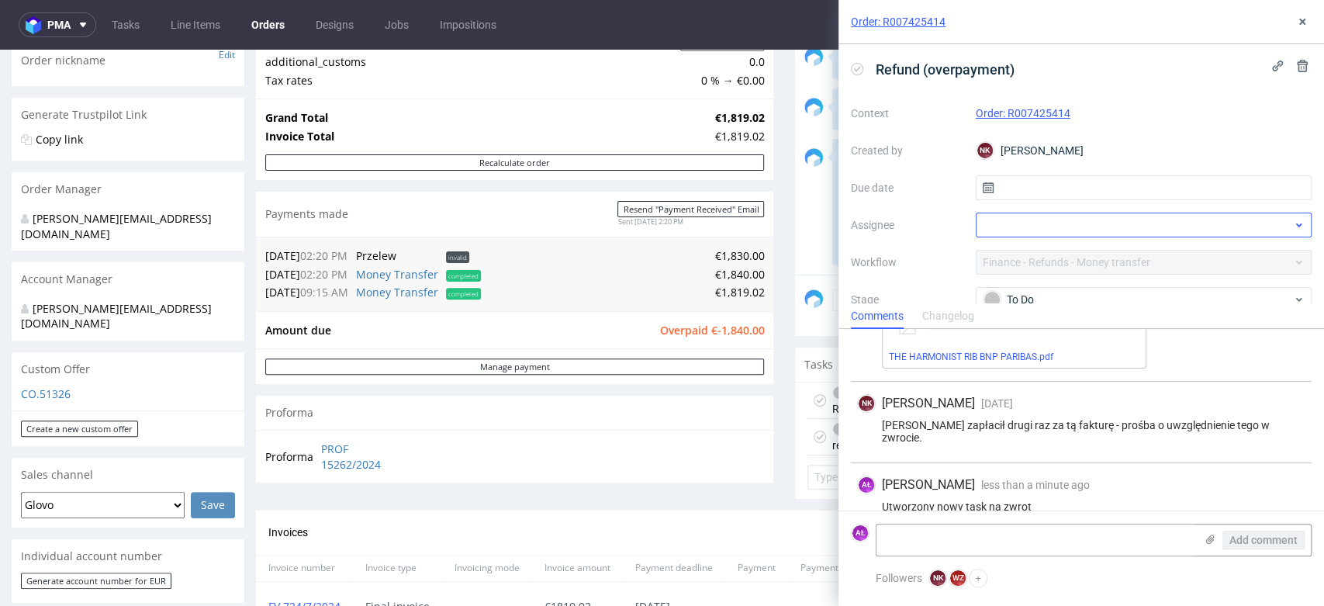
scroll to position [298, 0]
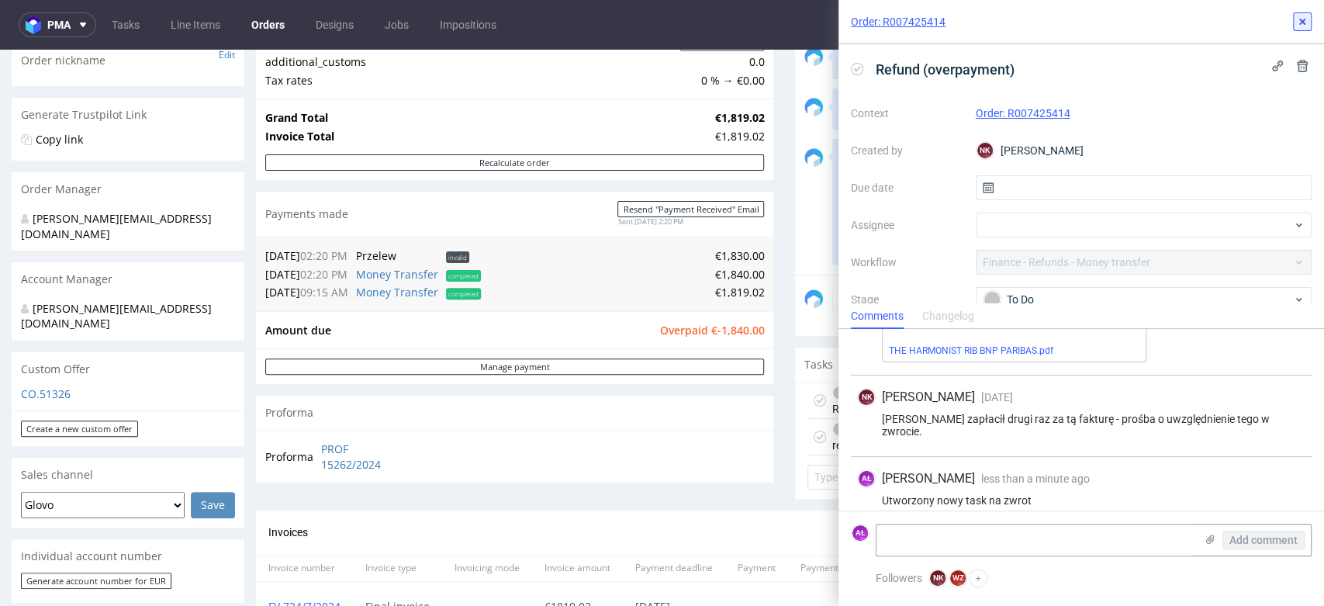
click at [1300, 17] on icon at bounding box center [1302, 22] width 12 height 12
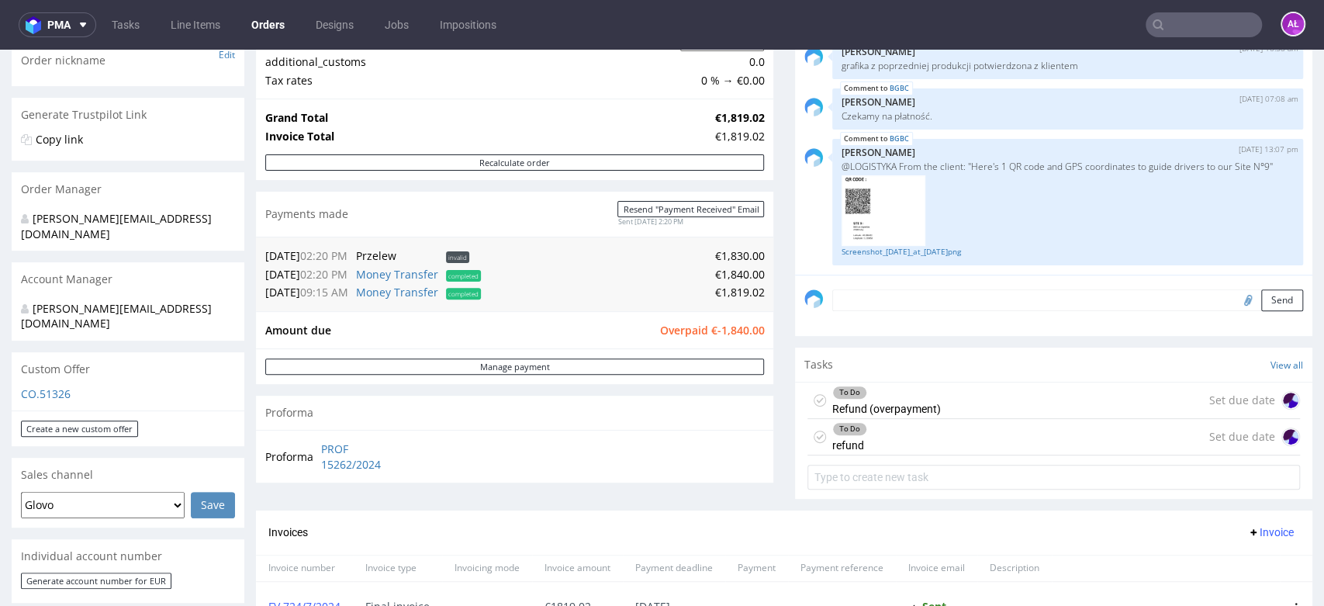
click at [931, 439] on div "To Do refund Set due date" at bounding box center [1054, 437] width 493 height 36
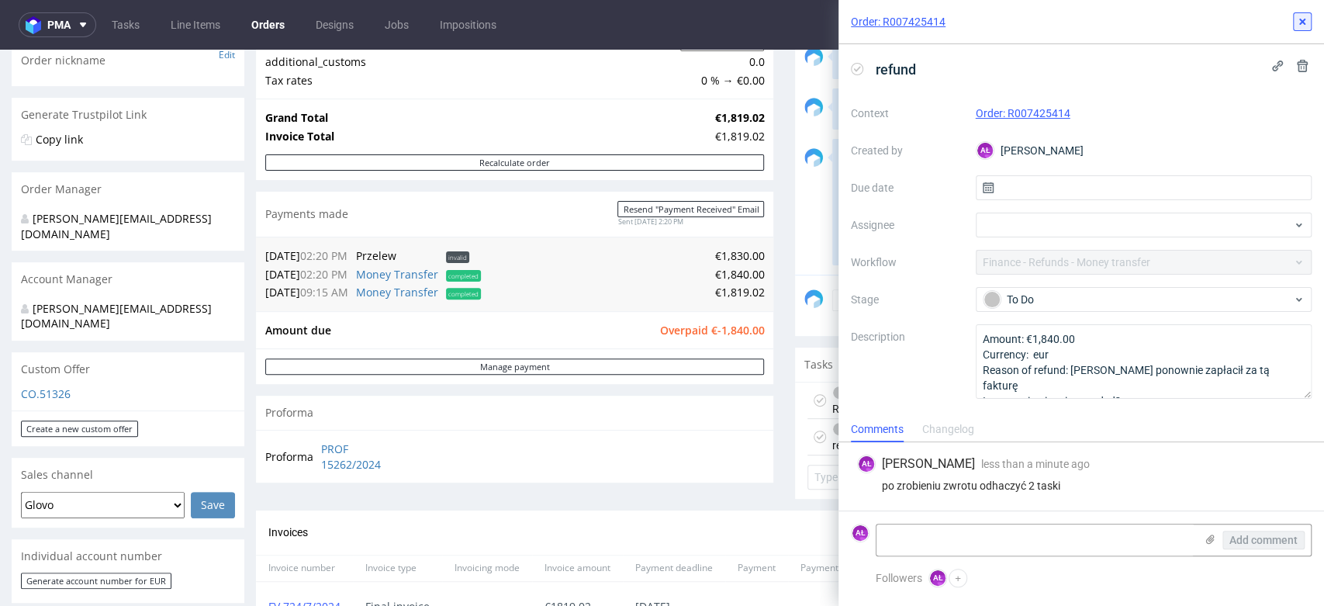
click at [1302, 26] on icon at bounding box center [1302, 22] width 12 height 12
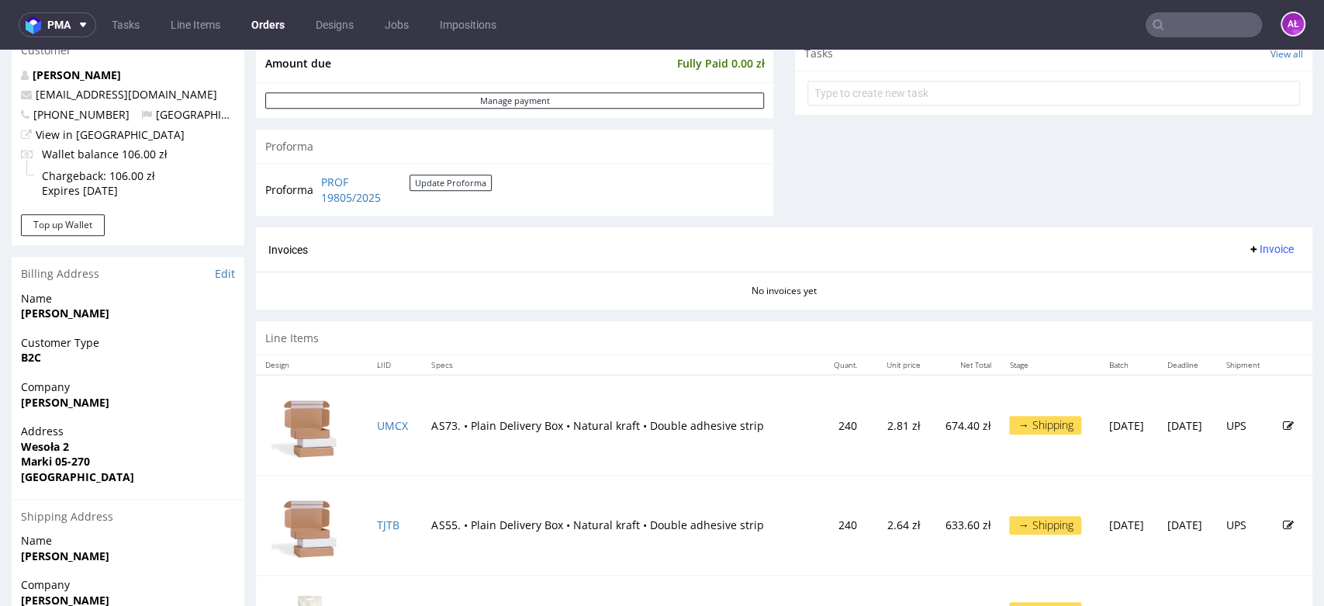
scroll to position [517, 0]
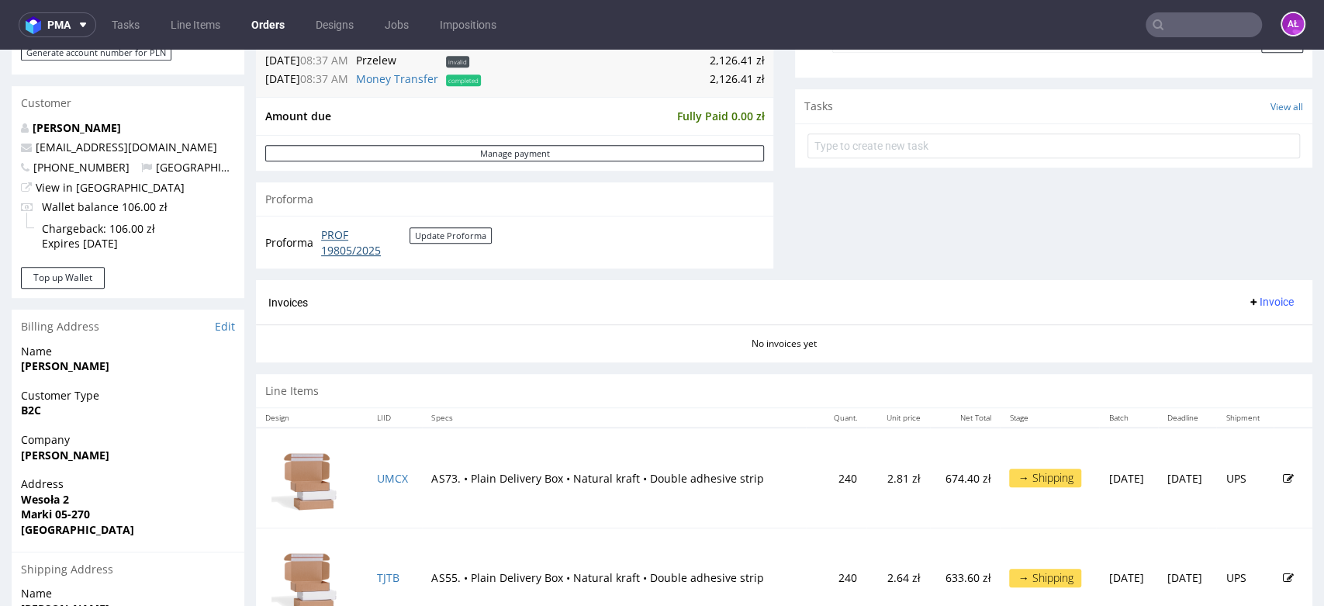
click at [349, 252] on link "PROF 19805/2025" at bounding box center [365, 242] width 88 height 30
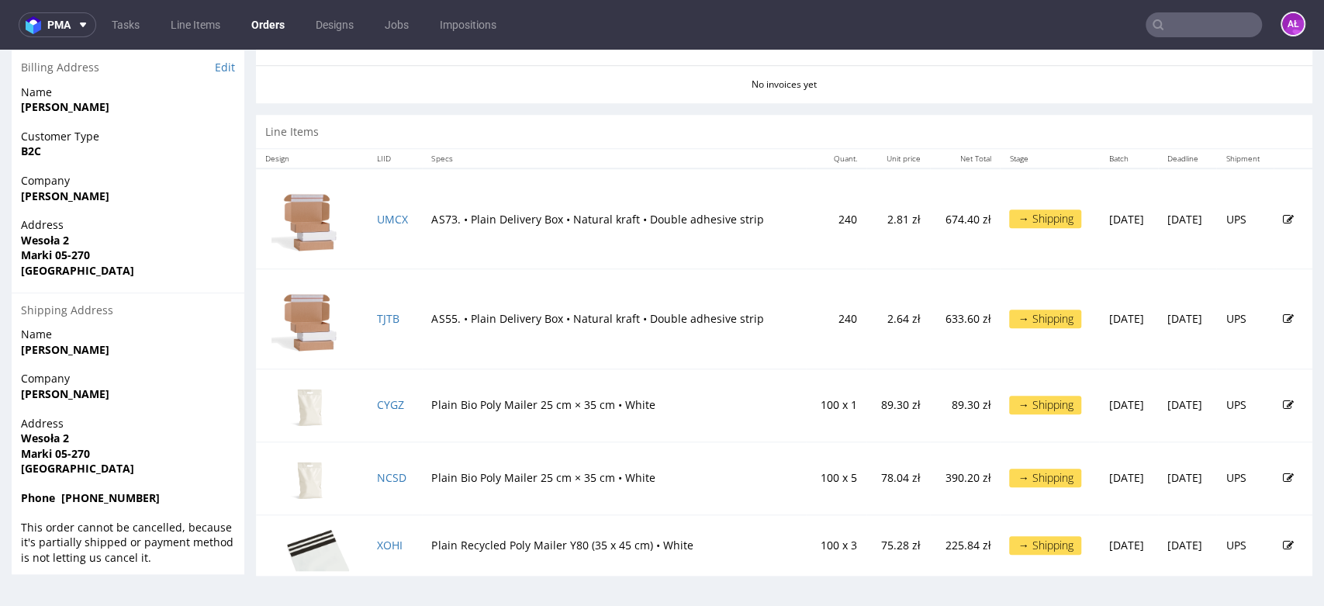
scroll to position [431, 0]
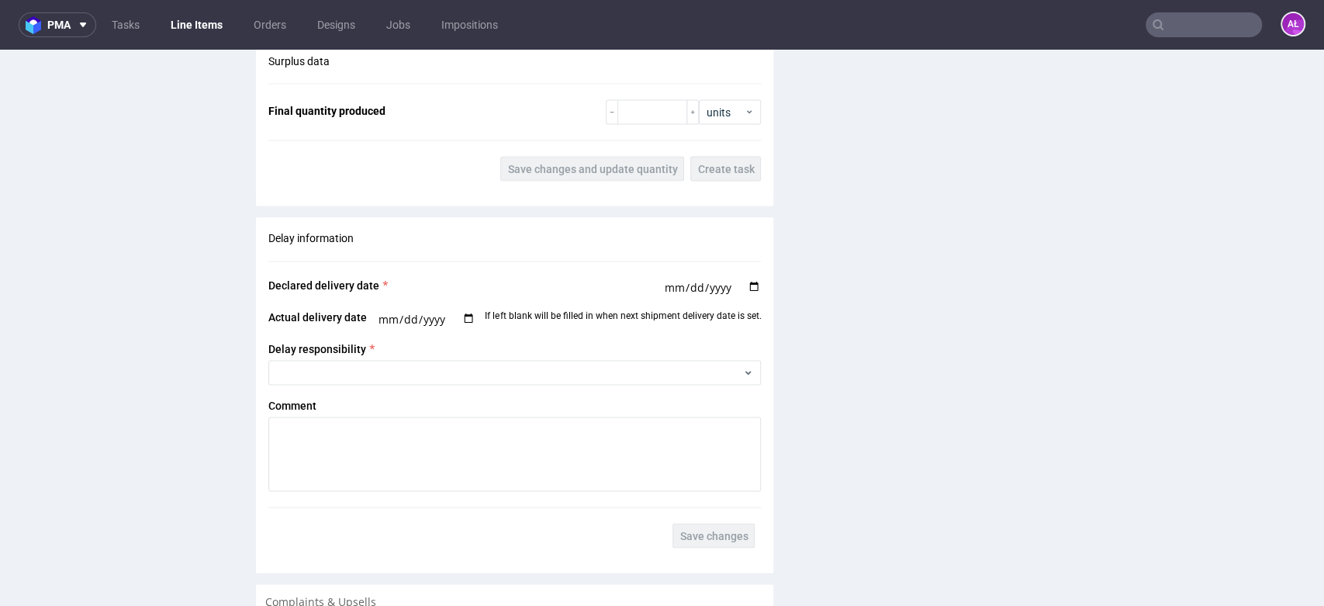
scroll to position [1810, 0]
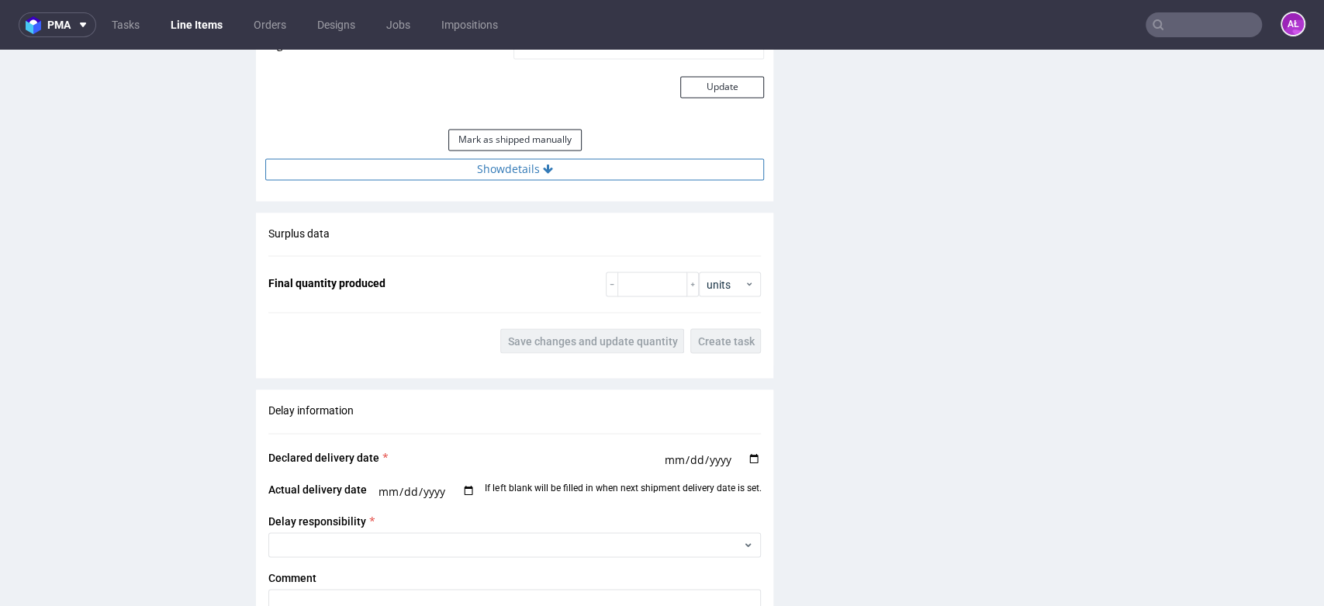
click at [601, 170] on button "Show details" at bounding box center [514, 169] width 499 height 22
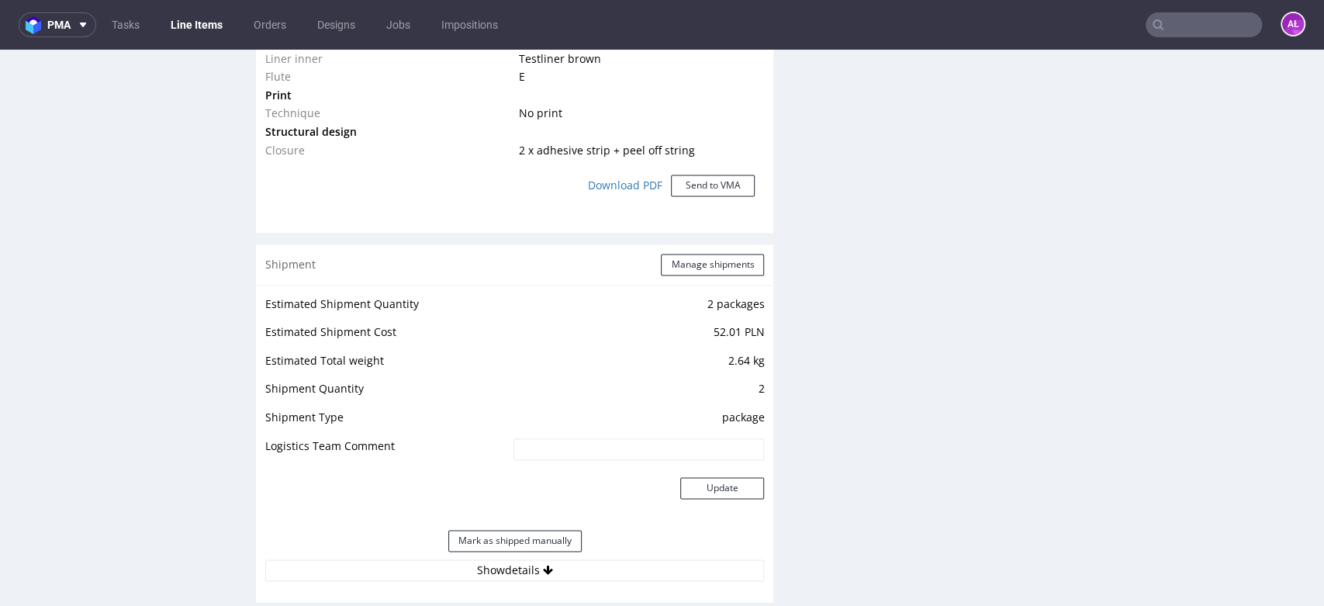
scroll to position [1724, 0]
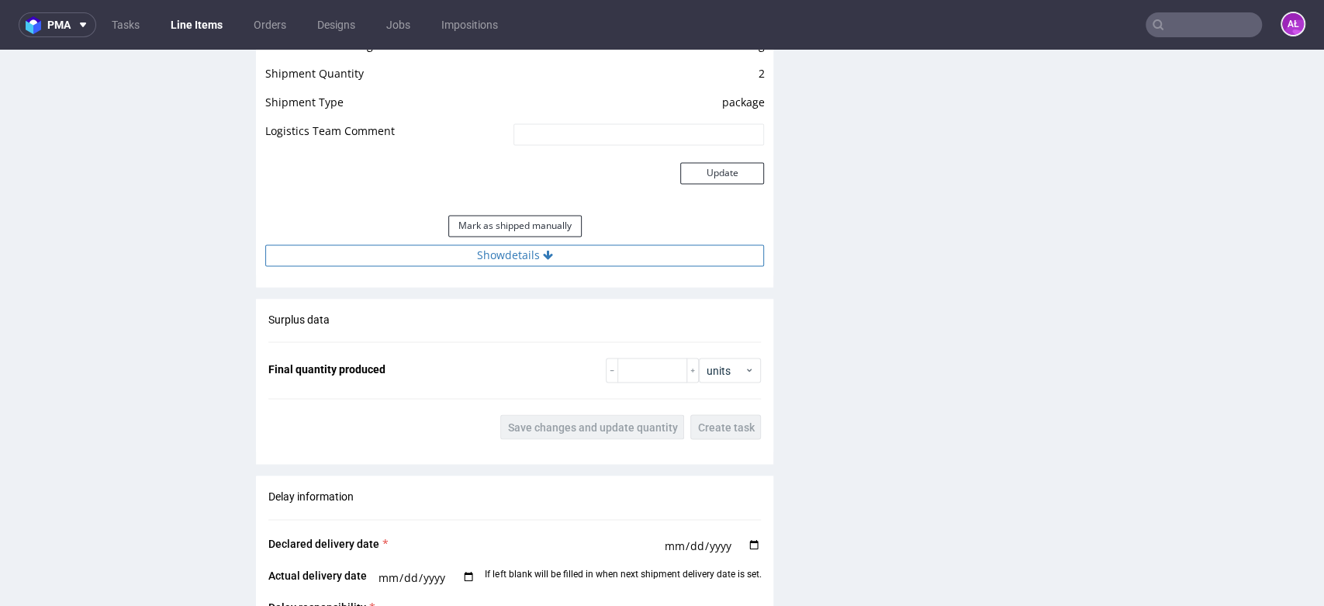
click at [596, 255] on button "Show details" at bounding box center [514, 255] width 499 height 22
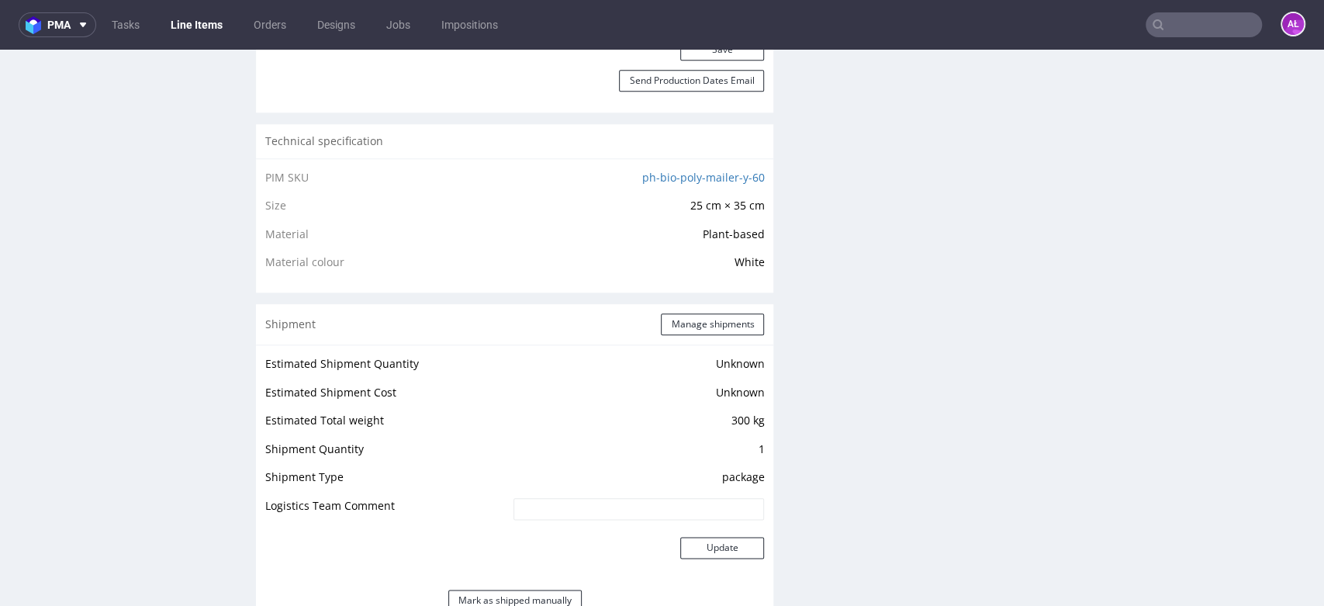
scroll to position [1465, 0]
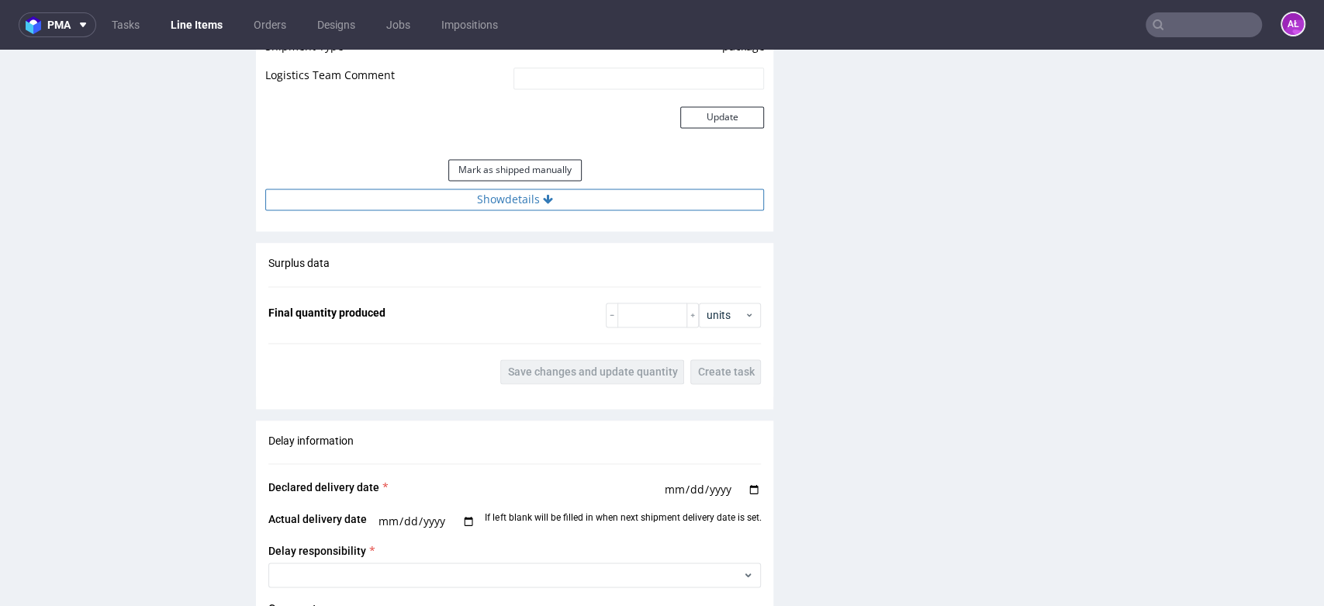
click at [631, 194] on button "Show details" at bounding box center [514, 200] width 499 height 22
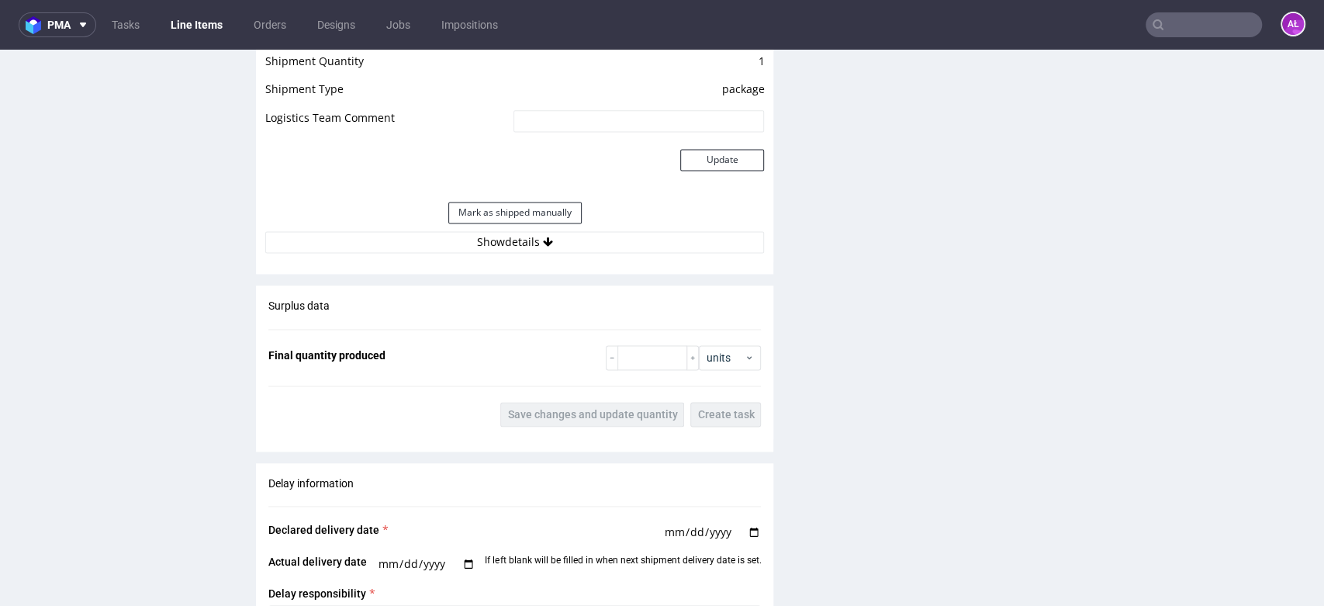
scroll to position [1465, 0]
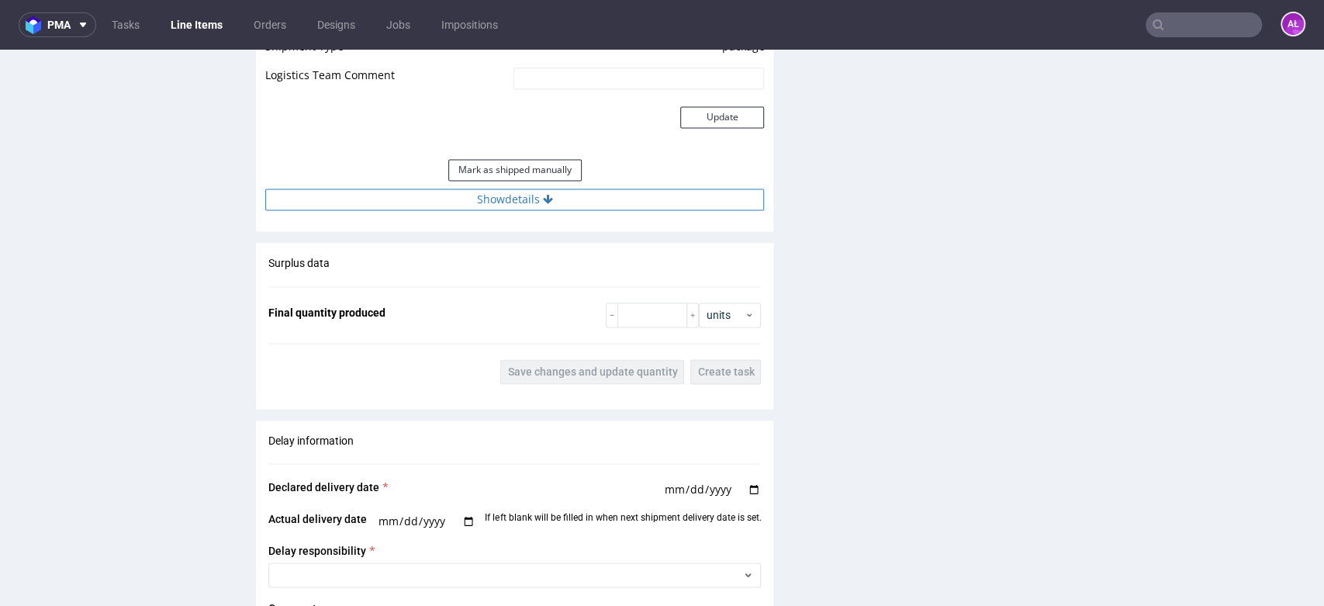
click at [606, 199] on button "Show details" at bounding box center [514, 200] width 499 height 22
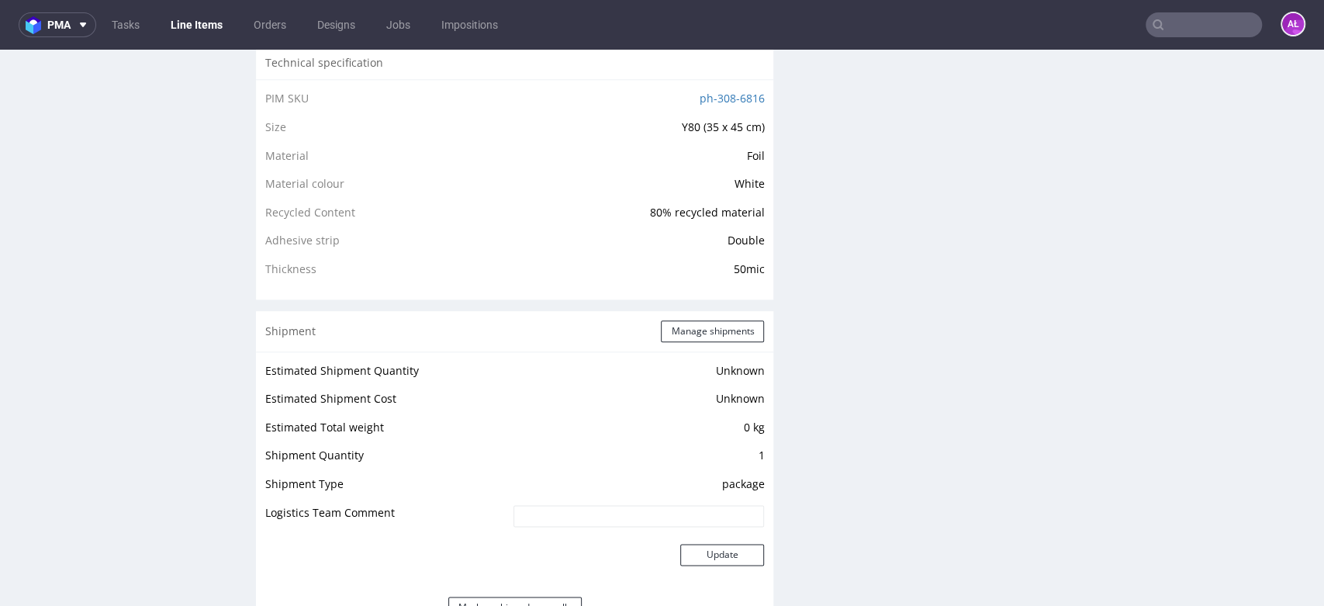
scroll to position [1552, 0]
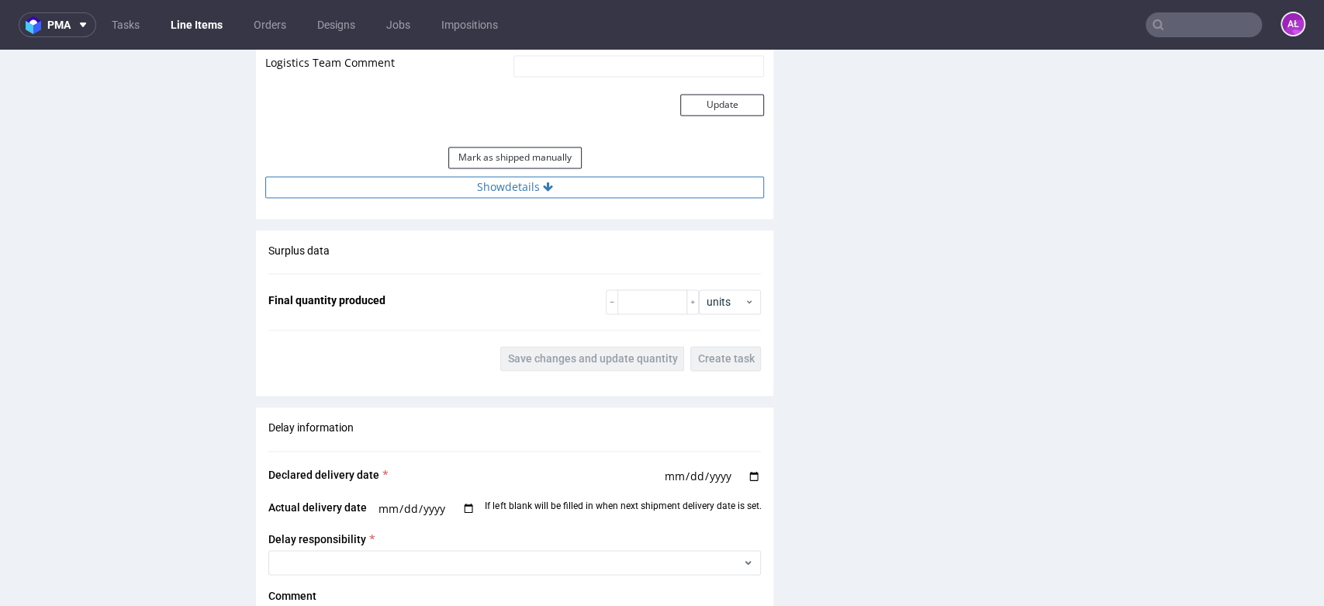
click at [621, 182] on button "Show details" at bounding box center [514, 187] width 499 height 22
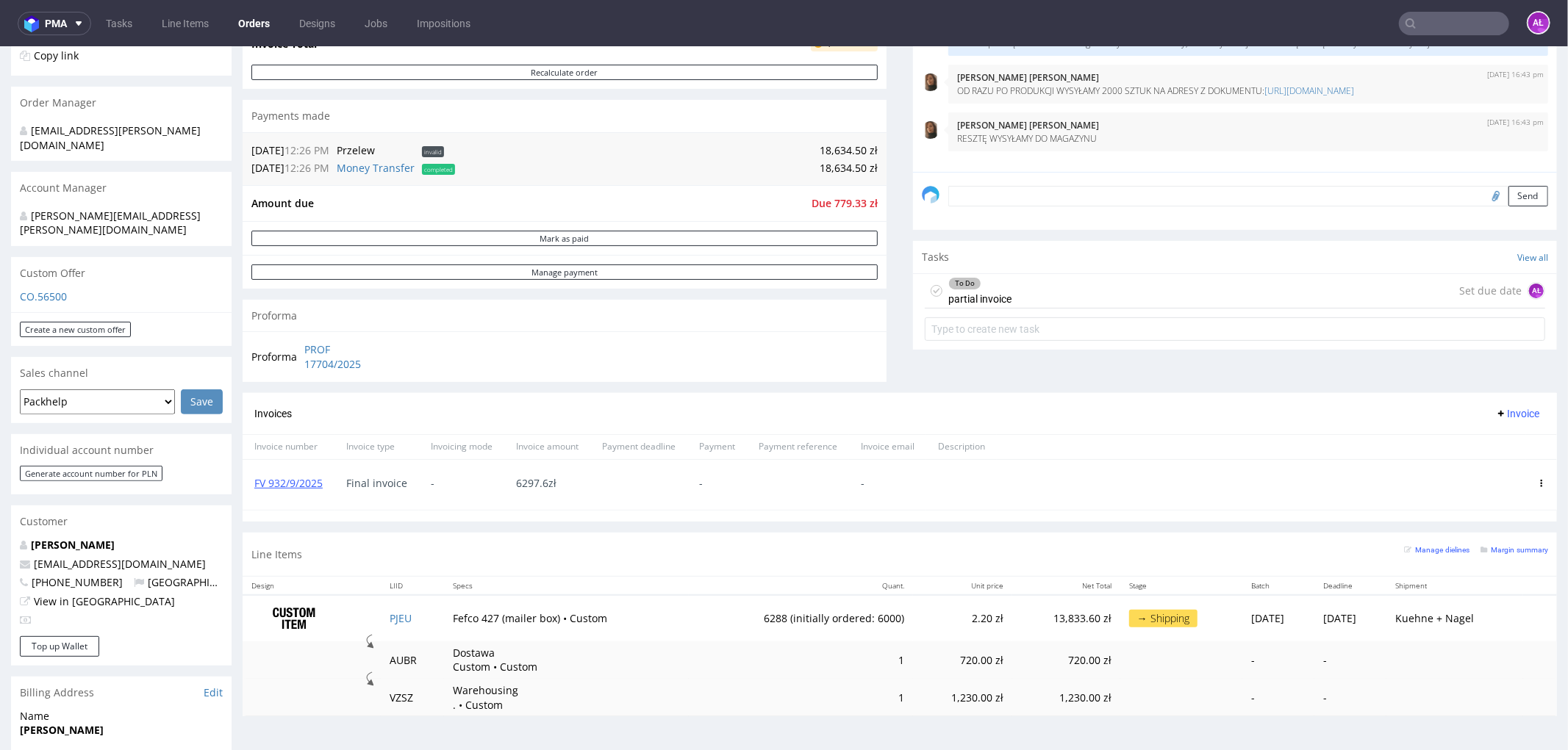
scroll to position [326, 0]
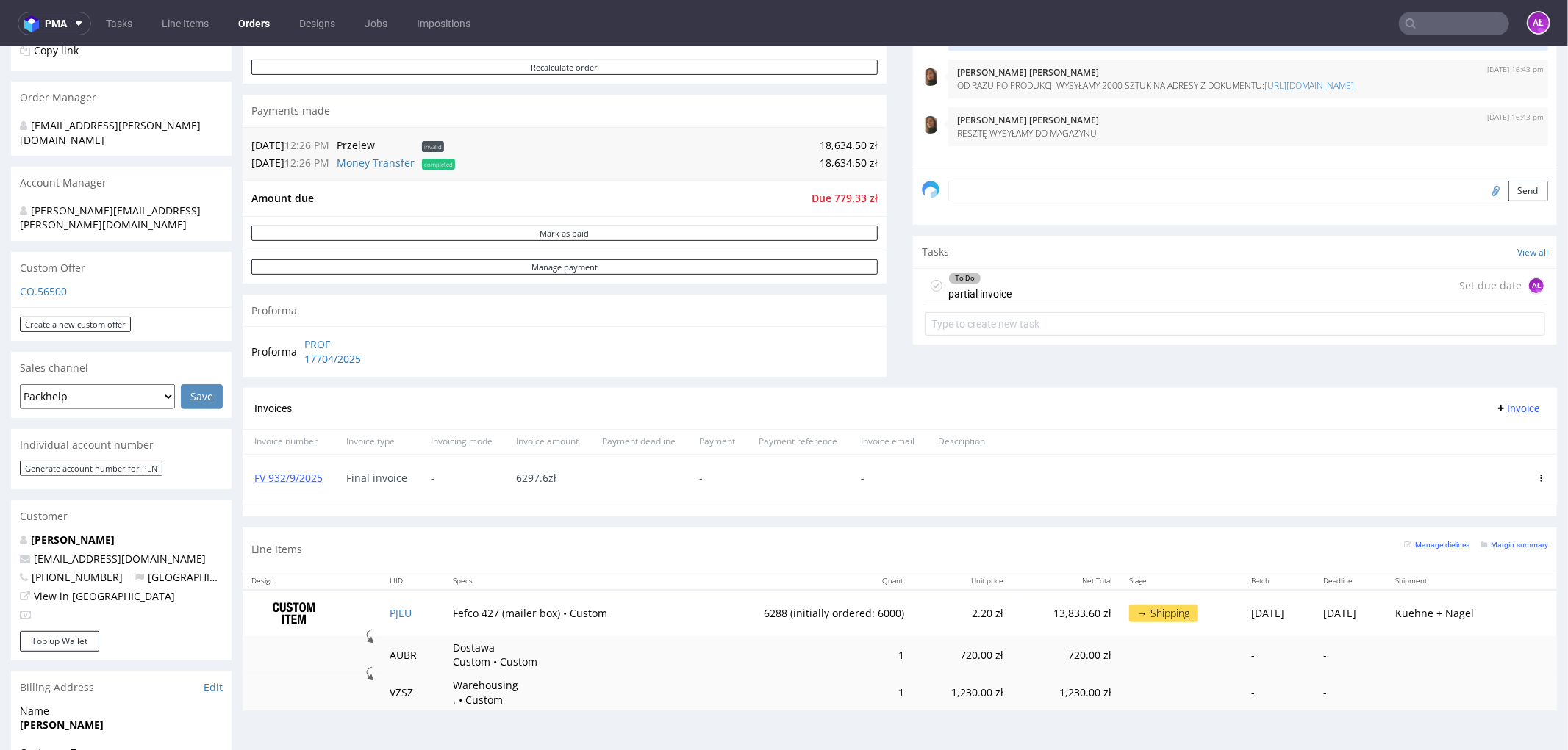
click at [1434, 29] on input "text" at bounding box center [1453, 23] width 110 height 24
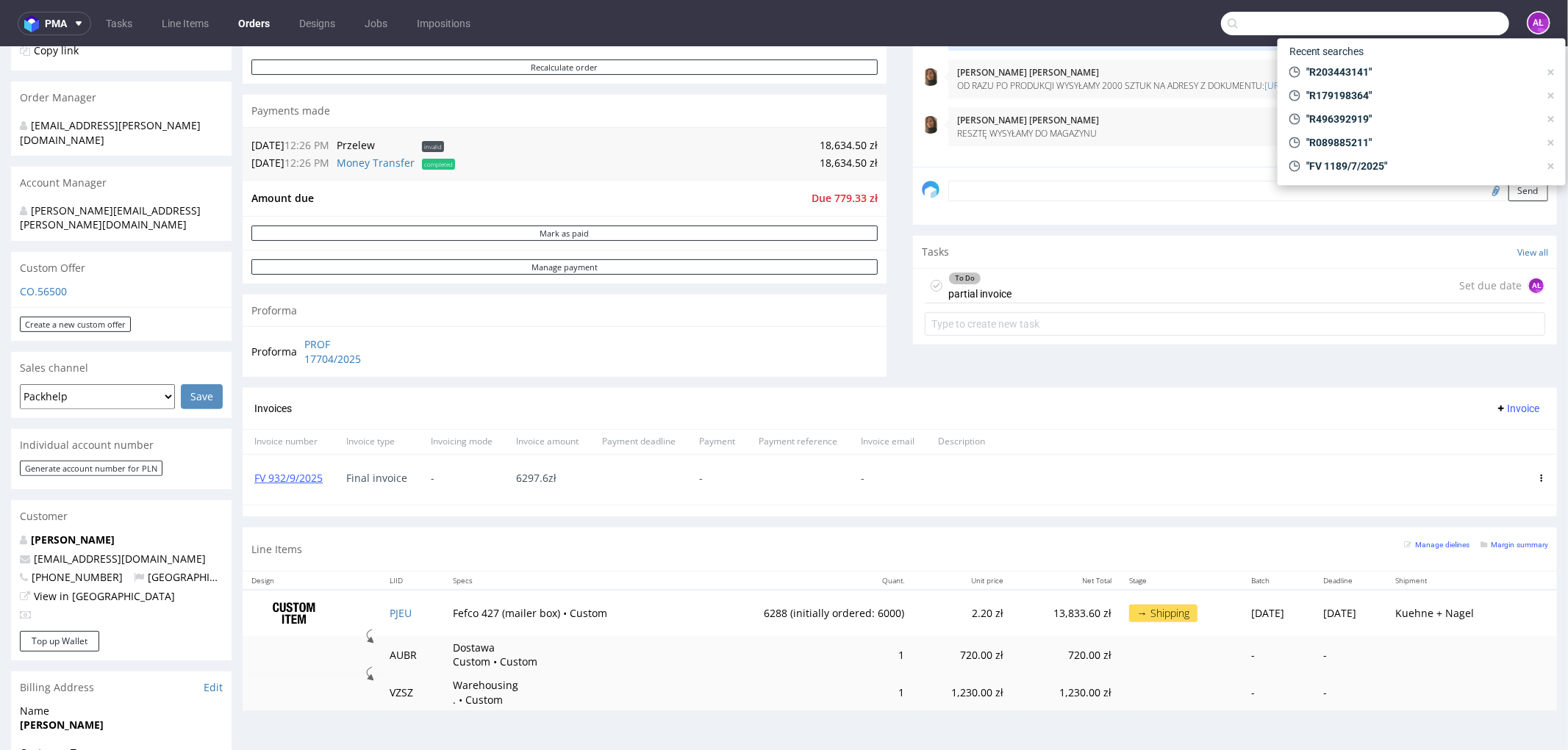
type input "e"
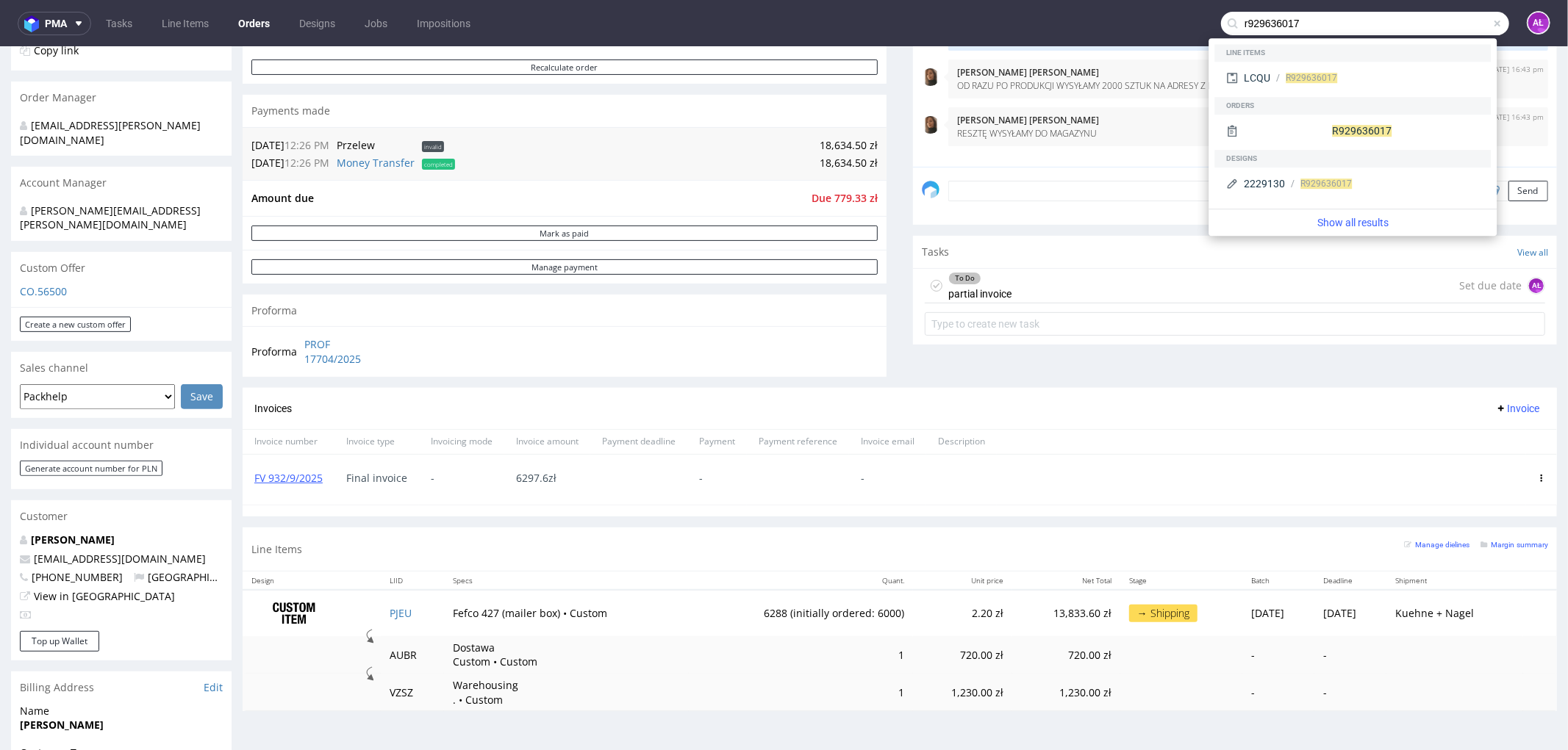
type input "r929636017"
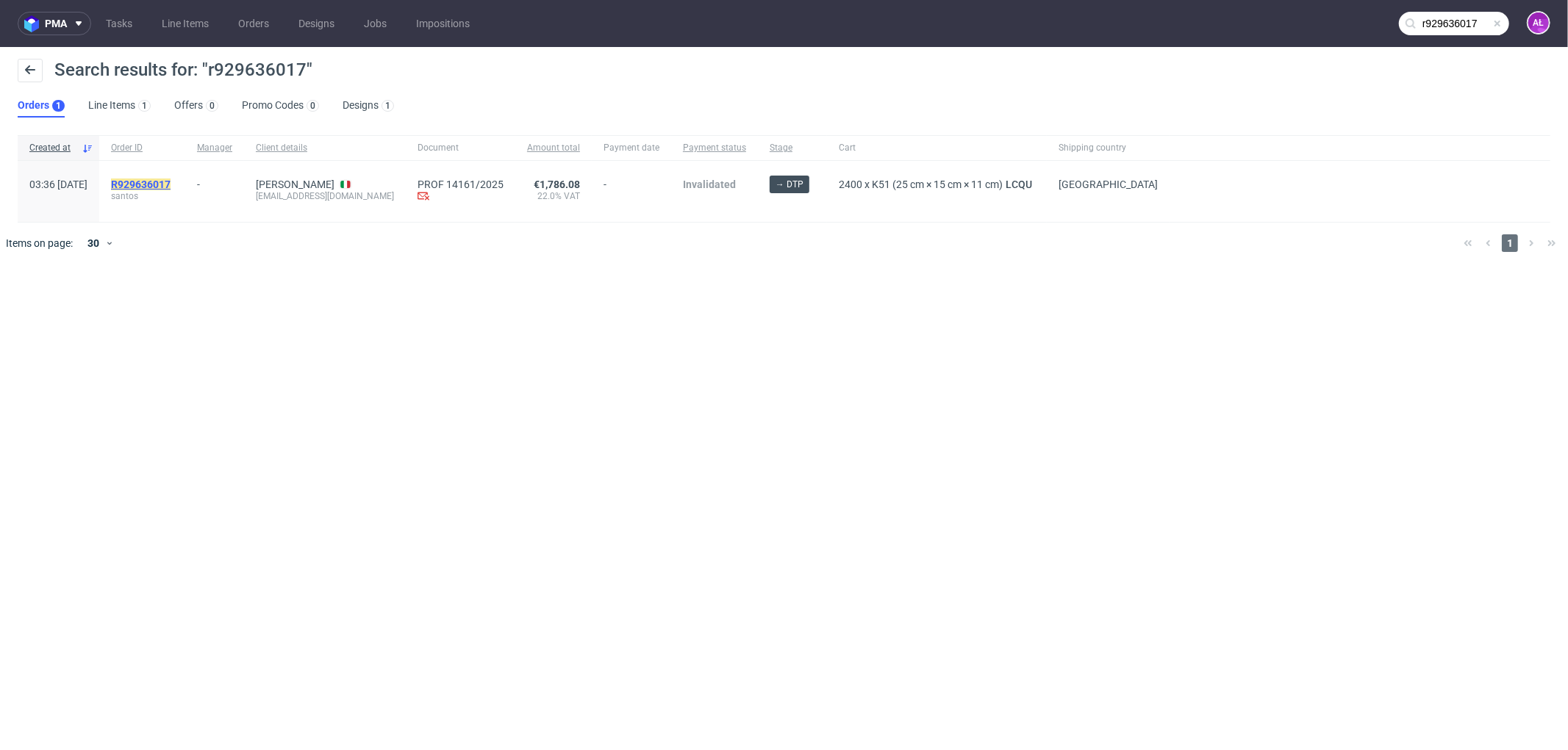
click at [171, 180] on mark "R929636017" at bounding box center [140, 185] width 60 height 11
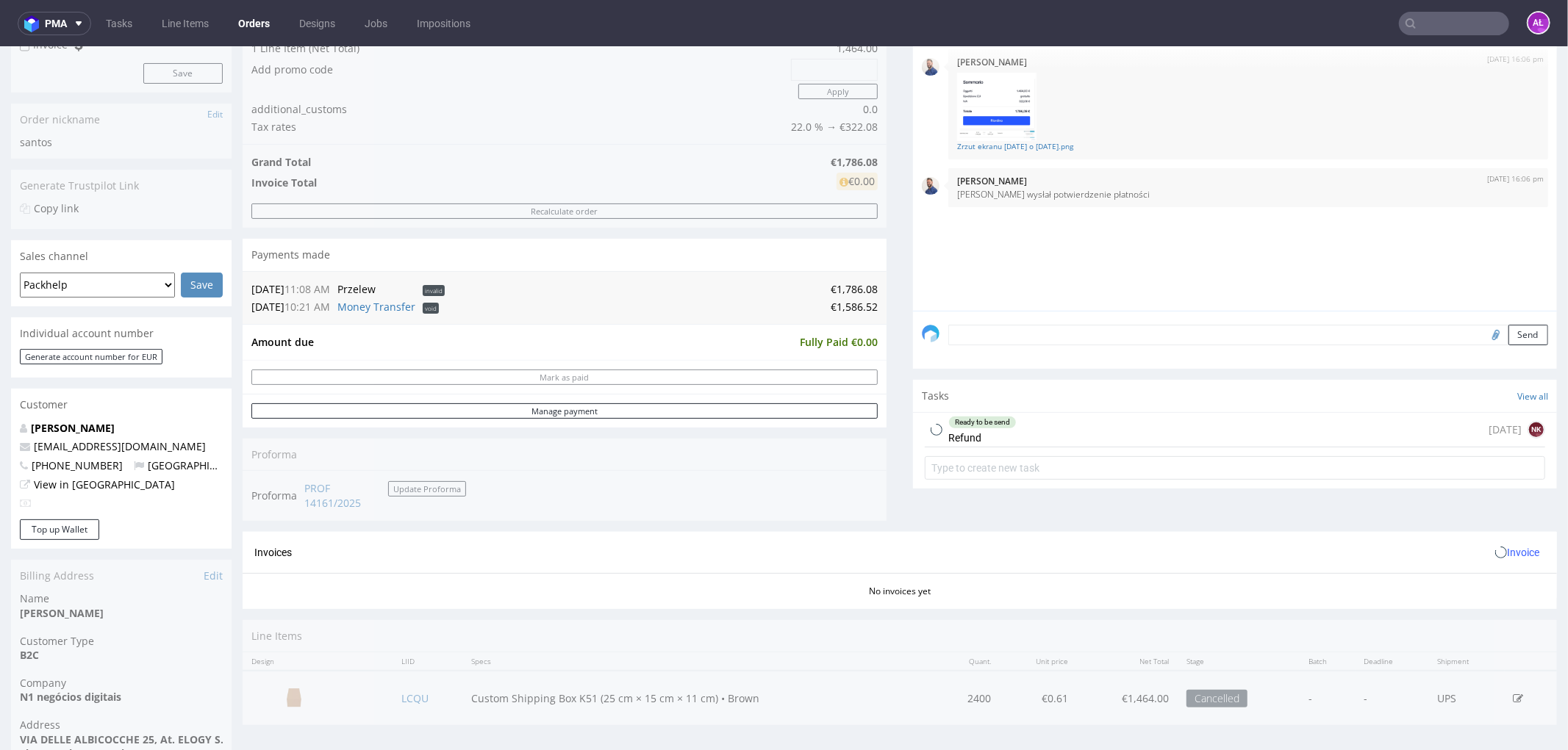
scroll to position [244, 0]
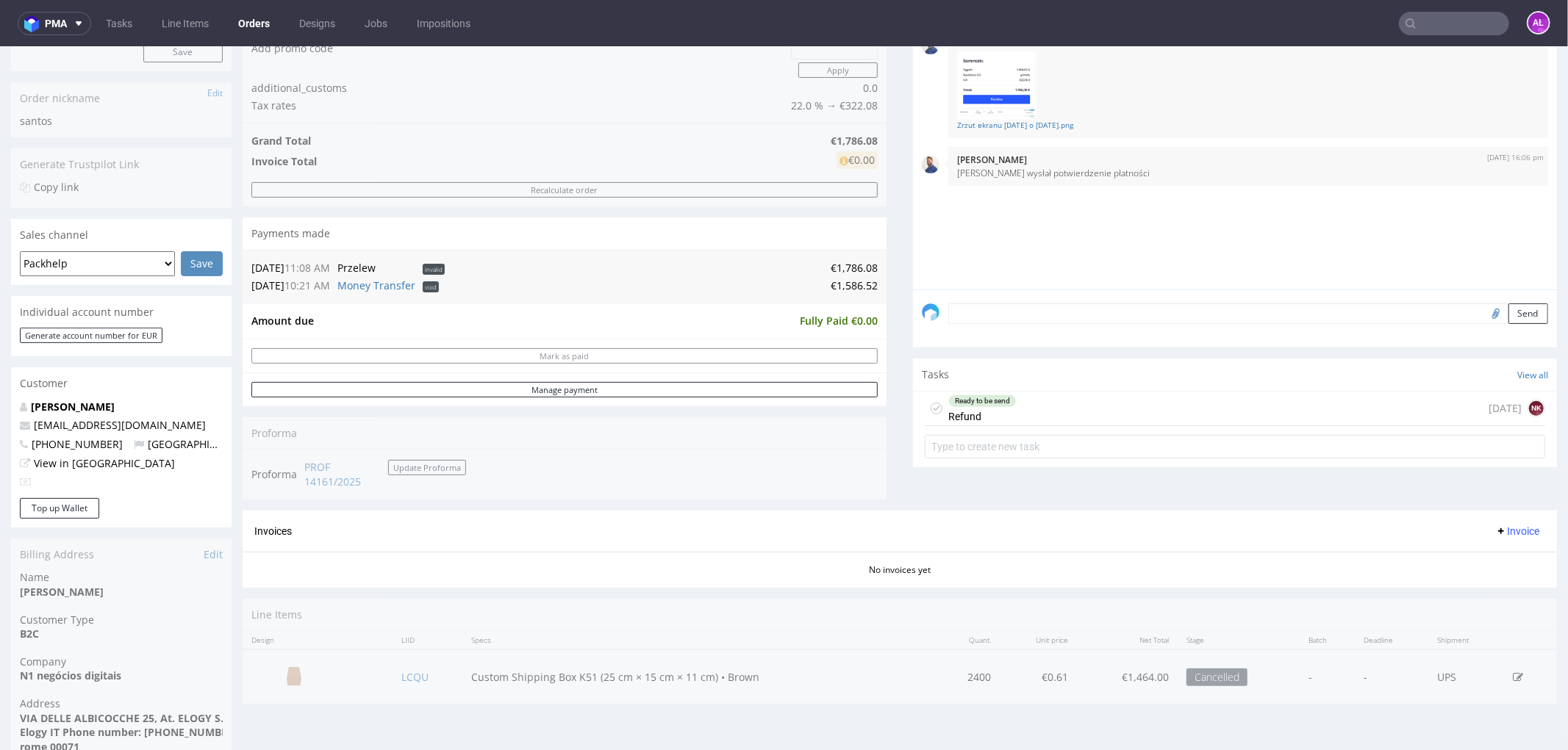
click at [958, 417] on div "Ready to be send Refund" at bounding box center [982, 408] width 68 height 34
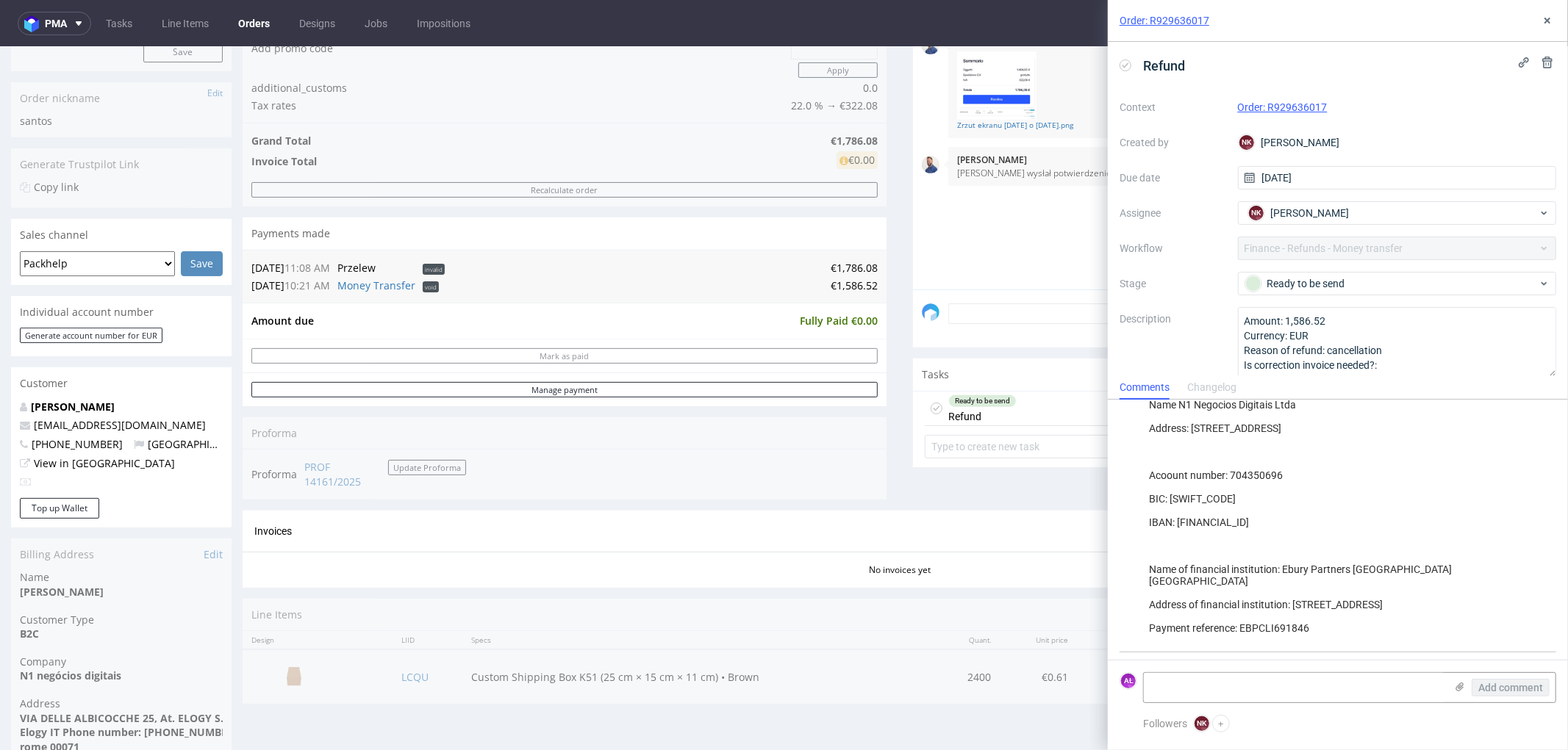
scroll to position [326, 0]
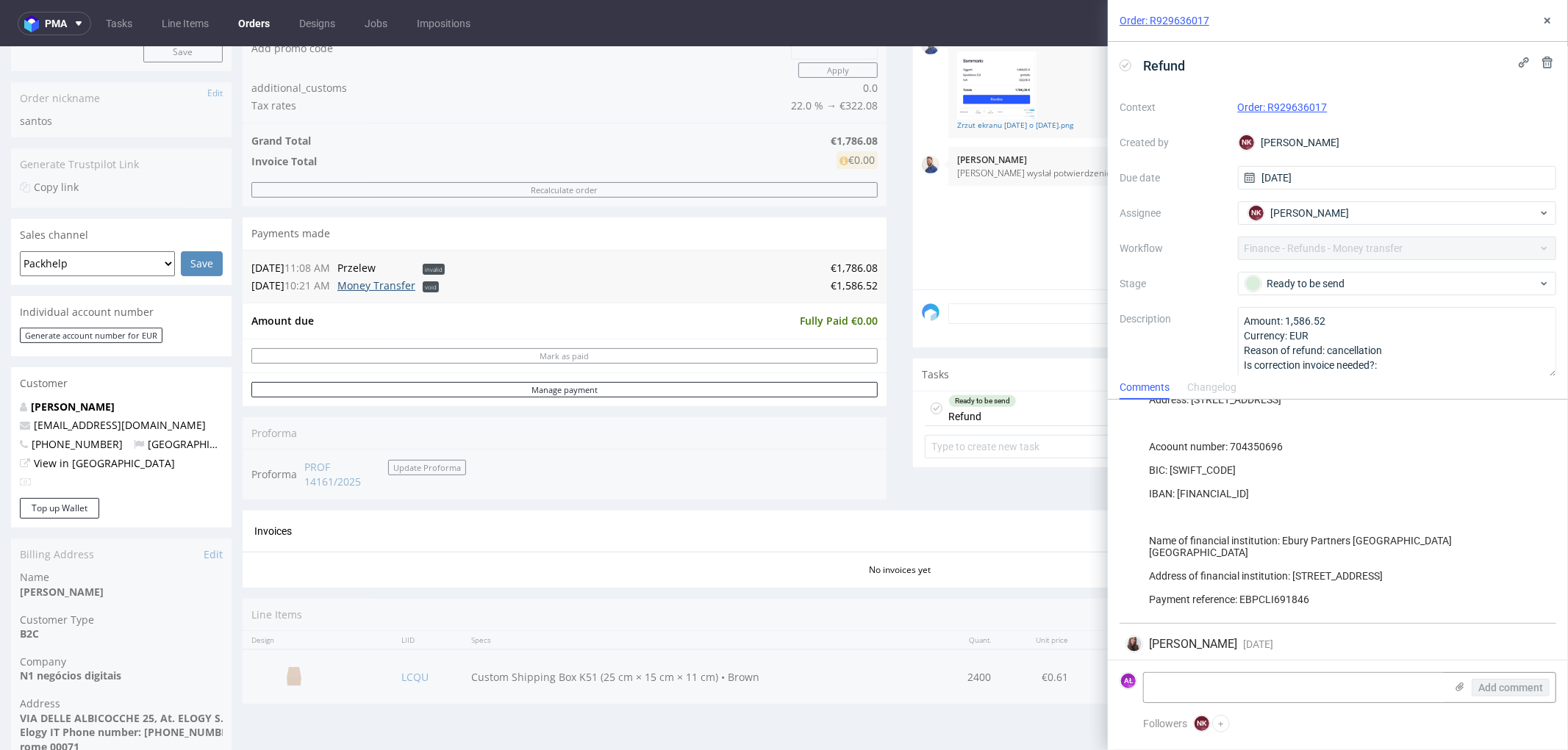
click at [384, 283] on link "Money Transfer" at bounding box center [376, 284] width 78 height 14
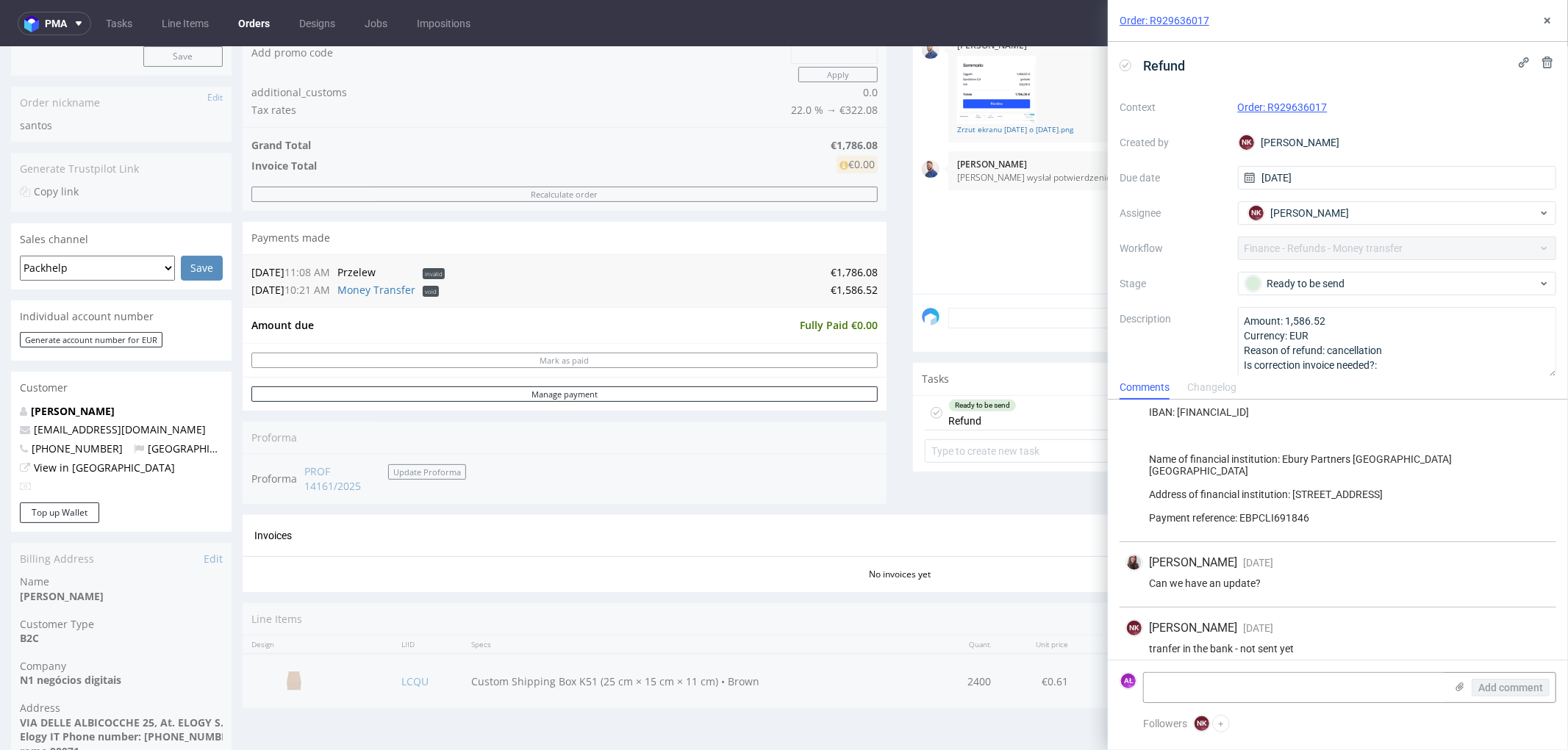
scroll to position [444, 0]
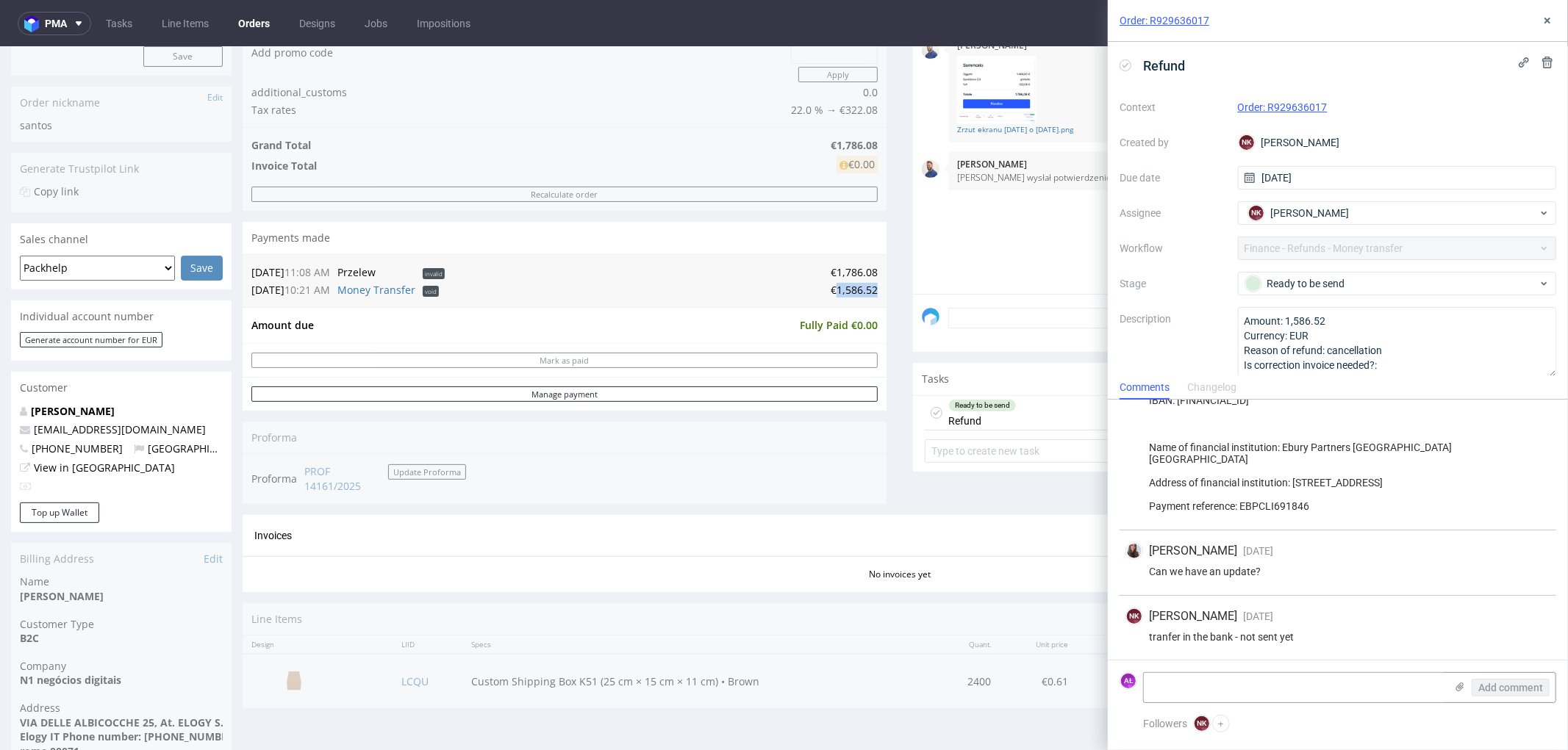
drag, startPoint x: 865, startPoint y: 295, endPoint x: 824, endPoint y: 295, distance: 41.0
click at [824, 295] on td "€1,586.52" at bounding box center [662, 289] width 429 height 18
copy td "1,586.52"
click at [1264, 688] on textarea at bounding box center [1294, 688] width 301 height 29
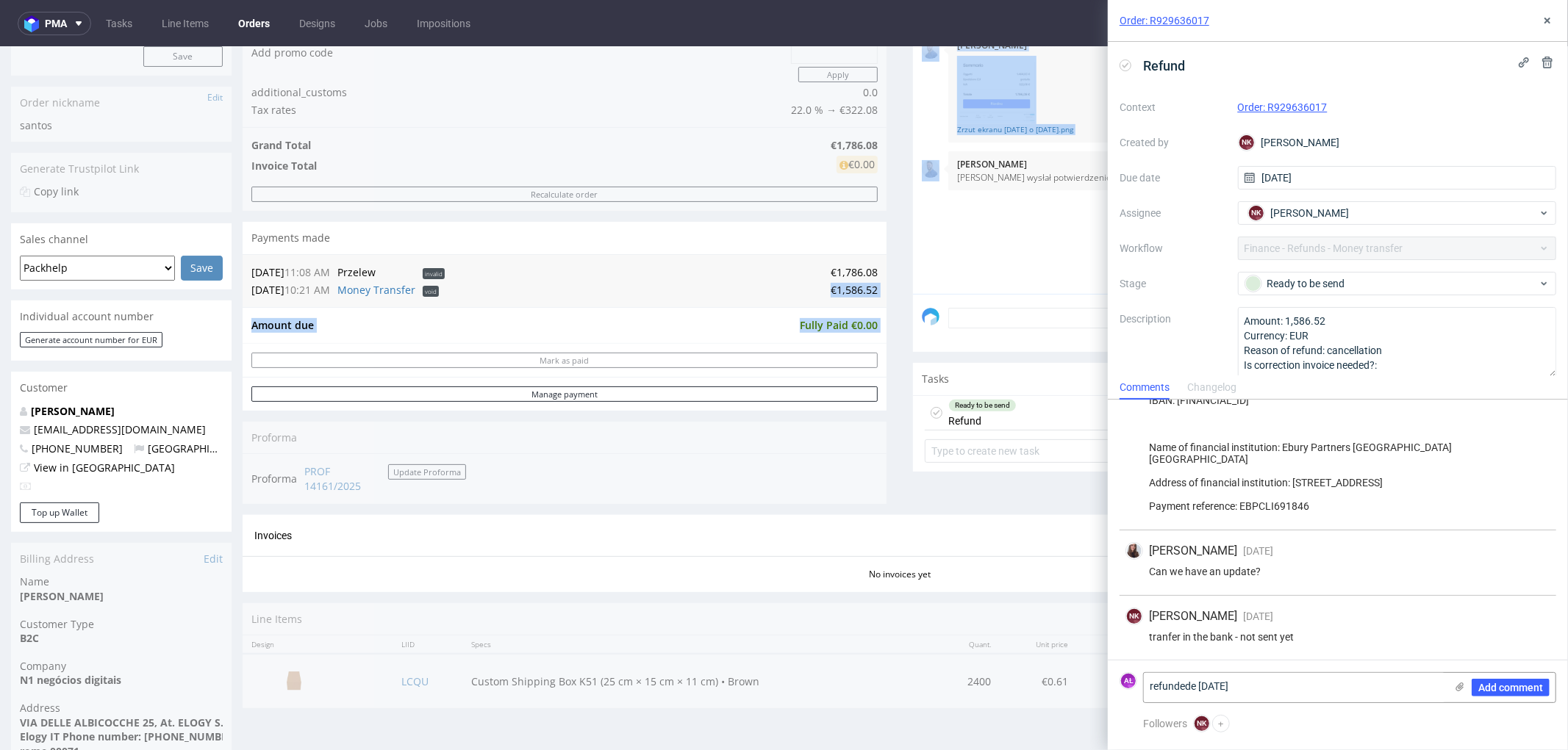
drag, startPoint x: 818, startPoint y: 290, endPoint x: 895, endPoint y: 287, distance: 77.1
click at [895, 287] on div "Progress Payment Void Payment “Received” Email - Line Items 1 DTP - Production …" at bounding box center [899, 307] width 1314 height 824
click at [824, 286] on td "€1,586.52" at bounding box center [662, 289] width 429 height 18
drag, startPoint x: 817, startPoint y: 290, endPoint x: 864, endPoint y: 287, distance: 47.1
click at [864, 287] on td "€1,586.52" at bounding box center [662, 289] width 429 height 18
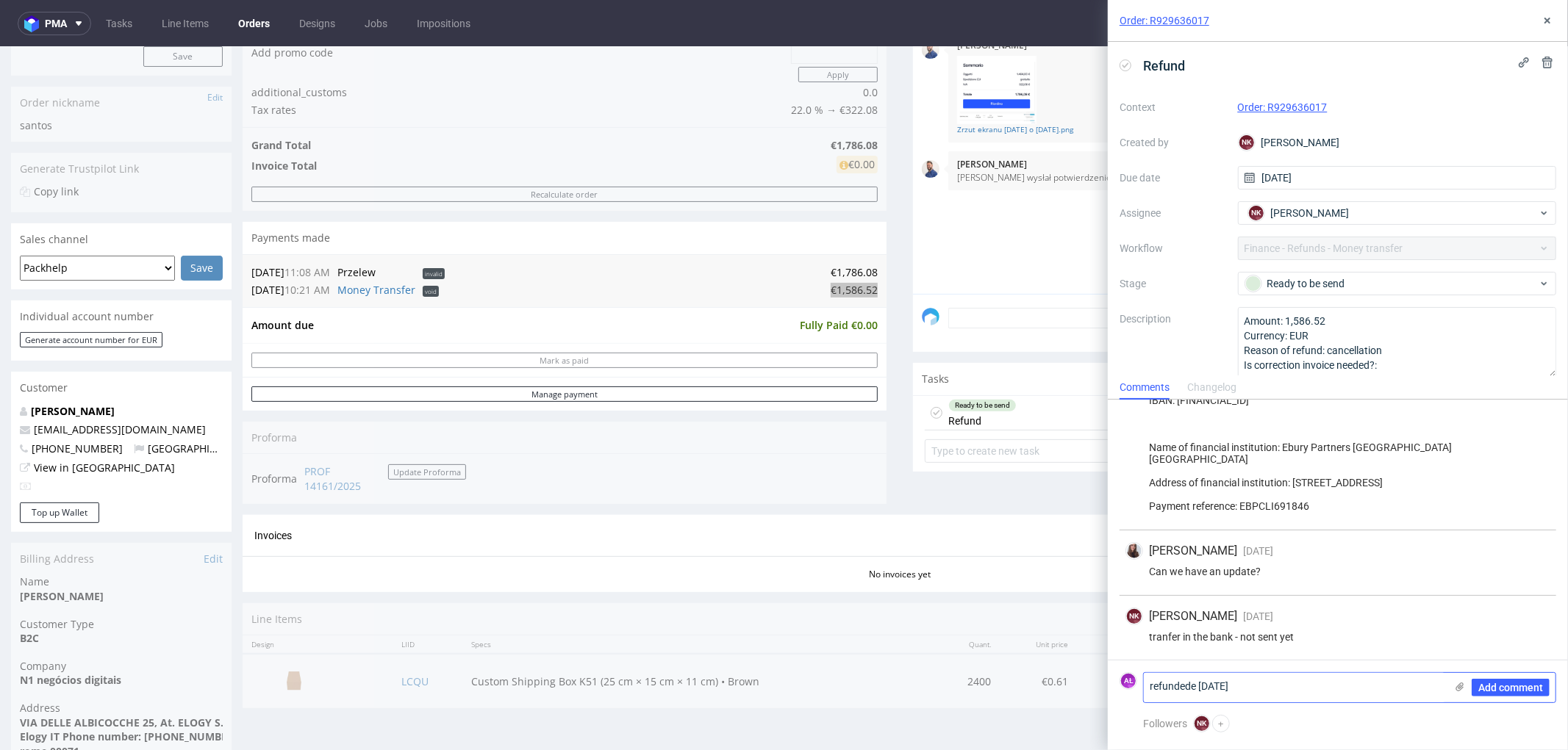
click at [1144, 685] on textarea "refundede [DATE]" at bounding box center [1294, 688] width 301 height 29
paste textarea "€1,586.52"
click at [1243, 689] on textarea "€1,586.52 refundede [DATE]" at bounding box center [1294, 688] width 301 height 29
type textarea "€1,586.52 refunded [DATE]"
click at [1497, 684] on span "Add comment" at bounding box center [1510, 688] width 64 height 10
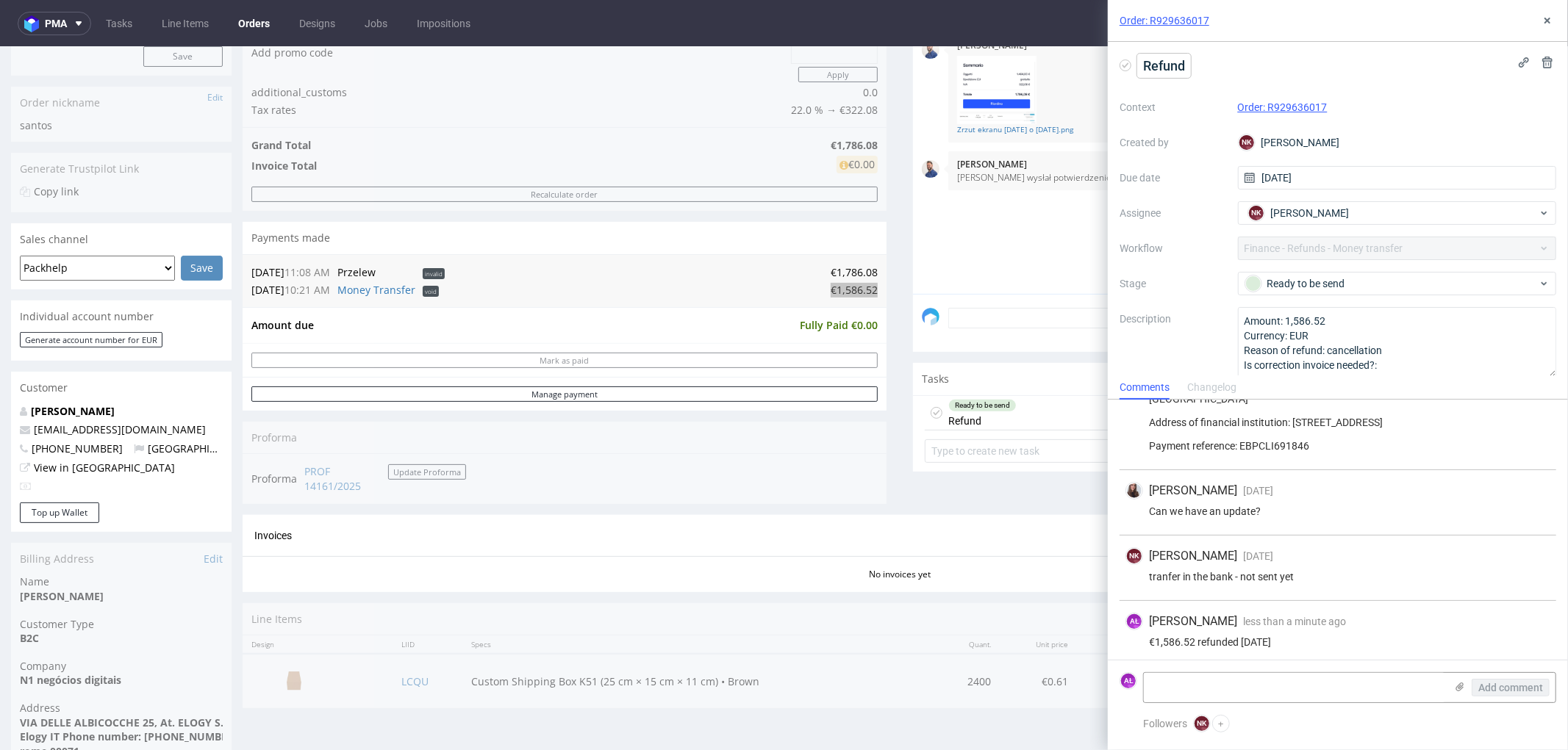
scroll to position [509, 0]
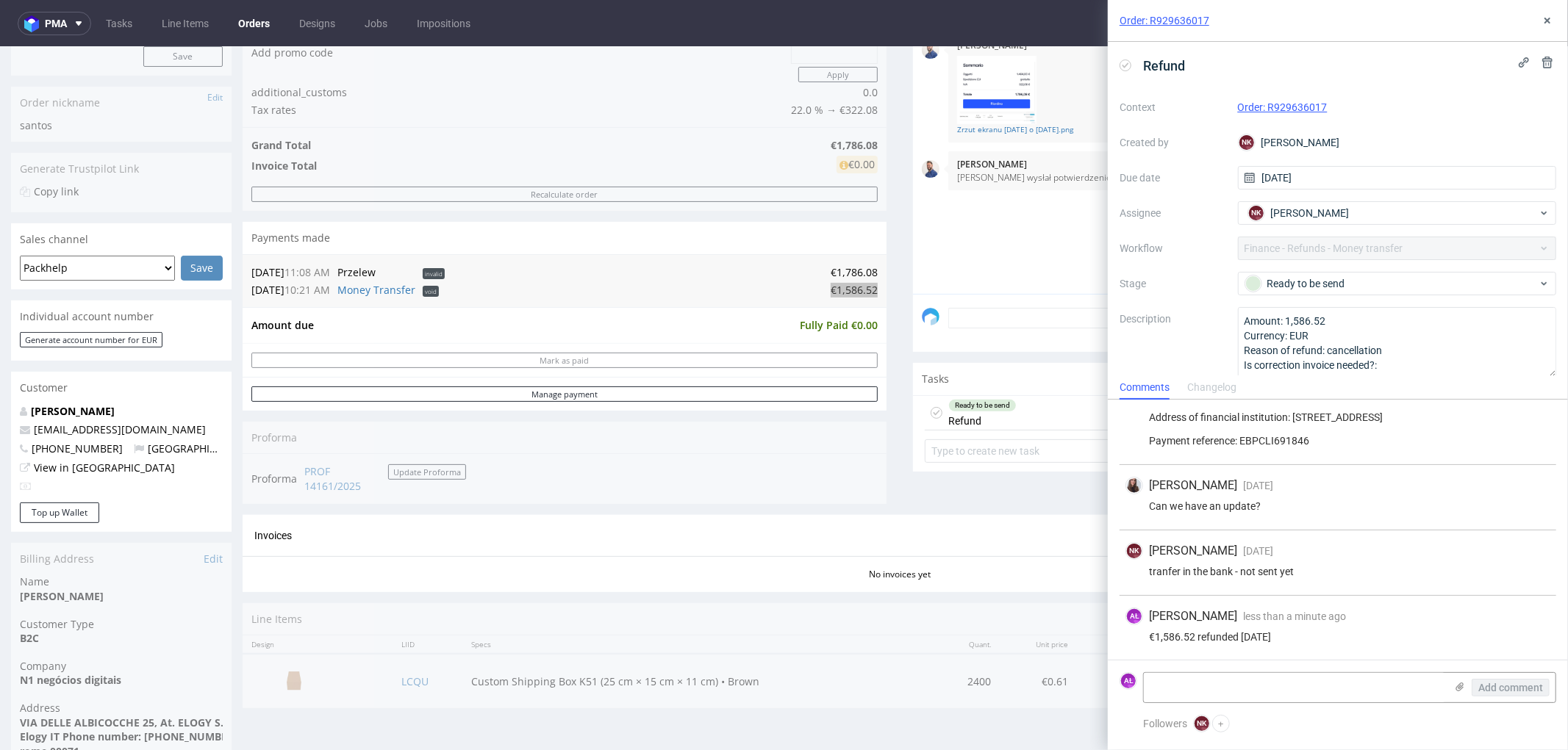
click at [1126, 62] on icon at bounding box center [1126, 65] width 11 height 11
click at [1551, 18] on icon at bounding box center [1547, 21] width 11 height 11
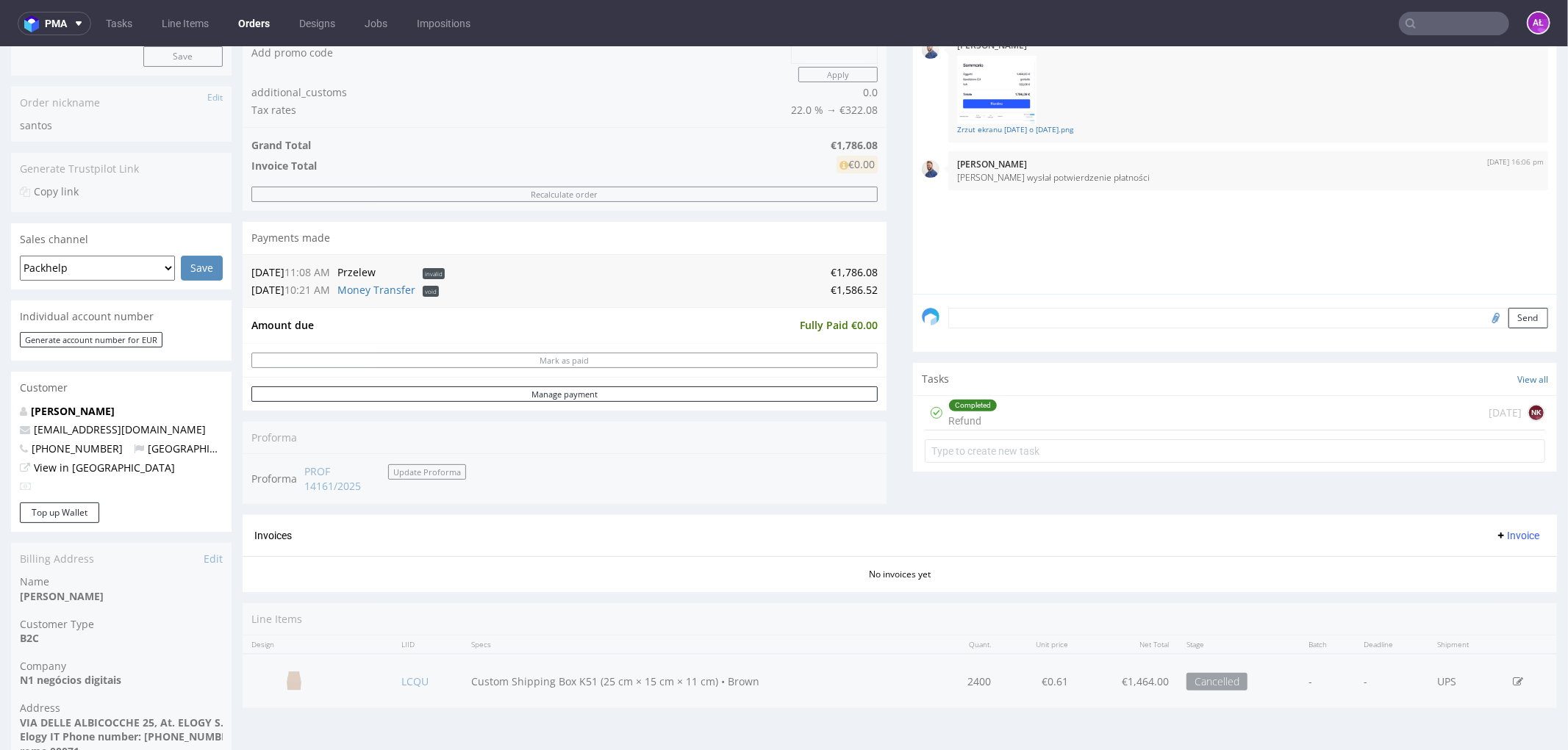
click at [1004, 411] on div "Completed Refund 7 days ago NK" at bounding box center [1235, 412] width 621 height 34
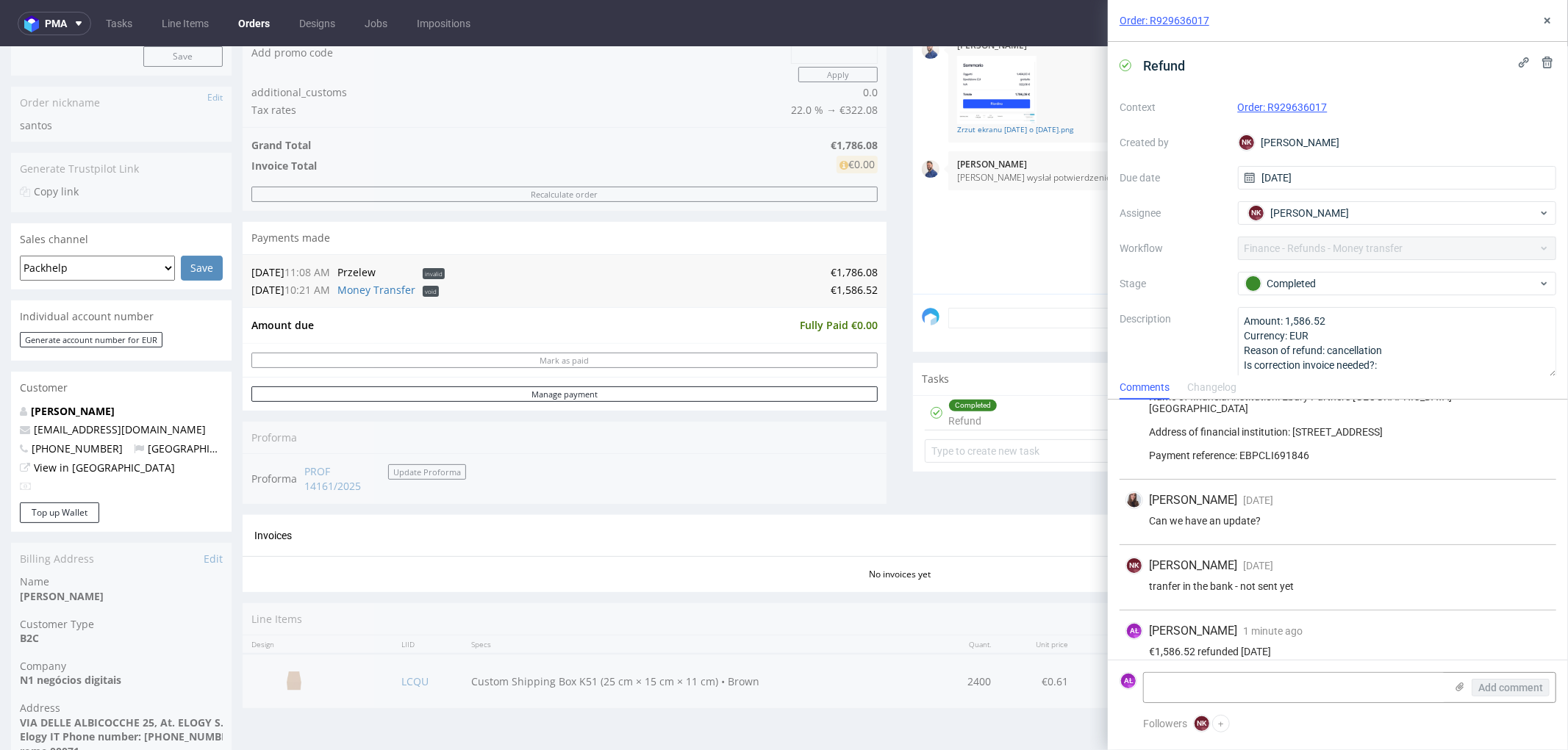
scroll to position [509, 0]
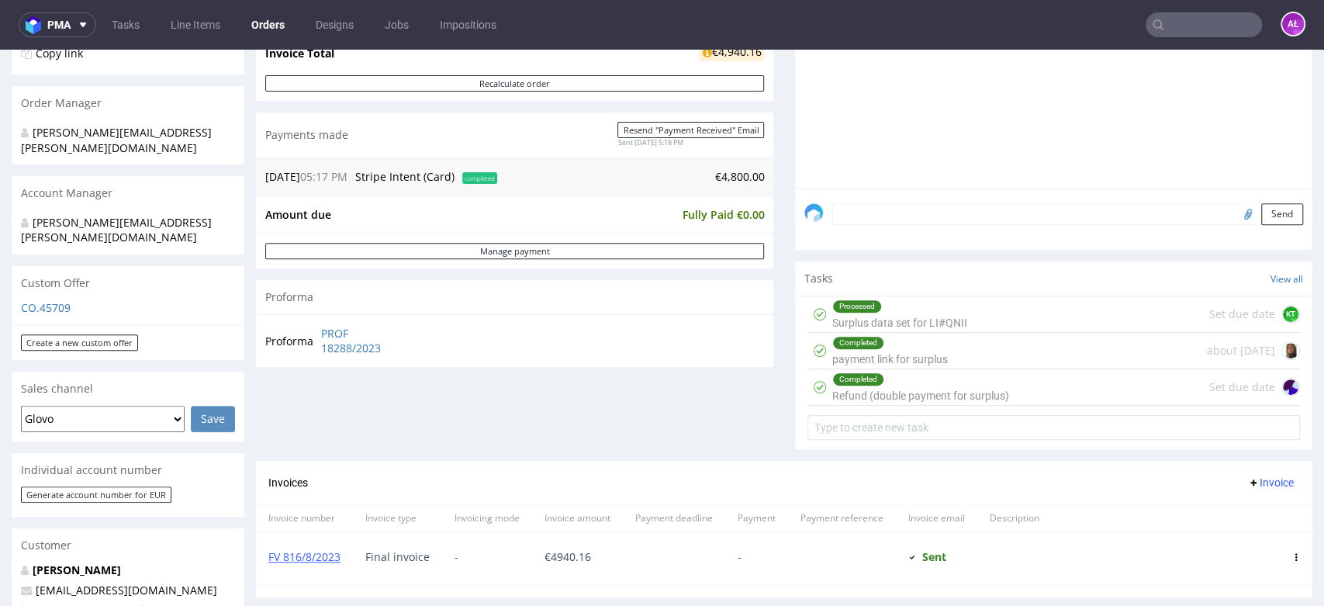
scroll to position [92, 0]
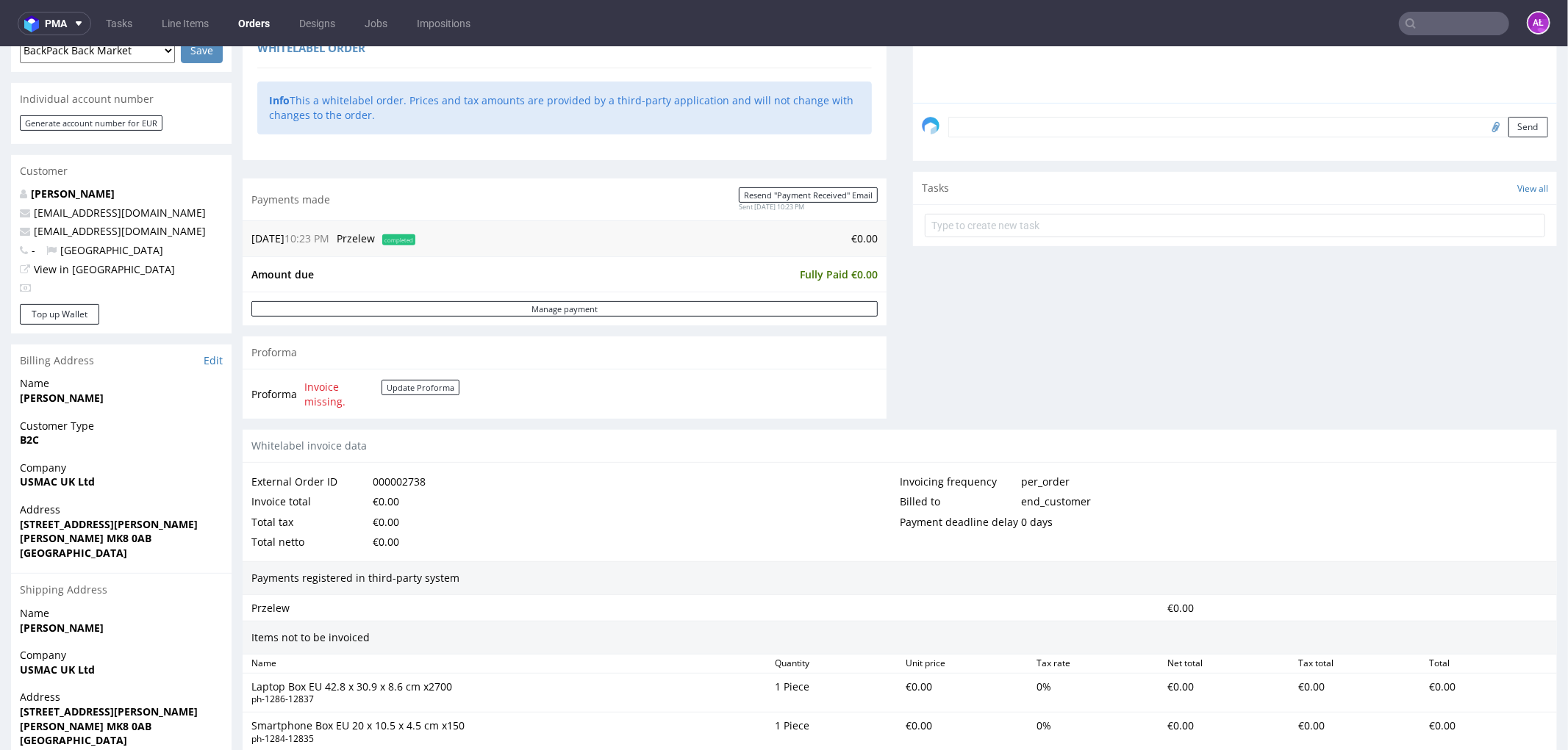
scroll to position [735, 0]
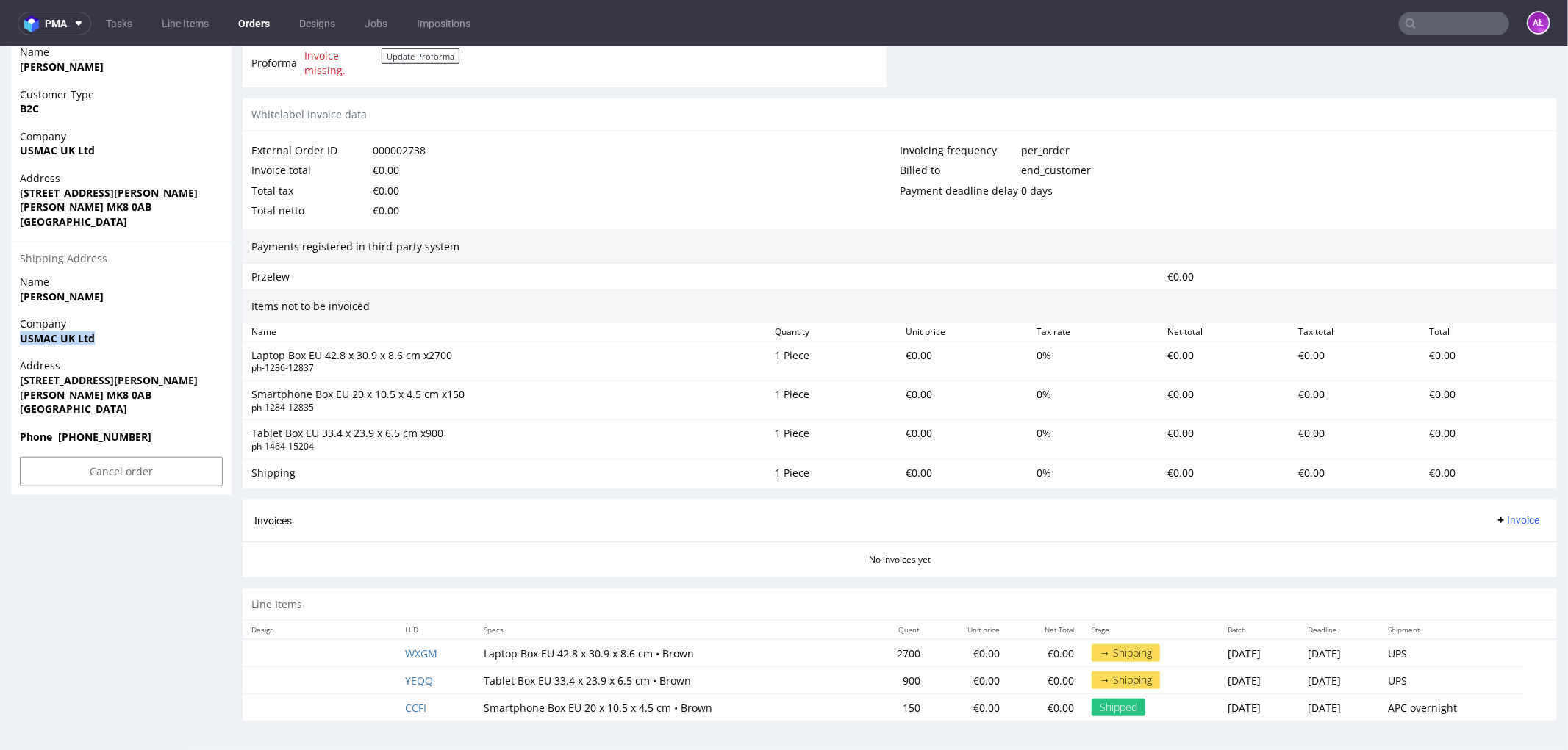
drag, startPoint x: 108, startPoint y: 332, endPoint x: 1, endPoint y: 334, distance: 107.0
click at [1, 334] on div "Order R820351331 (000002738) 16.09.2025 10:23 PM Mark this order as problematic…" at bounding box center [784, 45] width 1568 height 1393
copy strong "USMAC UK Ltd"
drag, startPoint x: 18, startPoint y: 383, endPoint x: 230, endPoint y: 375, distance: 212.2
click at [230, 375] on div "Address Unit 22, Vincent Avenue Crownhill Business Centre Milton Keynes MK8 0AB…" at bounding box center [121, 393] width 221 height 70
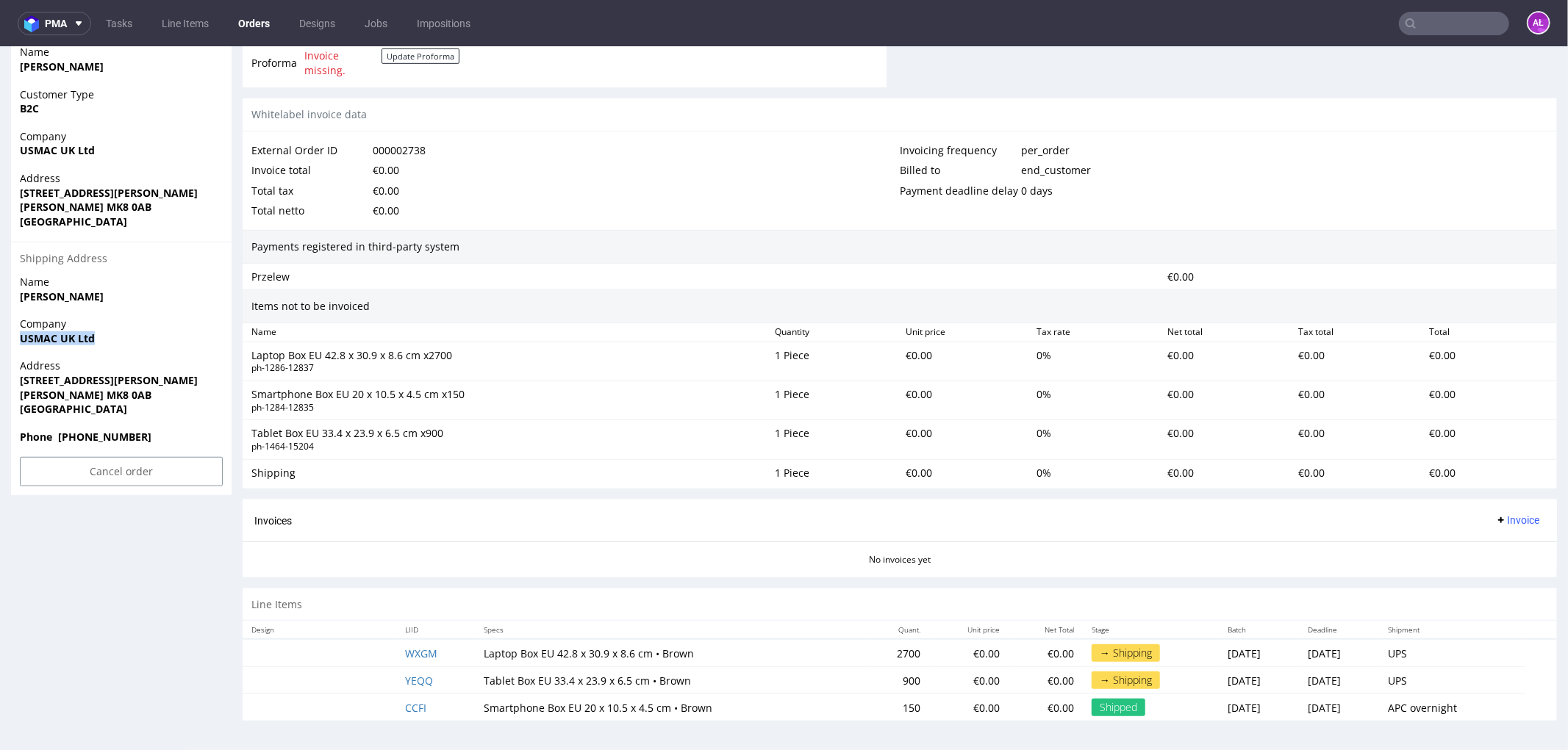
copy strong "Unit 22, Vincent Avenue Crownhill Busine"
drag, startPoint x: 9, startPoint y: 396, endPoint x: 156, endPoint y: 395, distance: 147.0
click at [156, 395] on div "Order R820351331 (000002738) 16.09.2025 10:23 PM Mark this order as problematic…" at bounding box center [784, 45] width 1568 height 1393
copy strong "Milton Keynes MK8 0AB"
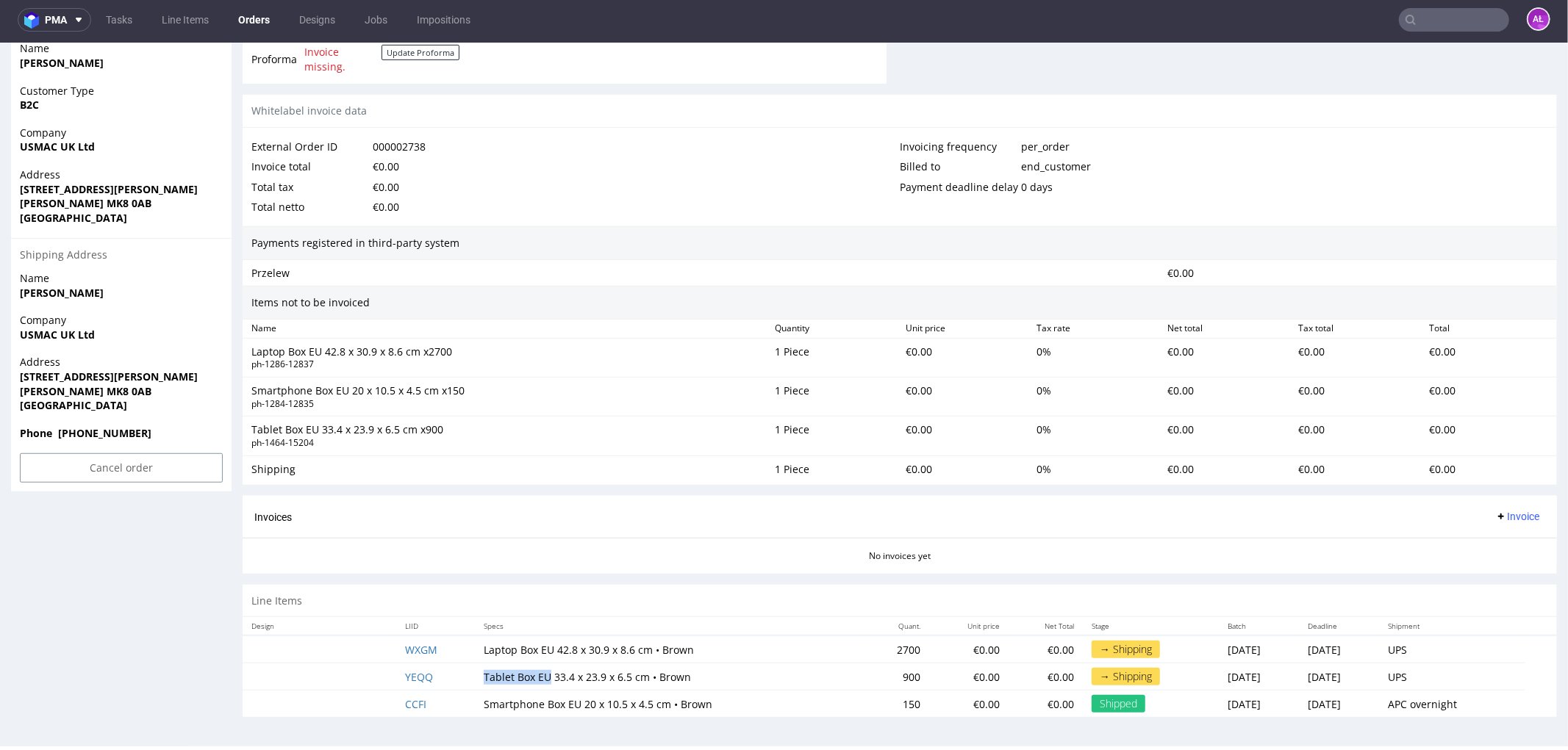
drag, startPoint x: 467, startPoint y: 677, endPoint x: 534, endPoint y: 677, distance: 67.0
click at [534, 677] on td "Tablet Box EU 33.4 x 23.9 x 6.5 cm • Brown" at bounding box center [669, 676] width 389 height 27
copy td "Tablet Box EU"
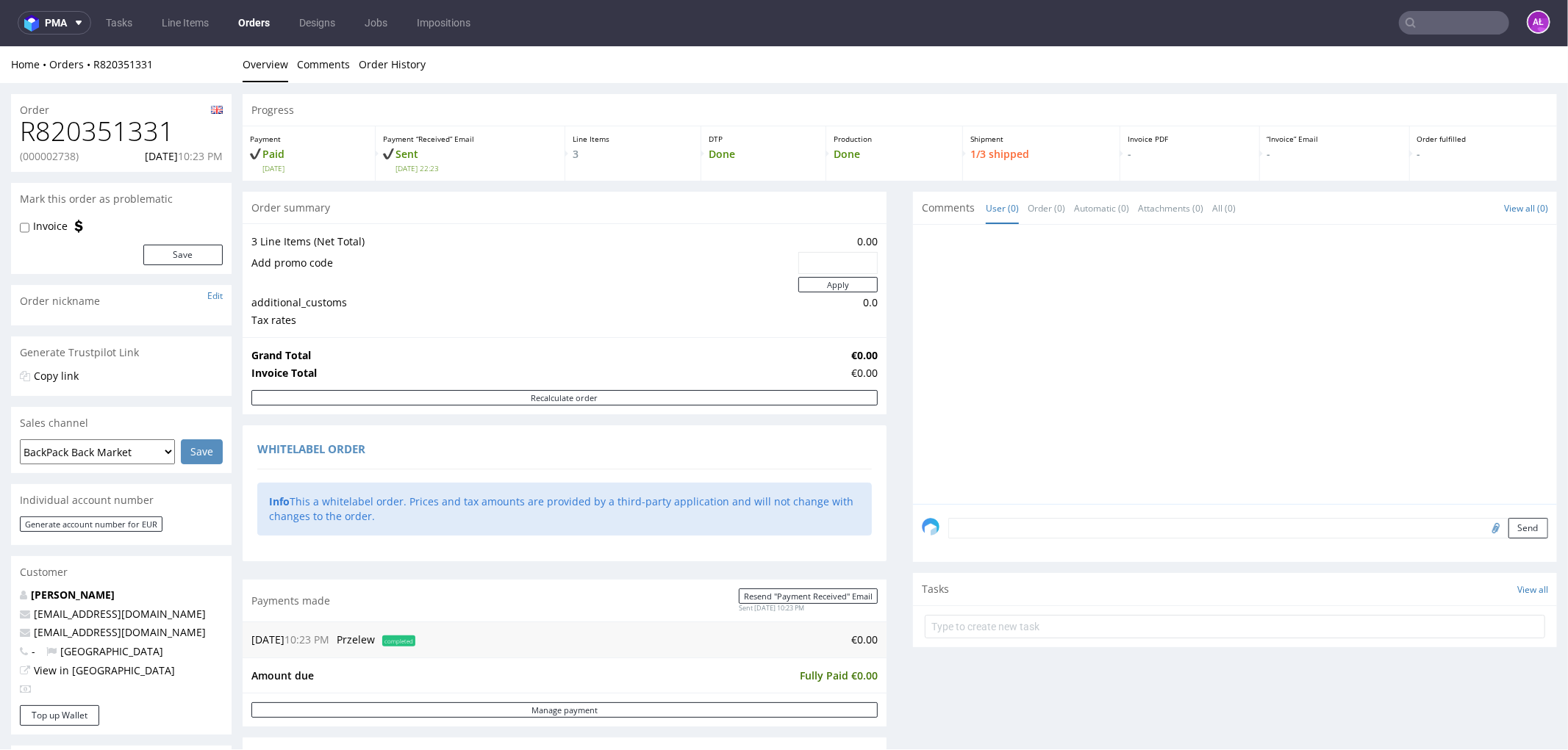
scroll to position [0, 0]
drag, startPoint x: 49, startPoint y: 141, endPoint x: 2, endPoint y: 139, distance: 47.0
copy h1 "R820351331"
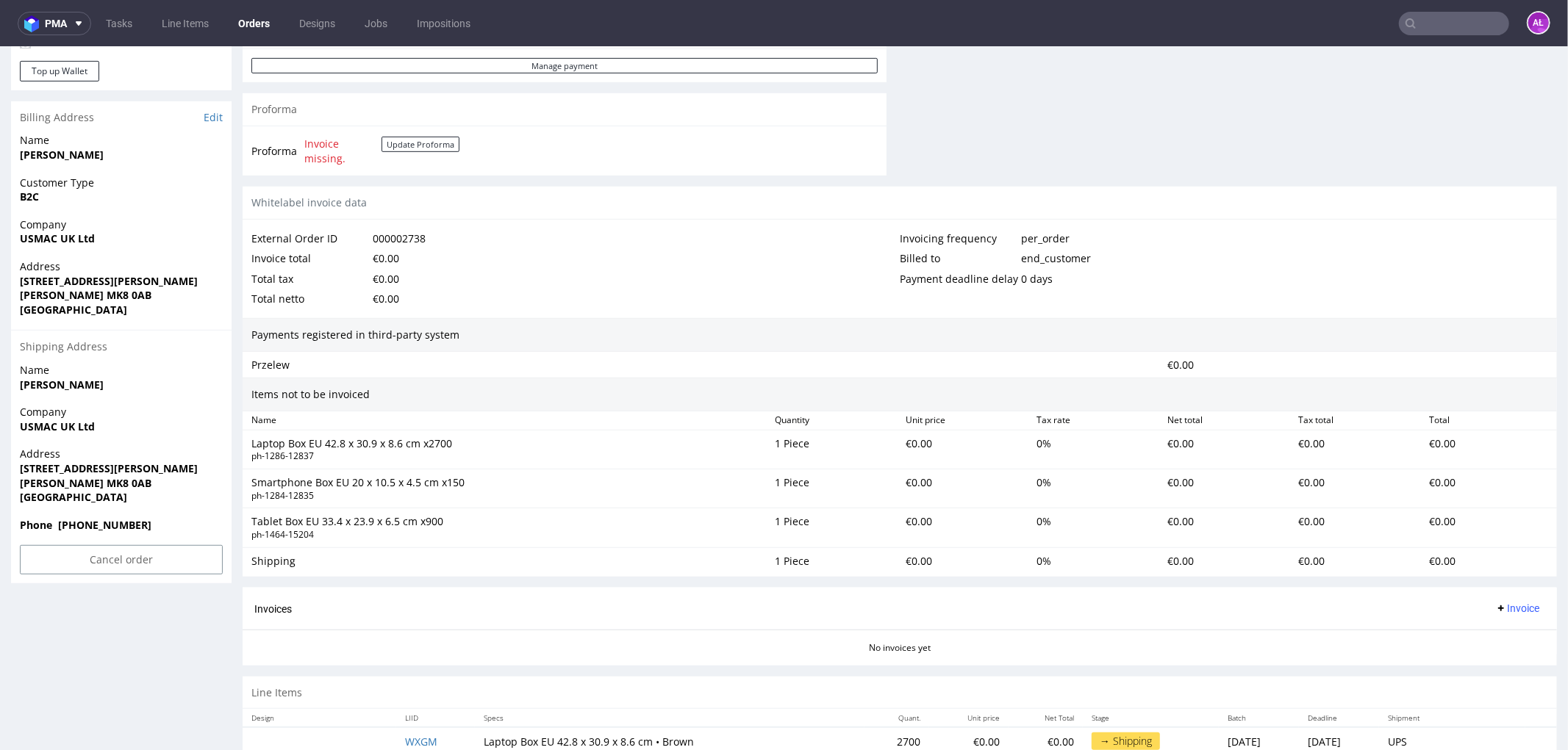
scroll to position [735, 0]
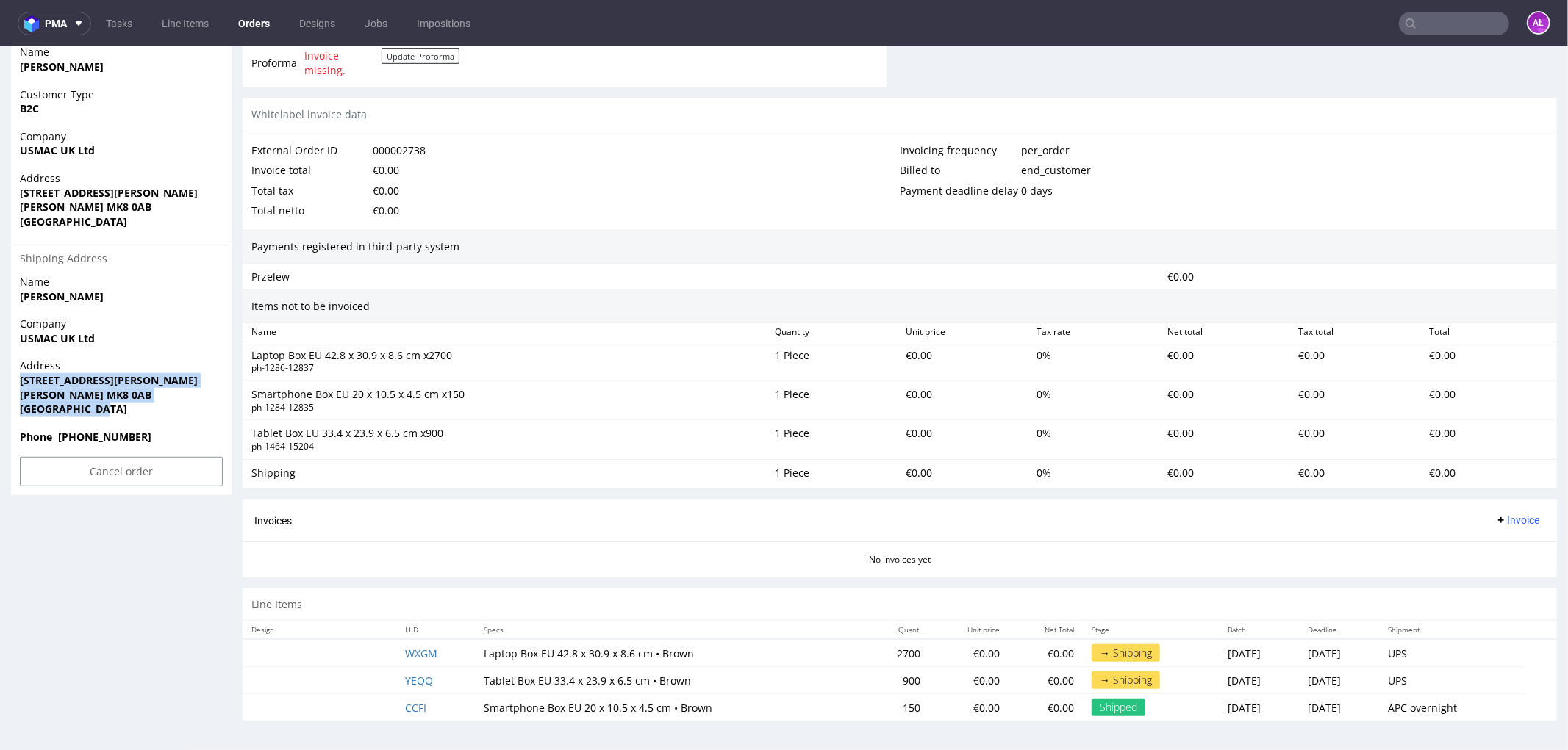
drag, startPoint x: 113, startPoint y: 408, endPoint x: 1, endPoint y: 384, distance: 114.5
click at [1, 384] on div "Order R820351331 (000002738) 16.09.2025 10:23 PM Mark this order as problematic…" at bounding box center [784, 45] width 1568 height 1393
copy p "Unit 22, Vincent Avenue Crownhill Business Centre Milton Keynes MK8 0AB United …"
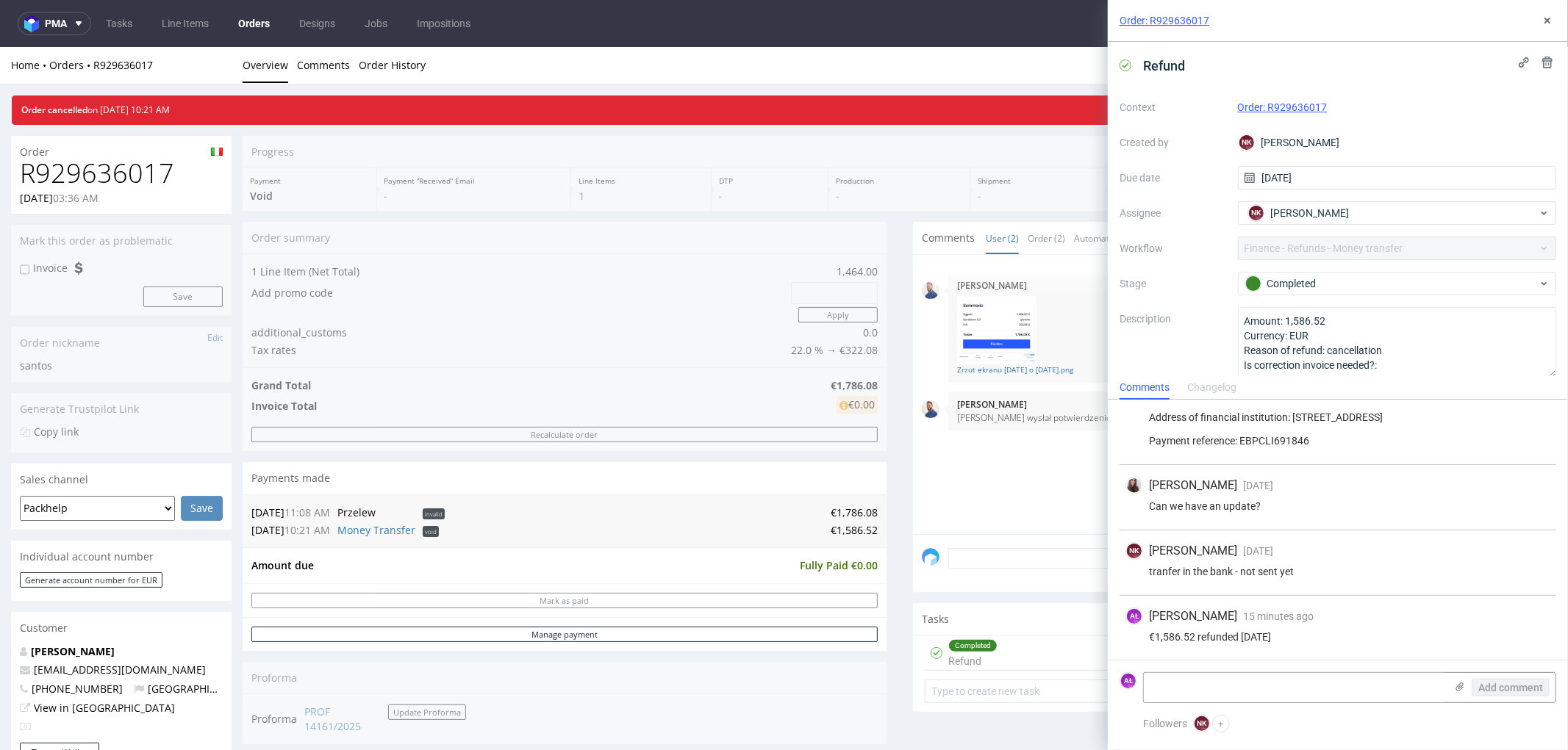
scroll to position [509, 0]
click at [401, 529] on link "Money Transfer" at bounding box center [376, 529] width 78 height 14
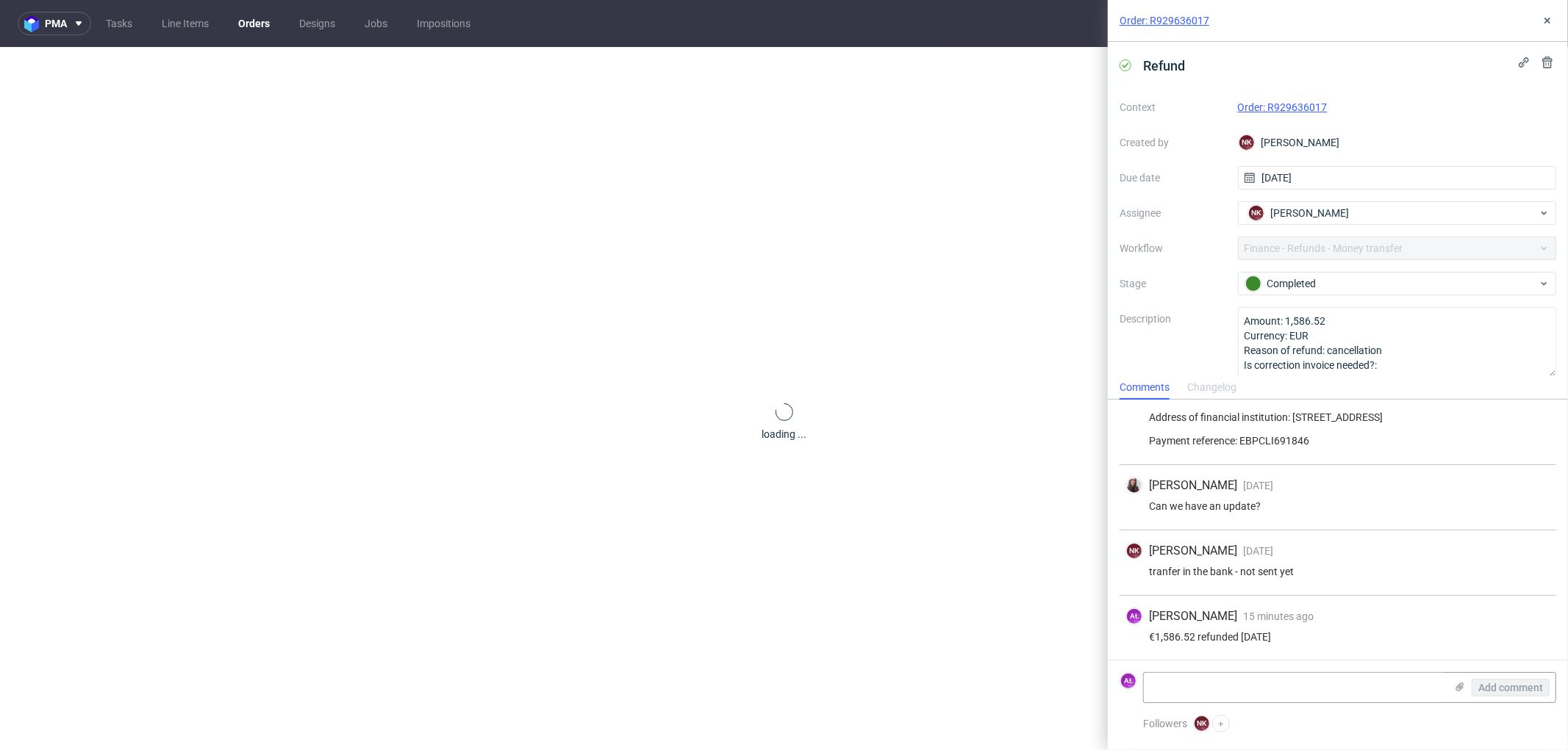
scroll to position [0, 0]
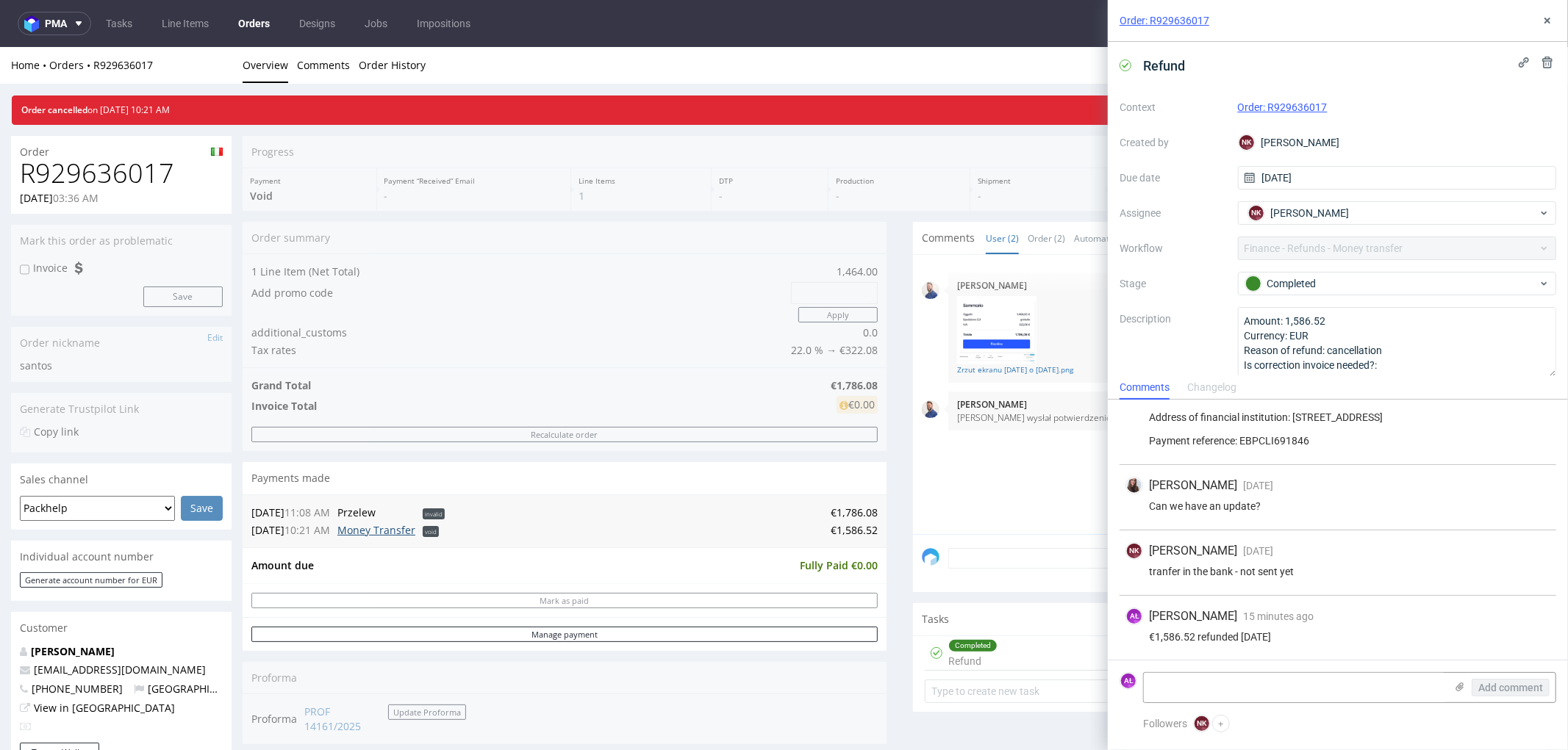
click at [356, 531] on link "Money Transfer" at bounding box center [376, 529] width 78 height 14
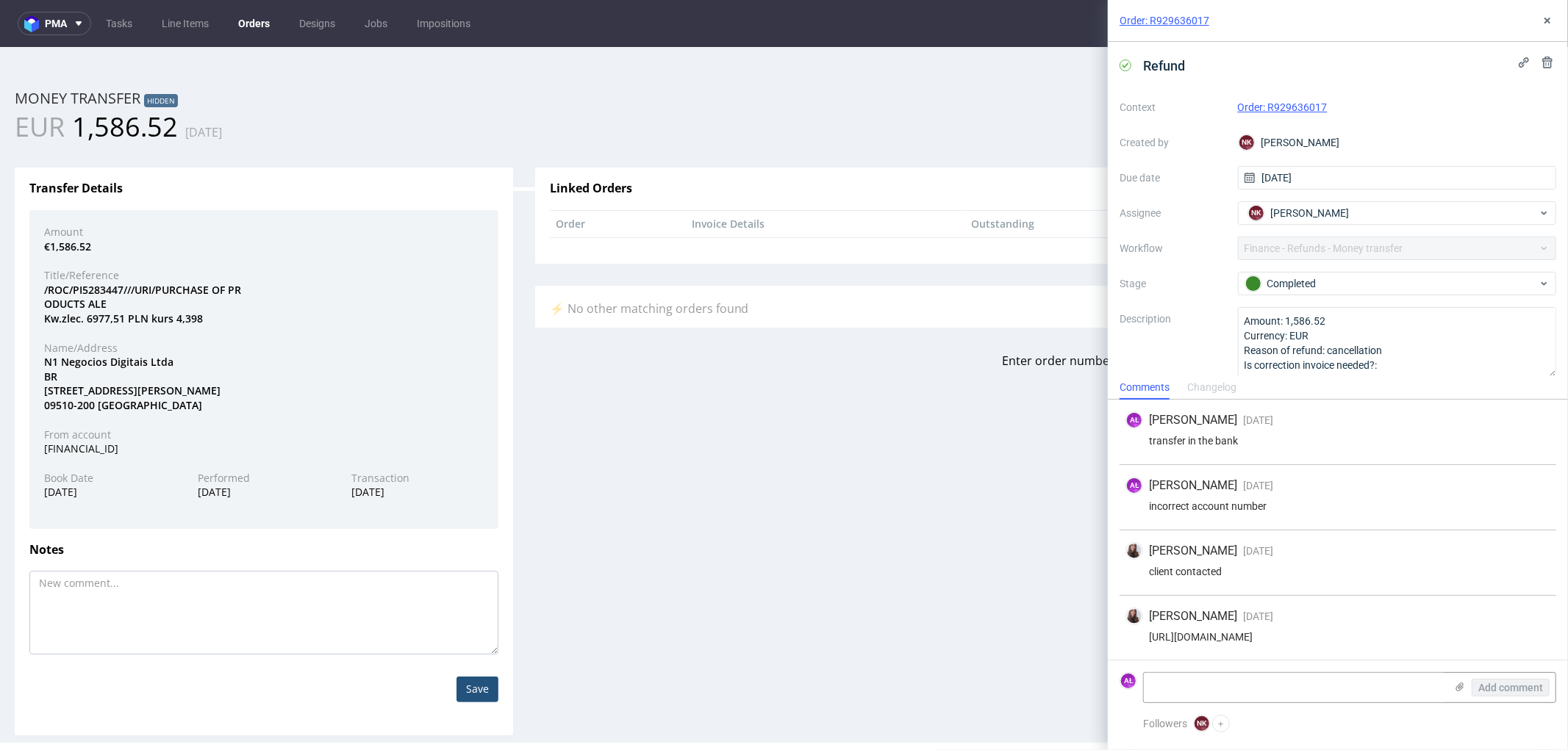
click at [1225, 392] on div "Changelog" at bounding box center [1212, 387] width 49 height 24
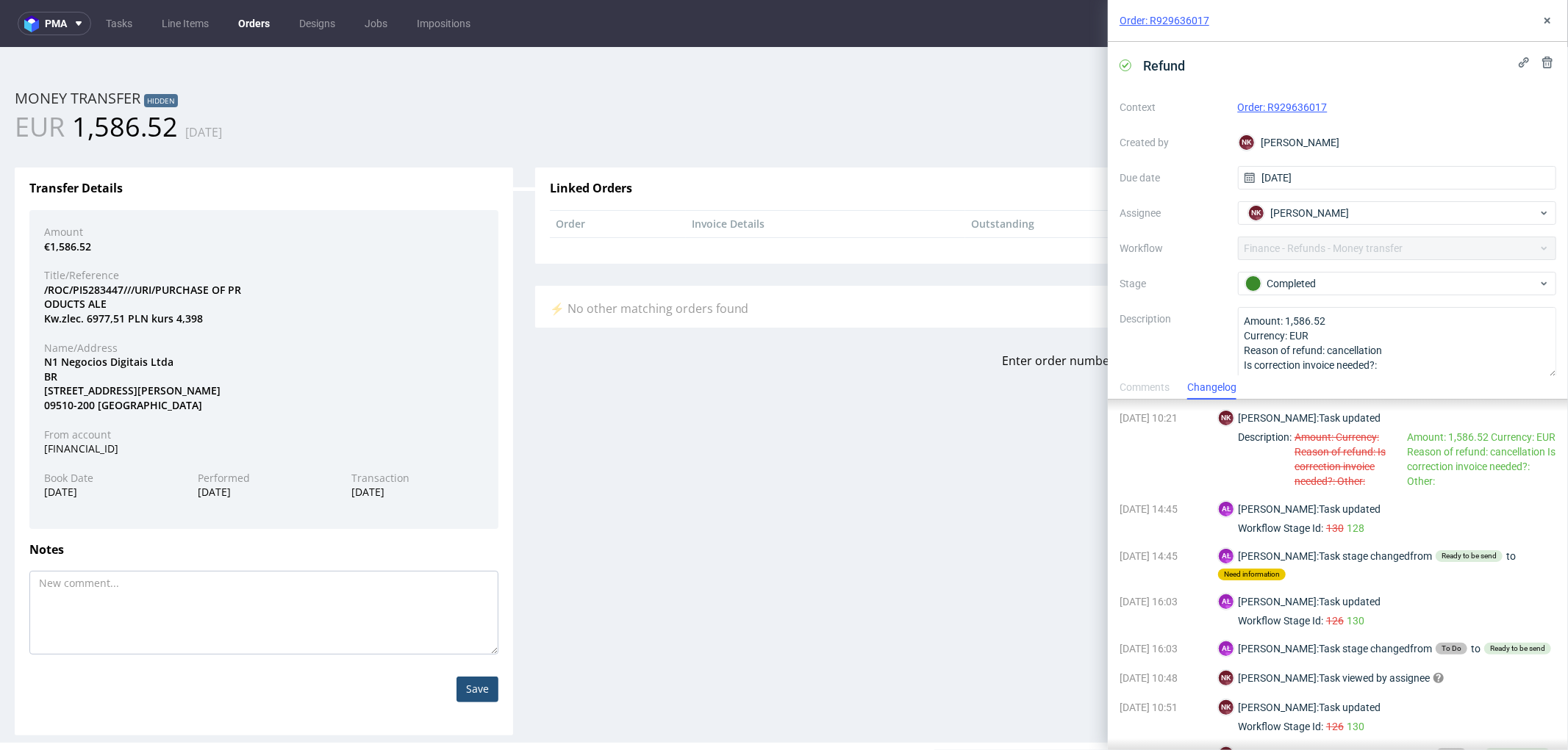
scroll to position [169, 0]
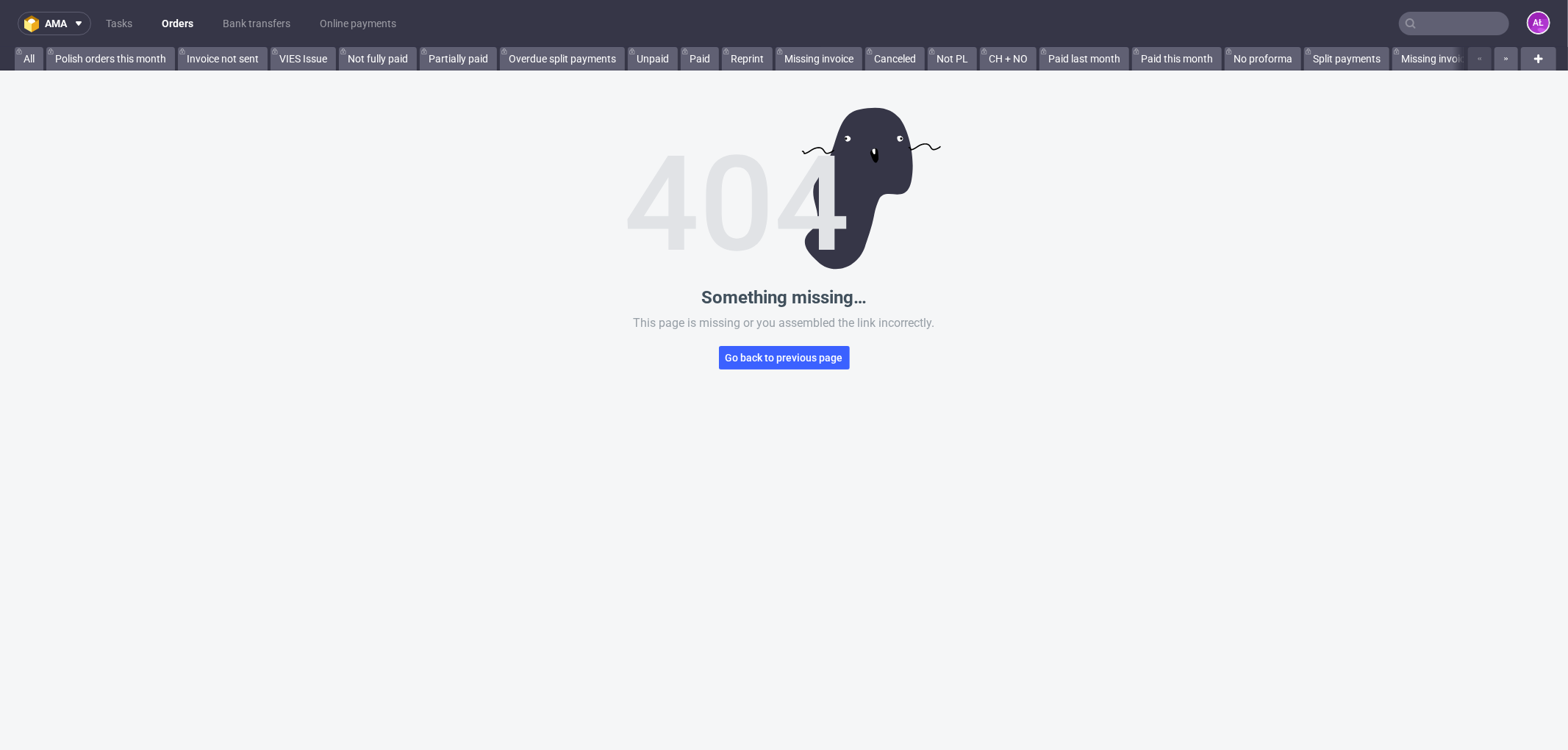
click at [1452, 16] on input "text" at bounding box center [1453, 23] width 110 height 24
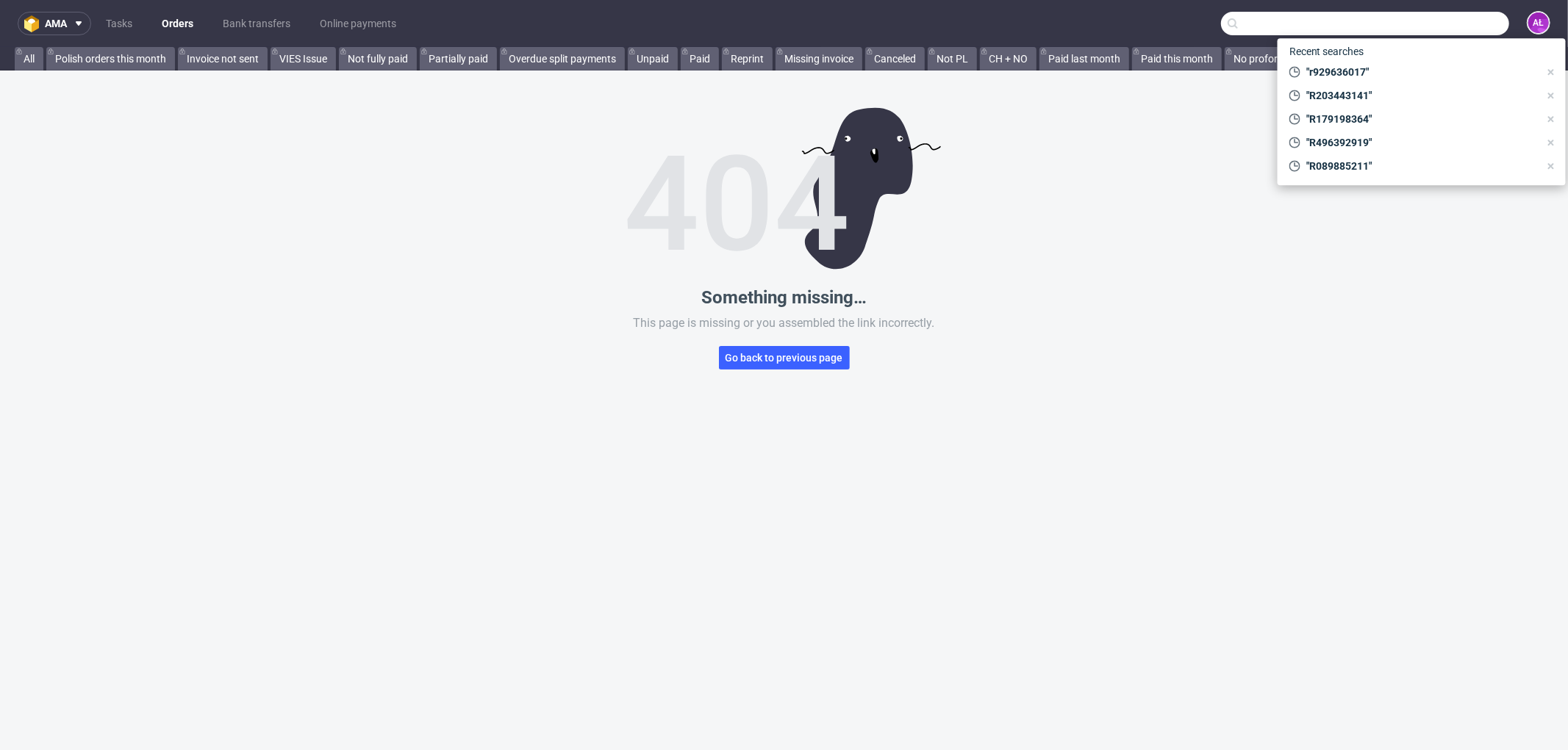
paste input "R916922781"
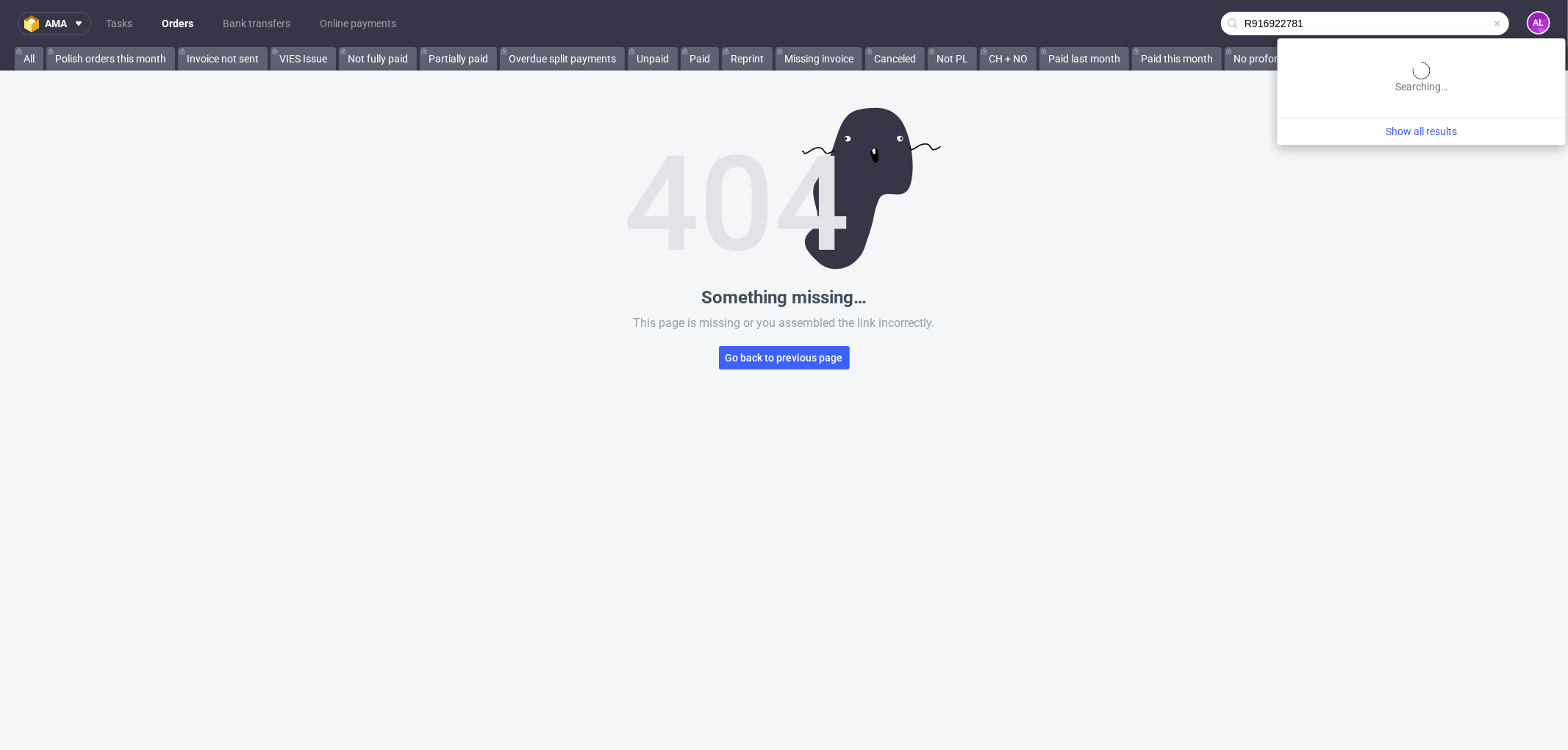
type input "R916922781"
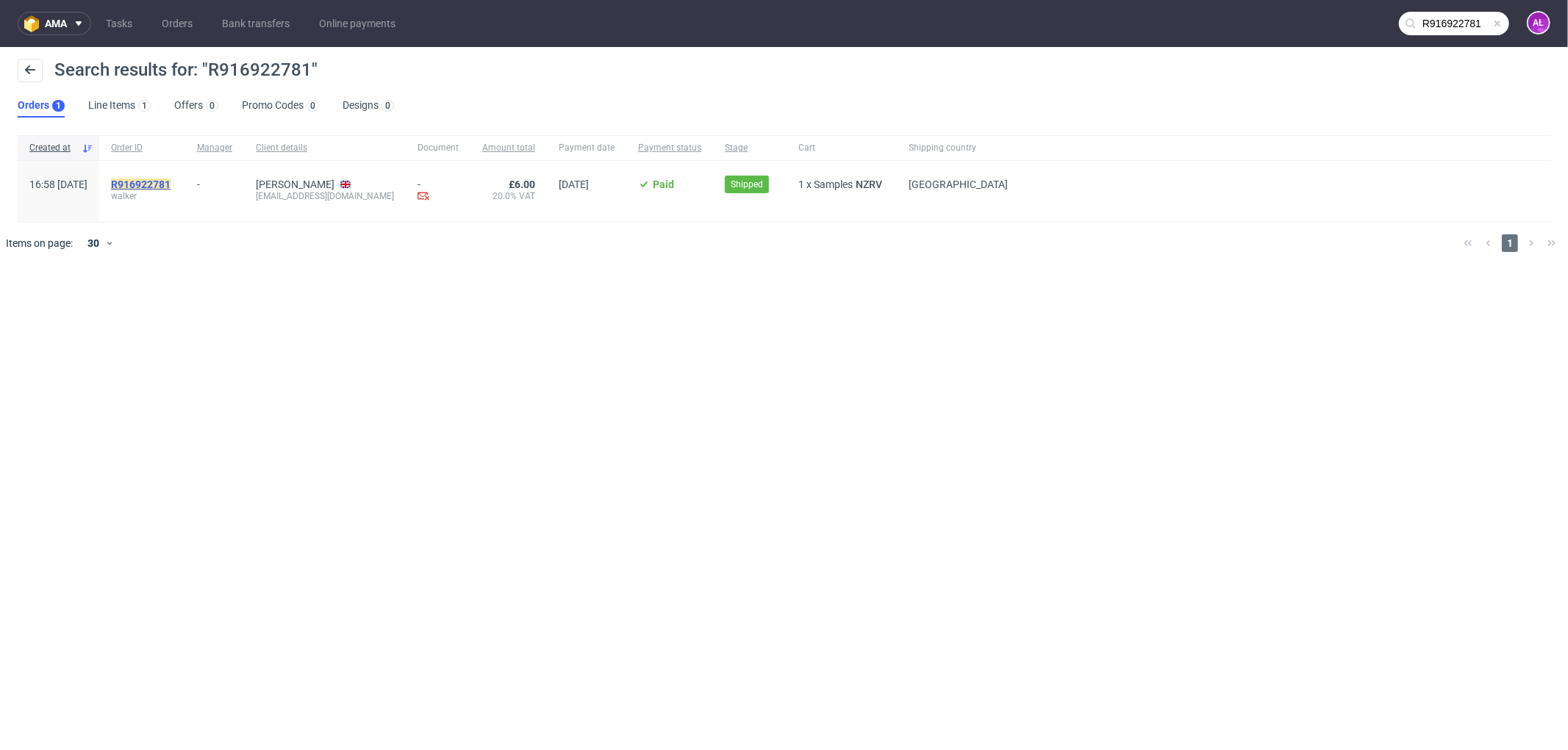
click at [171, 184] on mark "R916922781" at bounding box center [140, 185] width 60 height 11
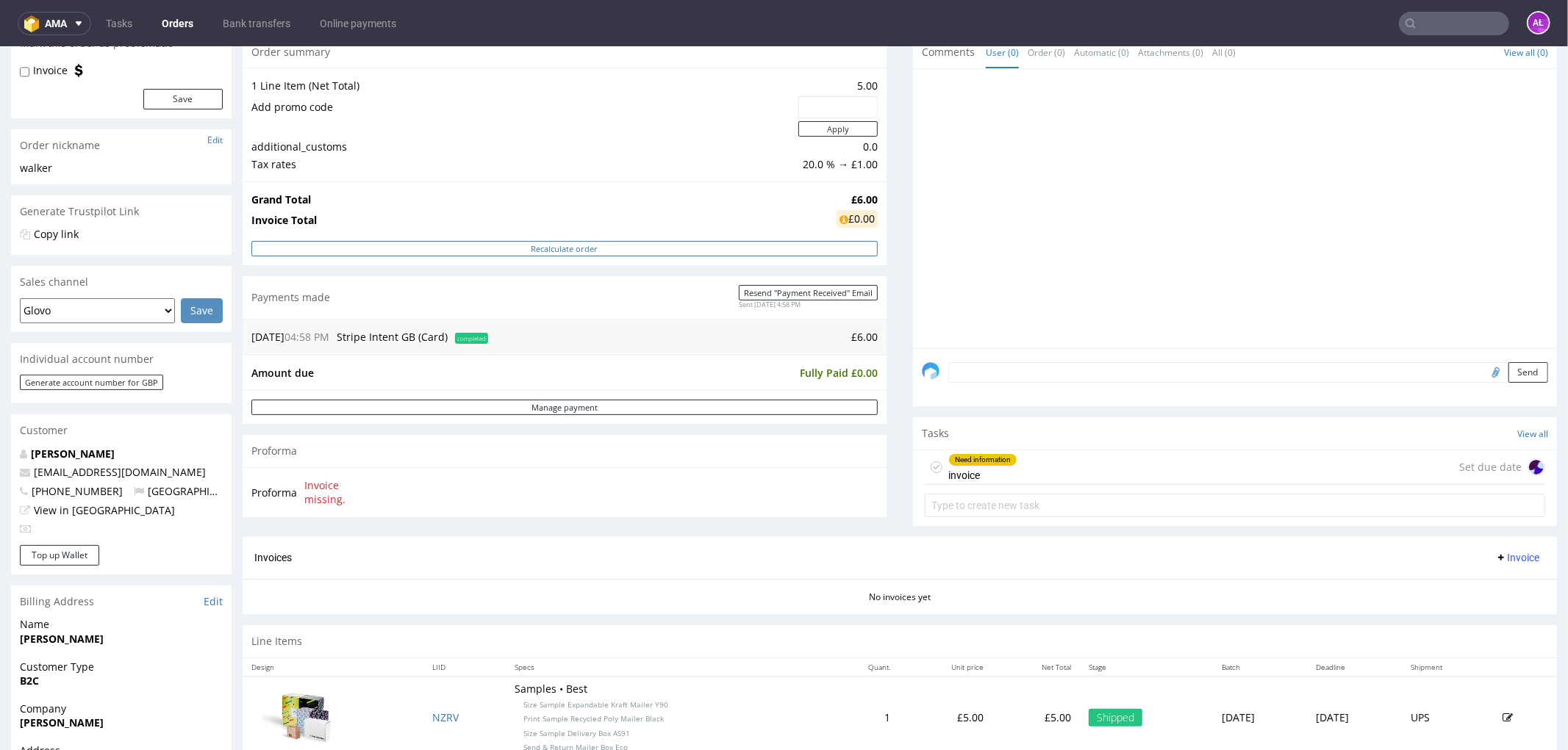
scroll to position [163, 0]
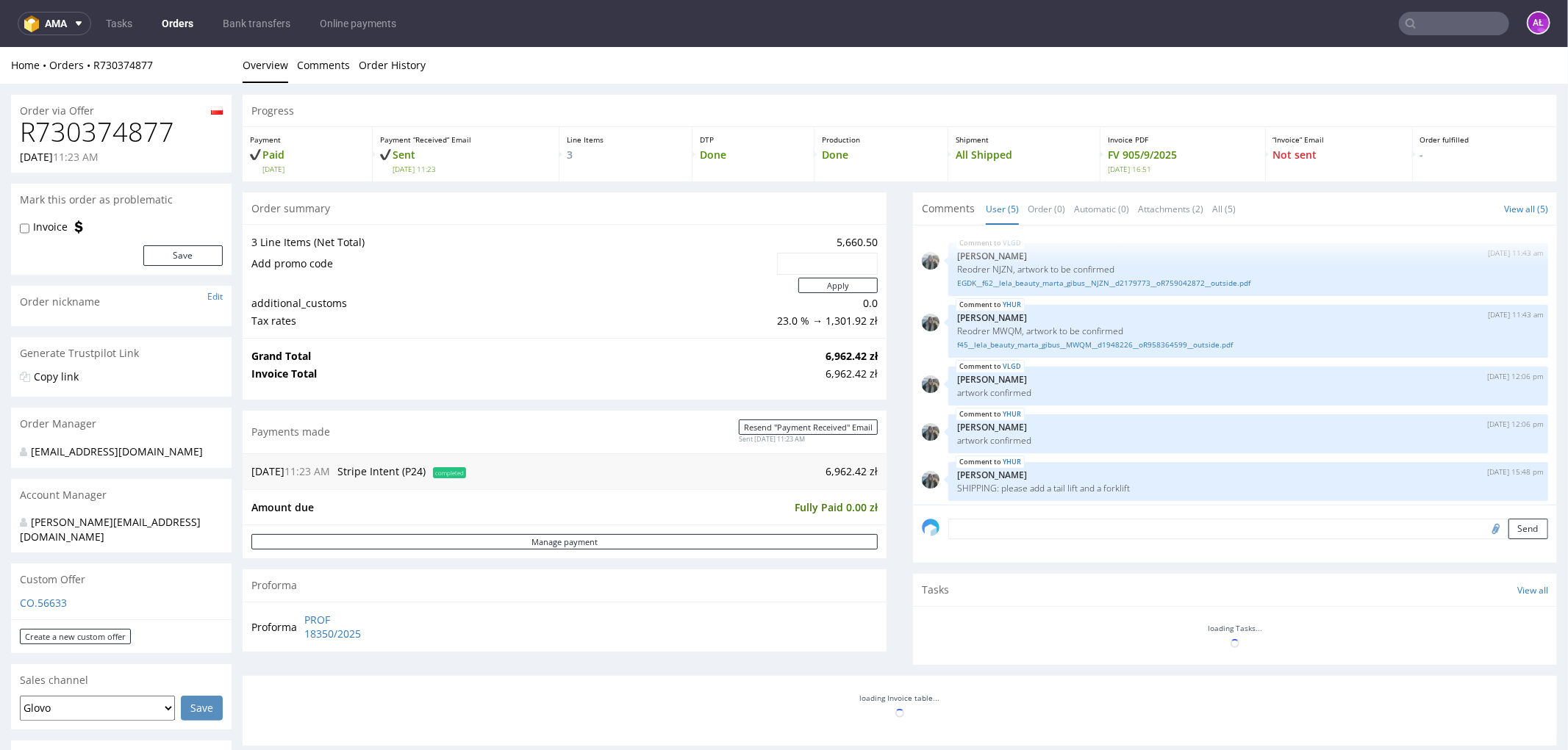
scroll to position [5, 0]
